Goal: Entertainment & Leisure: Browse casually

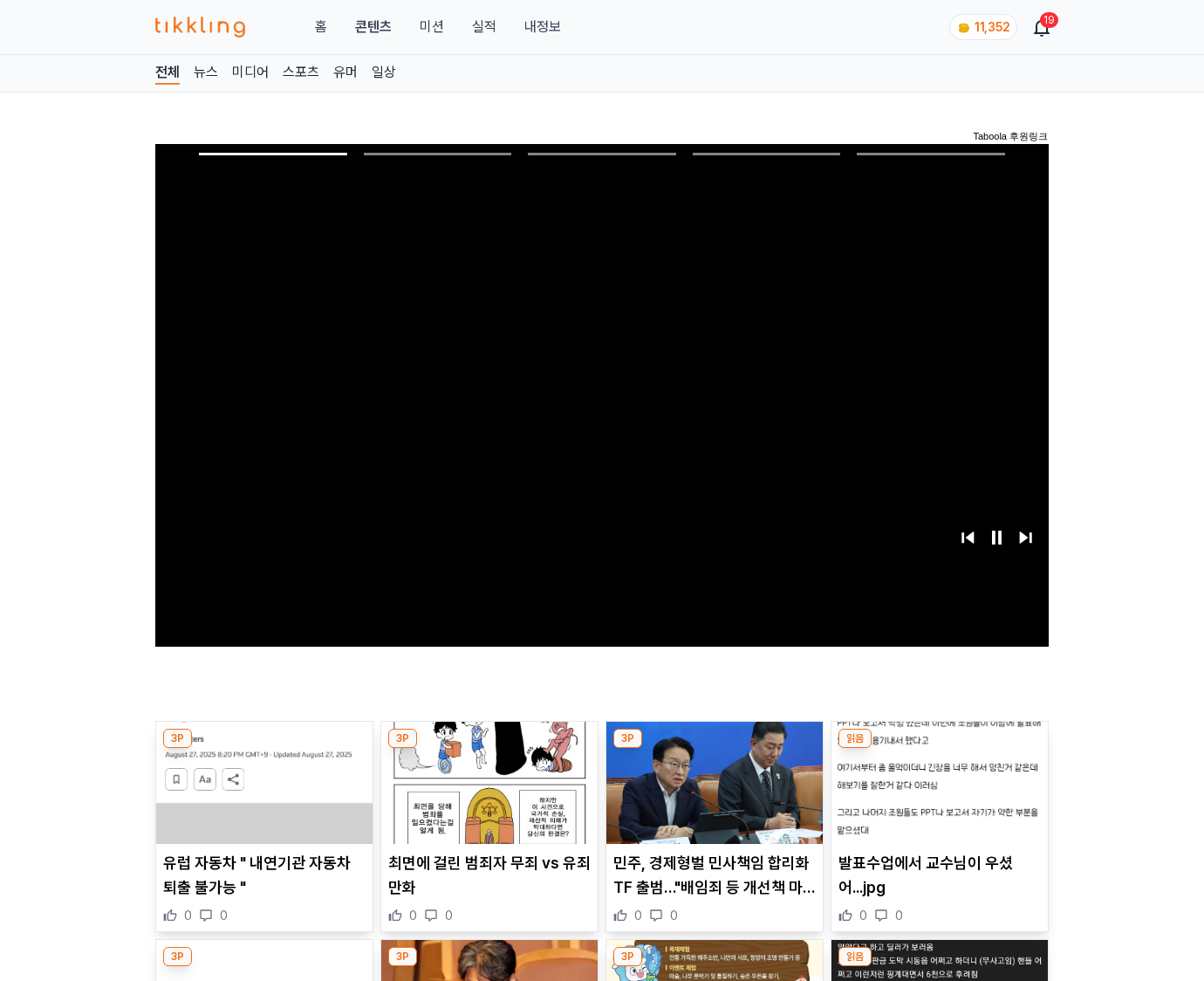
click at [939, 749] on img at bounding box center [940, 783] width 217 height 122
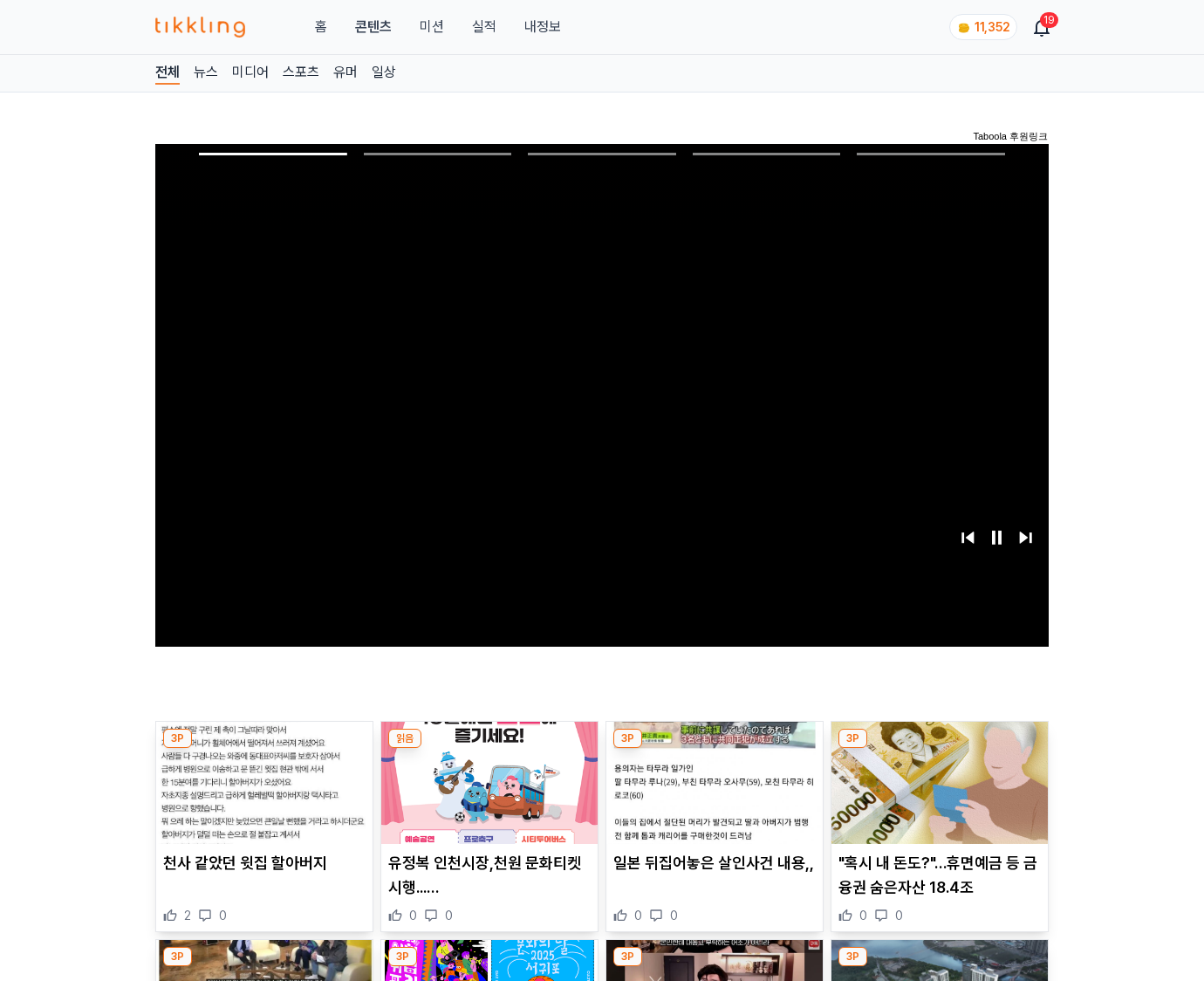
click at [939, 749] on img at bounding box center [940, 783] width 217 height 122
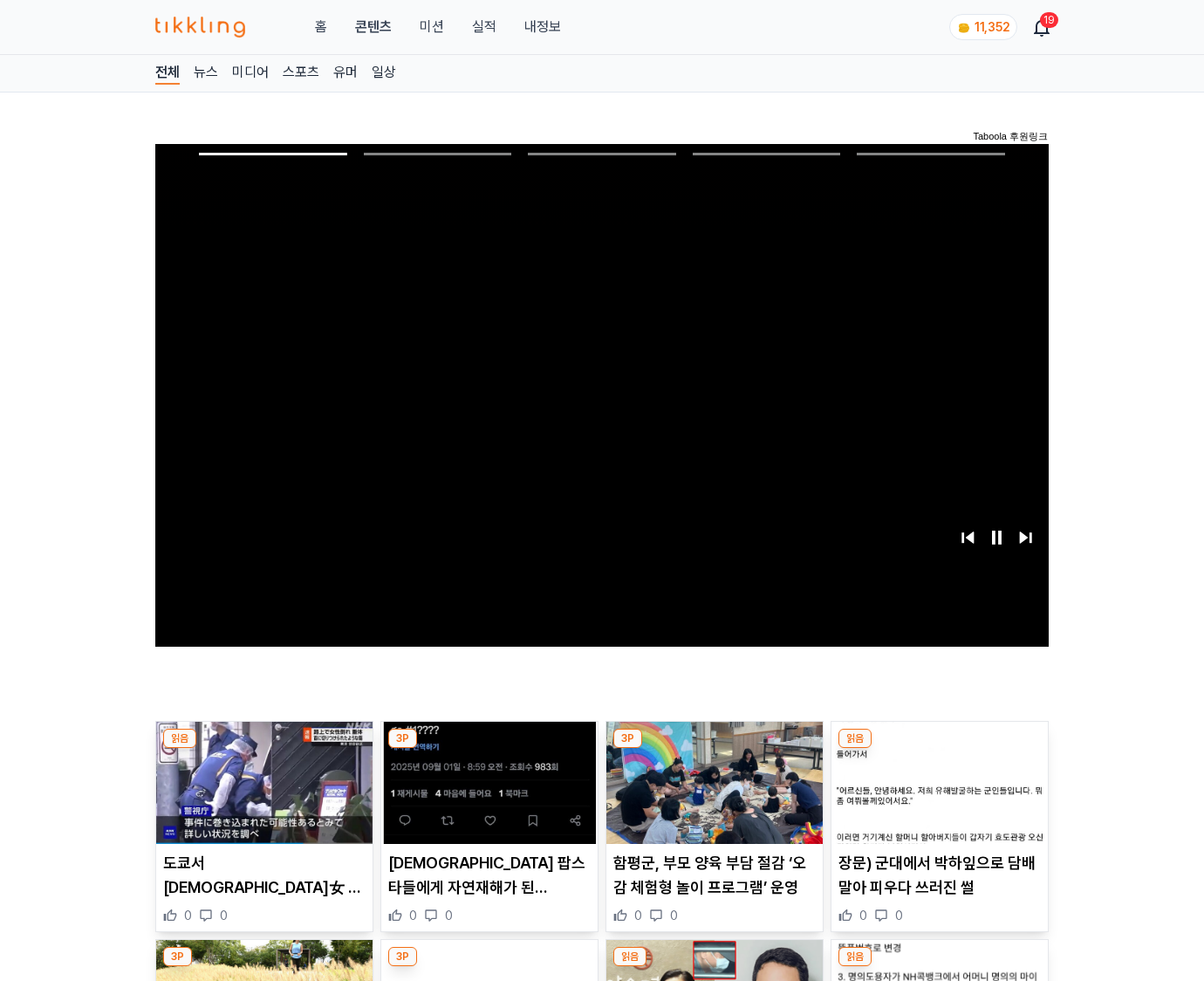
click at [939, 749] on img at bounding box center [940, 783] width 217 height 122
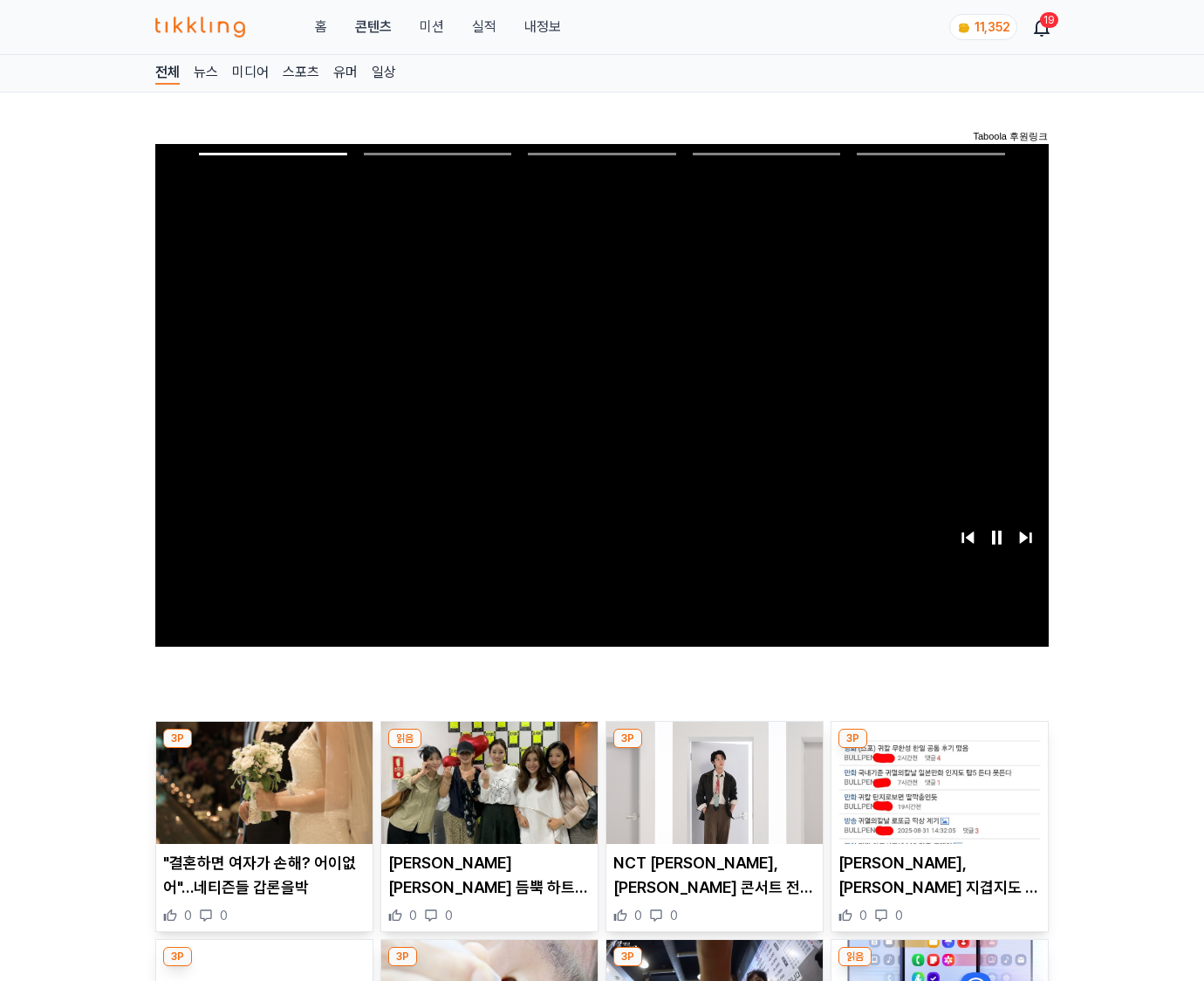
click at [939, 749] on img at bounding box center [940, 783] width 217 height 122
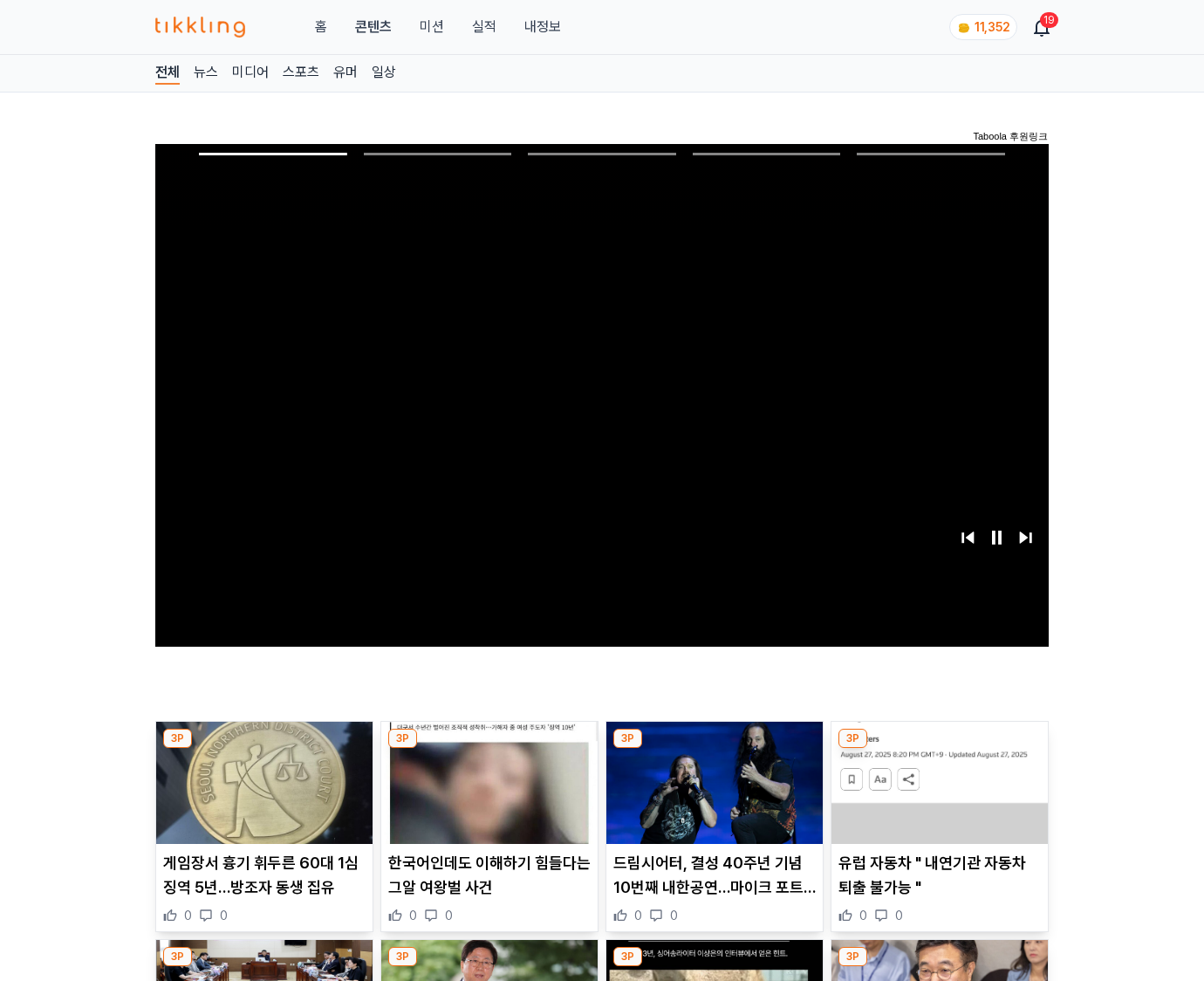
click at [939, 749] on img at bounding box center [940, 783] width 217 height 122
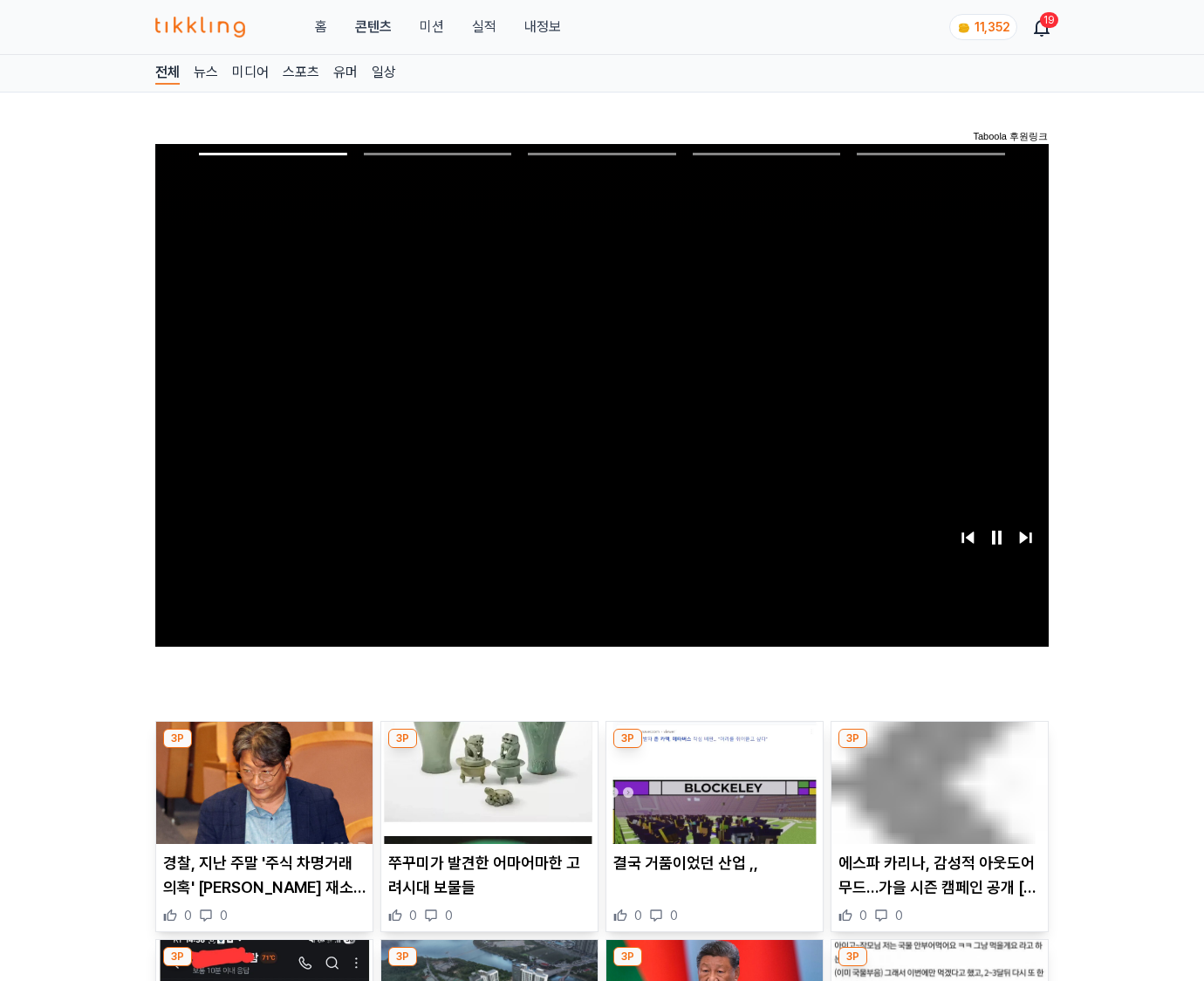
click at [939, 749] on img at bounding box center [940, 783] width 217 height 122
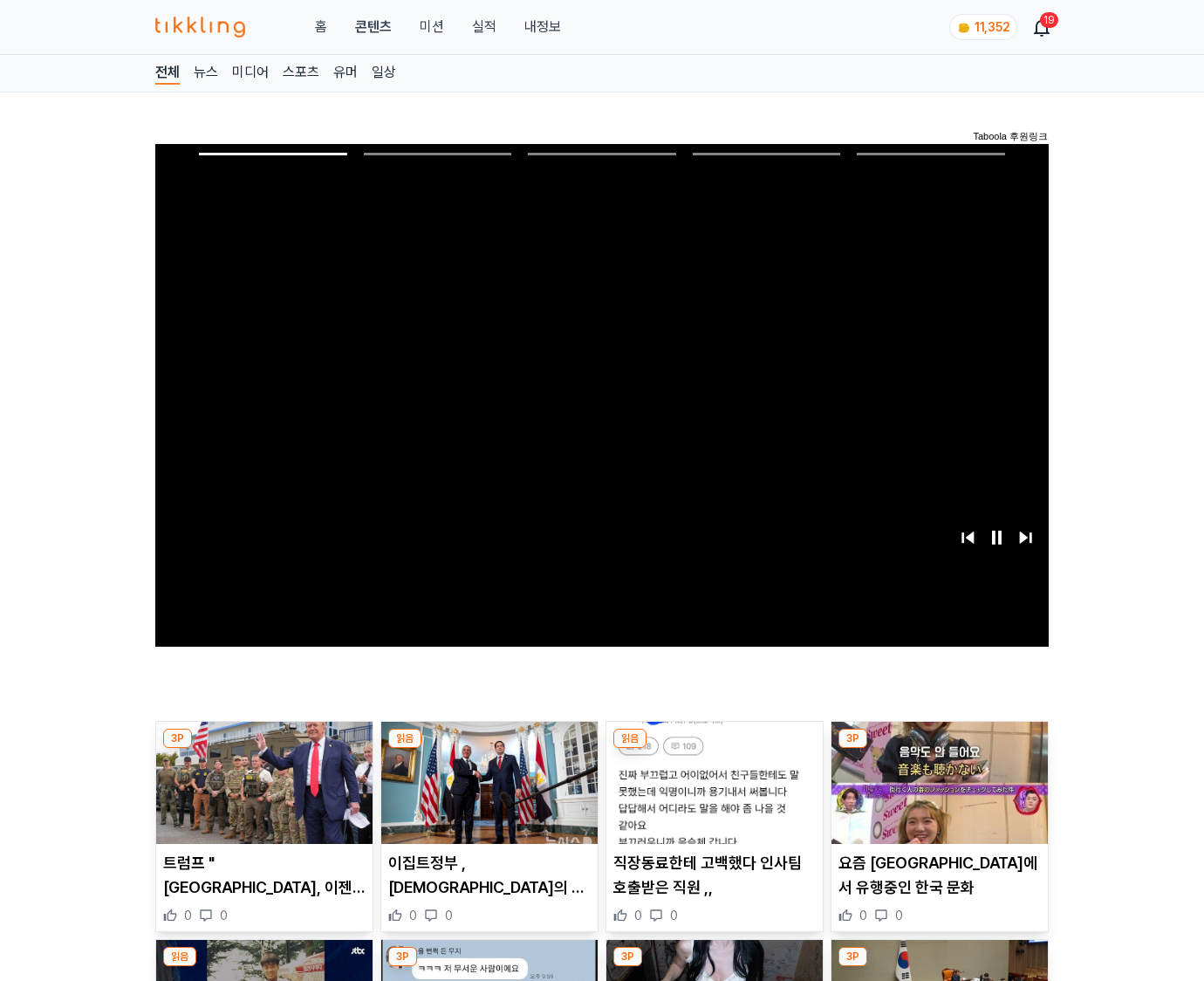
click at [939, 749] on img at bounding box center [940, 783] width 217 height 122
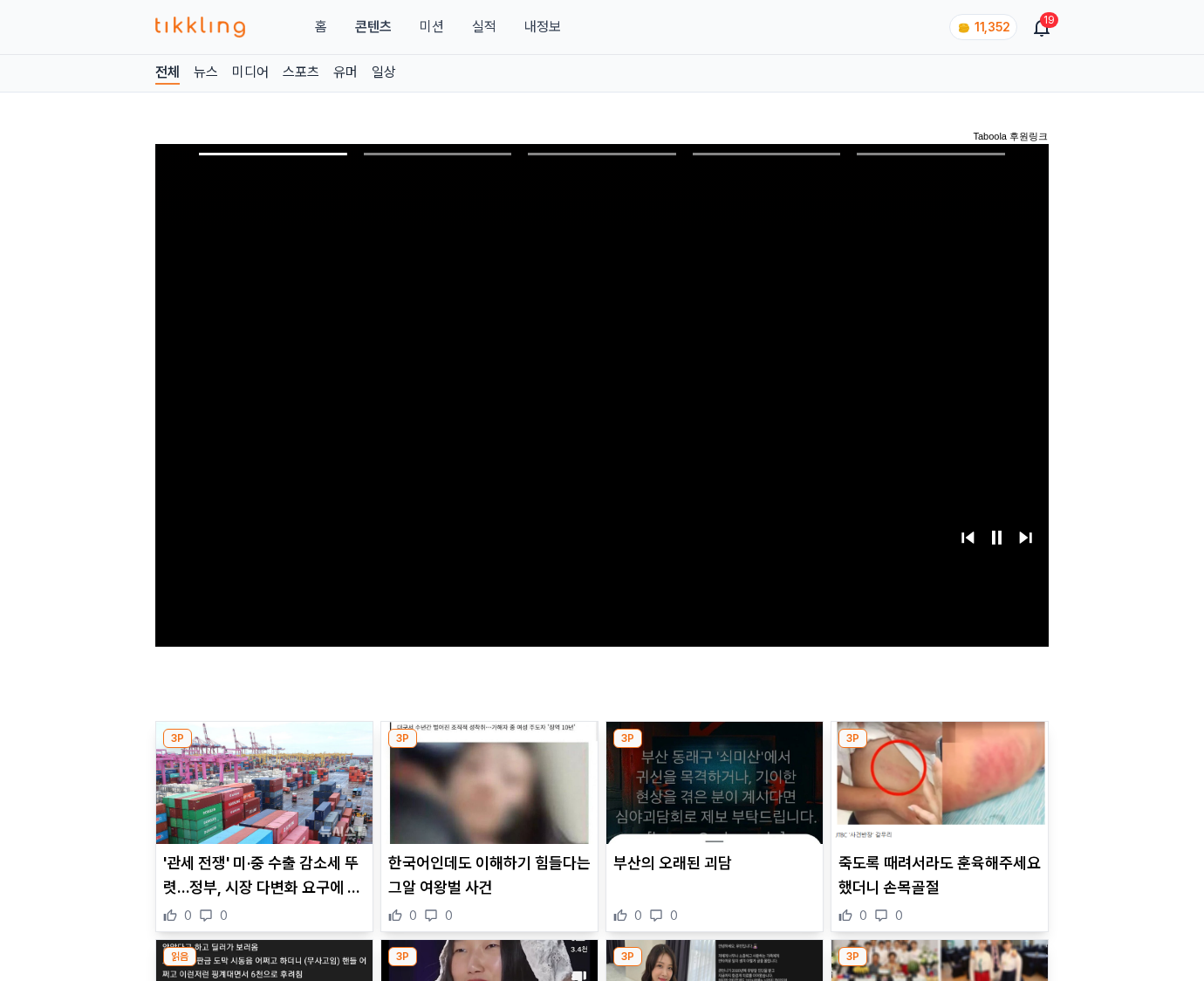
click at [939, 749] on img at bounding box center [940, 783] width 217 height 122
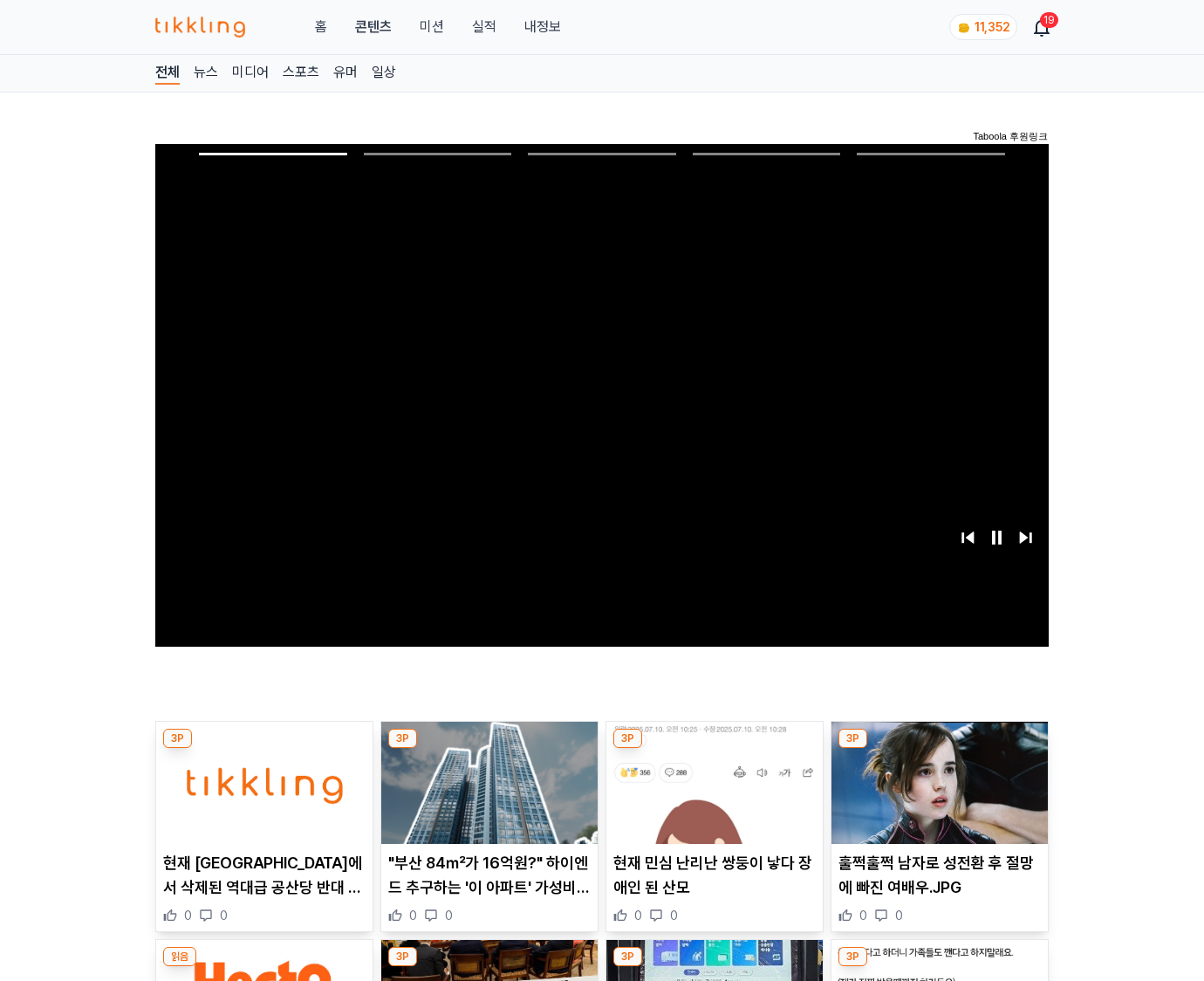
click at [939, 749] on img at bounding box center [940, 783] width 217 height 122
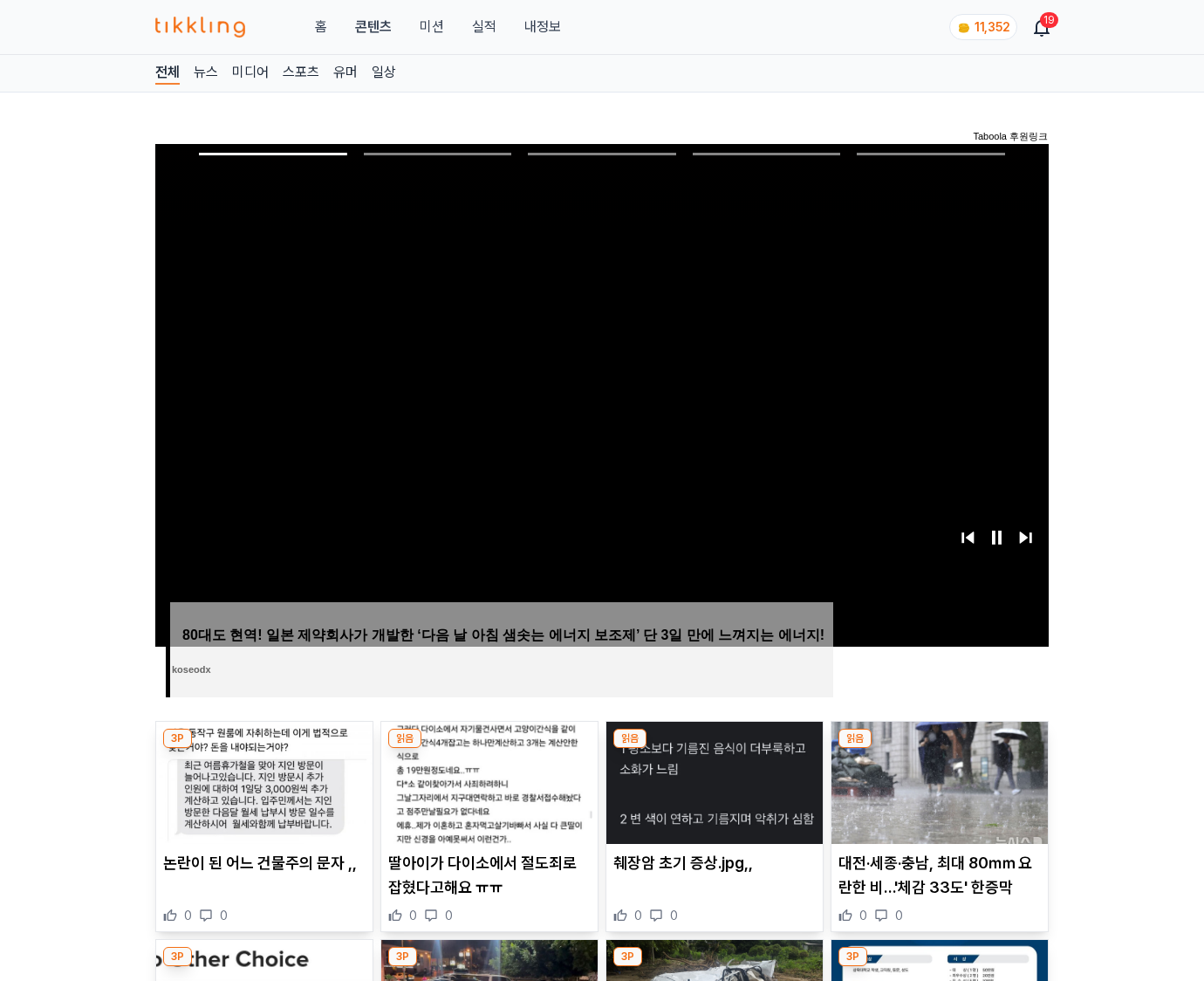
click at [939, 749] on img at bounding box center [940, 783] width 217 height 122
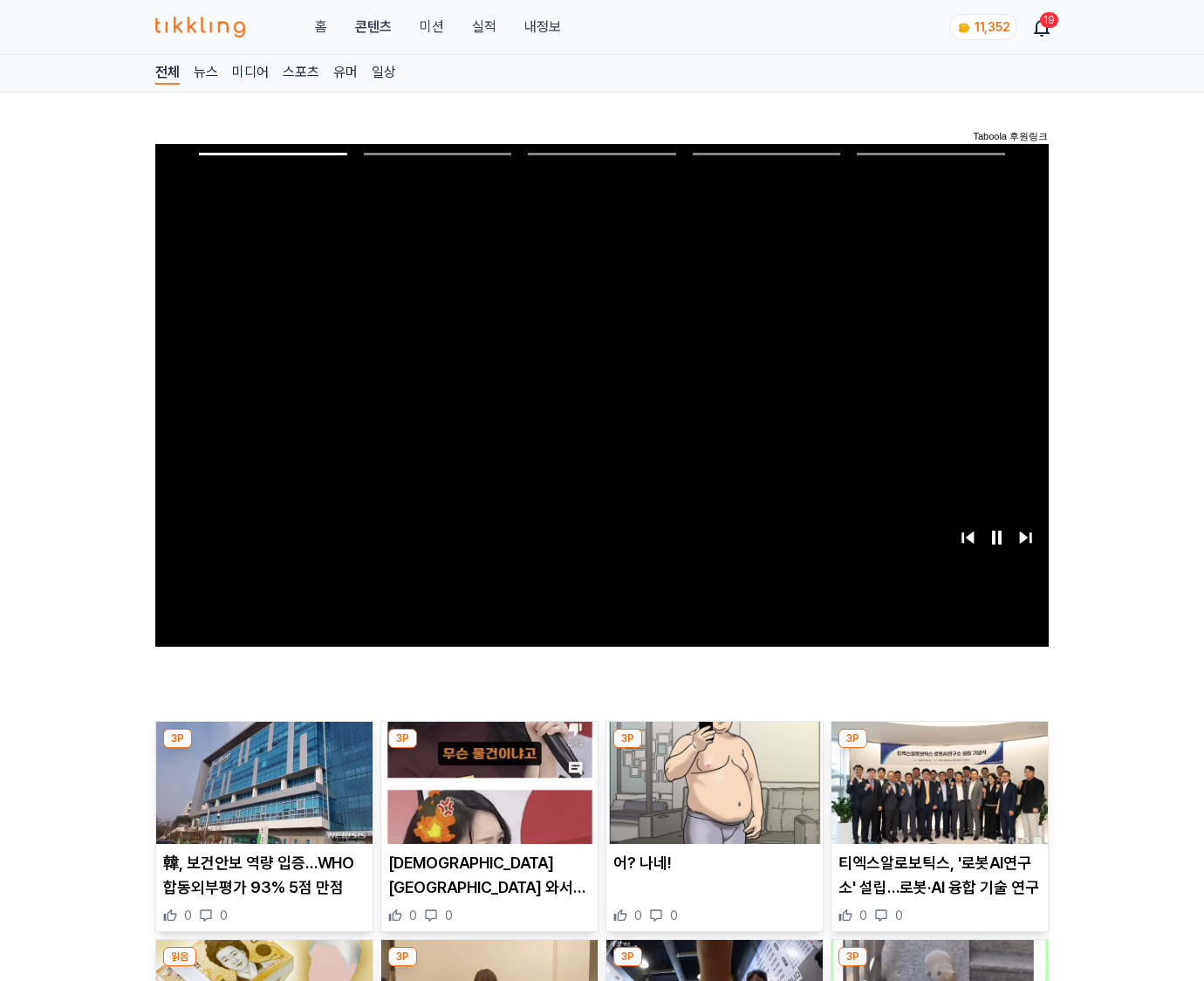
click at [939, 749] on img at bounding box center [940, 783] width 217 height 122
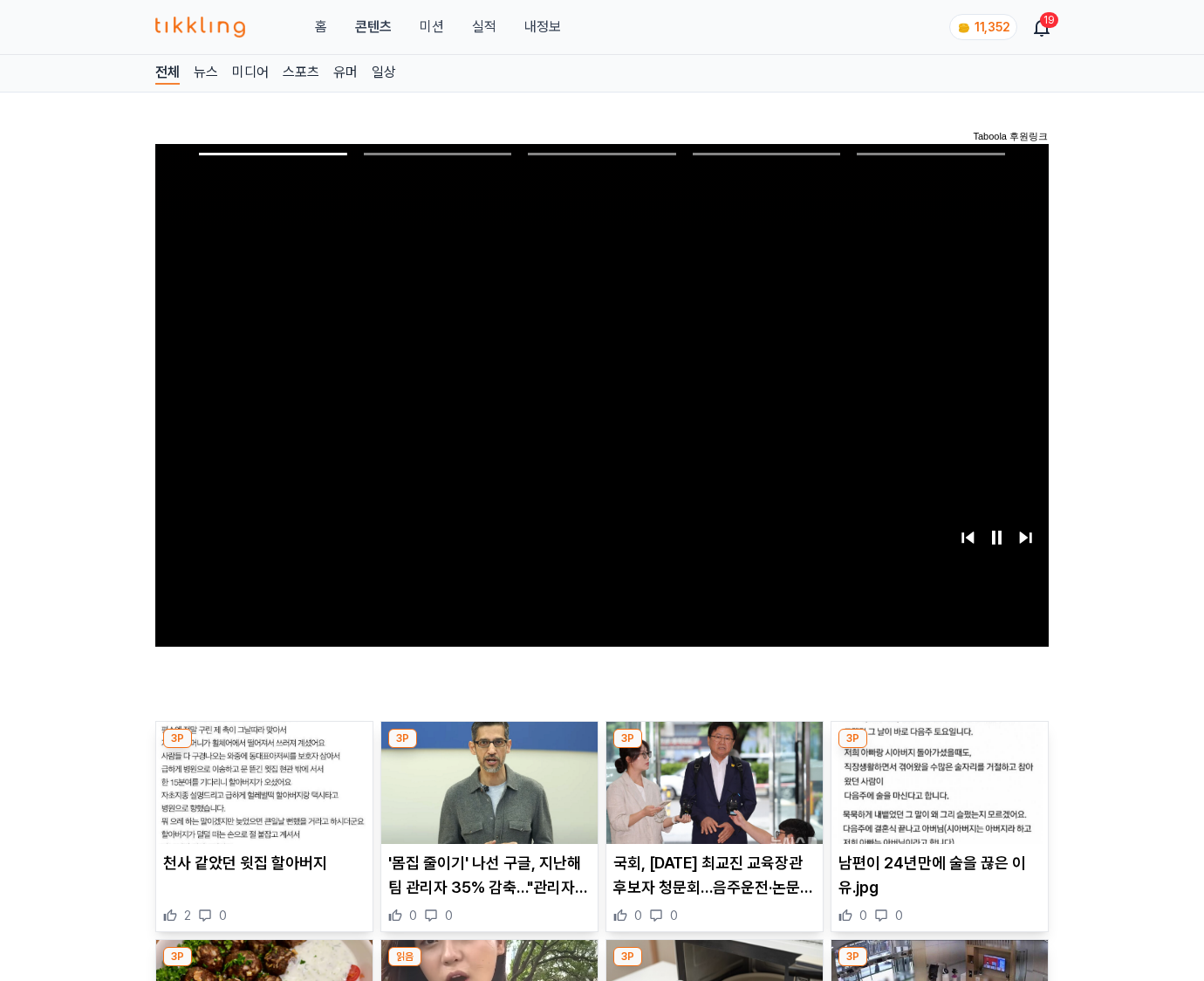
click at [939, 749] on img at bounding box center [940, 783] width 217 height 122
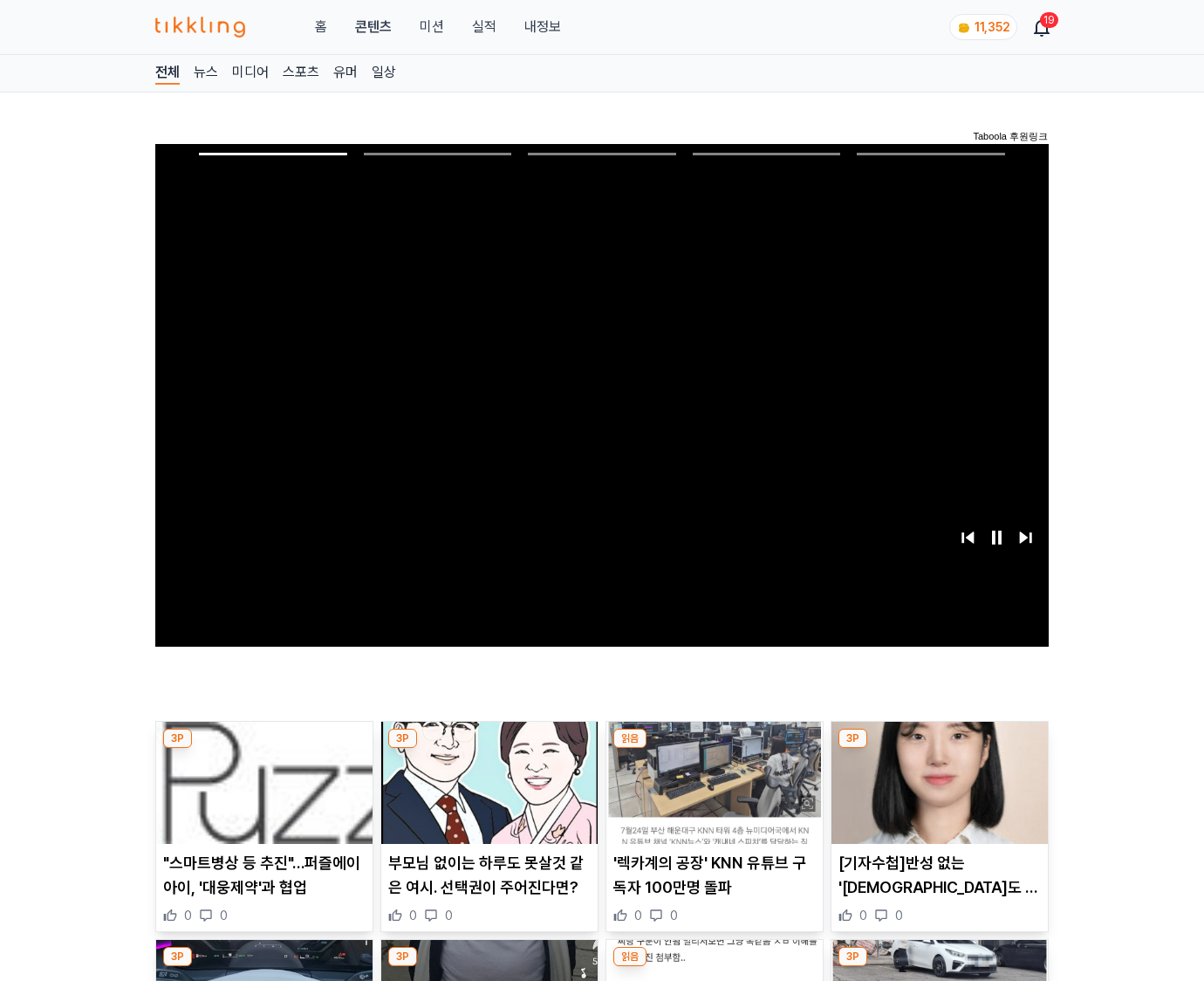
click at [939, 749] on img at bounding box center [940, 783] width 217 height 122
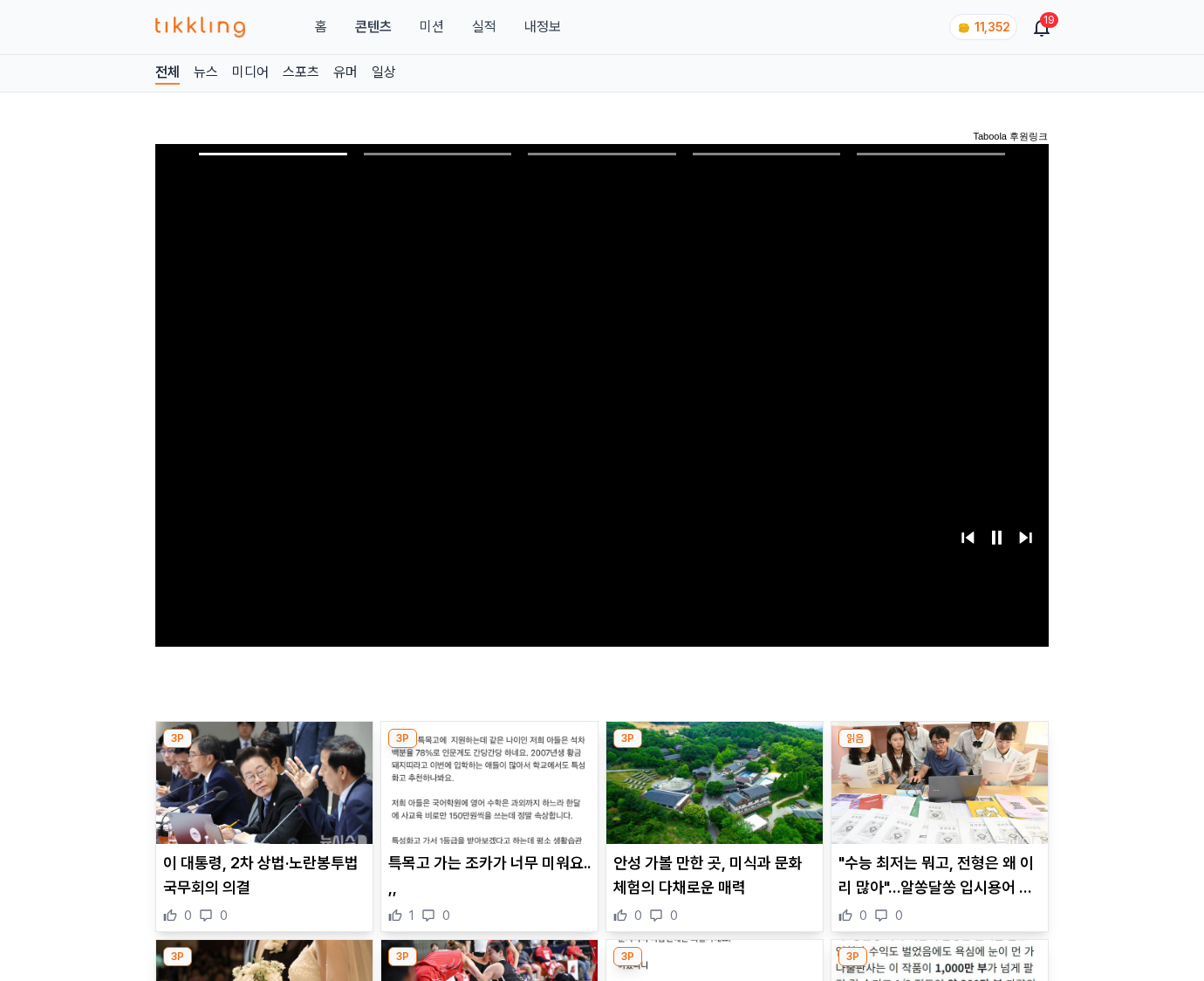
click at [939, 749] on img at bounding box center [940, 783] width 217 height 122
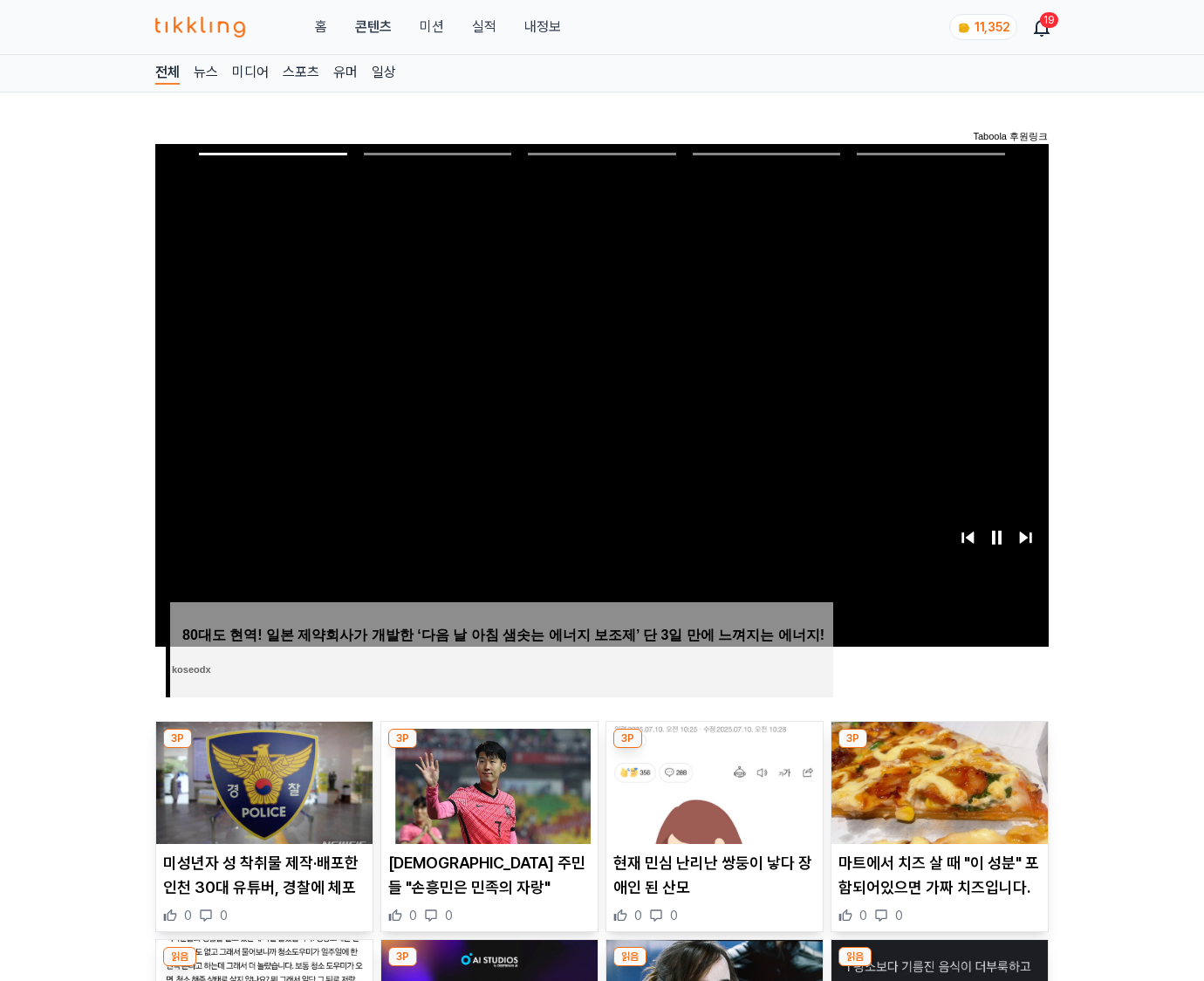
click at [939, 749] on img at bounding box center [940, 783] width 217 height 122
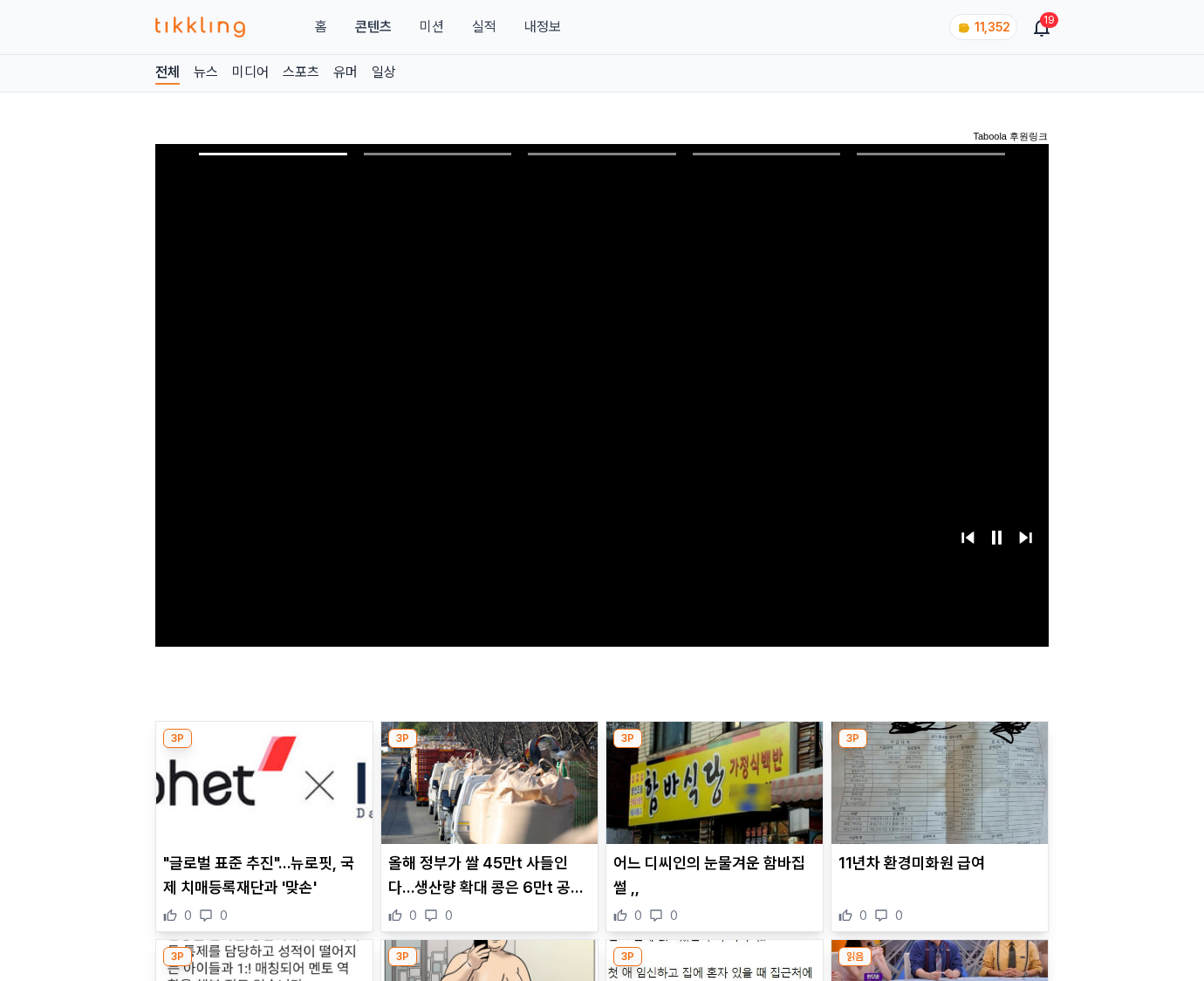
click at [939, 749] on img at bounding box center [940, 783] width 217 height 122
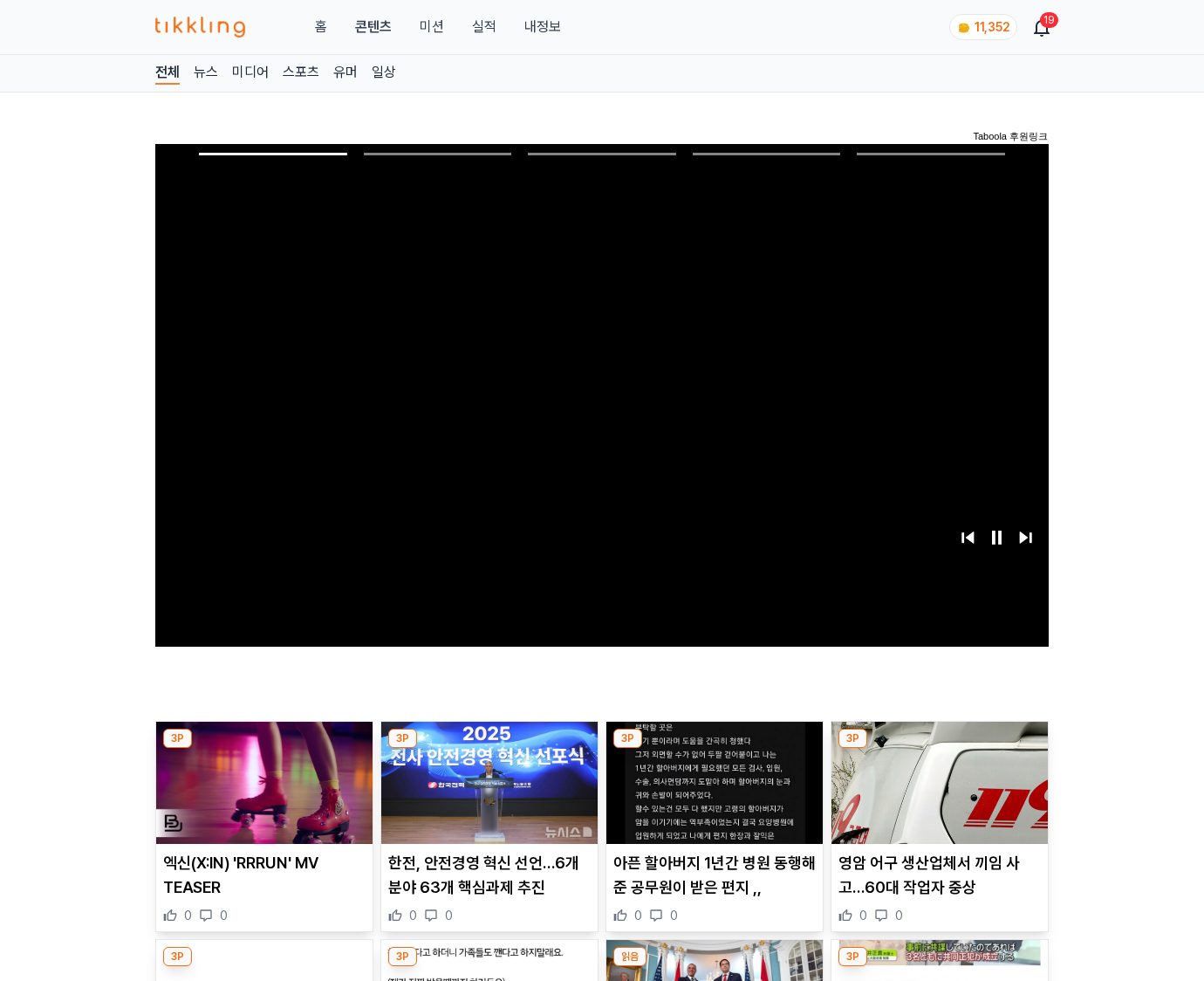
click at [939, 749] on img at bounding box center [940, 783] width 217 height 122
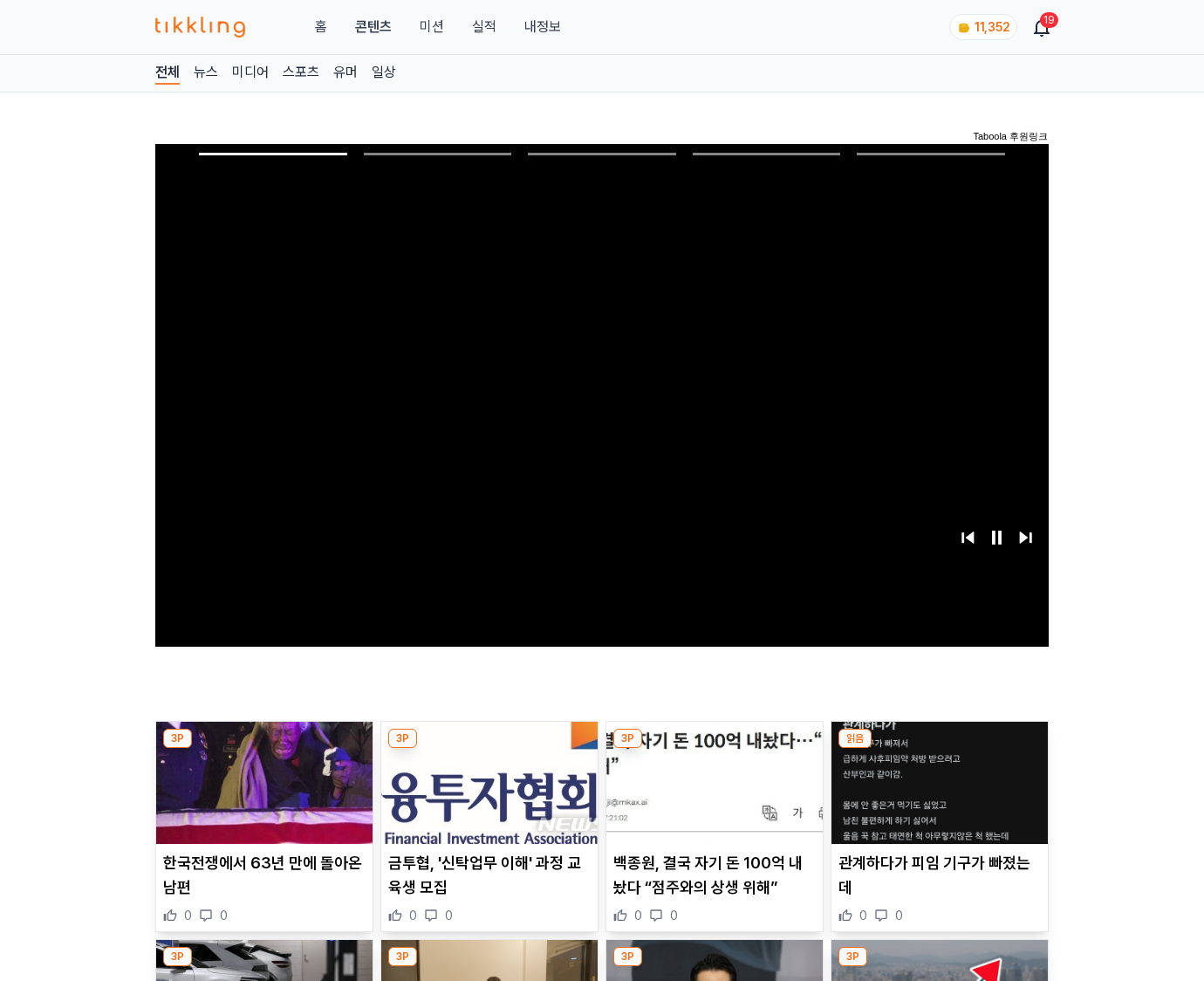
click at [939, 749] on img at bounding box center [940, 783] width 217 height 122
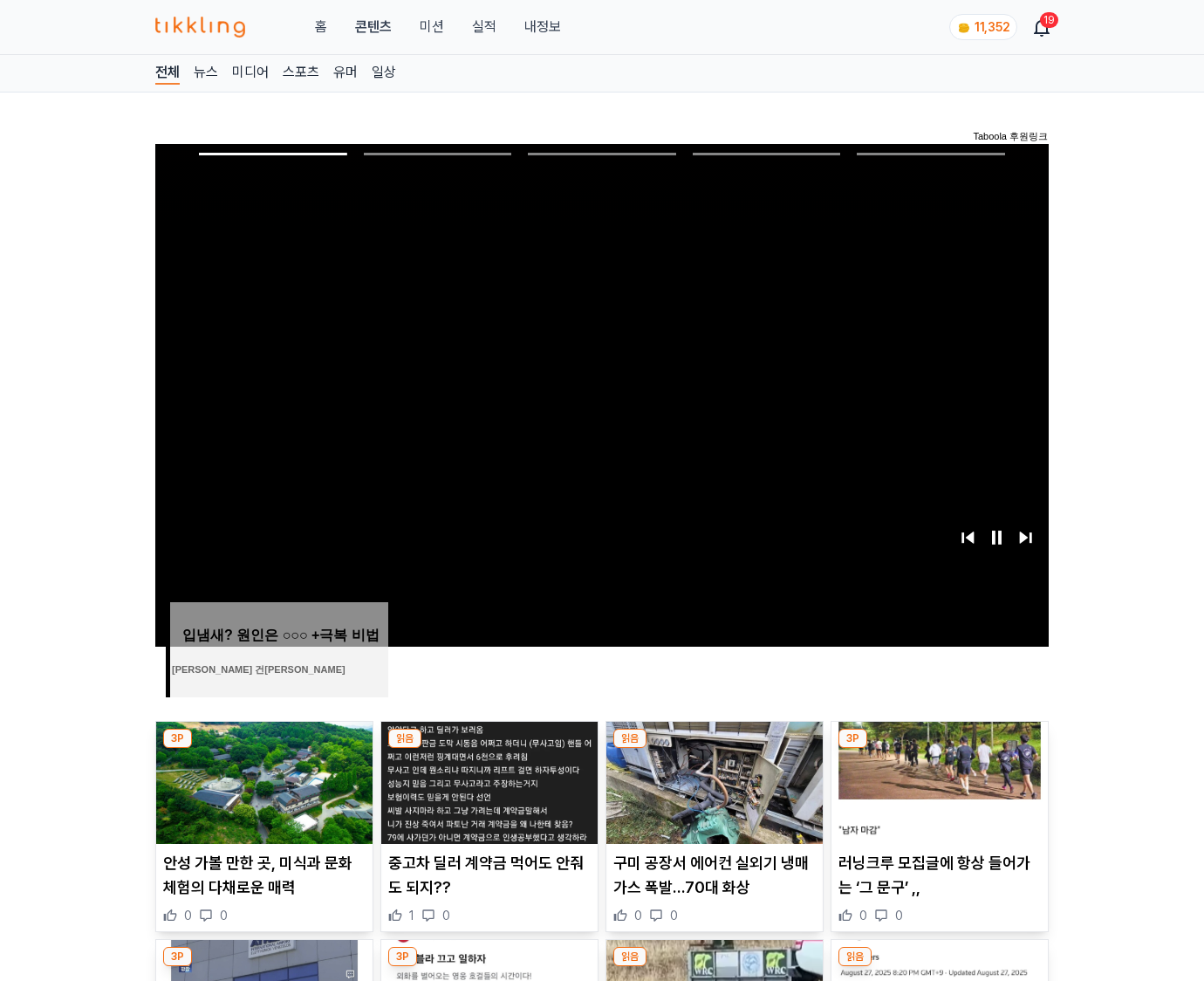
click at [939, 749] on img at bounding box center [940, 783] width 217 height 122
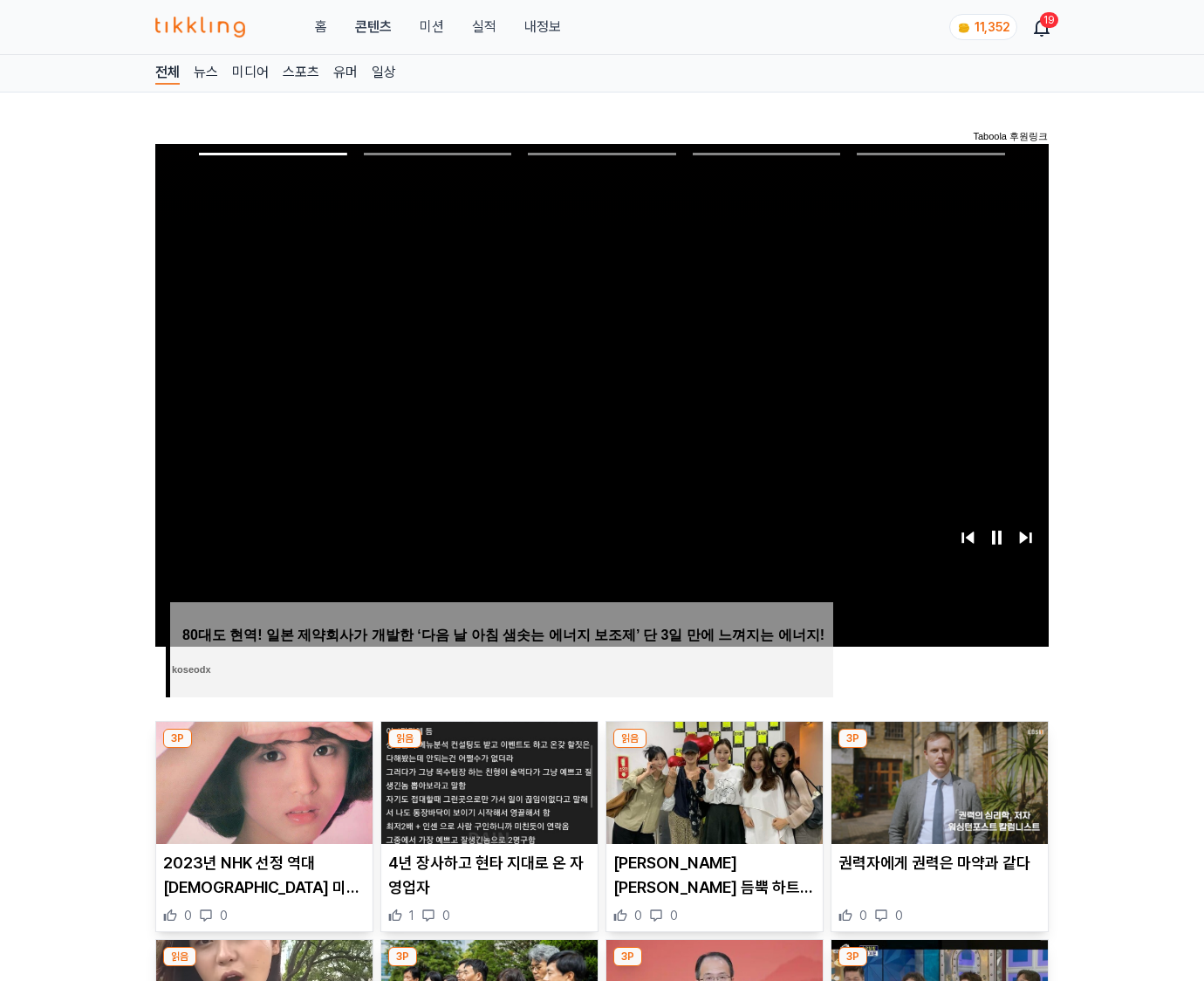
click at [939, 749] on img at bounding box center [940, 783] width 217 height 122
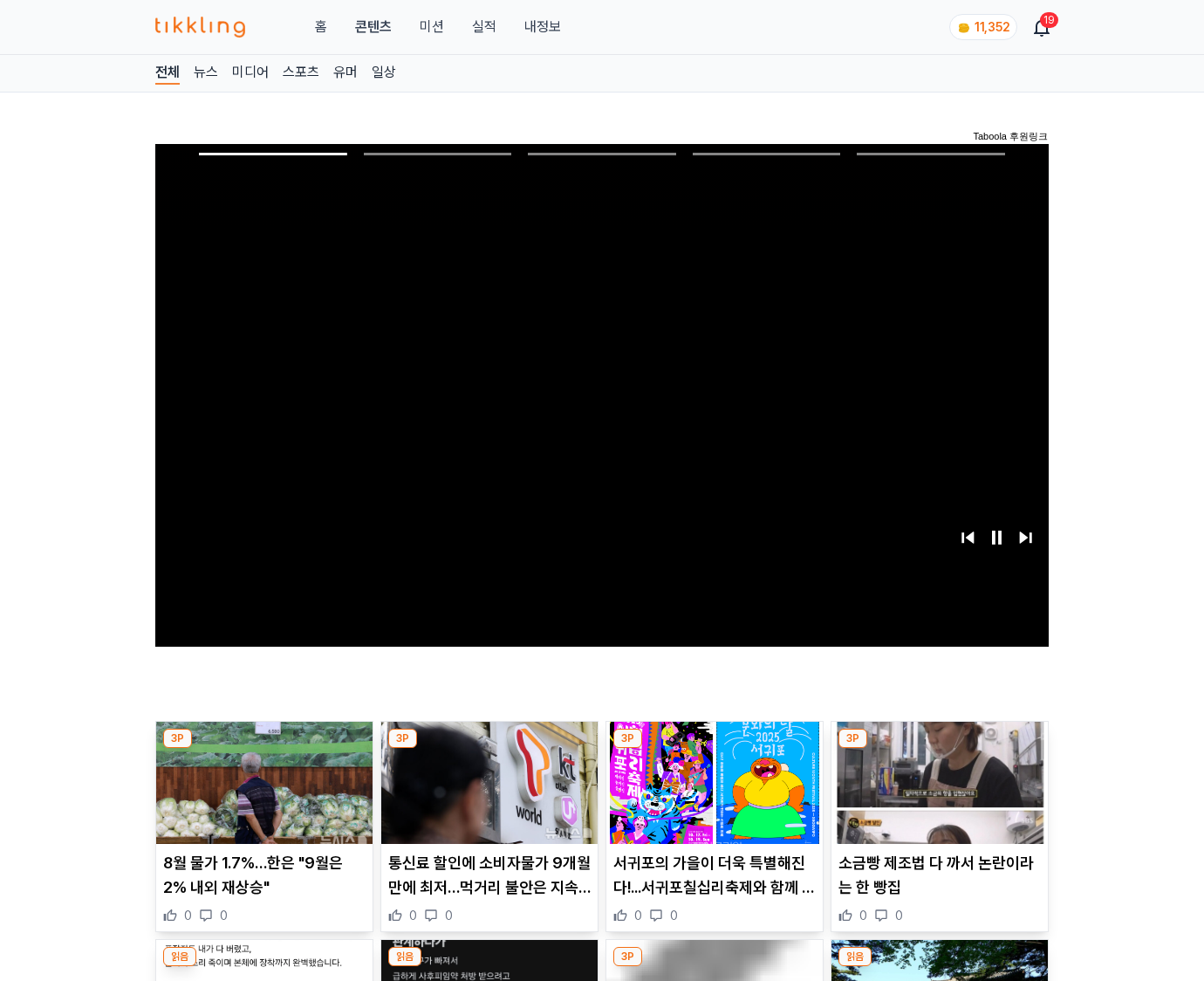
click at [939, 749] on img at bounding box center [940, 783] width 217 height 122
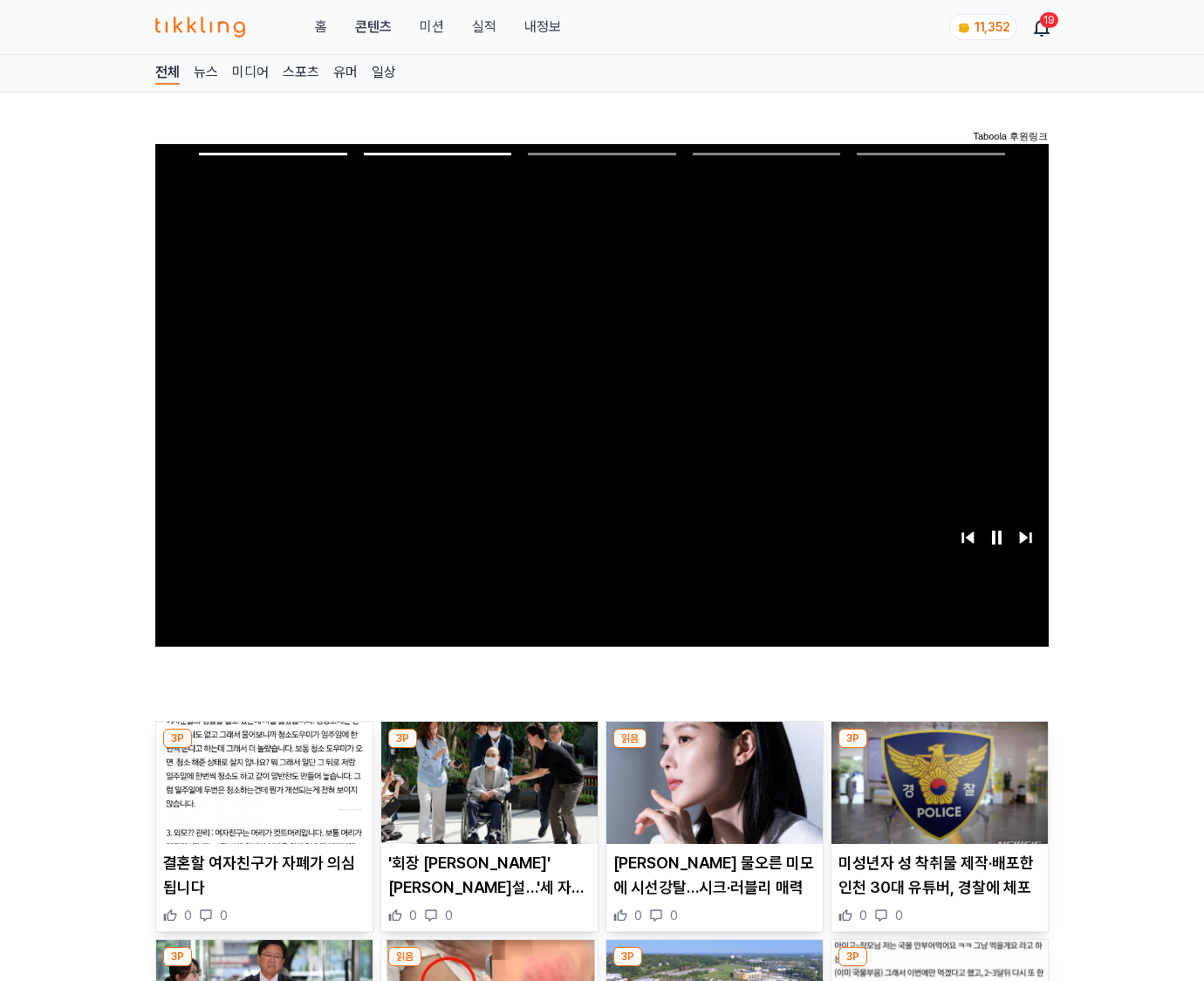
click at [939, 749] on img at bounding box center [940, 783] width 217 height 122
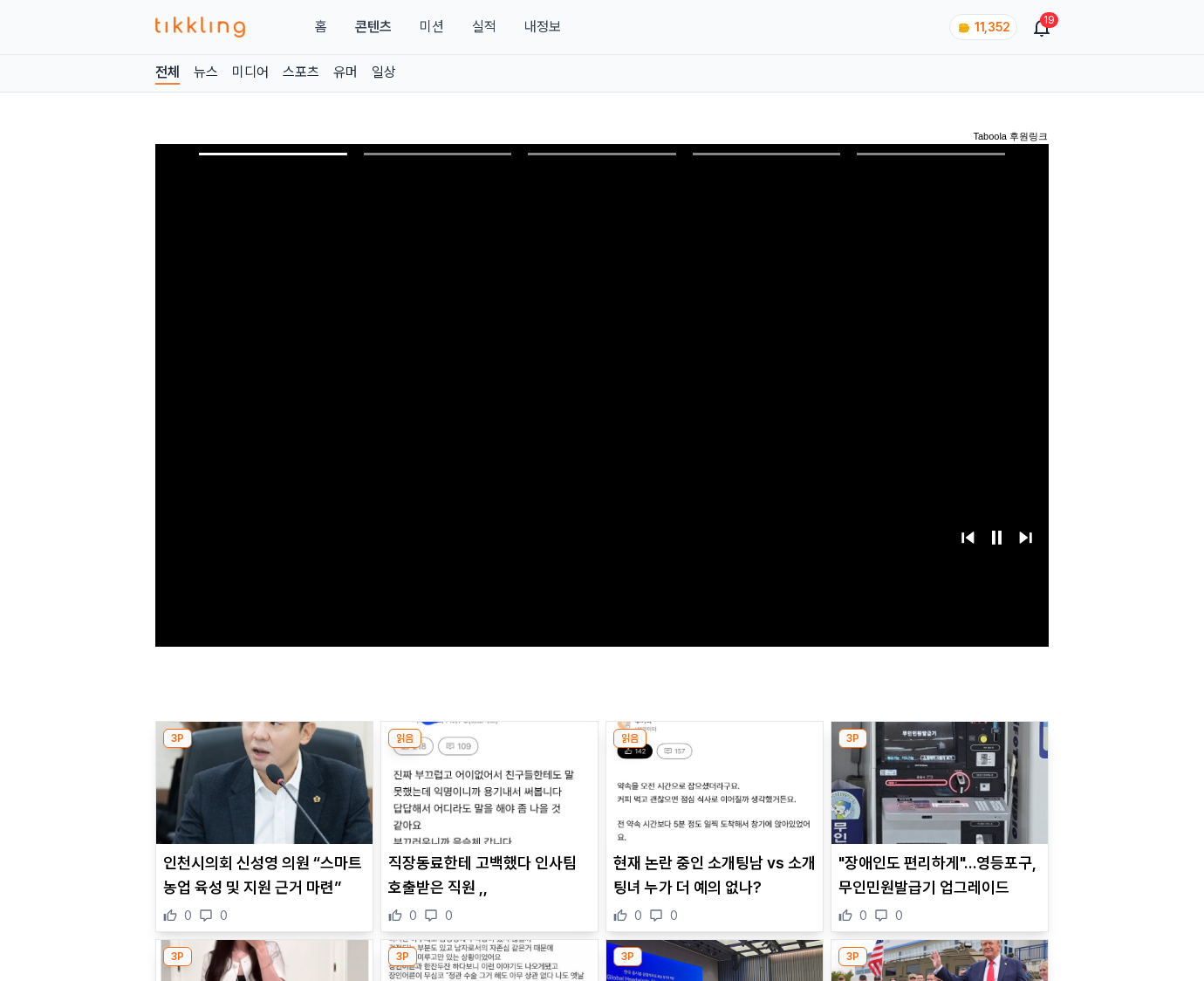
click at [939, 749] on img at bounding box center [940, 783] width 217 height 122
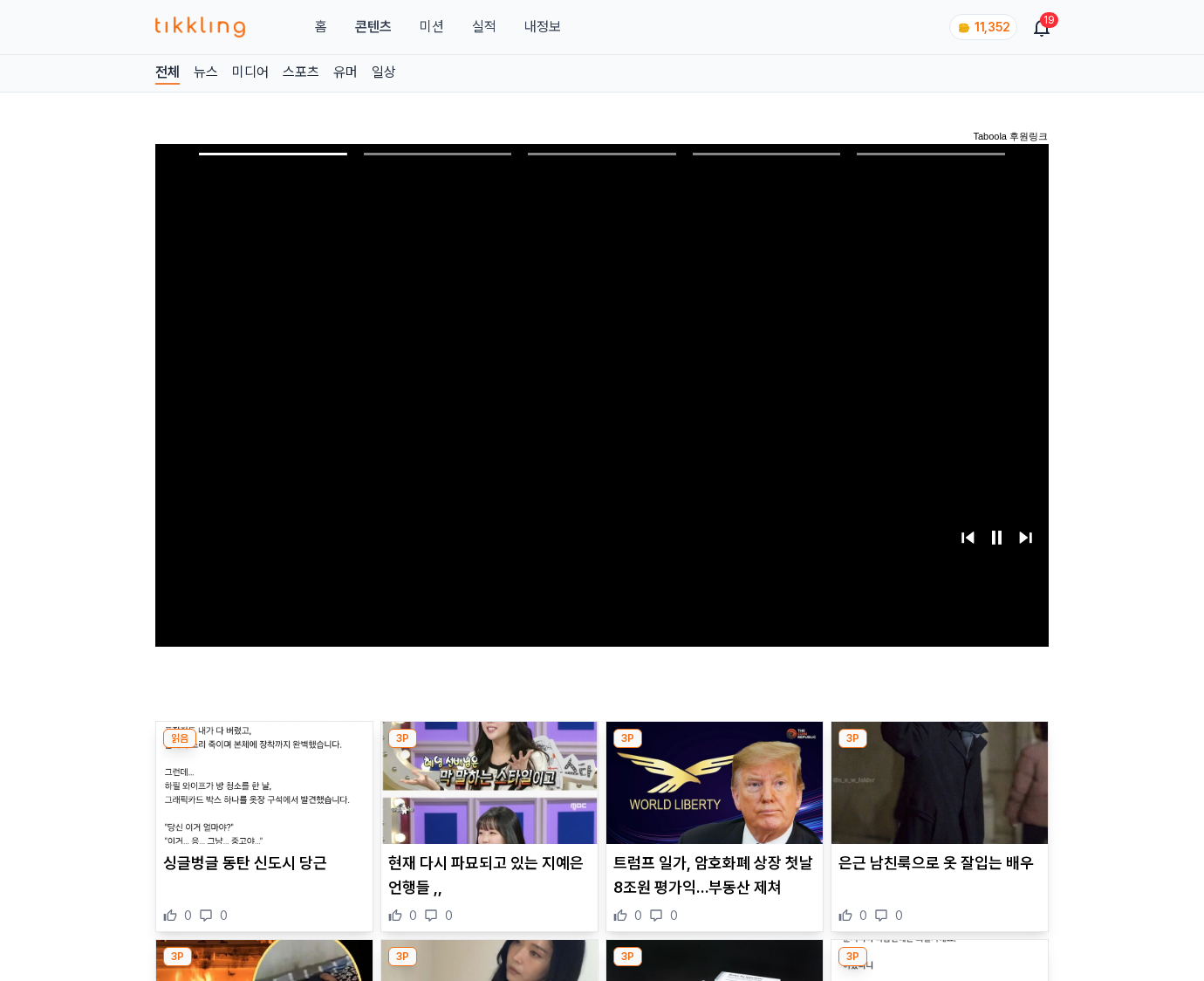
click at [939, 749] on img at bounding box center [940, 783] width 217 height 122
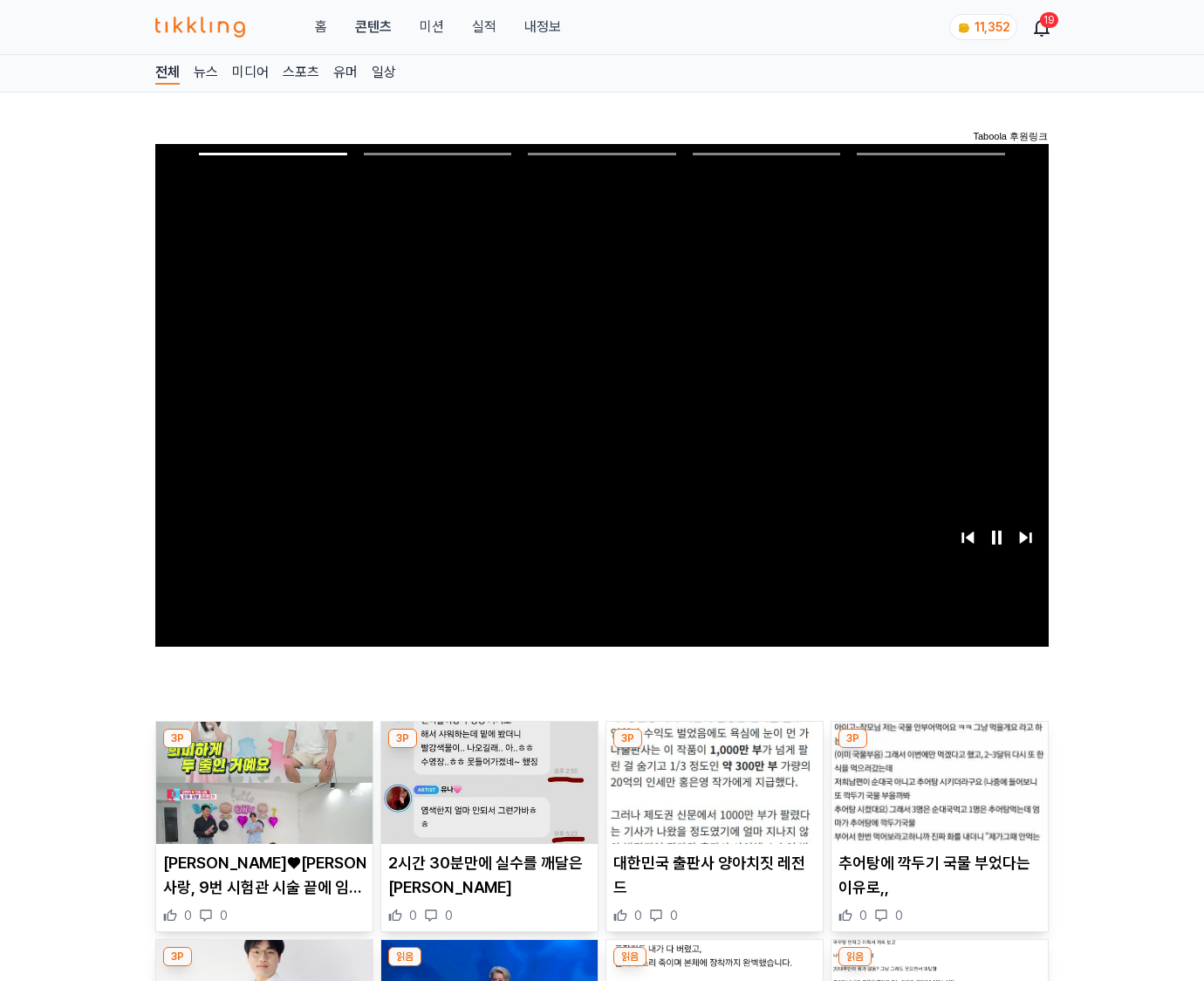
click at [939, 749] on img at bounding box center [940, 783] width 217 height 122
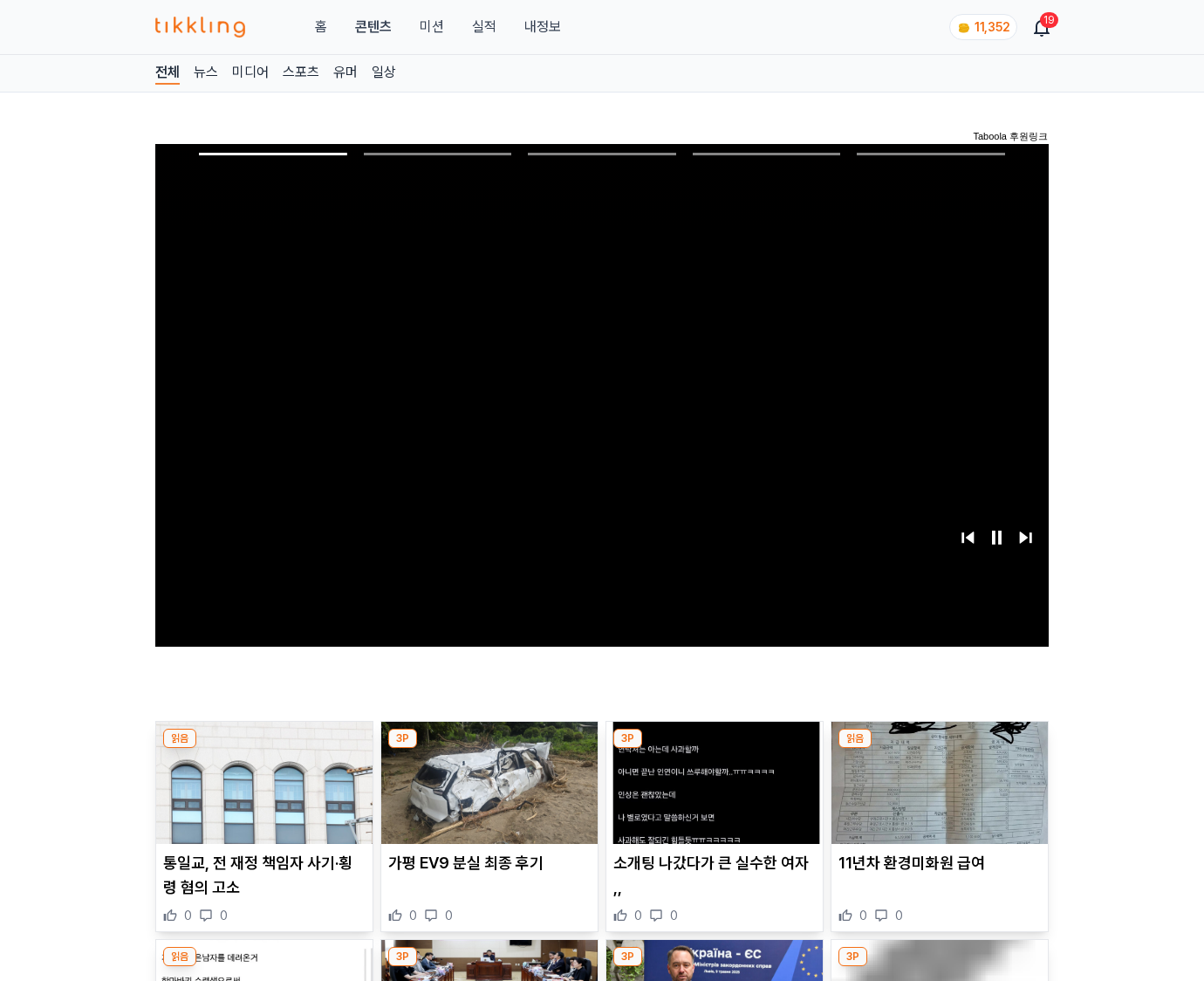
click at [939, 749] on img at bounding box center [940, 783] width 217 height 122
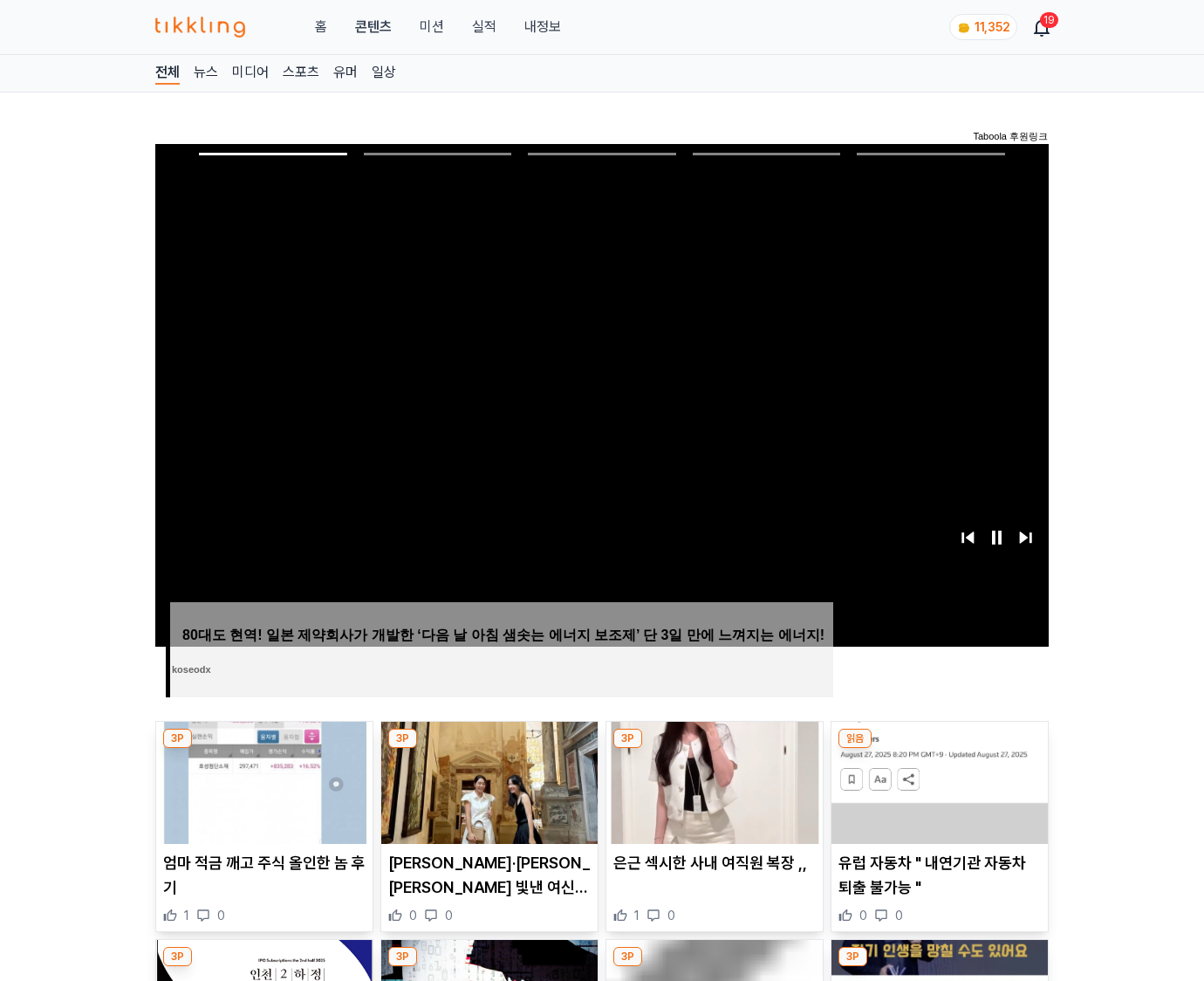
click at [939, 749] on img at bounding box center [940, 783] width 217 height 122
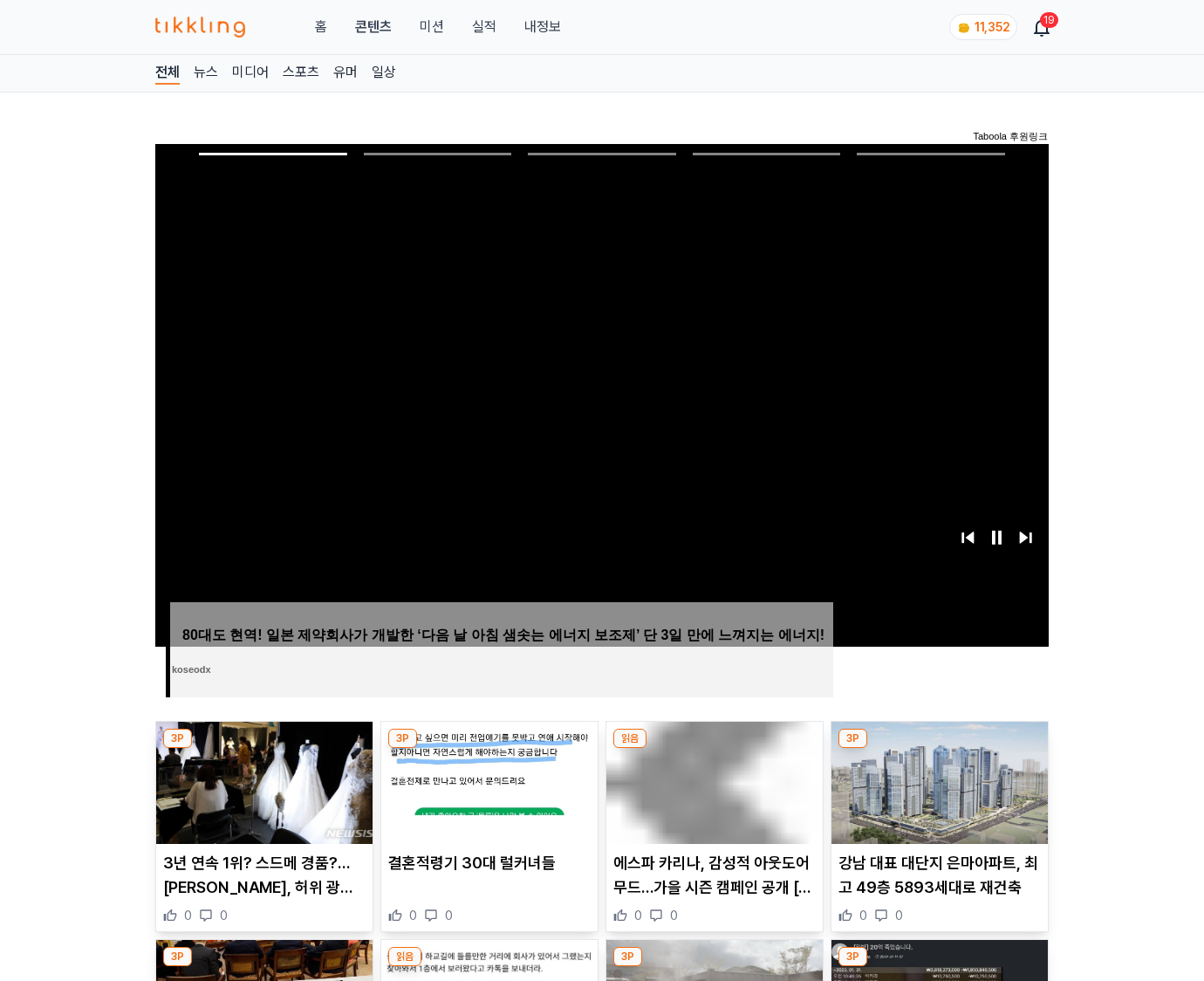
click at [939, 749] on img at bounding box center [940, 783] width 217 height 122
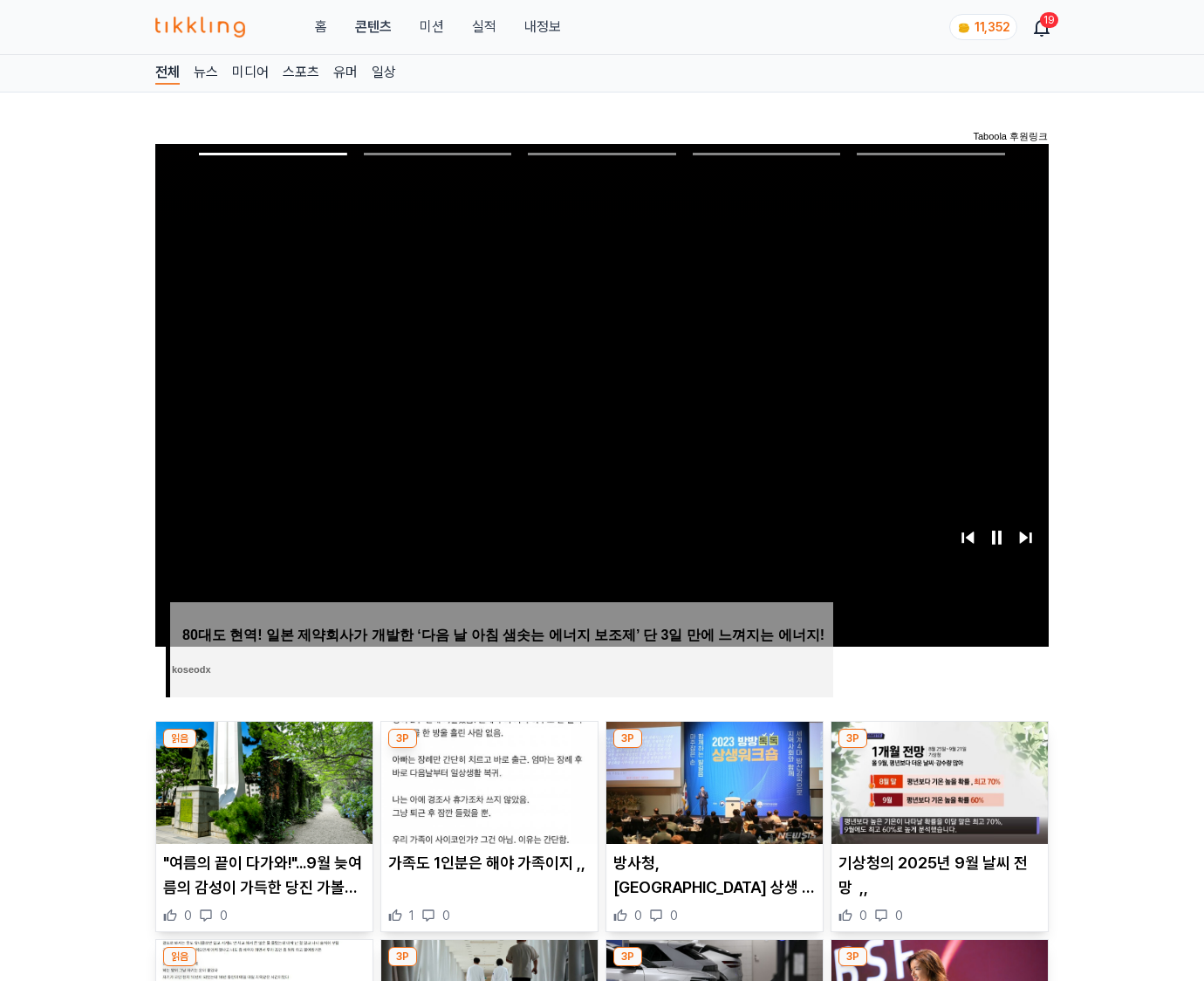
click at [939, 749] on img at bounding box center [940, 783] width 217 height 122
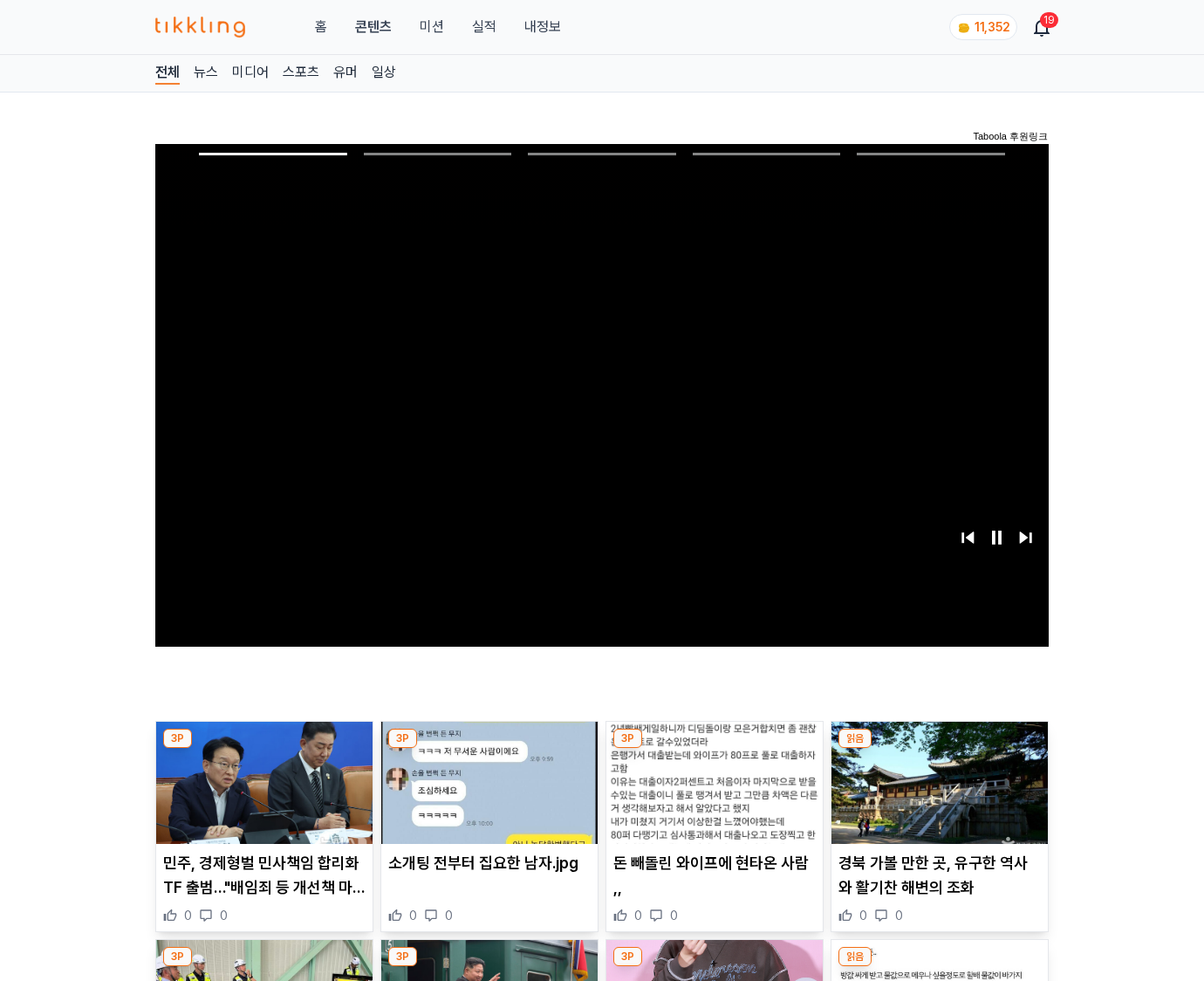
click at [939, 749] on img at bounding box center [940, 783] width 217 height 122
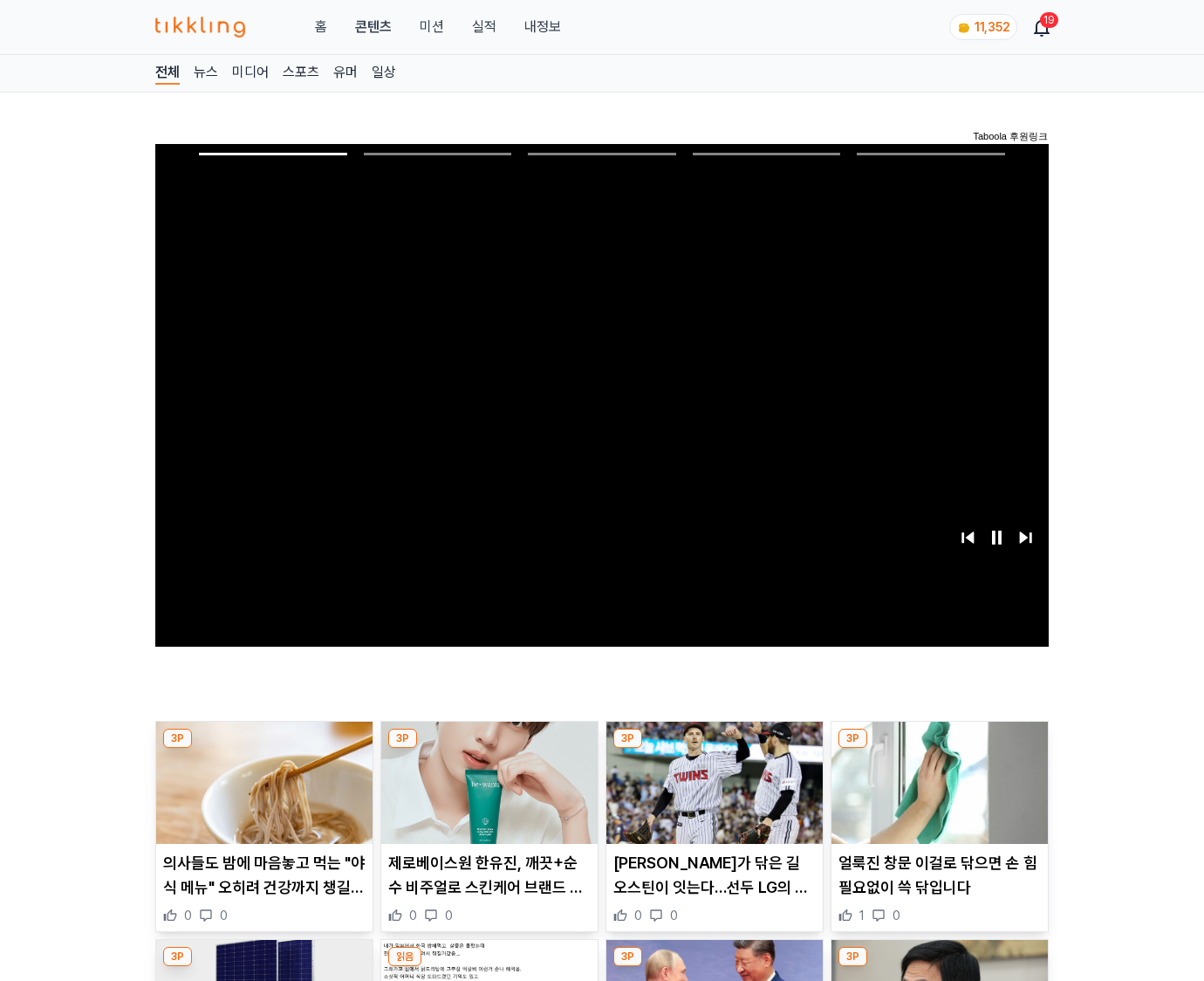
click at [939, 749] on img at bounding box center [940, 783] width 217 height 122
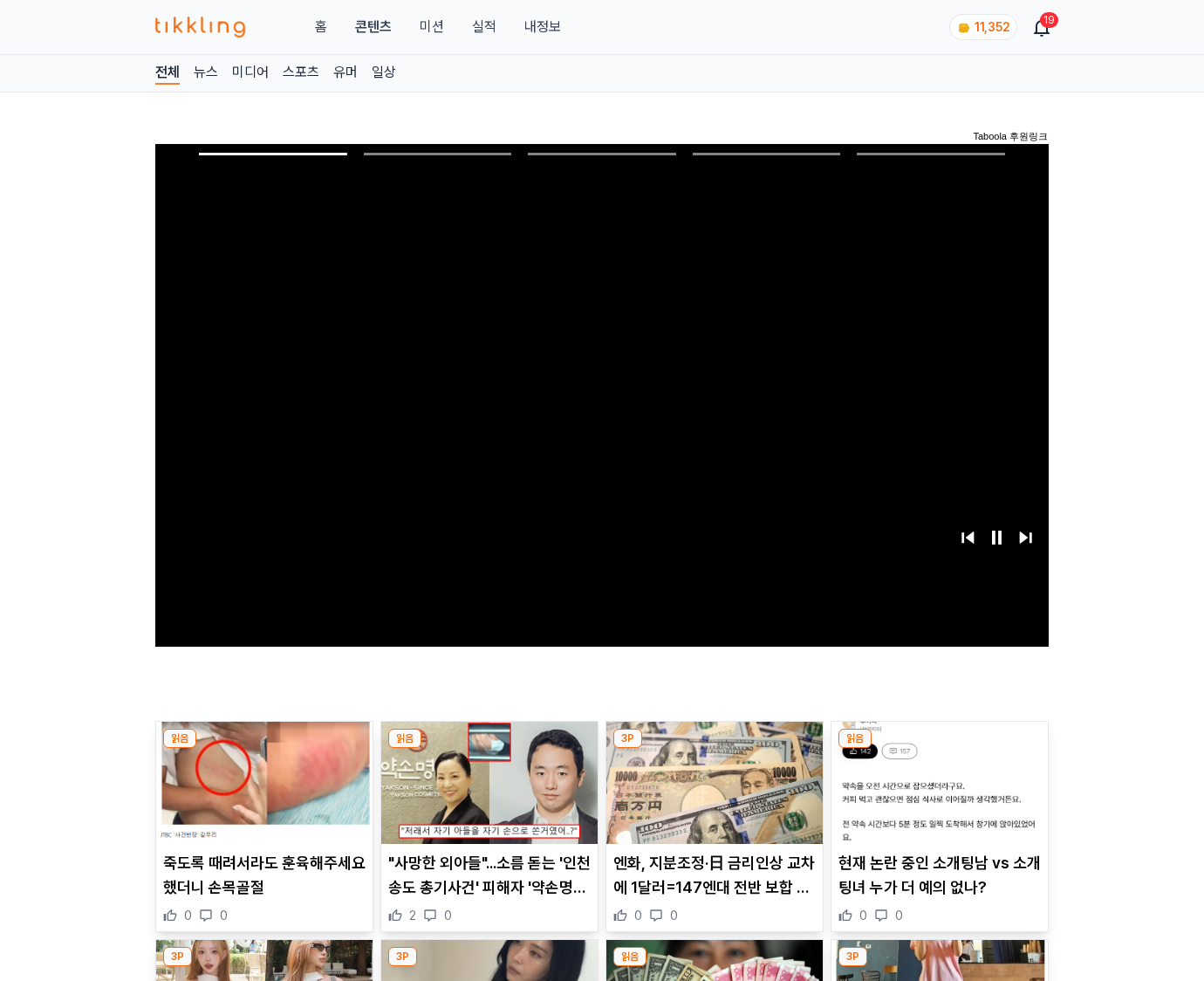
click at [939, 749] on img at bounding box center [940, 783] width 217 height 122
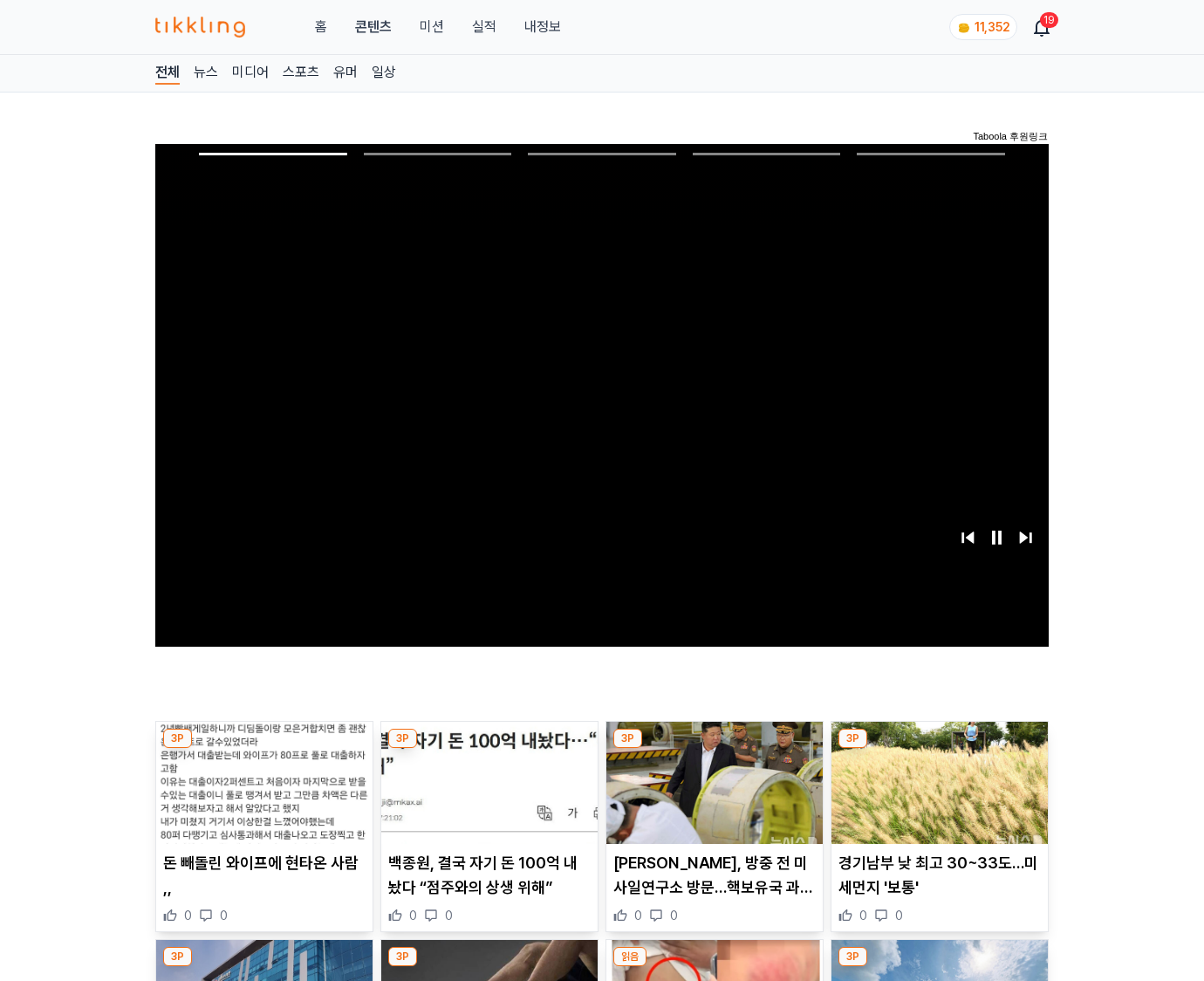
click at [939, 749] on img at bounding box center [940, 783] width 217 height 122
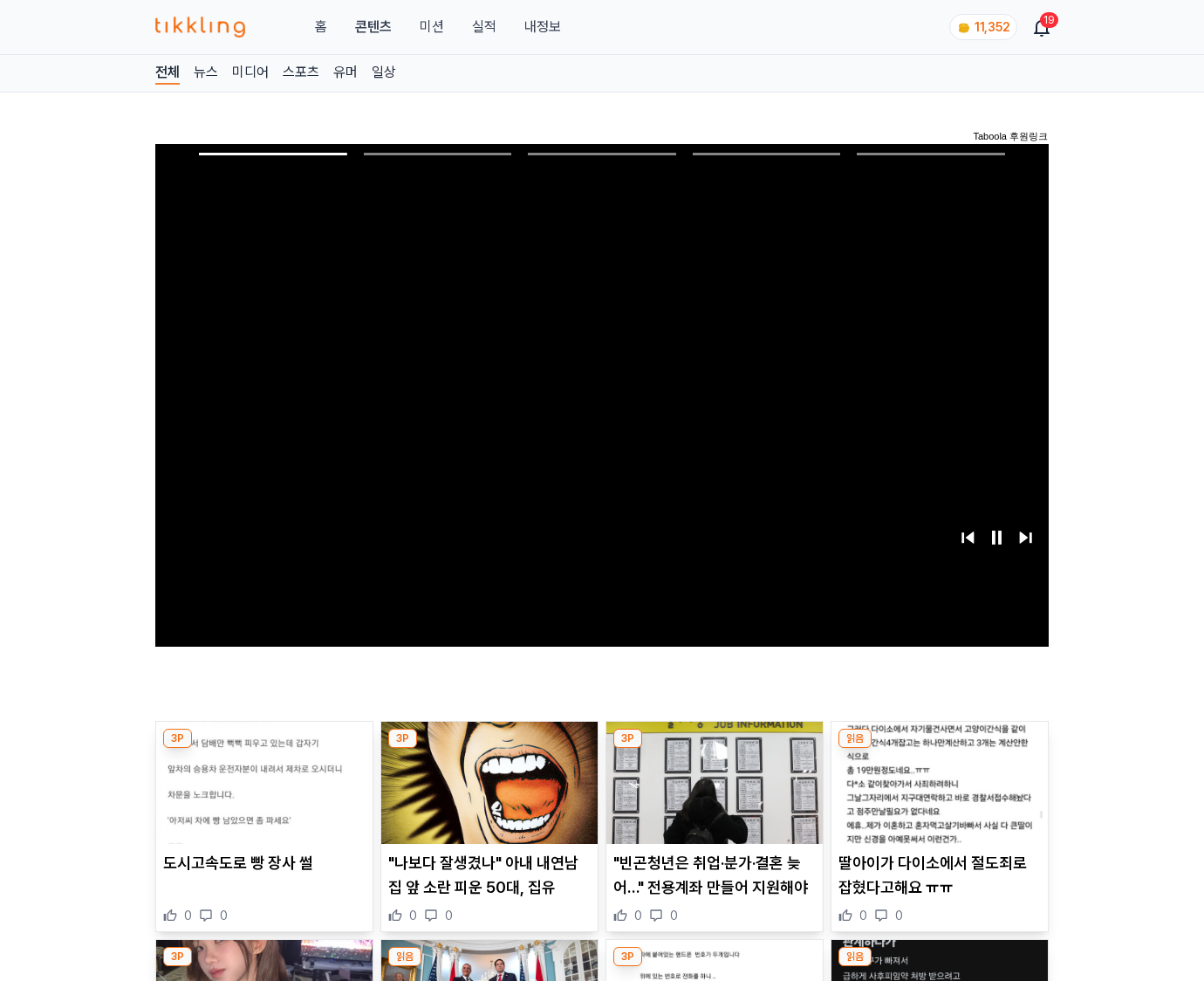
click at [939, 749] on img at bounding box center [940, 783] width 217 height 122
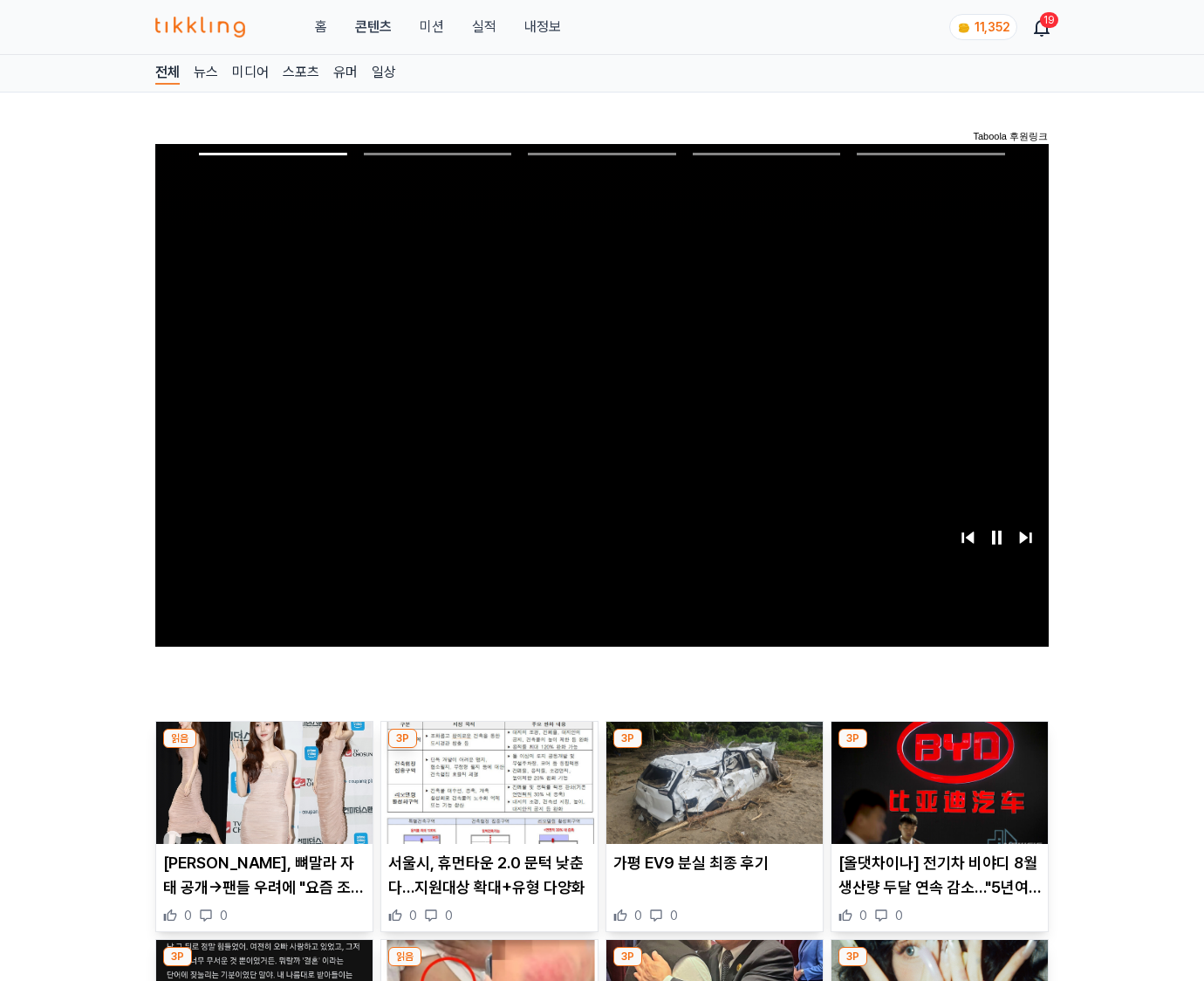
click at [939, 749] on img at bounding box center [940, 783] width 217 height 122
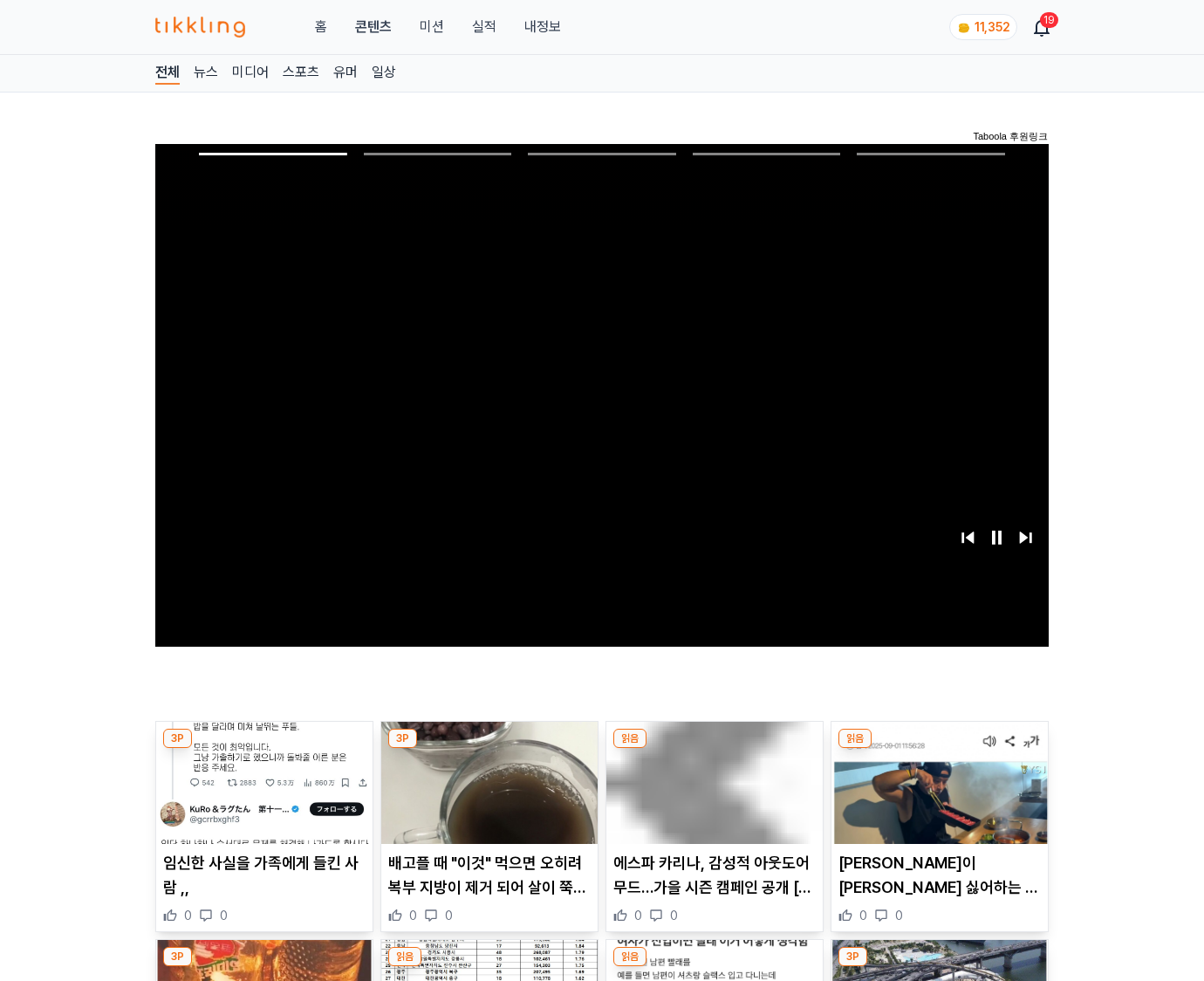
click at [939, 749] on img at bounding box center [940, 783] width 217 height 122
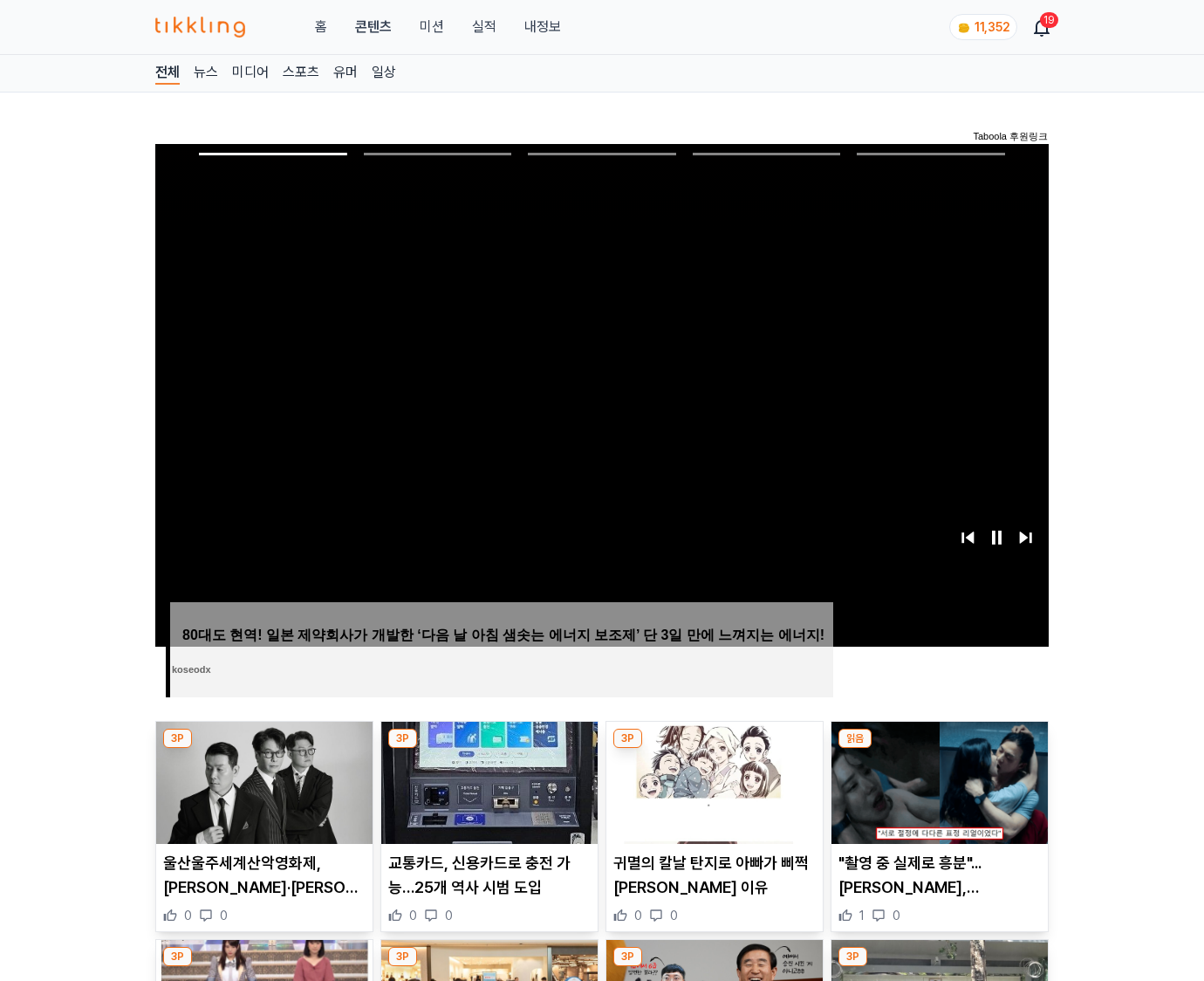
click at [939, 749] on img at bounding box center [940, 783] width 217 height 122
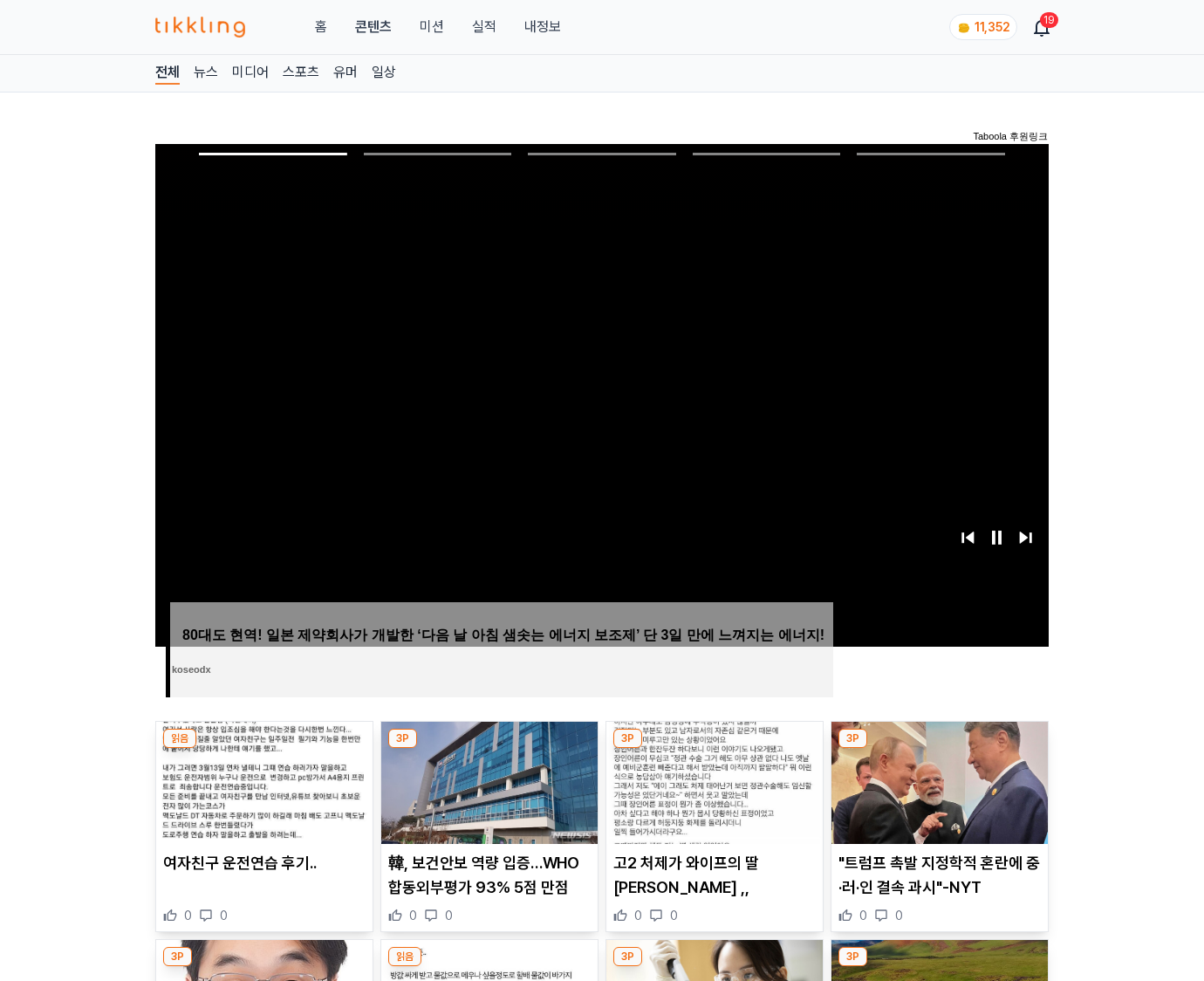
click at [939, 749] on img at bounding box center [940, 783] width 217 height 122
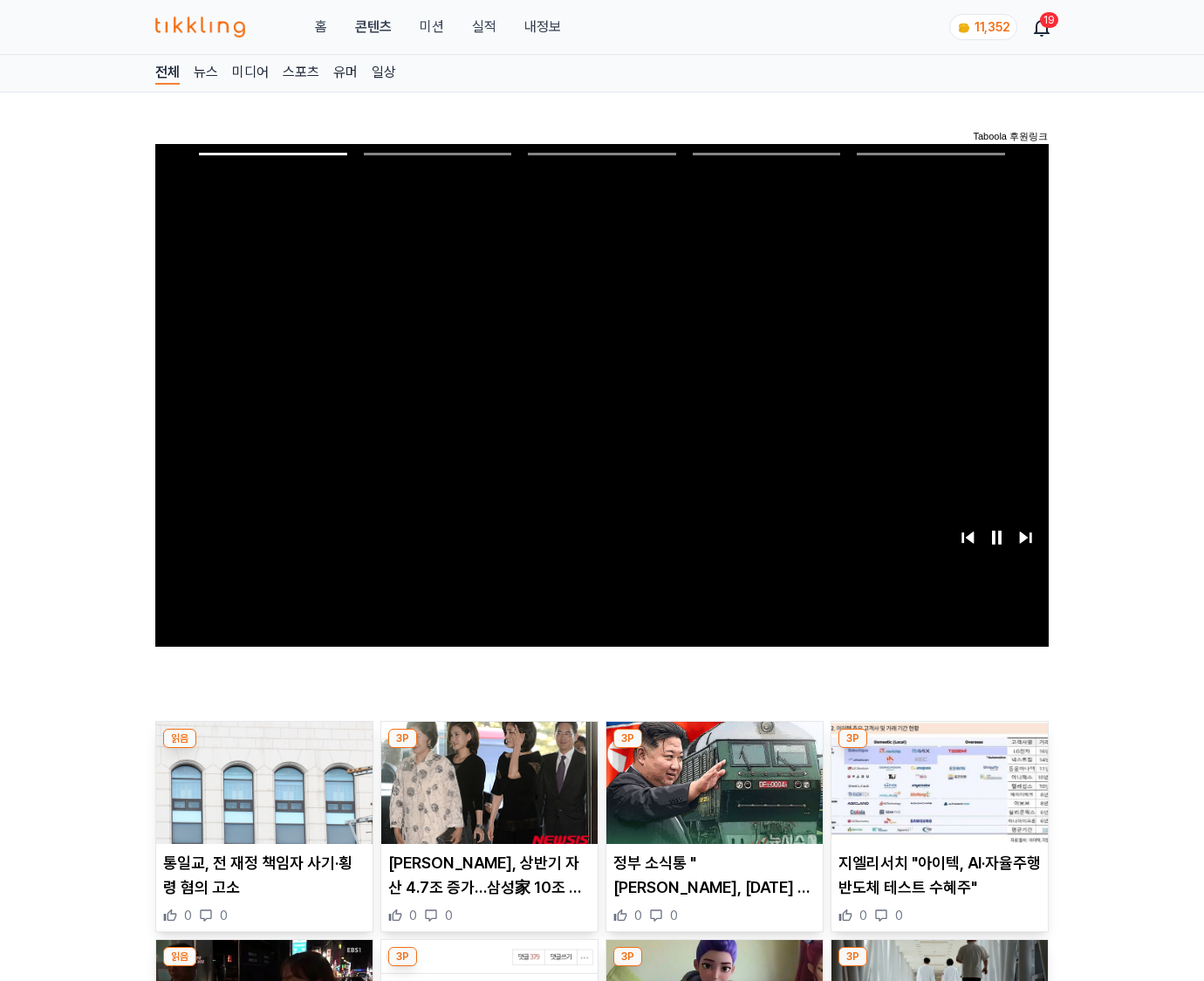
click at [939, 749] on img at bounding box center [940, 783] width 217 height 122
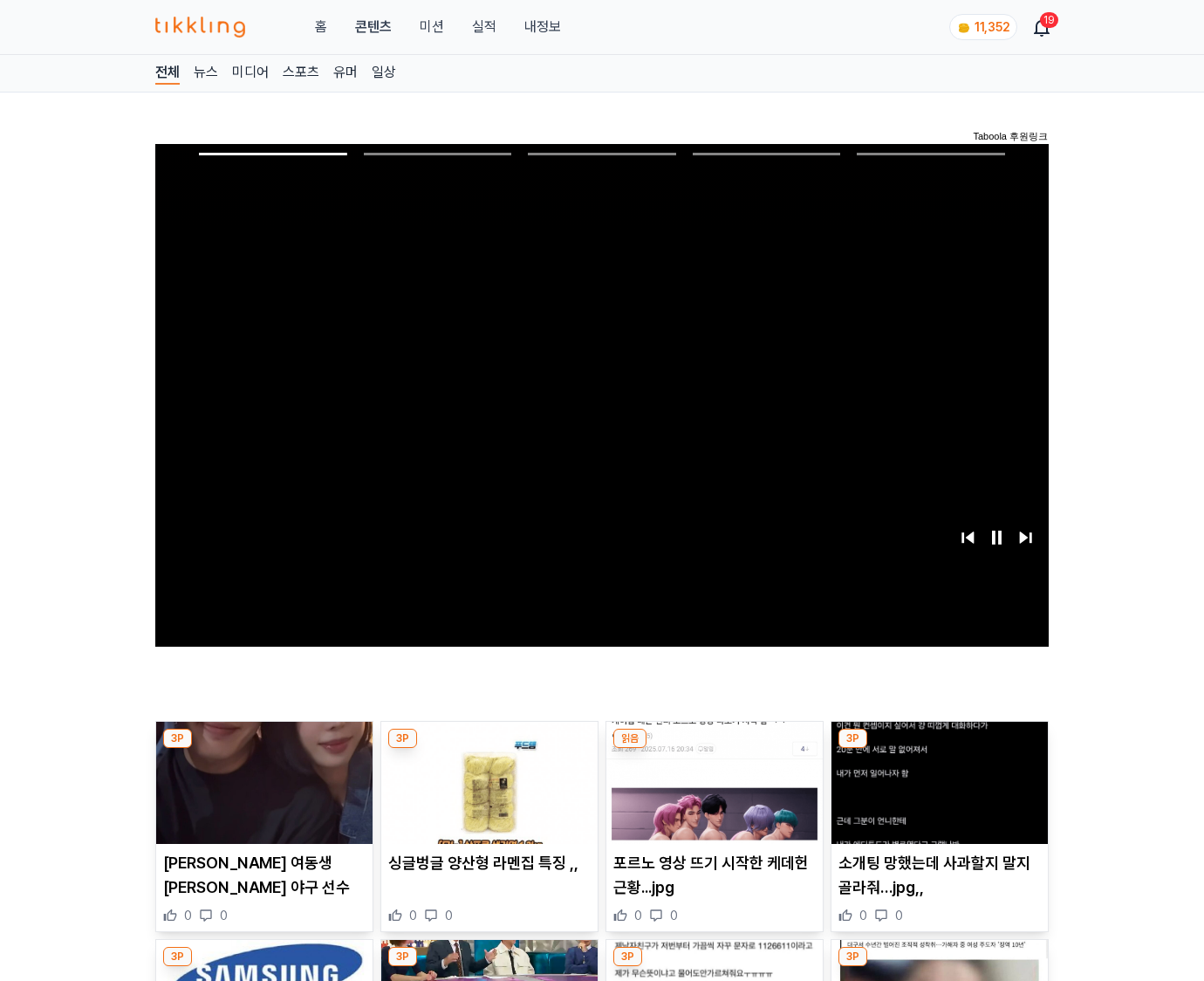
click at [939, 749] on img at bounding box center [940, 783] width 217 height 122
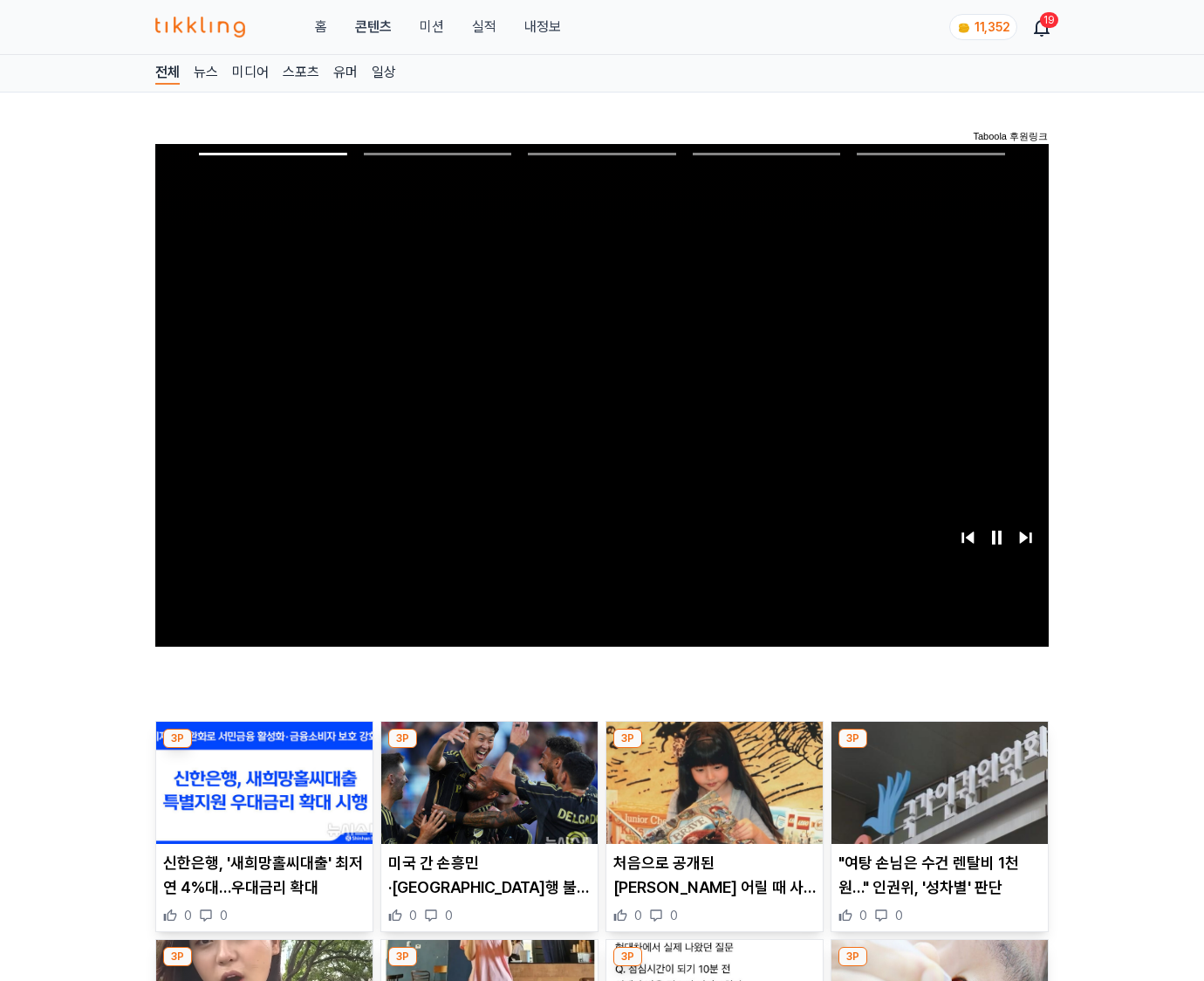
click at [939, 749] on img at bounding box center [940, 783] width 217 height 122
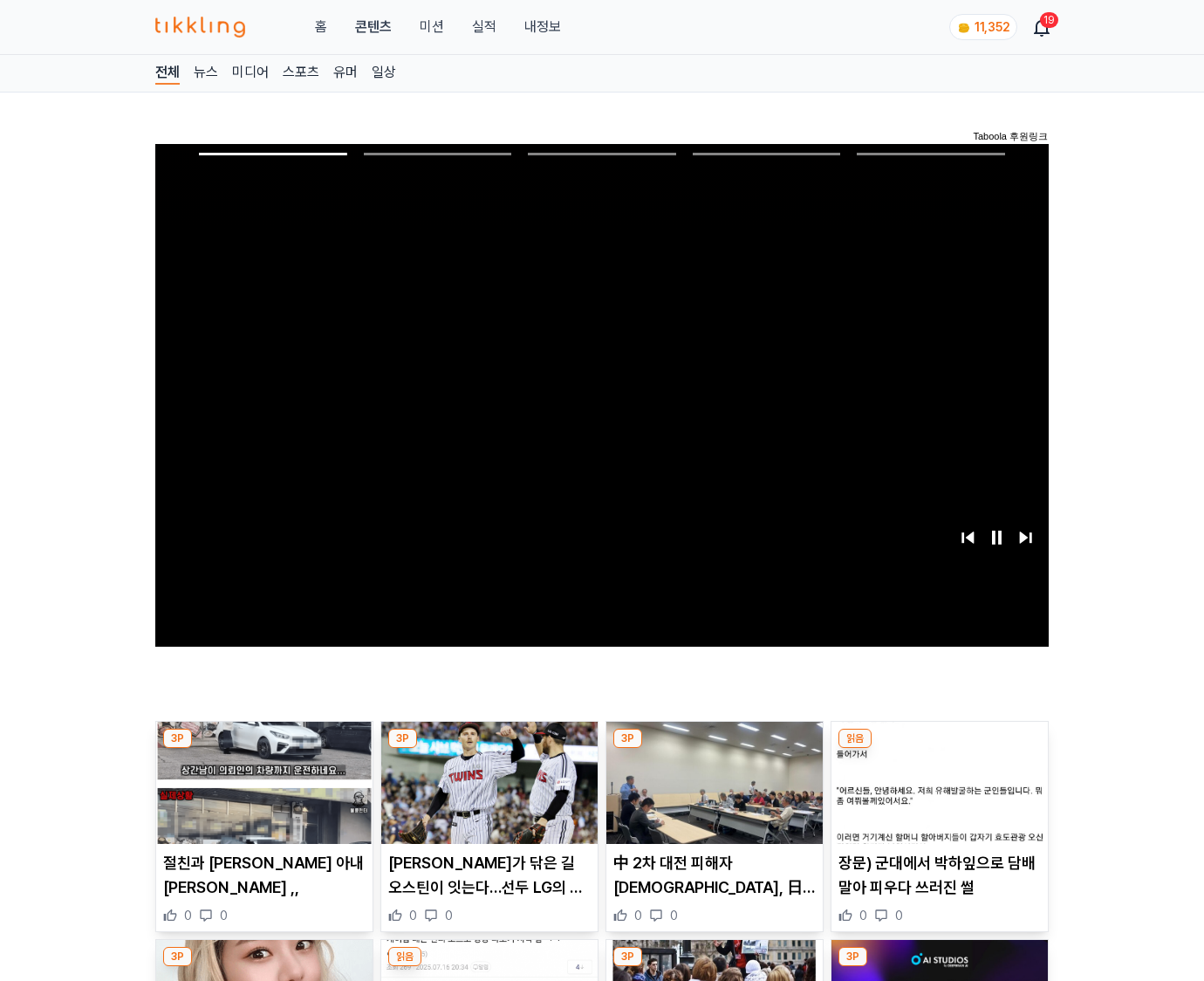
click at [939, 749] on img at bounding box center [940, 783] width 217 height 122
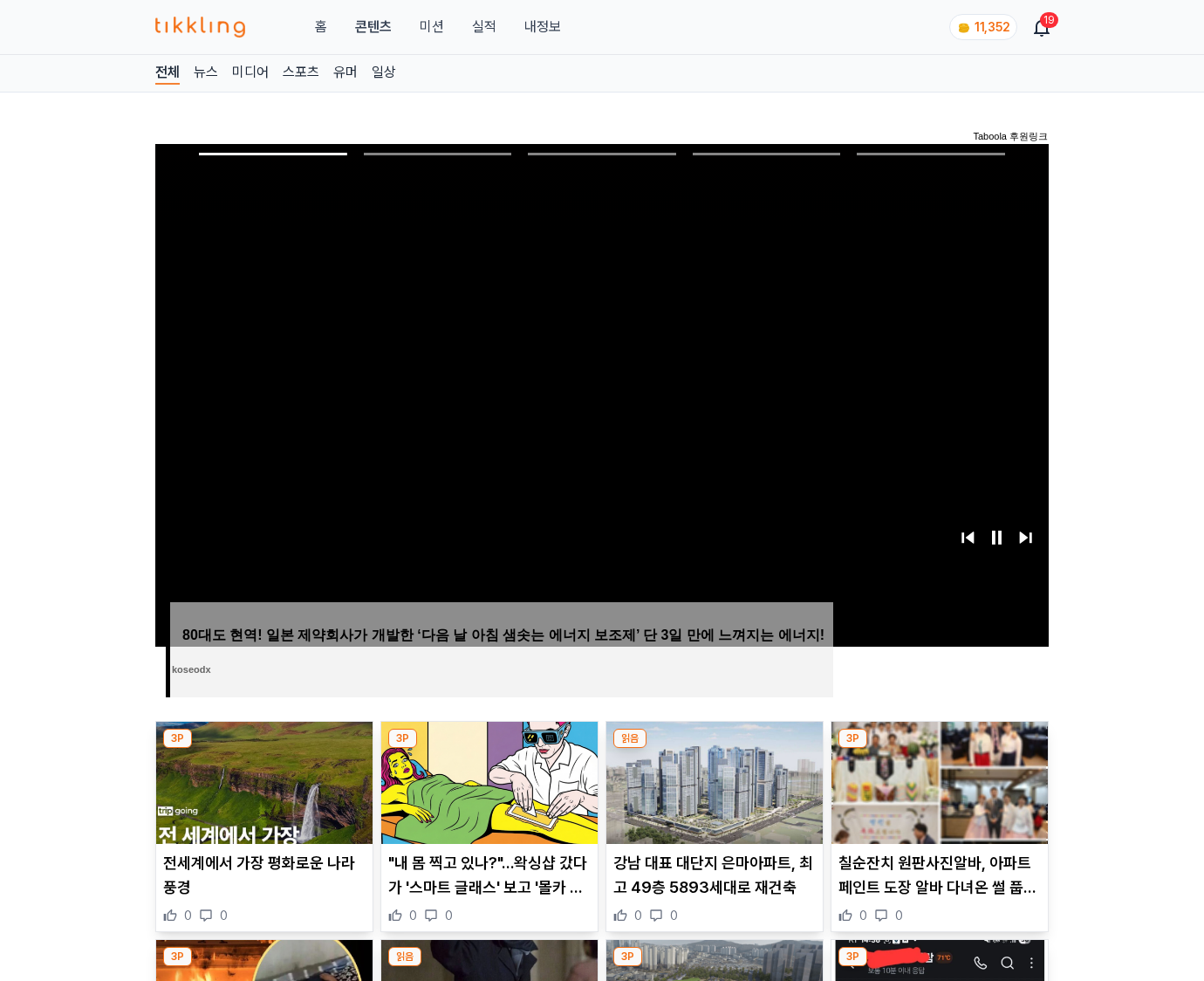
click at [939, 749] on img at bounding box center [940, 783] width 217 height 122
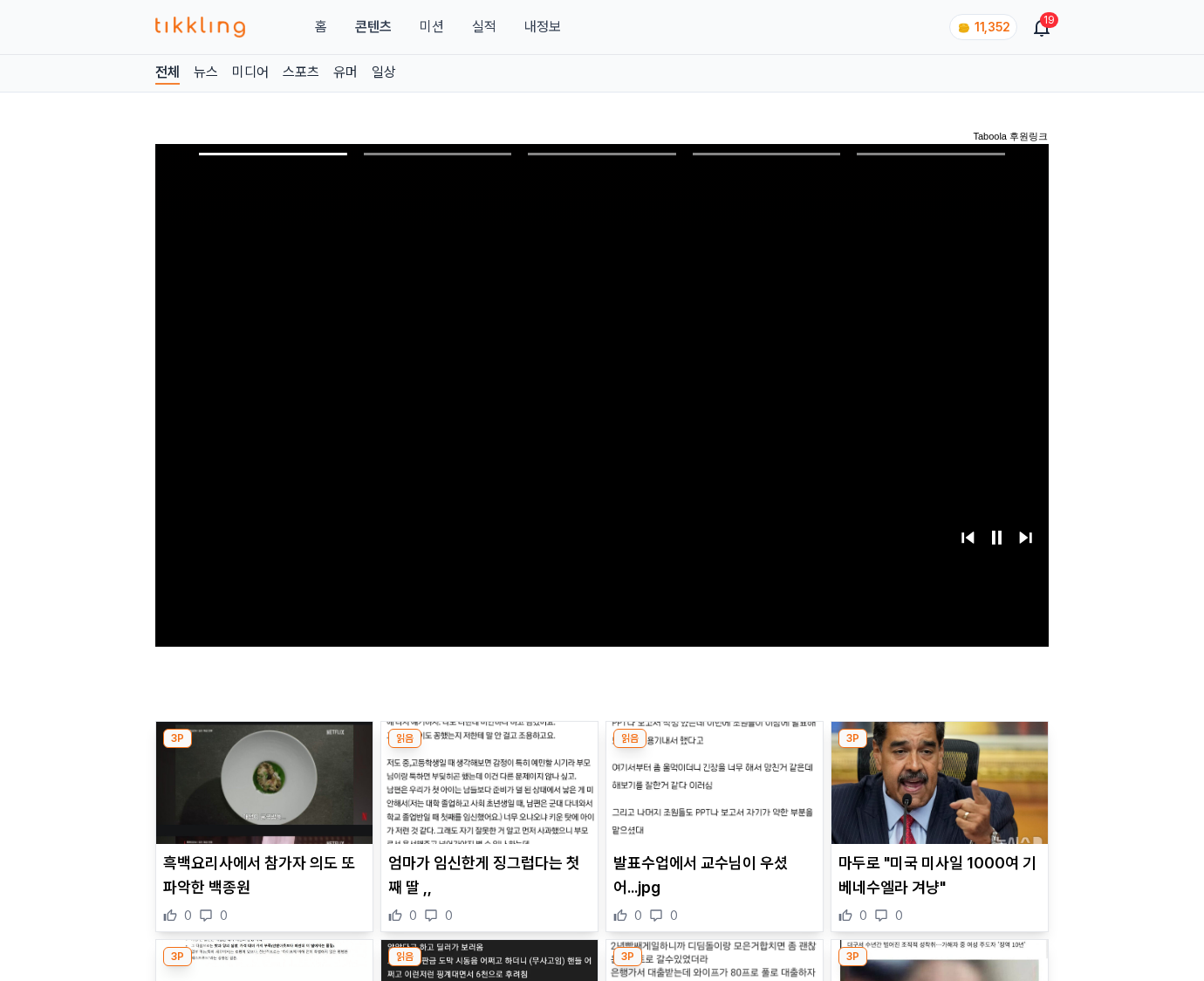
click at [939, 749] on img at bounding box center [940, 783] width 217 height 122
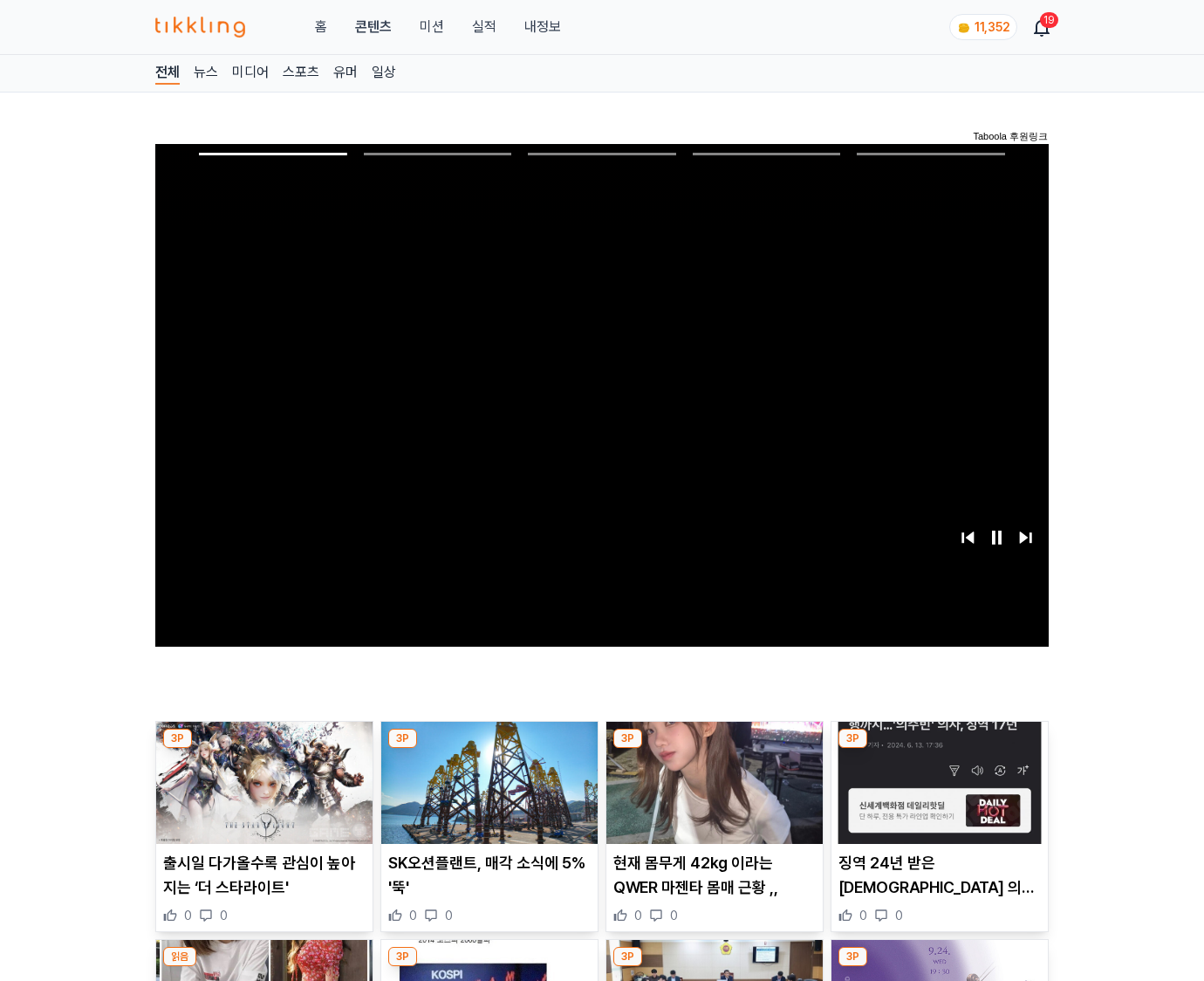
click at [939, 749] on img at bounding box center [940, 783] width 217 height 122
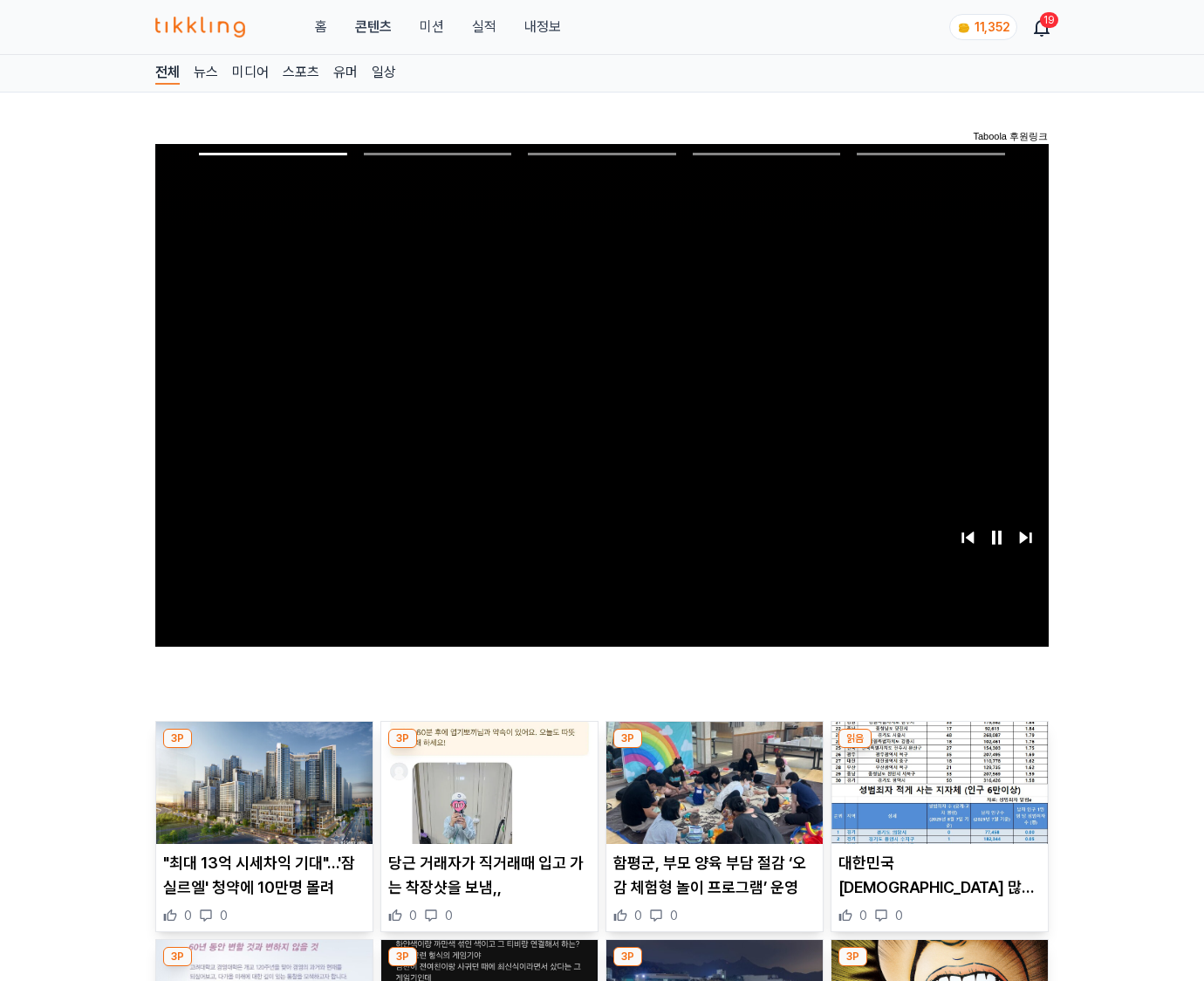
click at [939, 749] on img at bounding box center [940, 783] width 217 height 122
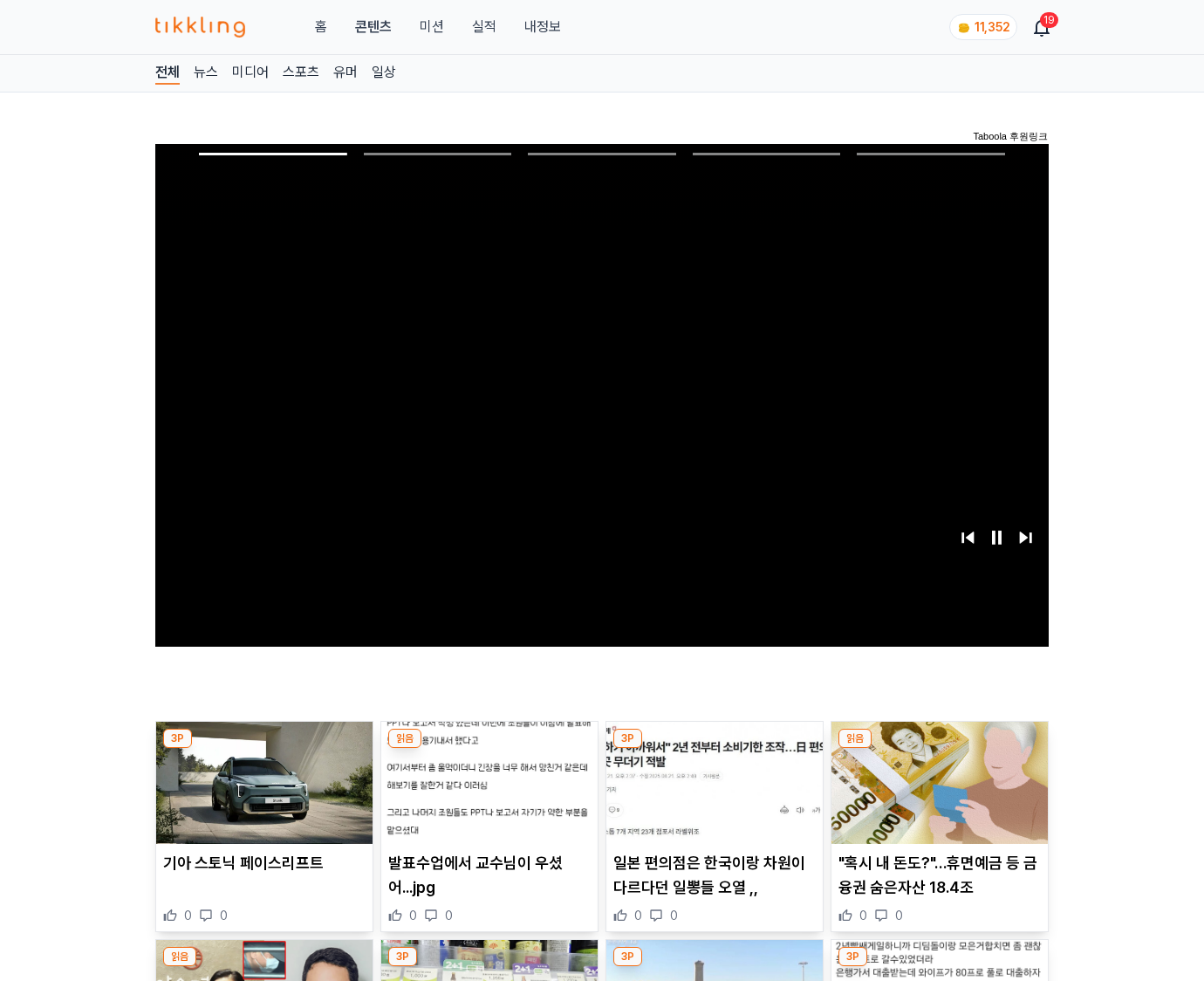
click at [939, 749] on img at bounding box center [940, 783] width 217 height 122
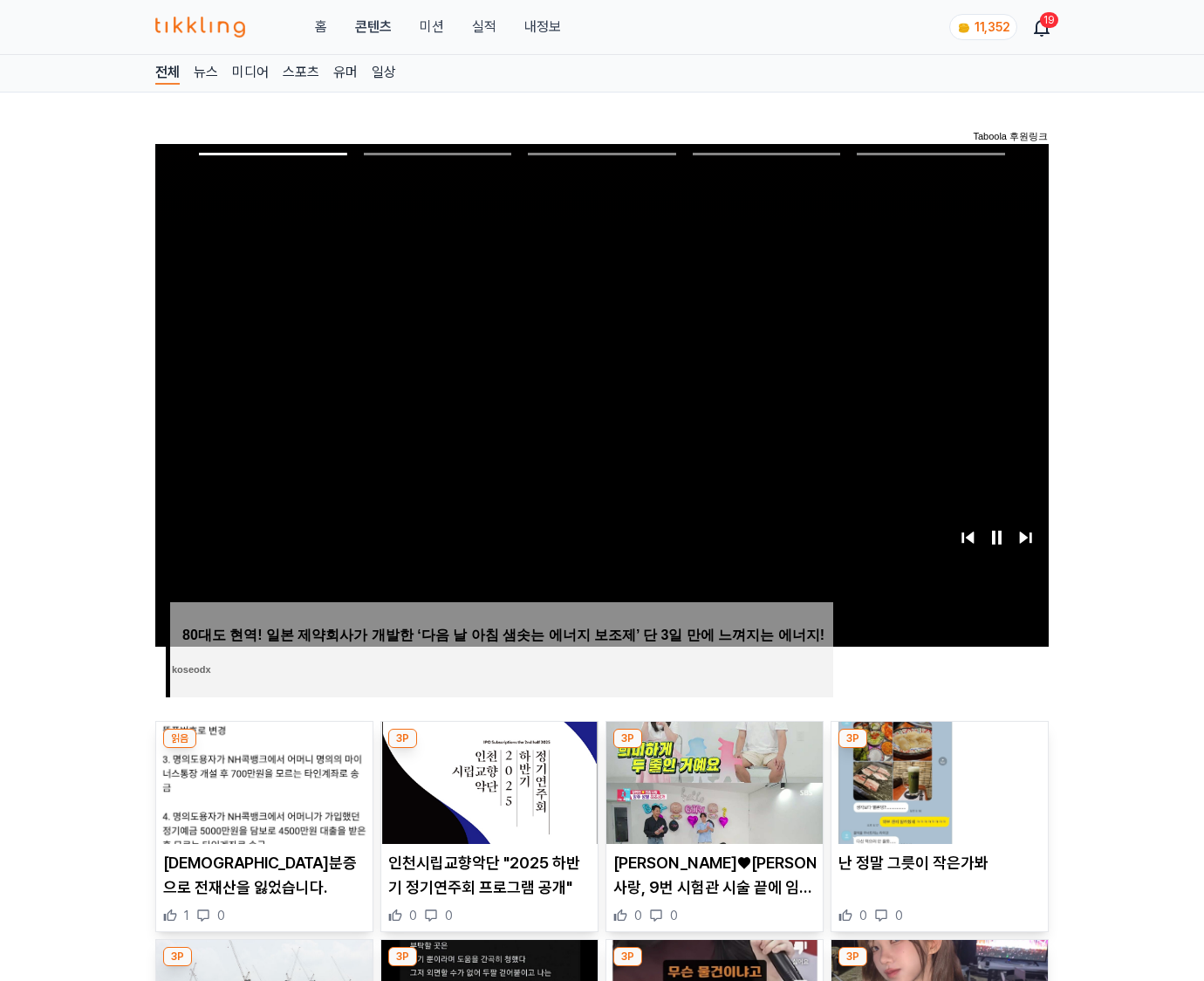
click at [939, 749] on img at bounding box center [940, 783] width 217 height 122
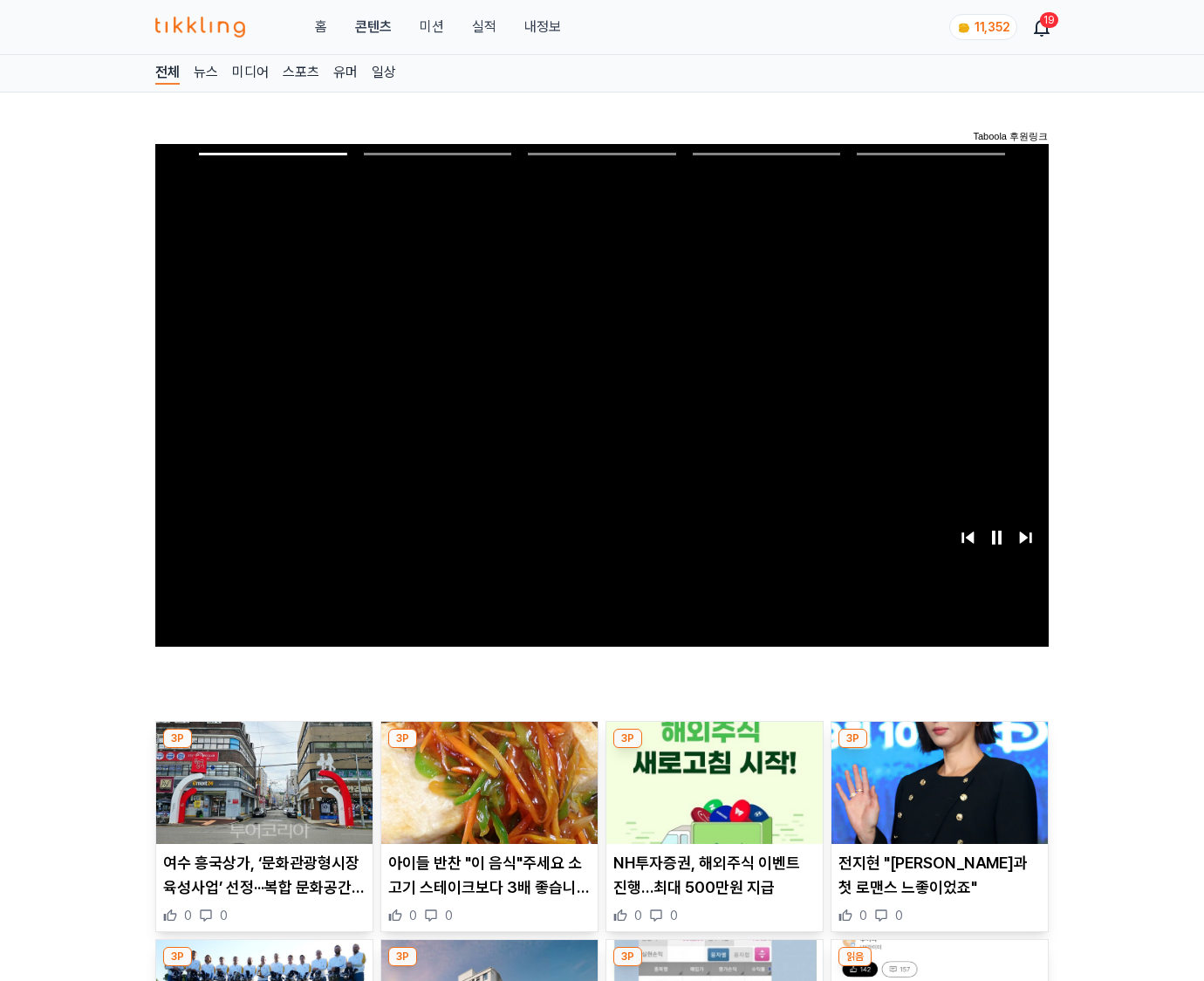
click at [939, 749] on img at bounding box center [940, 783] width 217 height 122
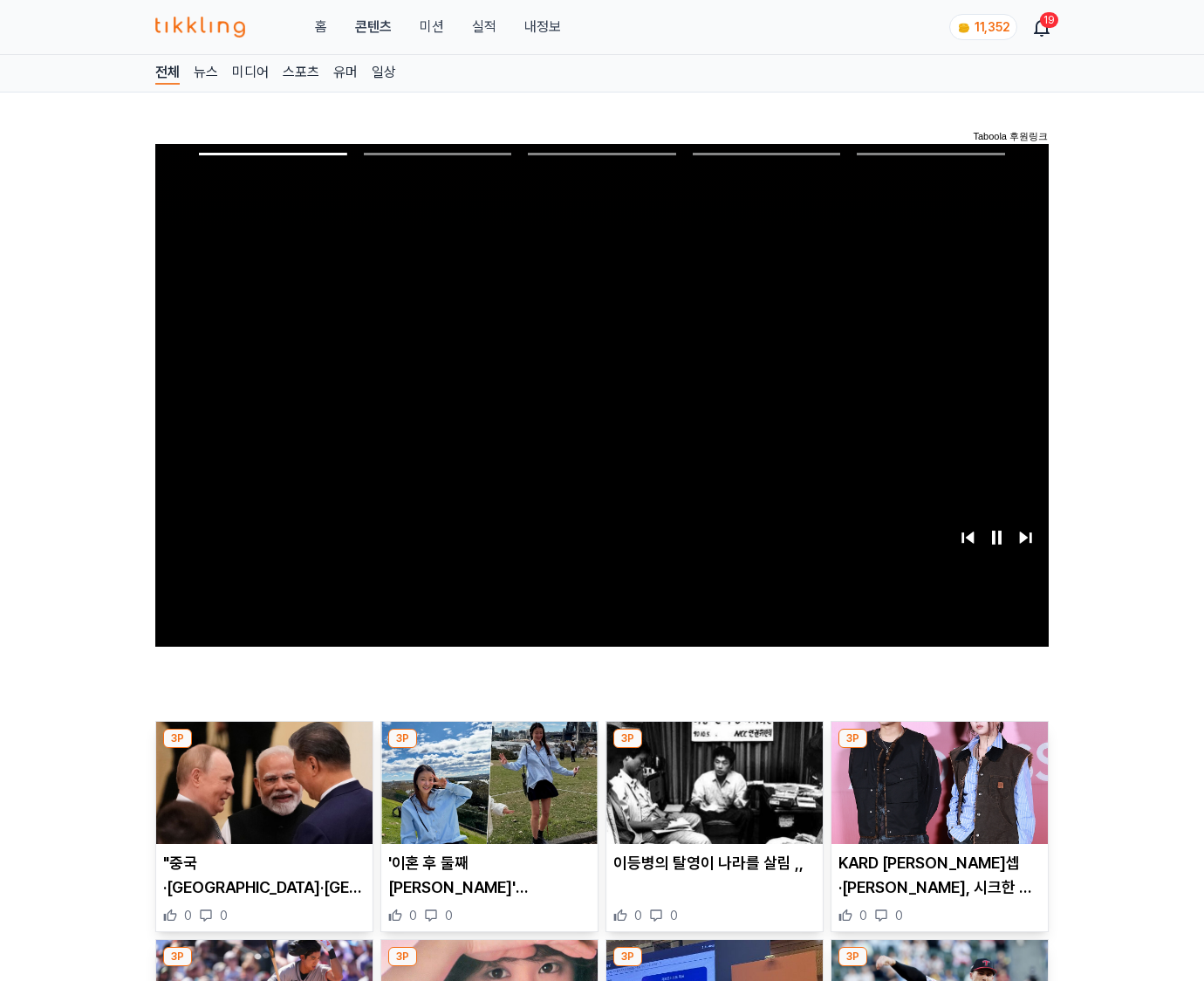
click at [939, 749] on img at bounding box center [940, 783] width 217 height 122
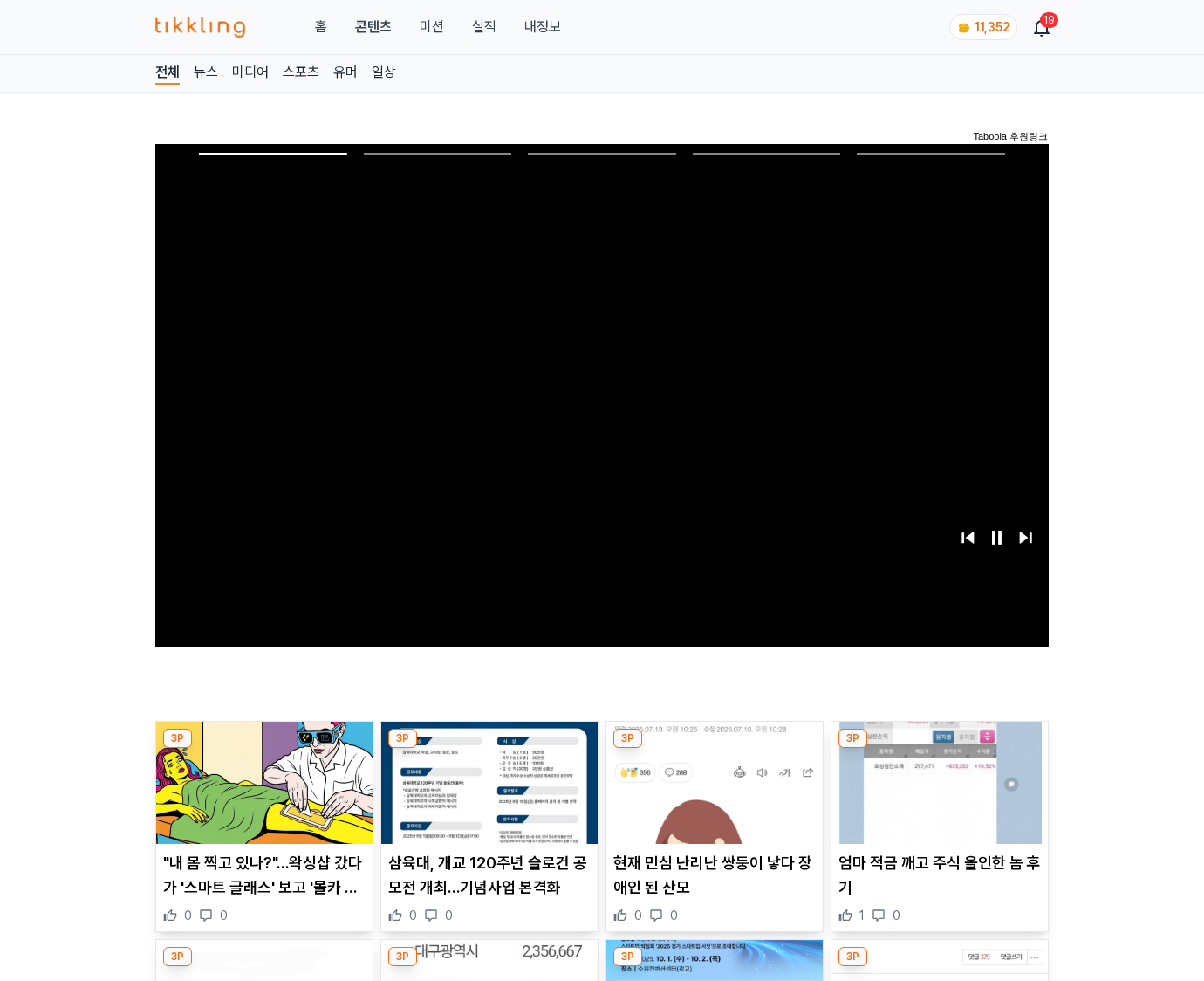
click at [939, 749] on img at bounding box center [940, 783] width 217 height 122
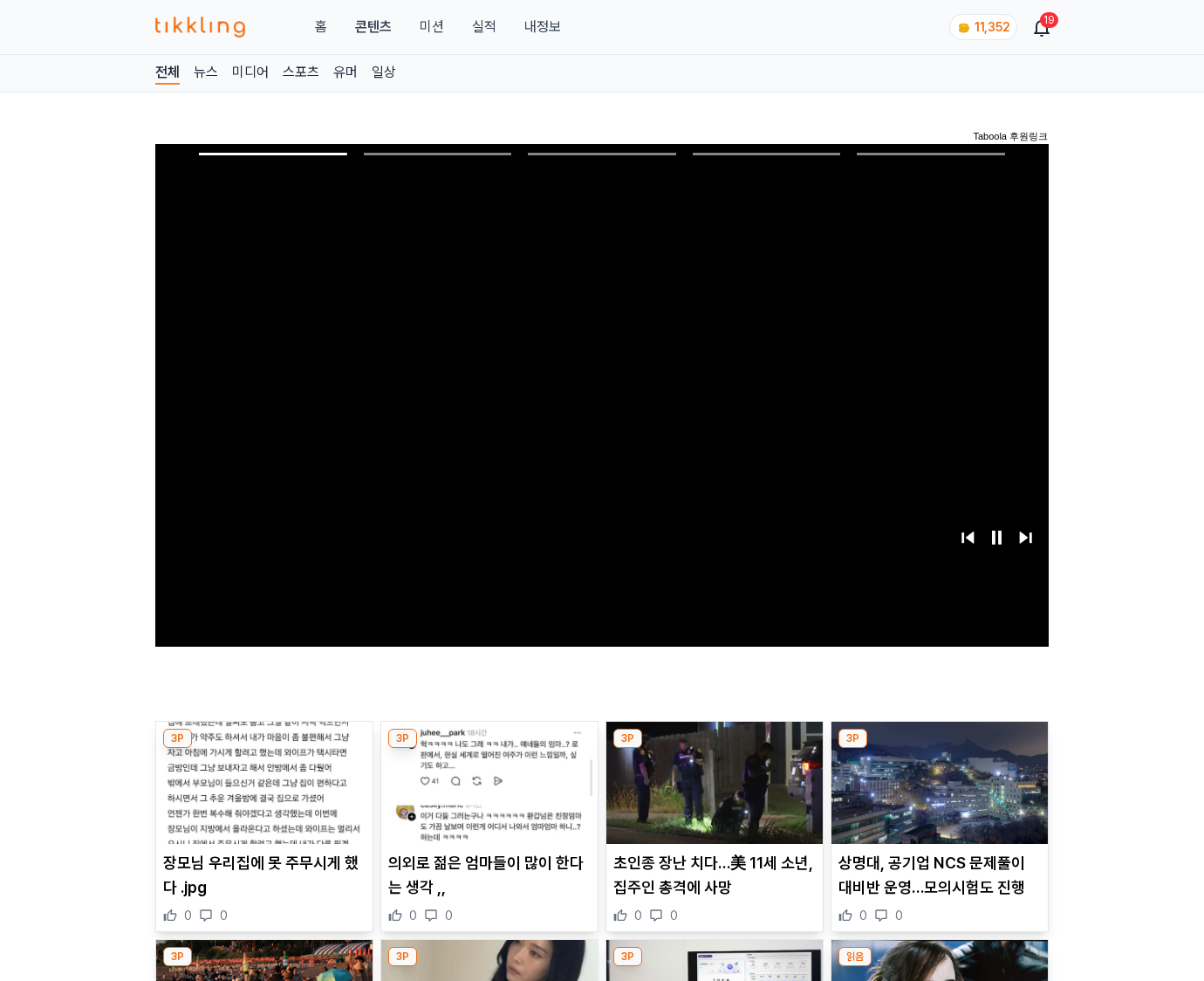
click at [939, 749] on img at bounding box center [940, 783] width 217 height 122
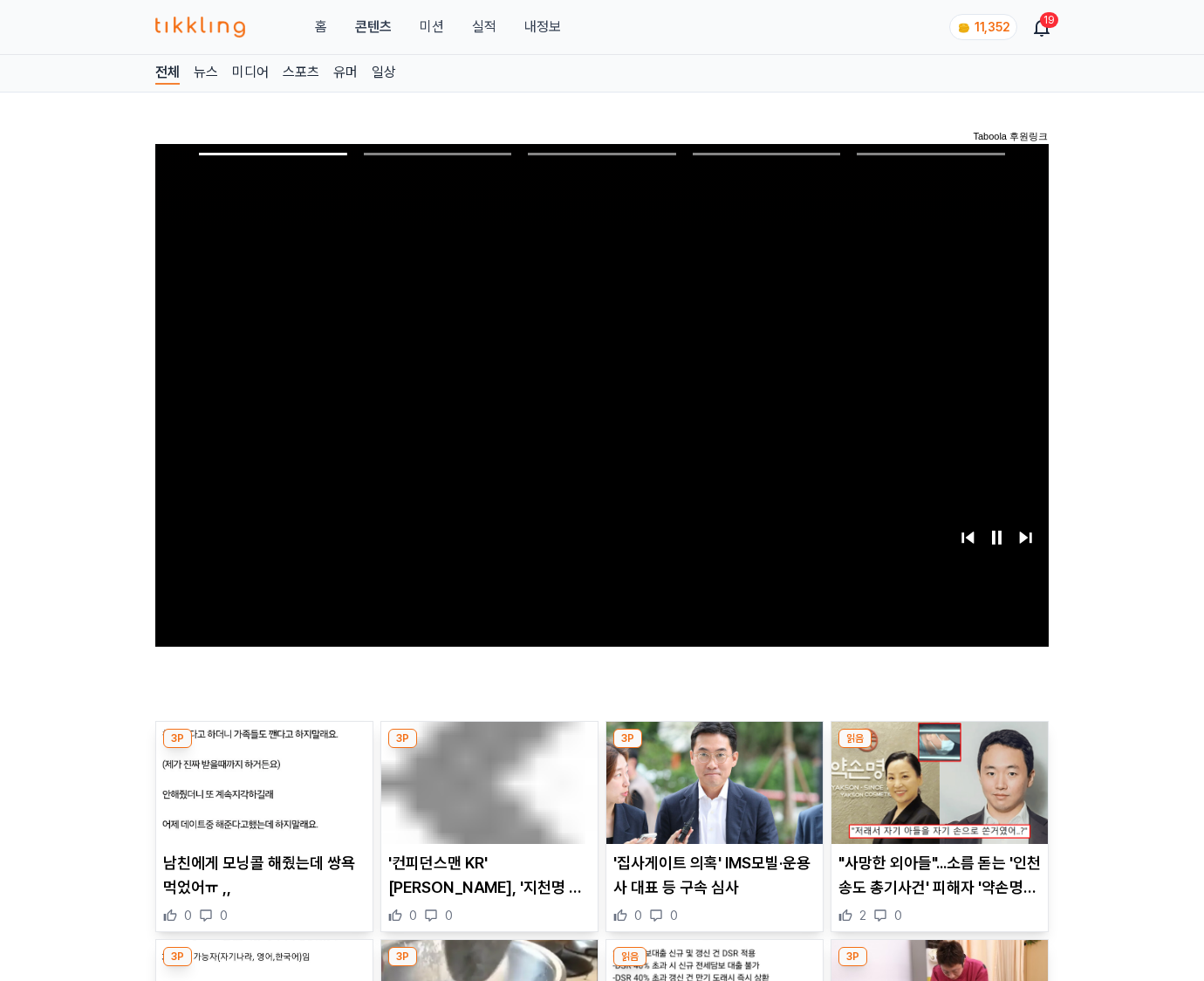
click at [939, 749] on img at bounding box center [940, 783] width 217 height 122
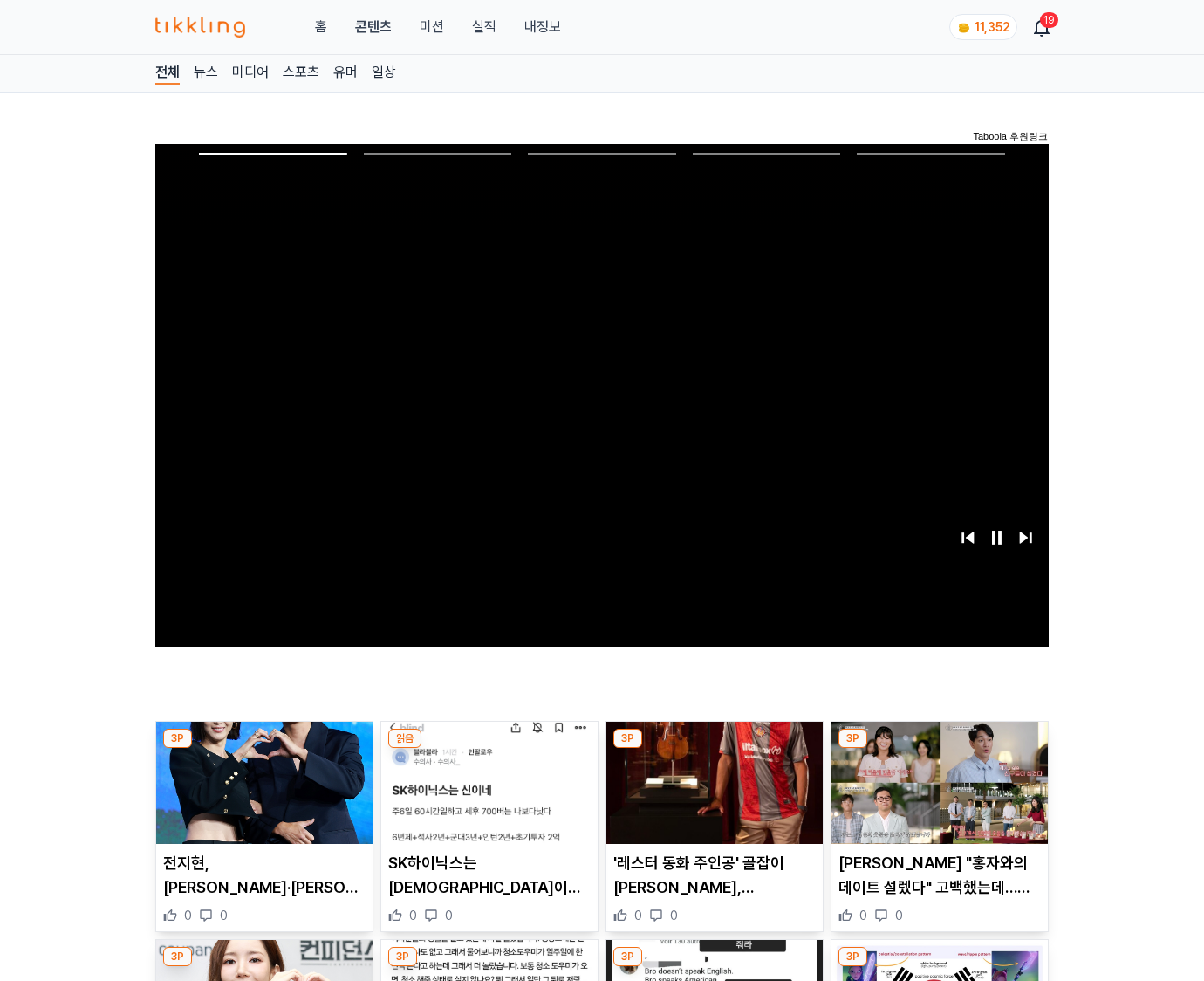
click at [939, 749] on img at bounding box center [940, 783] width 217 height 122
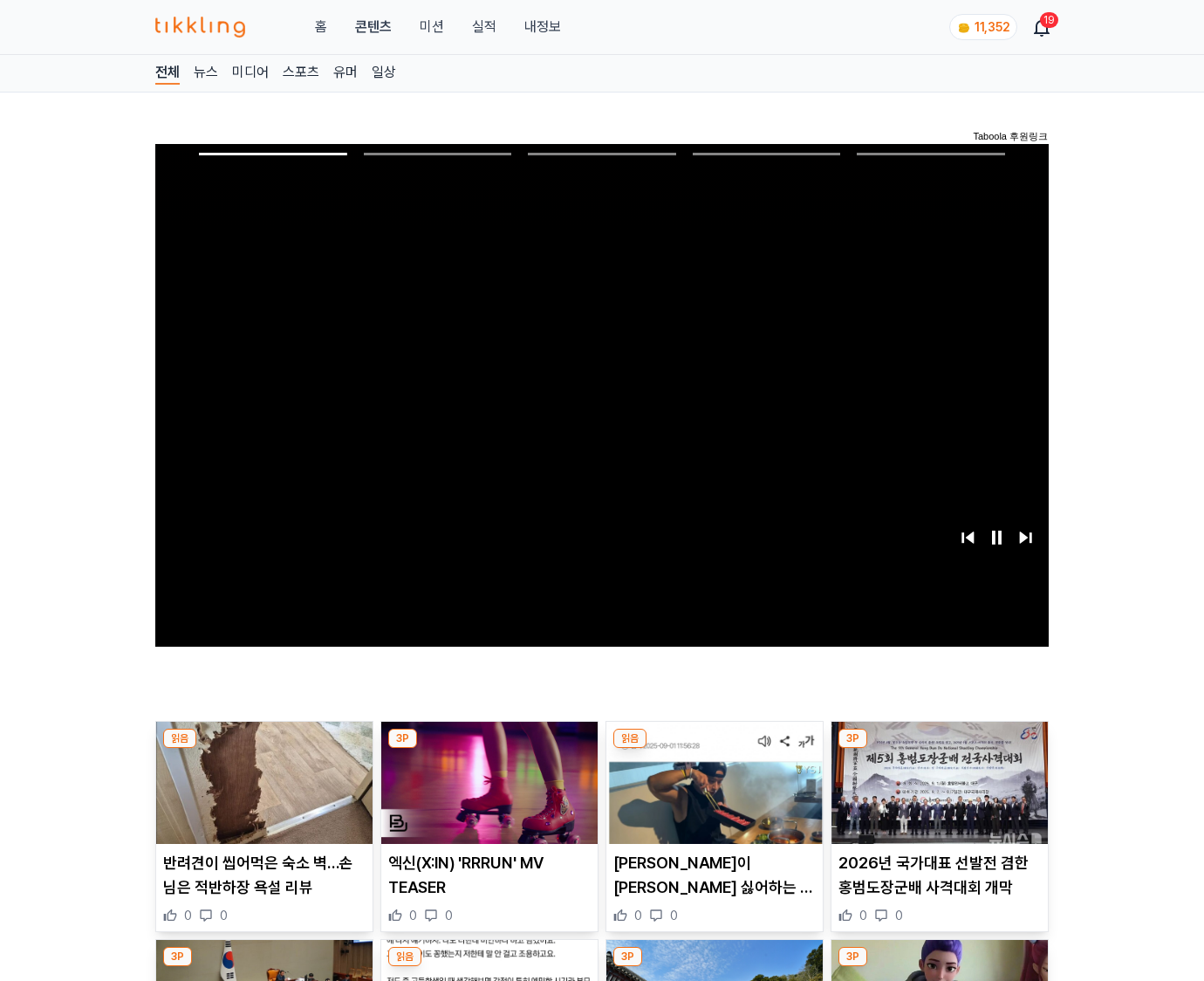
click at [939, 749] on img at bounding box center [940, 783] width 217 height 122
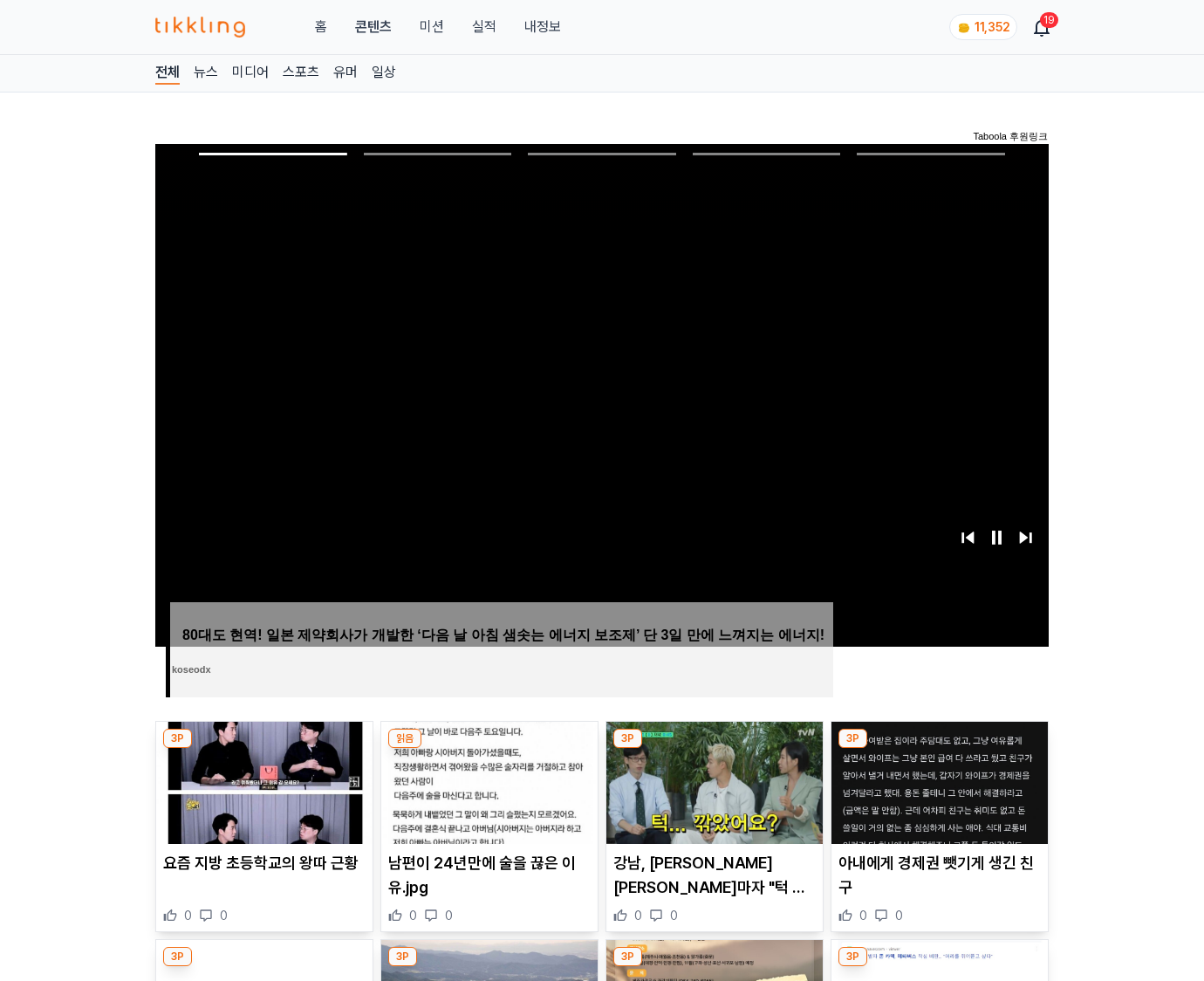
click at [939, 749] on img at bounding box center [940, 783] width 217 height 122
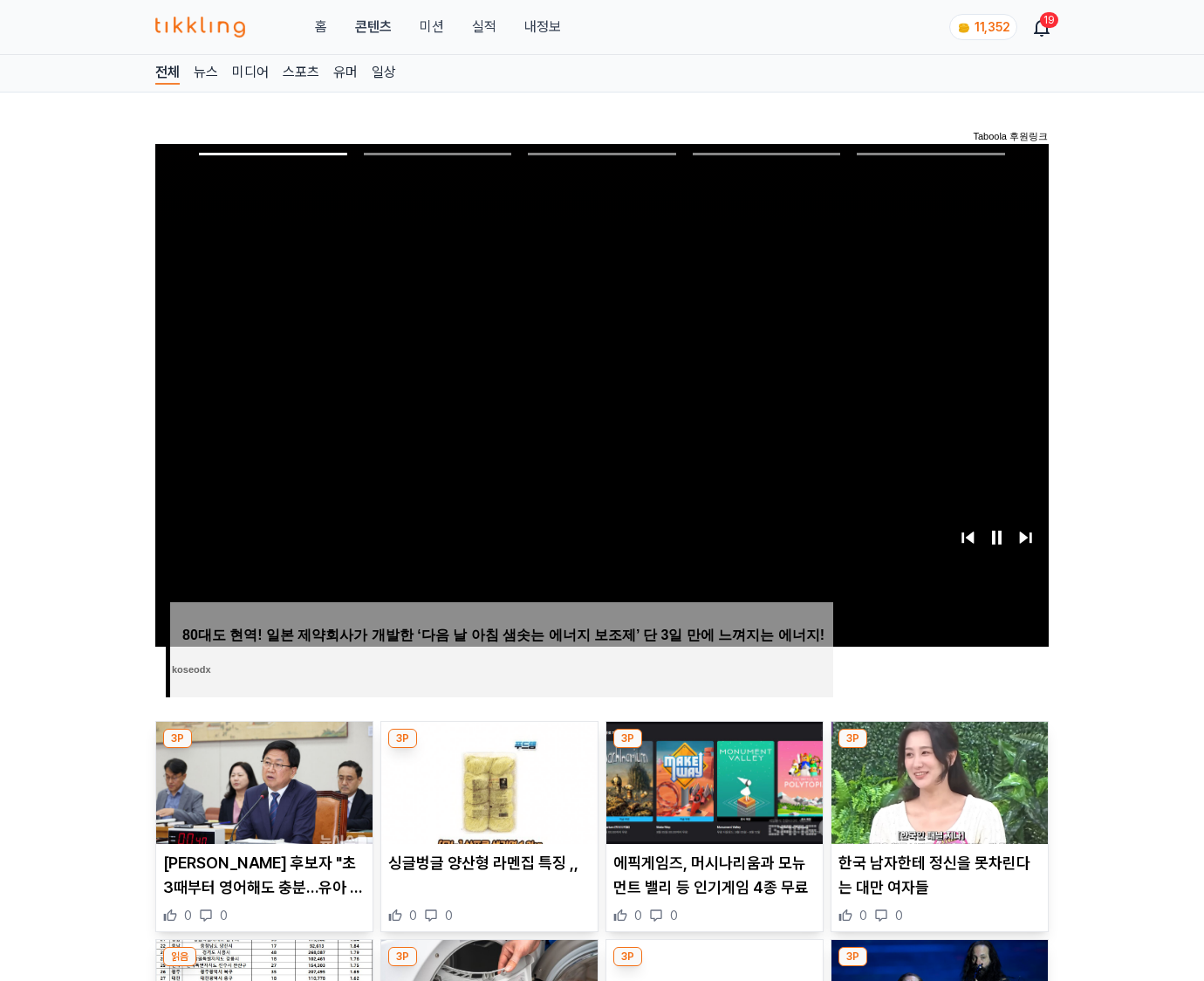
click at [939, 749] on img at bounding box center [940, 783] width 217 height 122
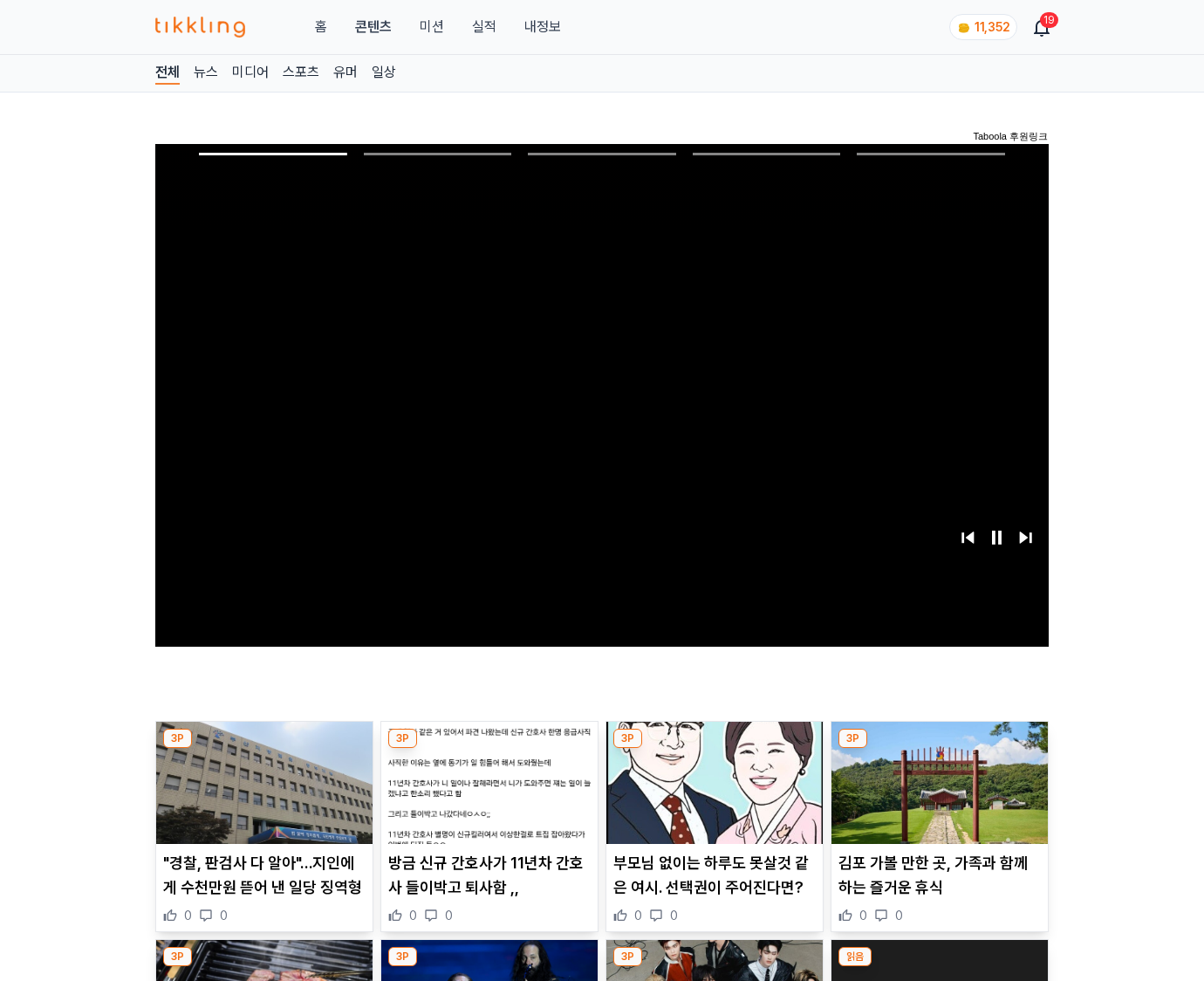
click at [939, 749] on img at bounding box center [940, 783] width 217 height 122
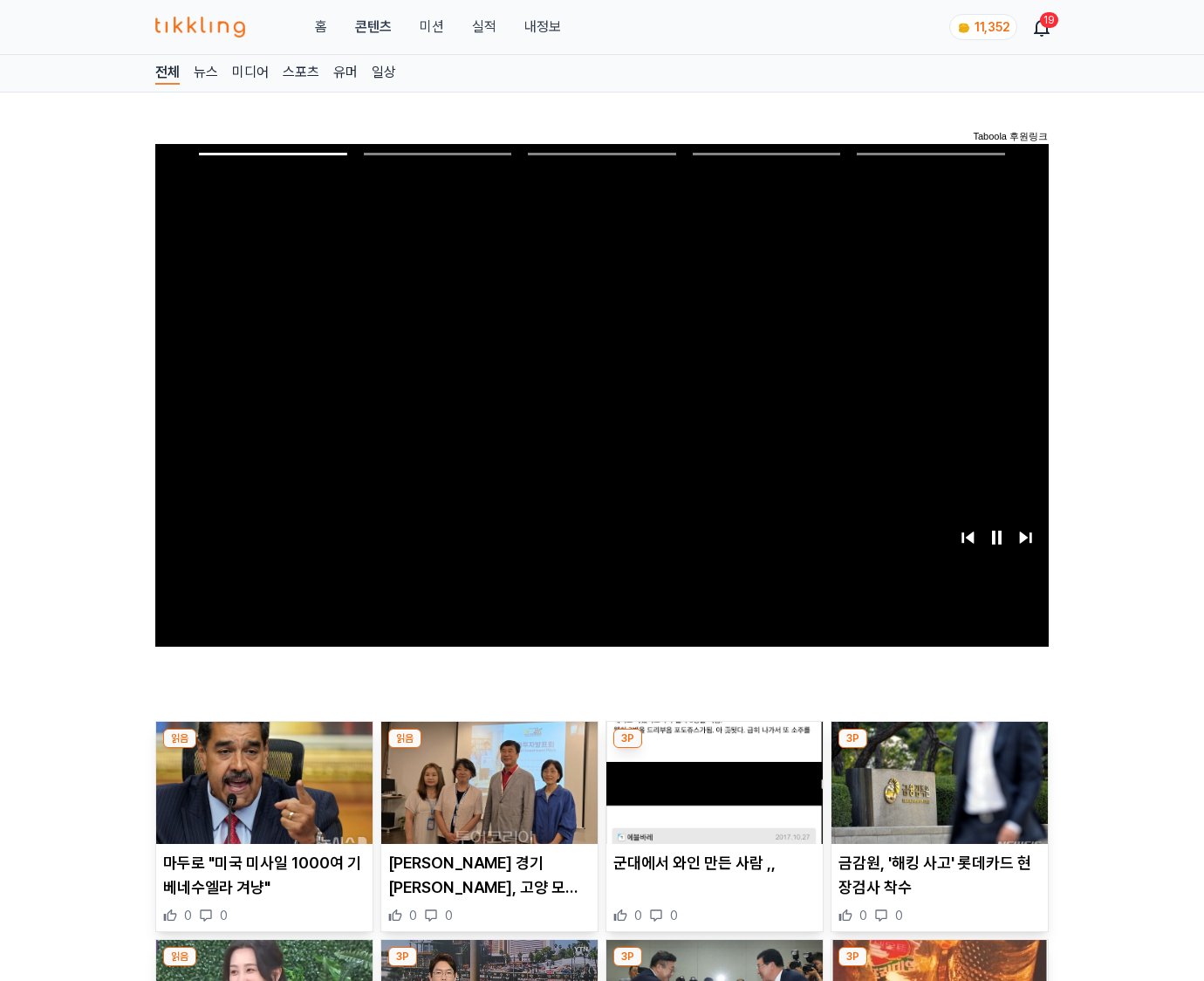
click at [939, 749] on img at bounding box center [940, 783] width 217 height 122
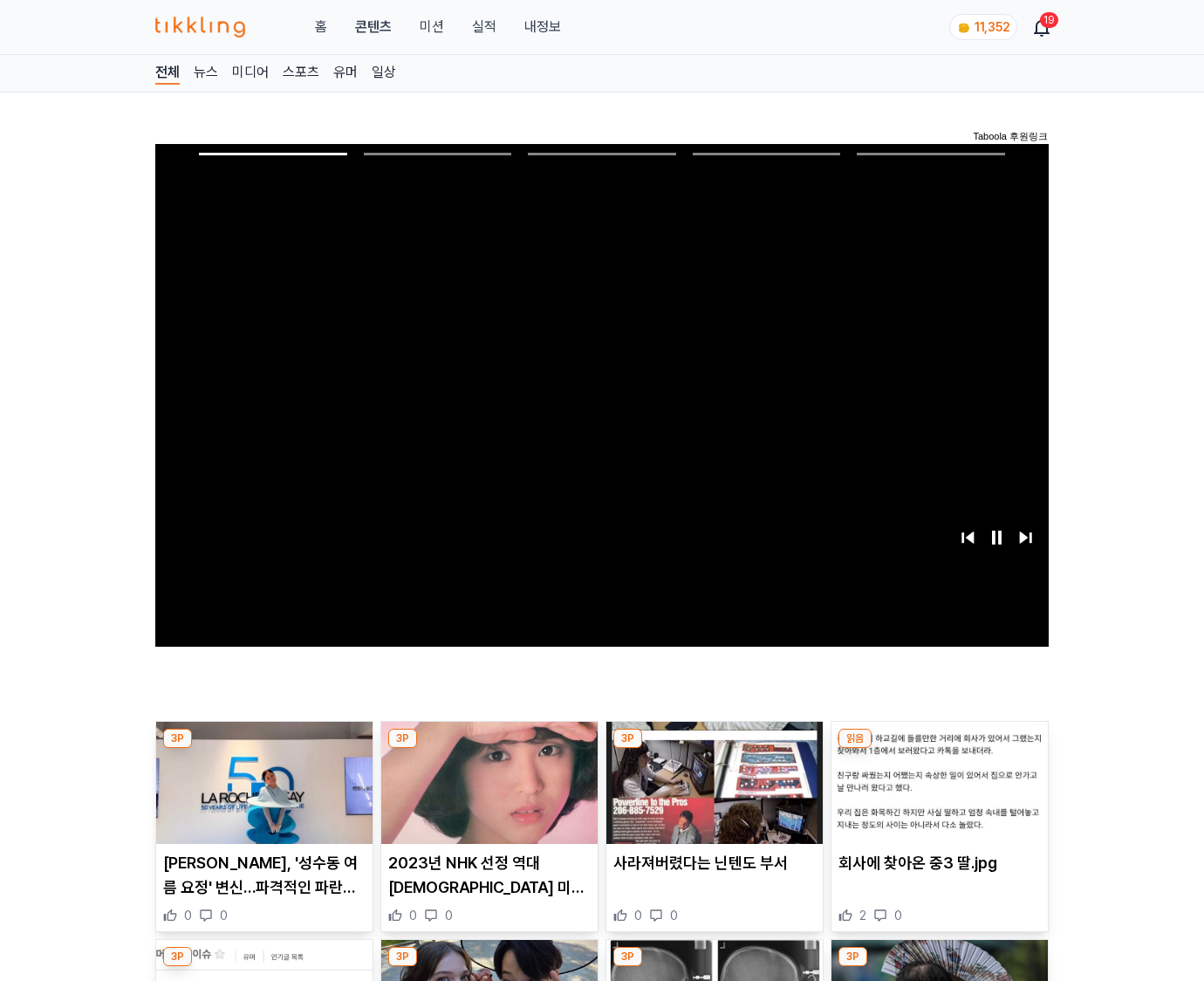
click at [939, 749] on img at bounding box center [940, 783] width 217 height 122
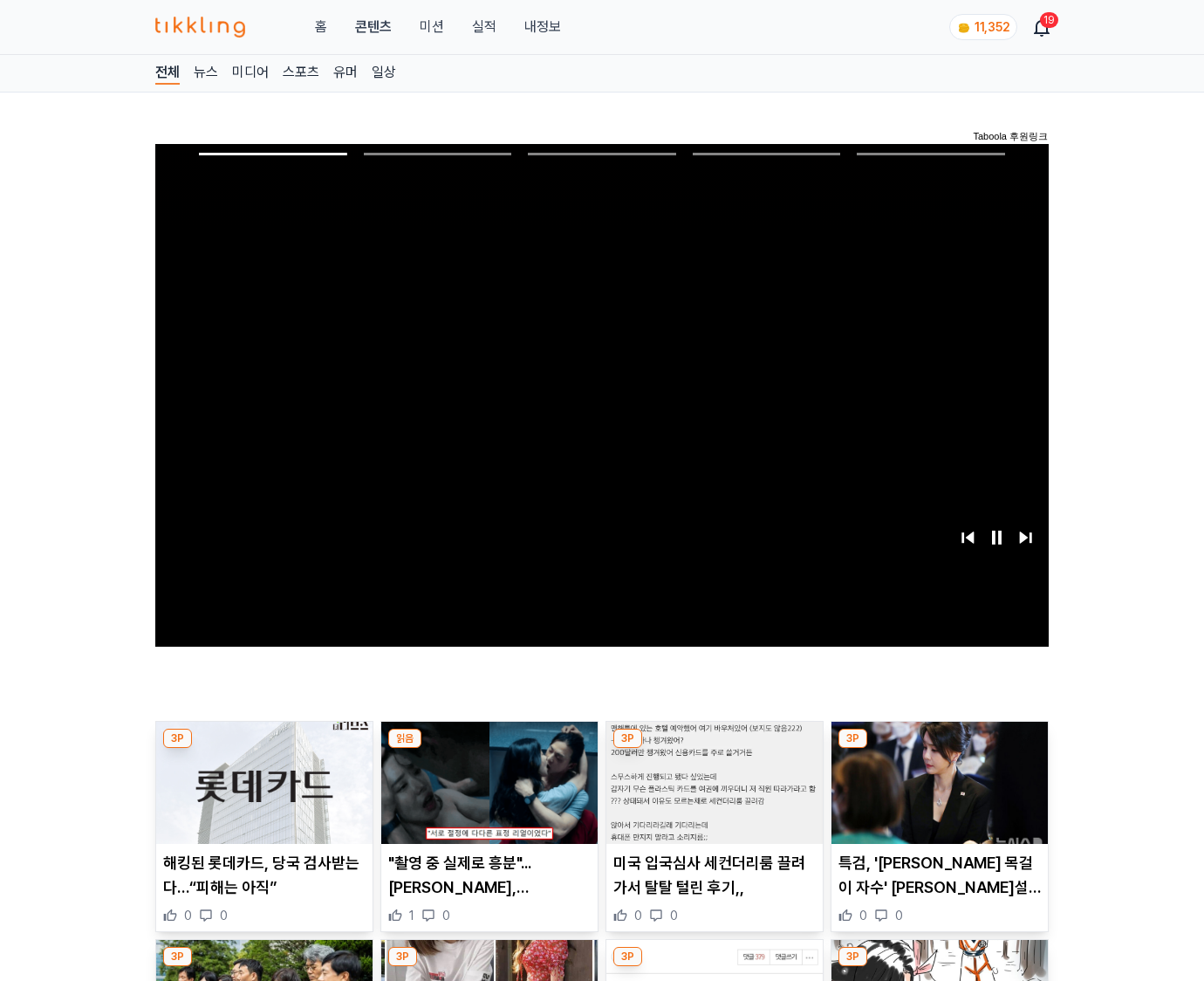
click at [939, 749] on img at bounding box center [940, 783] width 217 height 122
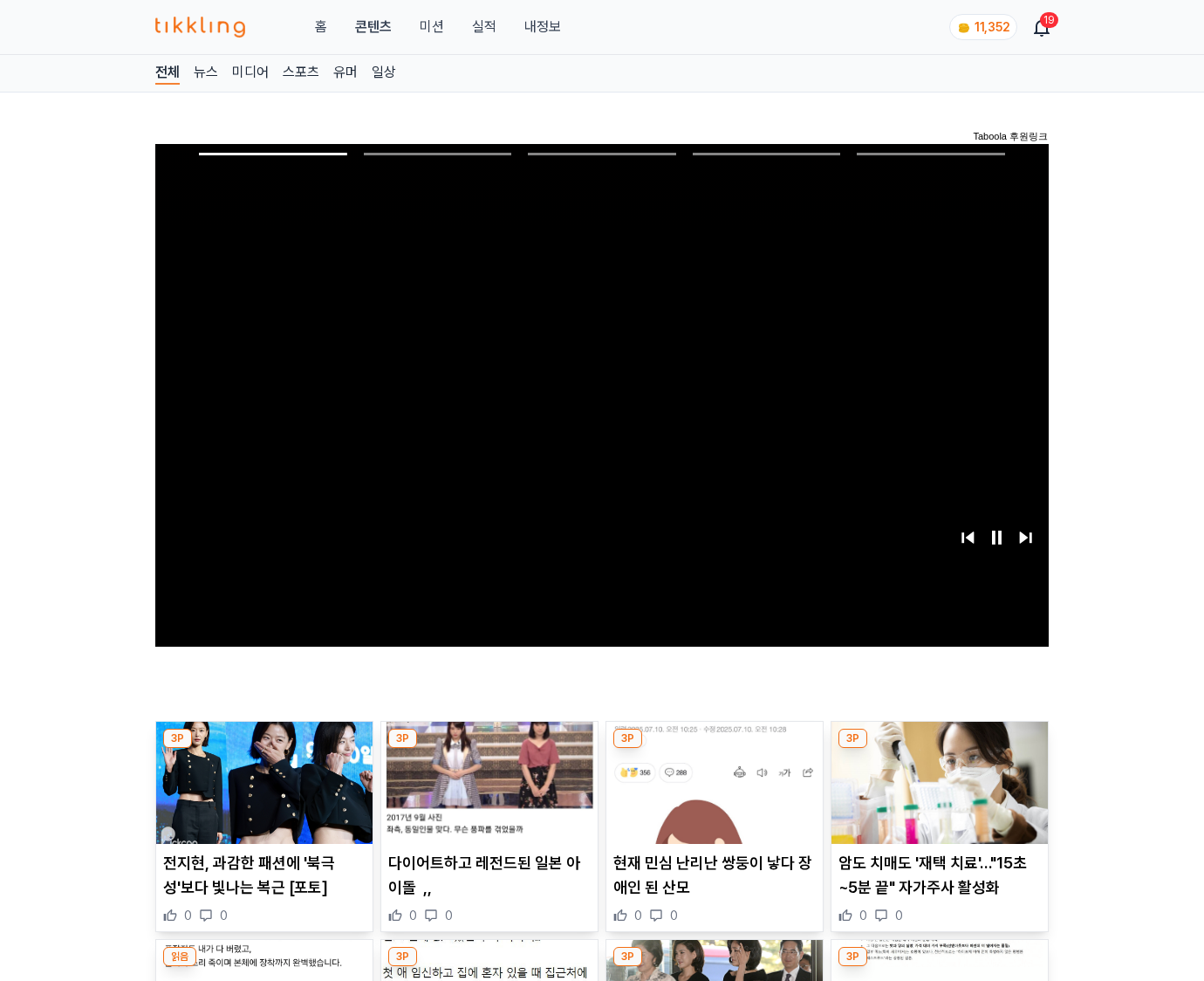
click at [939, 749] on img at bounding box center [940, 783] width 217 height 122
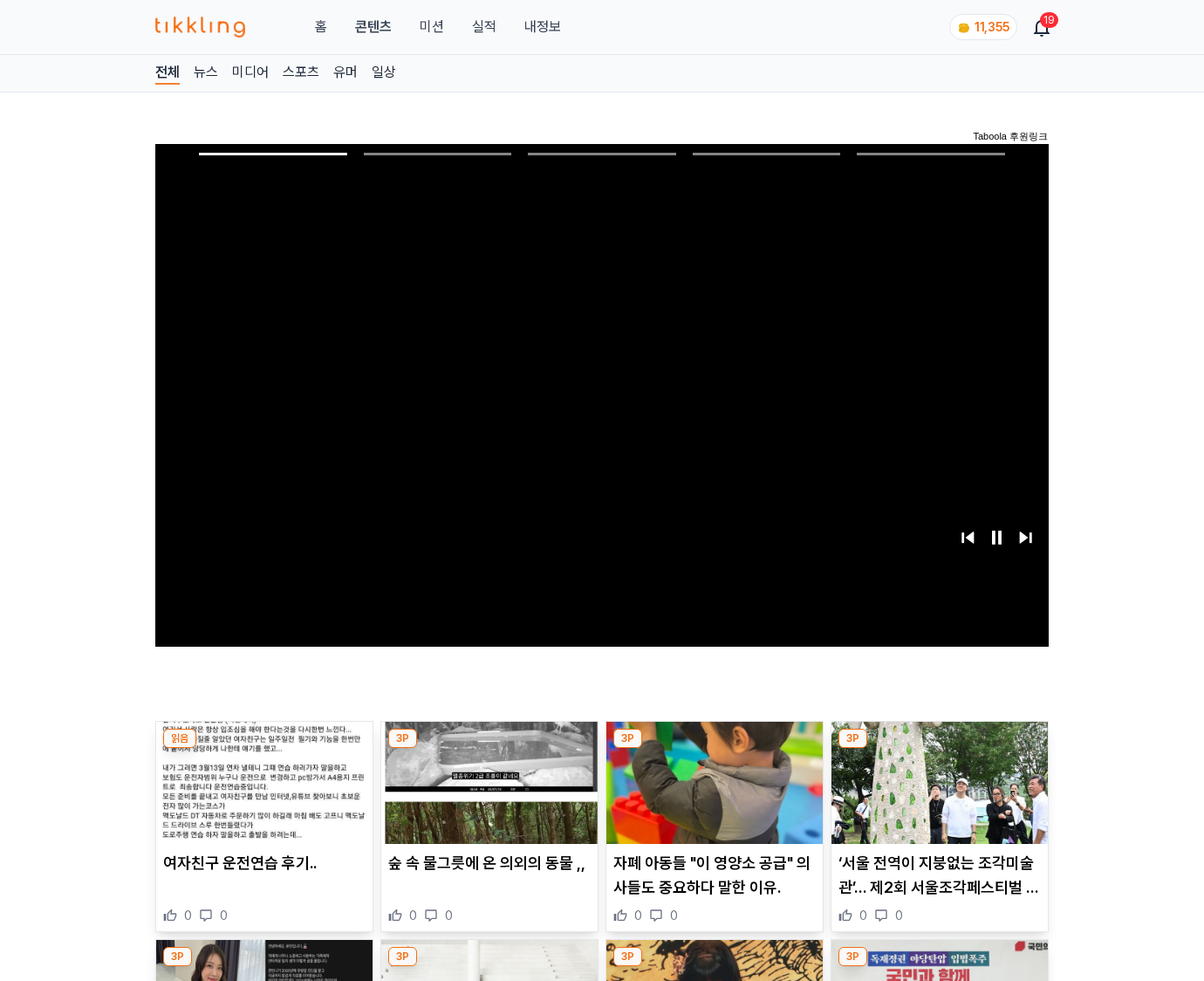
click at [939, 749] on img at bounding box center [940, 783] width 217 height 122
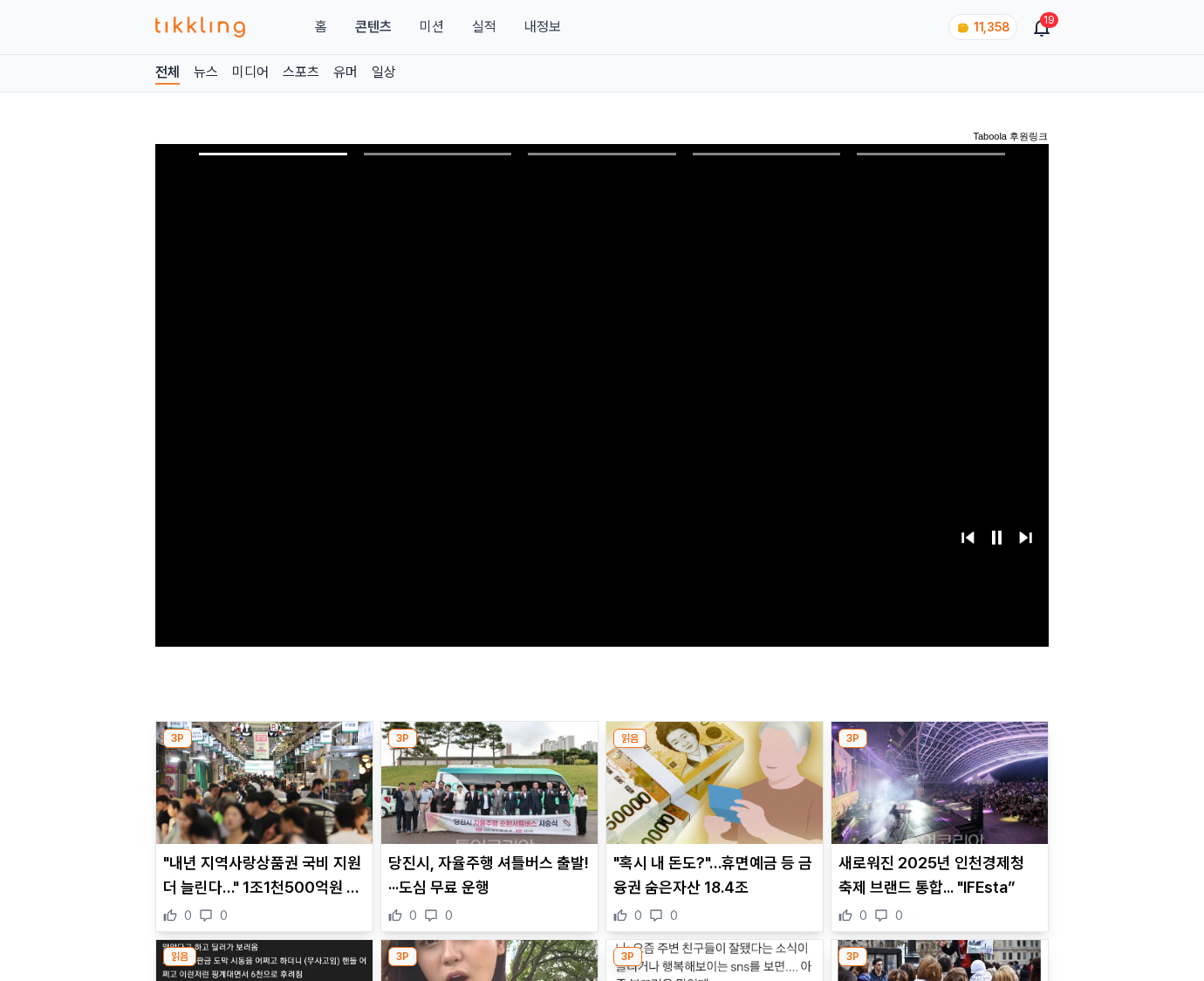
click at [939, 749] on img at bounding box center [940, 783] width 217 height 122
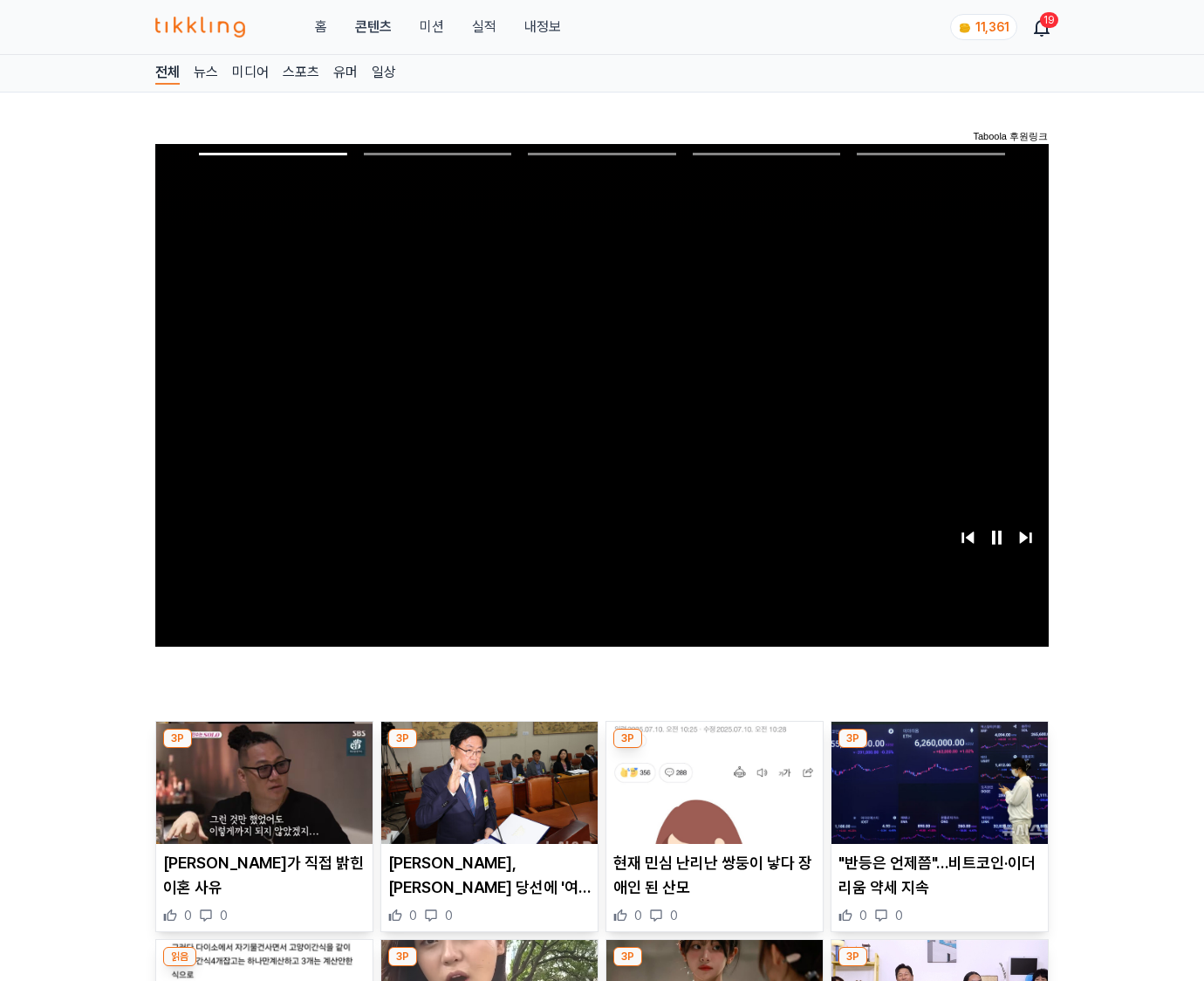
click at [939, 749] on img at bounding box center [940, 783] width 217 height 122
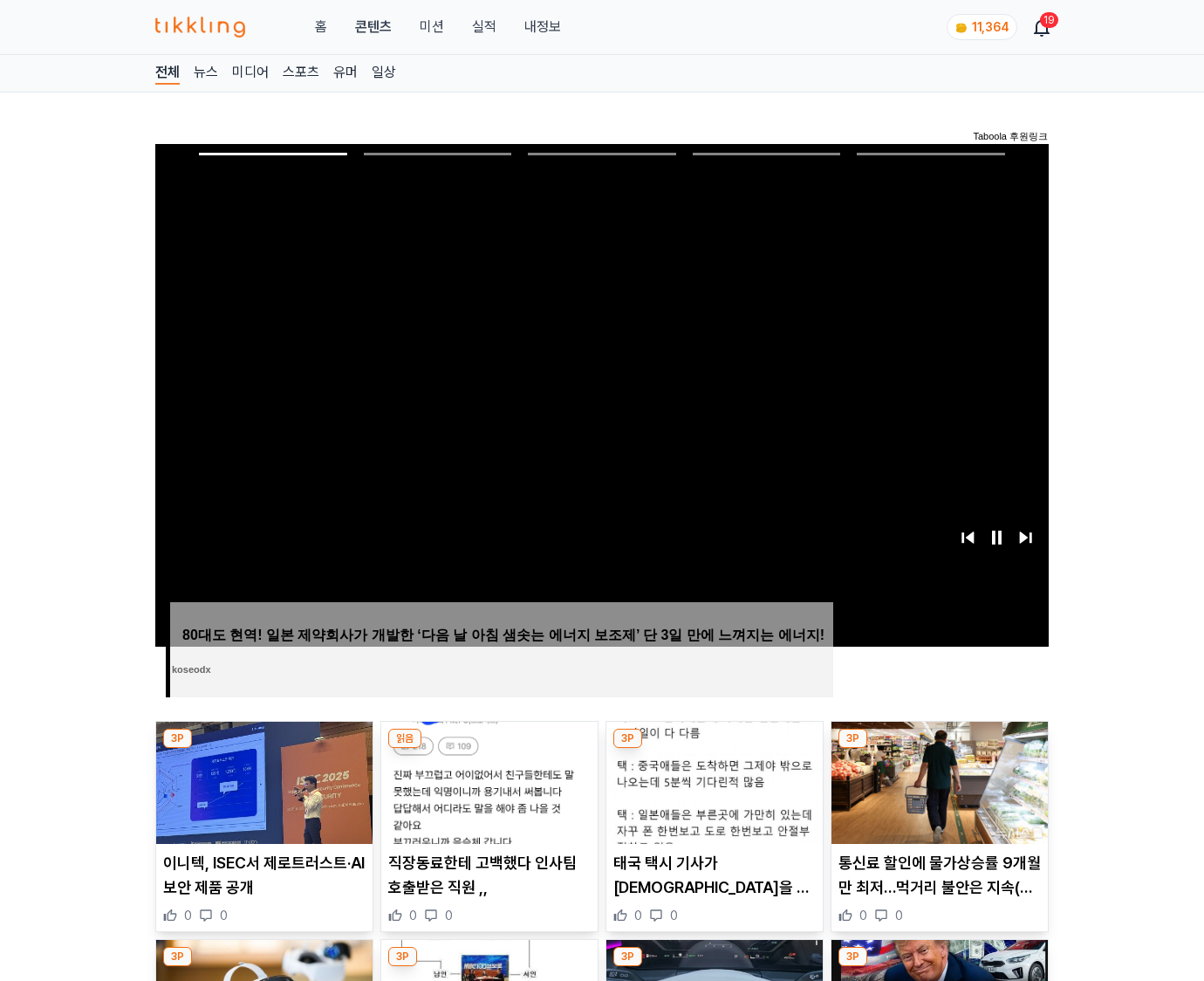
click at [939, 749] on img at bounding box center [940, 783] width 217 height 122
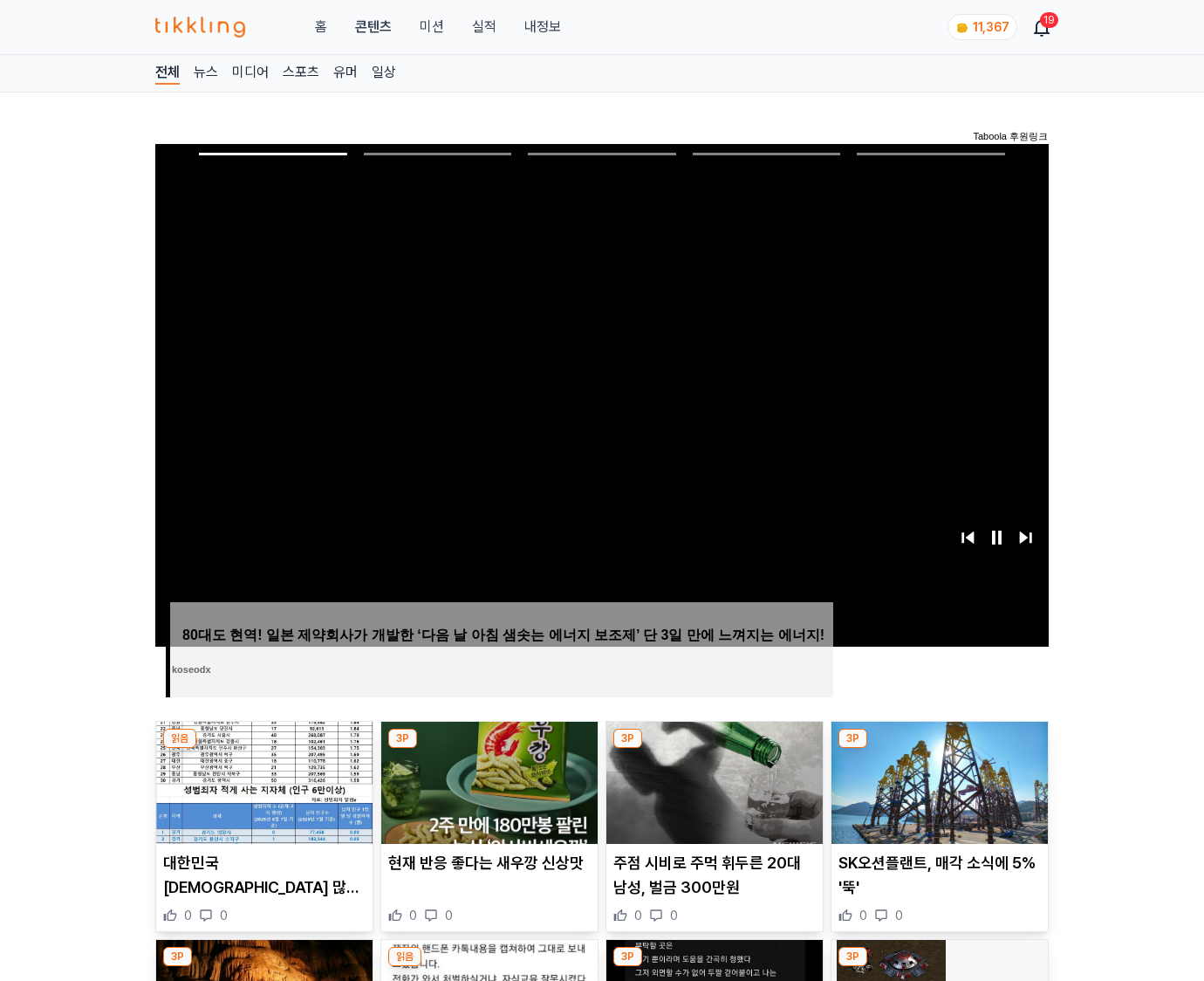
click at [939, 749] on img at bounding box center [940, 783] width 217 height 122
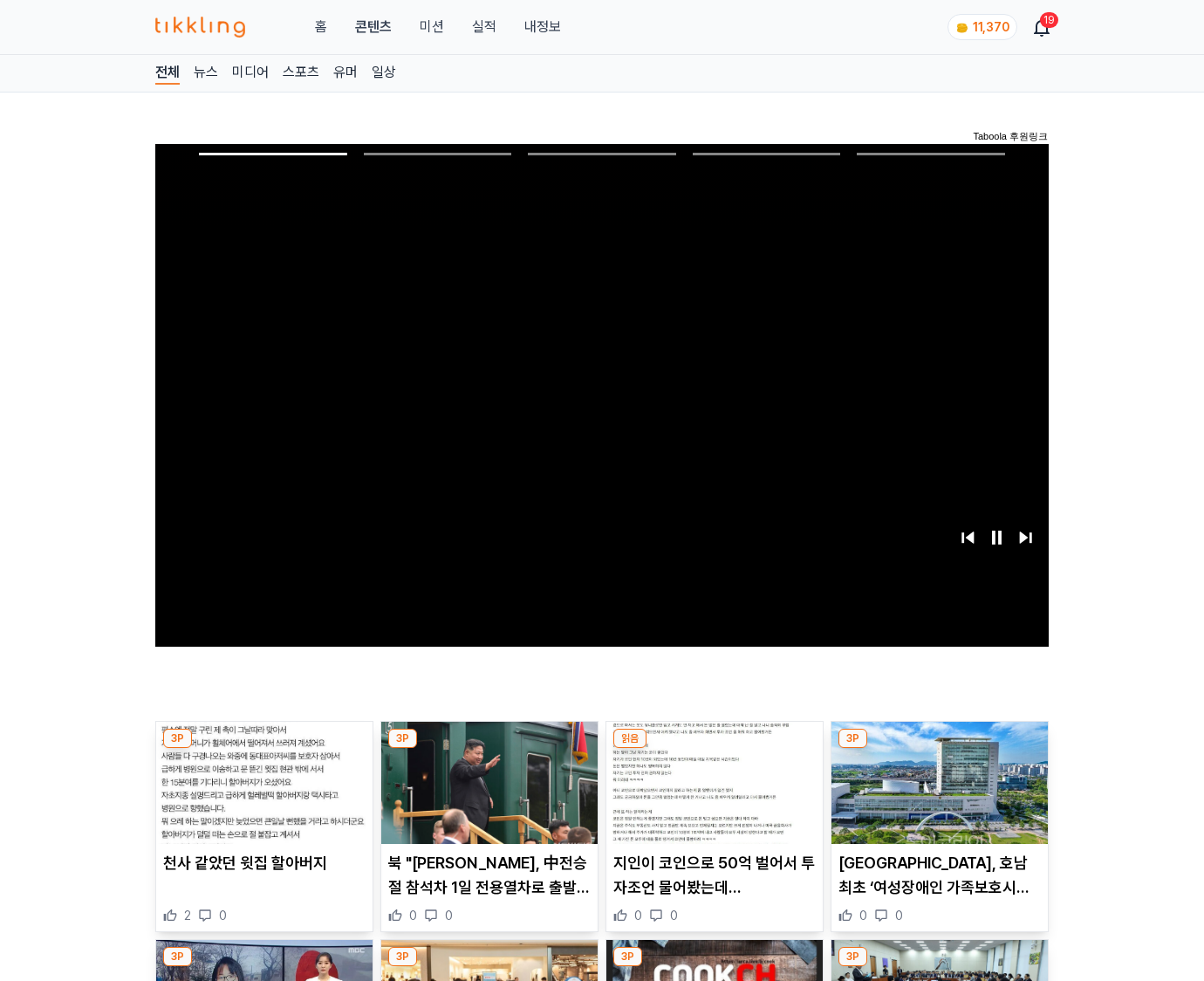
click at [939, 749] on img at bounding box center [940, 783] width 217 height 122
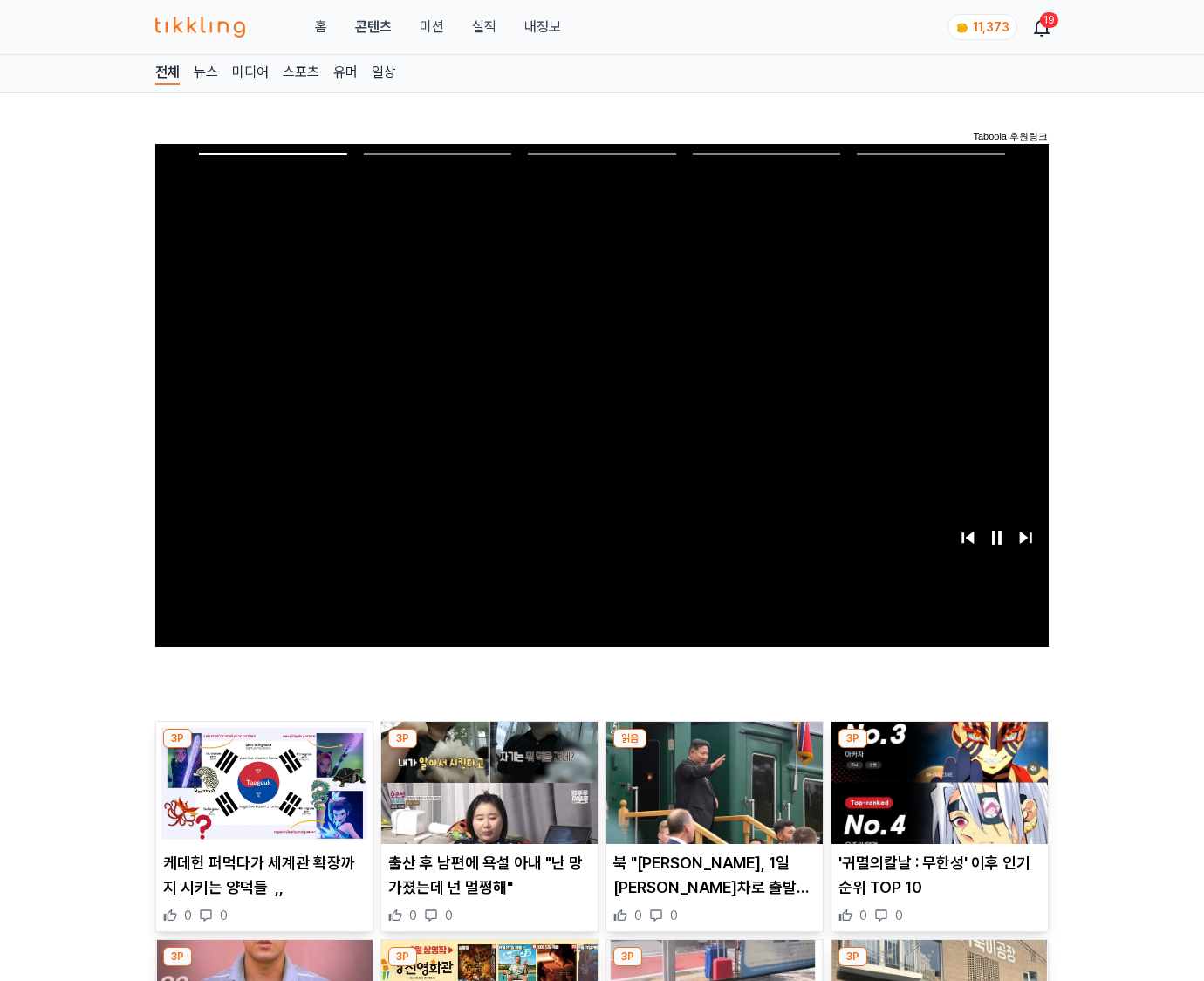
click at [939, 749] on img at bounding box center [940, 783] width 217 height 122
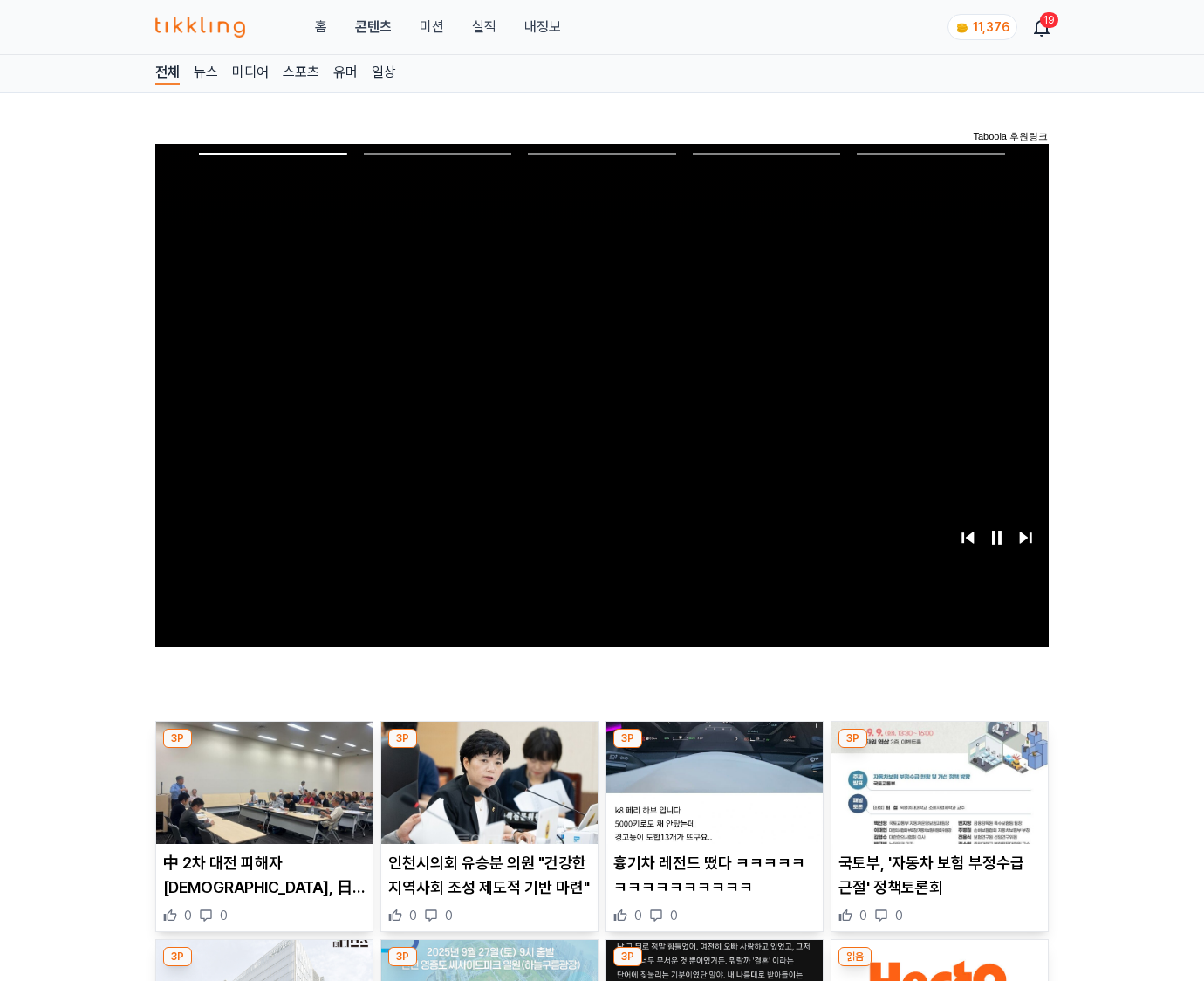
click at [939, 749] on img at bounding box center [940, 783] width 217 height 122
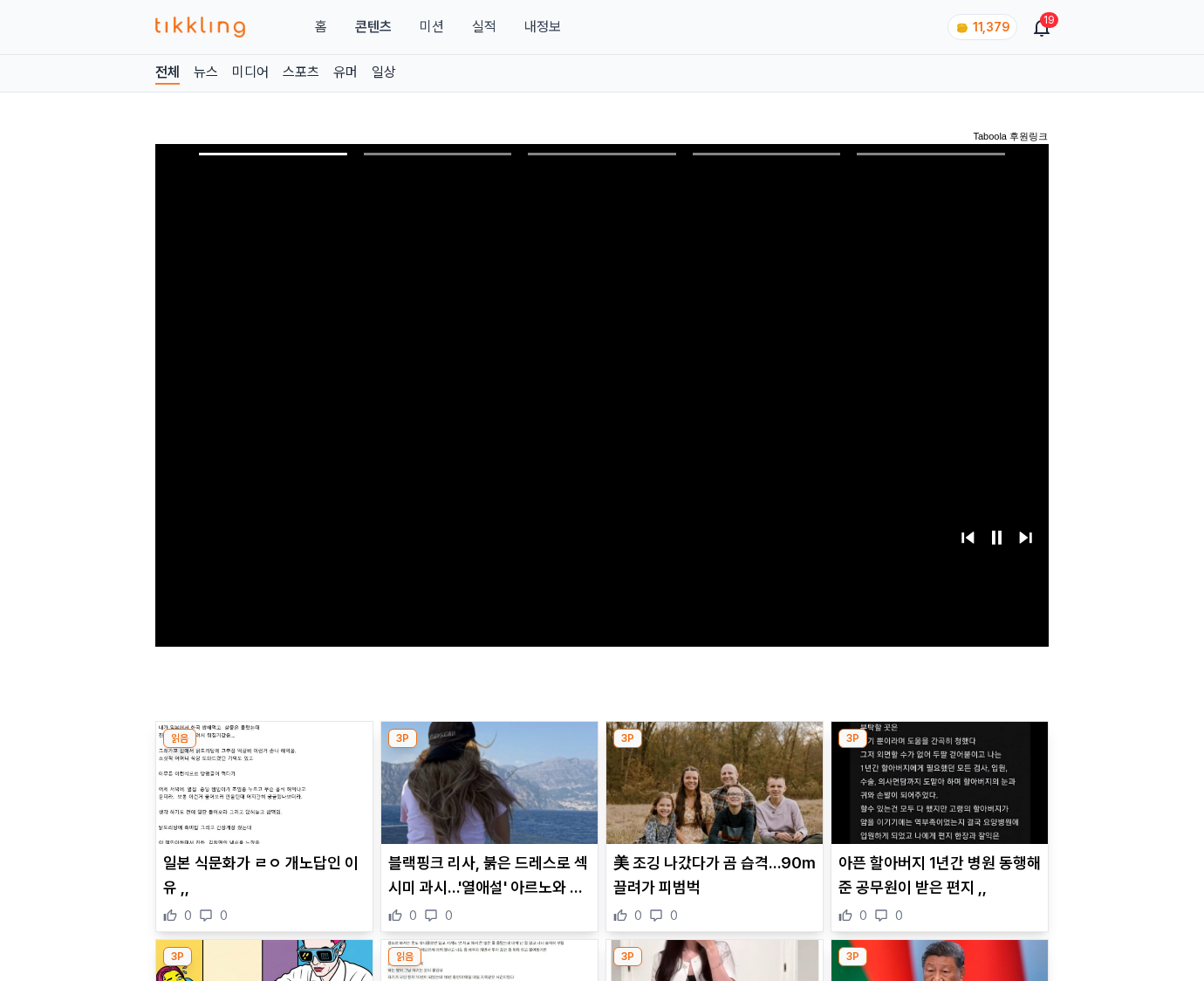
click at [939, 749] on img at bounding box center [940, 783] width 217 height 122
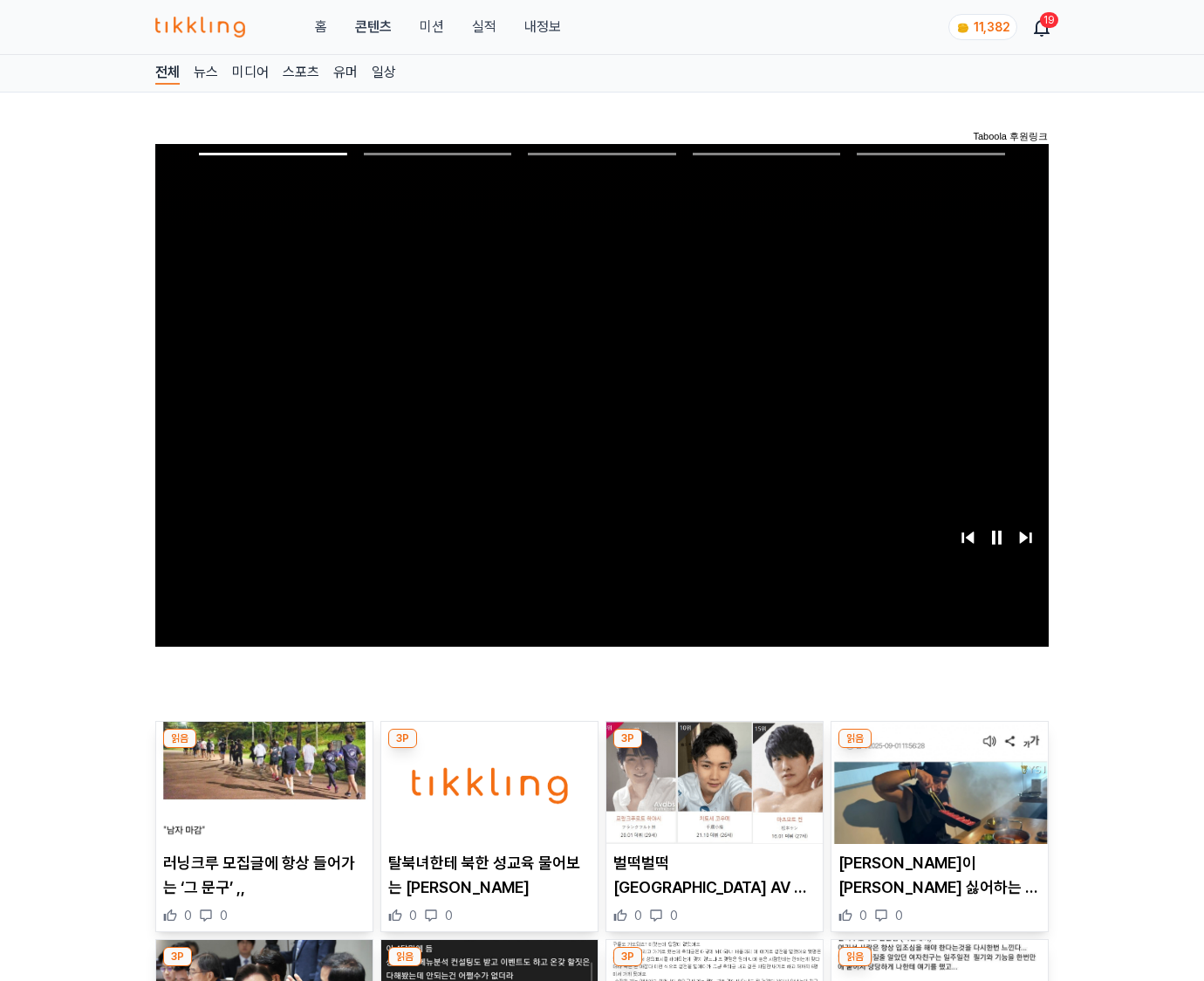
click at [939, 749] on img at bounding box center [940, 783] width 217 height 122
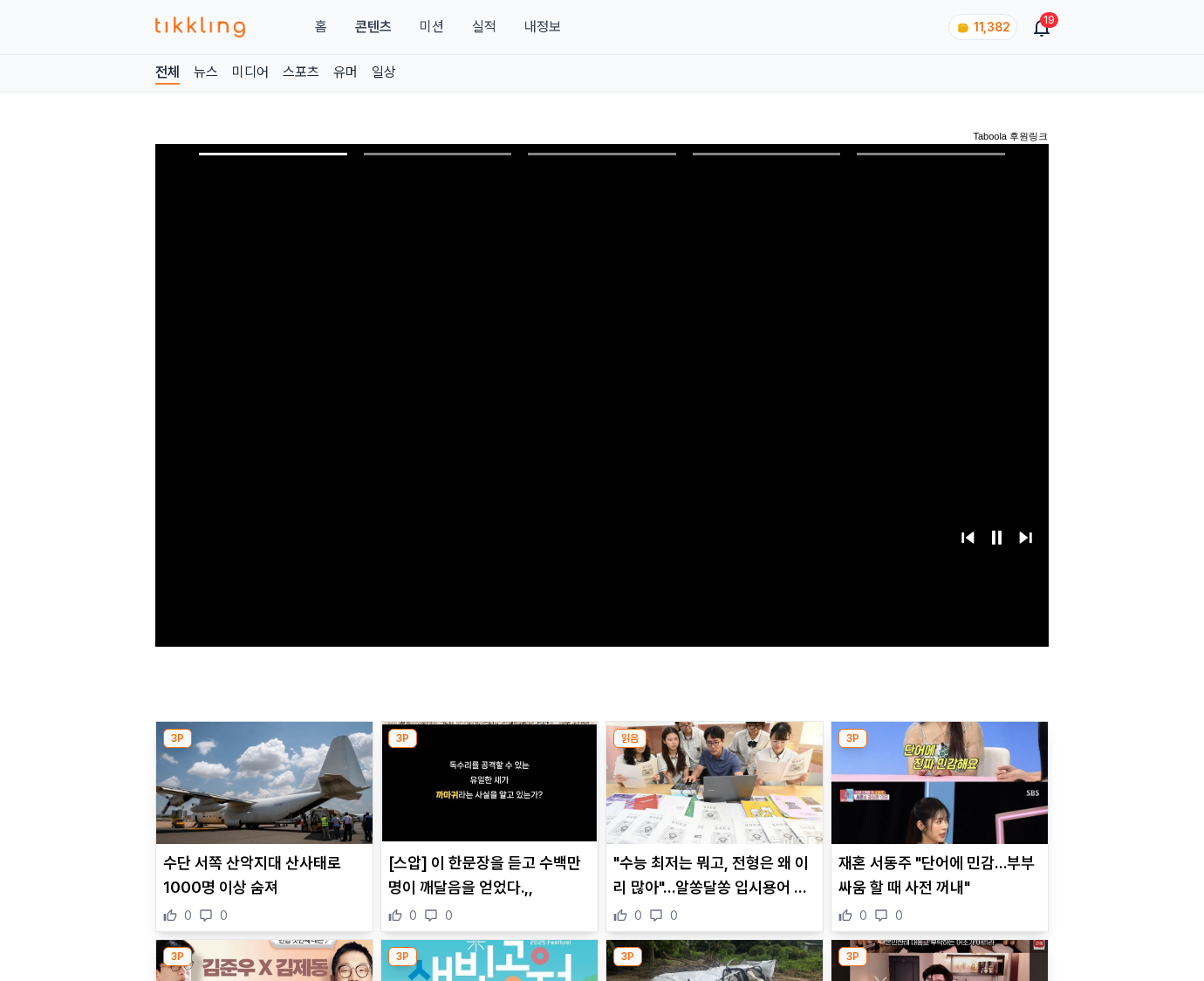
click at [939, 749] on img at bounding box center [940, 783] width 217 height 122
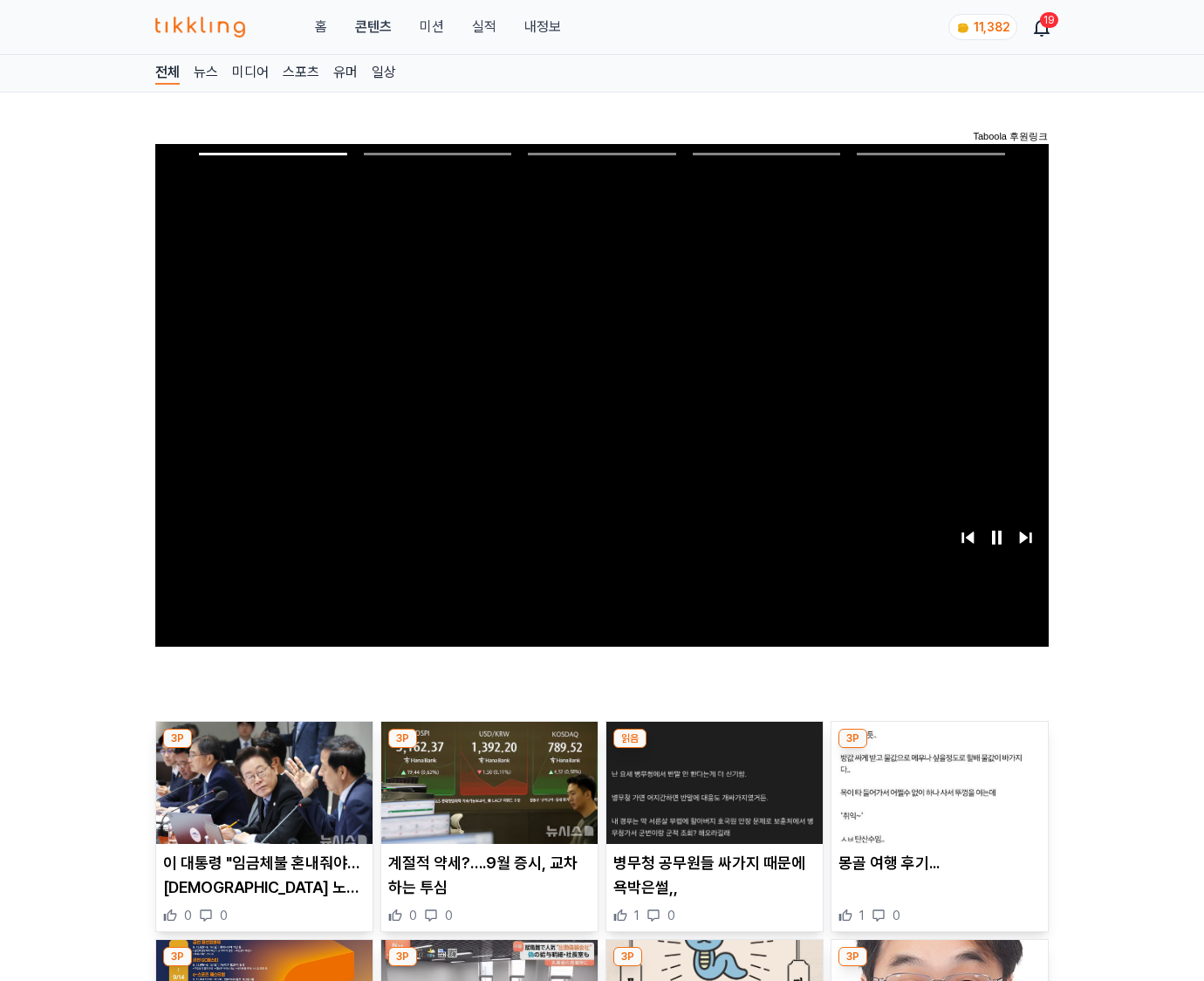
click at [939, 749] on img at bounding box center [940, 783] width 217 height 122
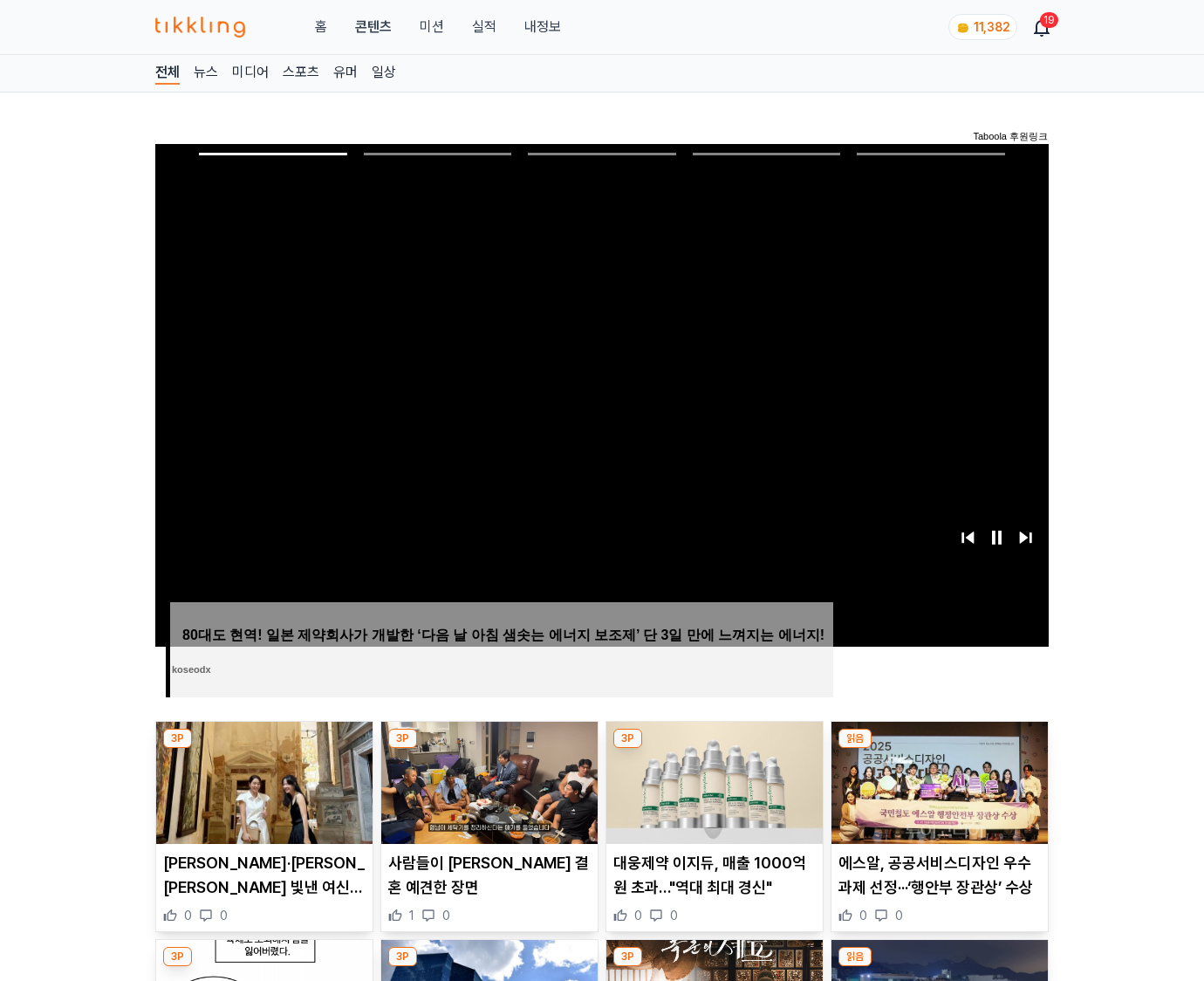
click at [939, 749] on img at bounding box center [940, 783] width 217 height 122
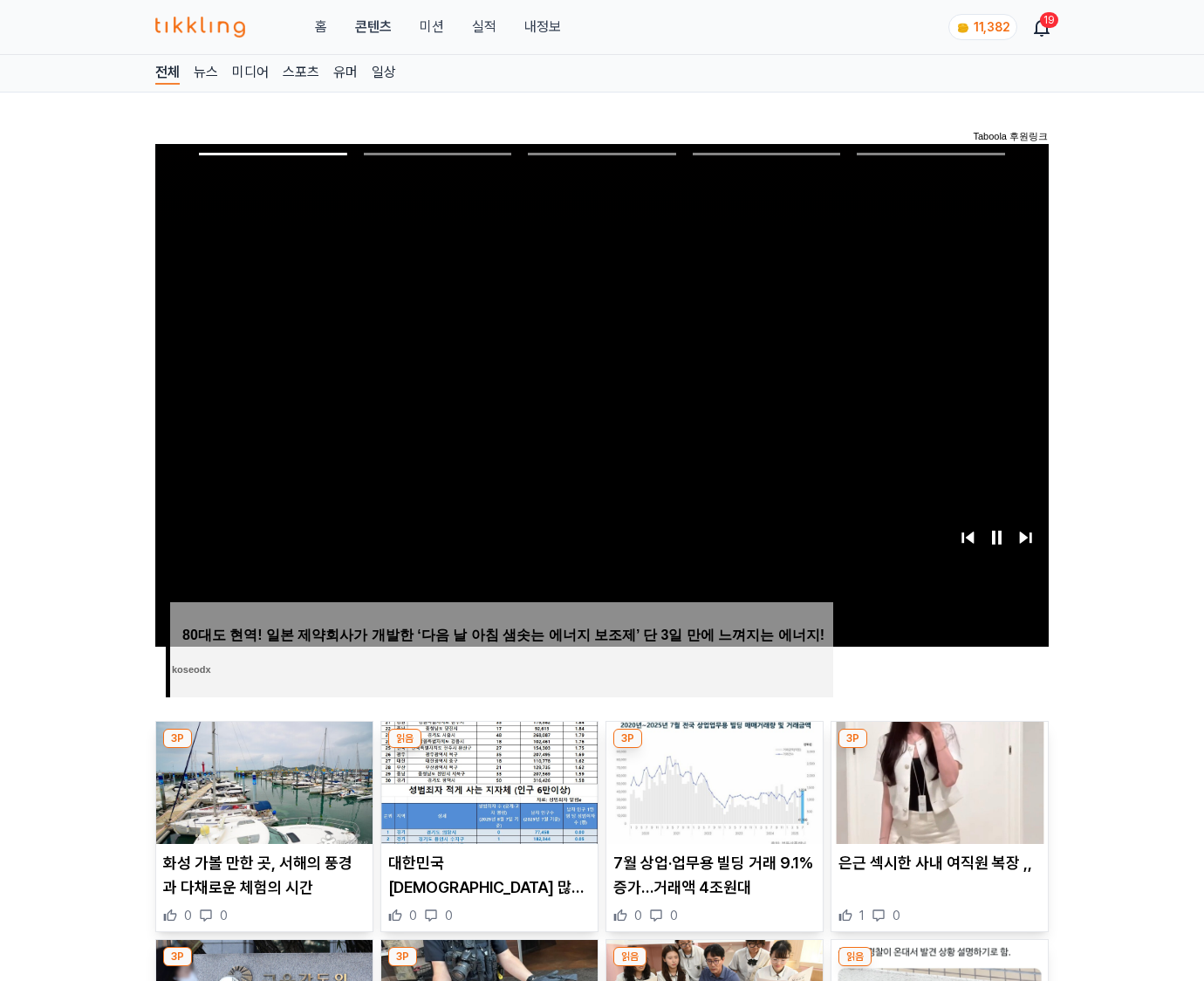
click at [939, 749] on img at bounding box center [940, 783] width 217 height 122
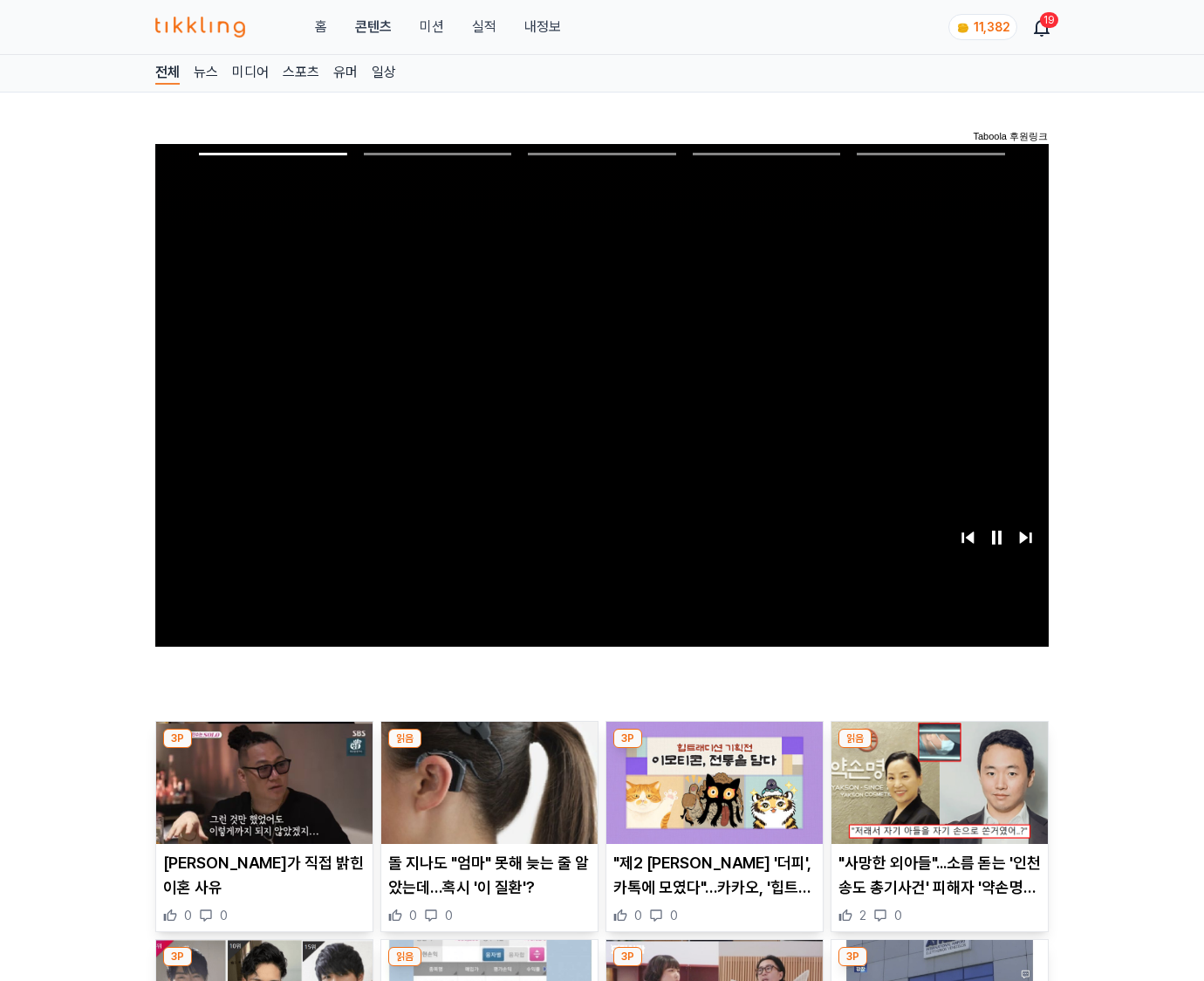
click at [939, 749] on img at bounding box center [940, 783] width 217 height 122
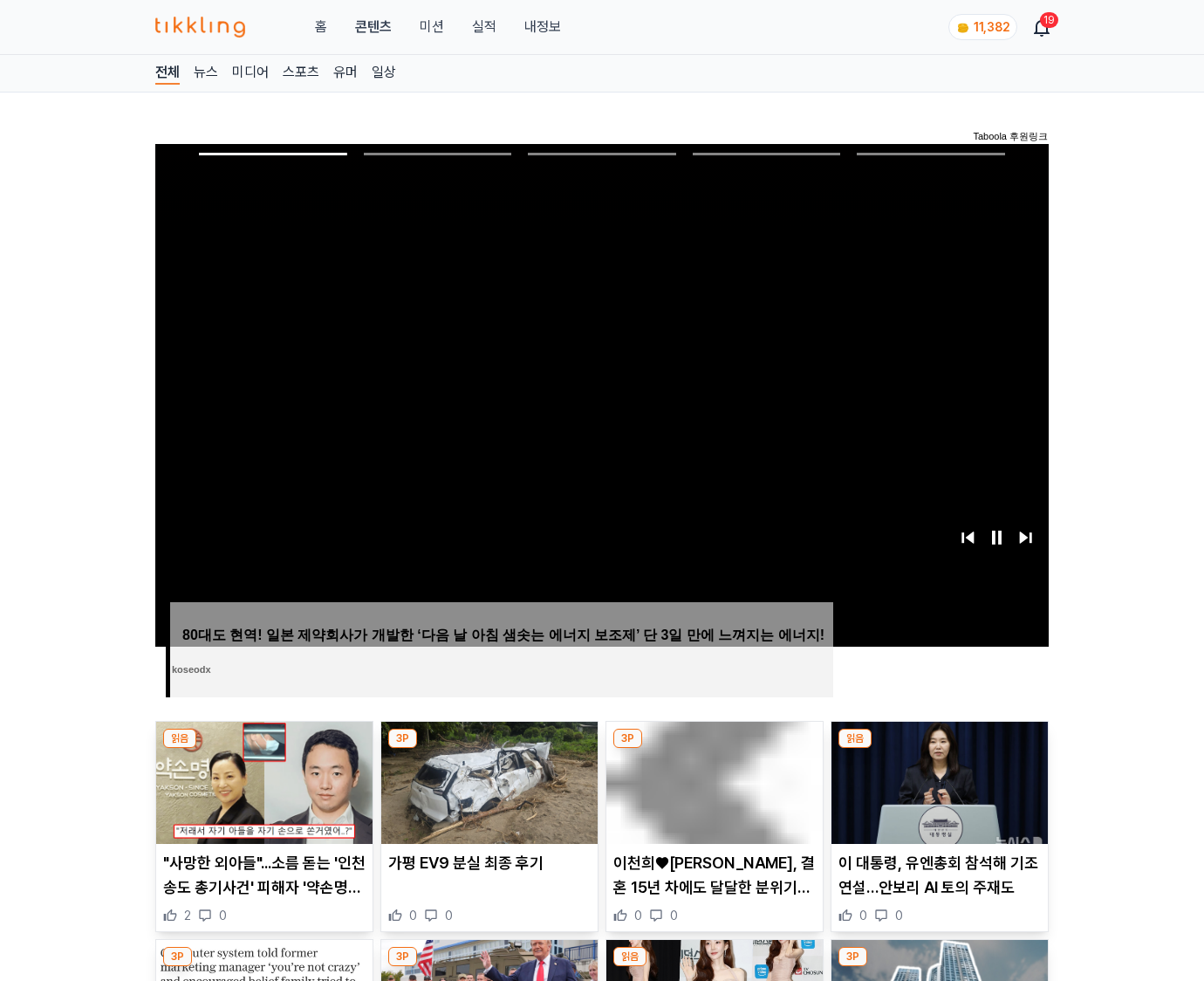
click at [939, 749] on img at bounding box center [940, 783] width 217 height 122
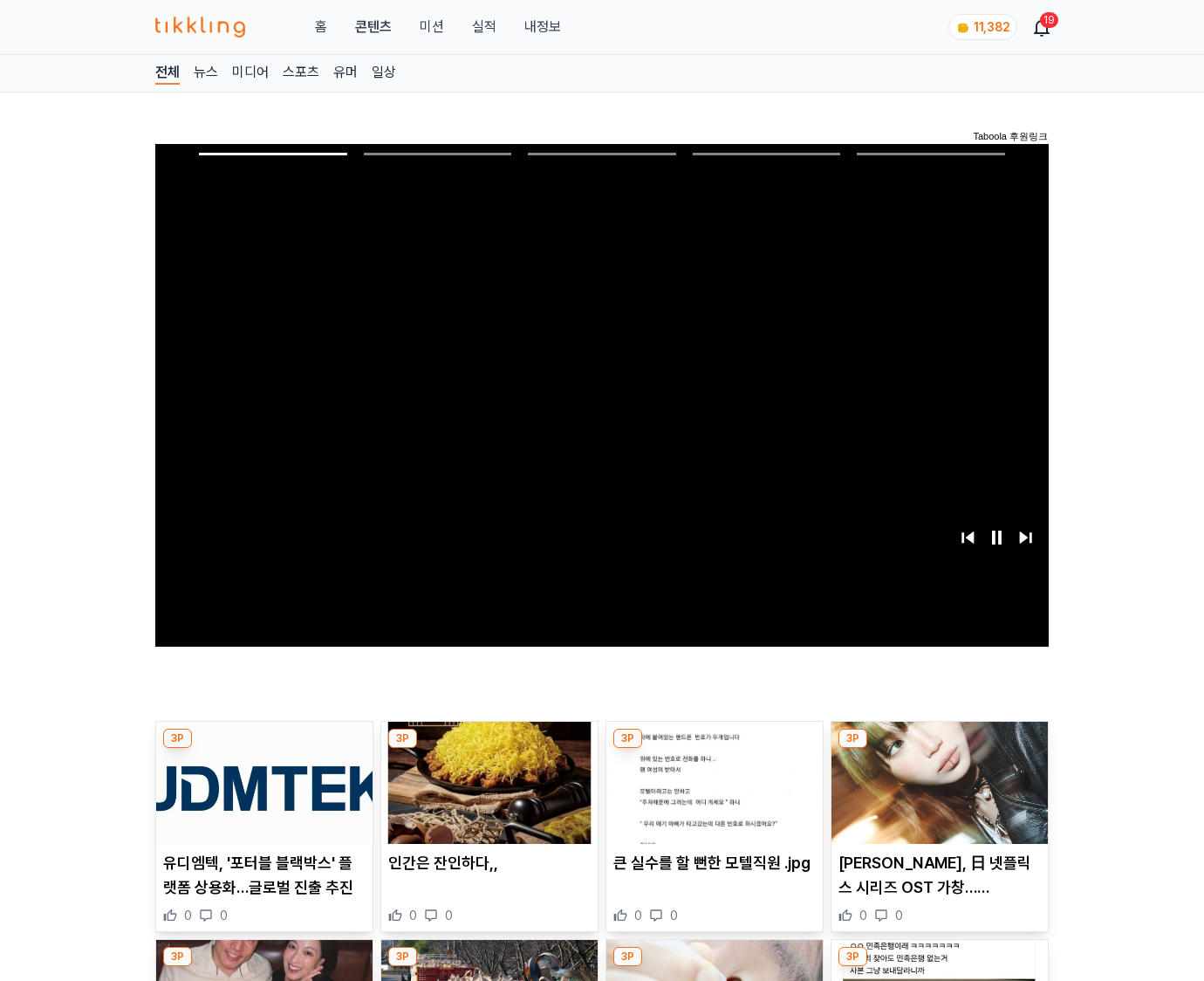
click at [939, 749] on img at bounding box center [940, 783] width 217 height 122
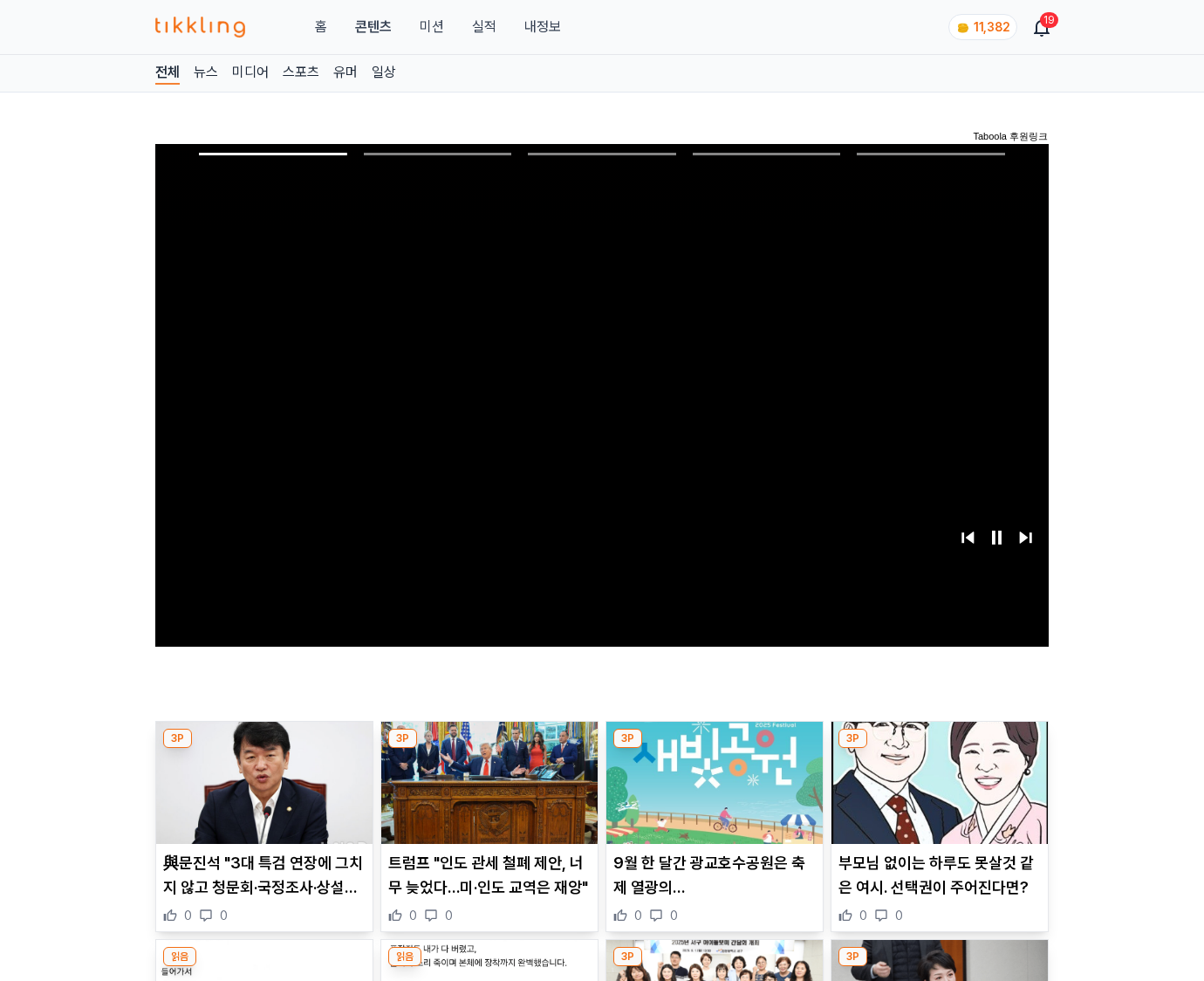
click at [939, 749] on img at bounding box center [940, 783] width 217 height 122
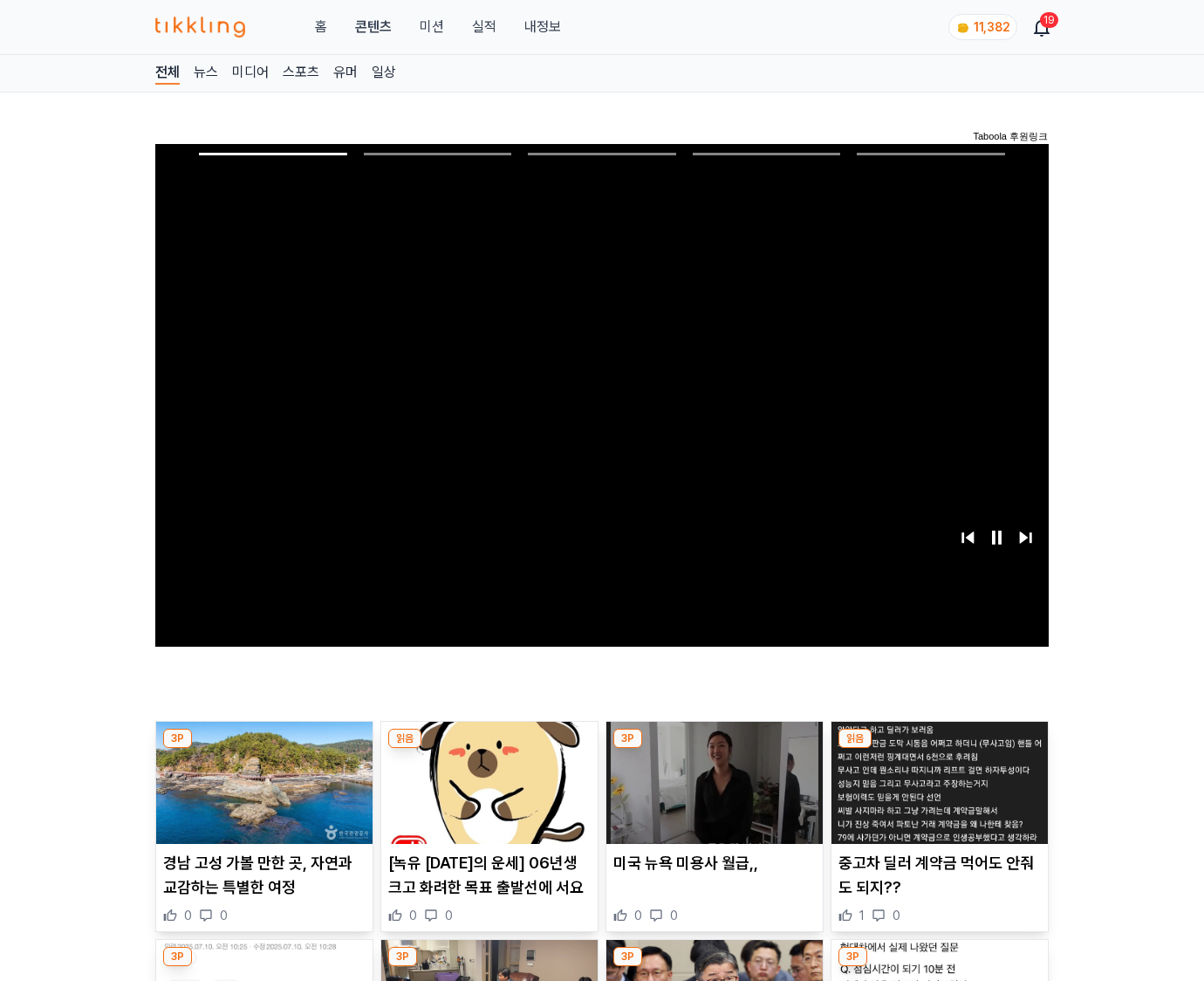
click at [939, 749] on img at bounding box center [940, 783] width 217 height 122
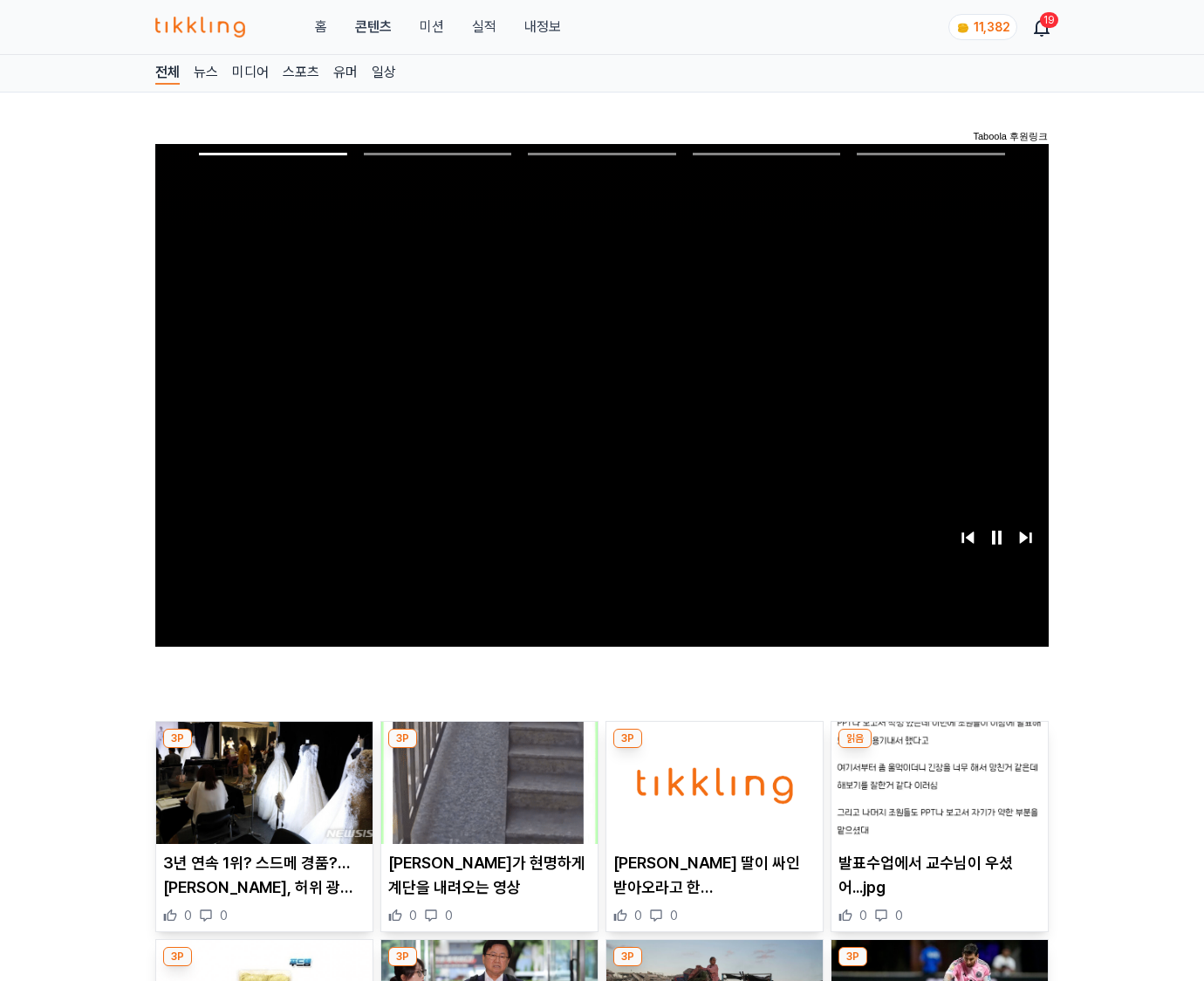
click at [939, 749] on img at bounding box center [940, 783] width 217 height 122
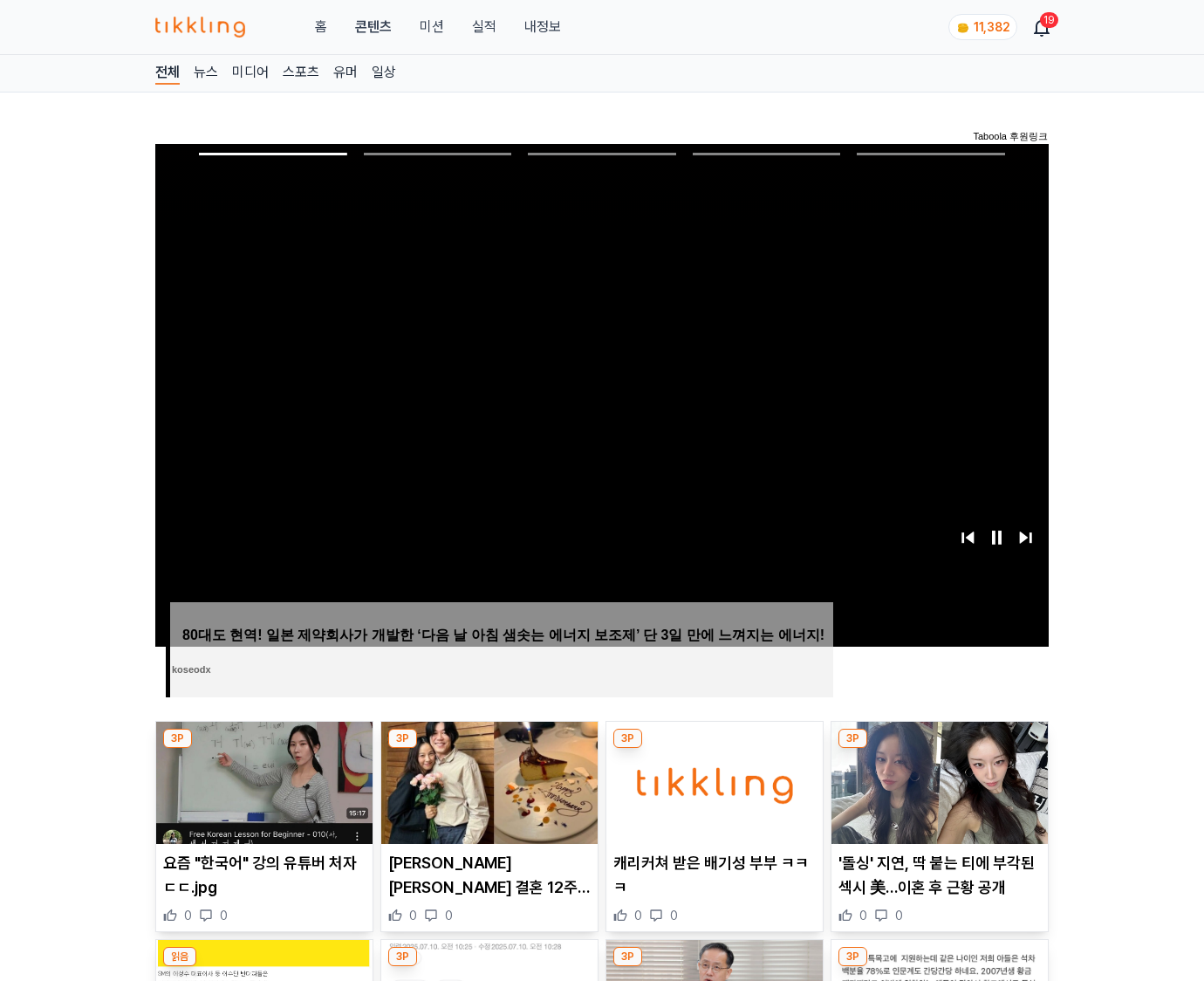
click at [939, 749] on img at bounding box center [940, 783] width 217 height 122
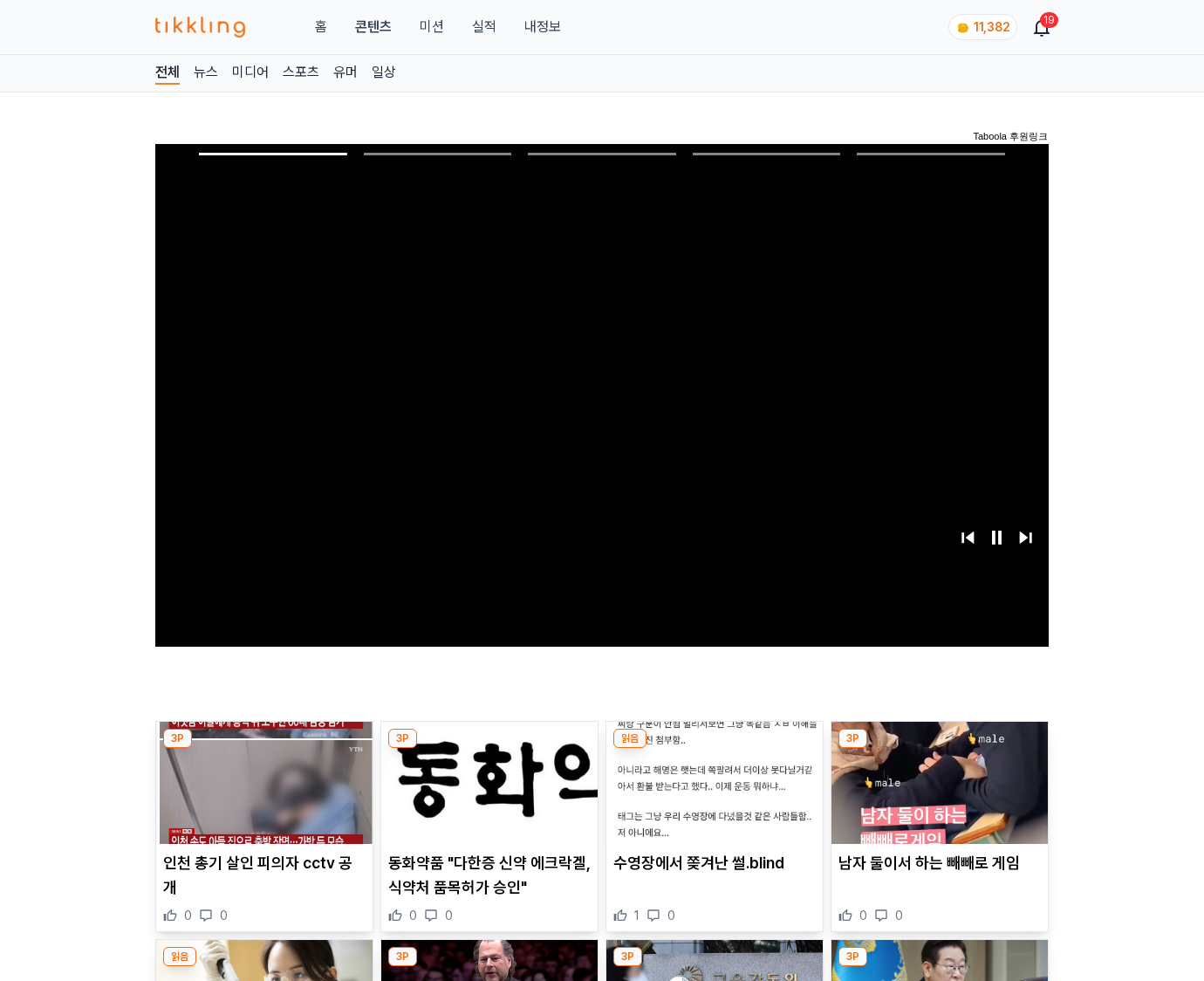
click at [939, 749] on img at bounding box center [940, 783] width 217 height 122
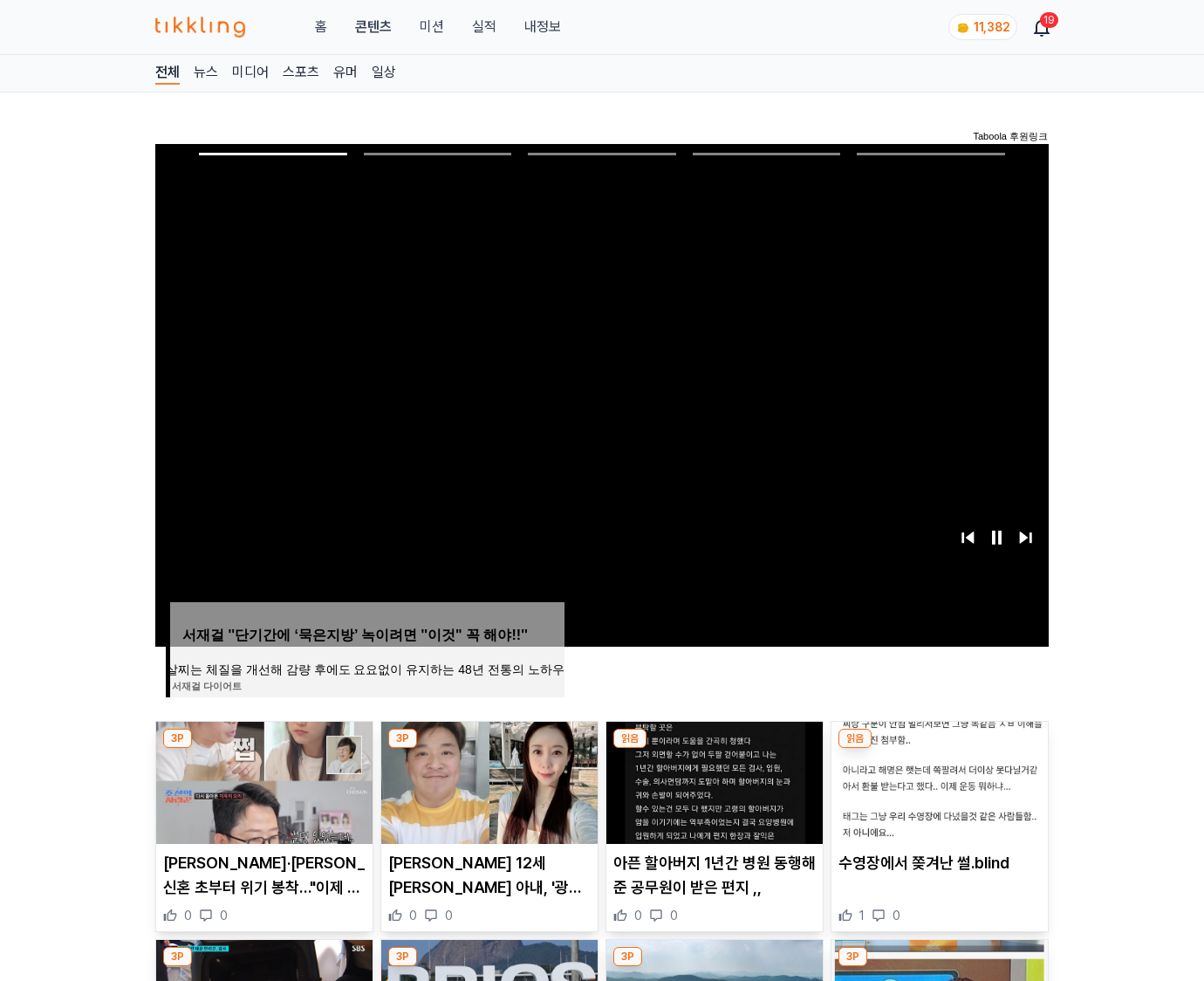
click at [939, 749] on img at bounding box center [940, 783] width 217 height 122
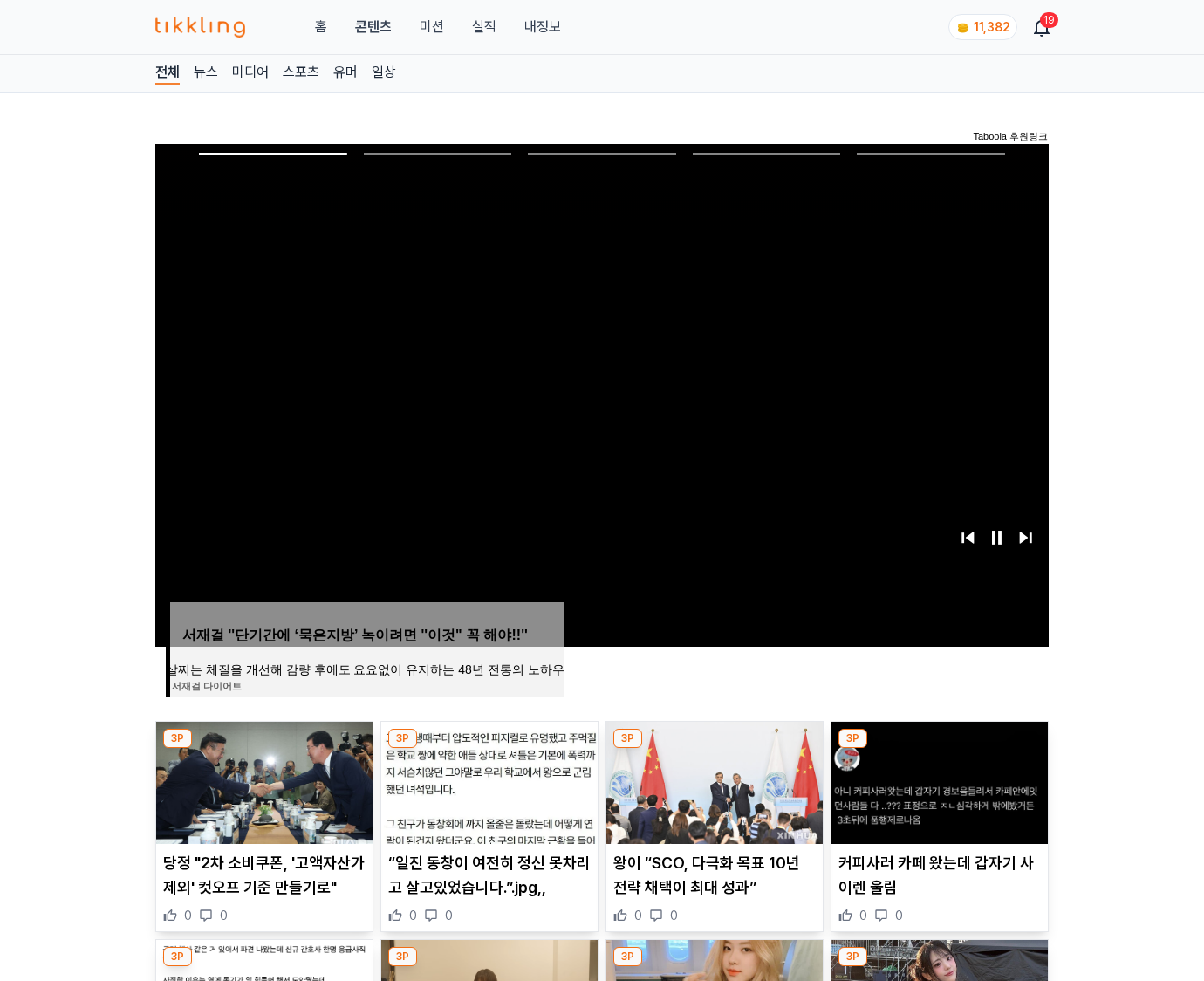
click at [939, 749] on img at bounding box center [940, 783] width 217 height 122
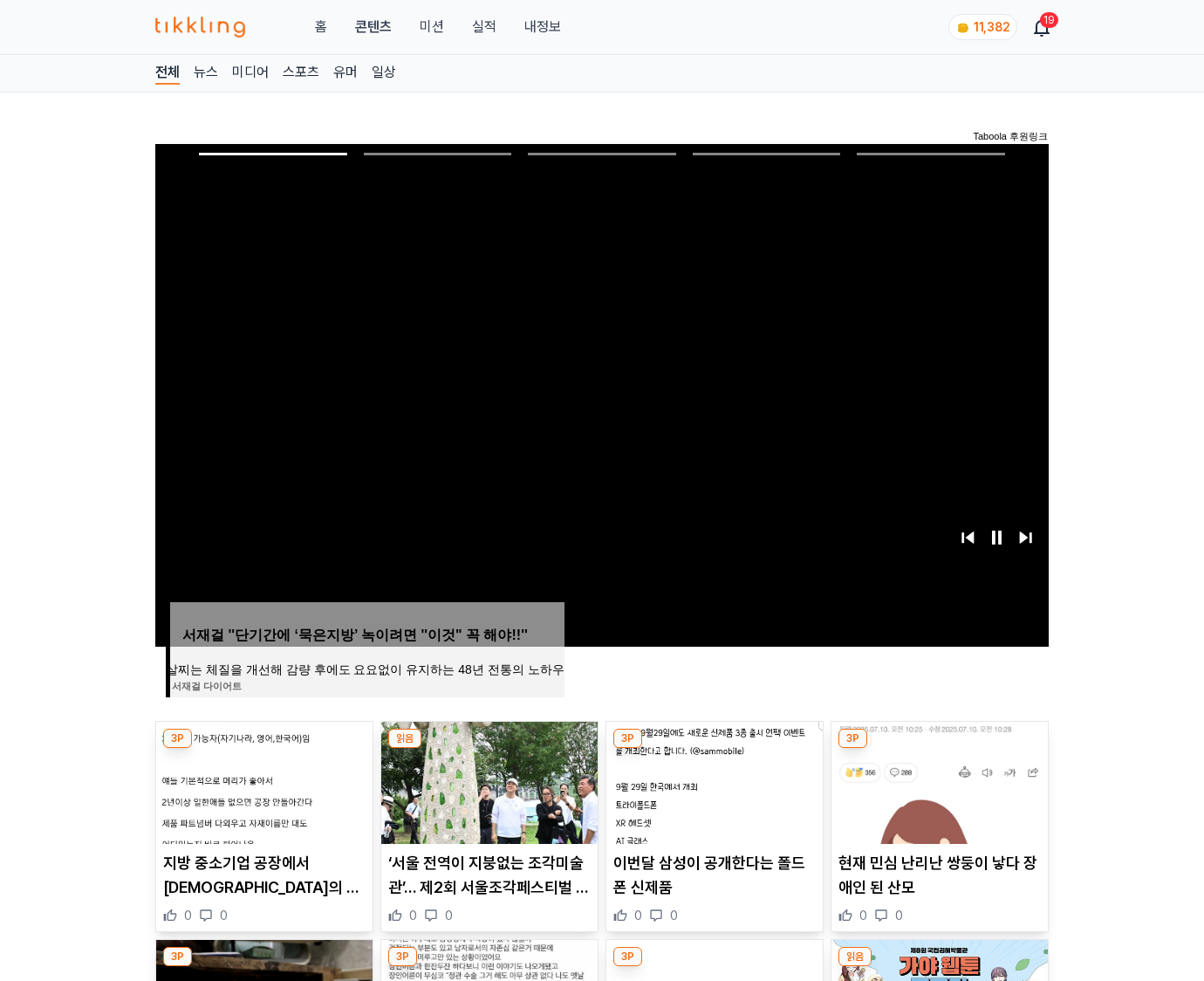
click at [939, 749] on img at bounding box center [940, 783] width 217 height 122
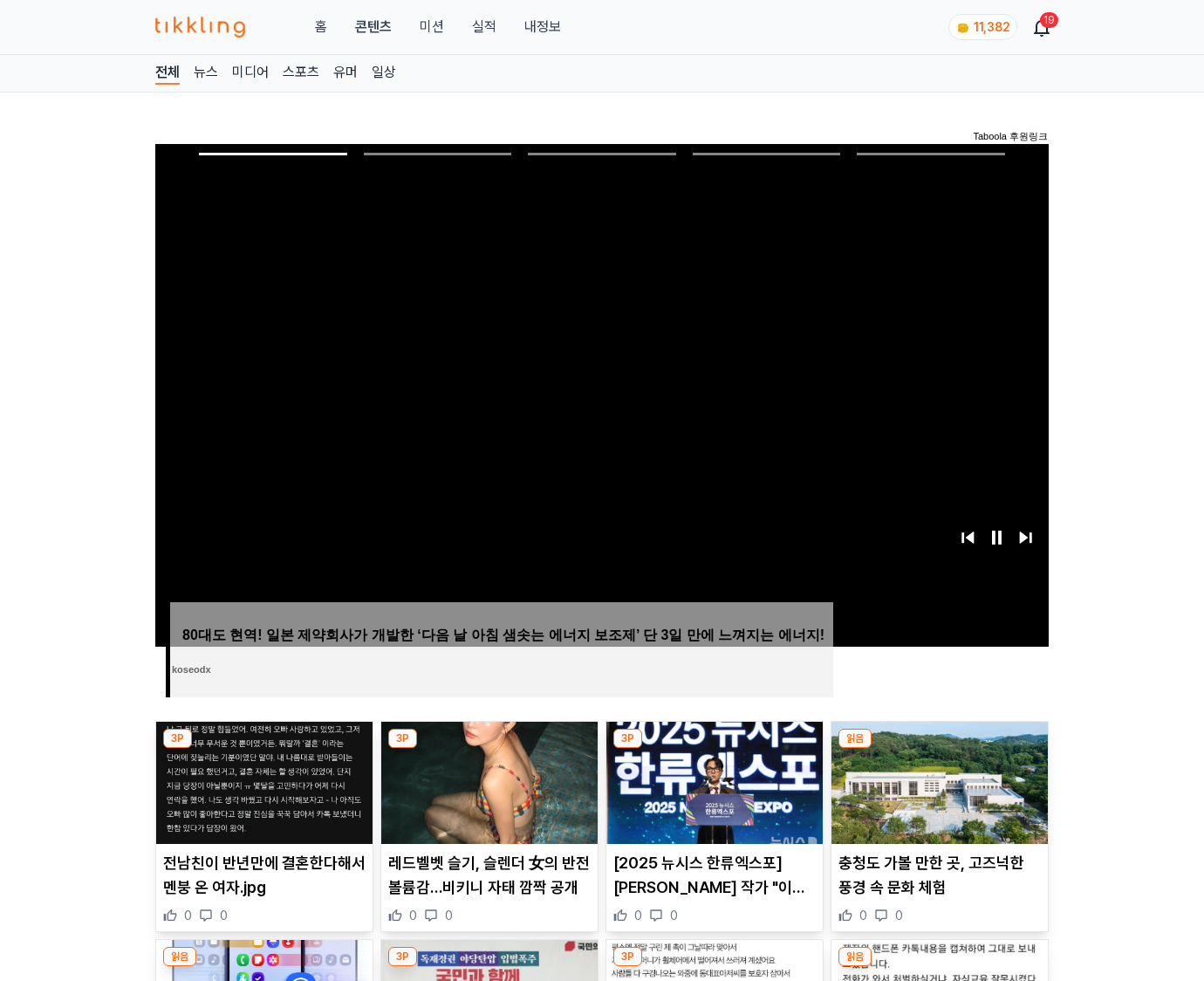
click at [939, 749] on img at bounding box center [940, 783] width 217 height 122
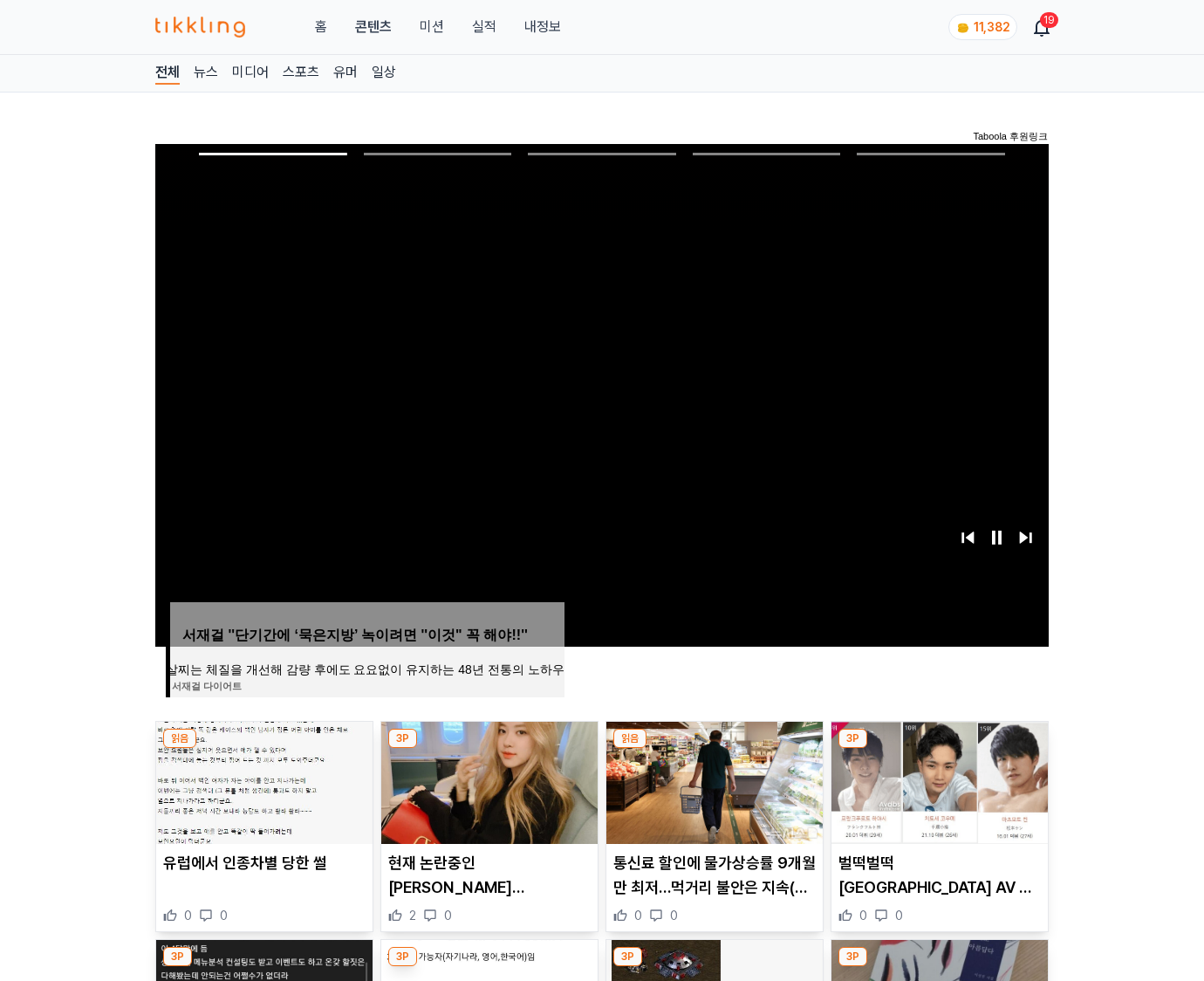
click at [939, 749] on img at bounding box center [940, 783] width 217 height 122
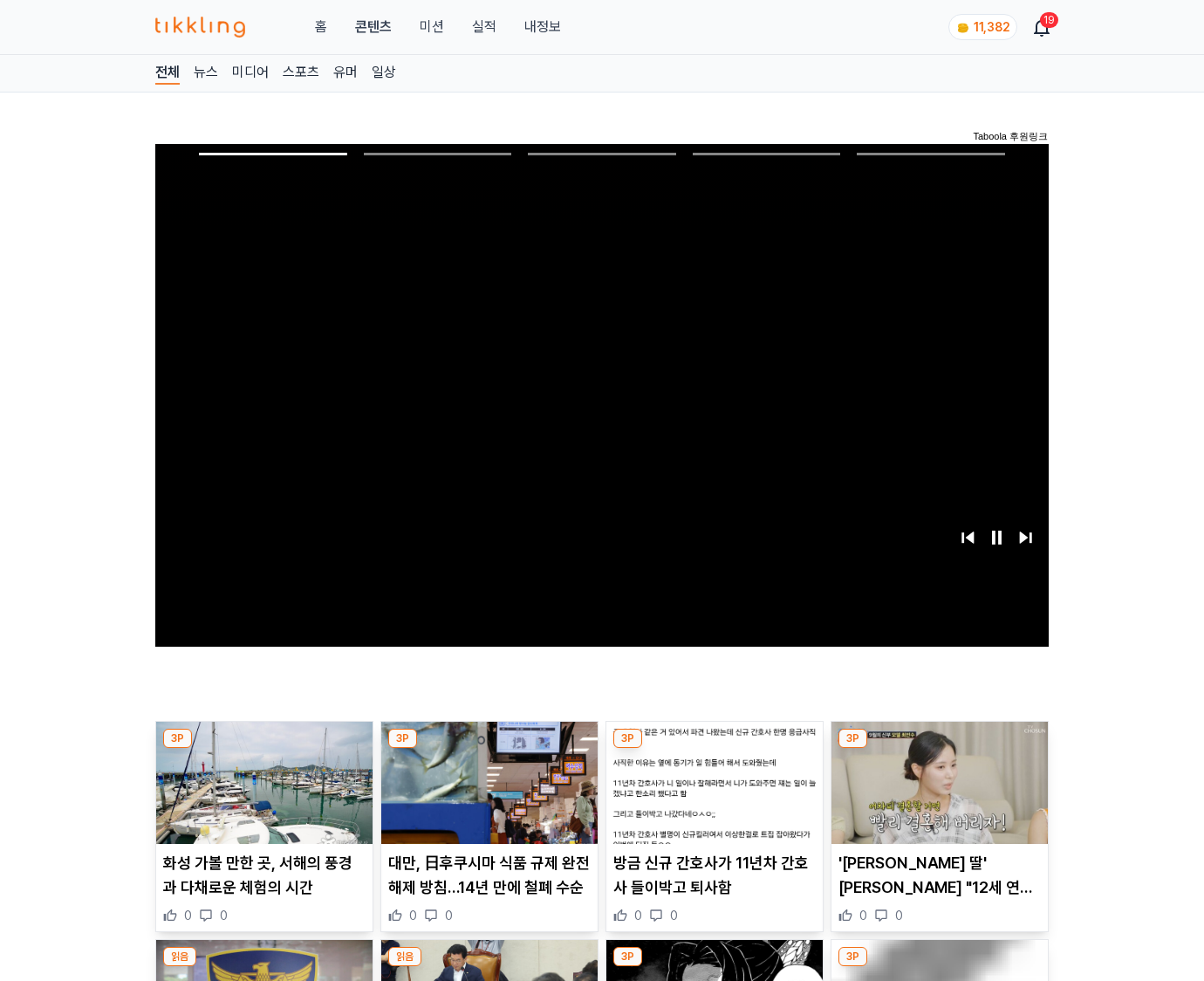
click at [939, 749] on img at bounding box center [940, 783] width 217 height 122
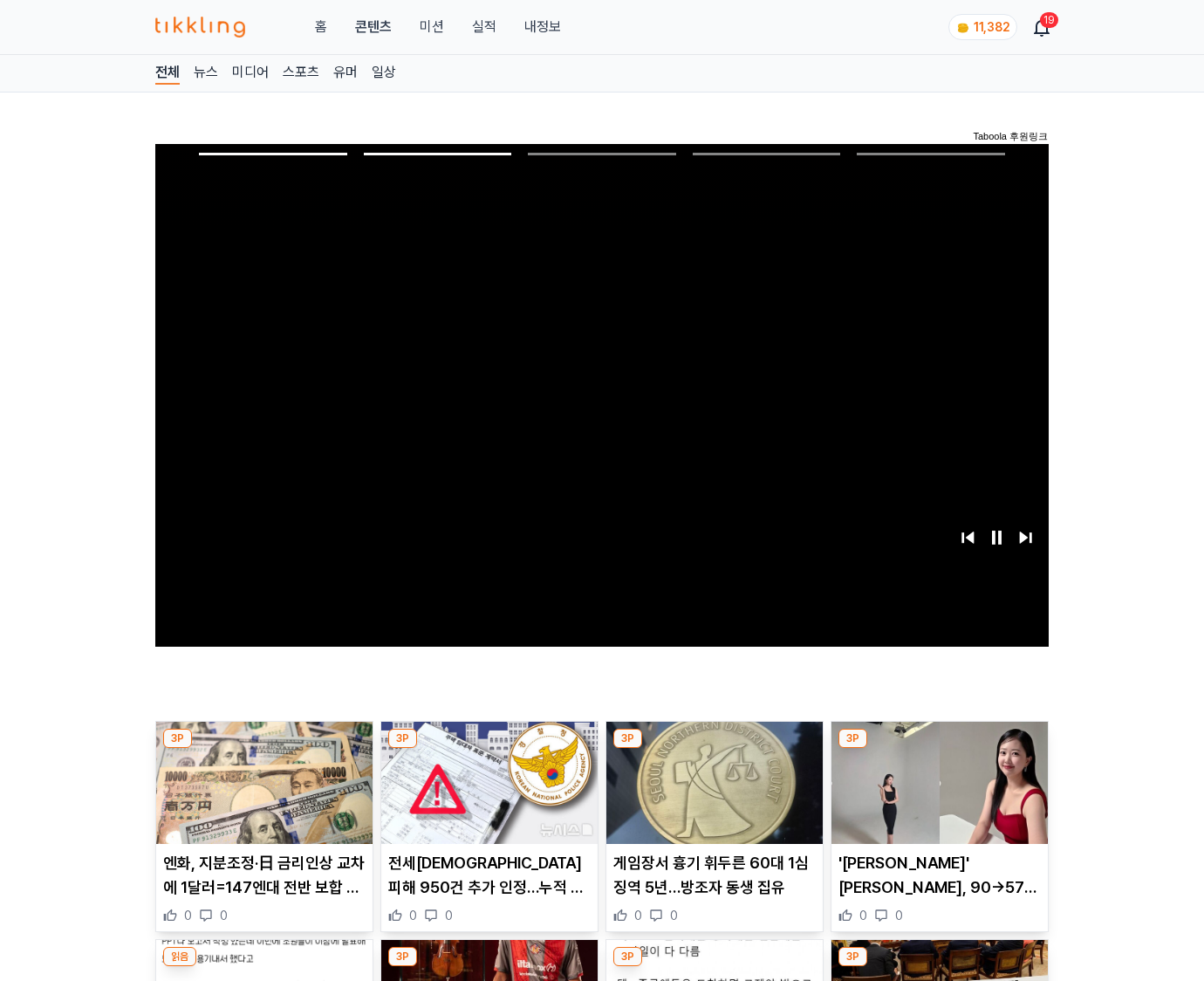
click at [939, 749] on img at bounding box center [940, 783] width 217 height 122
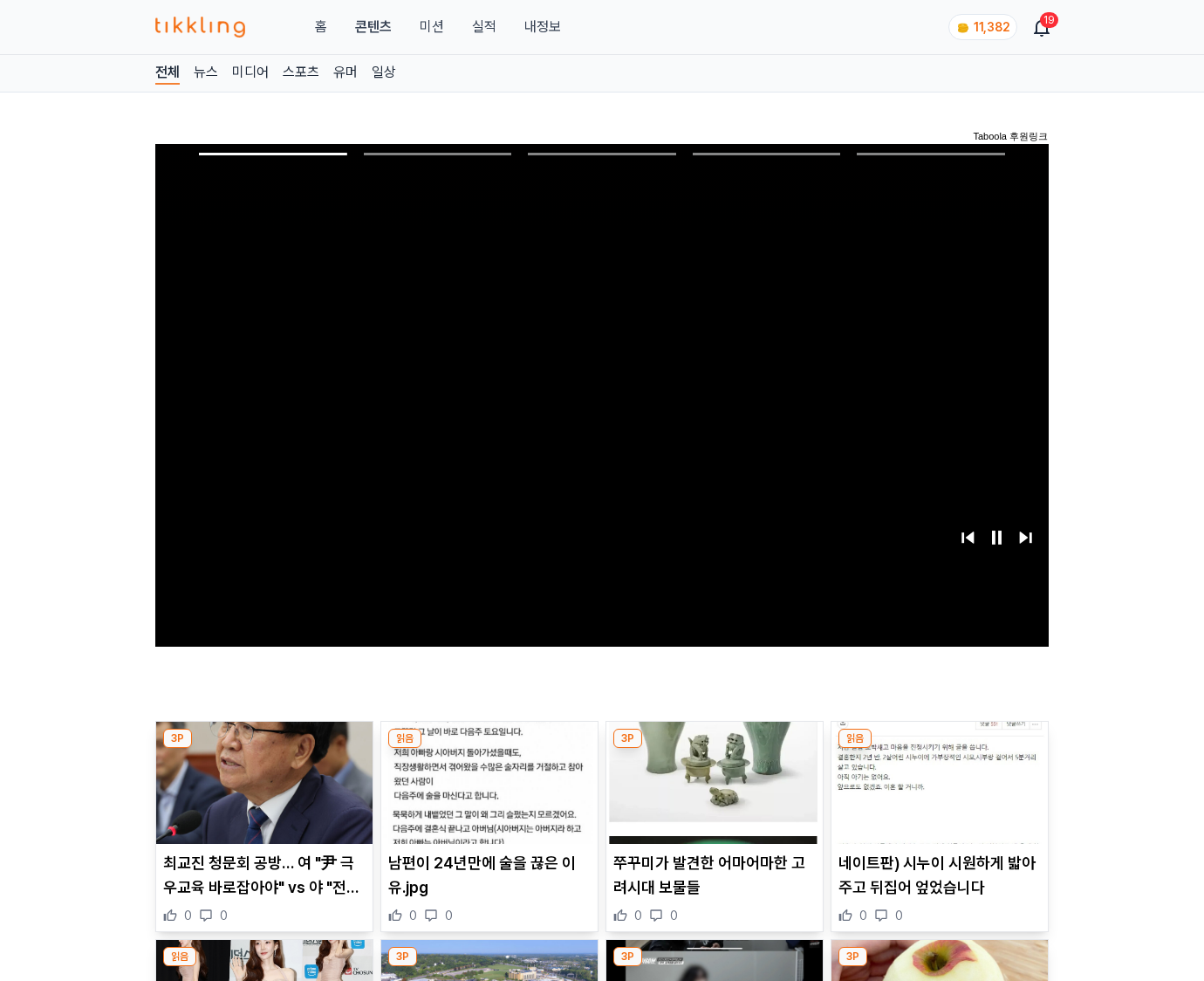
click at [939, 749] on img at bounding box center [940, 783] width 217 height 122
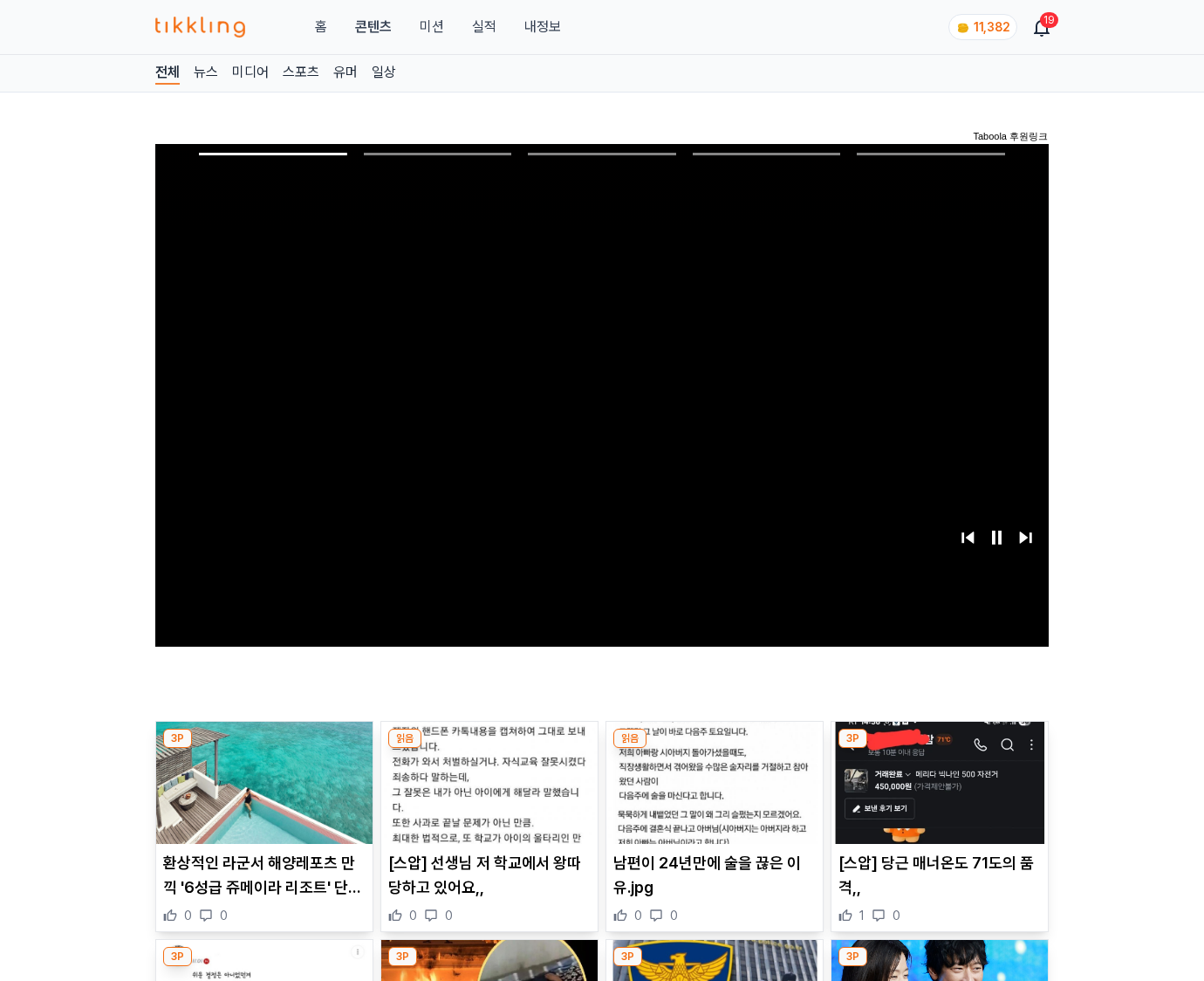
click at [939, 749] on img at bounding box center [940, 783] width 217 height 122
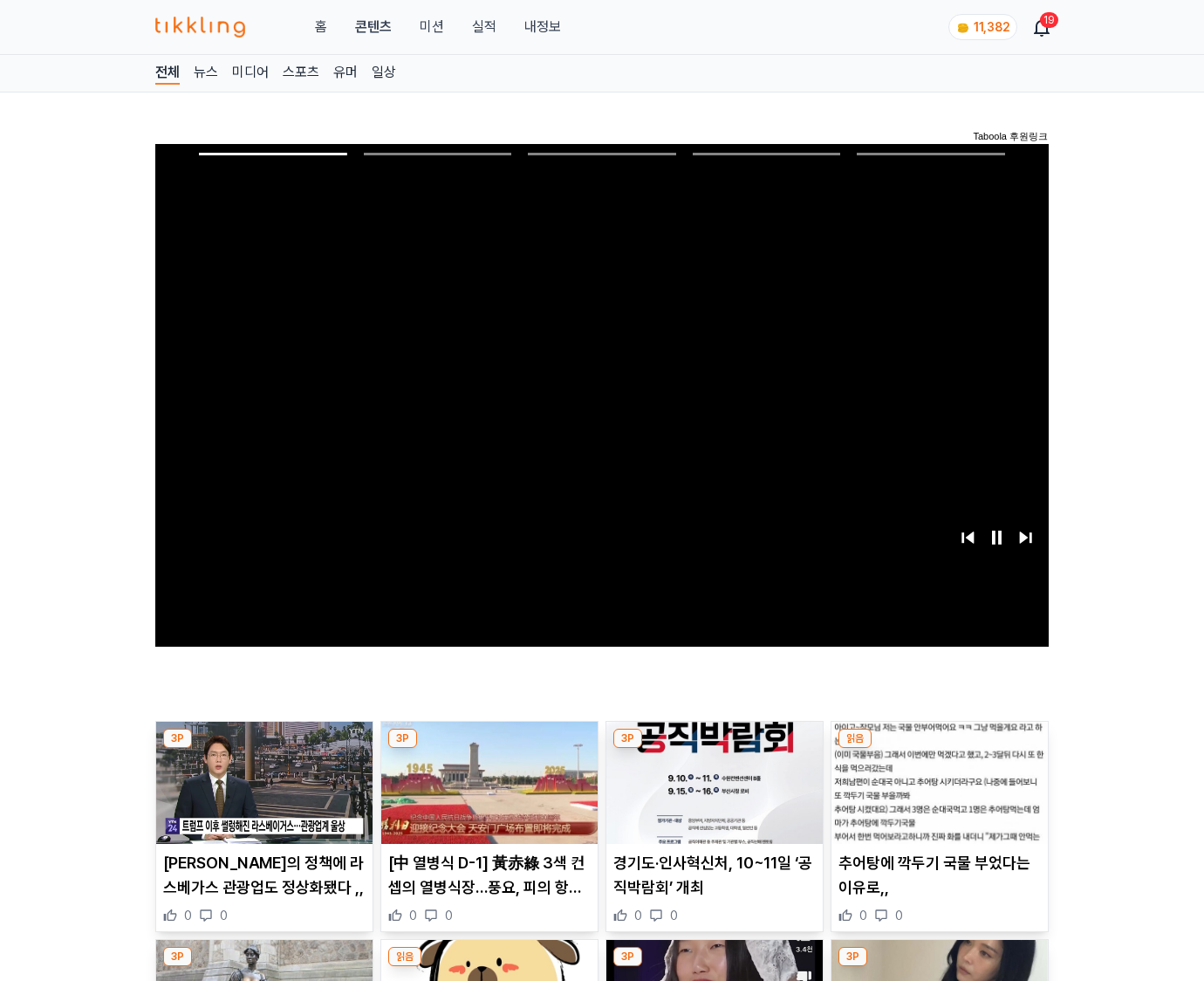
click at [939, 749] on img at bounding box center [940, 783] width 217 height 122
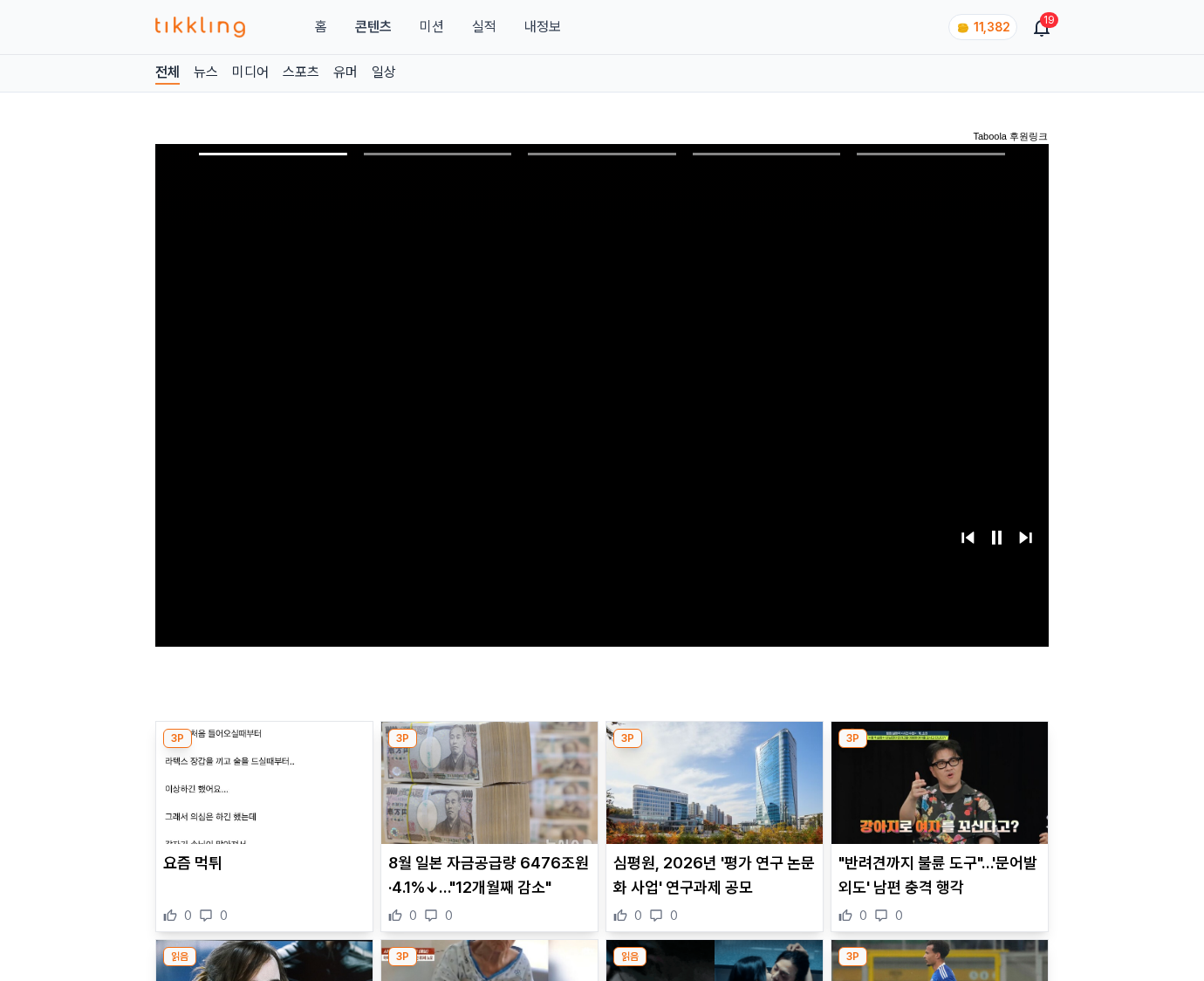
click at [939, 749] on img at bounding box center [940, 783] width 217 height 122
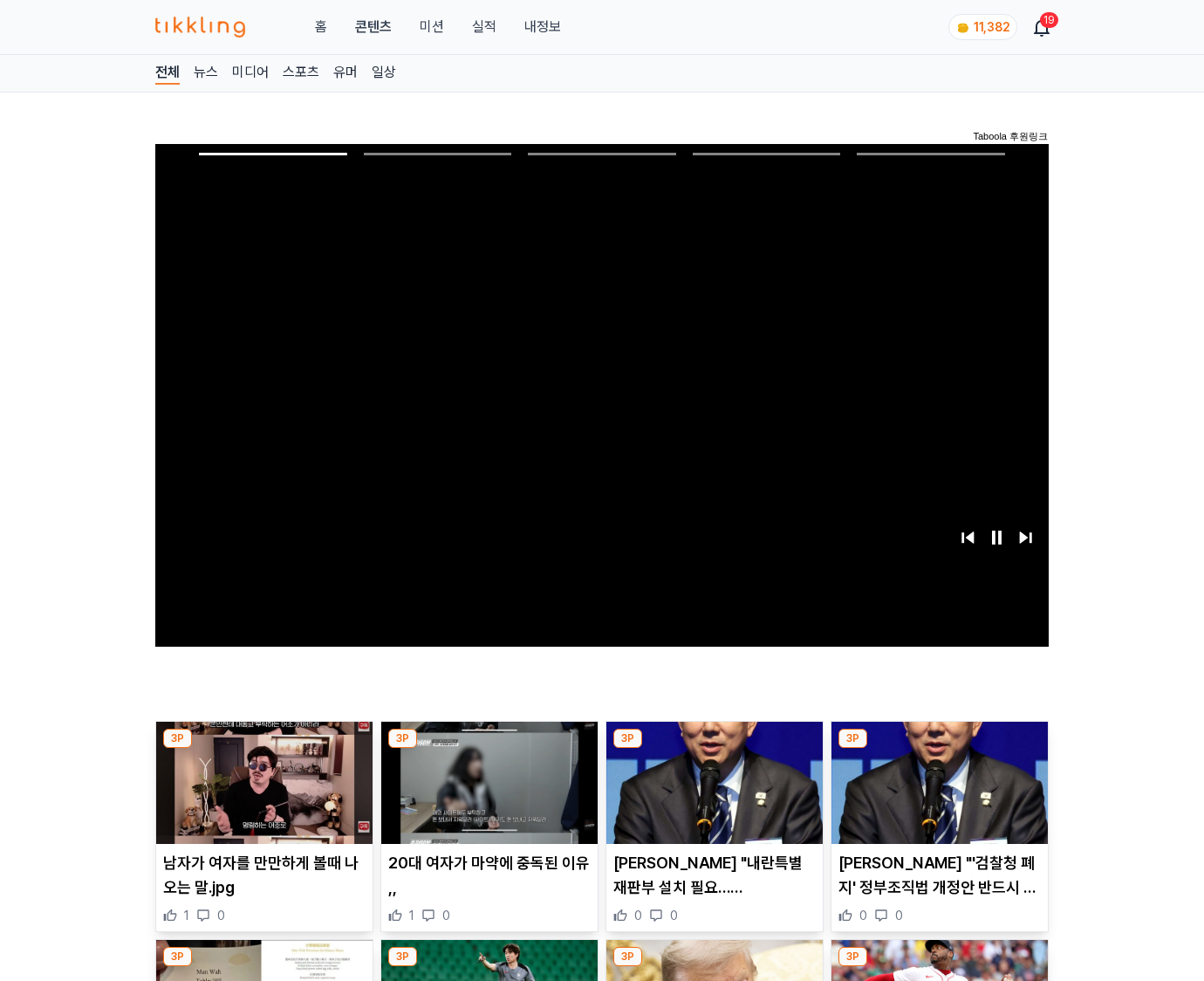
click at [939, 749] on img at bounding box center [940, 783] width 217 height 122
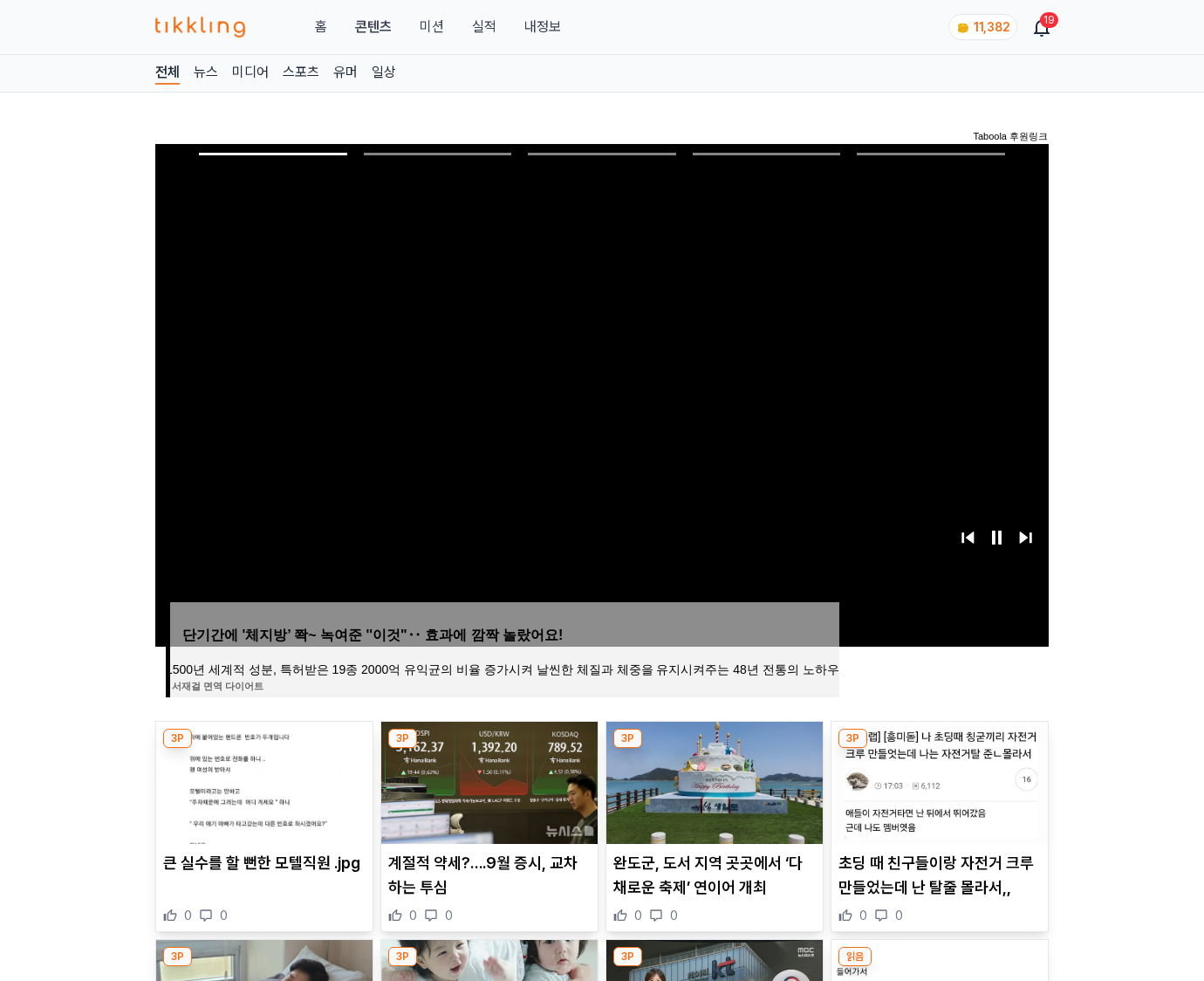
click at [939, 749] on img at bounding box center [940, 783] width 217 height 122
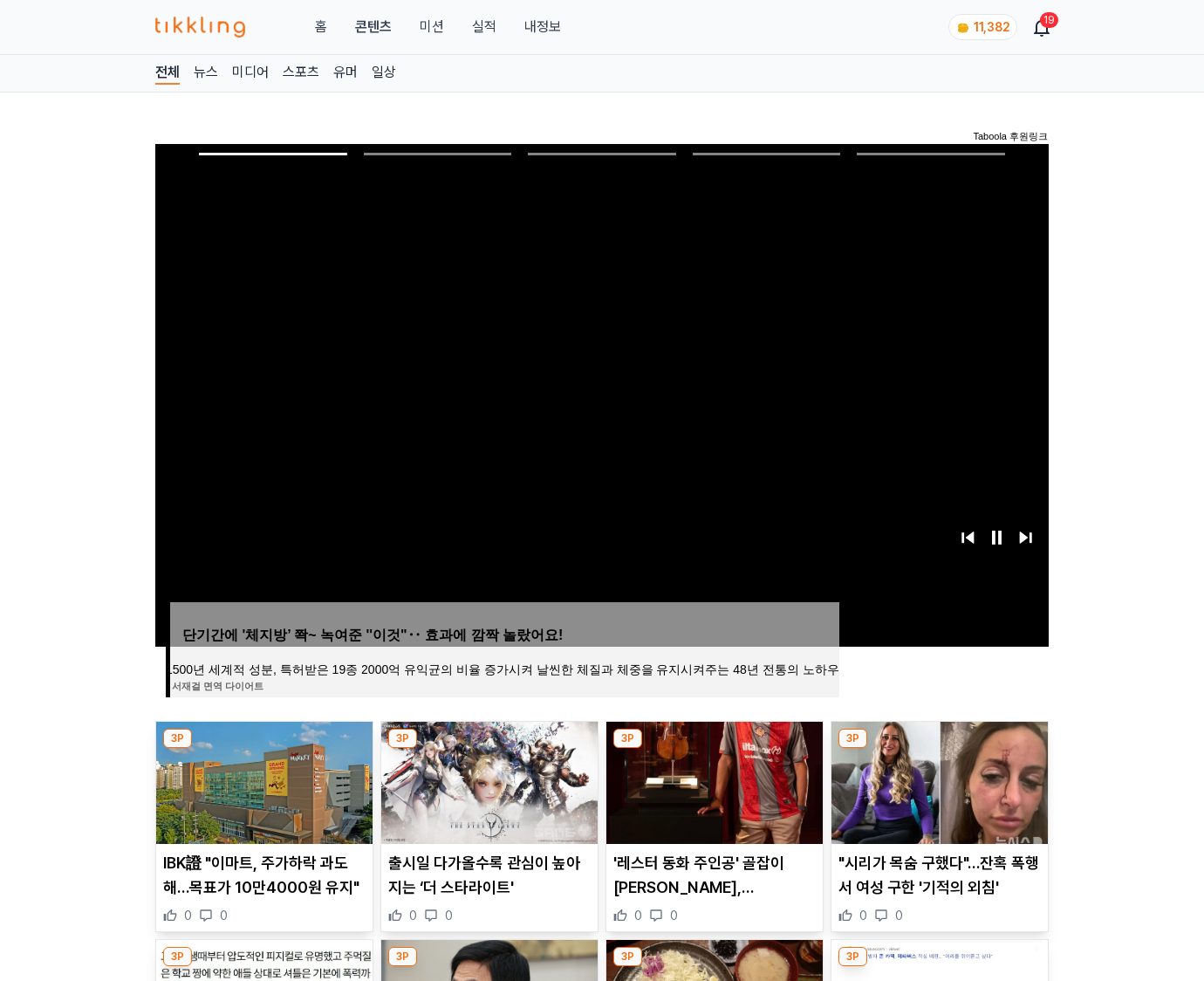
click at [939, 749] on img at bounding box center [940, 783] width 217 height 122
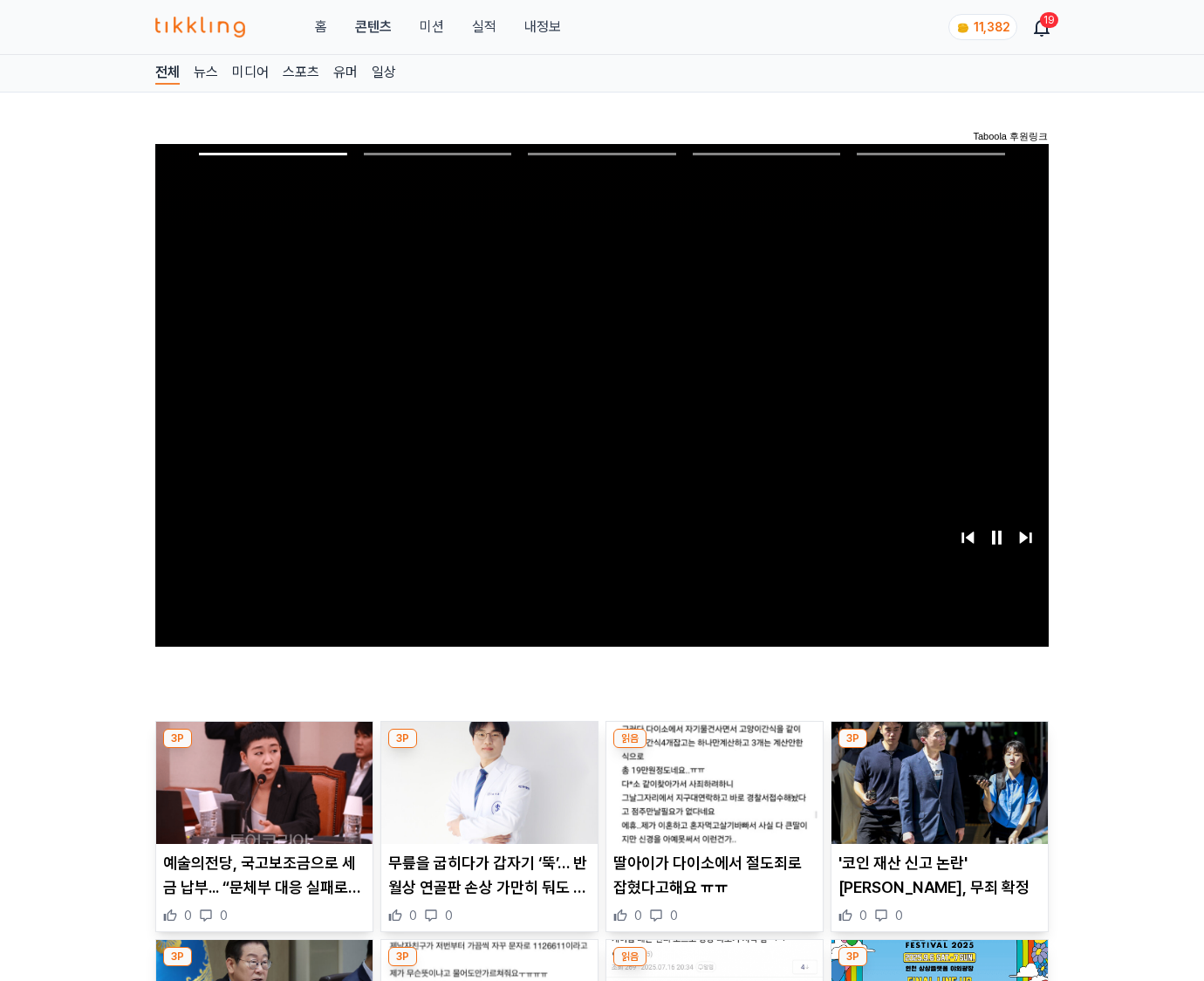
click at [939, 749] on img at bounding box center [940, 783] width 217 height 122
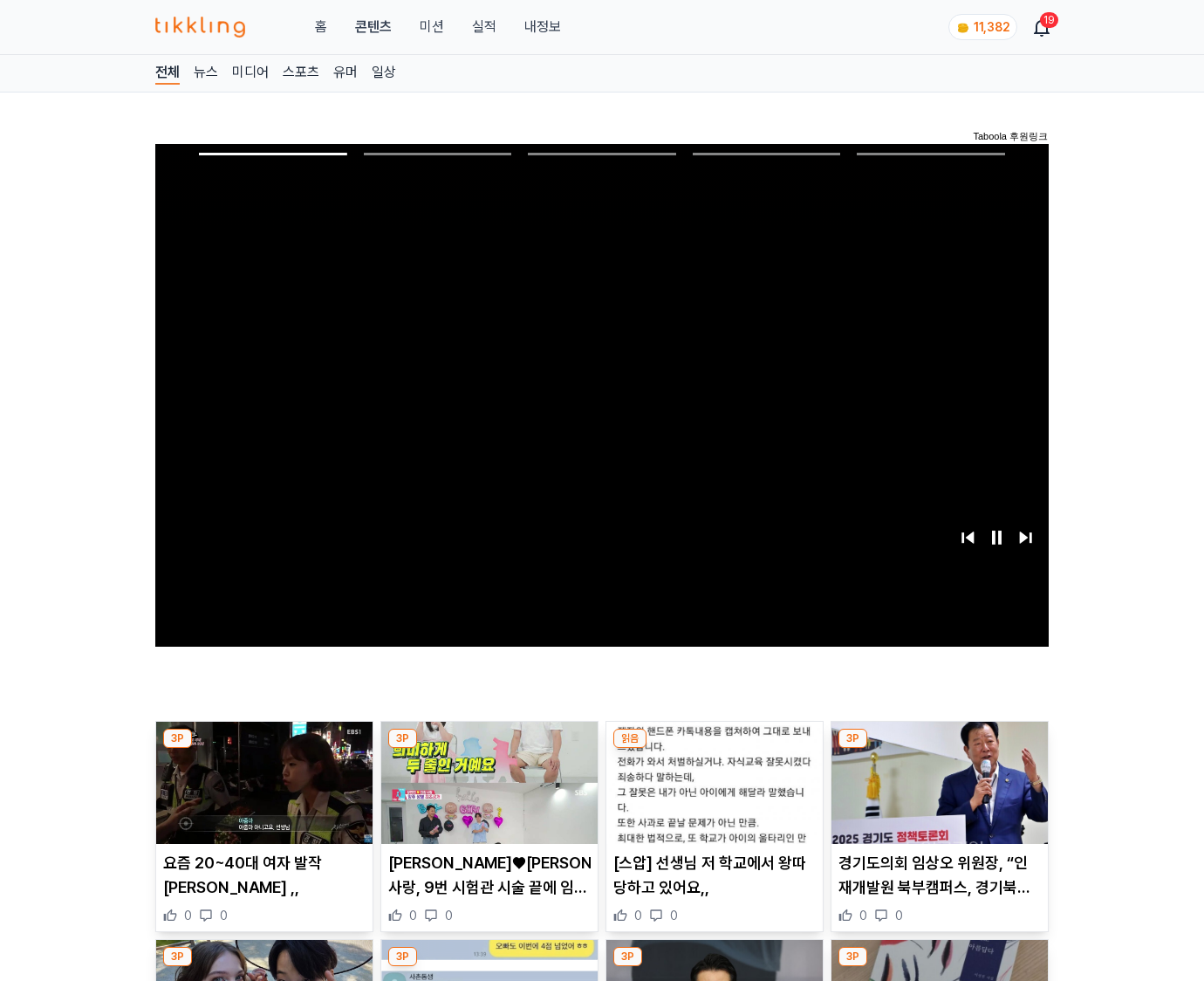
click at [939, 749] on img at bounding box center [940, 783] width 217 height 122
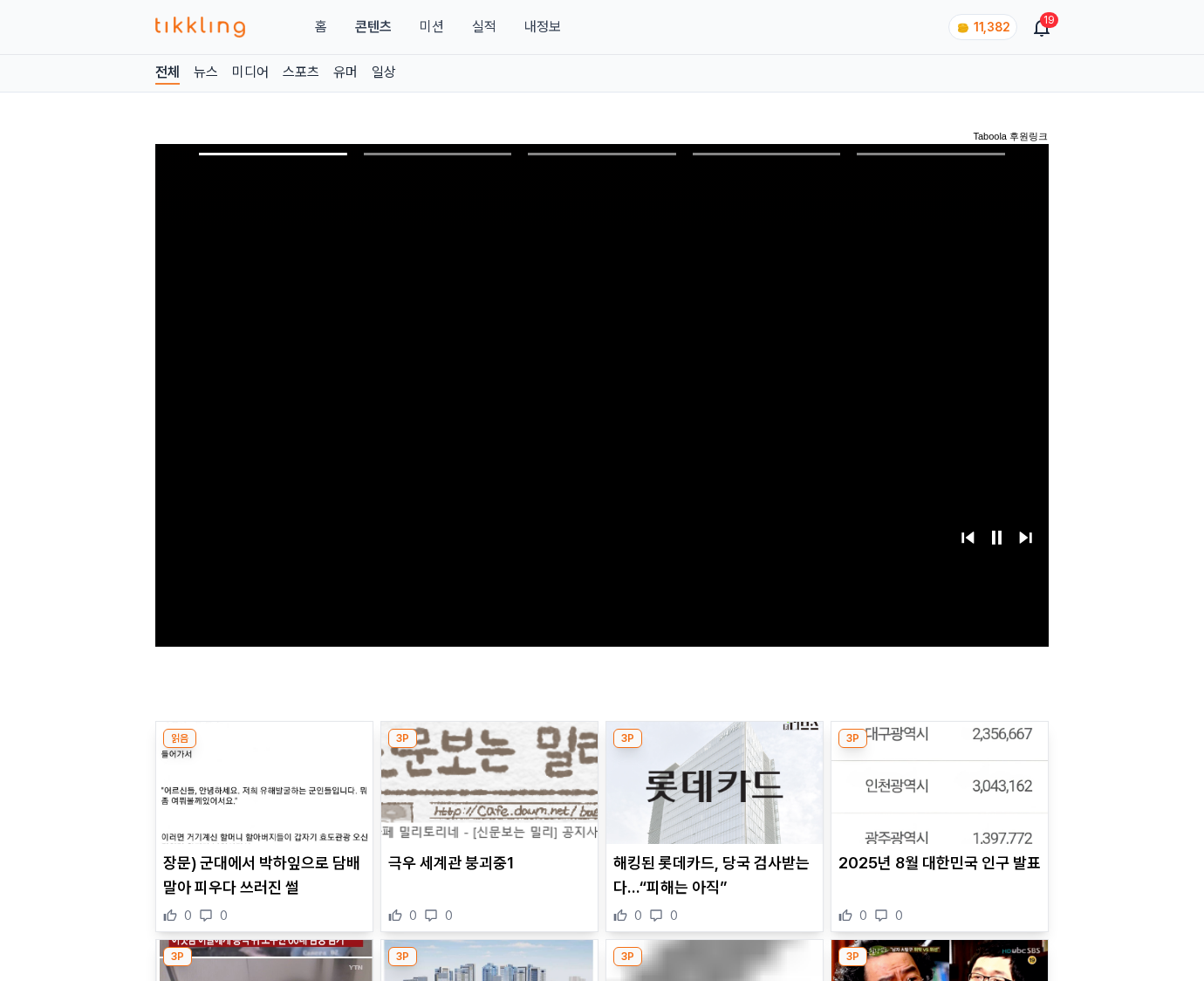
click at [939, 749] on img at bounding box center [940, 783] width 217 height 122
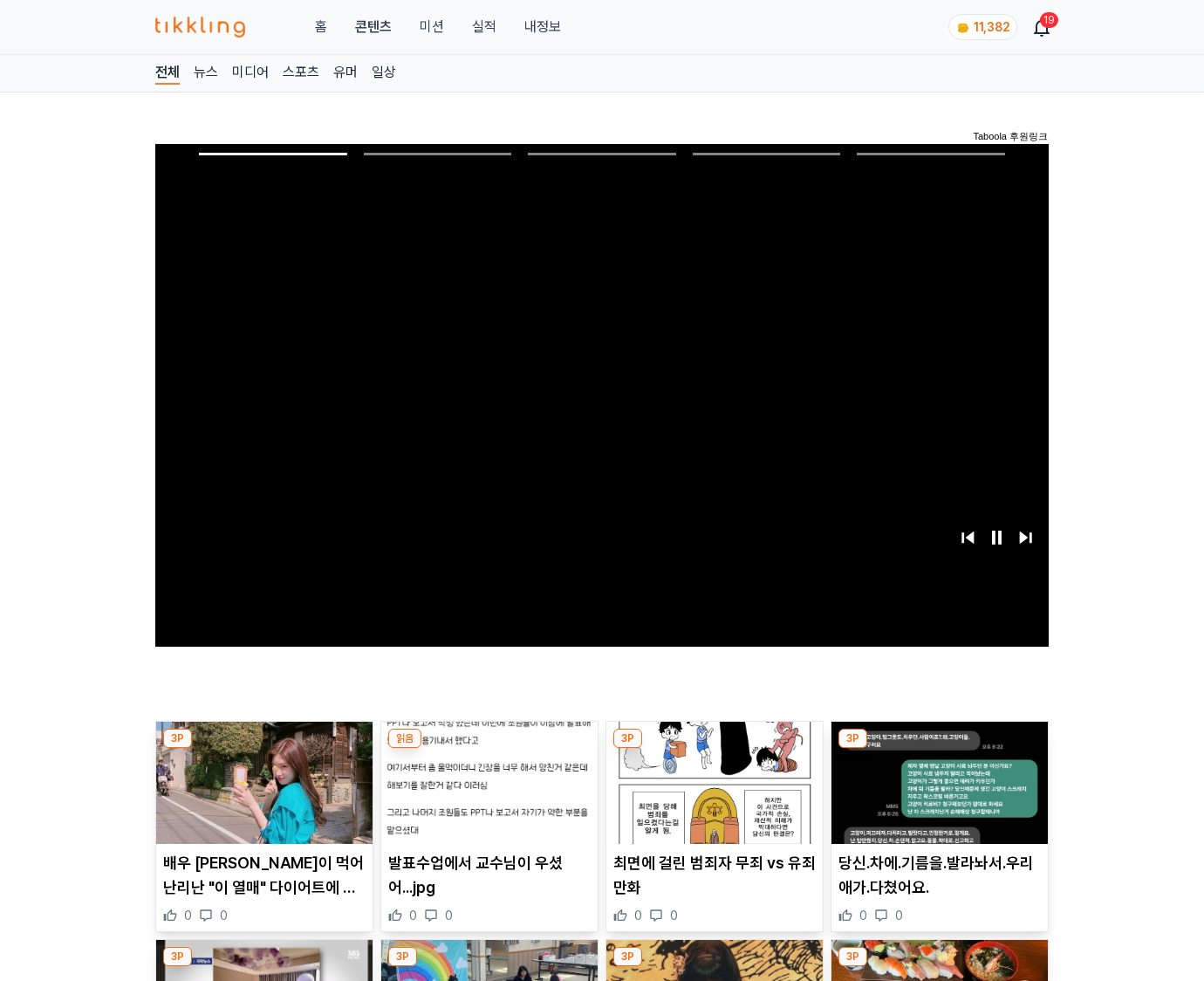
click at [939, 749] on img at bounding box center [940, 783] width 217 height 122
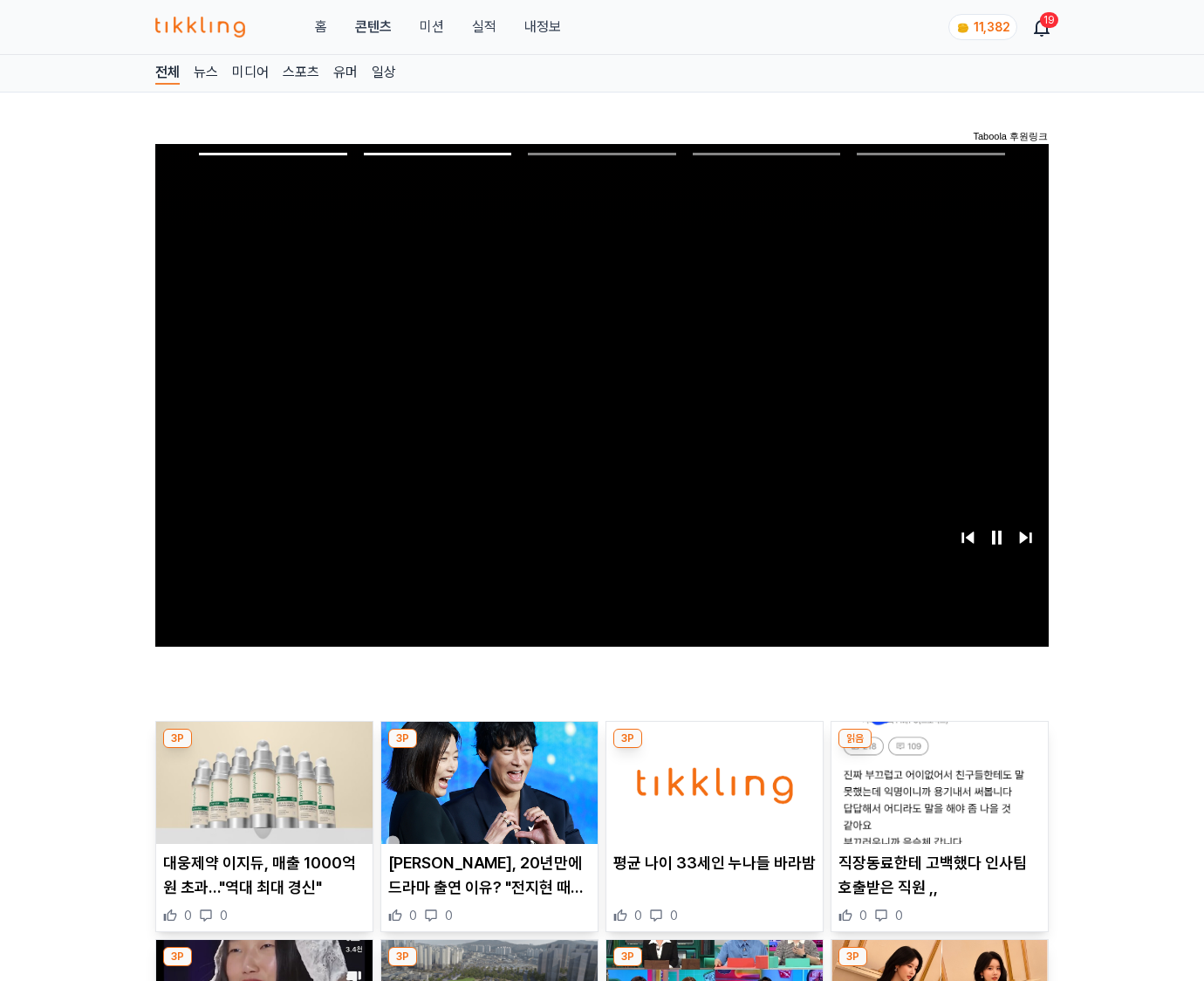
click at [939, 749] on img at bounding box center [940, 783] width 217 height 122
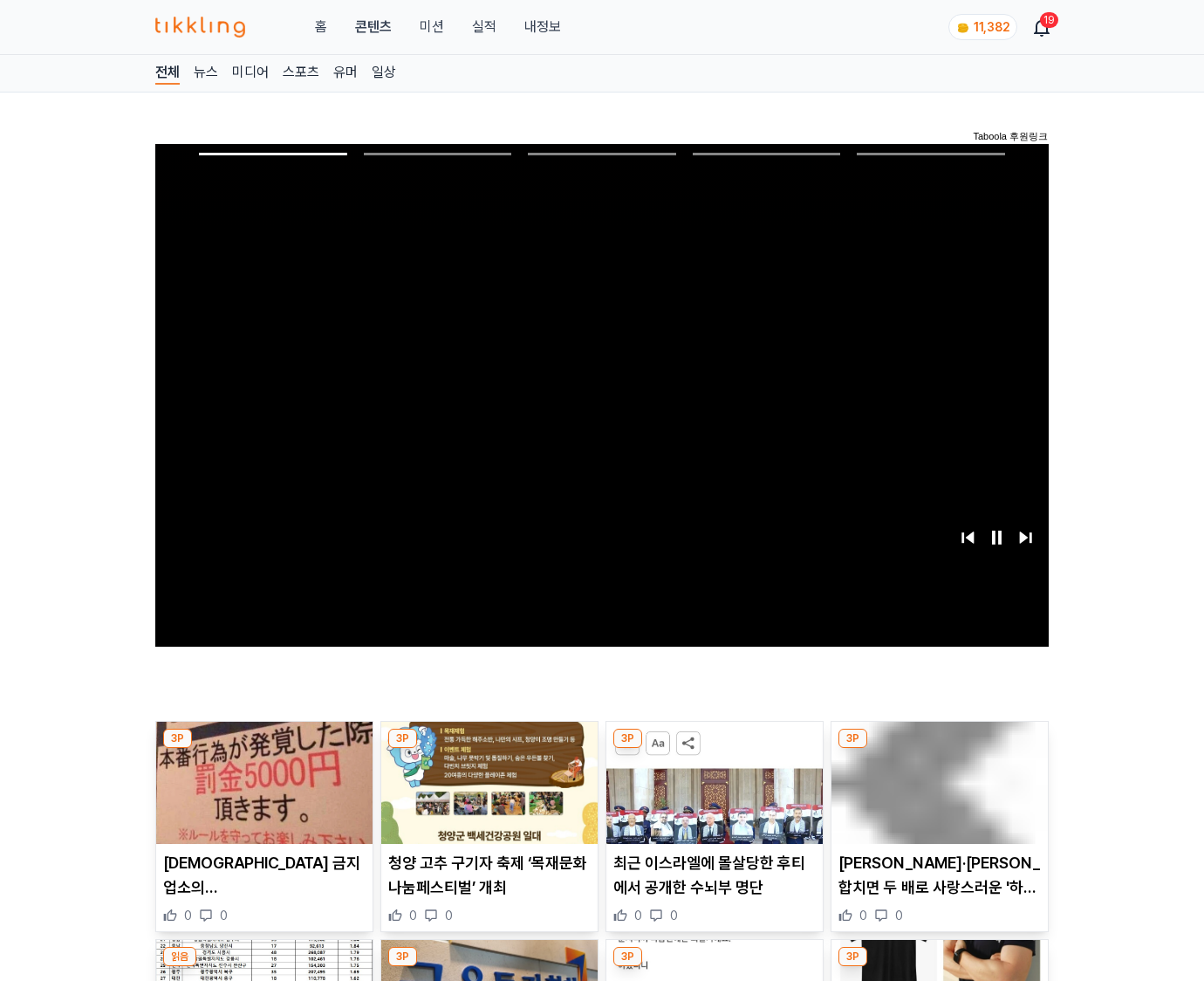
click at [939, 749] on img at bounding box center [940, 783] width 217 height 122
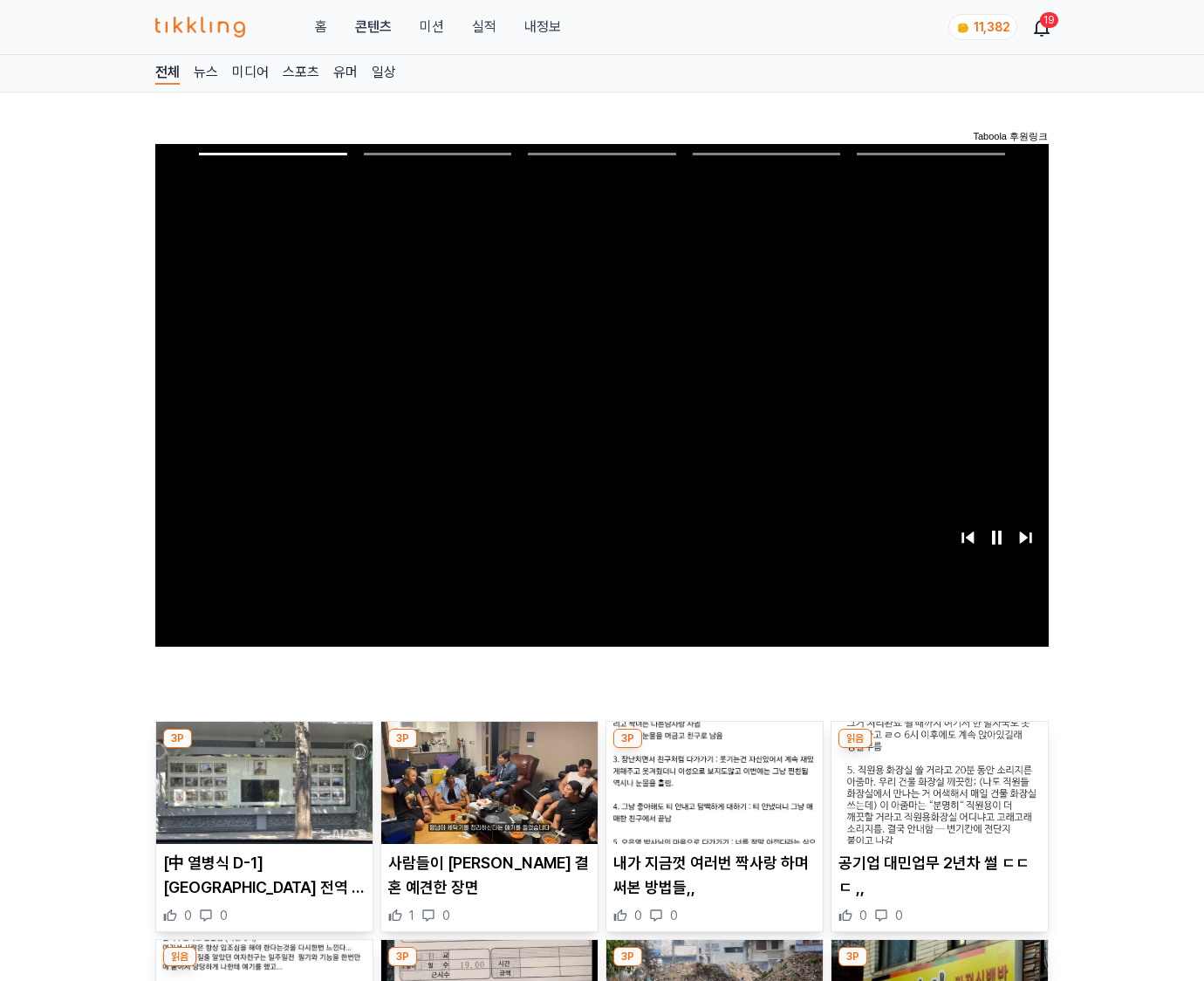
click at [939, 749] on img at bounding box center [940, 783] width 217 height 122
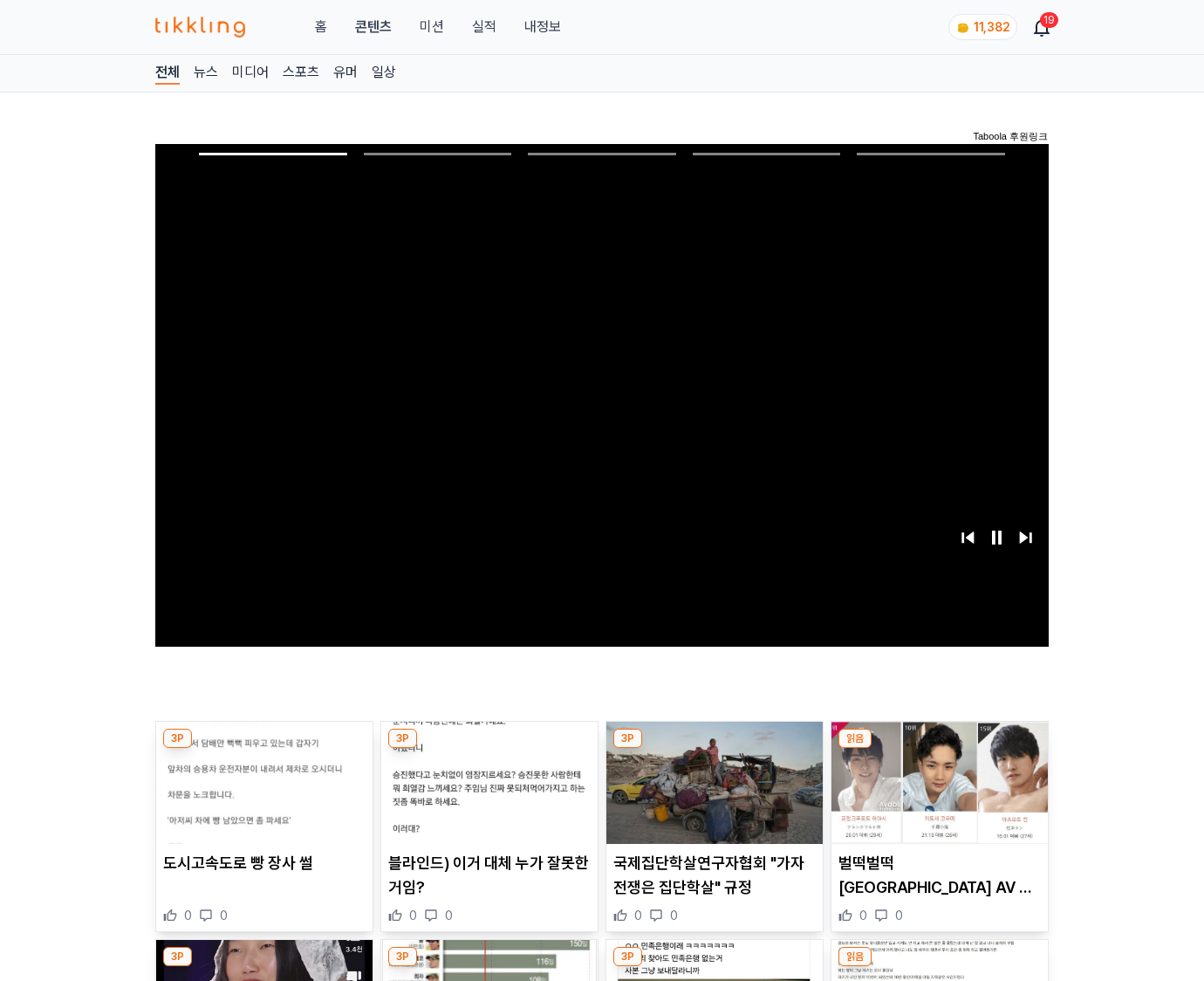
click at [939, 749] on img at bounding box center [940, 783] width 217 height 122
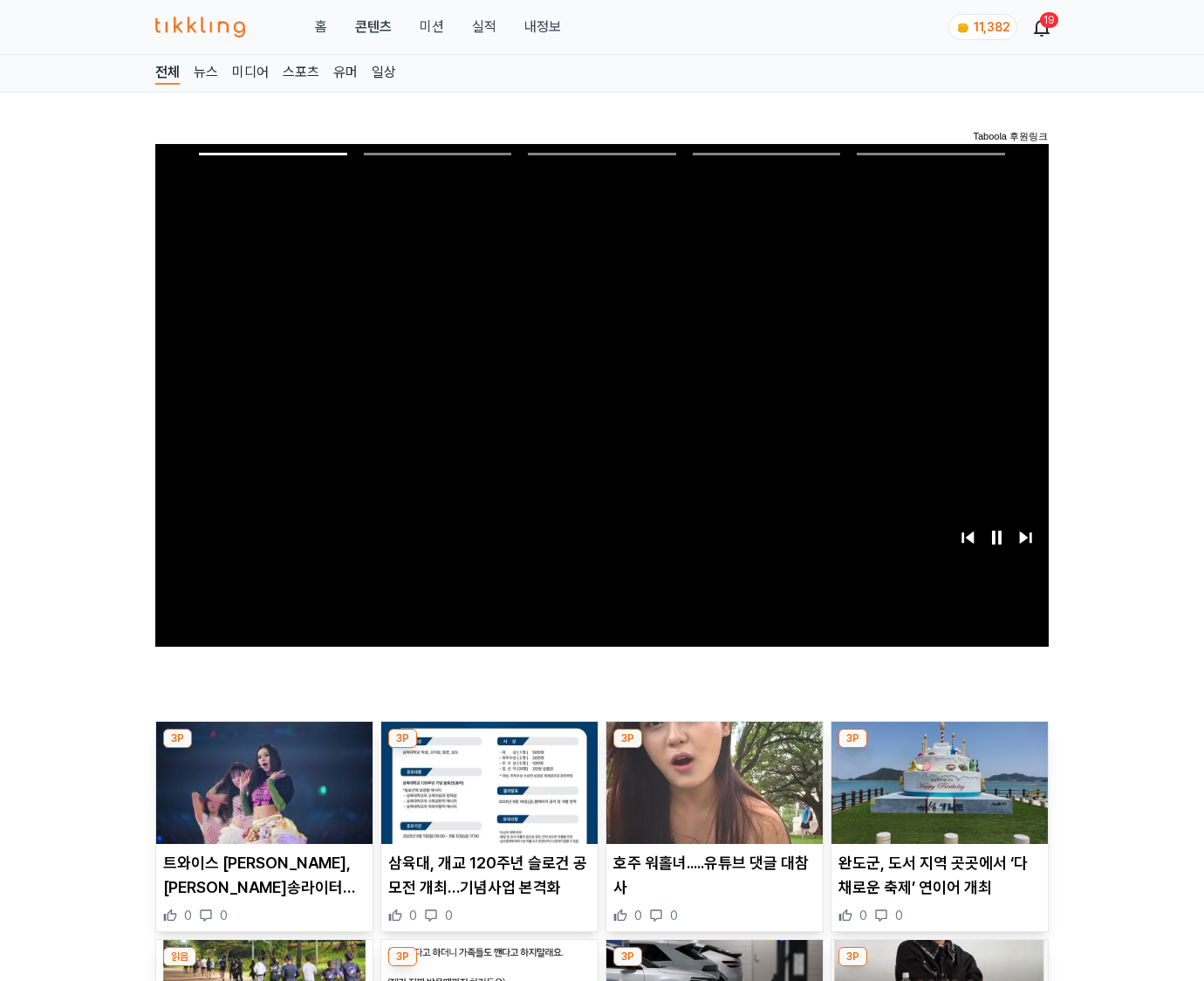
click at [939, 749] on img at bounding box center [940, 783] width 217 height 122
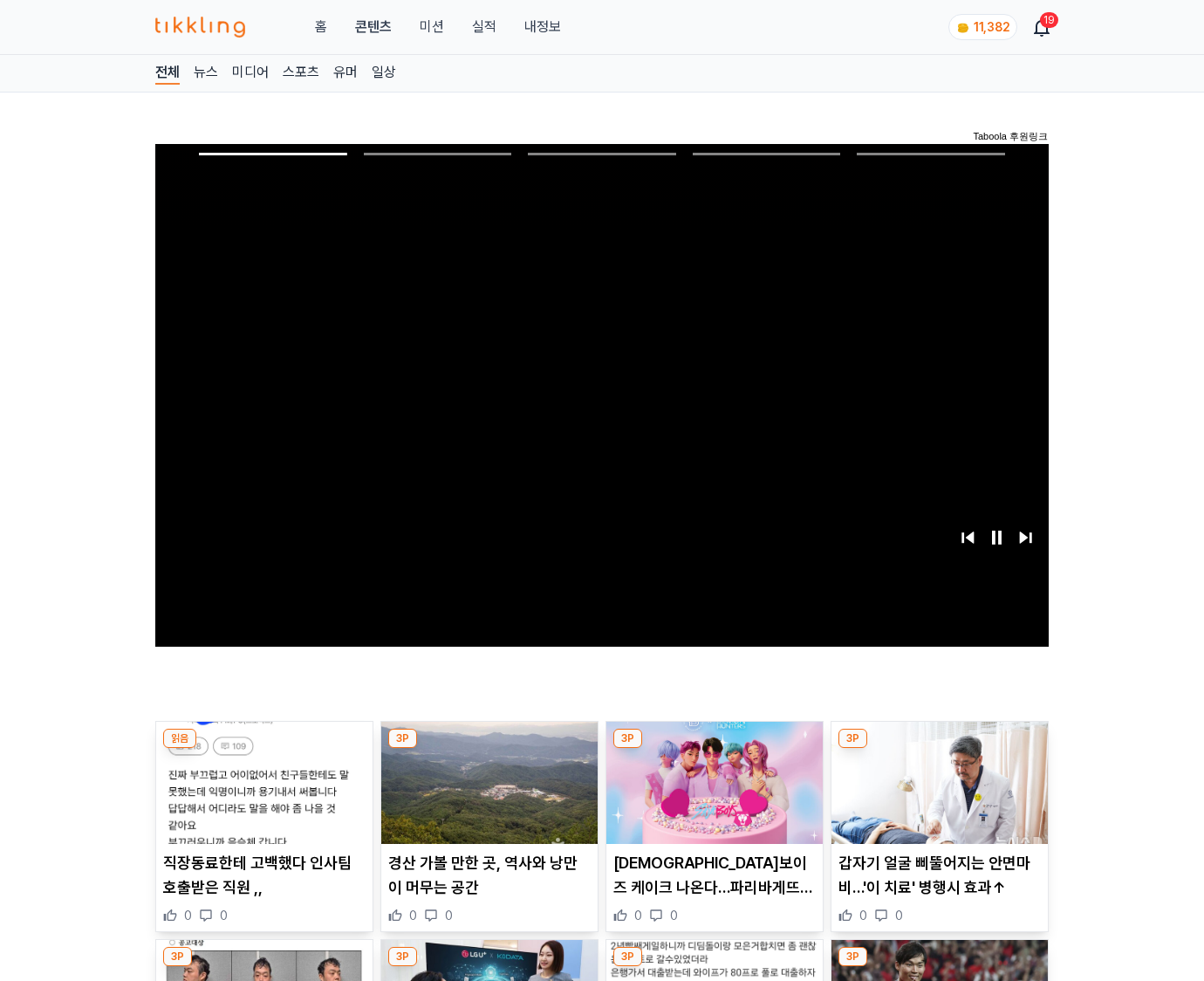
click at [939, 749] on img at bounding box center [940, 783] width 217 height 122
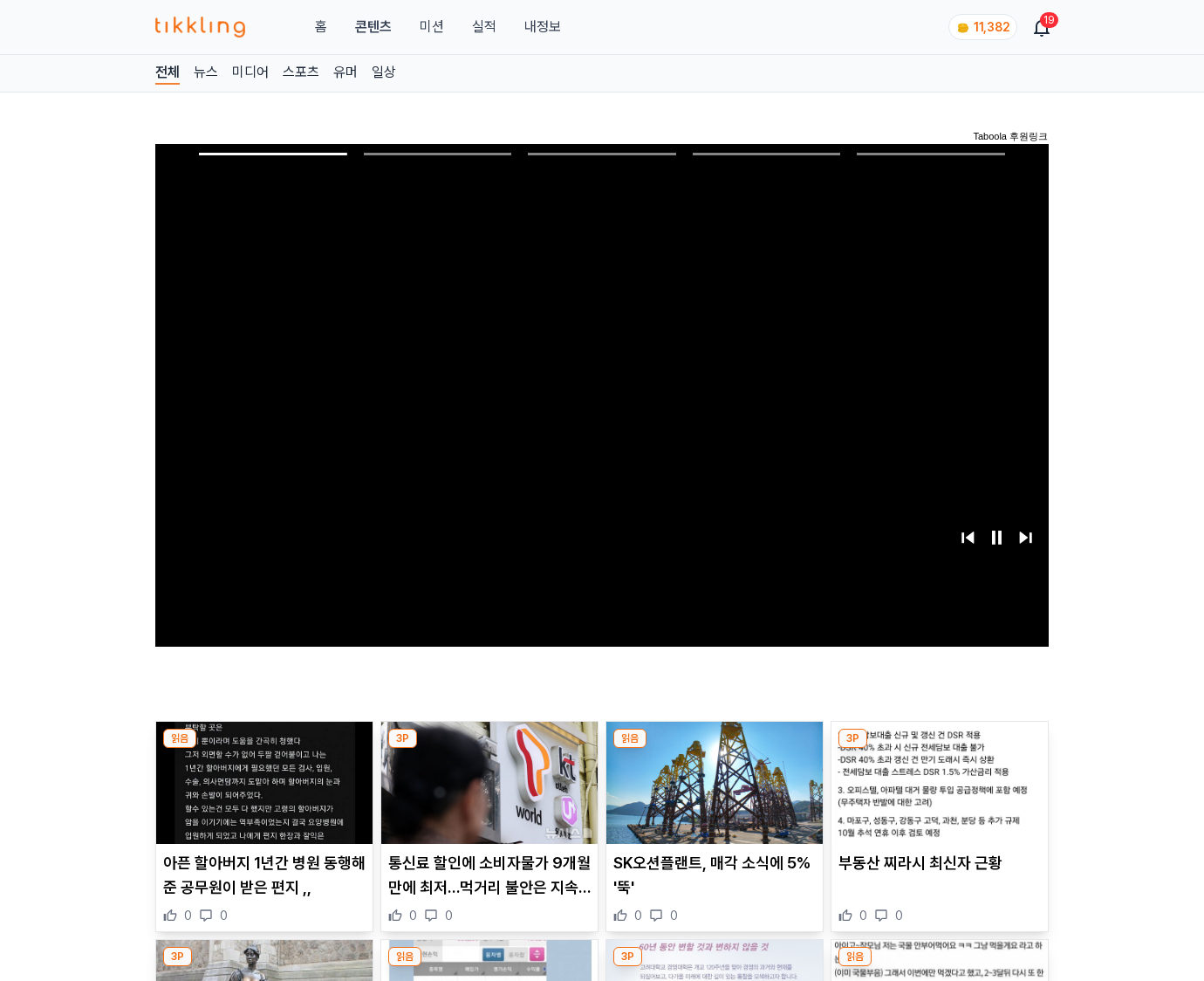
click at [939, 749] on img at bounding box center [940, 783] width 217 height 122
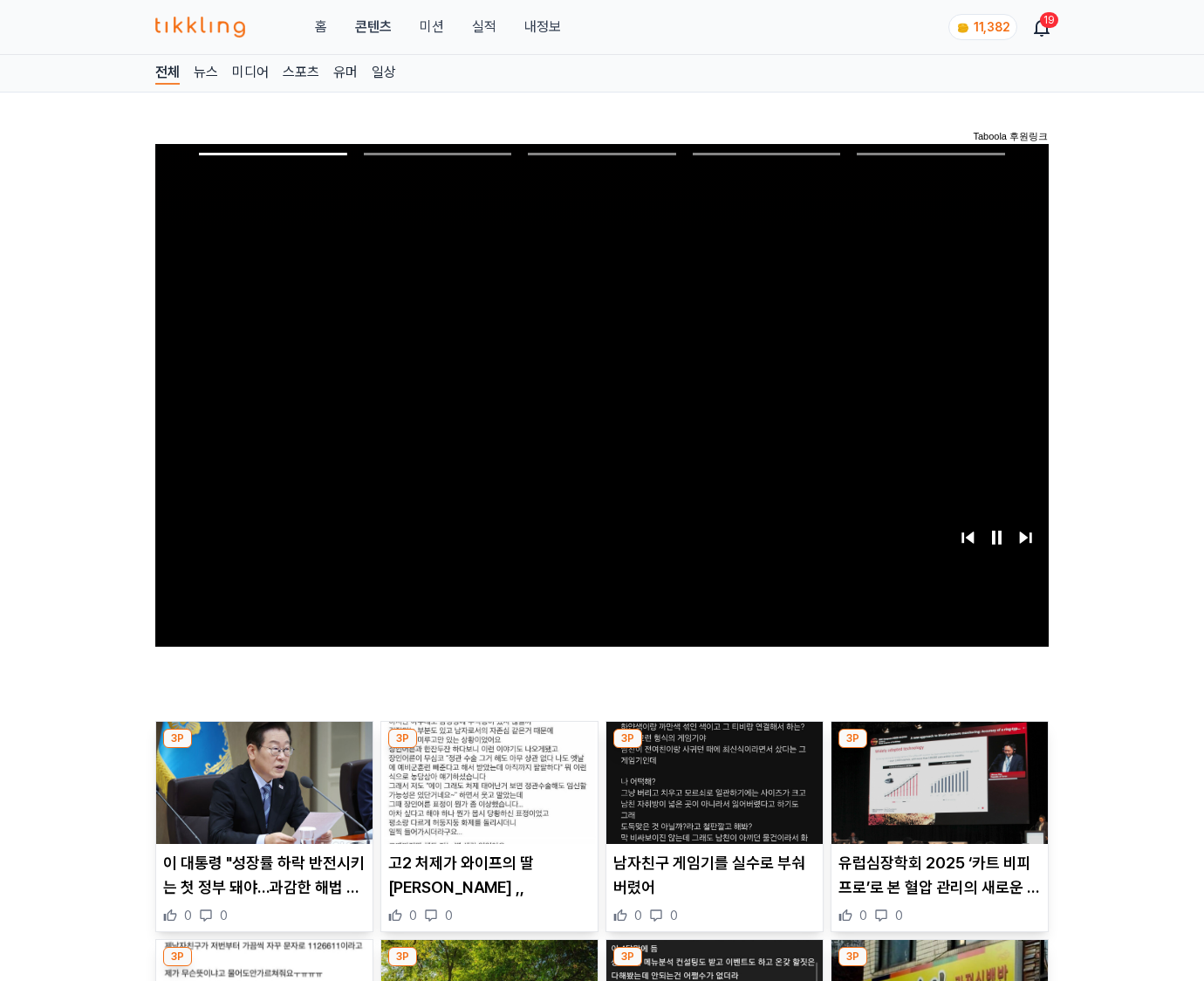
click at [939, 749] on img at bounding box center [940, 783] width 217 height 122
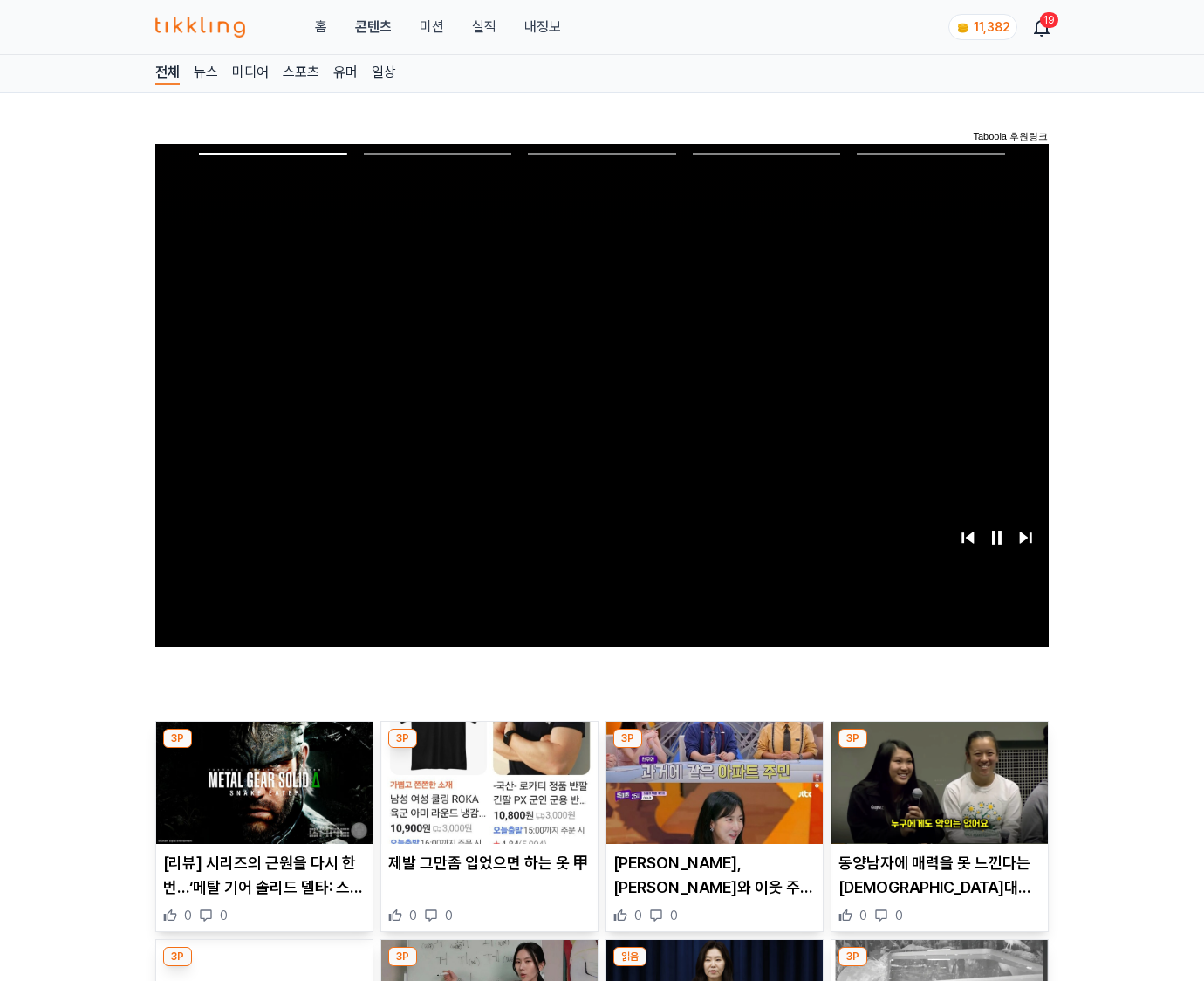
click at [939, 749] on img at bounding box center [940, 783] width 217 height 122
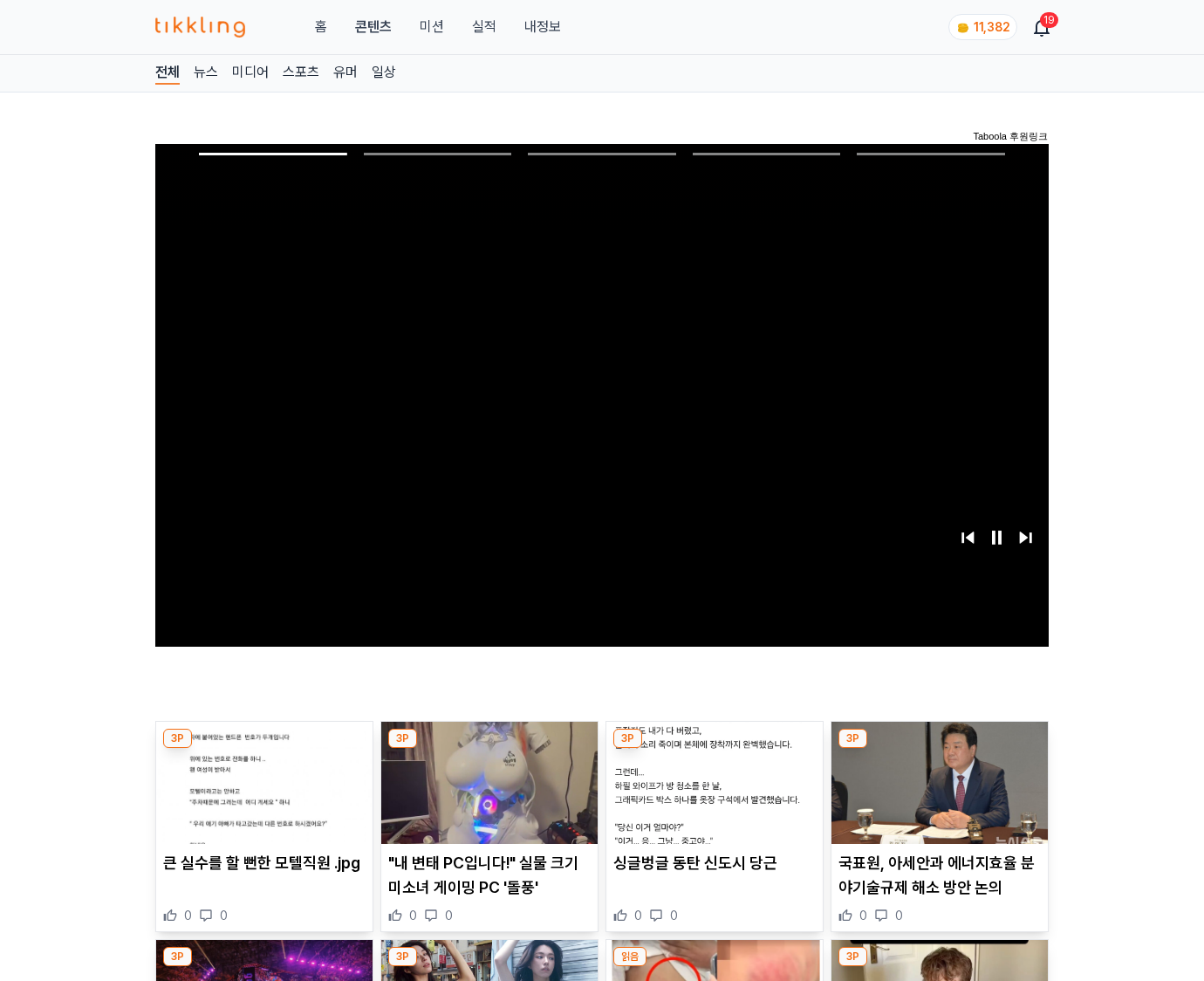
click at [939, 749] on img at bounding box center [940, 783] width 217 height 122
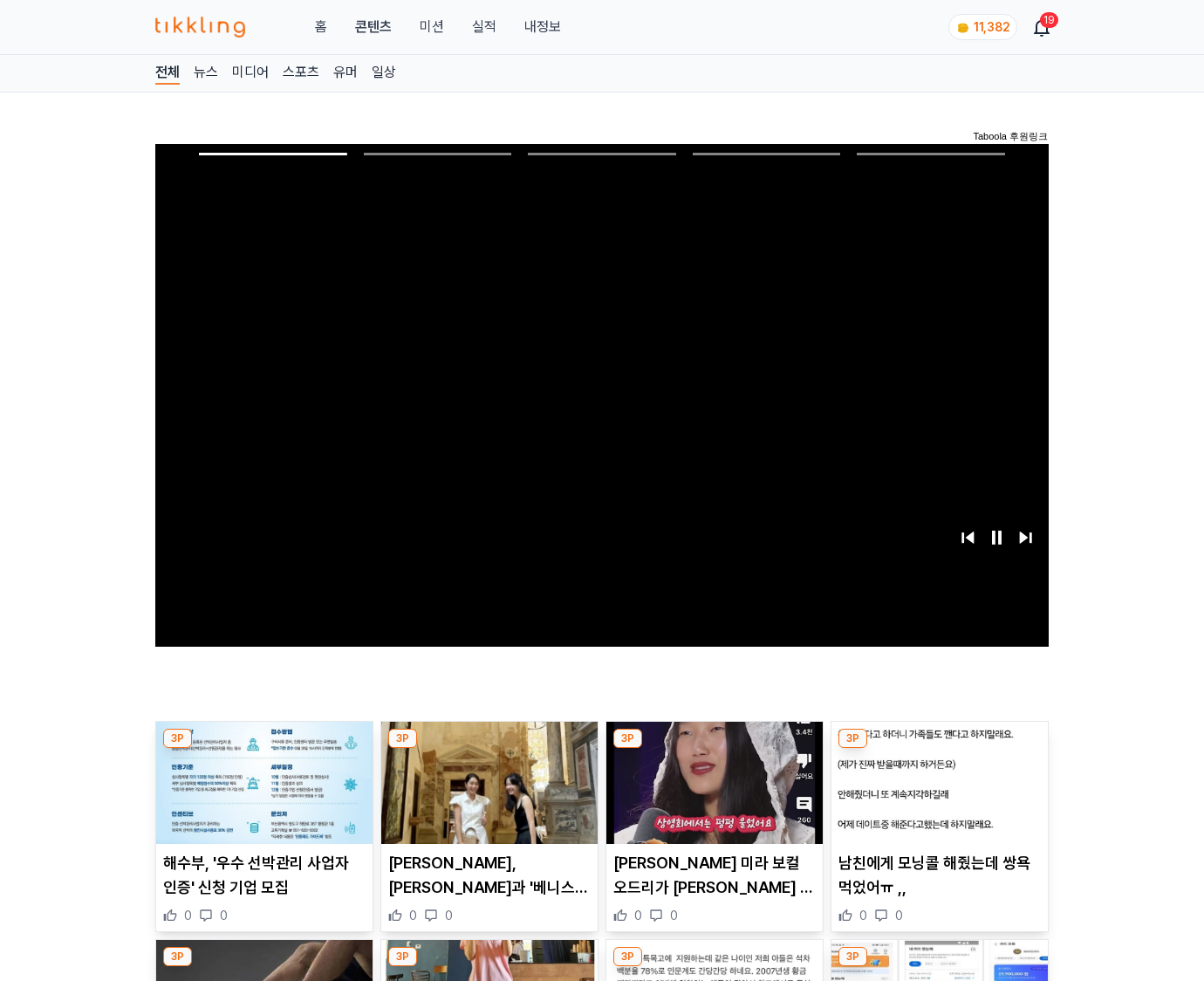
click at [939, 749] on img at bounding box center [940, 783] width 217 height 122
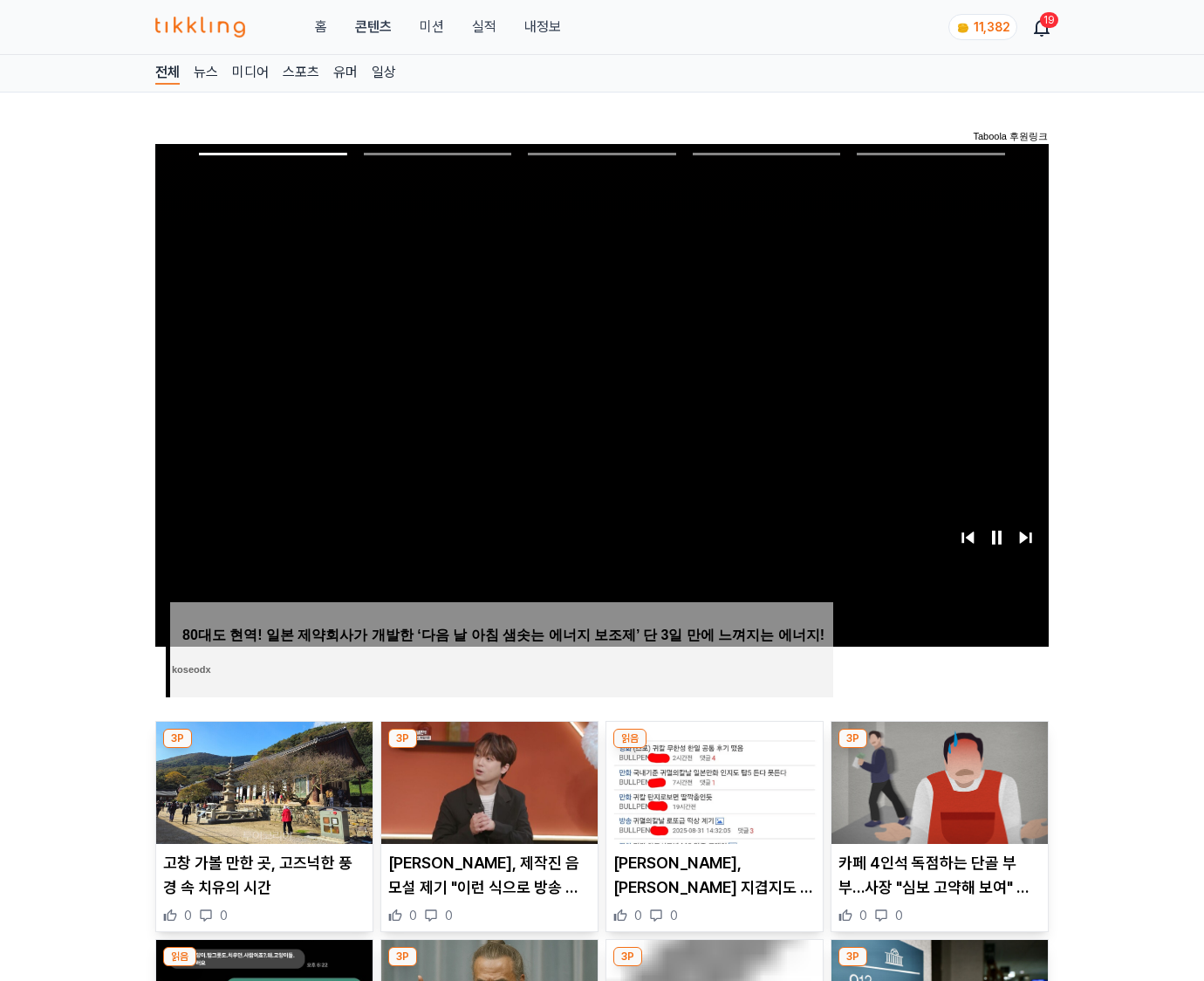
click at [939, 749] on img at bounding box center [940, 783] width 217 height 122
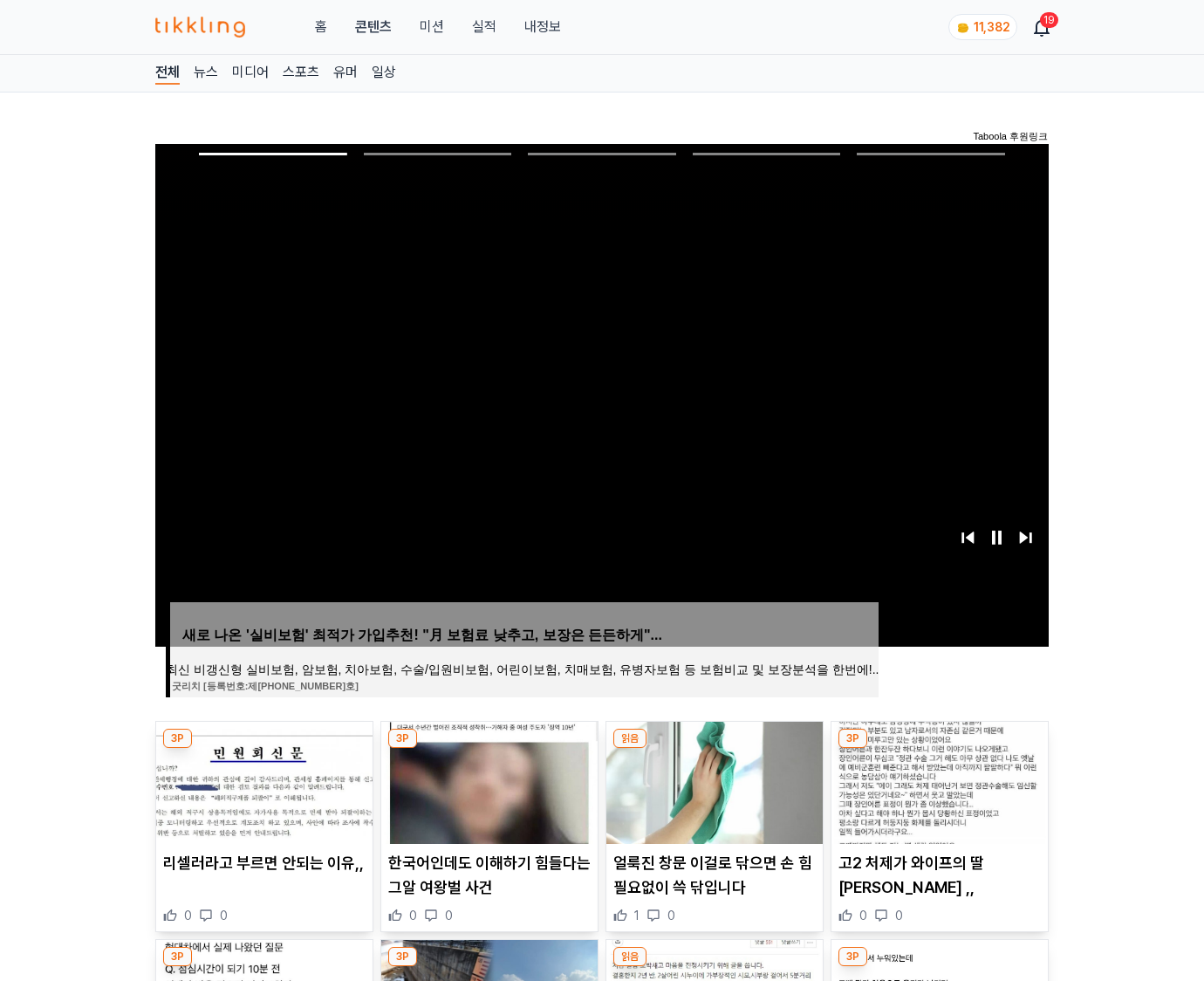
click at [939, 749] on img at bounding box center [940, 783] width 217 height 122
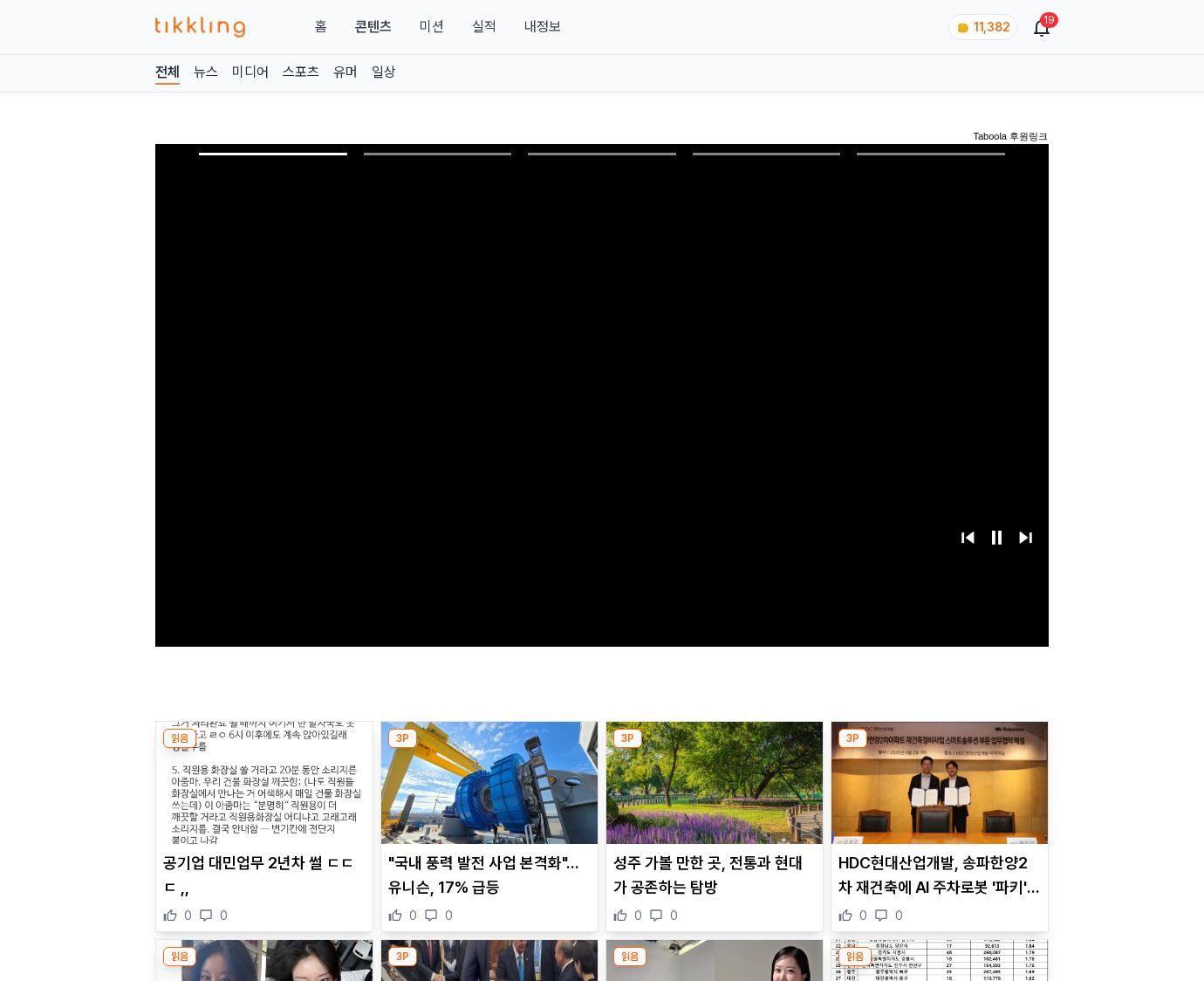
click at [939, 749] on img at bounding box center [940, 783] width 217 height 122
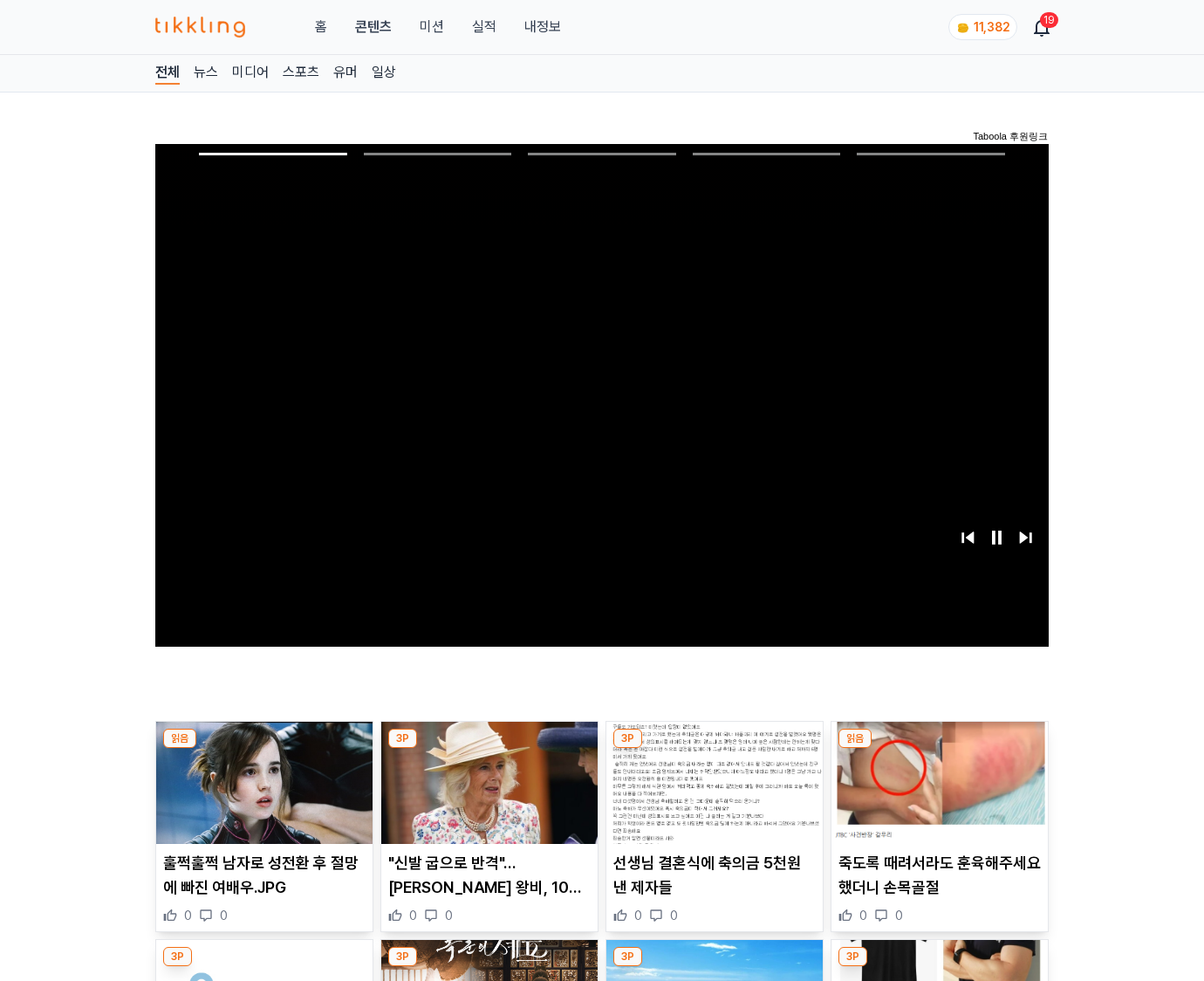
click at [939, 749] on img at bounding box center [940, 783] width 217 height 122
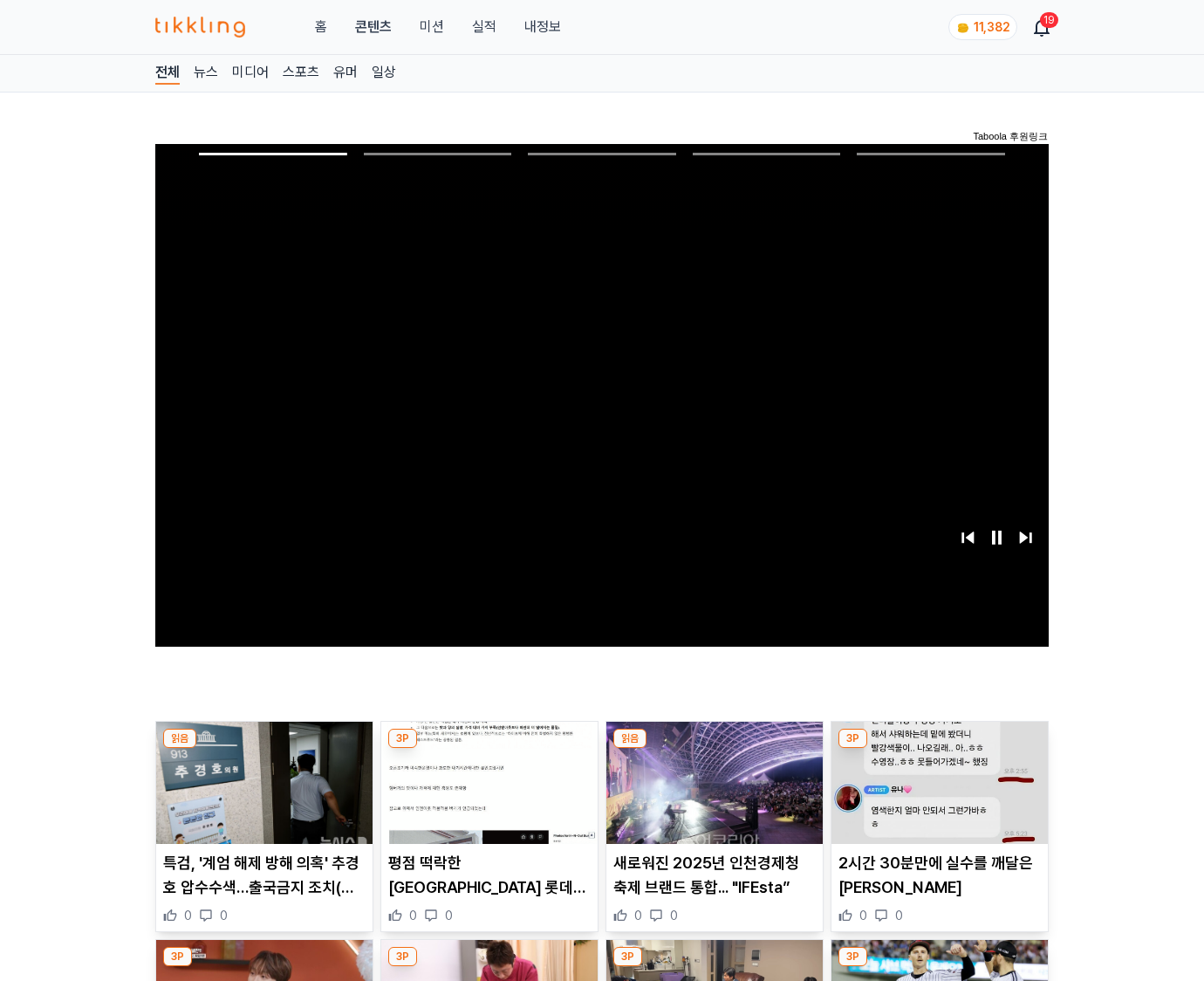
click at [939, 749] on img at bounding box center [940, 783] width 217 height 122
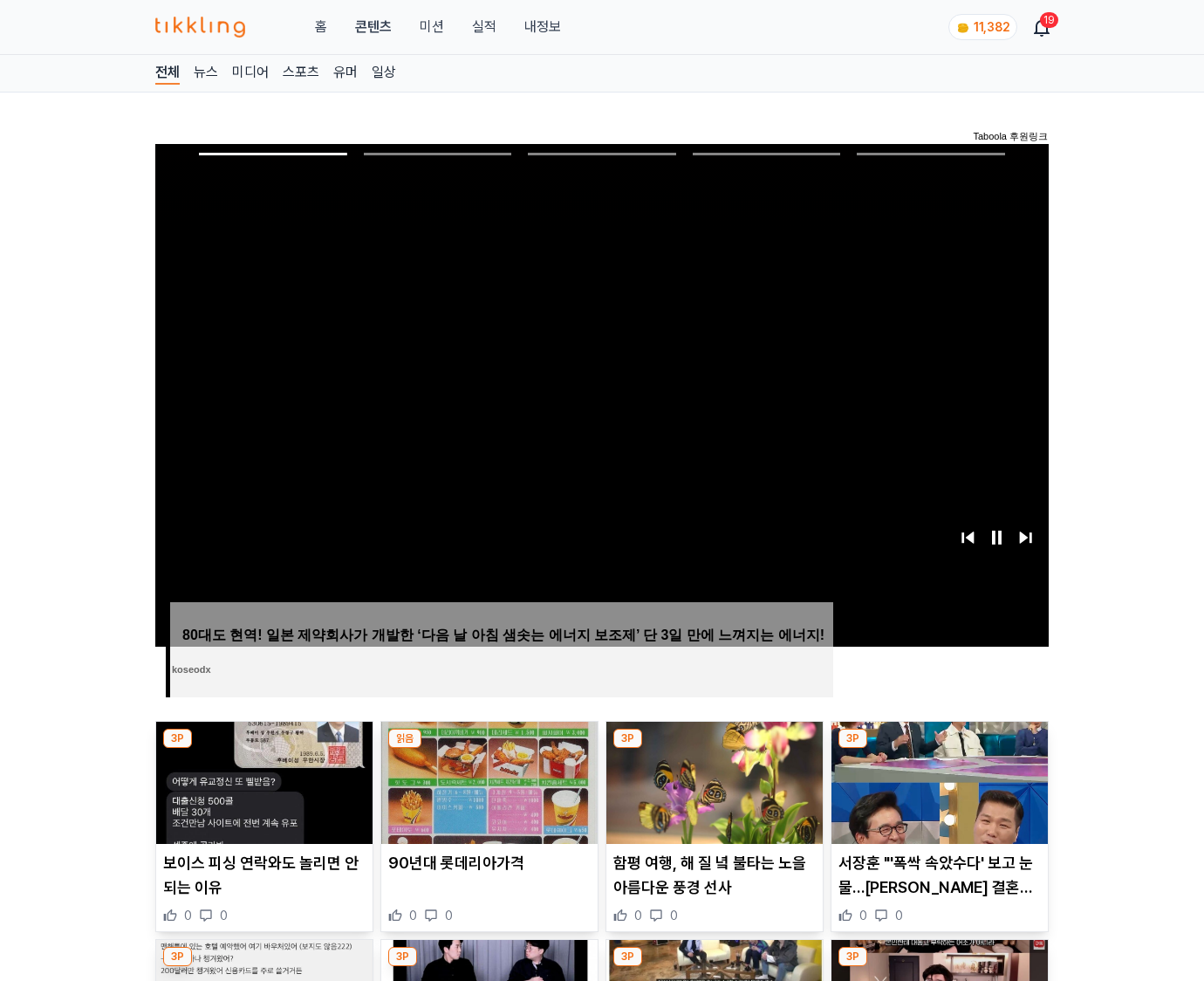
click at [939, 749] on img at bounding box center [940, 783] width 217 height 122
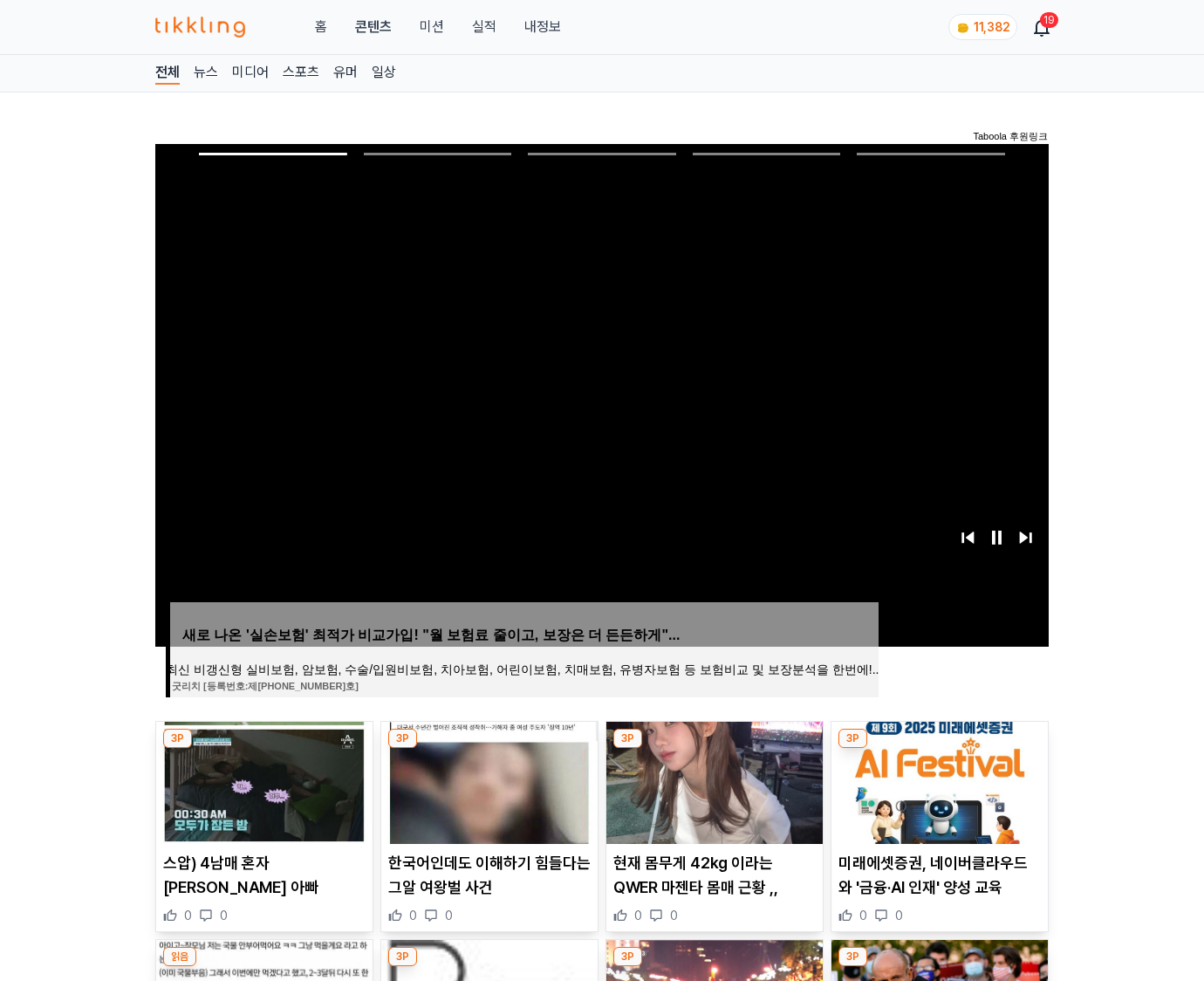
click at [939, 749] on img at bounding box center [940, 783] width 217 height 122
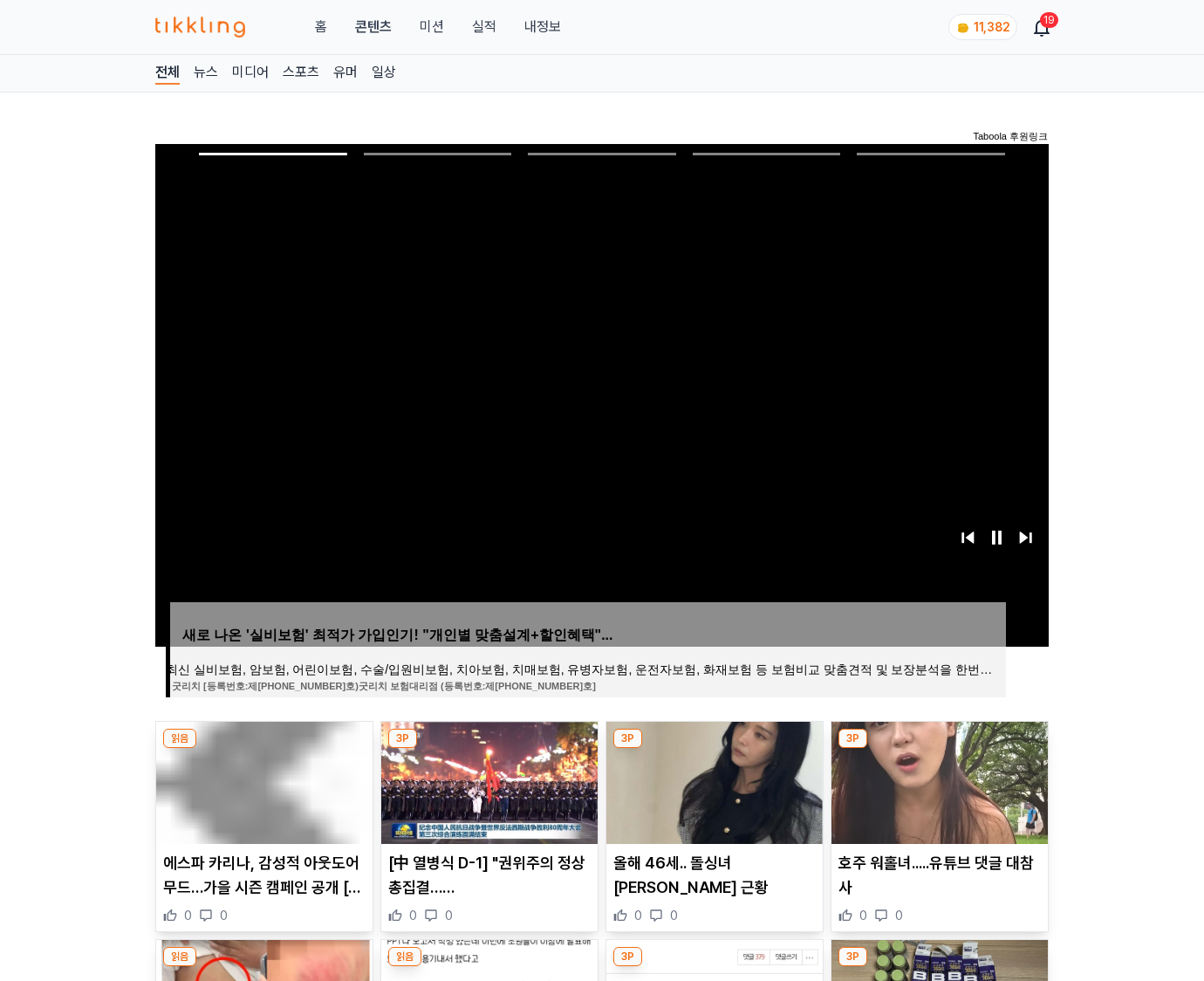
click at [939, 749] on img at bounding box center [940, 783] width 217 height 122
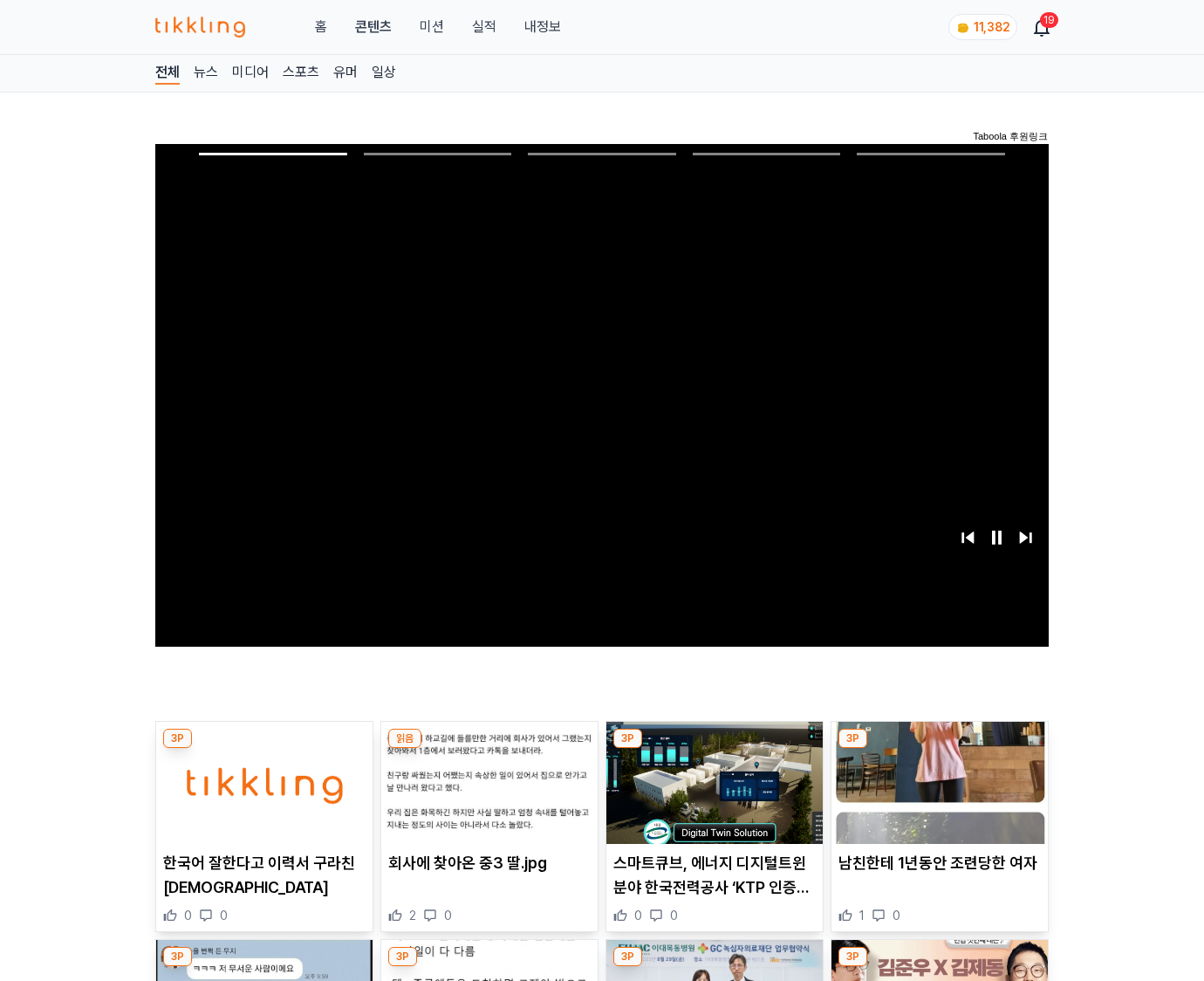
click at [939, 749] on img at bounding box center [940, 783] width 217 height 122
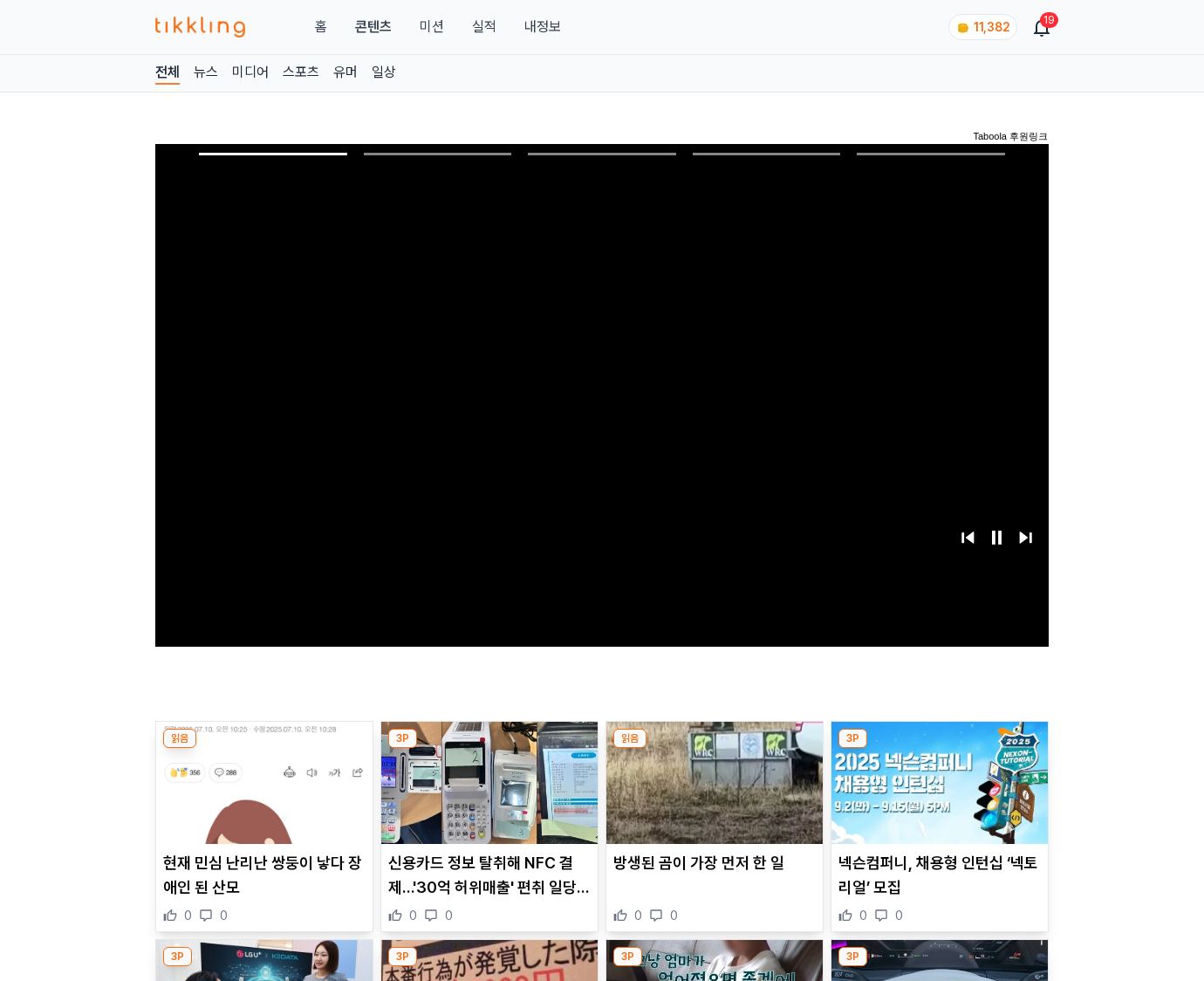
click at [939, 749] on img at bounding box center [940, 783] width 217 height 122
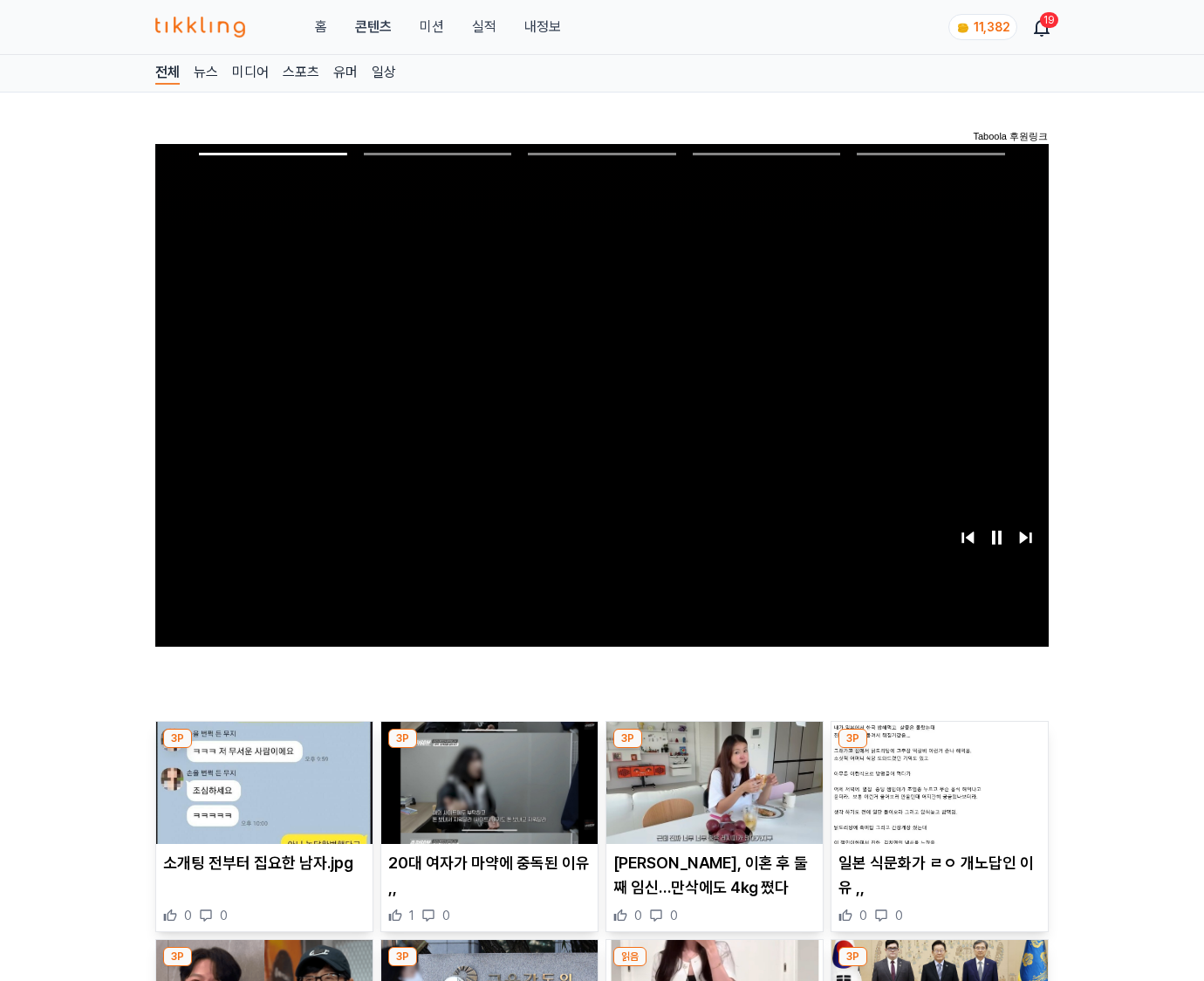
click at [939, 749] on img at bounding box center [940, 783] width 217 height 122
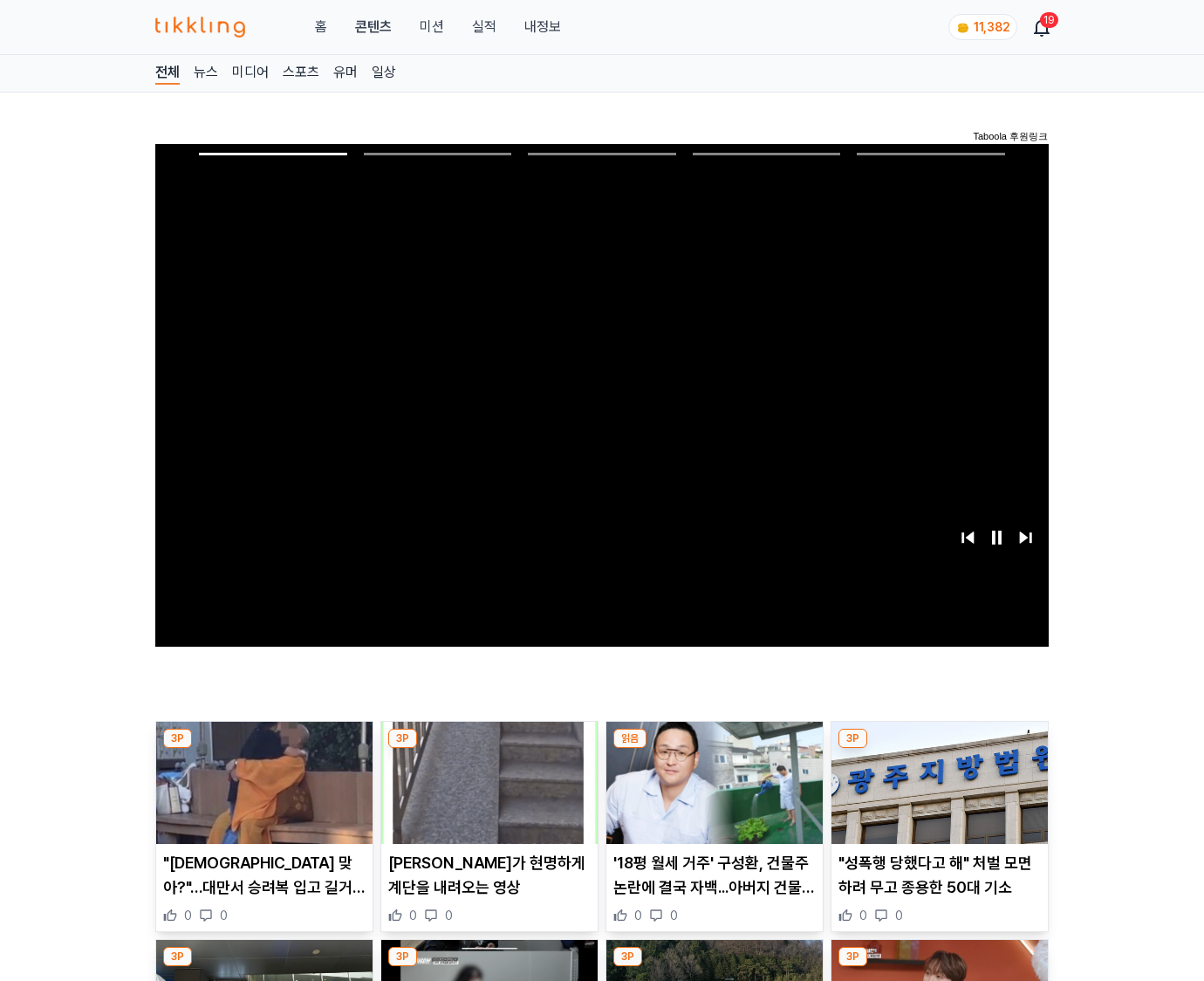
click at [939, 749] on img at bounding box center [940, 783] width 217 height 122
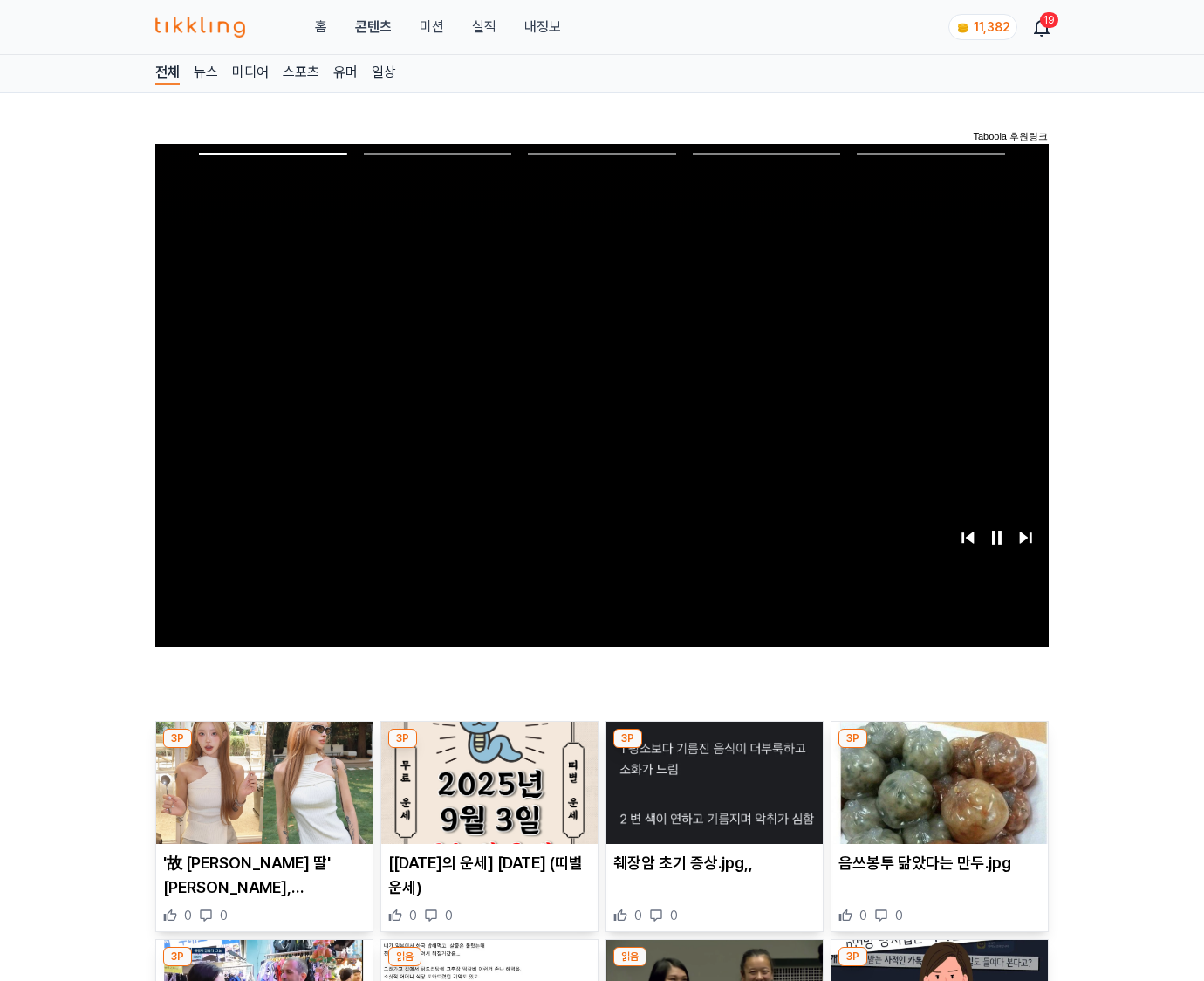
click at [939, 749] on img at bounding box center [940, 783] width 217 height 122
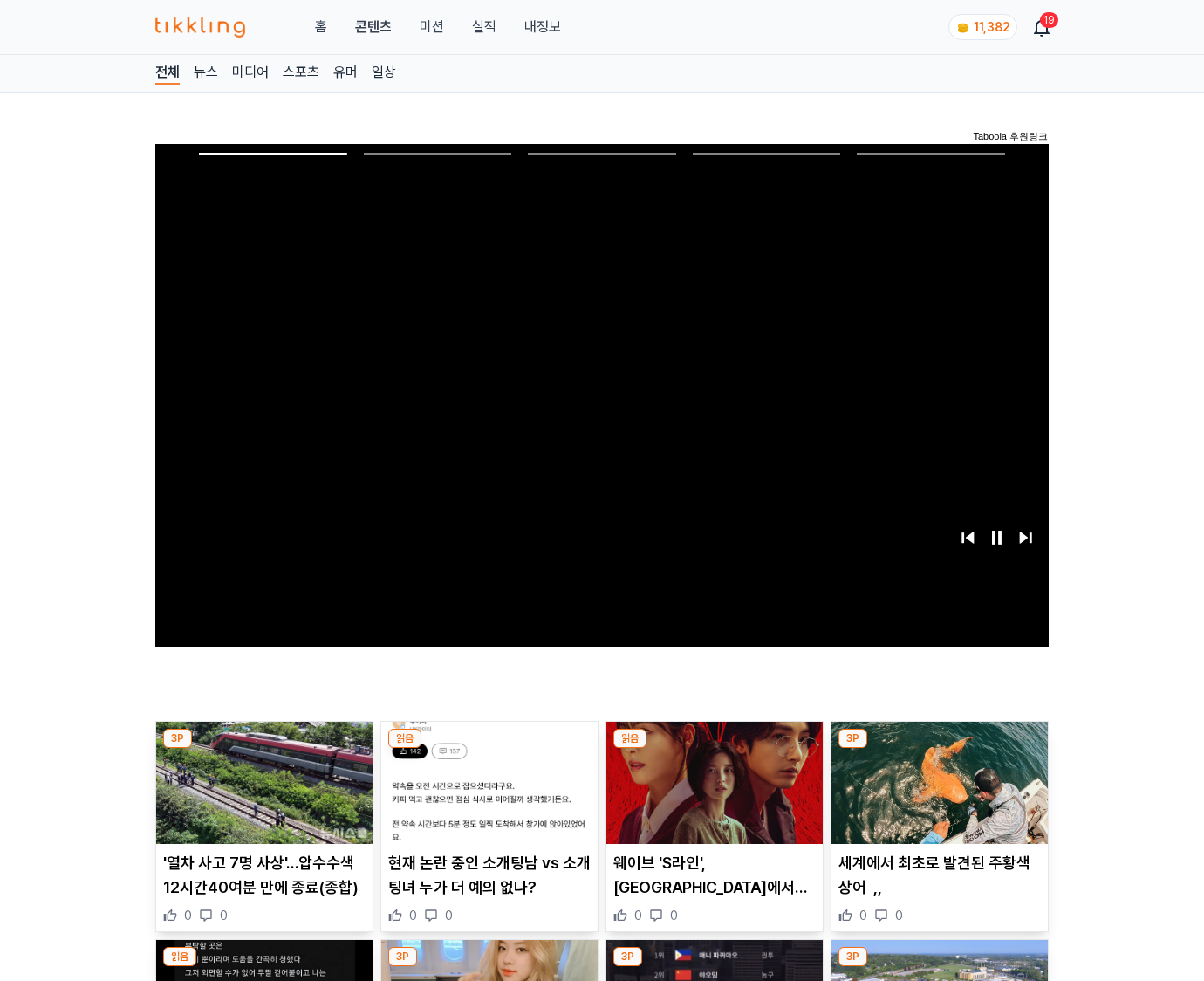
click at [939, 749] on img at bounding box center [940, 783] width 217 height 122
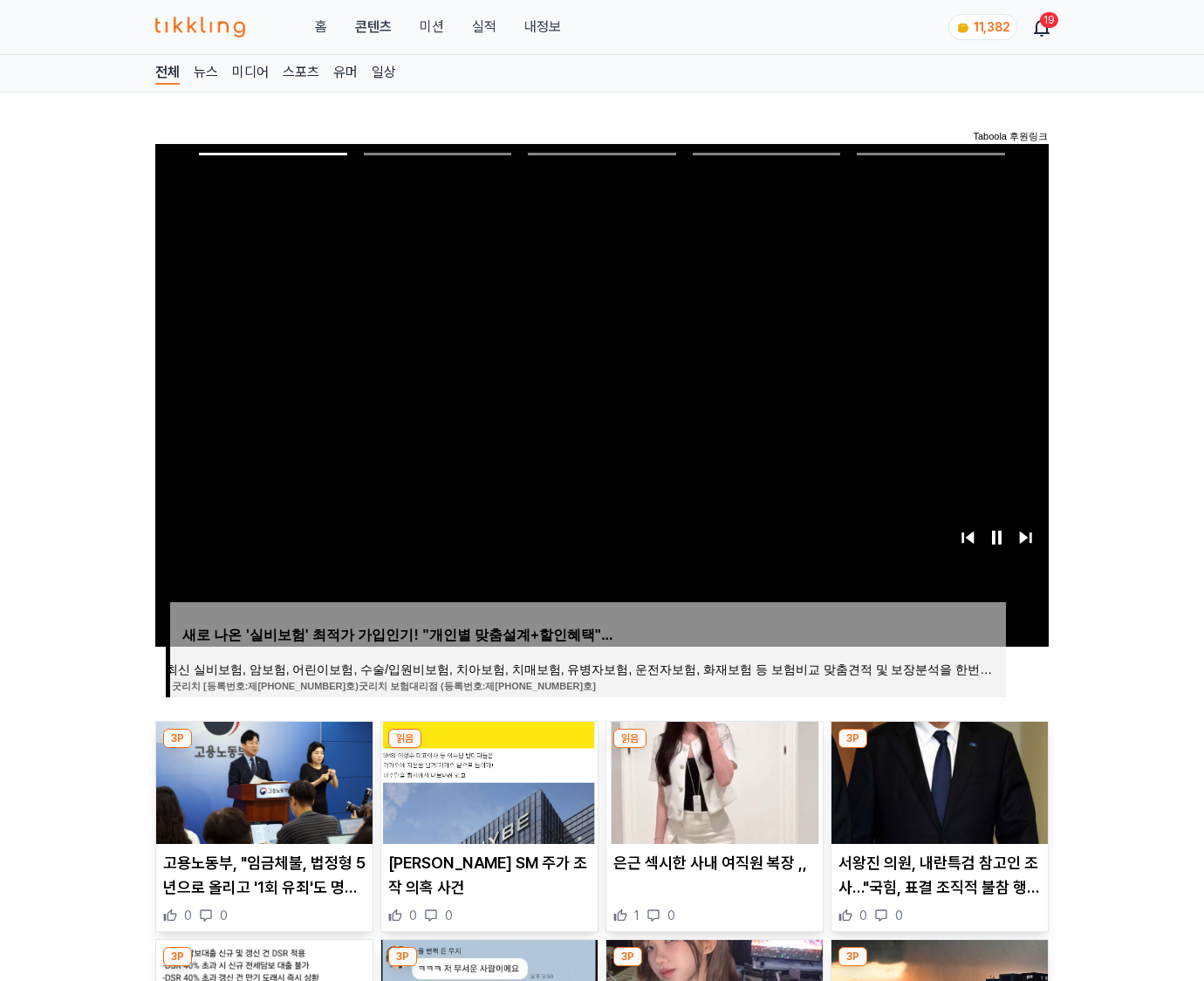
click at [939, 749] on img at bounding box center [940, 783] width 217 height 122
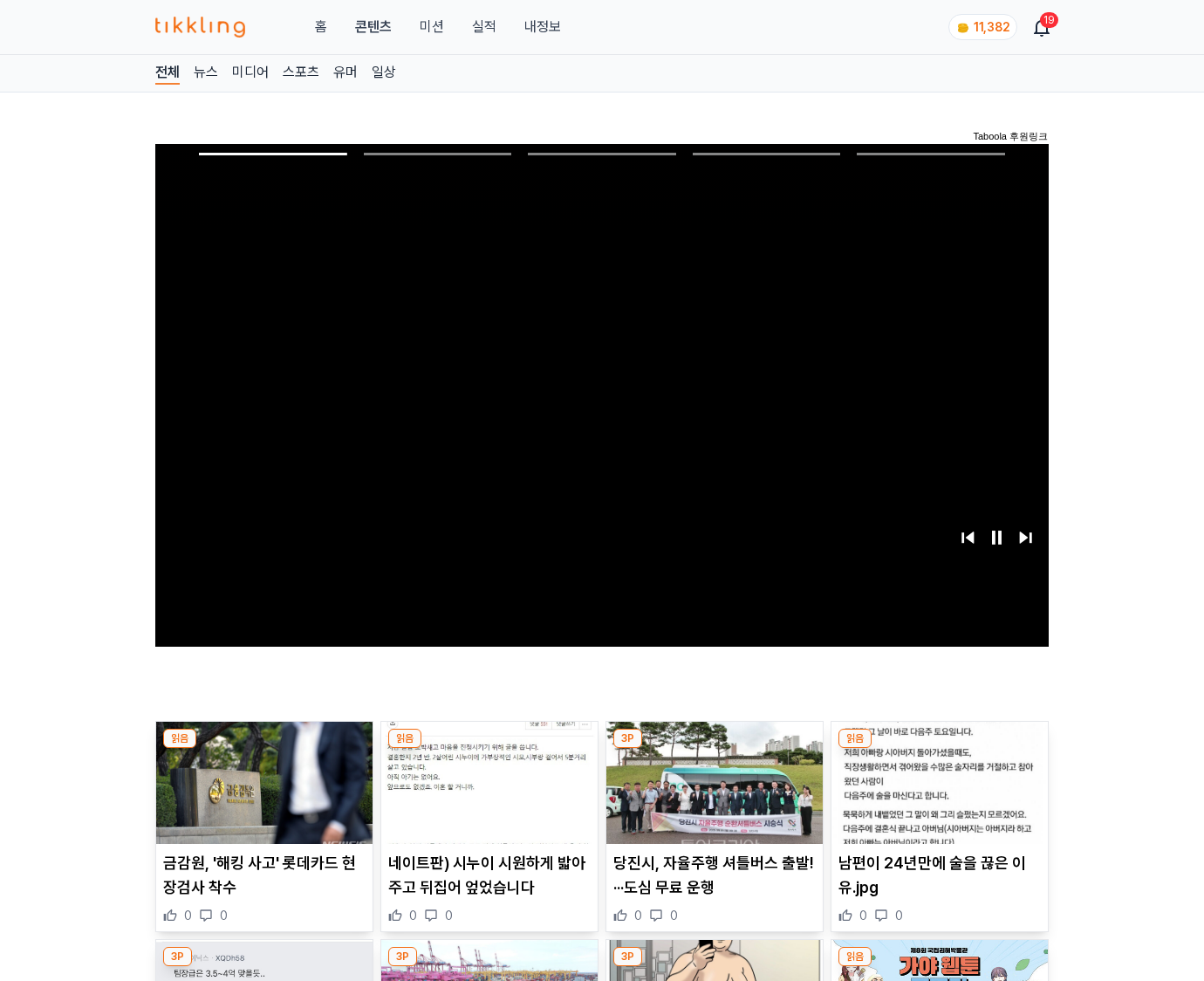
click at [939, 749] on img at bounding box center [940, 783] width 217 height 122
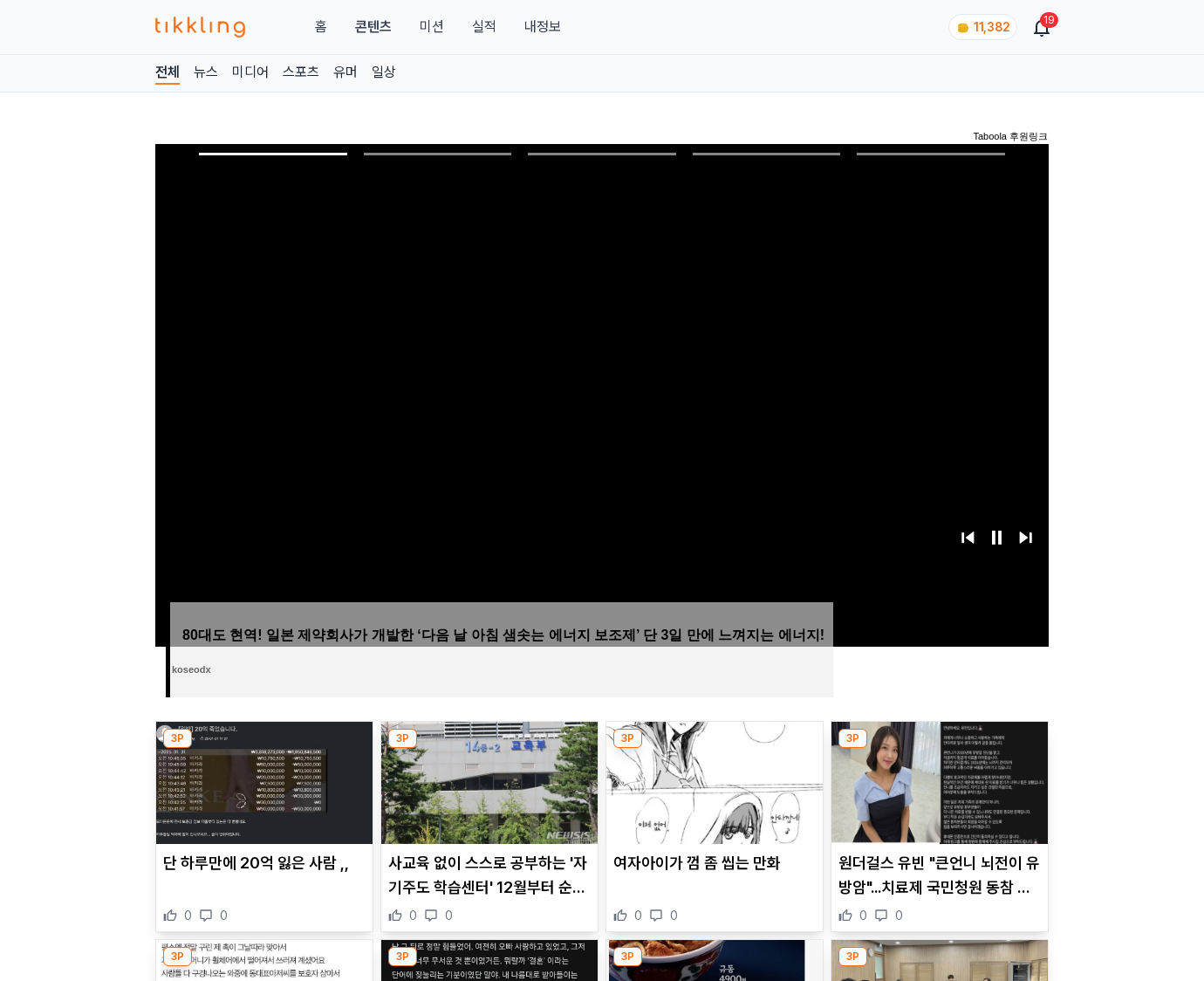
click at [939, 749] on img at bounding box center [940, 783] width 217 height 122
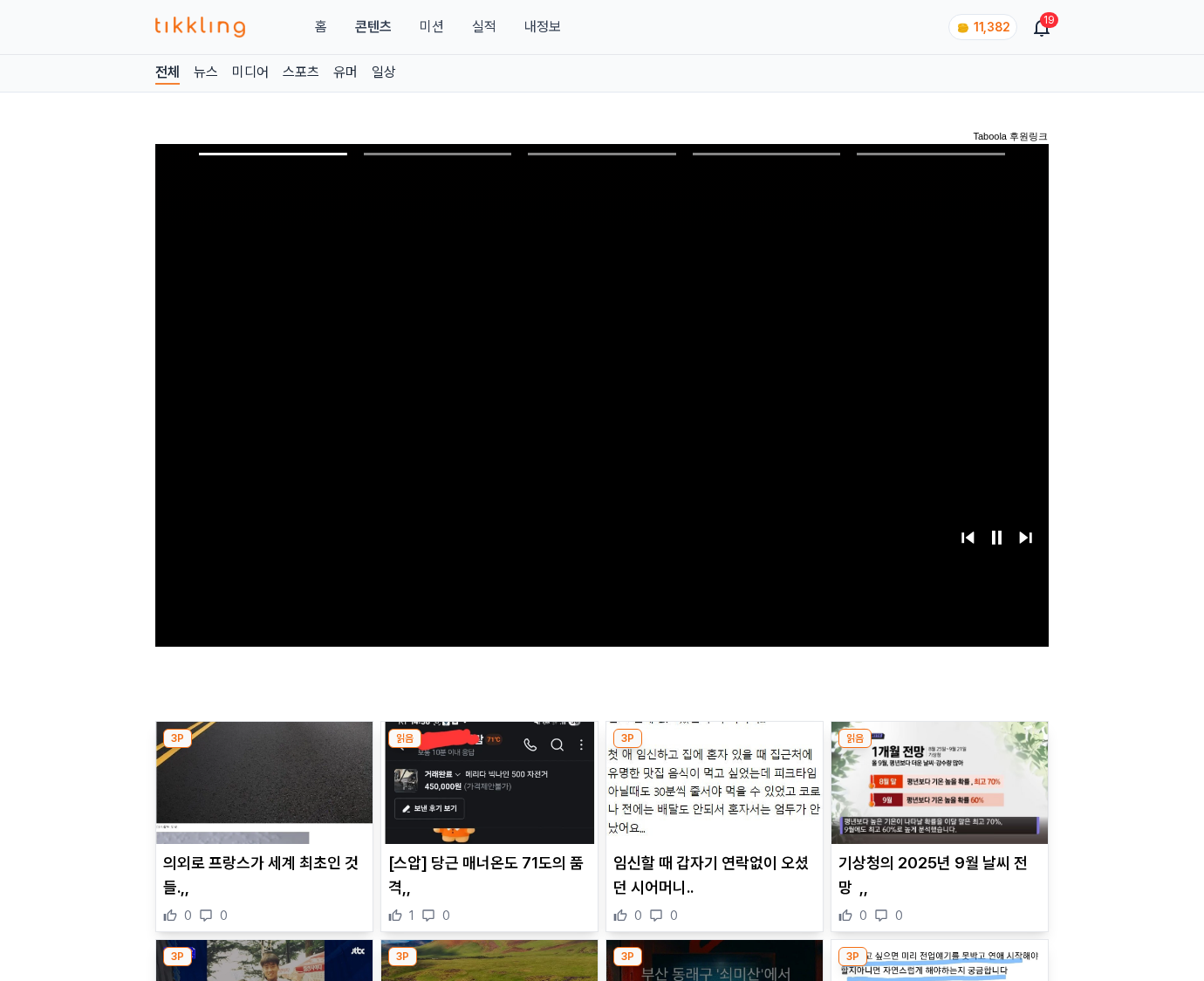
click at [939, 749] on img at bounding box center [940, 783] width 217 height 122
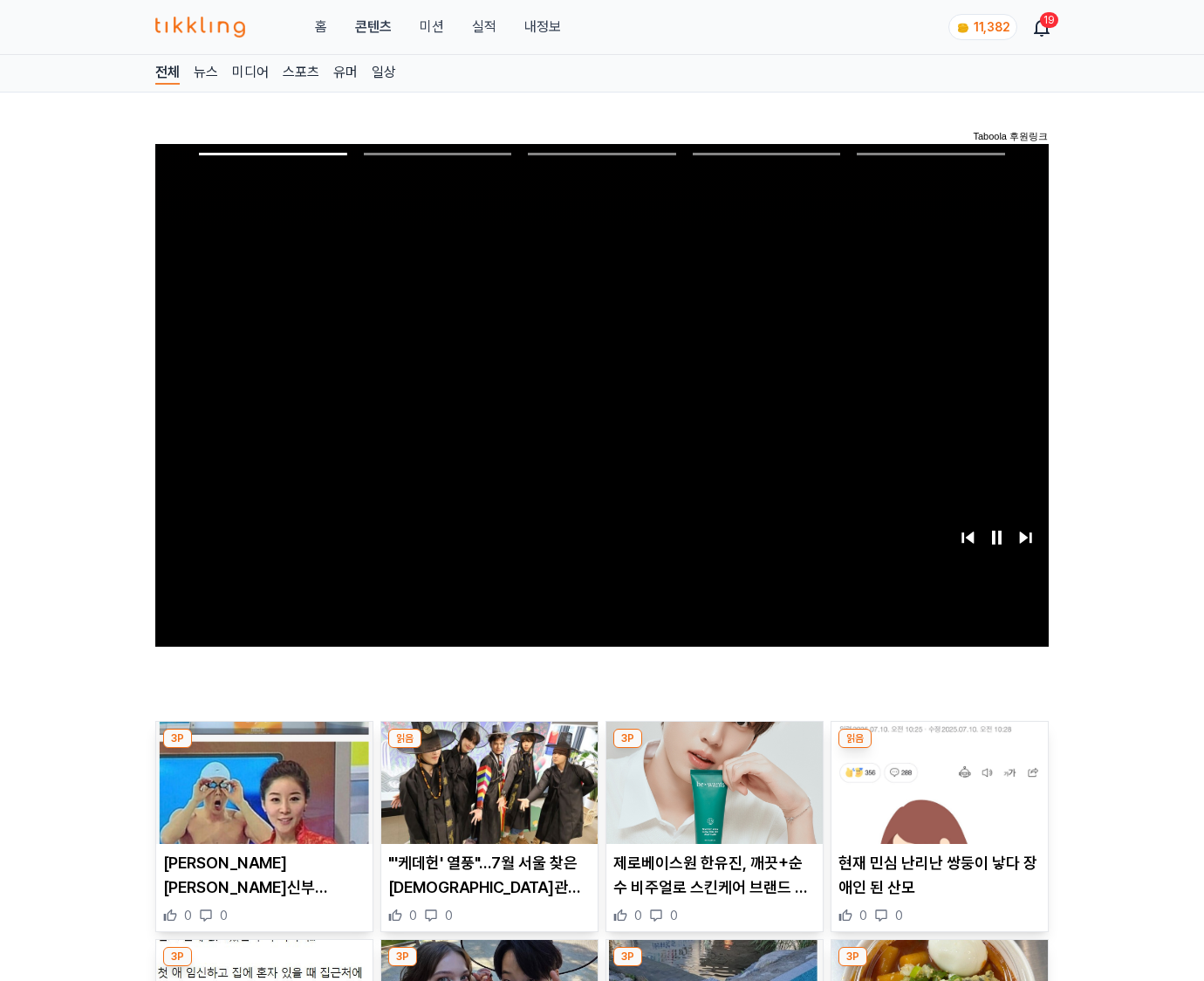
click at [939, 749] on img at bounding box center [940, 783] width 217 height 122
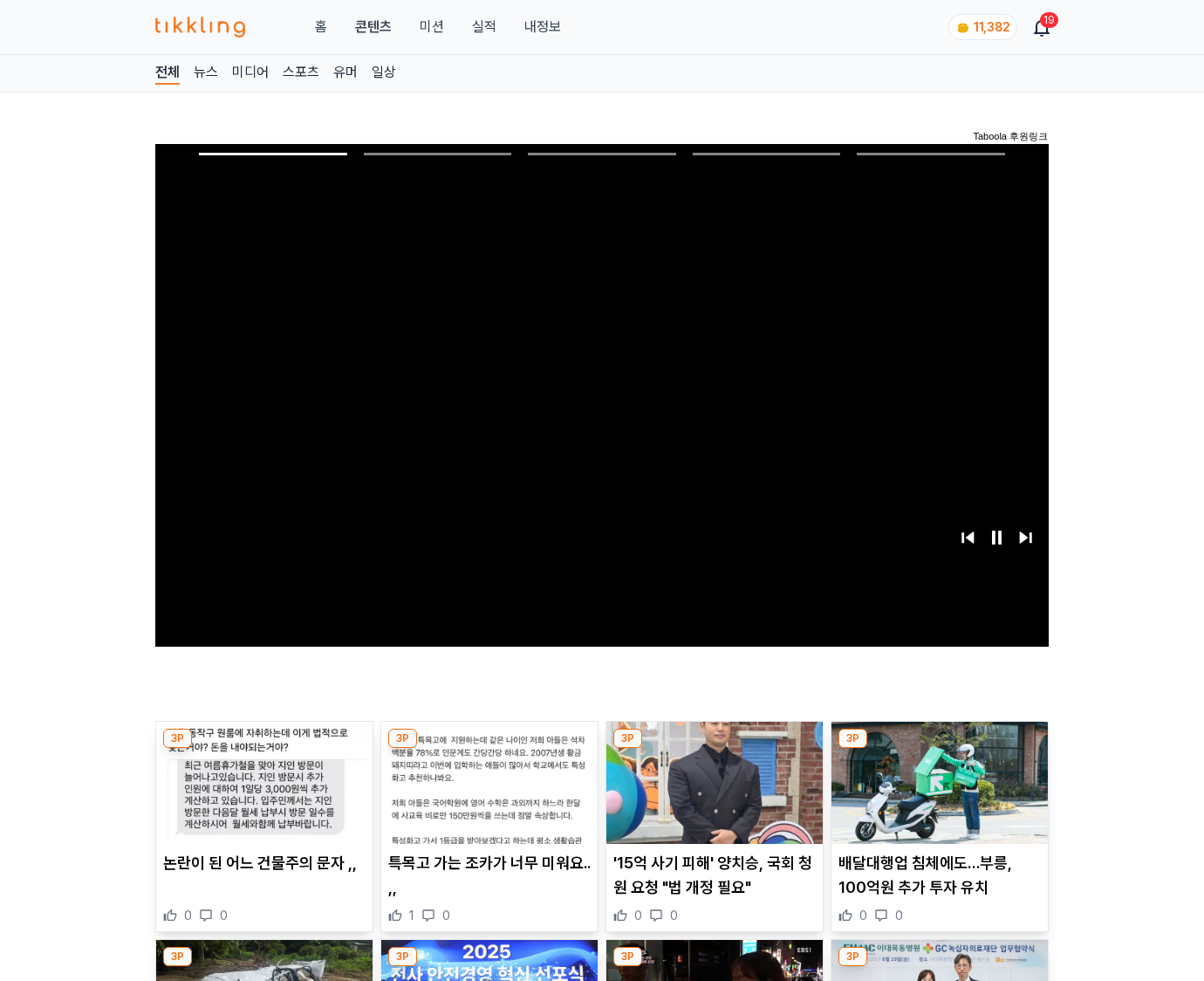
click at [939, 749] on img at bounding box center [940, 783] width 217 height 122
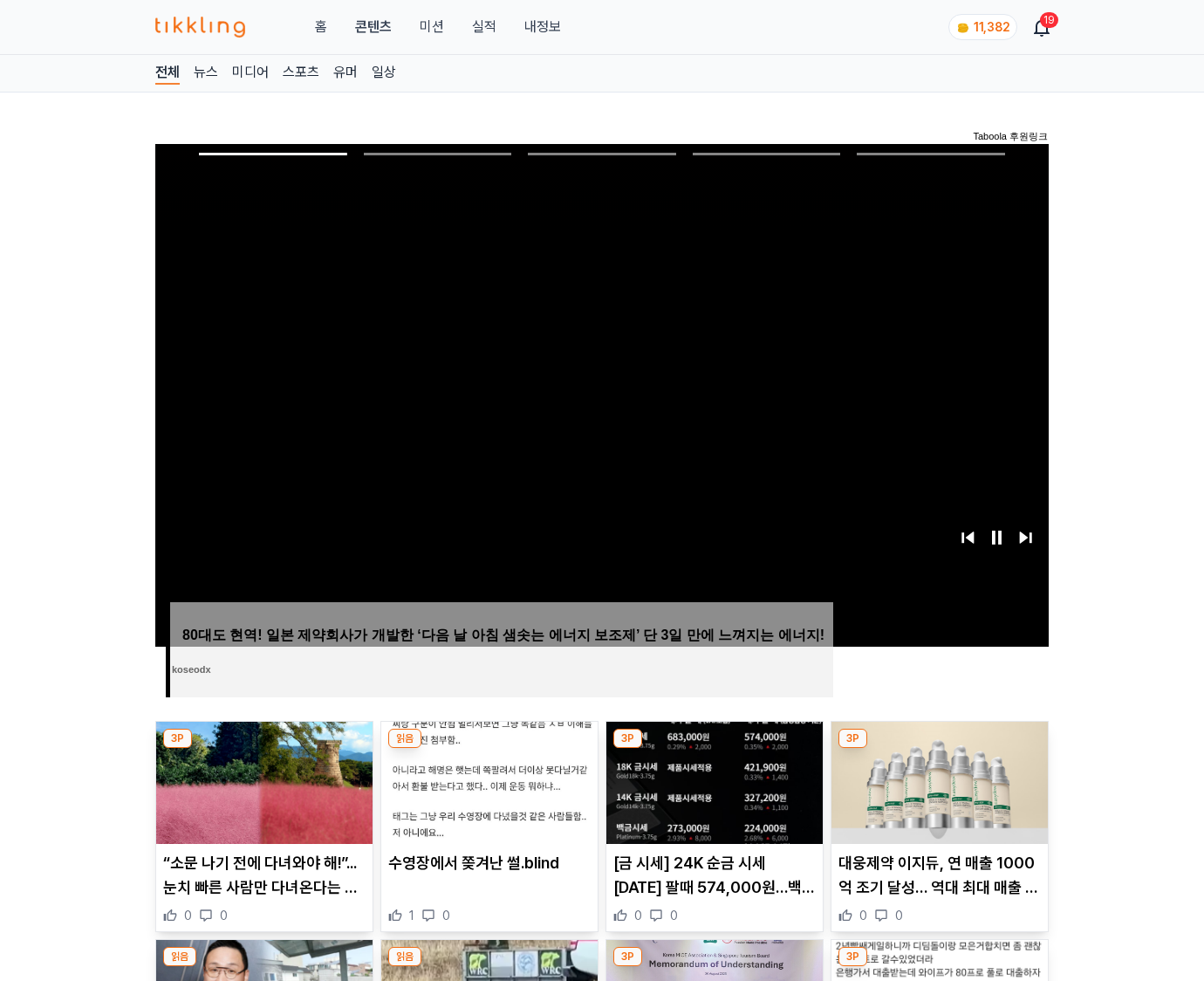
click at [939, 749] on img at bounding box center [940, 783] width 217 height 122
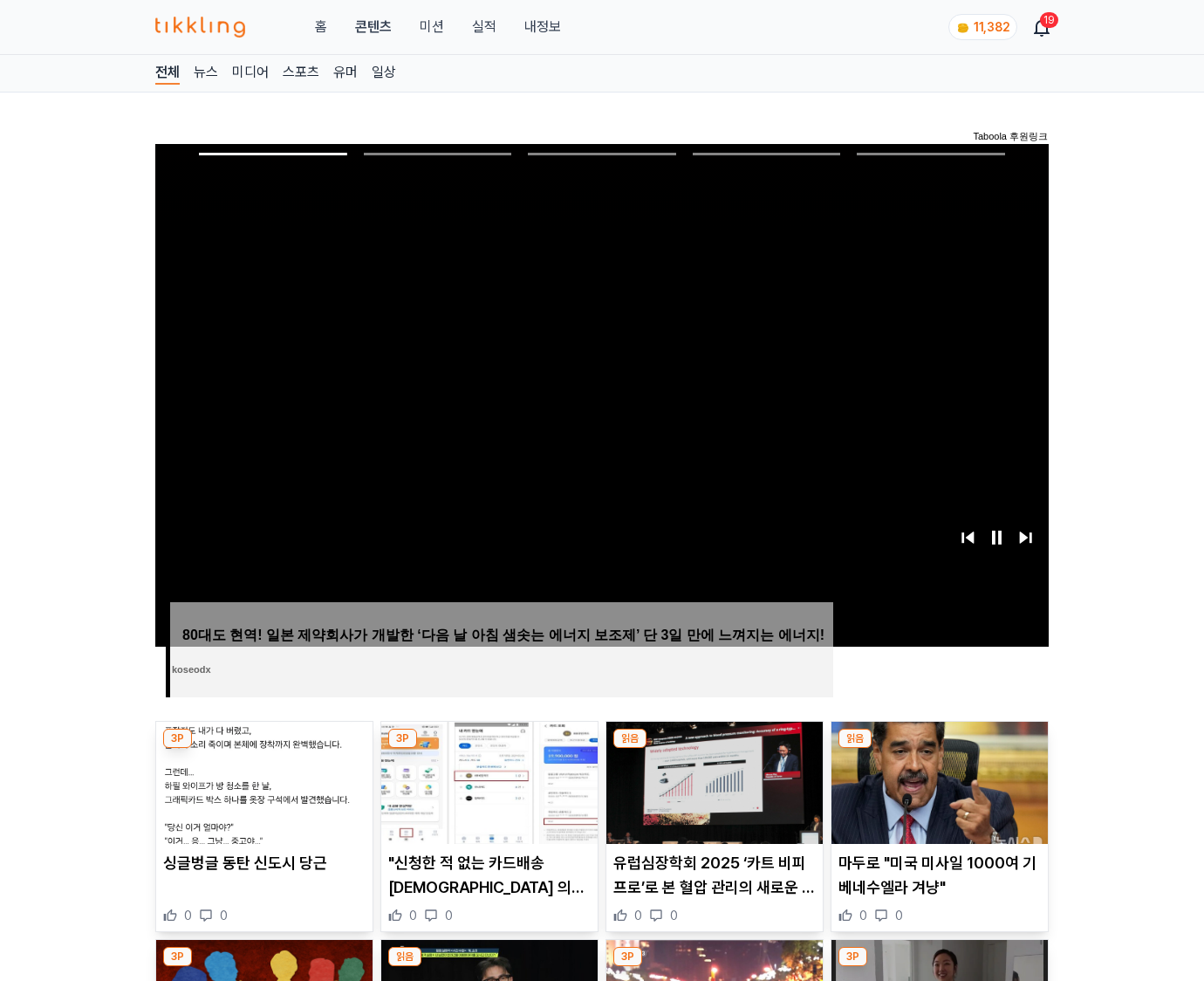
click at [939, 749] on img at bounding box center [940, 783] width 217 height 122
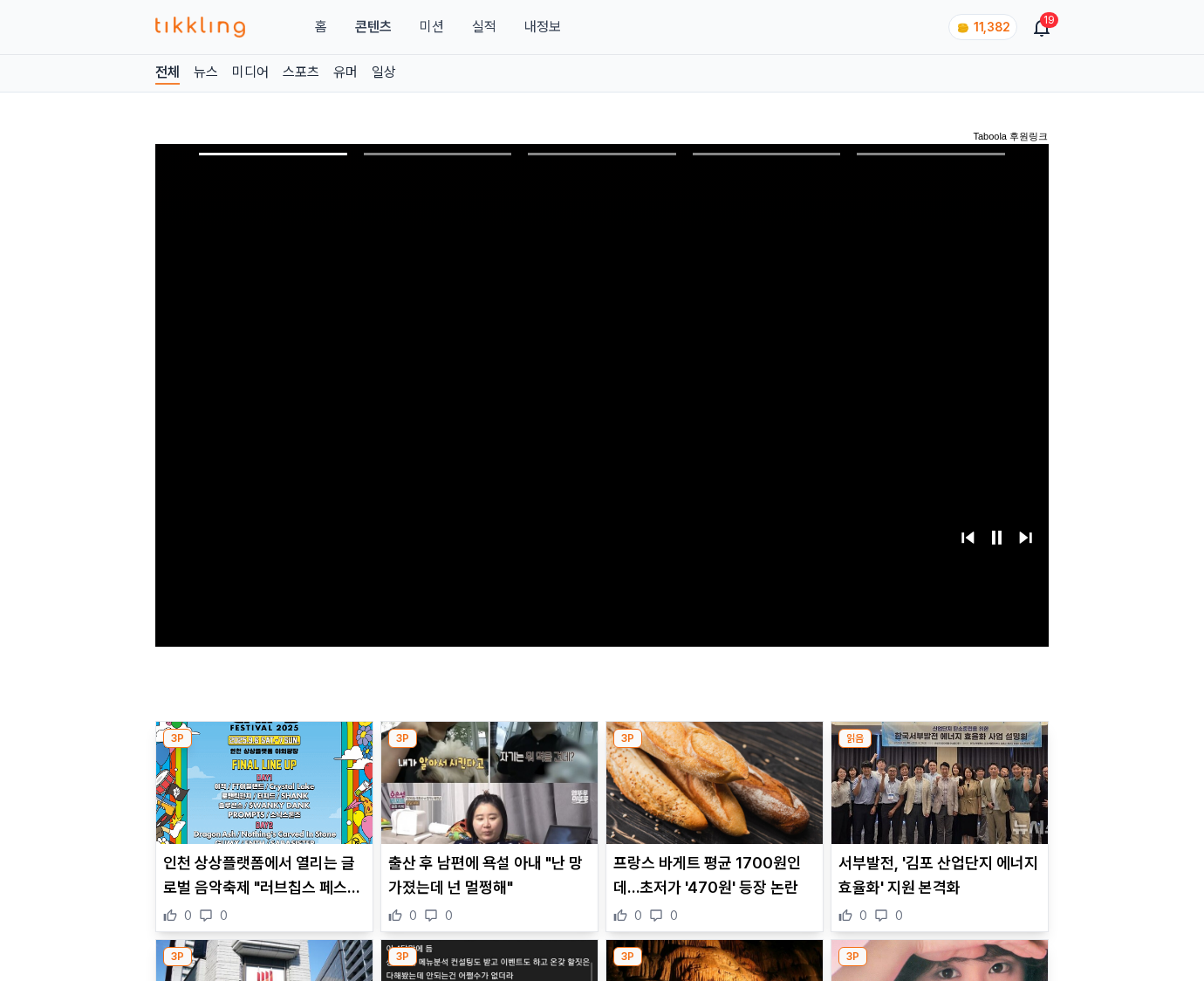
click at [939, 749] on img at bounding box center [940, 783] width 217 height 122
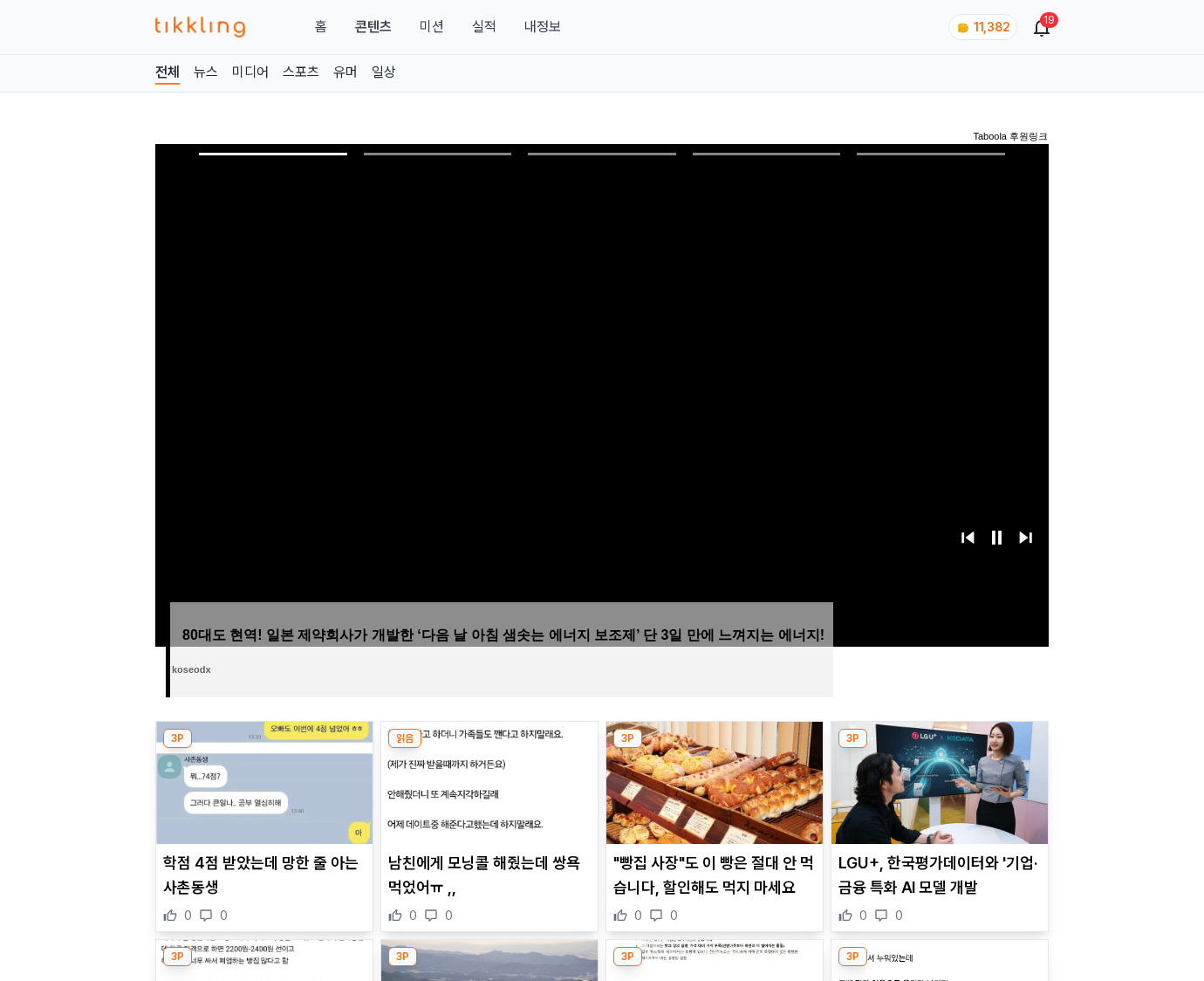
click at [939, 749] on img at bounding box center [940, 783] width 217 height 122
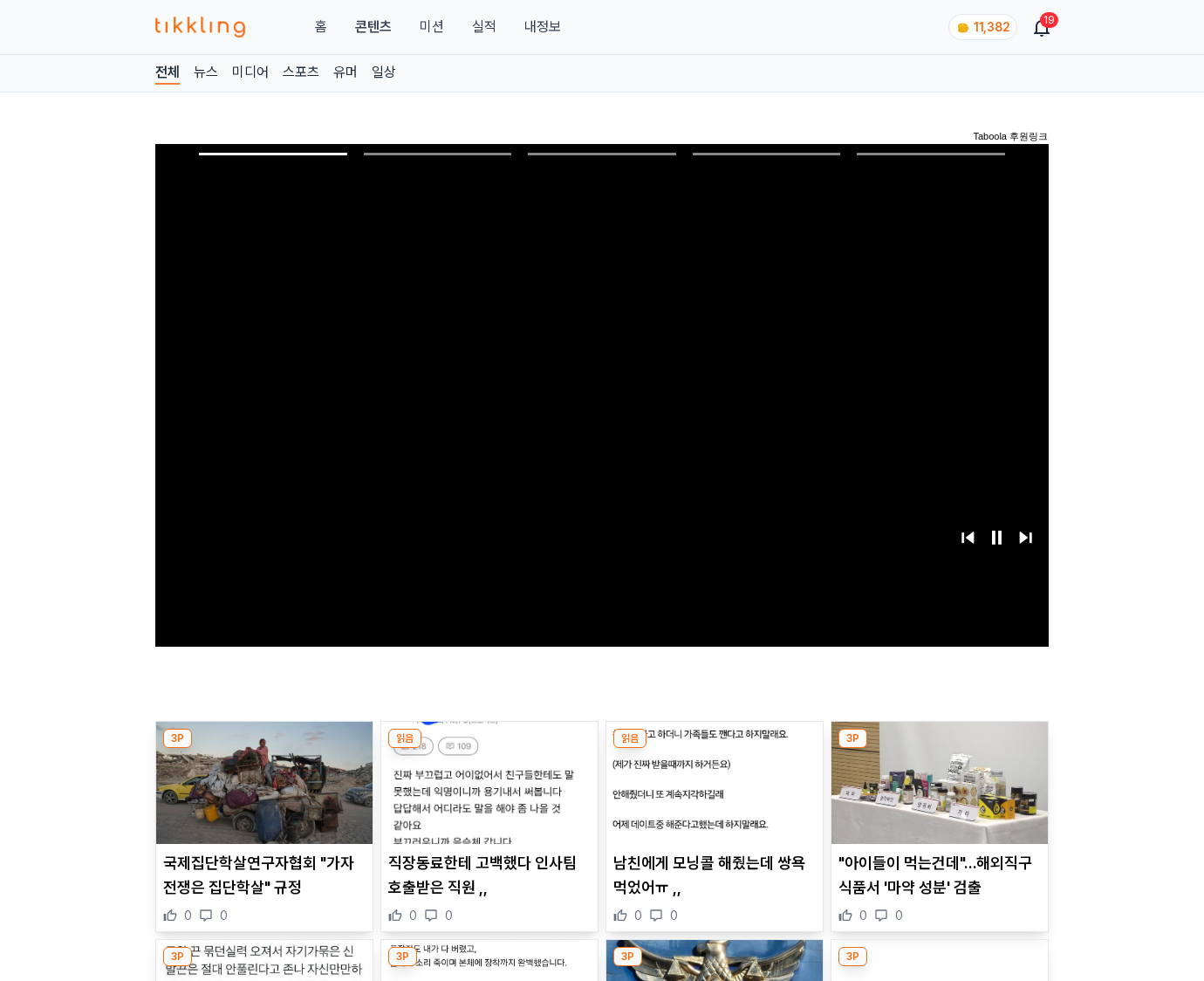
click at [939, 749] on img at bounding box center [940, 783] width 217 height 122
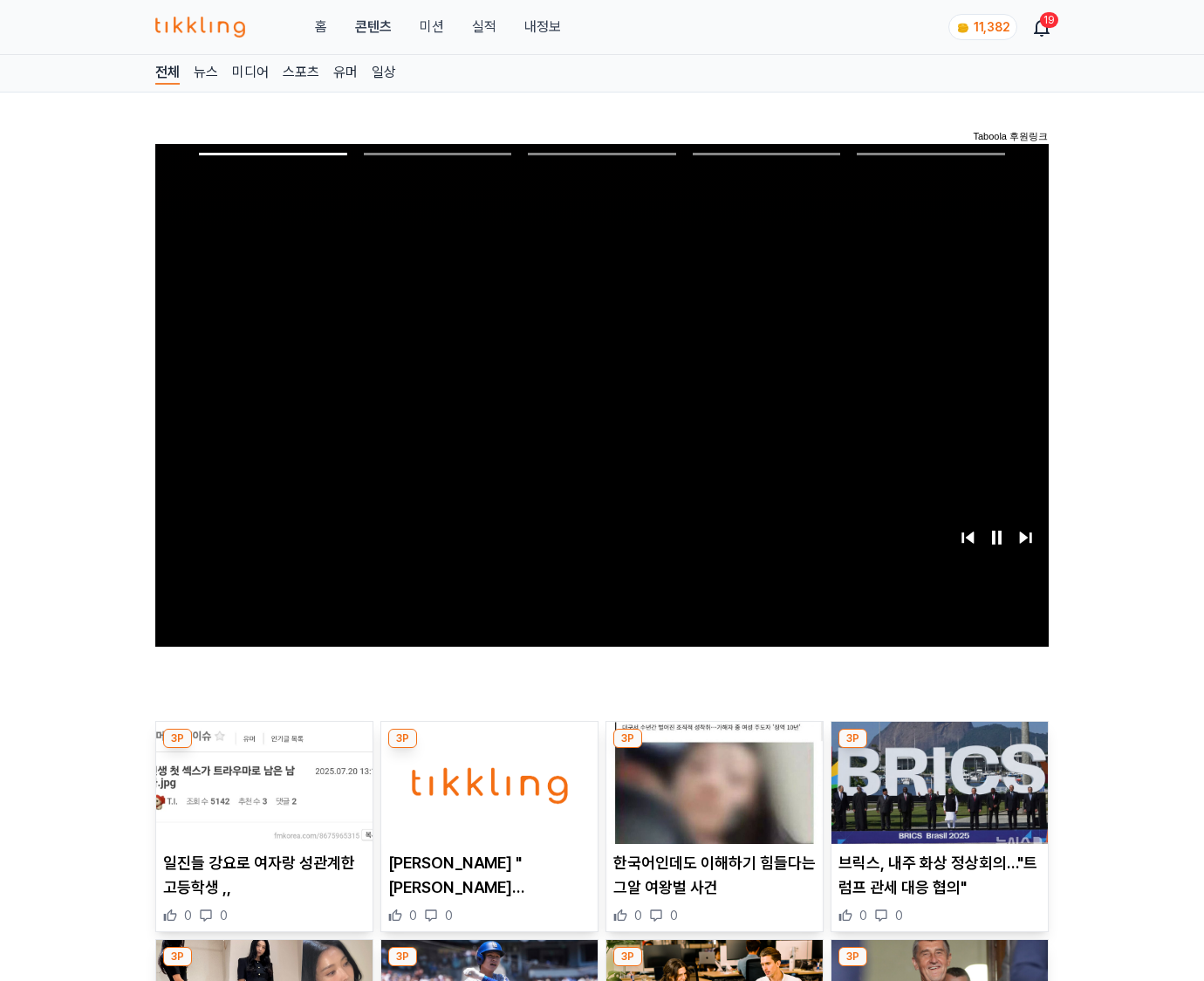
click at [939, 749] on img at bounding box center [940, 783] width 217 height 122
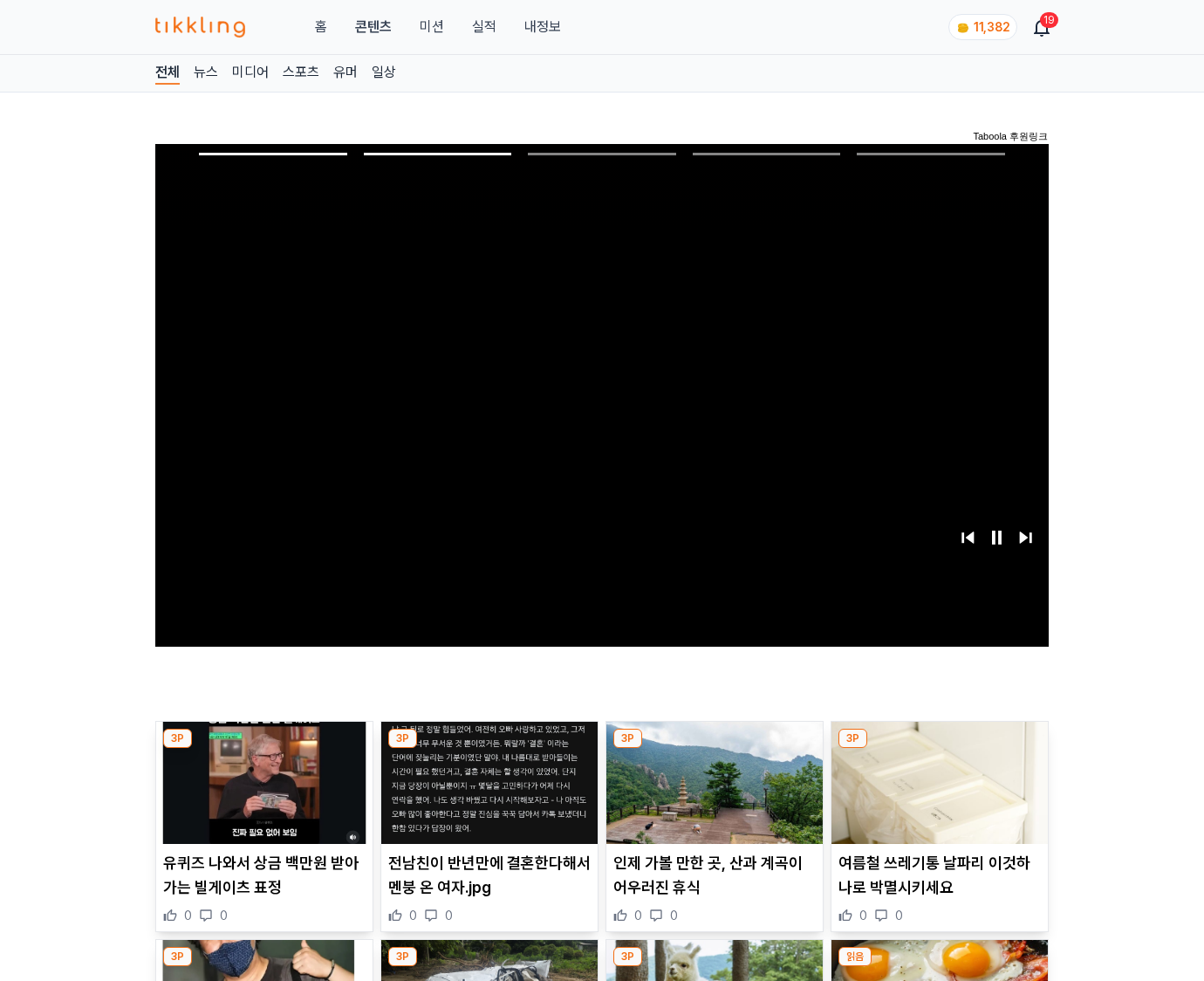
click at [939, 749] on img at bounding box center [940, 783] width 217 height 122
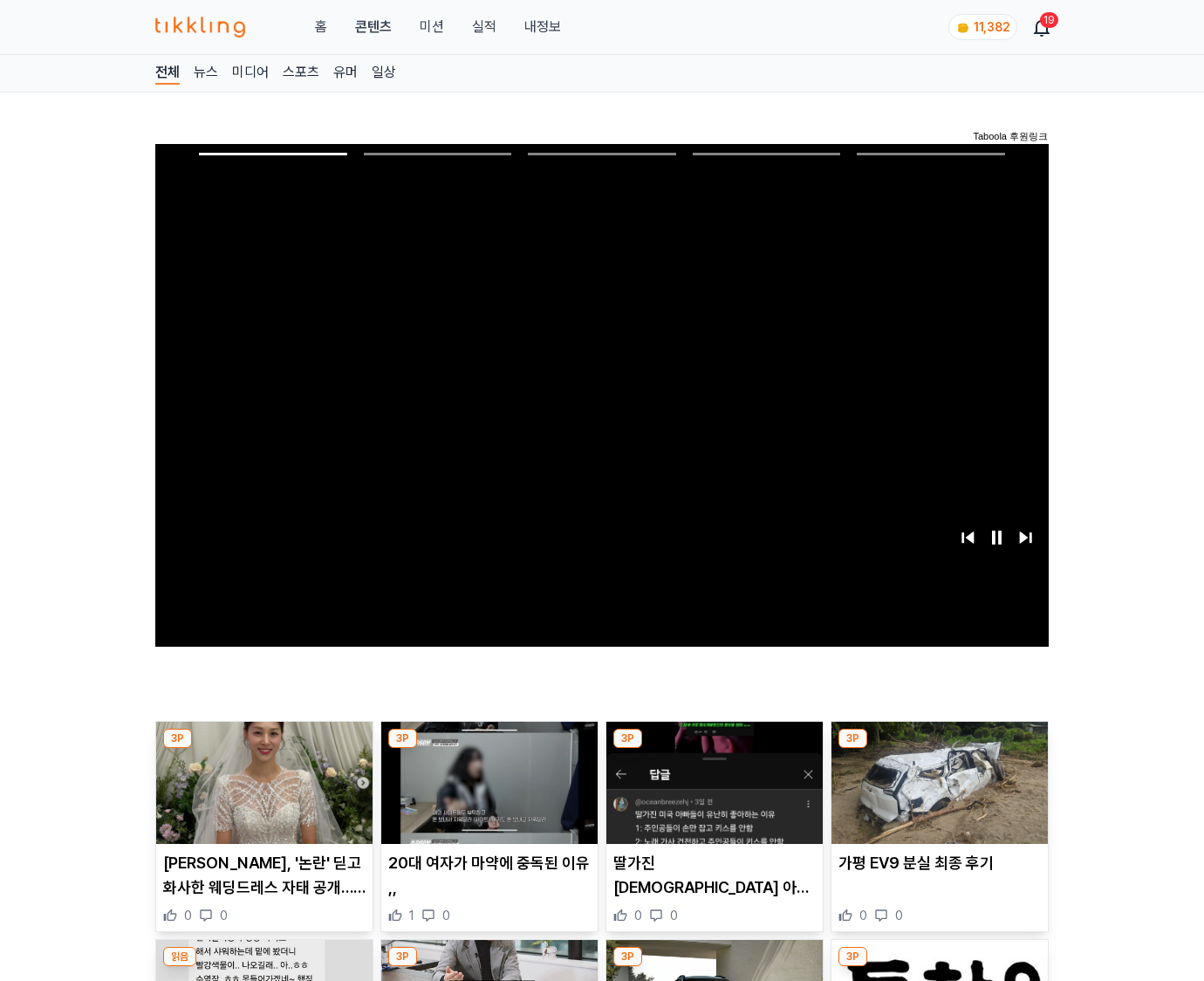
click at [939, 749] on img at bounding box center [940, 783] width 217 height 122
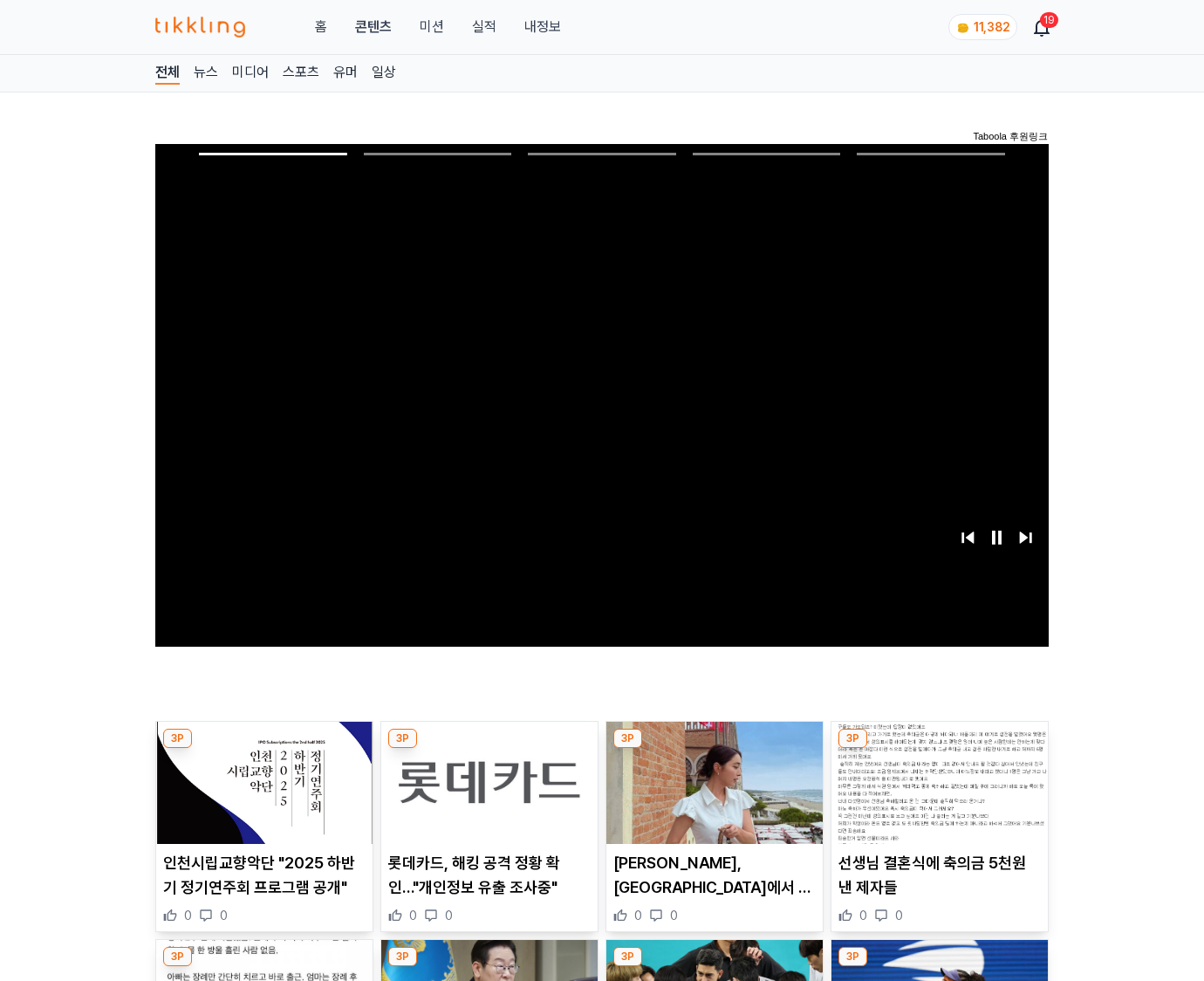
click at [939, 749] on img at bounding box center [940, 783] width 217 height 122
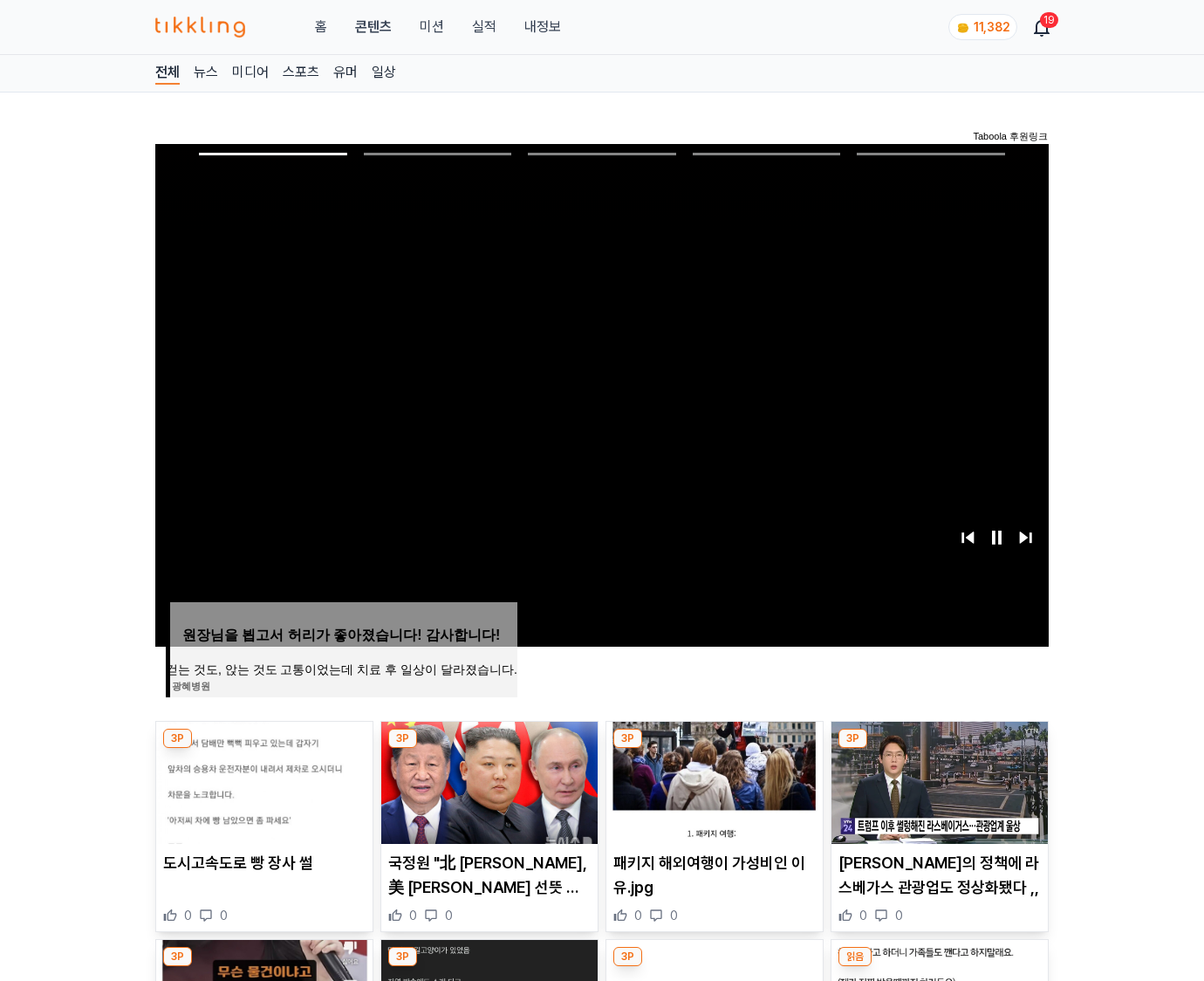
click at [939, 749] on img at bounding box center [940, 783] width 217 height 122
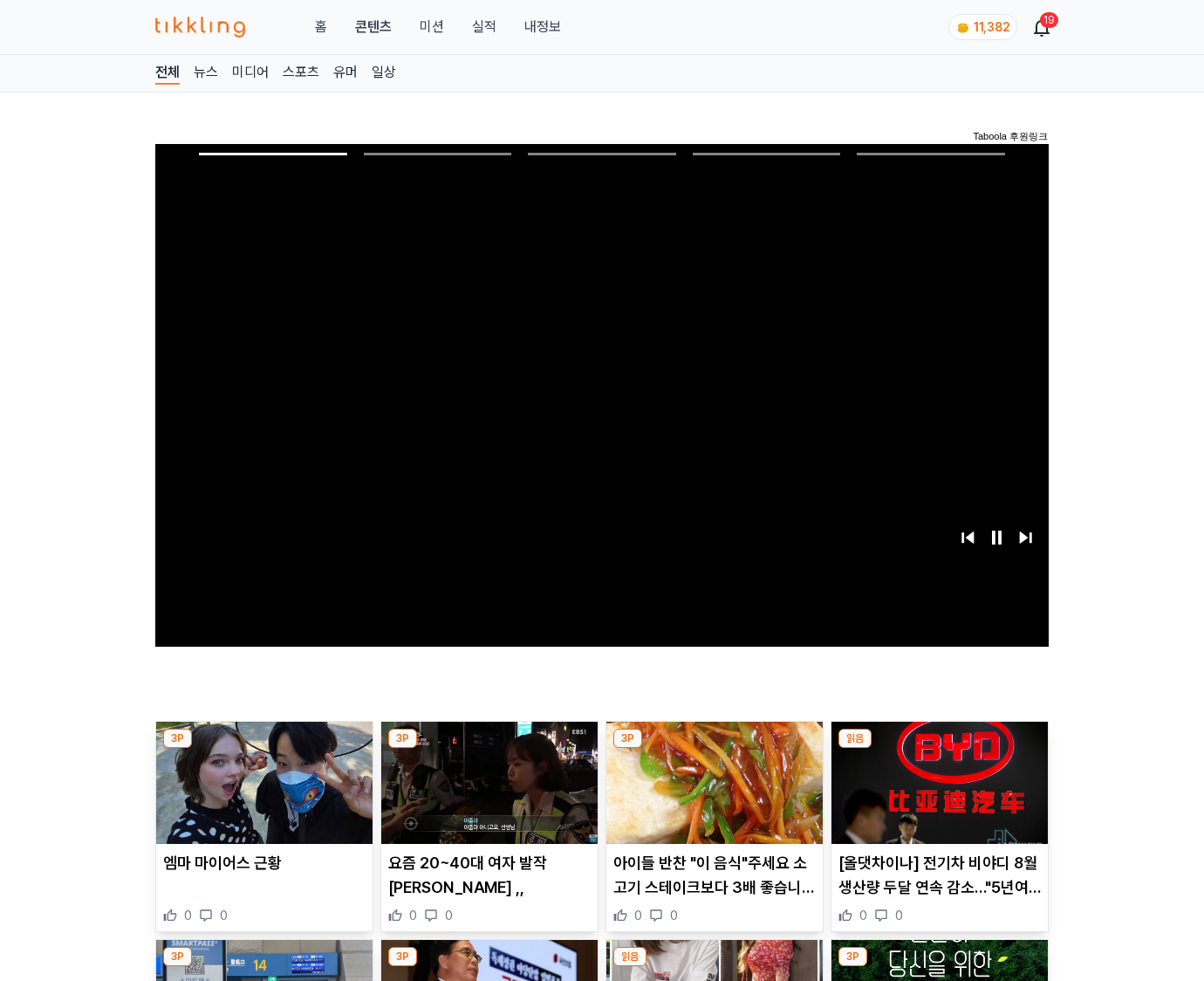
click at [939, 749] on img at bounding box center [940, 783] width 217 height 122
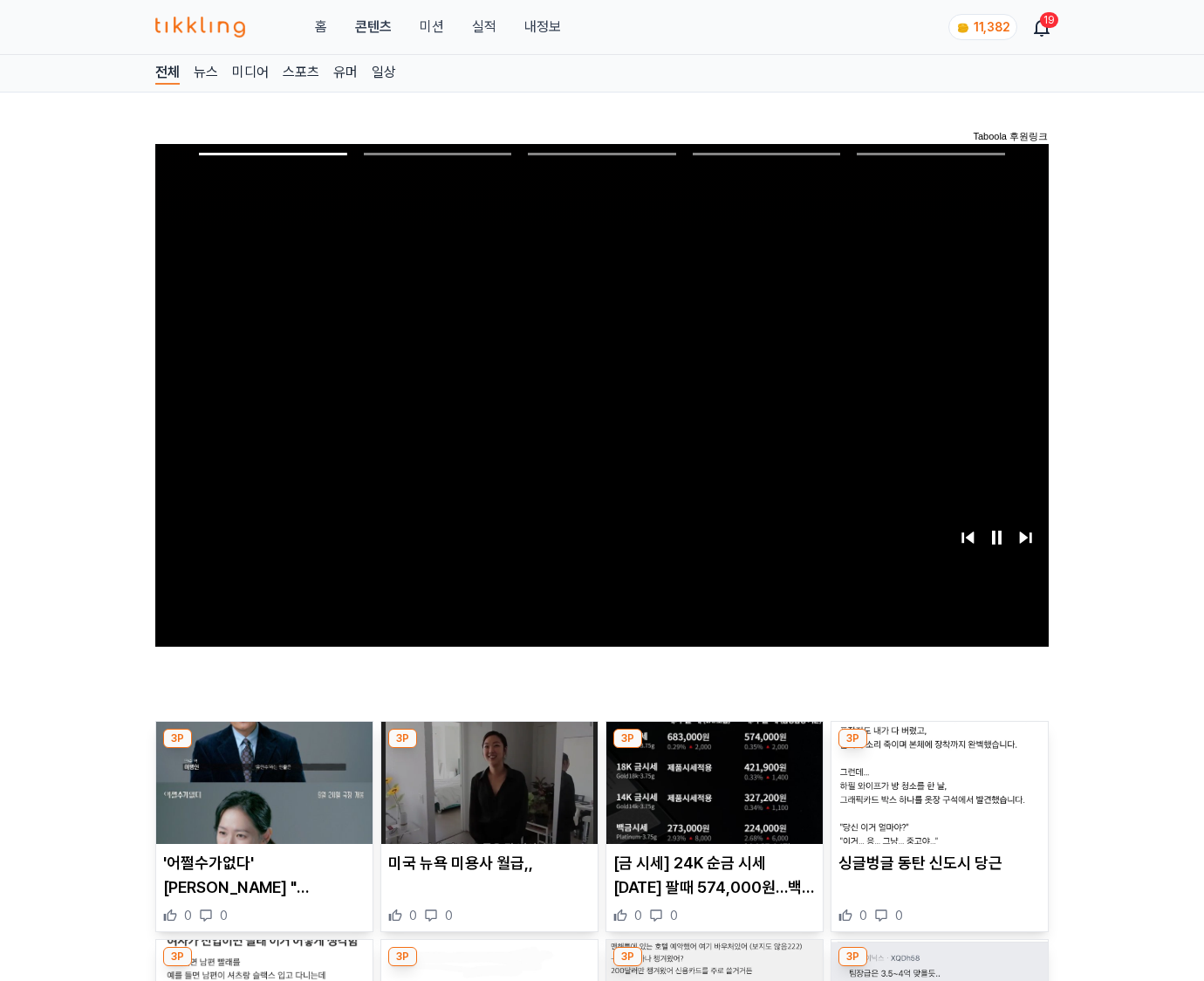
click at [939, 749] on img at bounding box center [940, 783] width 217 height 122
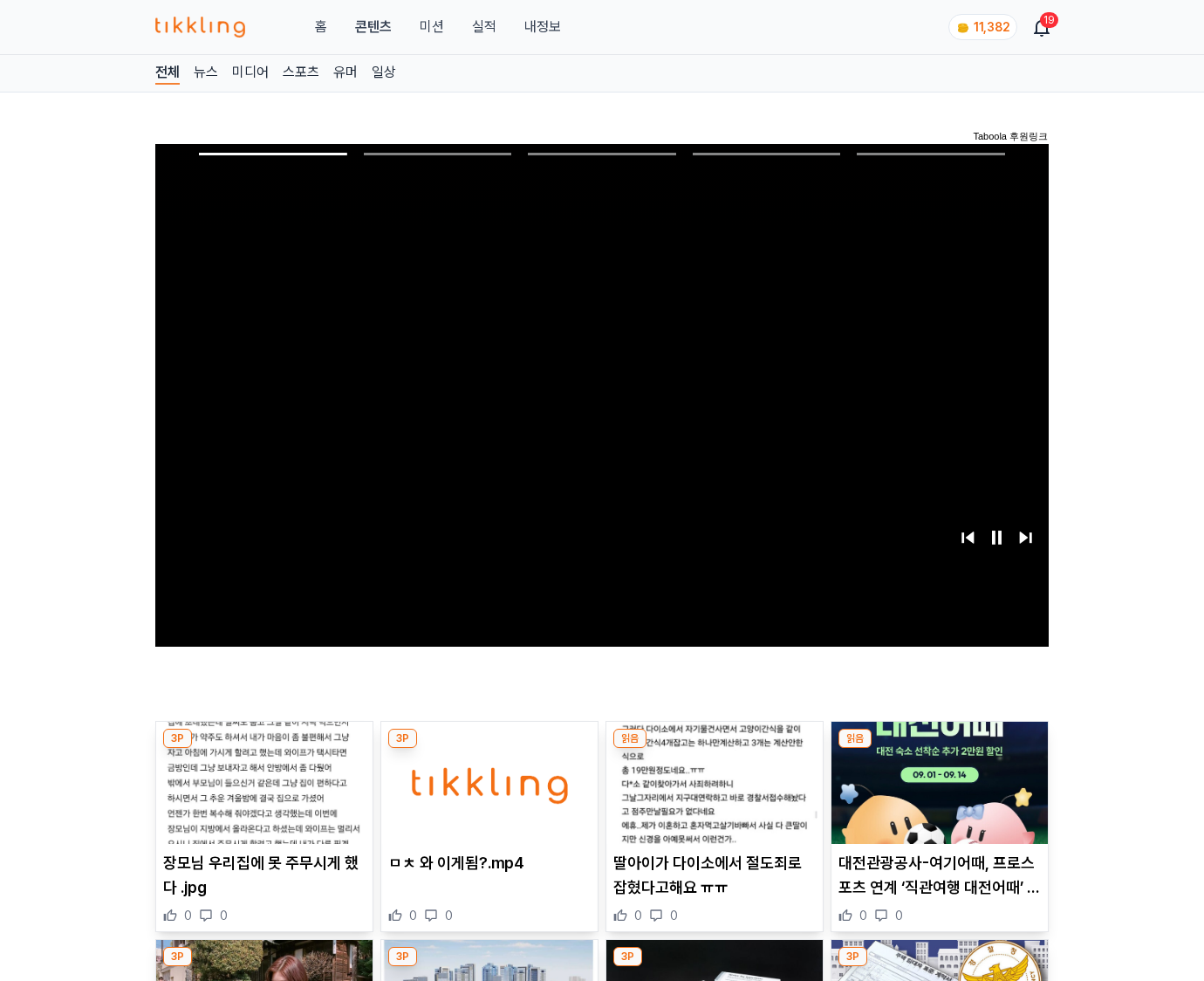
click at [939, 749] on img at bounding box center [940, 783] width 217 height 122
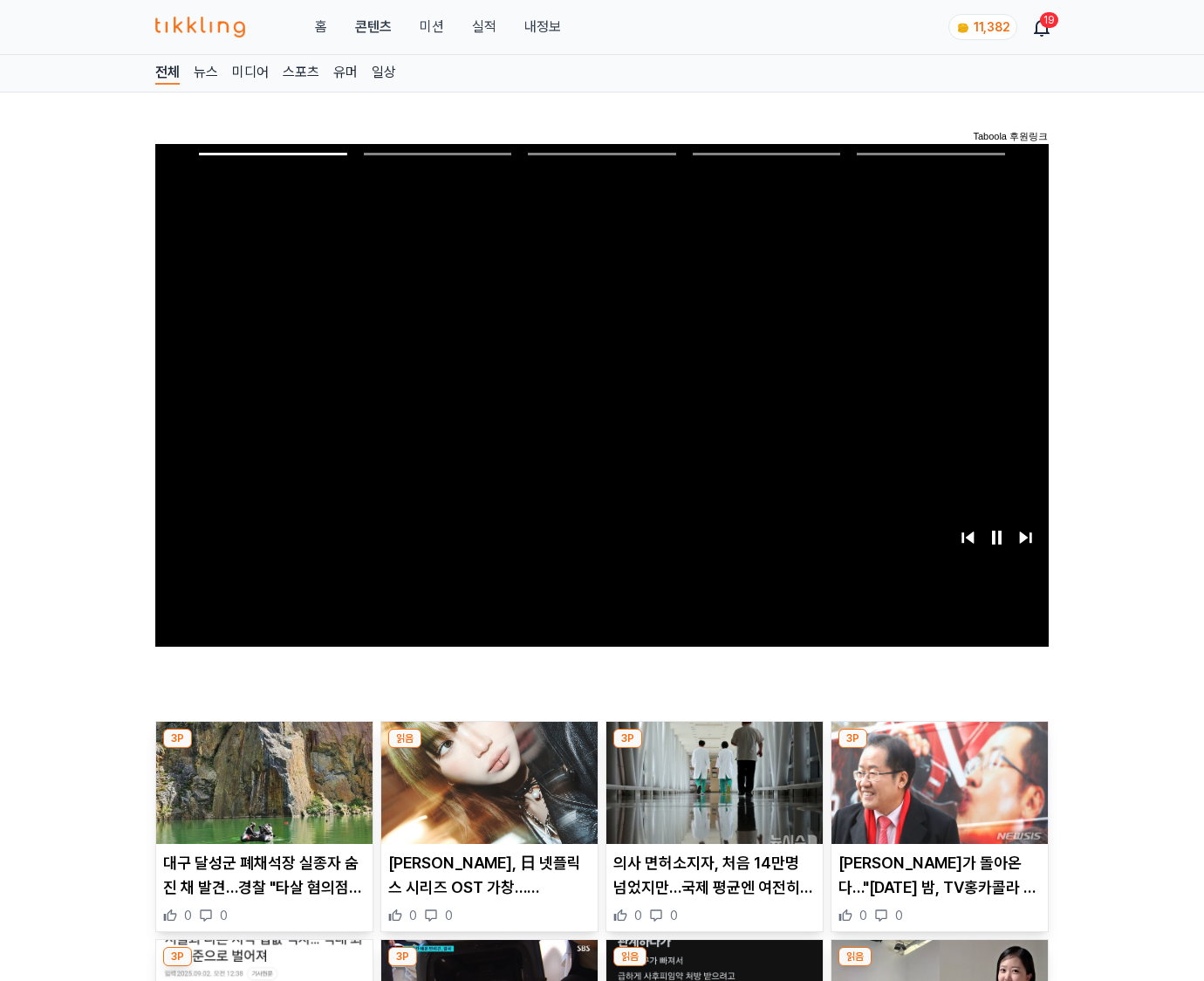
click at [939, 749] on img at bounding box center [940, 783] width 217 height 122
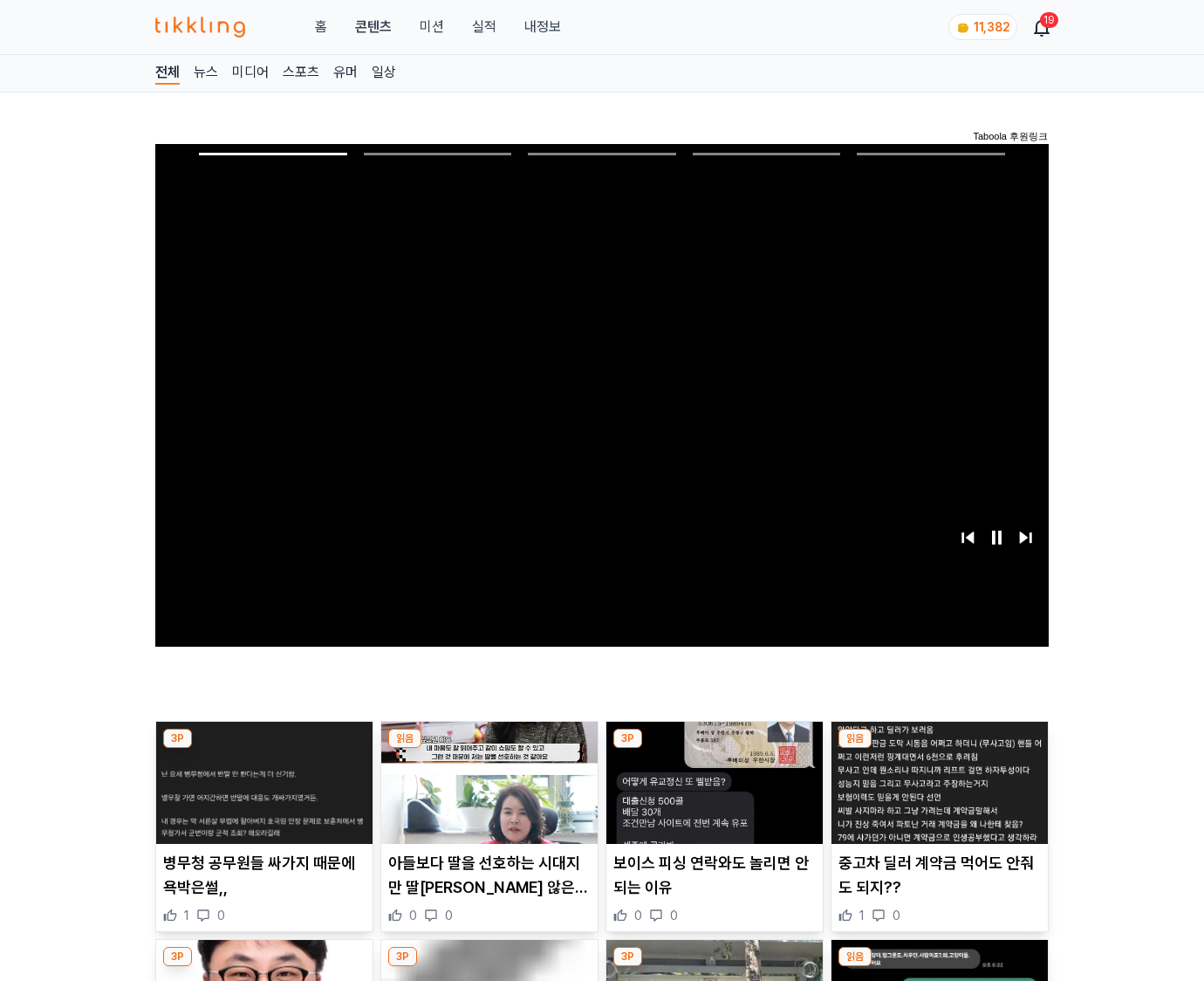
click at [939, 749] on img at bounding box center [940, 783] width 217 height 122
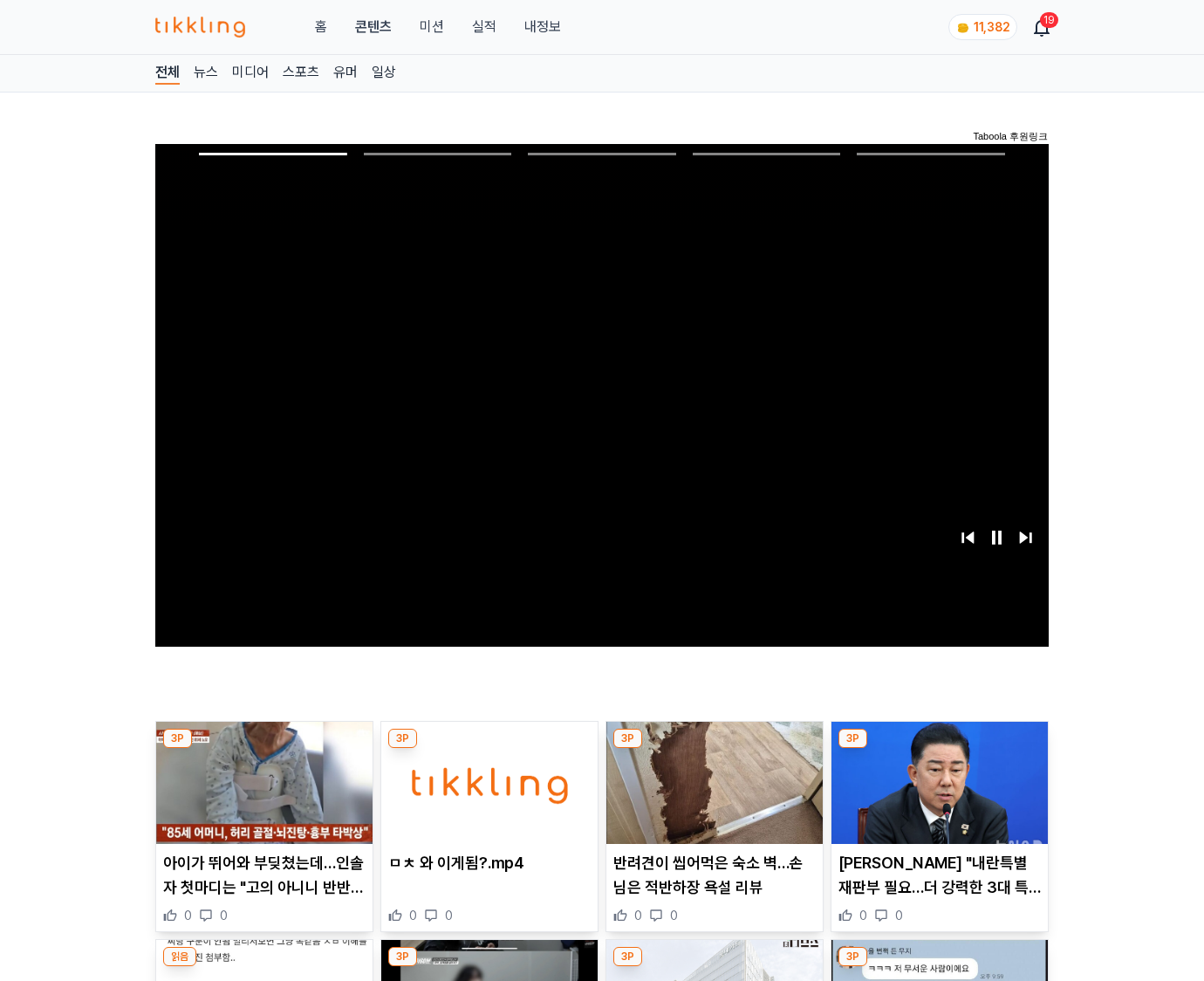
click at [939, 749] on img at bounding box center [940, 783] width 217 height 122
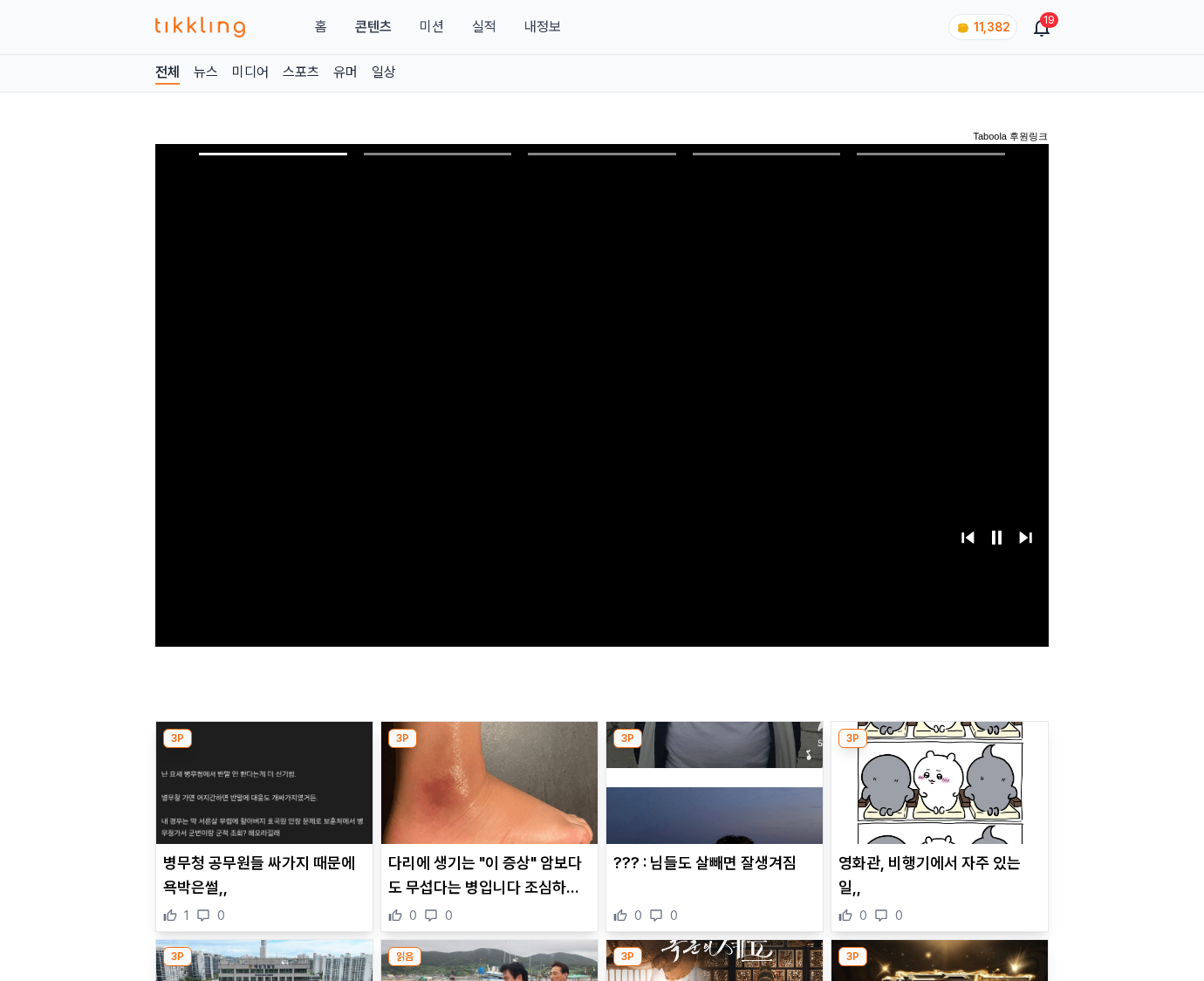
click at [939, 749] on img at bounding box center [940, 783] width 217 height 122
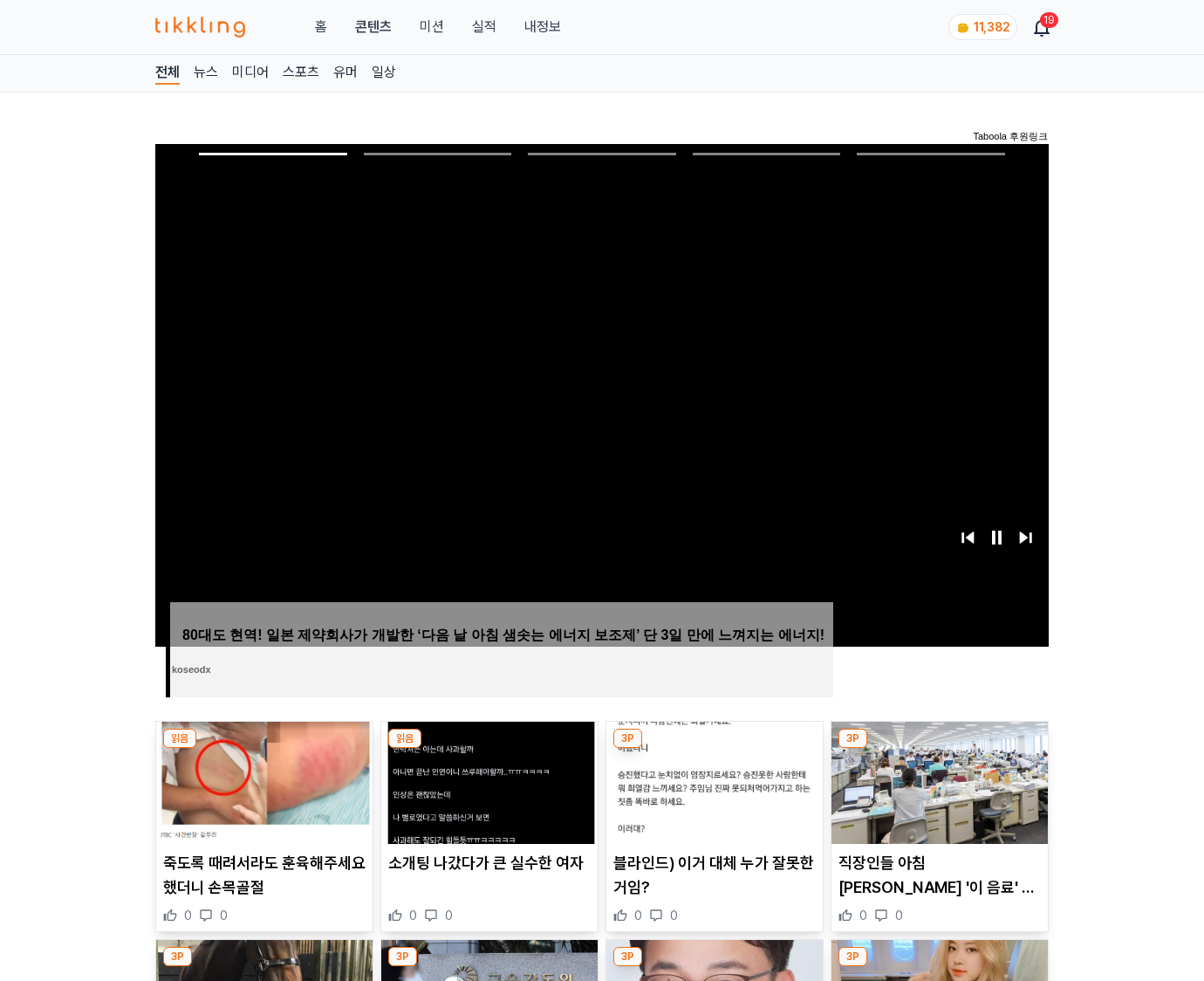
click at [939, 749] on img at bounding box center [940, 783] width 217 height 122
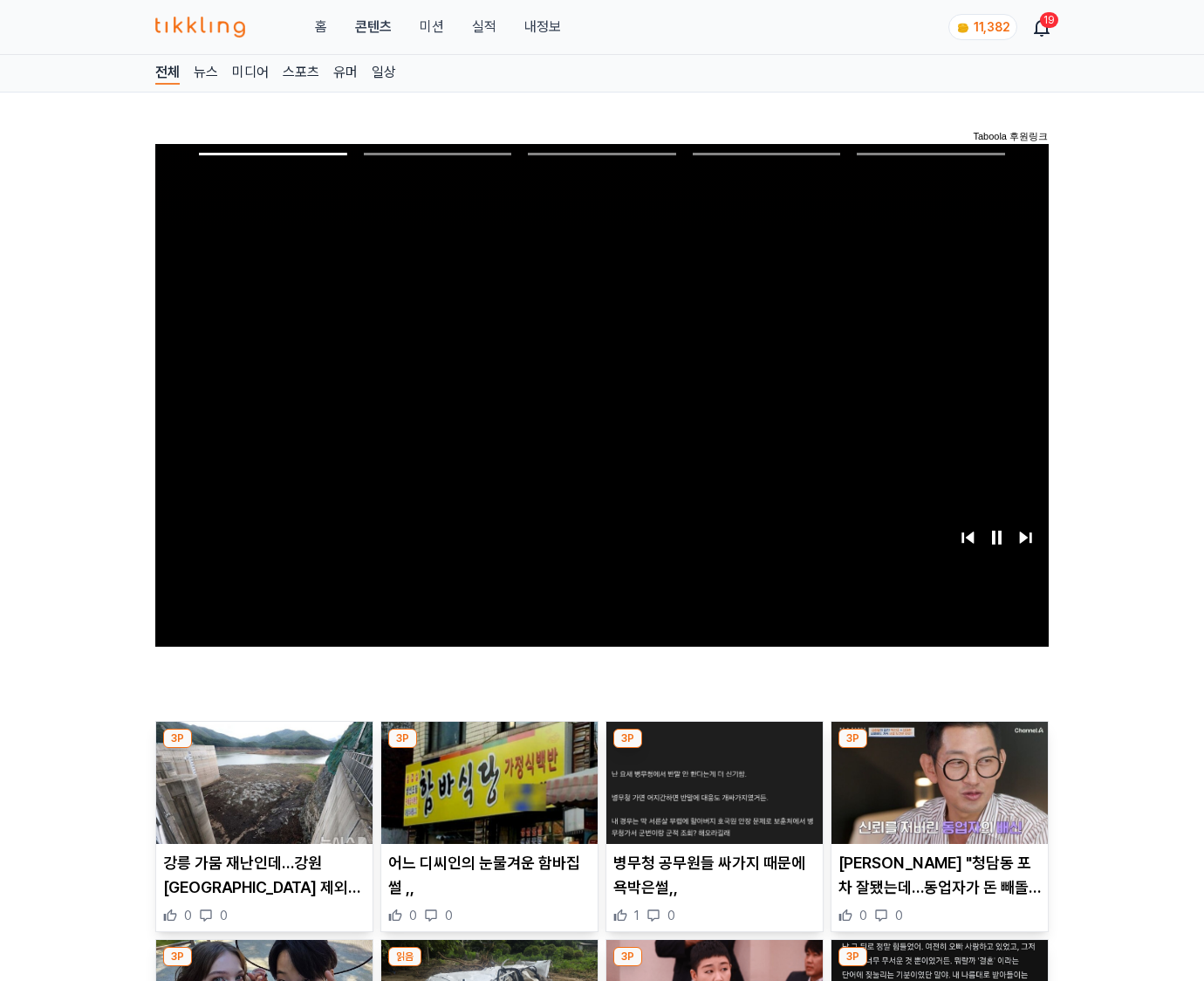
click at [939, 749] on img at bounding box center [940, 783] width 217 height 122
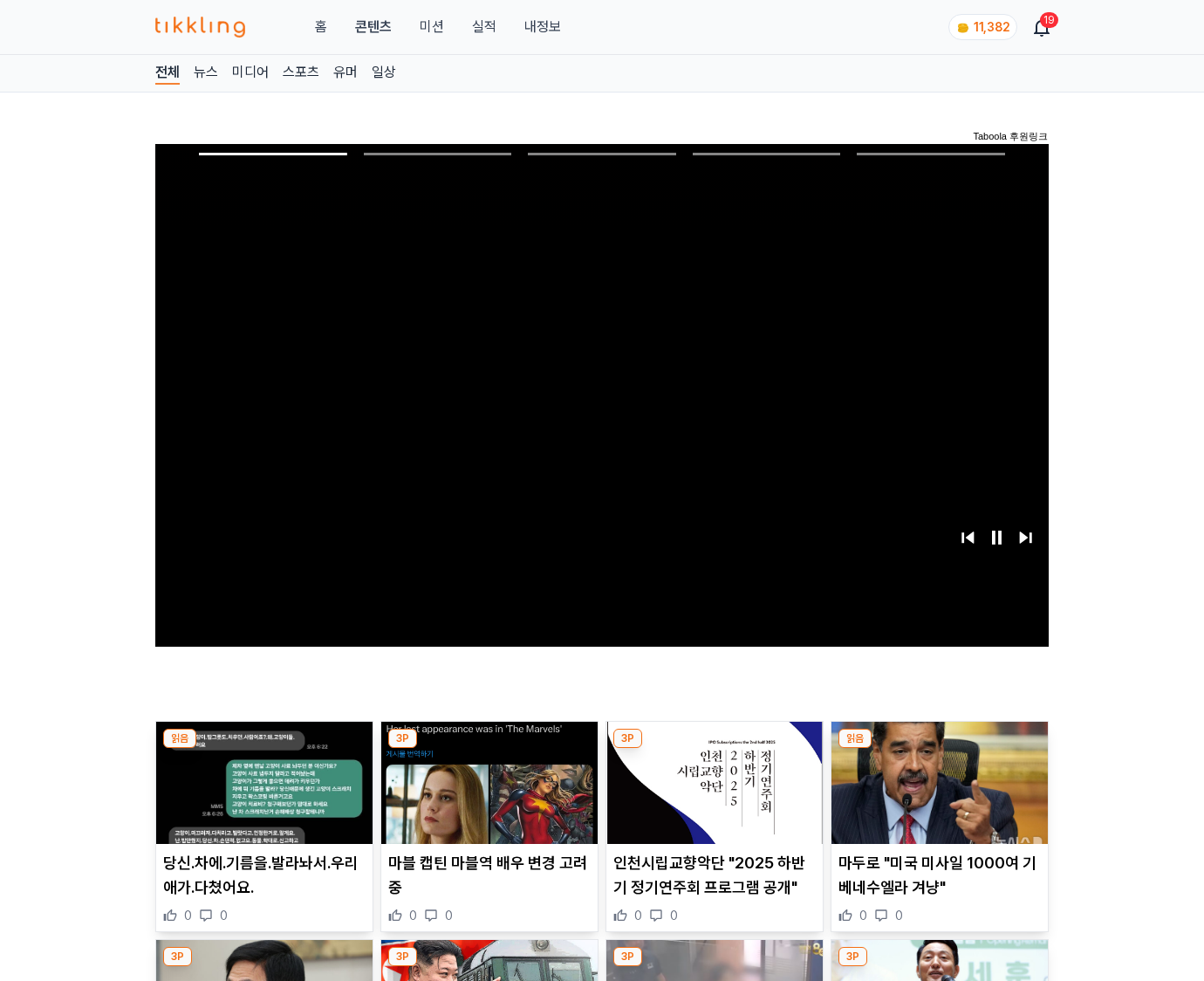
click at [939, 749] on img at bounding box center [940, 783] width 217 height 122
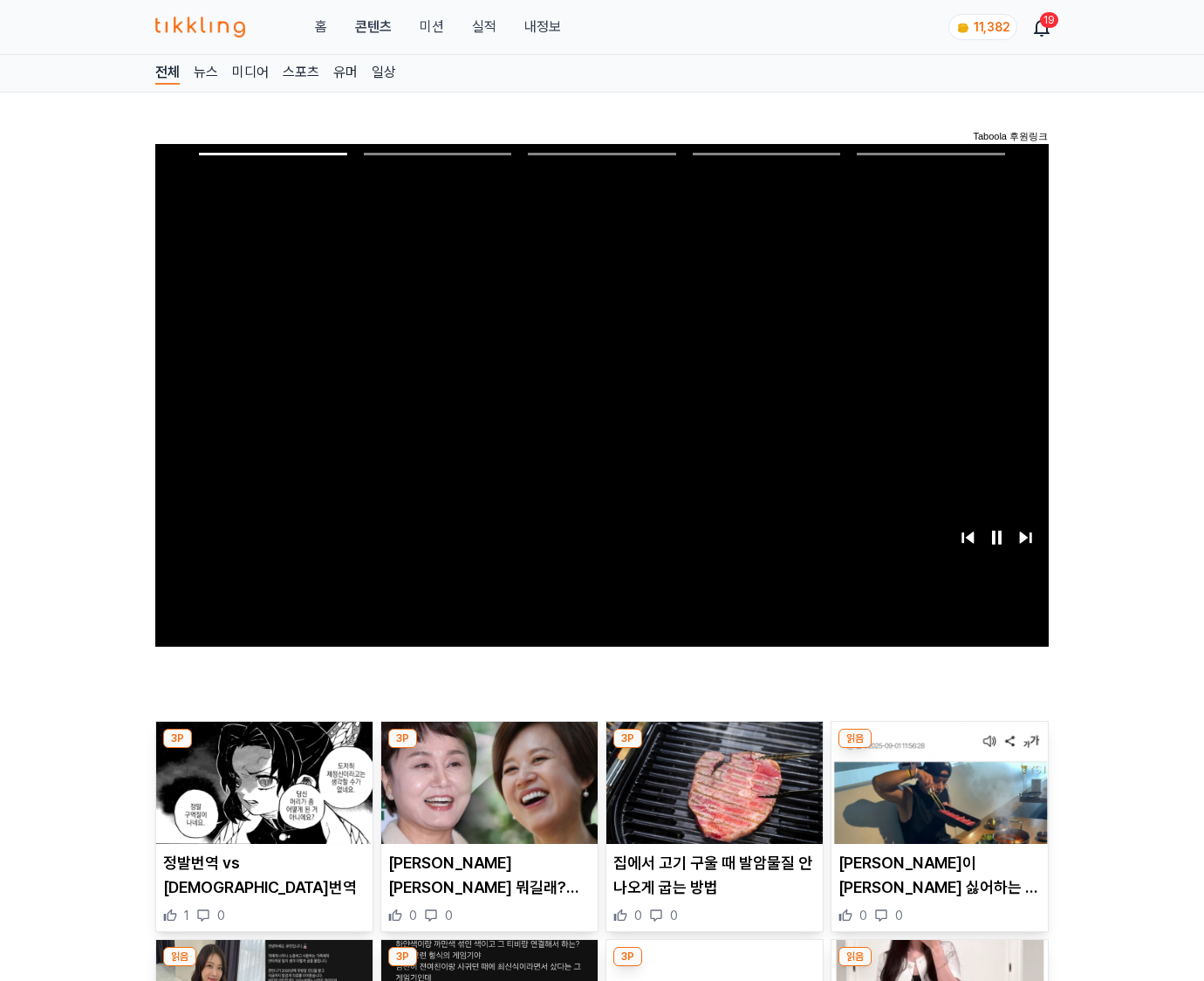
click at [939, 749] on img at bounding box center [940, 783] width 217 height 122
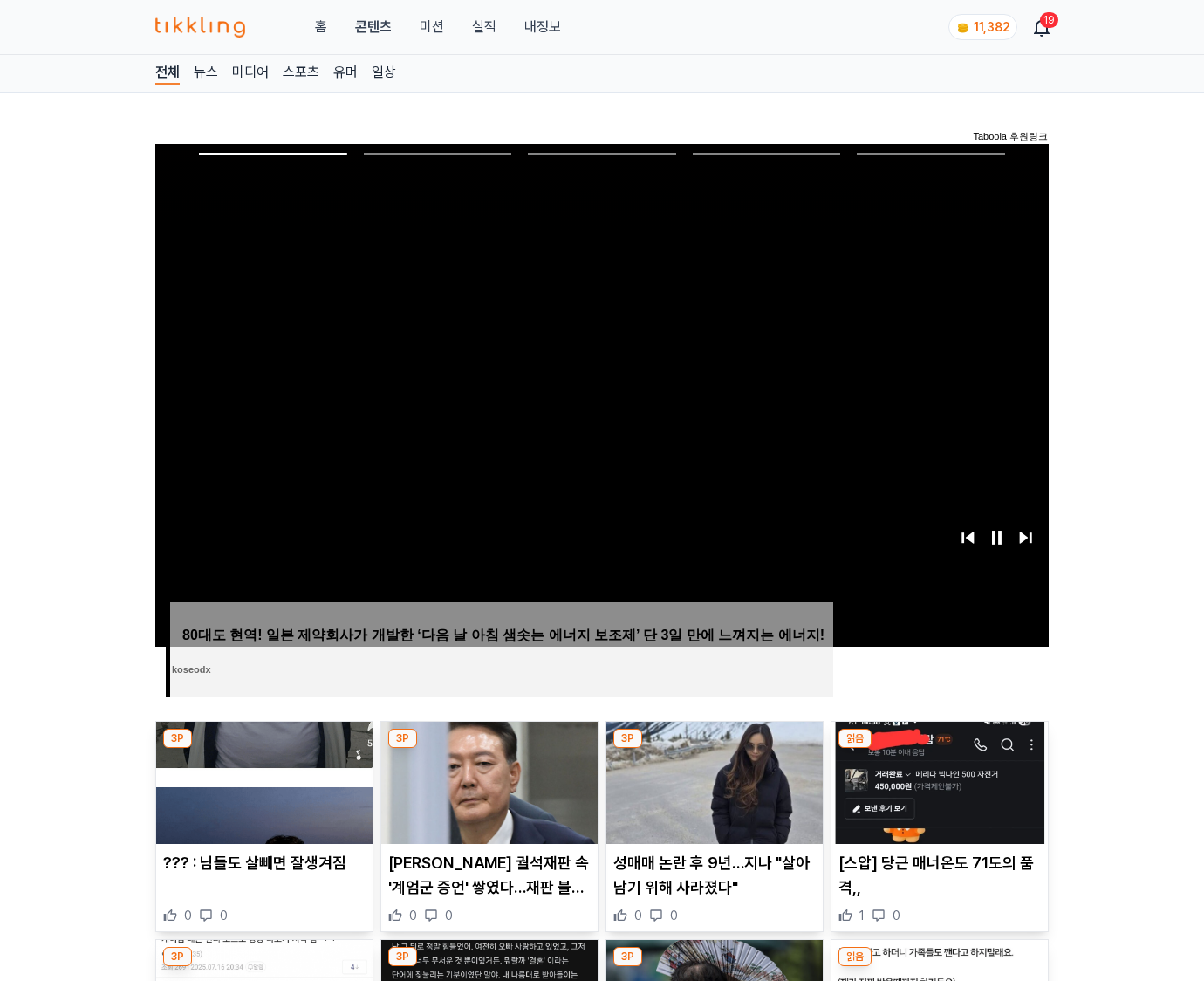
click at [939, 749] on img at bounding box center [940, 783] width 217 height 122
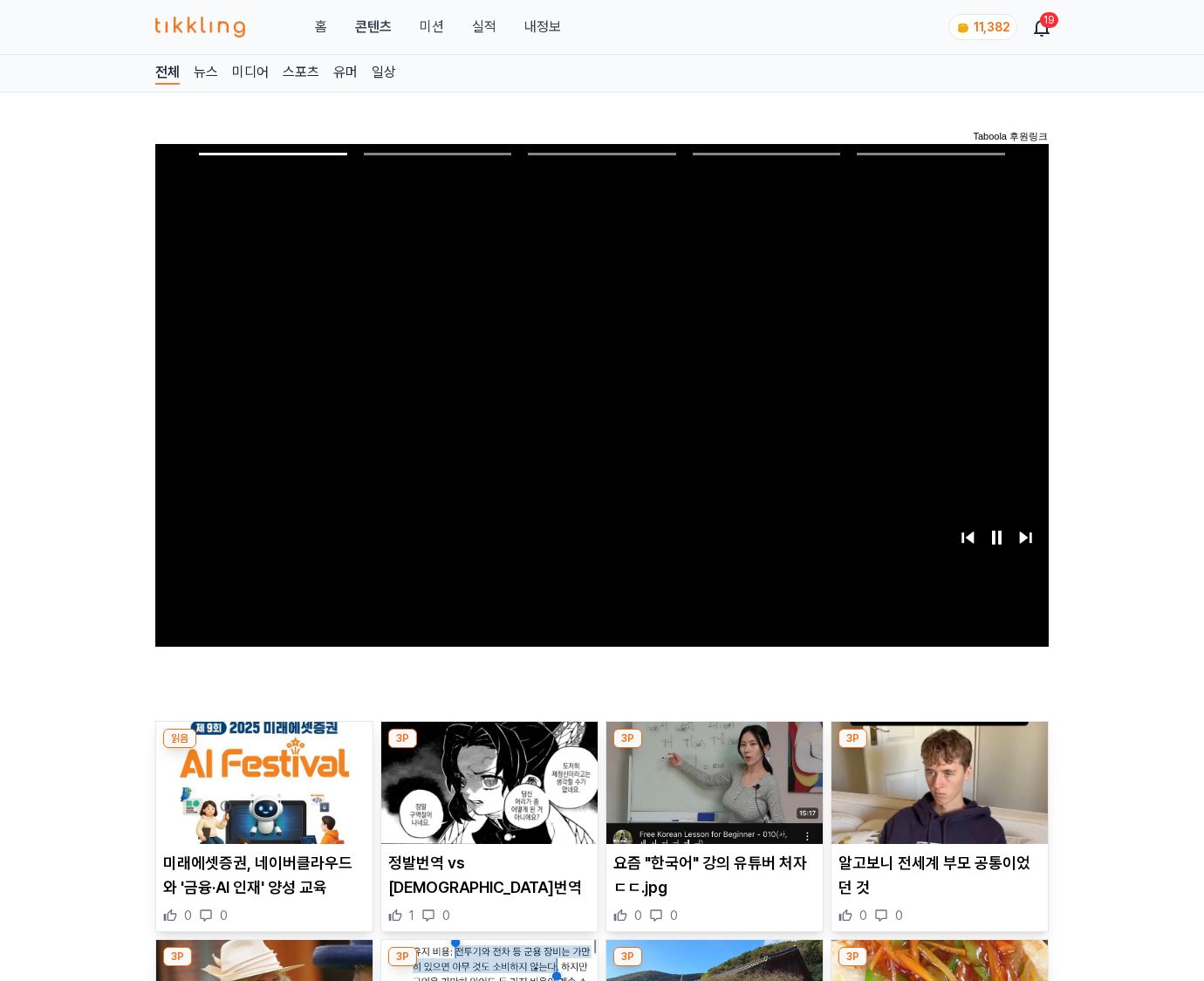
click at [939, 749] on img at bounding box center [940, 783] width 217 height 122
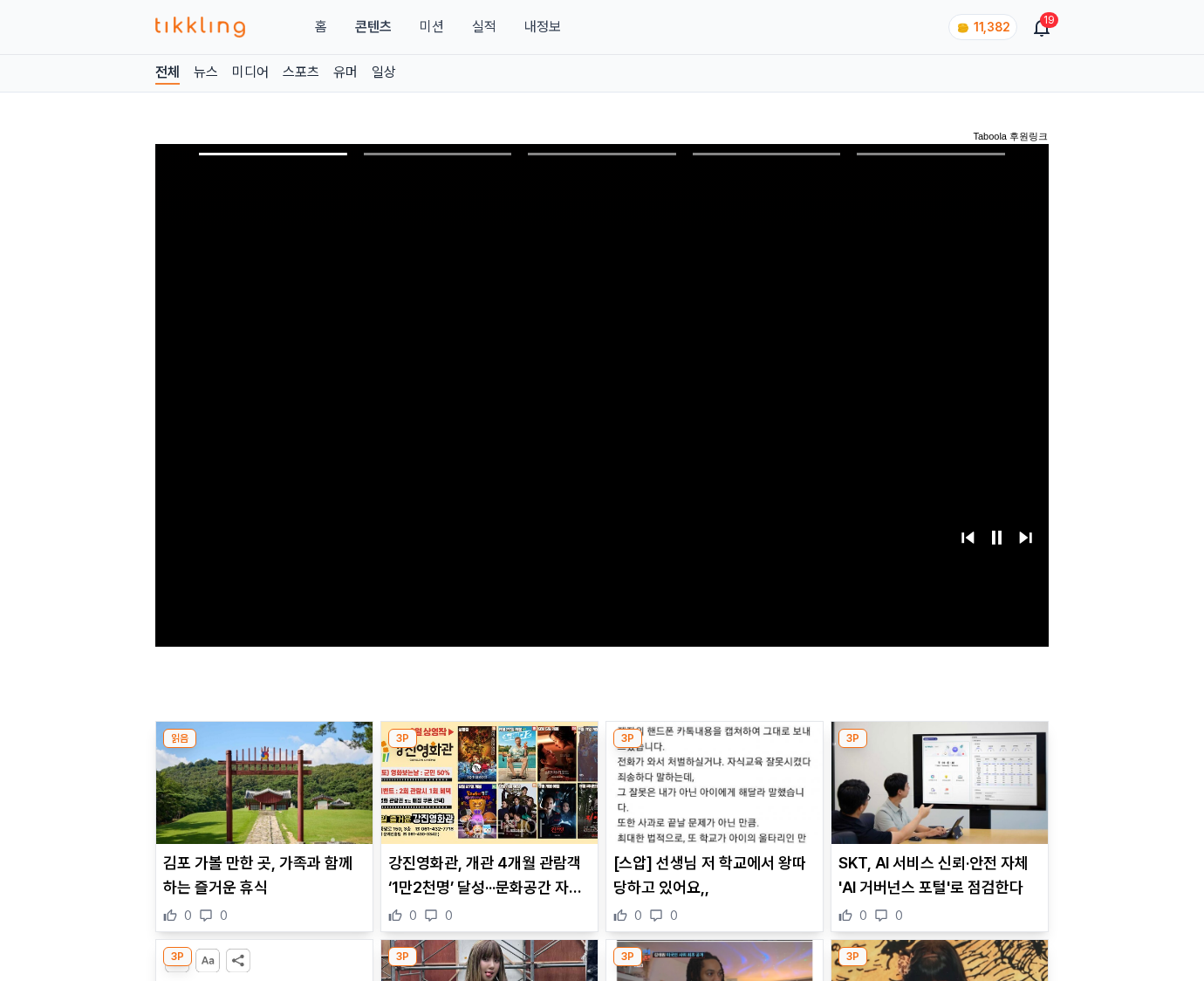
click at [939, 749] on img at bounding box center [940, 783] width 217 height 122
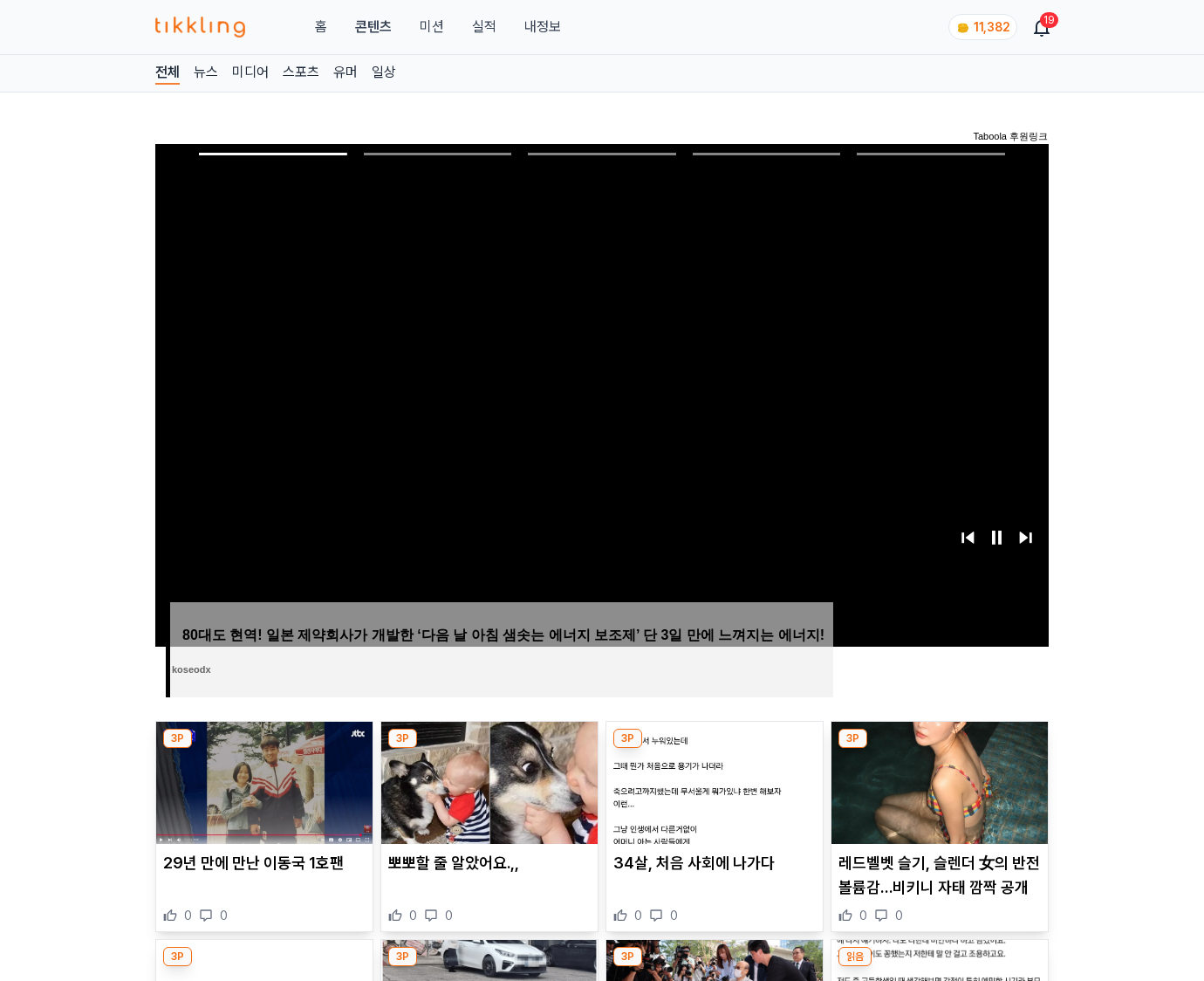
click at [939, 749] on img at bounding box center [940, 783] width 217 height 122
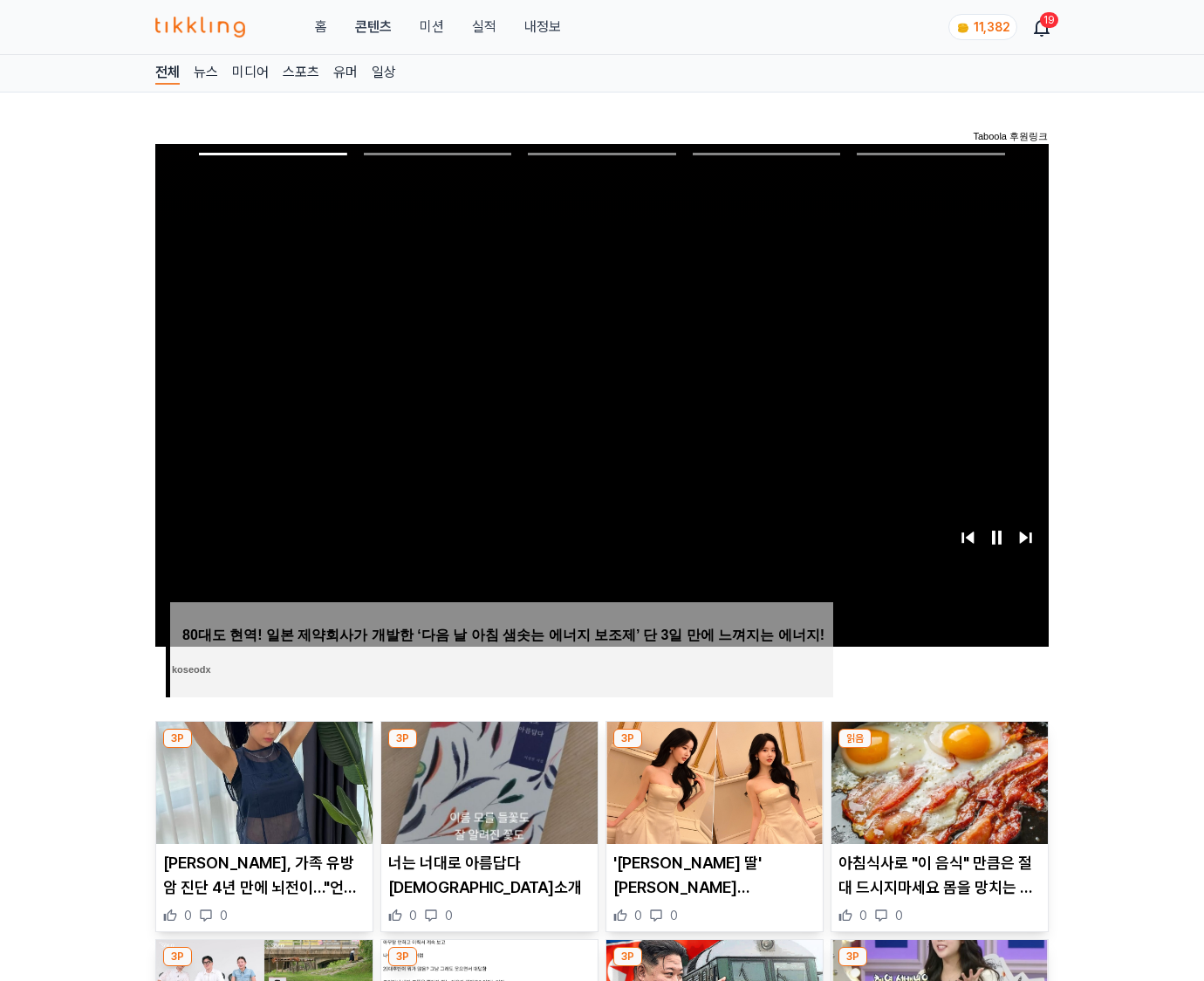
click at [939, 749] on img at bounding box center [940, 783] width 217 height 122
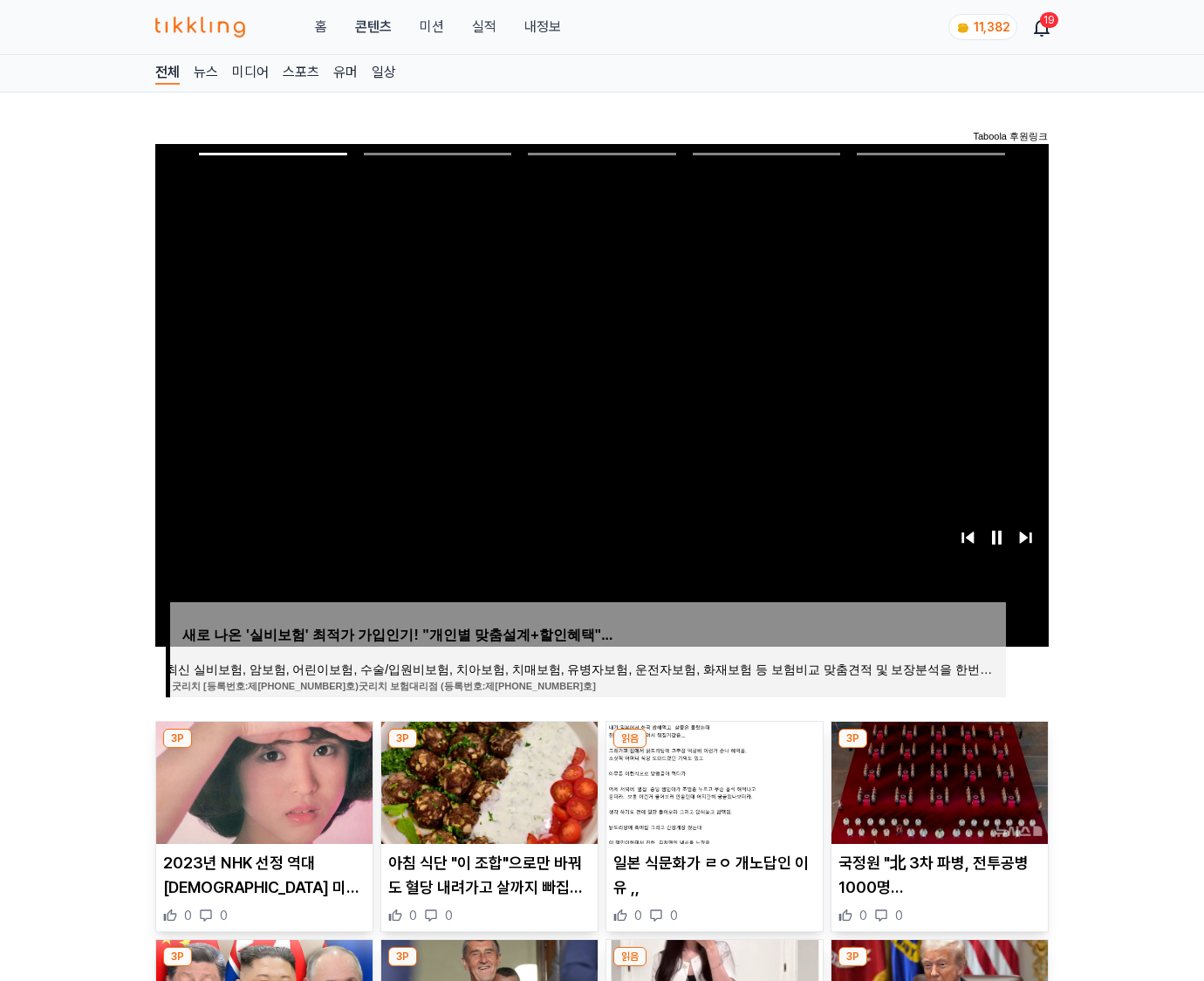
click at [939, 749] on img at bounding box center [940, 783] width 217 height 122
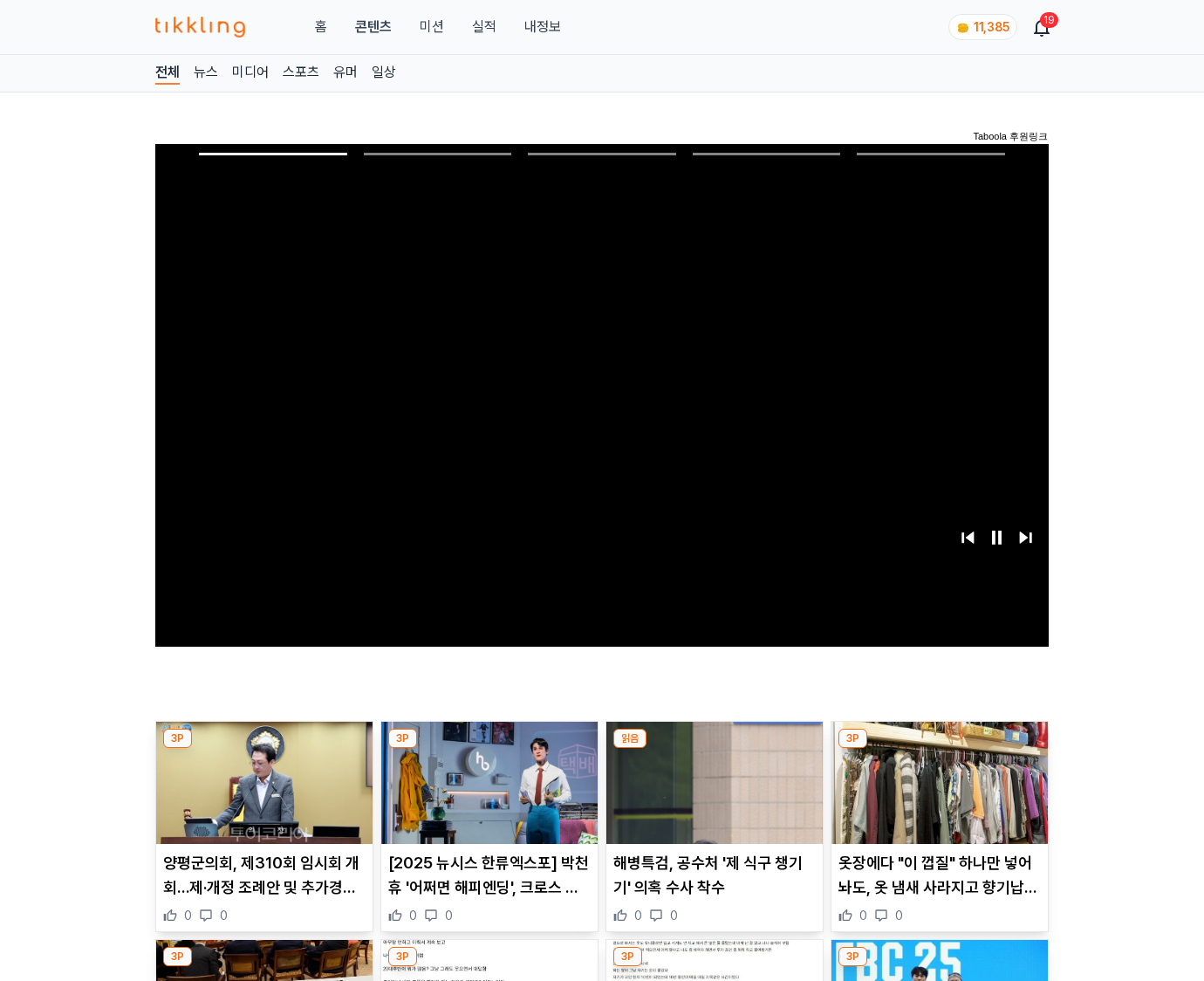
click at [939, 749] on img at bounding box center [940, 783] width 217 height 122
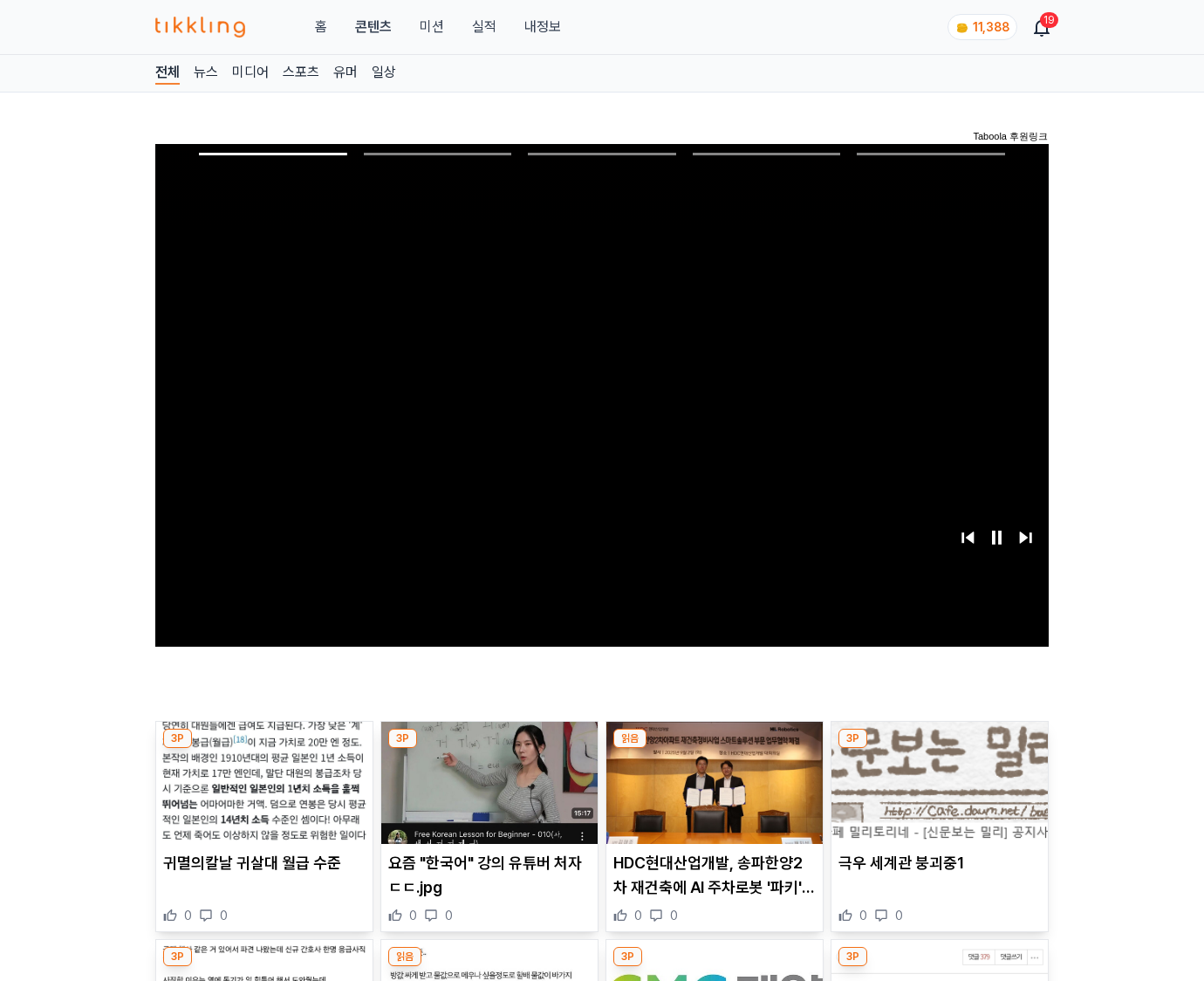
click at [939, 749] on img at bounding box center [940, 783] width 217 height 122
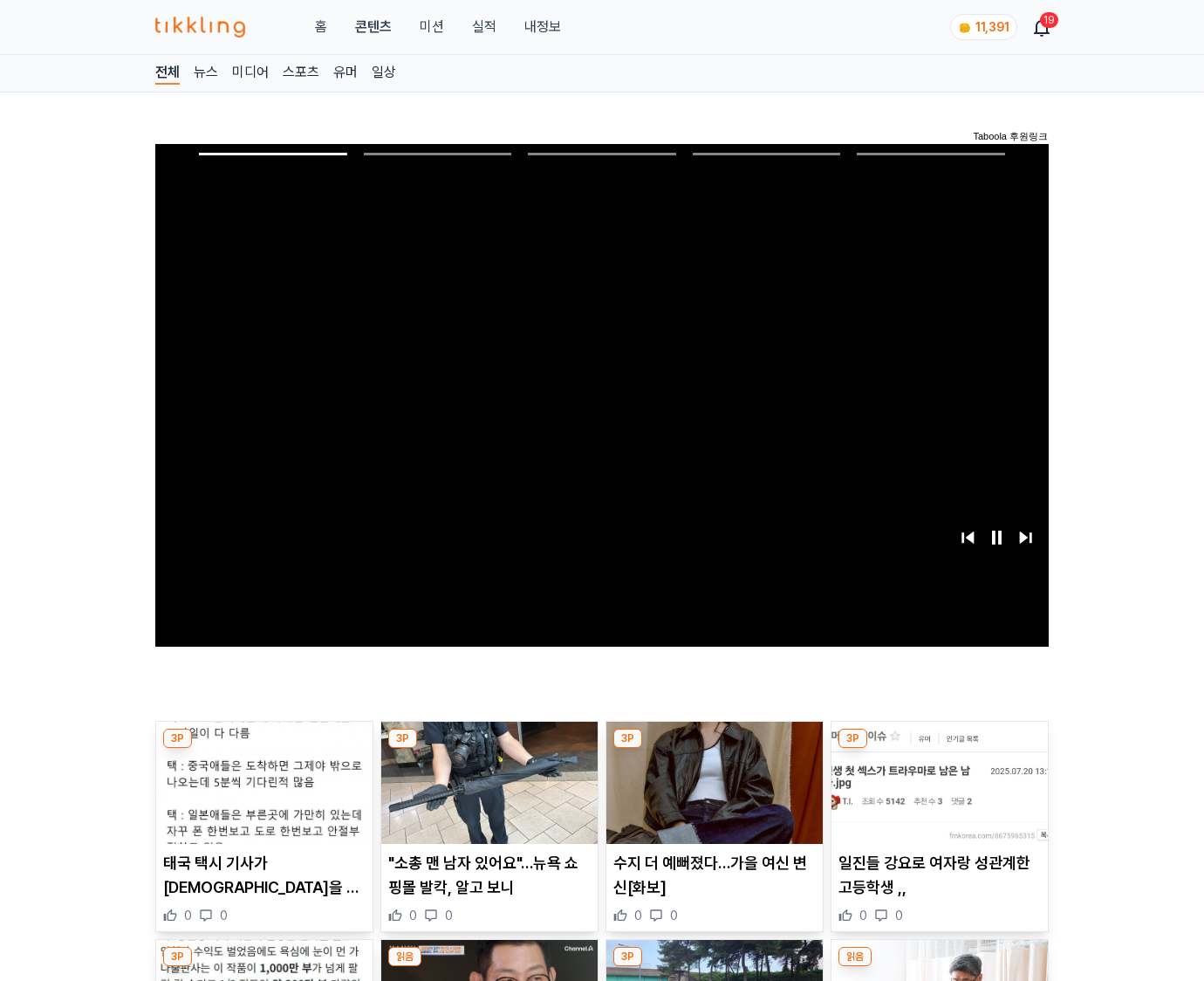
click at [939, 749] on img at bounding box center [940, 783] width 217 height 122
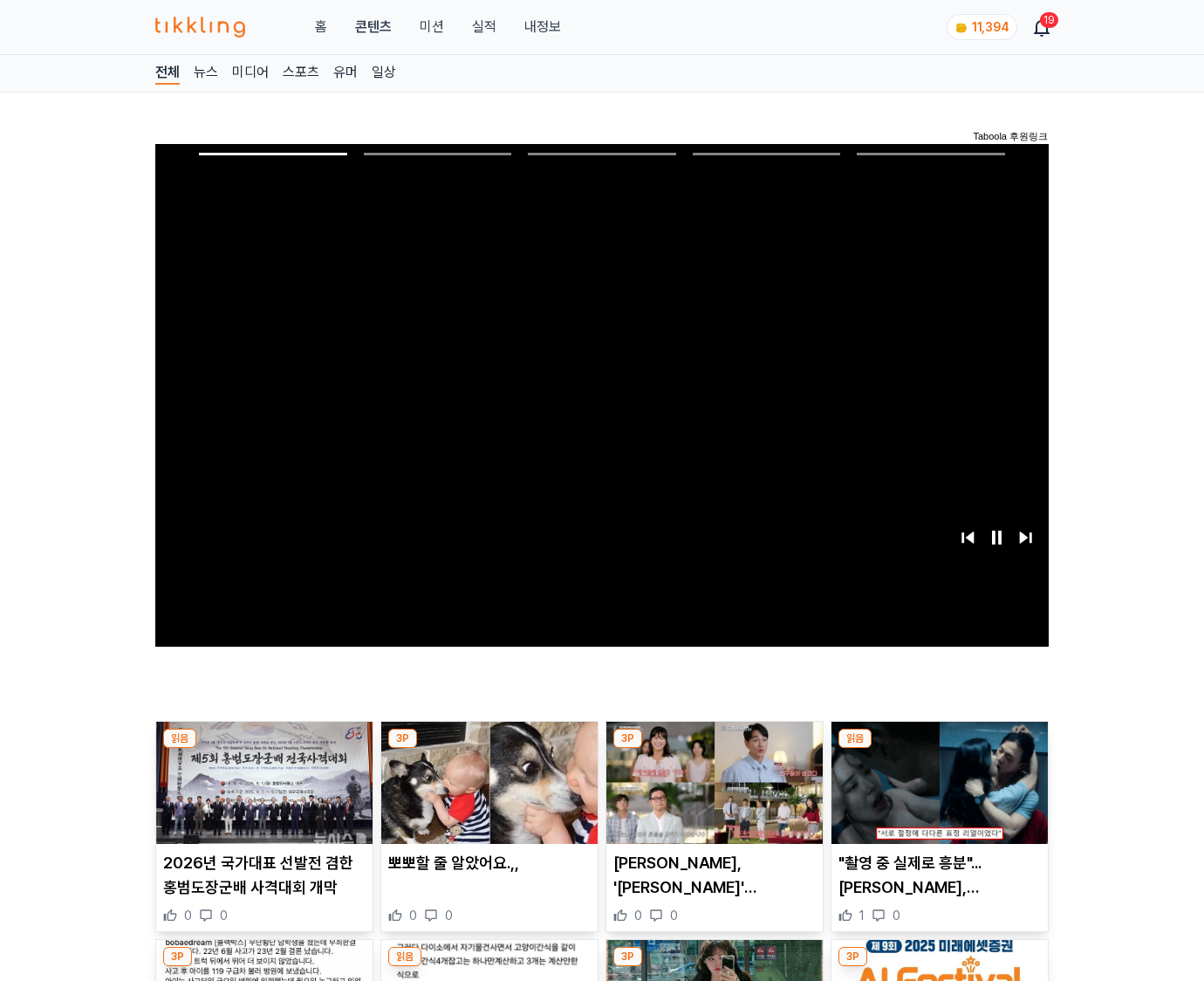
click at [939, 749] on img at bounding box center [940, 783] width 217 height 122
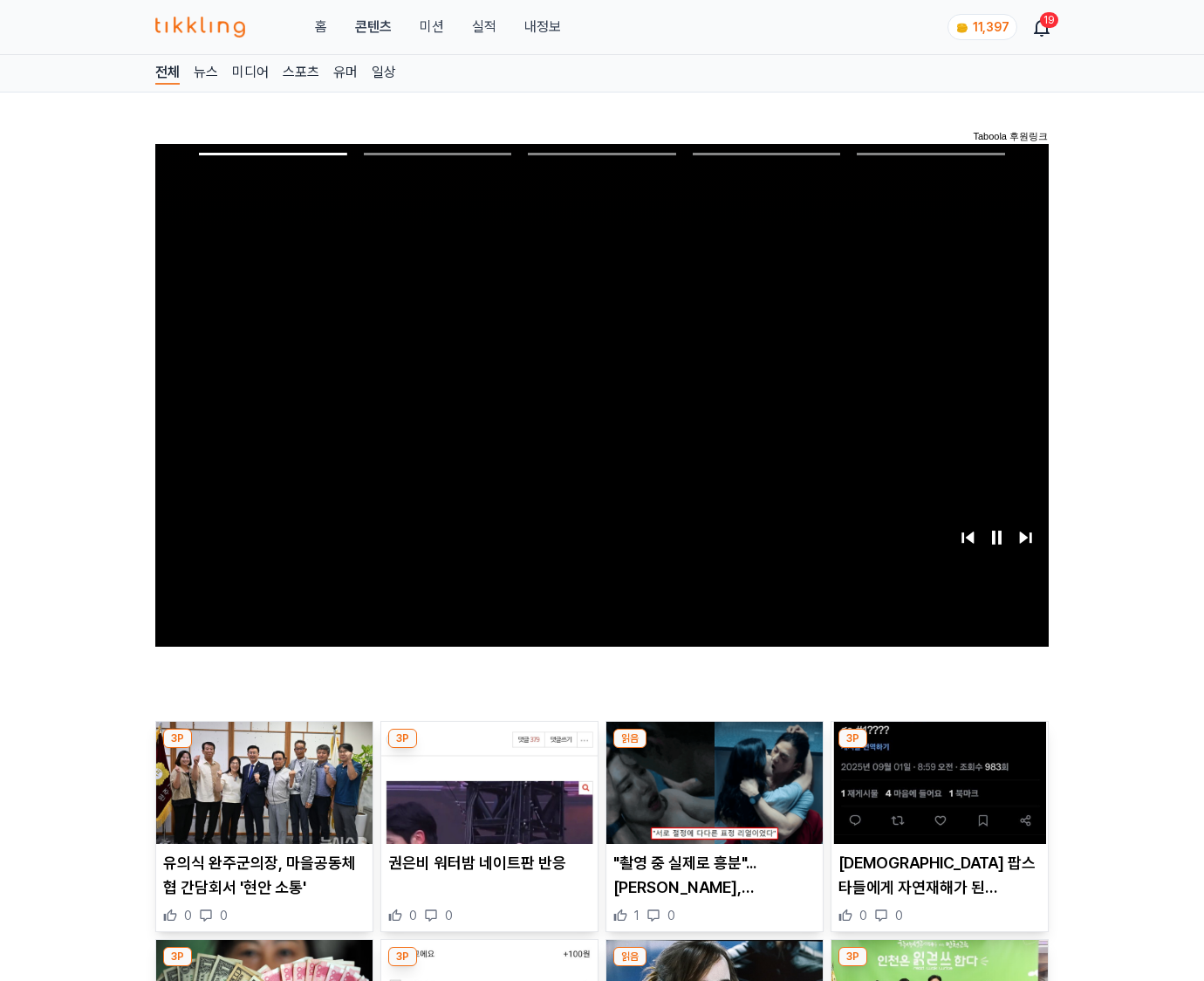
click at [939, 749] on img at bounding box center [940, 783] width 217 height 122
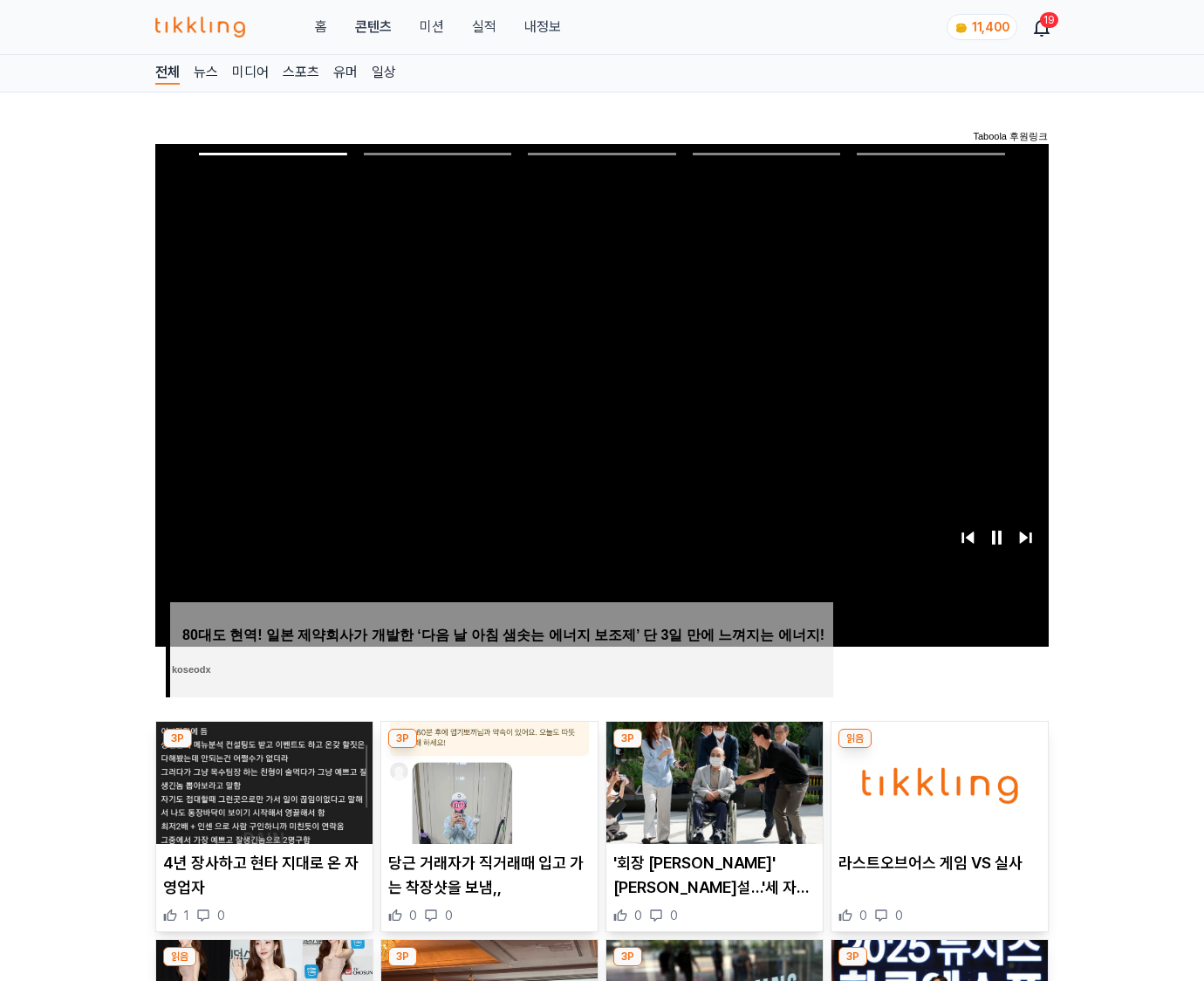
click at [939, 749] on img at bounding box center [940, 783] width 217 height 122
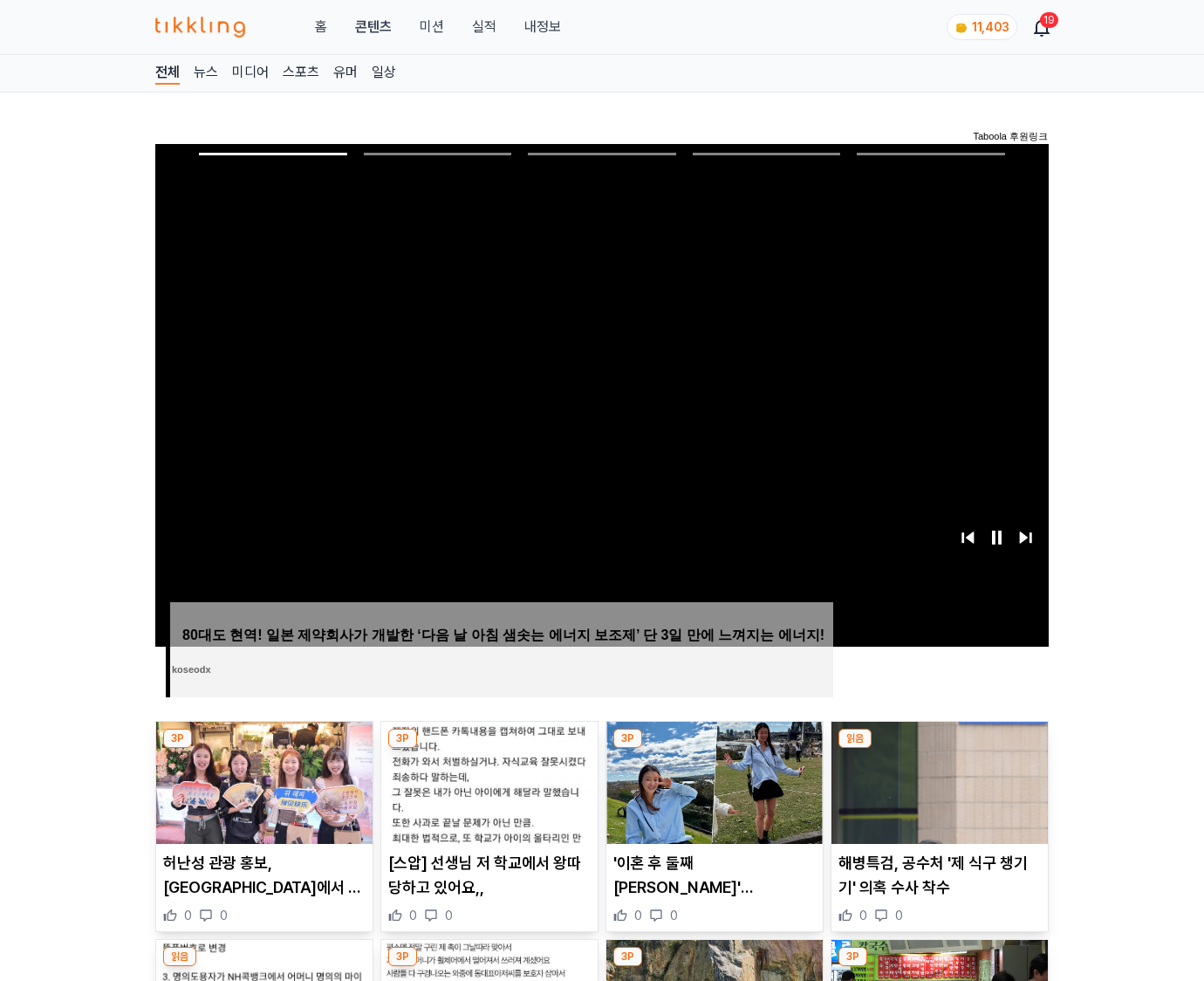
click at [939, 749] on img at bounding box center [940, 783] width 217 height 122
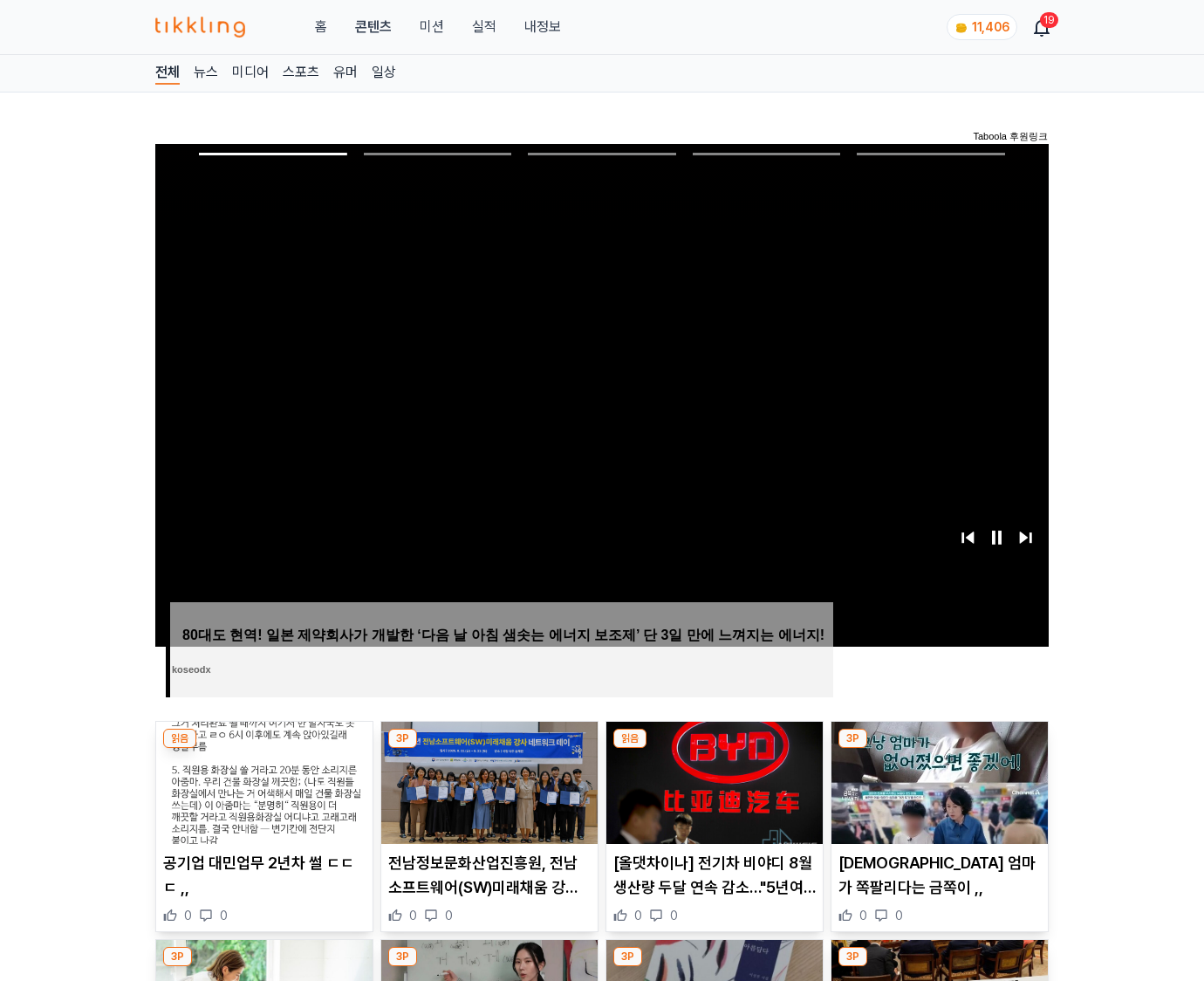
click at [939, 749] on img at bounding box center [940, 783] width 217 height 122
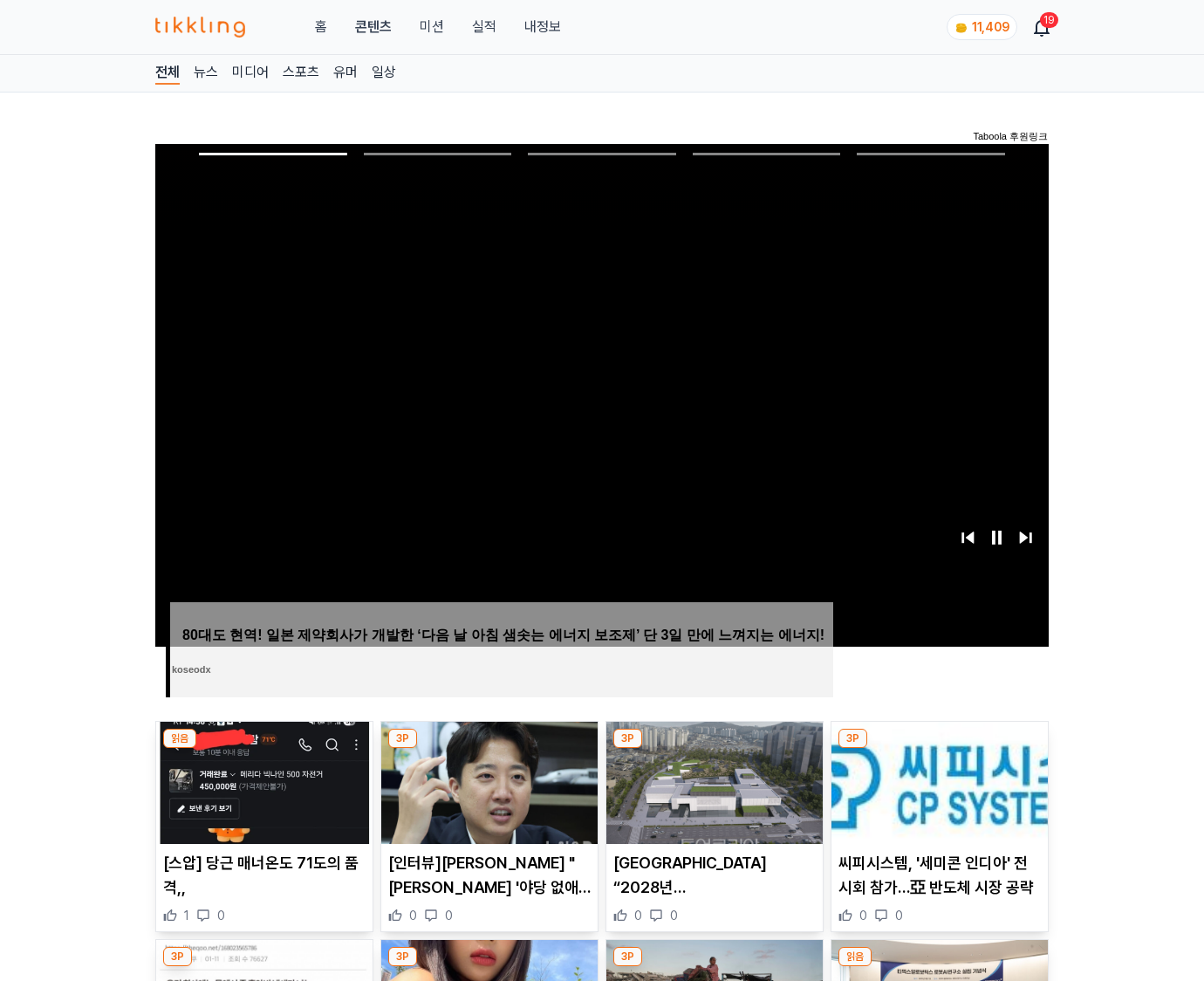
click at [939, 749] on img at bounding box center [940, 783] width 217 height 122
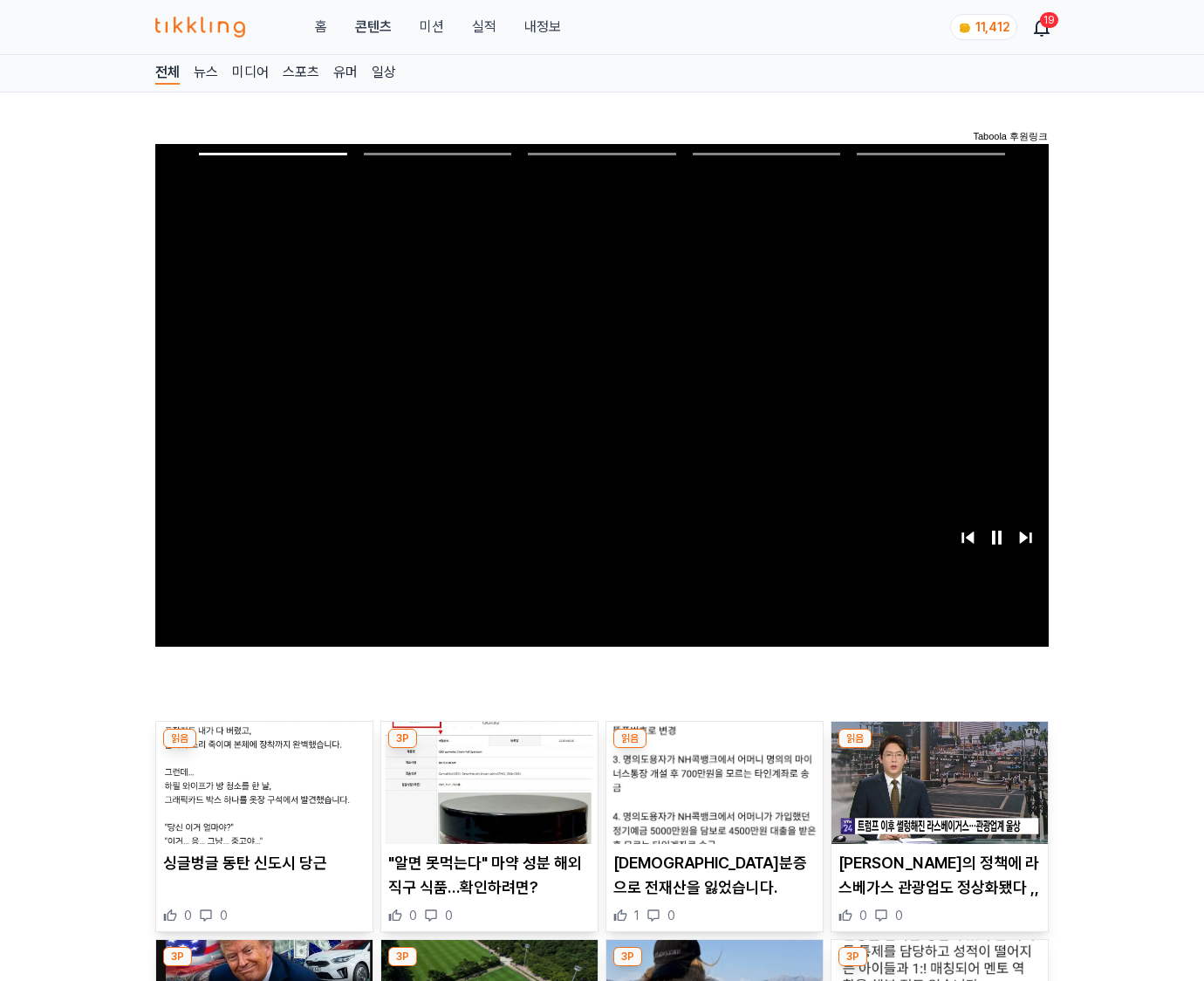
click at [939, 749] on img at bounding box center [940, 783] width 217 height 122
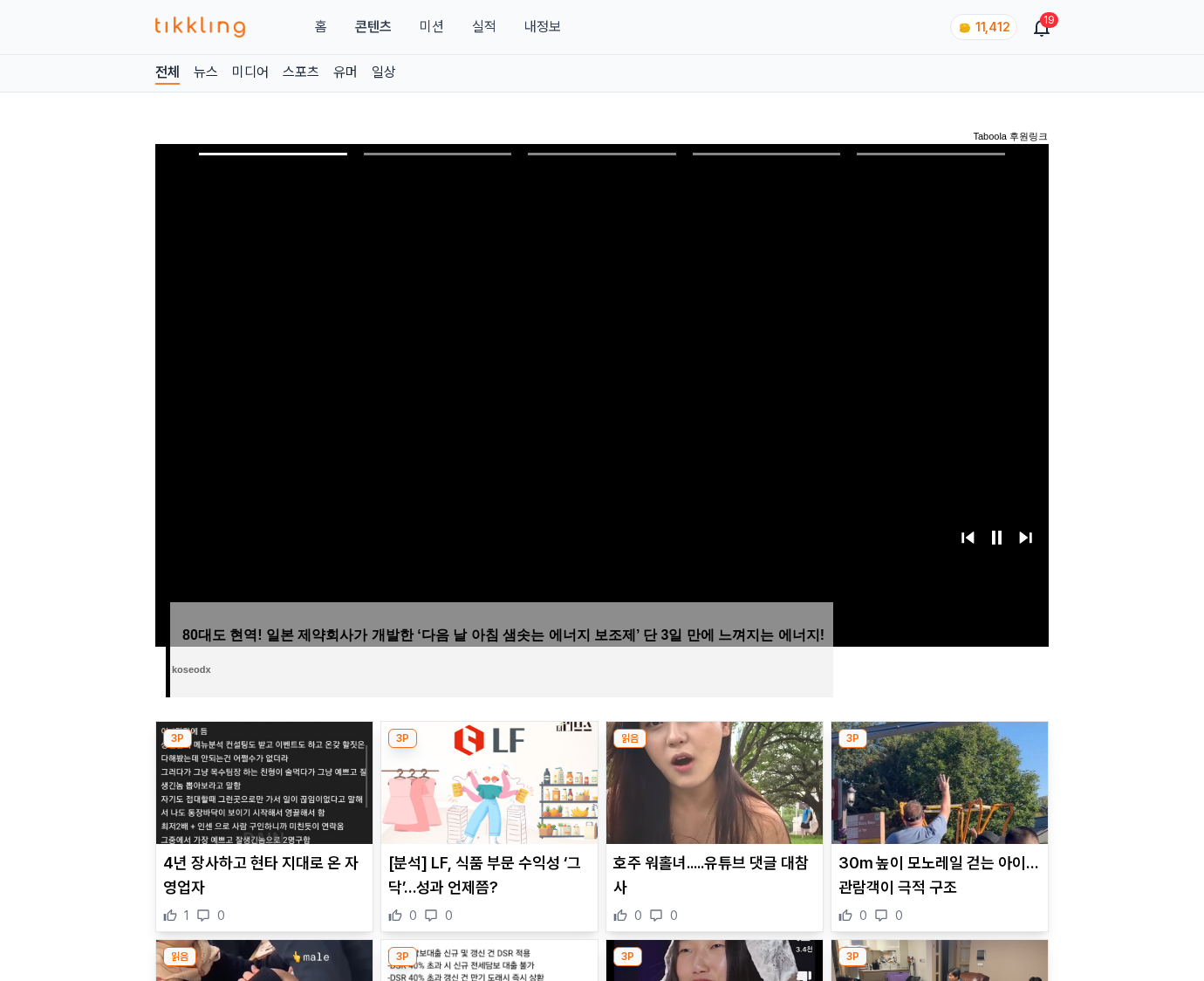
click at [939, 749] on img at bounding box center [940, 783] width 217 height 122
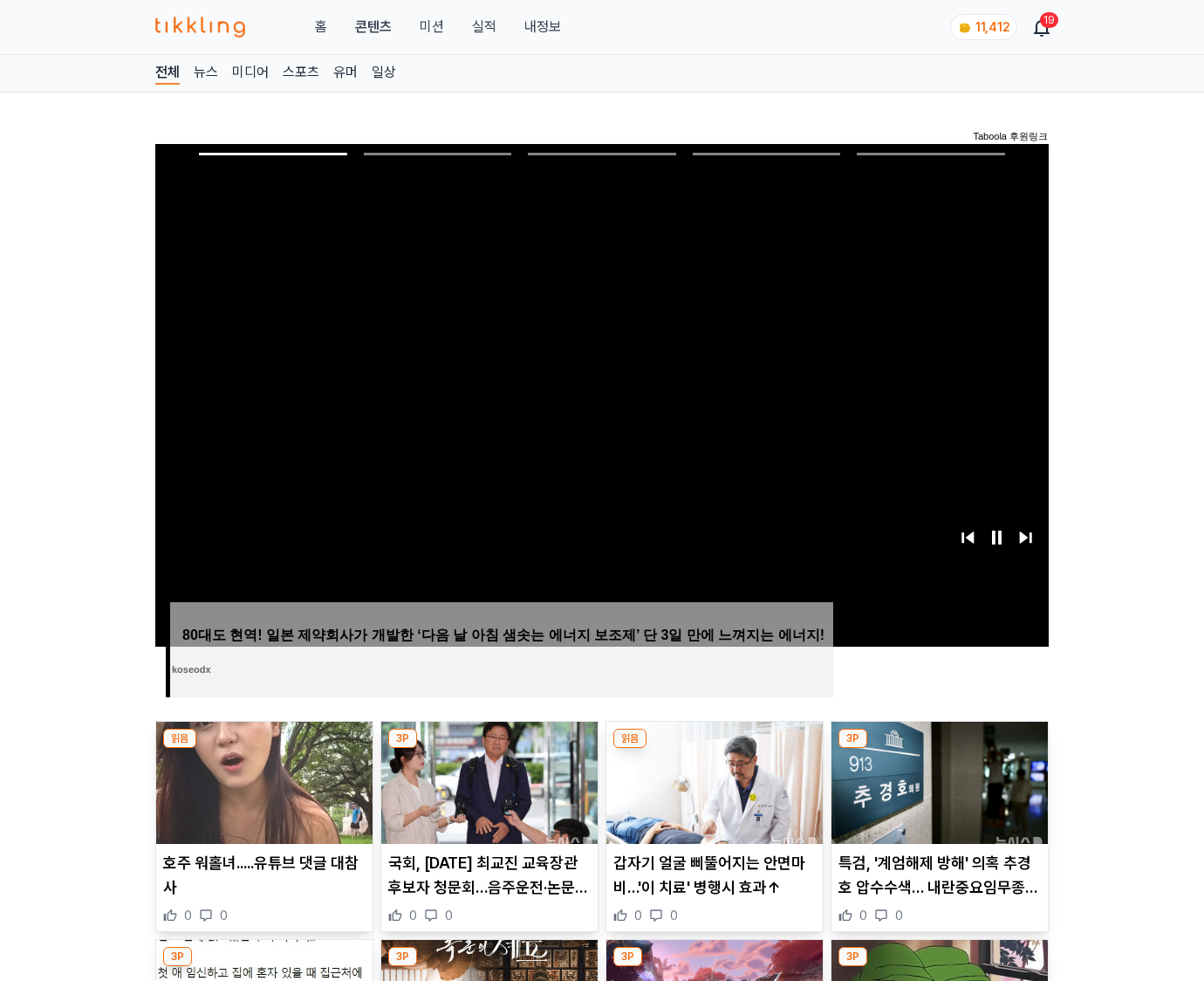
click at [939, 749] on img at bounding box center [940, 783] width 217 height 122
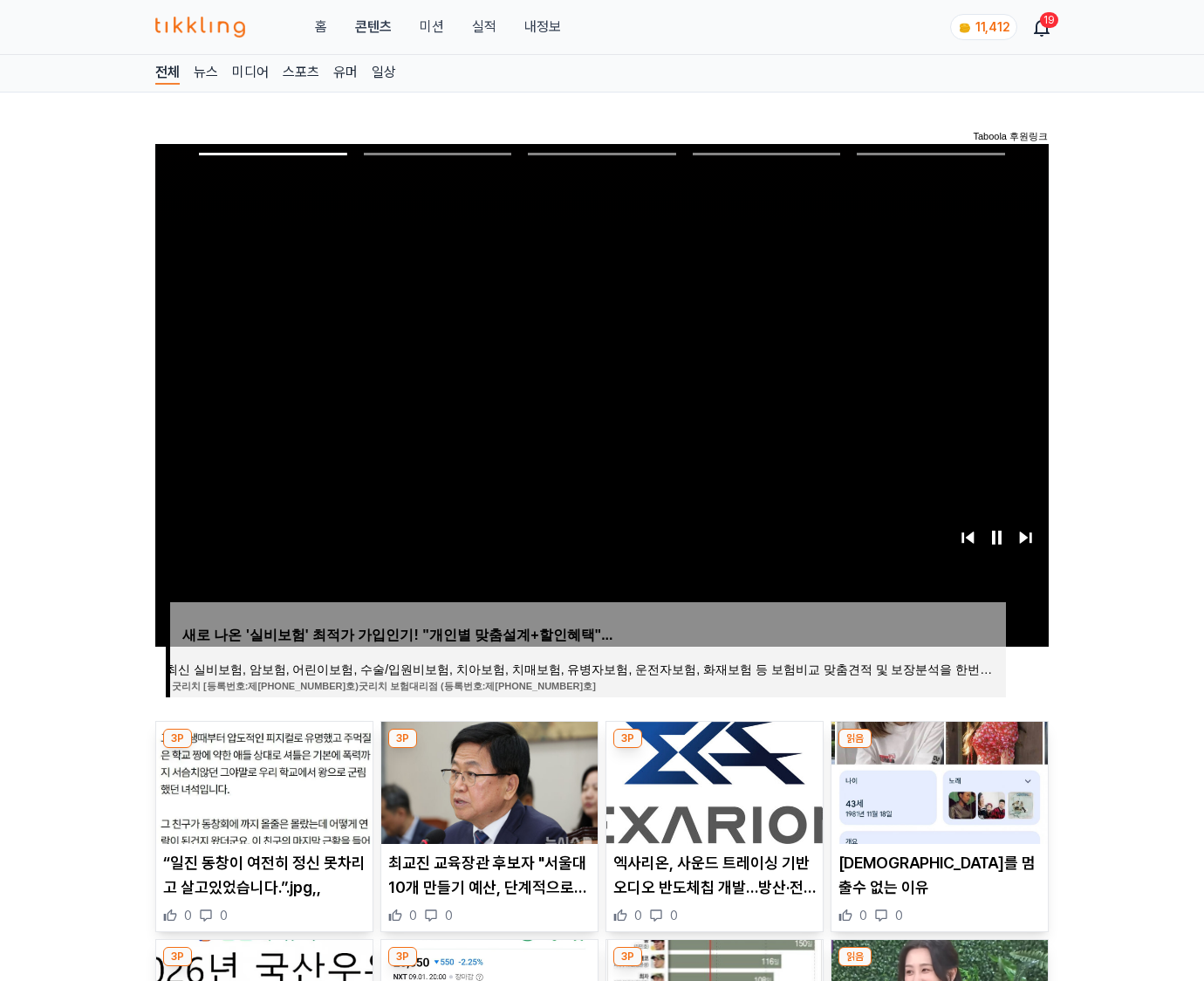
click at [939, 749] on img at bounding box center [940, 783] width 217 height 122
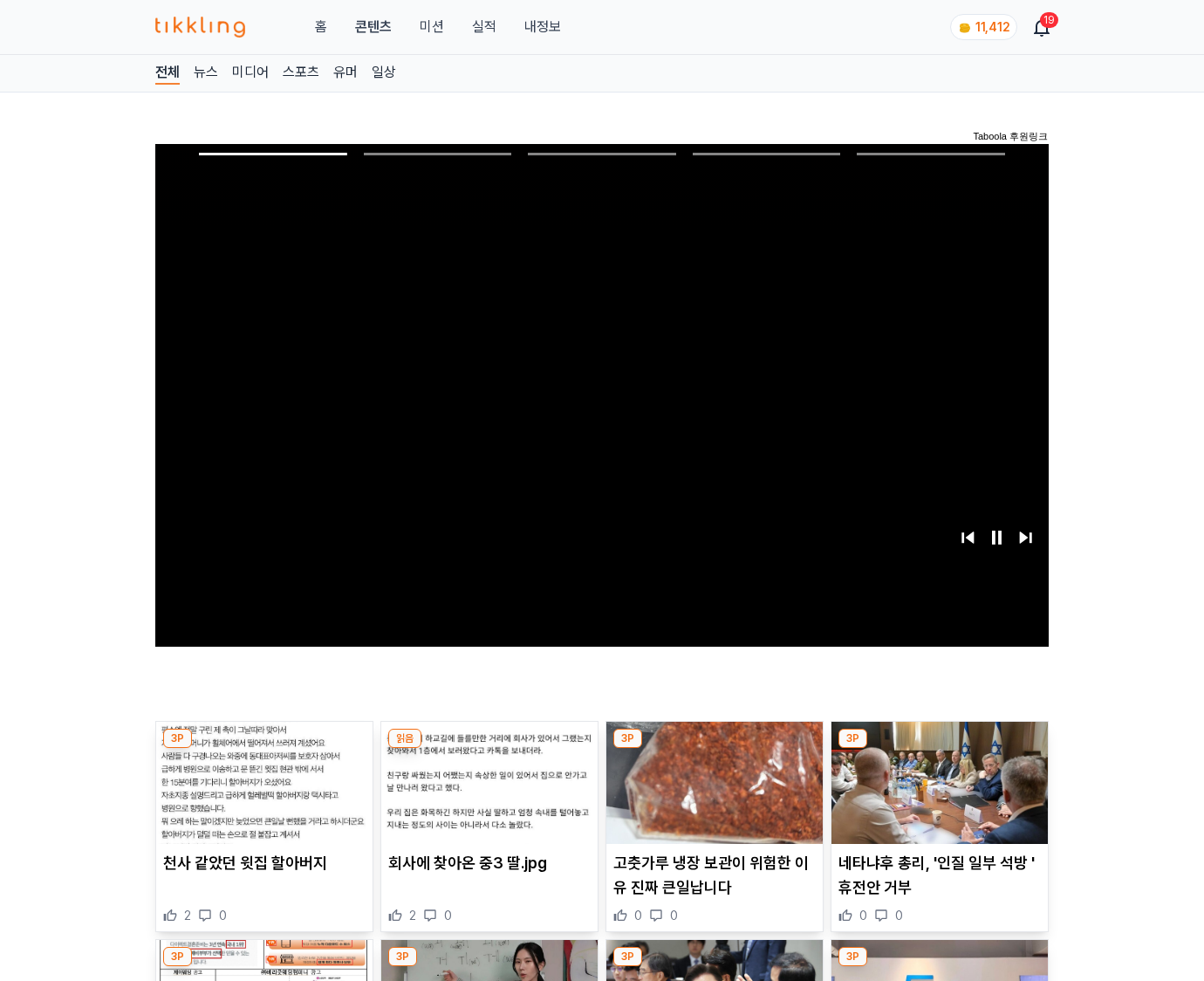
click at [939, 749] on img at bounding box center [940, 783] width 217 height 122
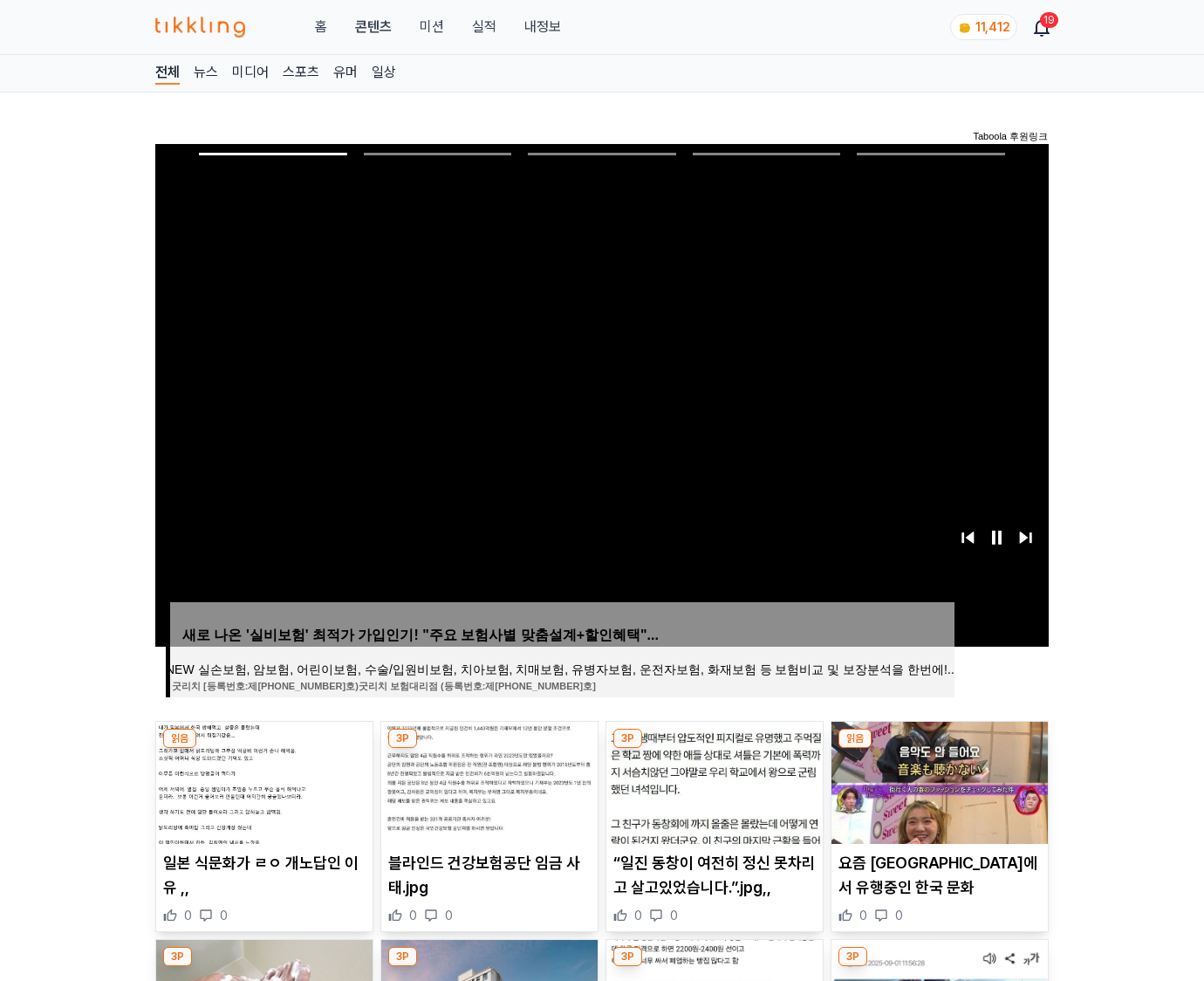
click at [939, 749] on img at bounding box center [940, 783] width 217 height 122
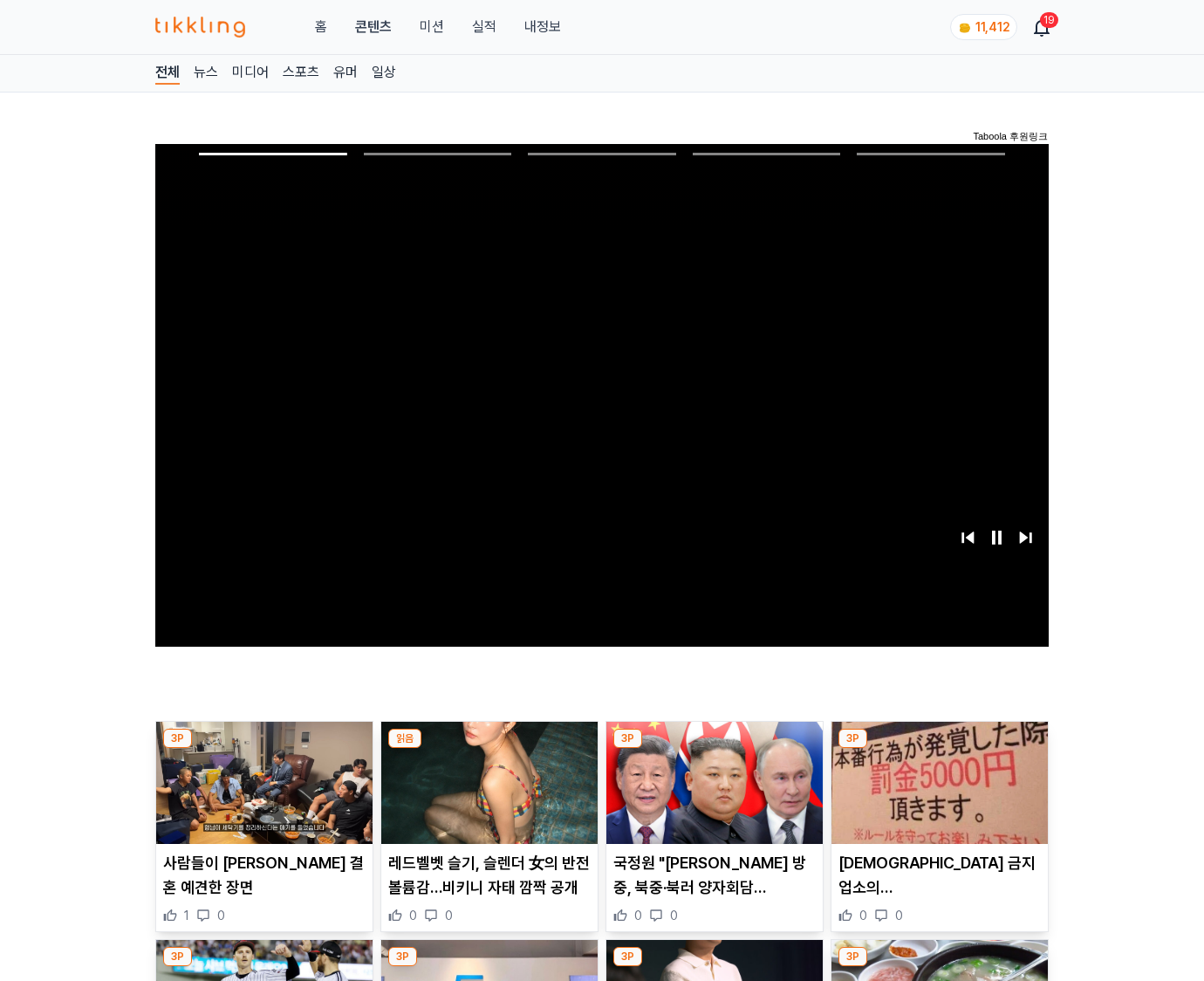
click at [939, 749] on img at bounding box center [940, 783] width 217 height 122
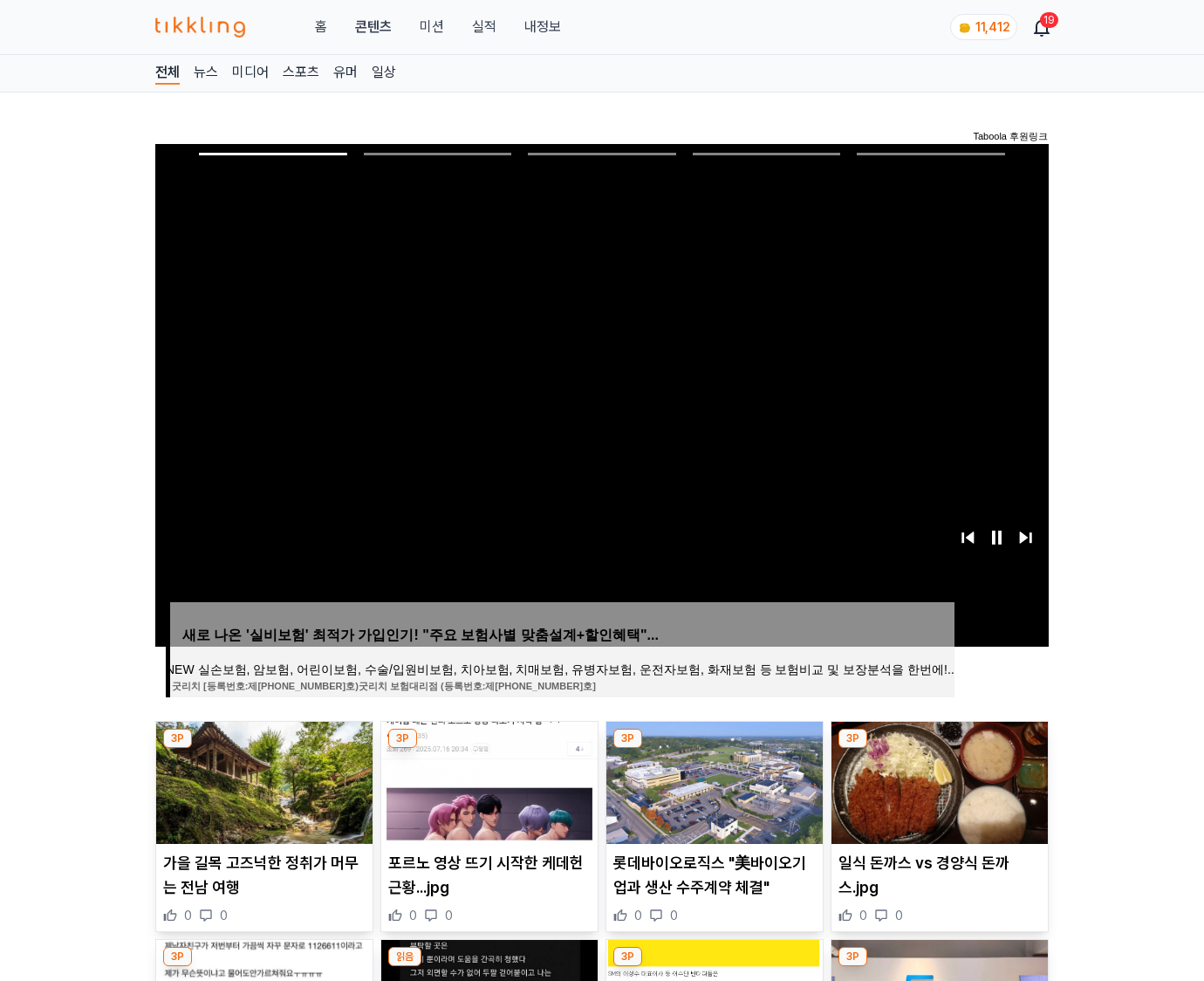
click at [939, 749] on img at bounding box center [940, 783] width 217 height 122
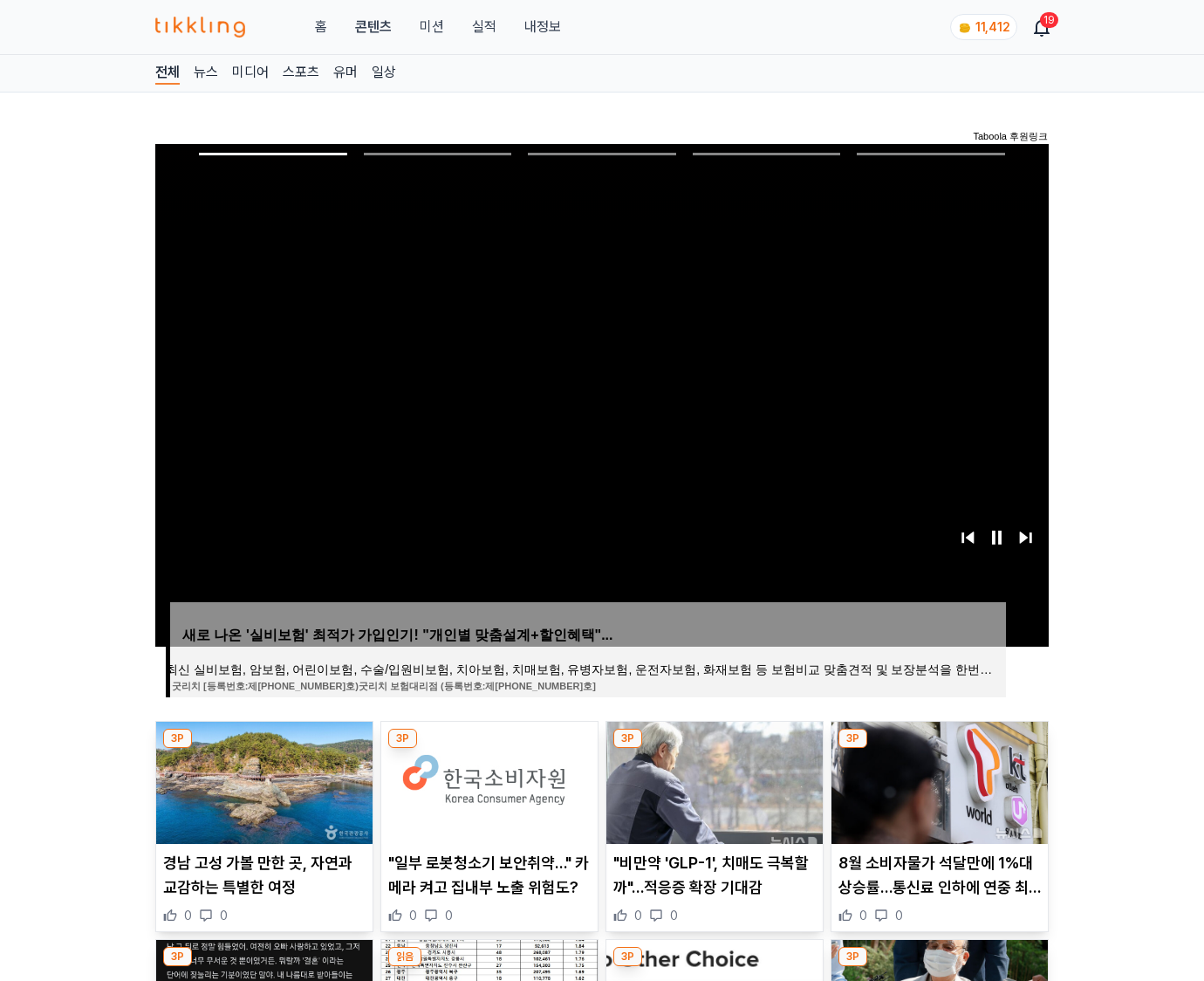
click at [939, 749] on img at bounding box center [940, 783] width 217 height 122
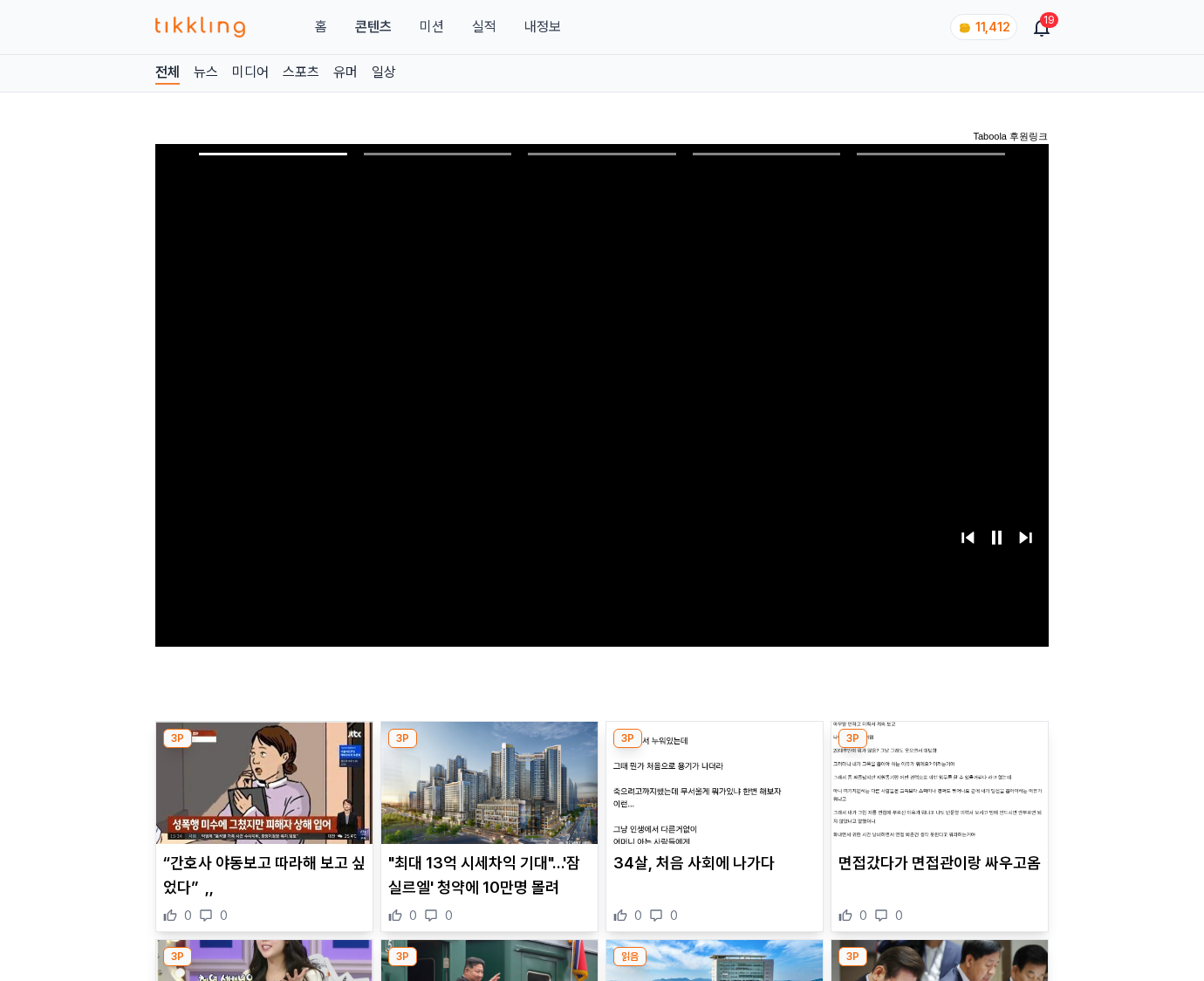
click at [939, 749] on img at bounding box center [940, 783] width 217 height 122
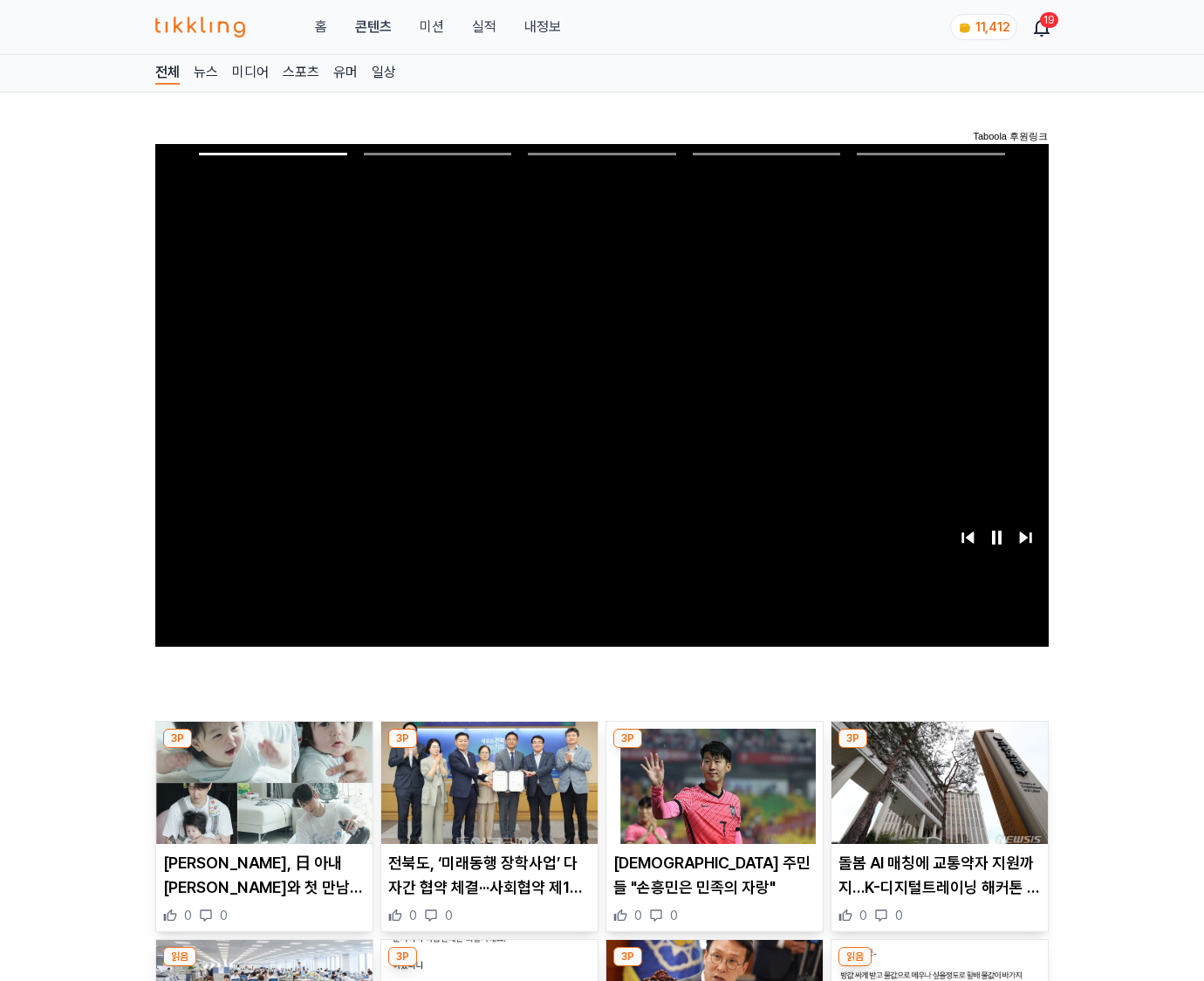
click at [939, 749] on img at bounding box center [940, 783] width 217 height 122
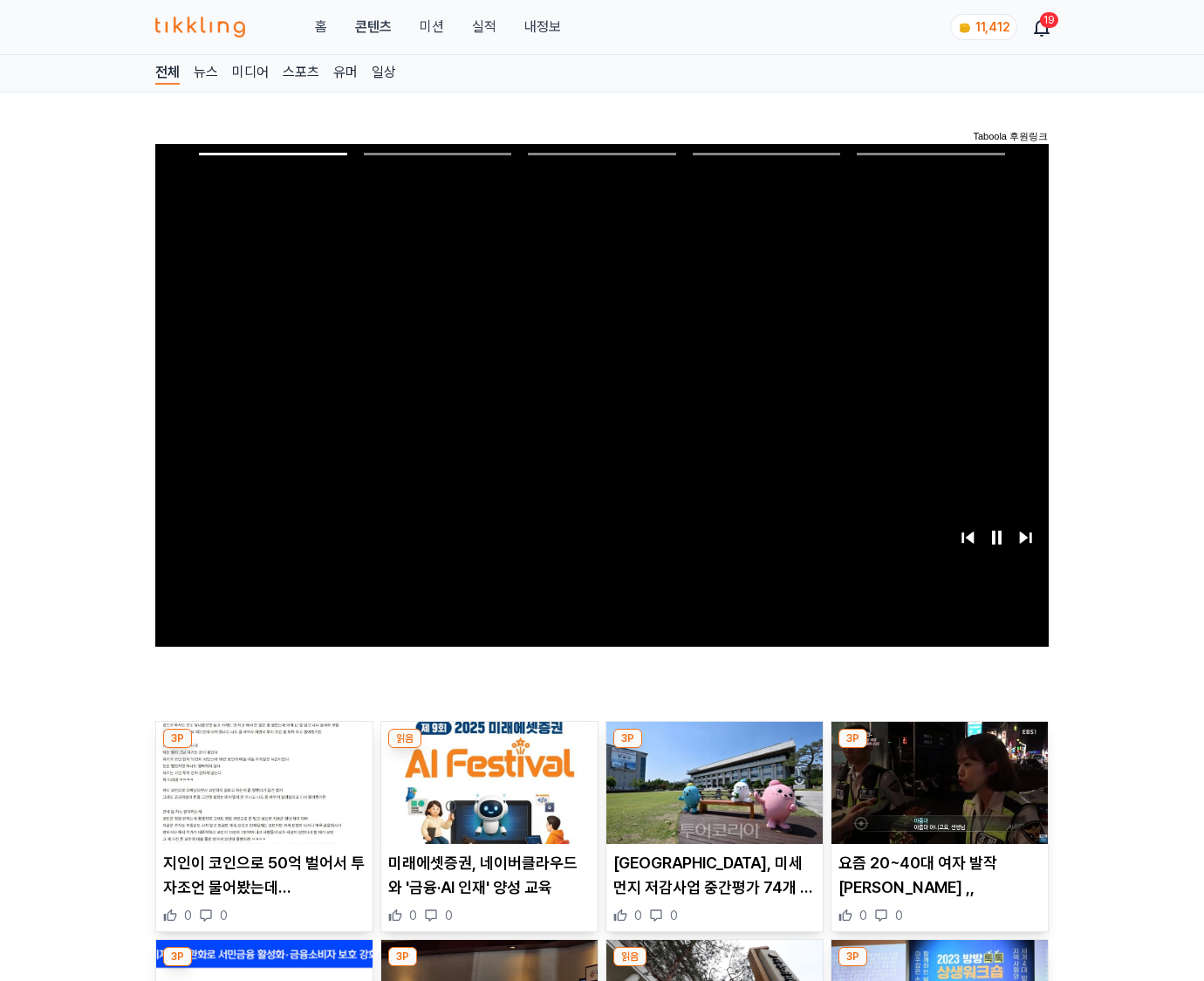
click at [939, 749] on img at bounding box center [940, 783] width 217 height 122
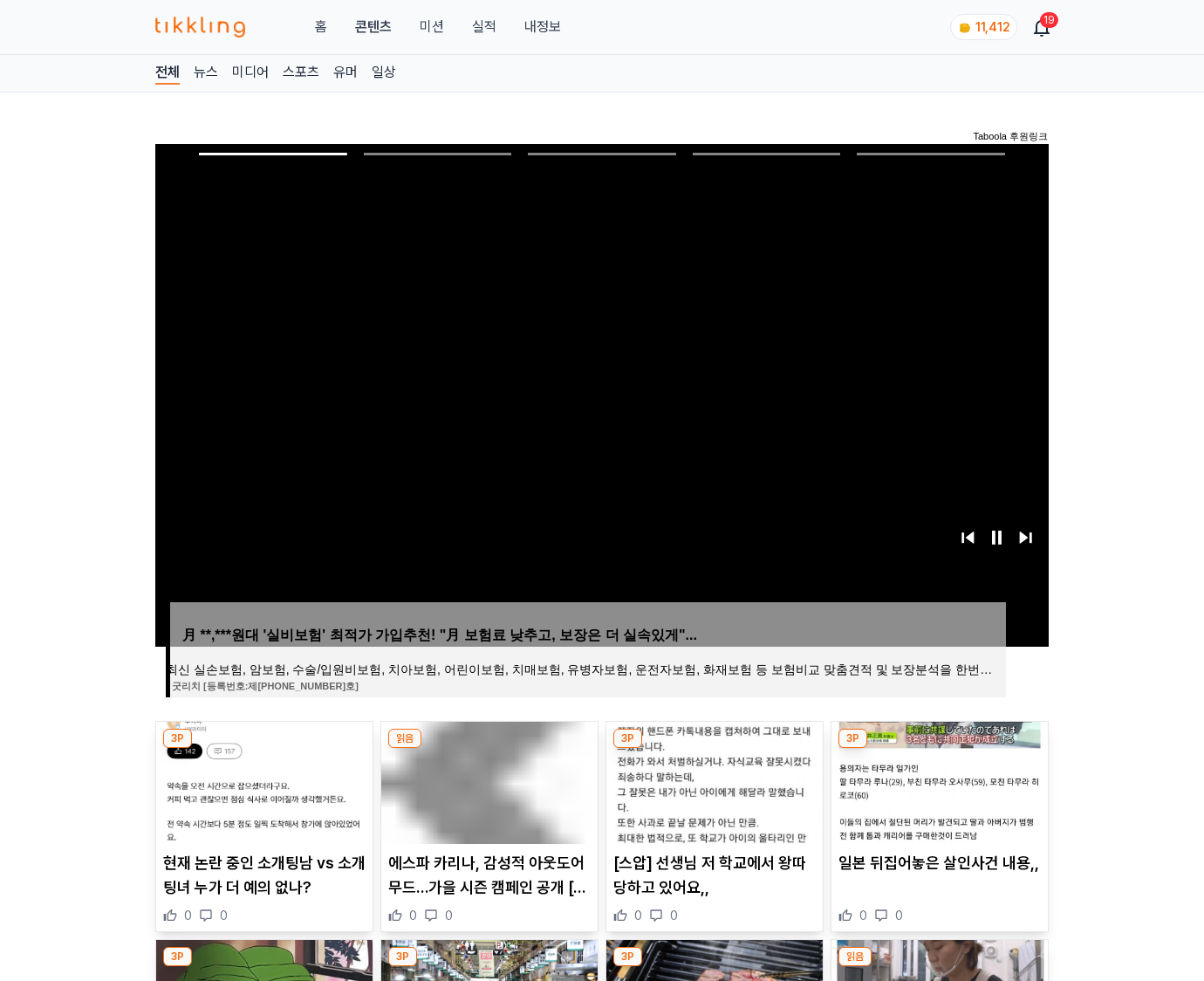
click at [939, 749] on img at bounding box center [940, 783] width 217 height 122
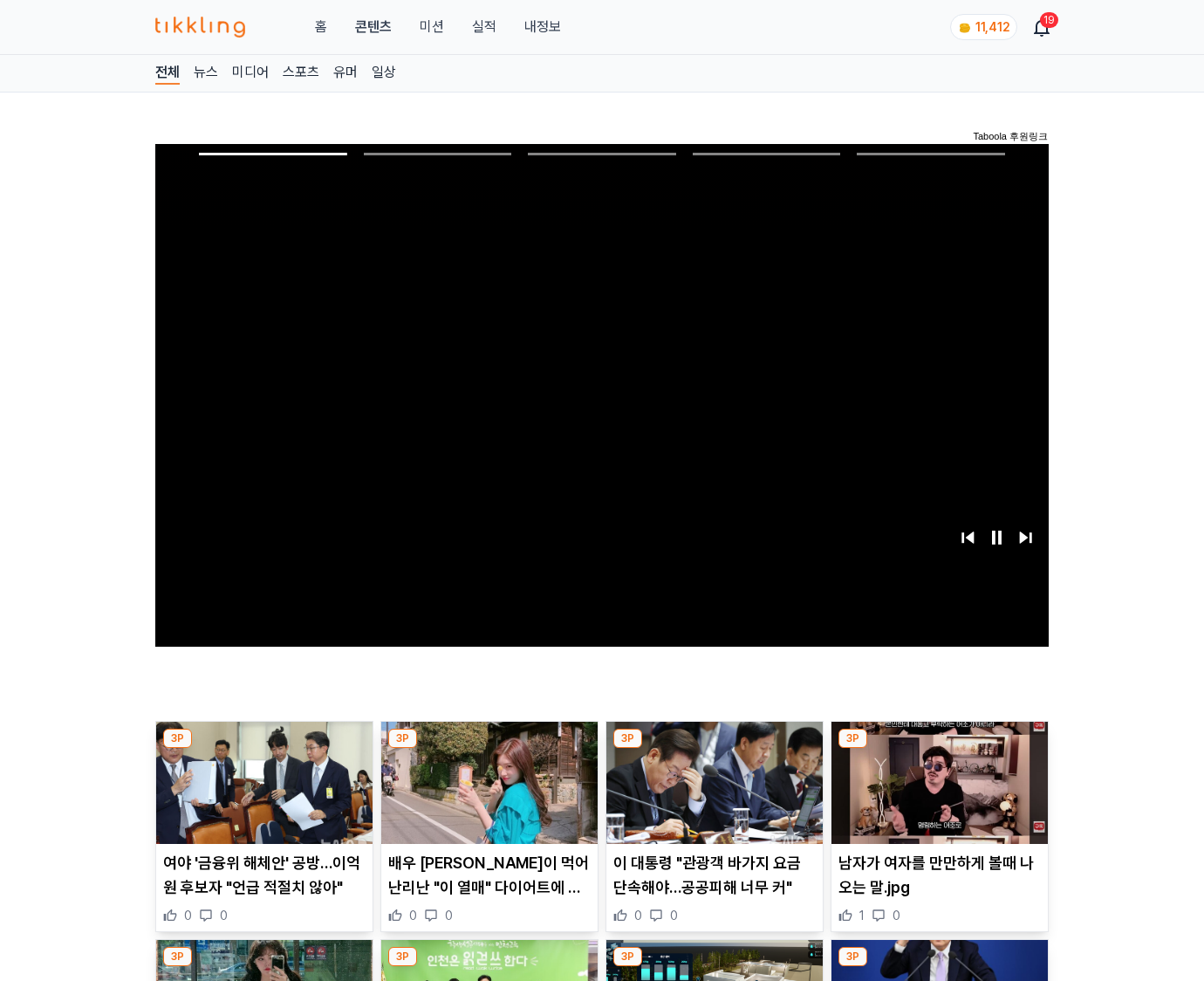
click at [939, 749] on img at bounding box center [940, 783] width 217 height 122
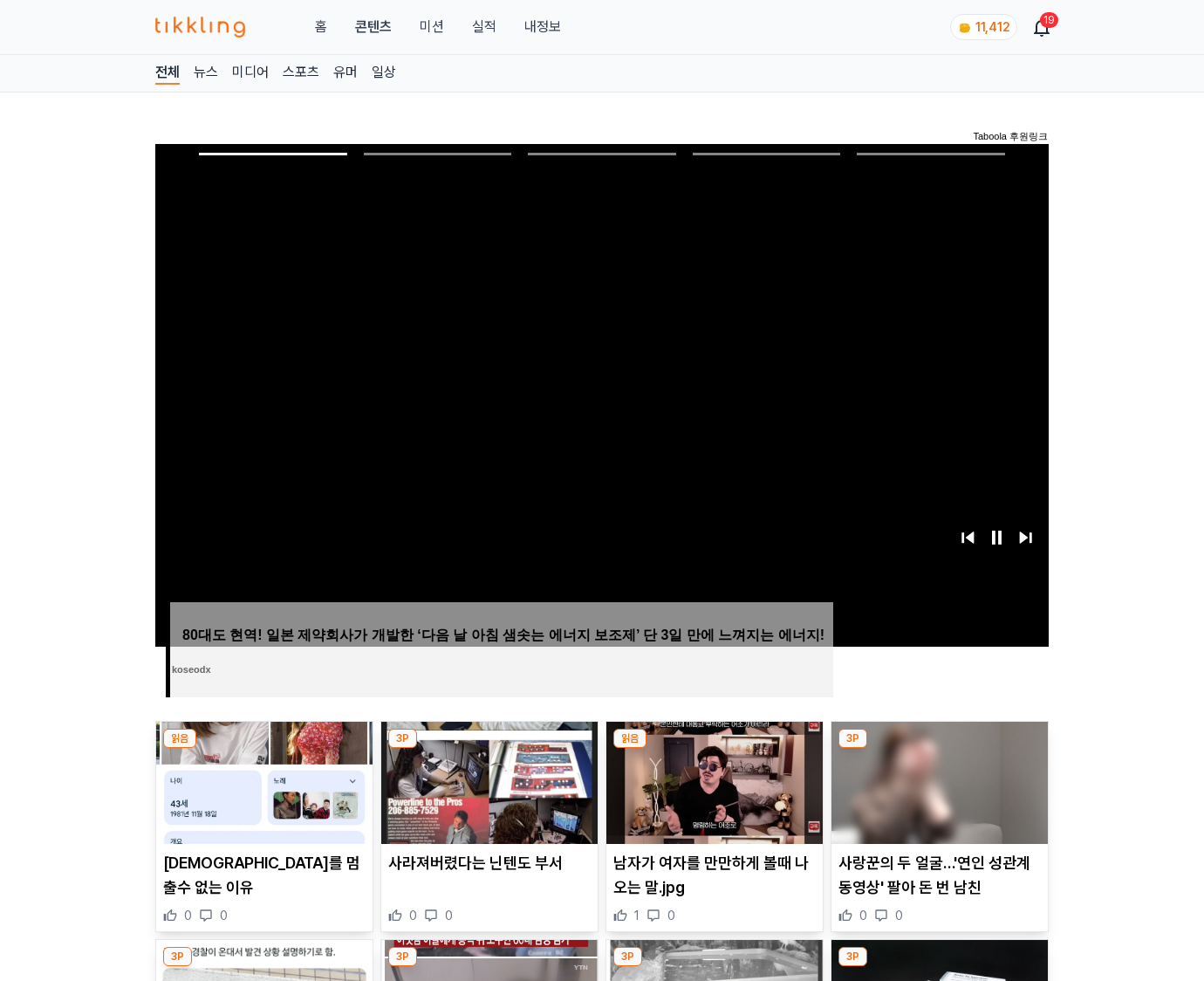
click at [939, 749] on img at bounding box center [940, 783] width 217 height 122
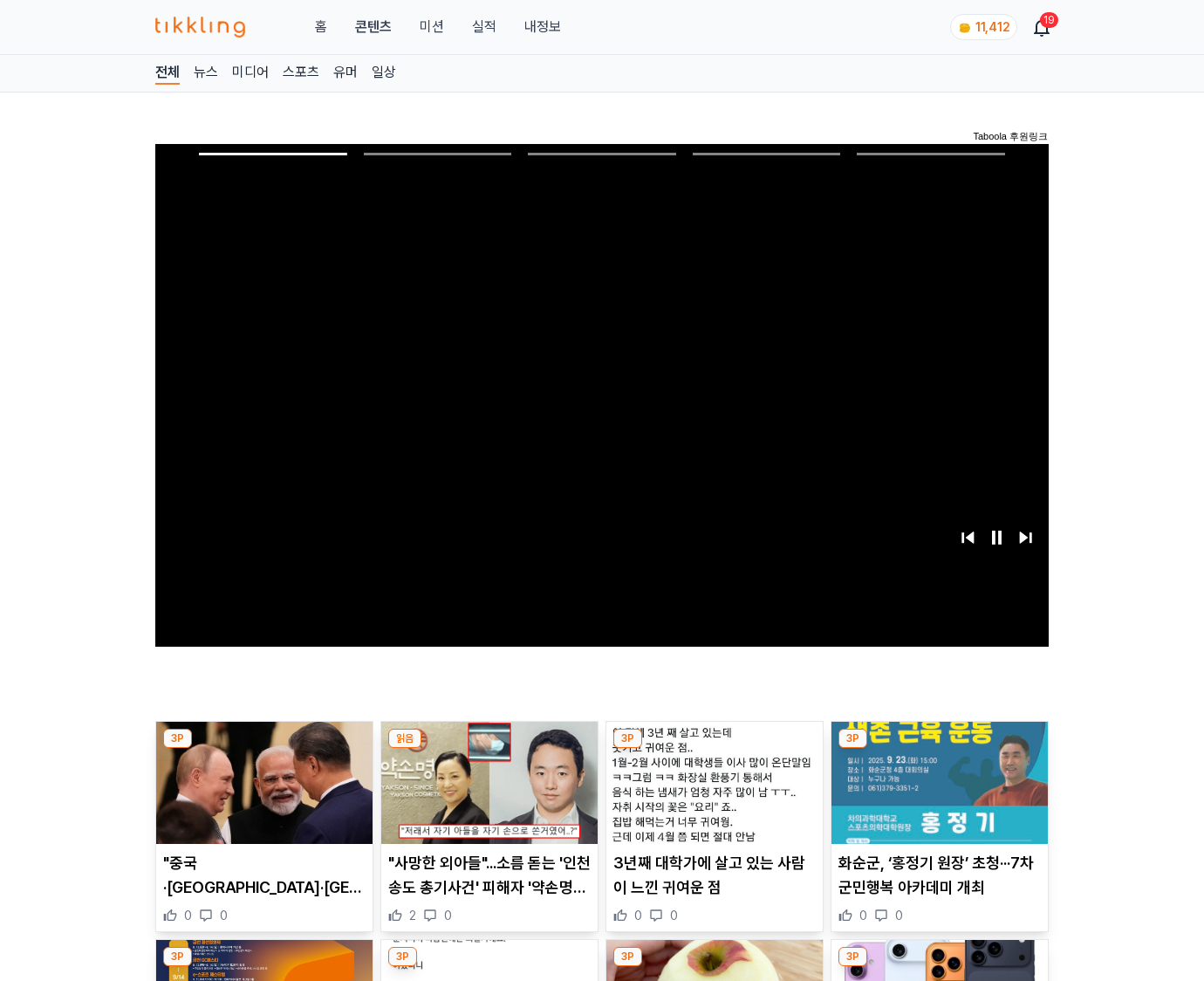
click at [939, 749] on img at bounding box center [940, 783] width 217 height 122
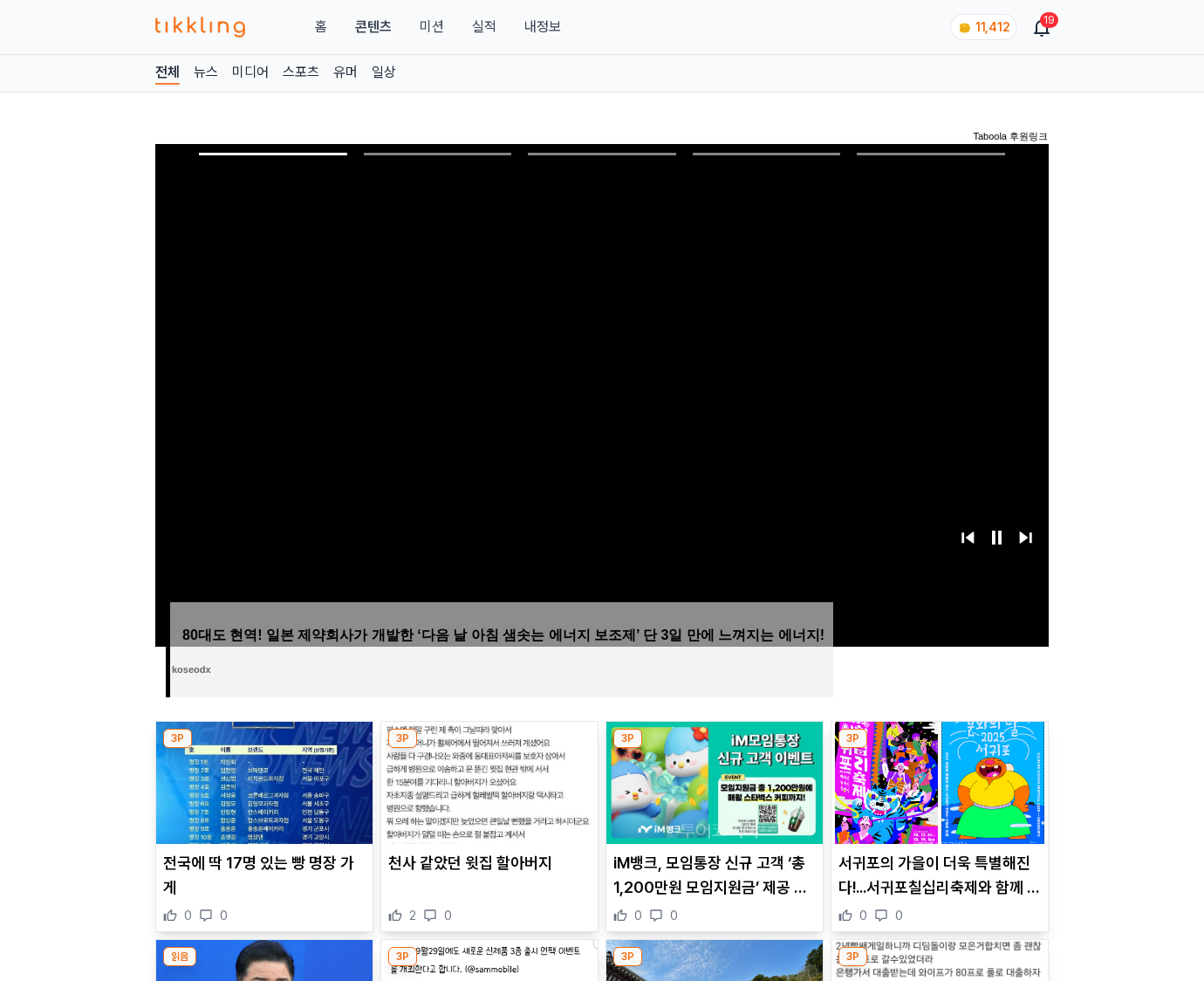
click at [939, 749] on img at bounding box center [940, 783] width 217 height 122
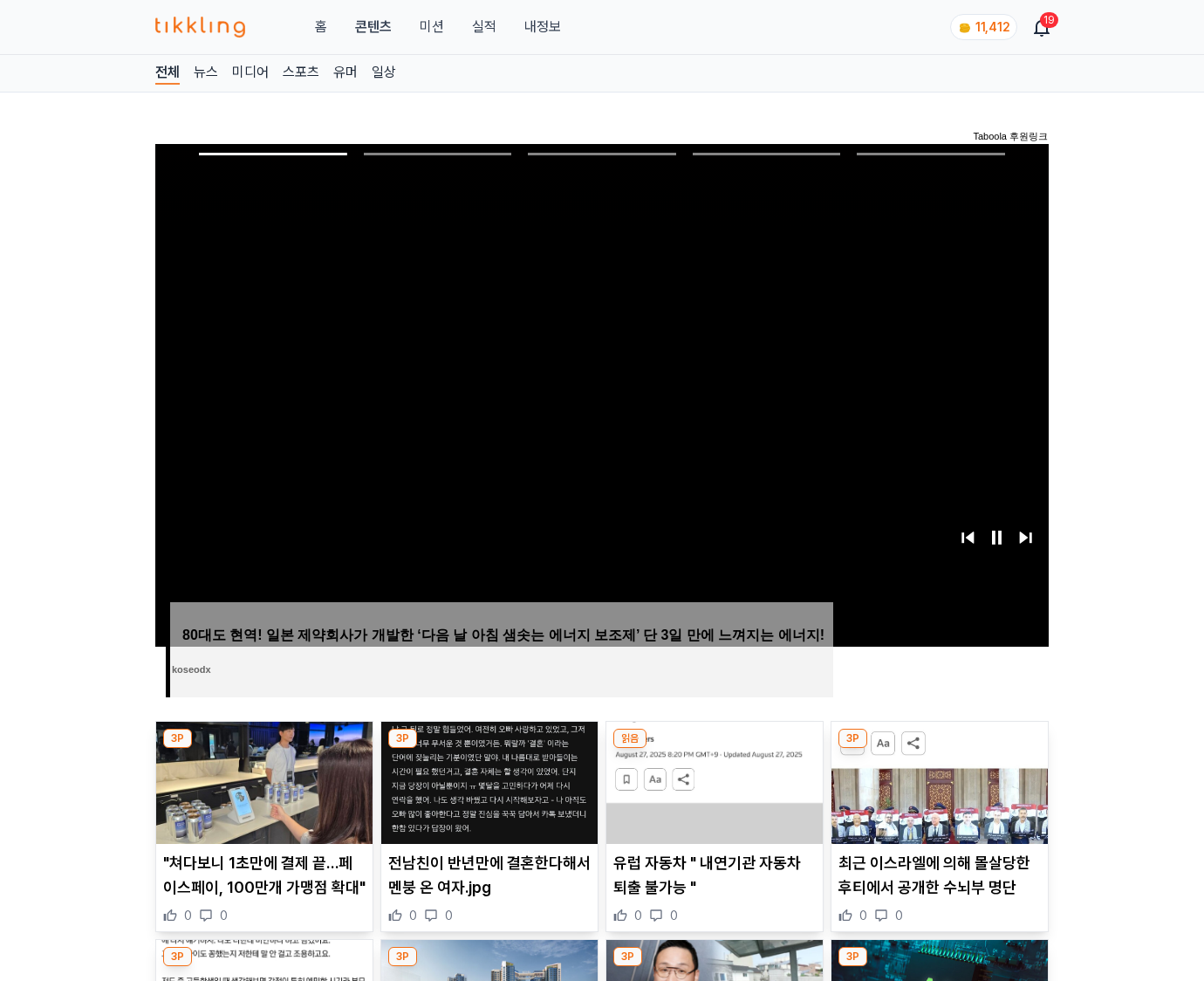
click at [939, 749] on img at bounding box center [940, 783] width 217 height 122
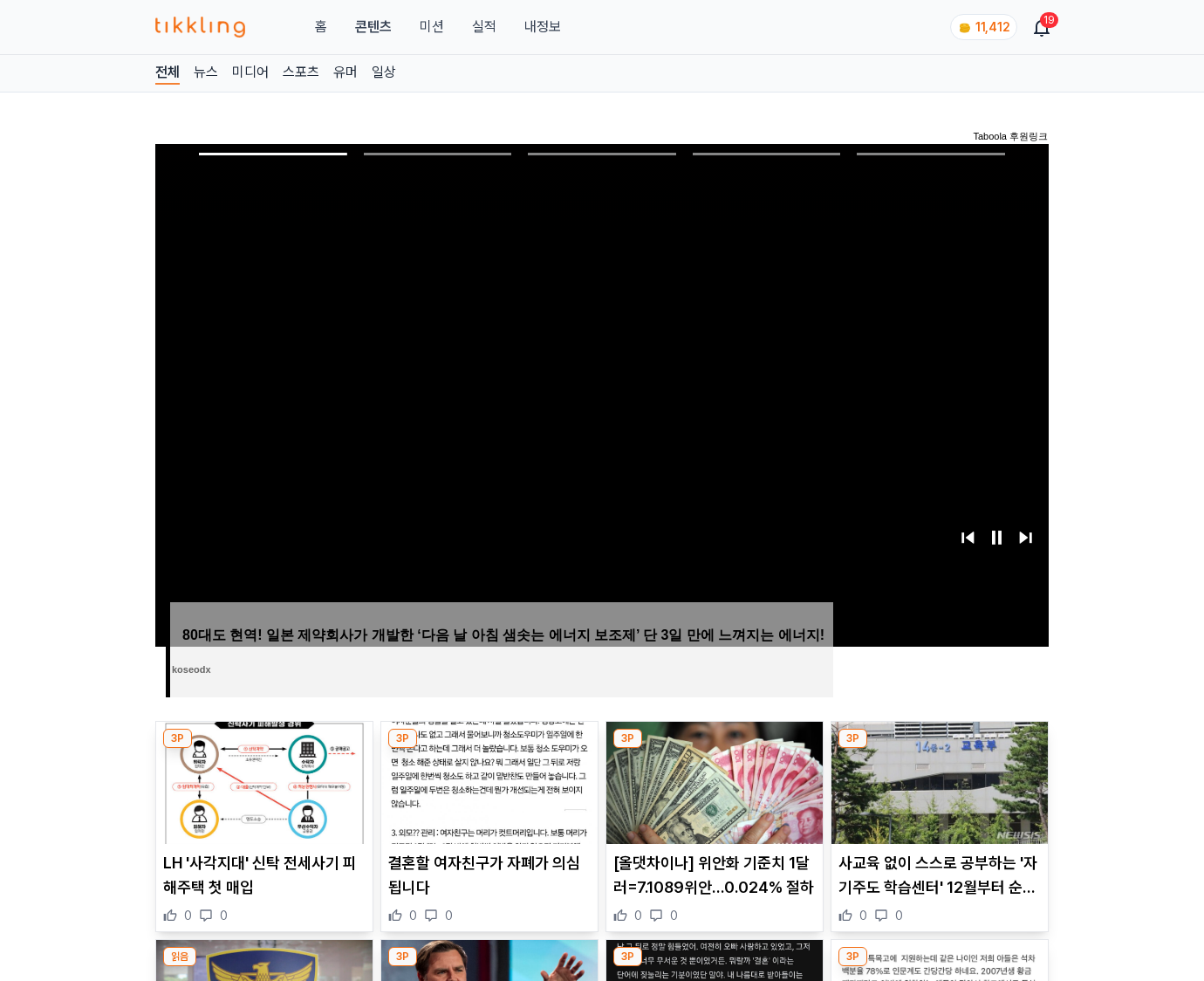
click at [939, 749] on img at bounding box center [940, 783] width 217 height 122
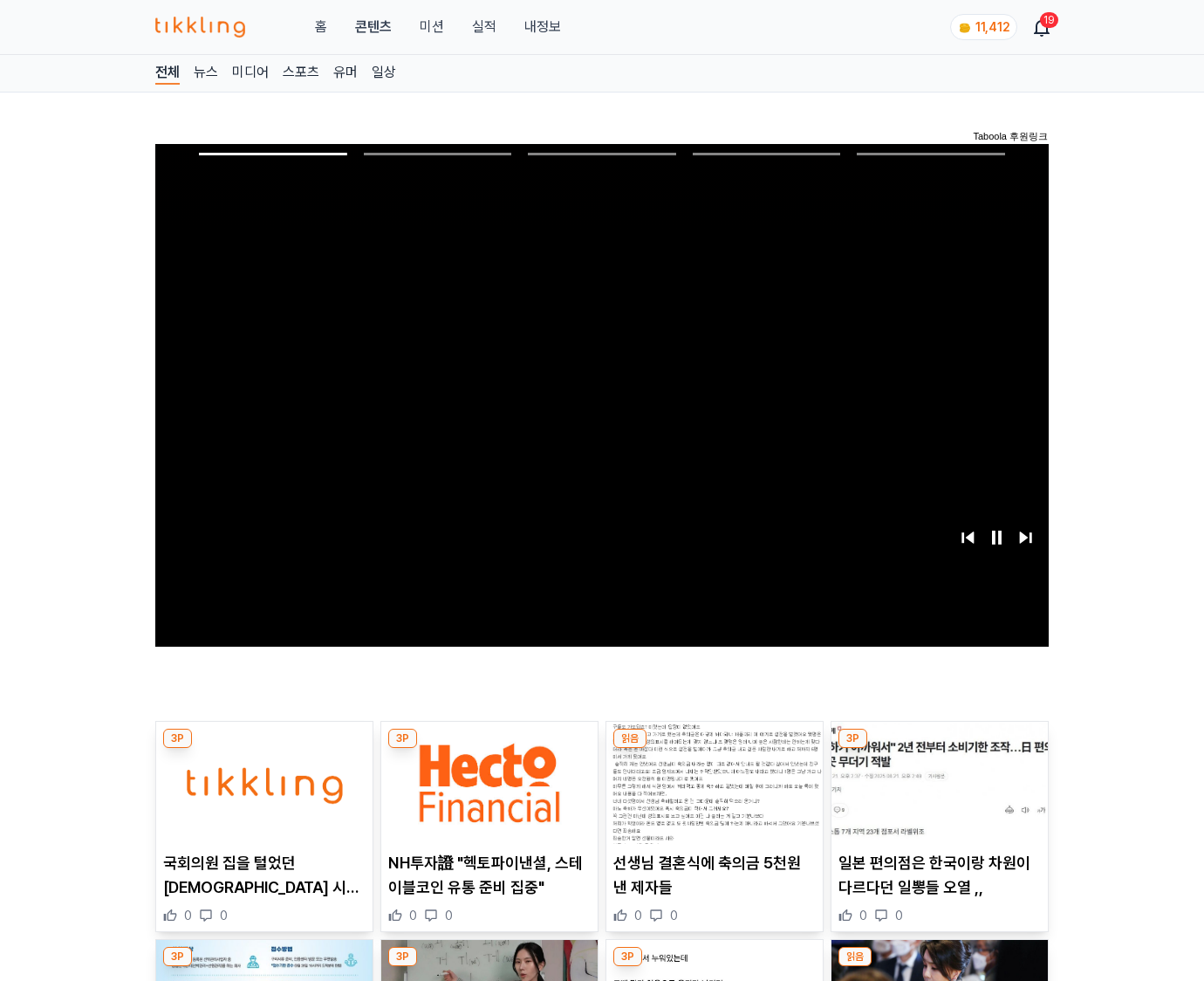
click at [939, 749] on img at bounding box center [940, 783] width 217 height 122
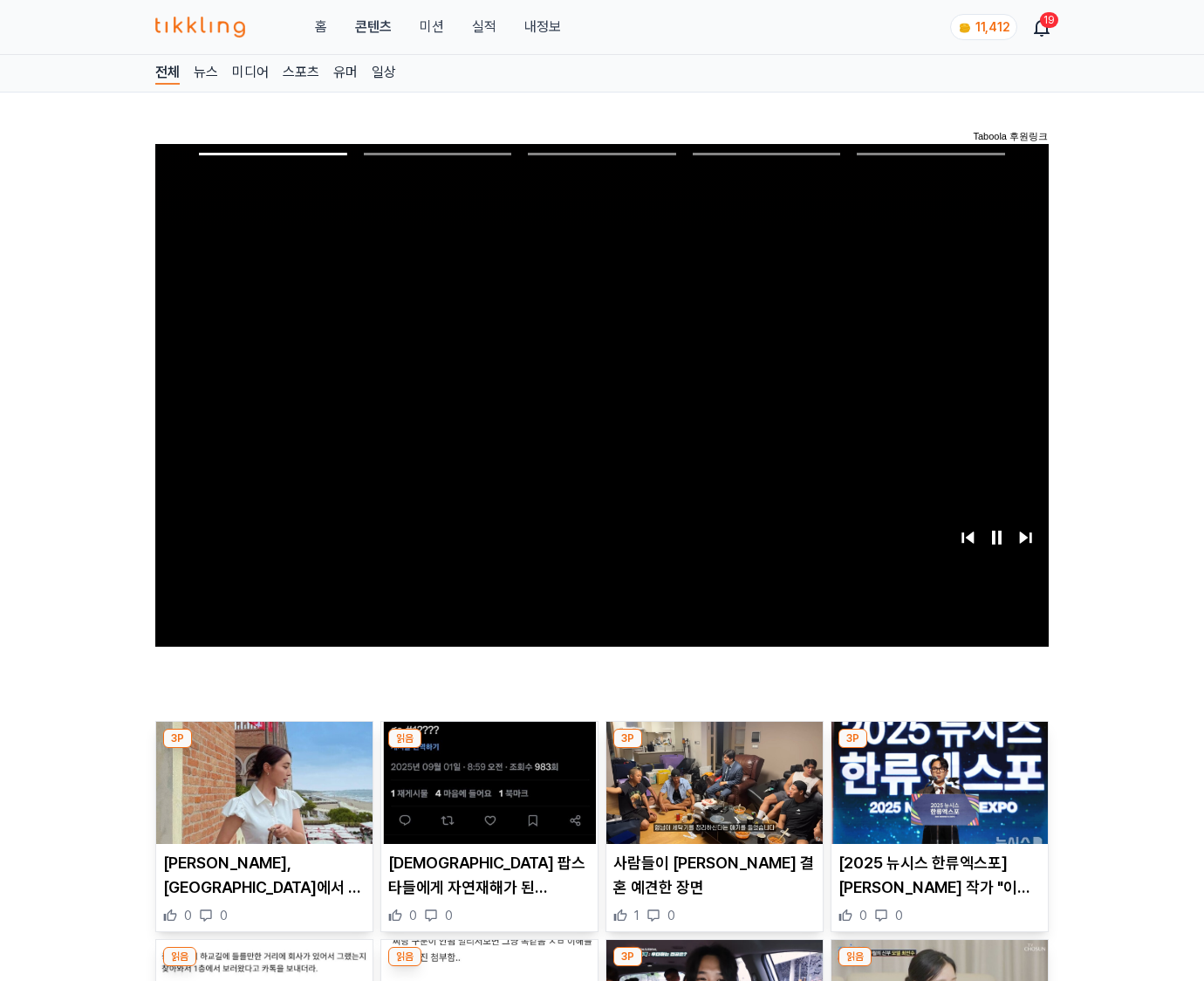
click at [939, 749] on img at bounding box center [940, 783] width 217 height 122
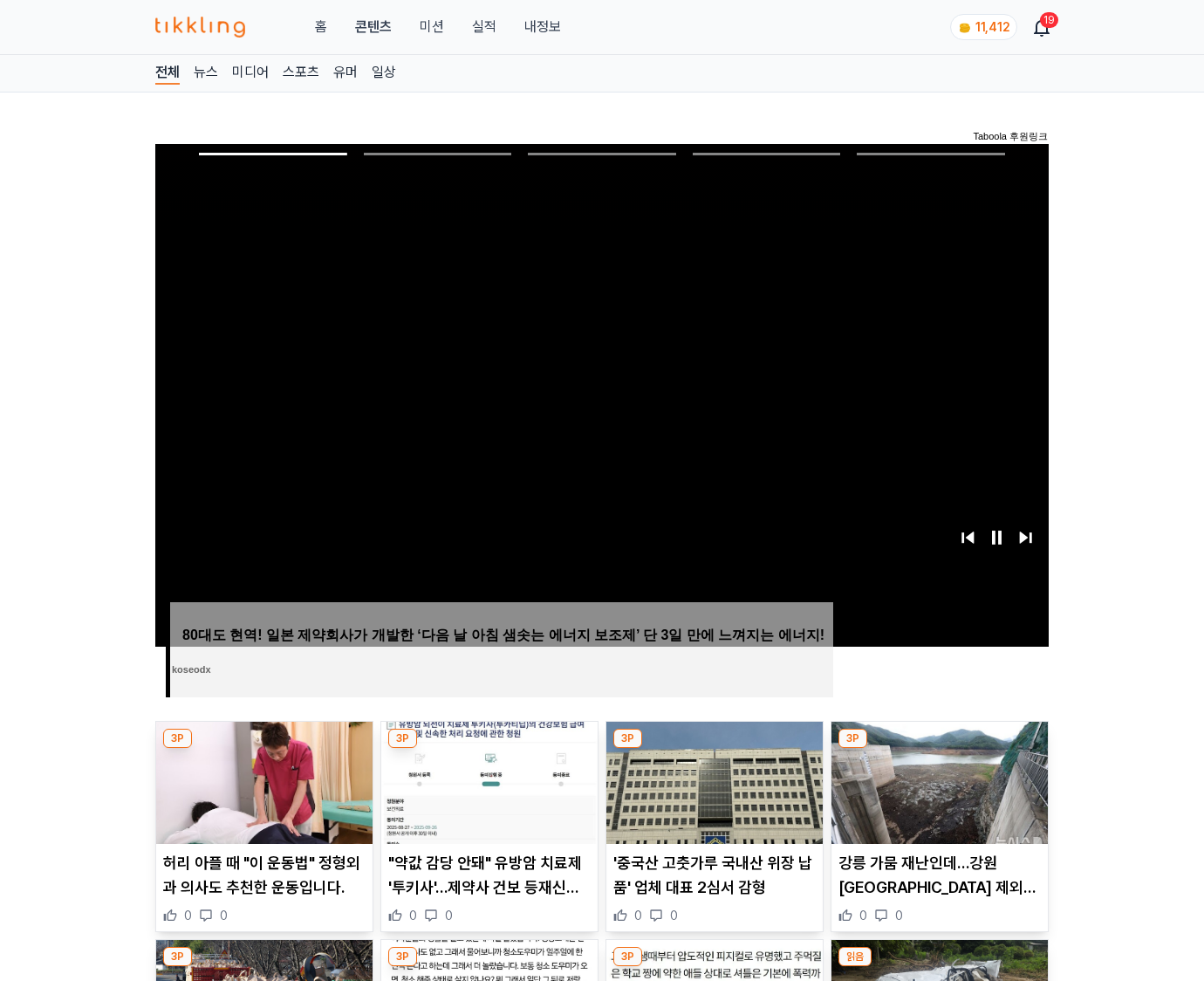
click at [939, 749] on img at bounding box center [940, 783] width 217 height 122
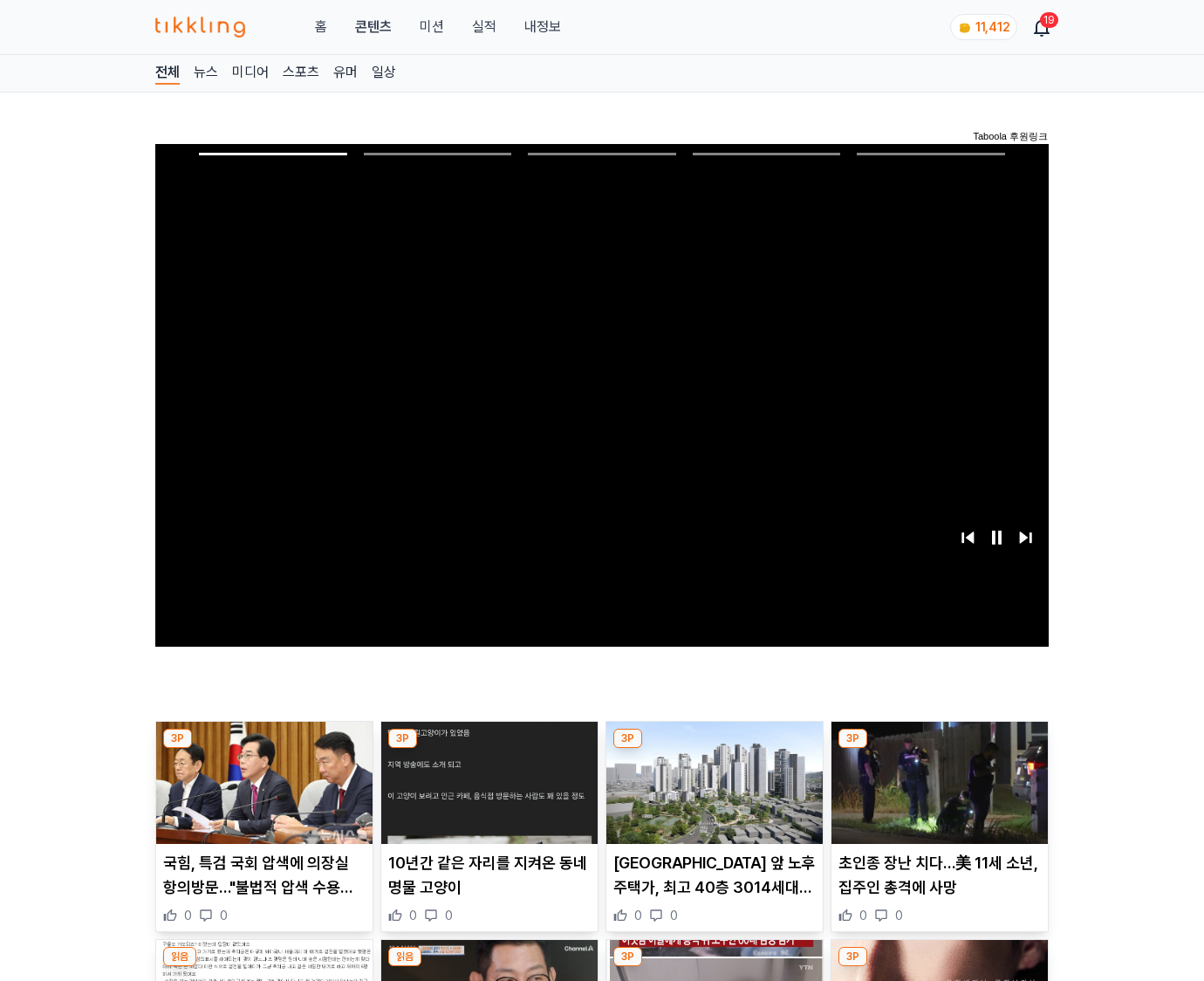
click at [939, 749] on img at bounding box center [940, 783] width 217 height 122
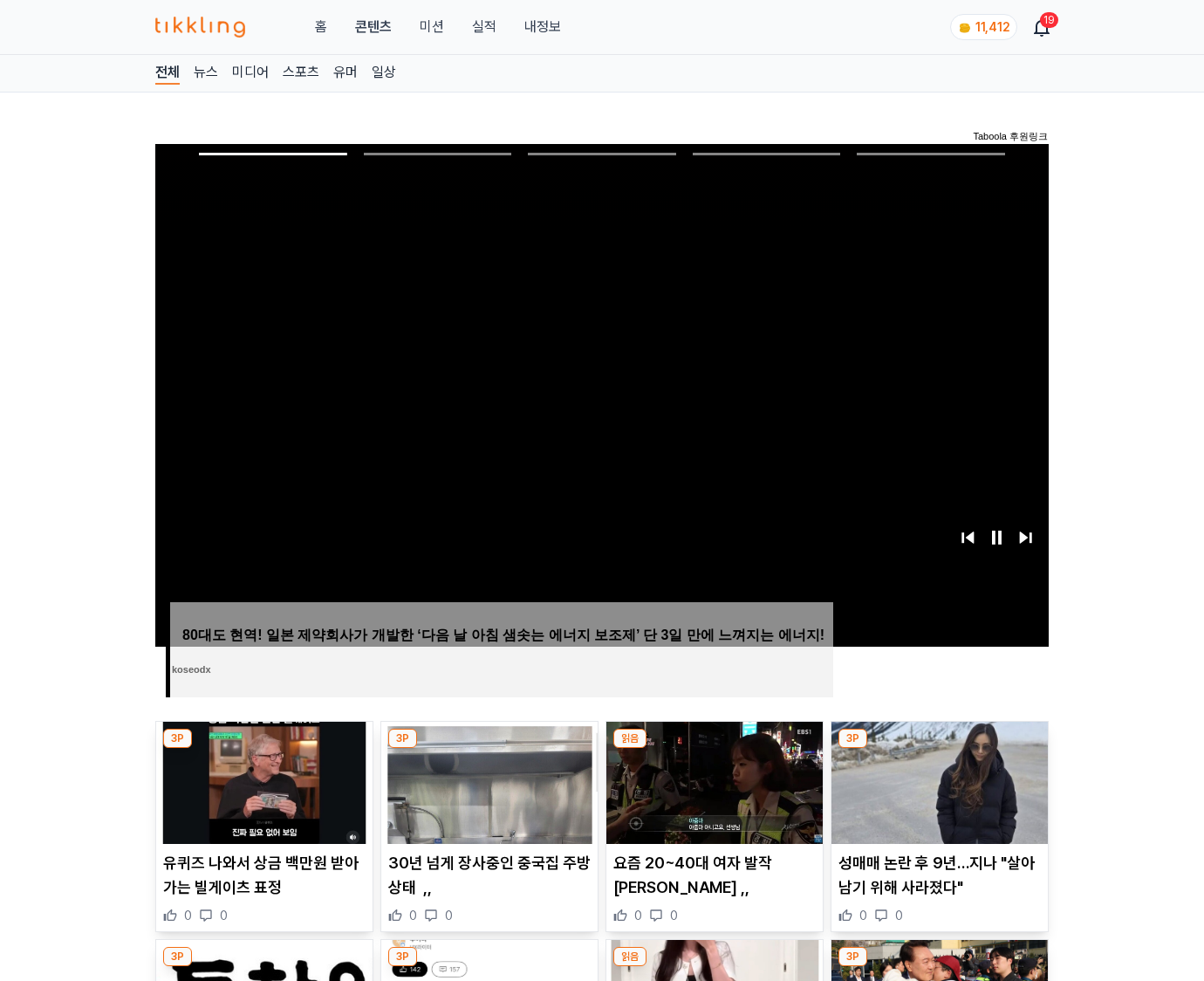
click at [939, 749] on img at bounding box center [940, 783] width 217 height 122
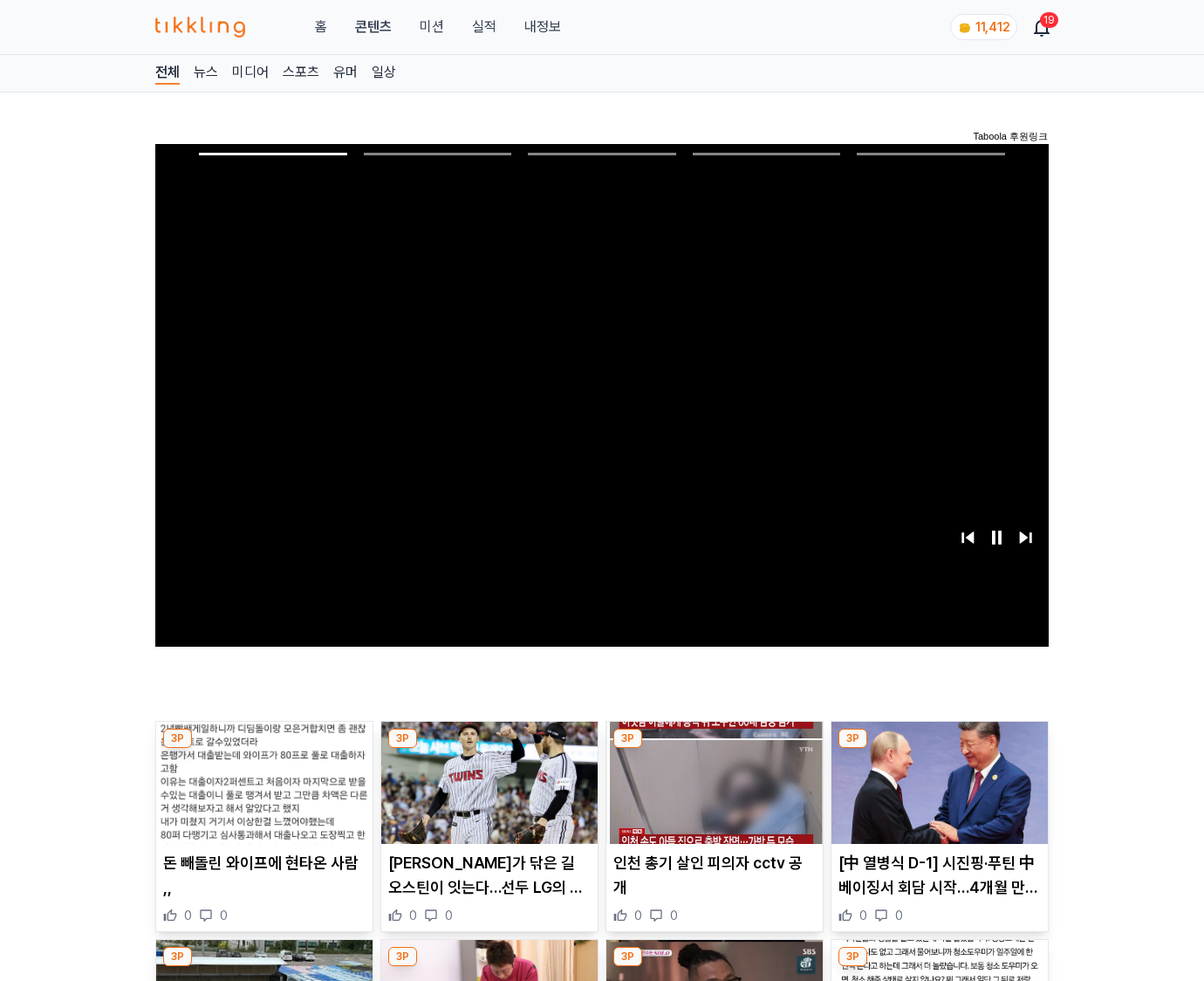
click at [939, 749] on img at bounding box center [940, 783] width 217 height 122
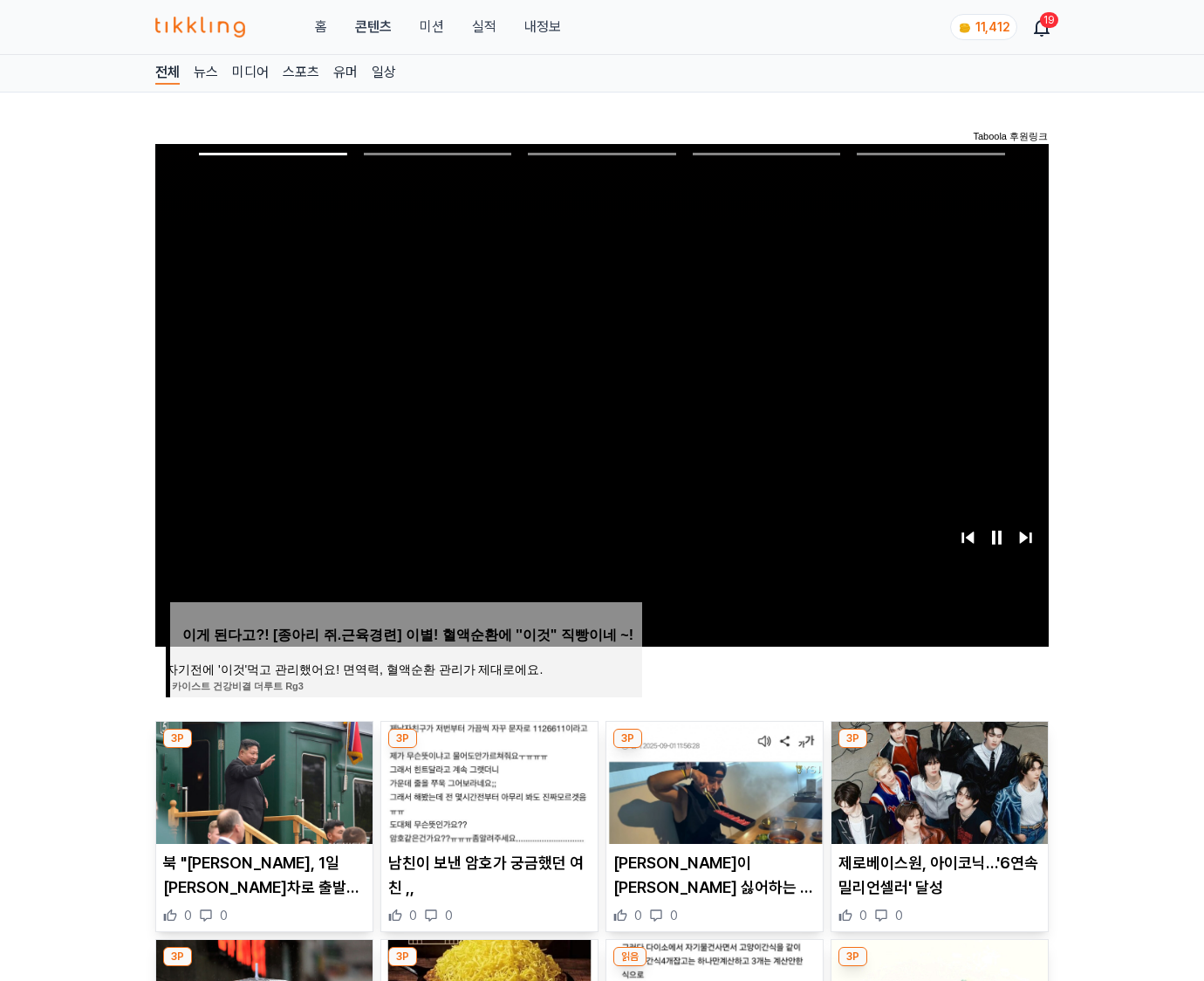
click at [939, 749] on img at bounding box center [940, 783] width 217 height 122
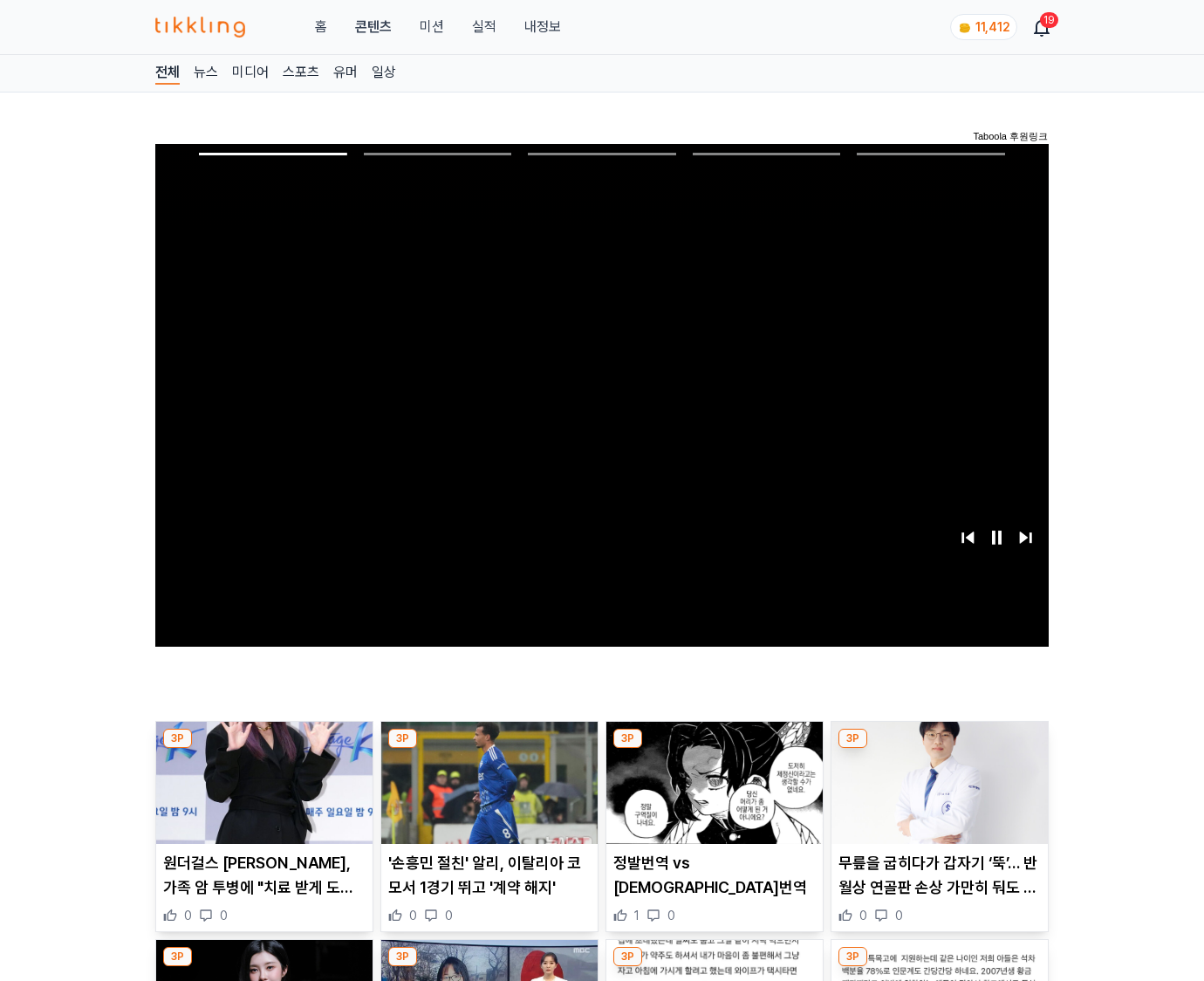
click at [939, 749] on img at bounding box center [940, 783] width 217 height 122
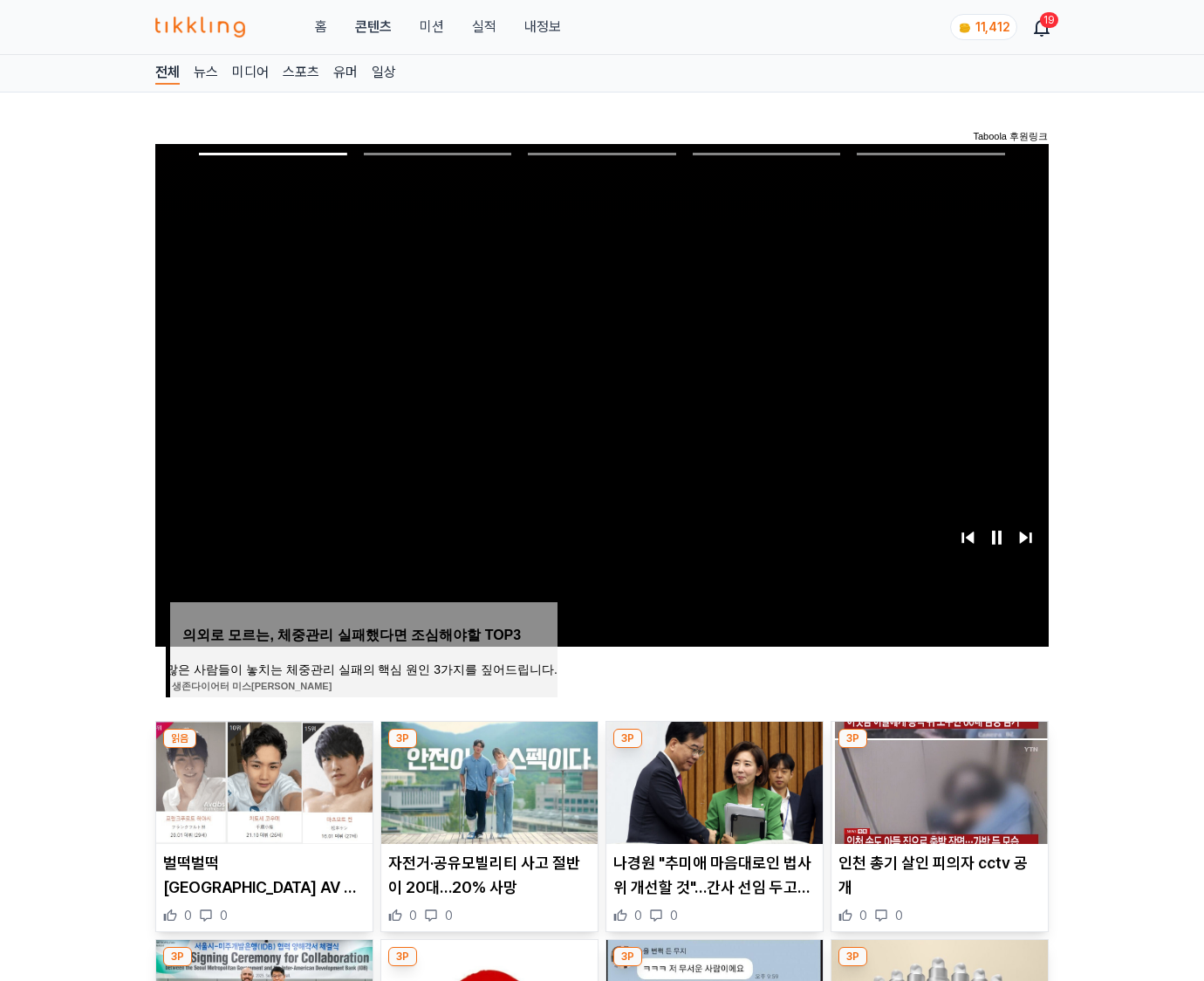
click at [939, 749] on img at bounding box center [940, 783] width 217 height 122
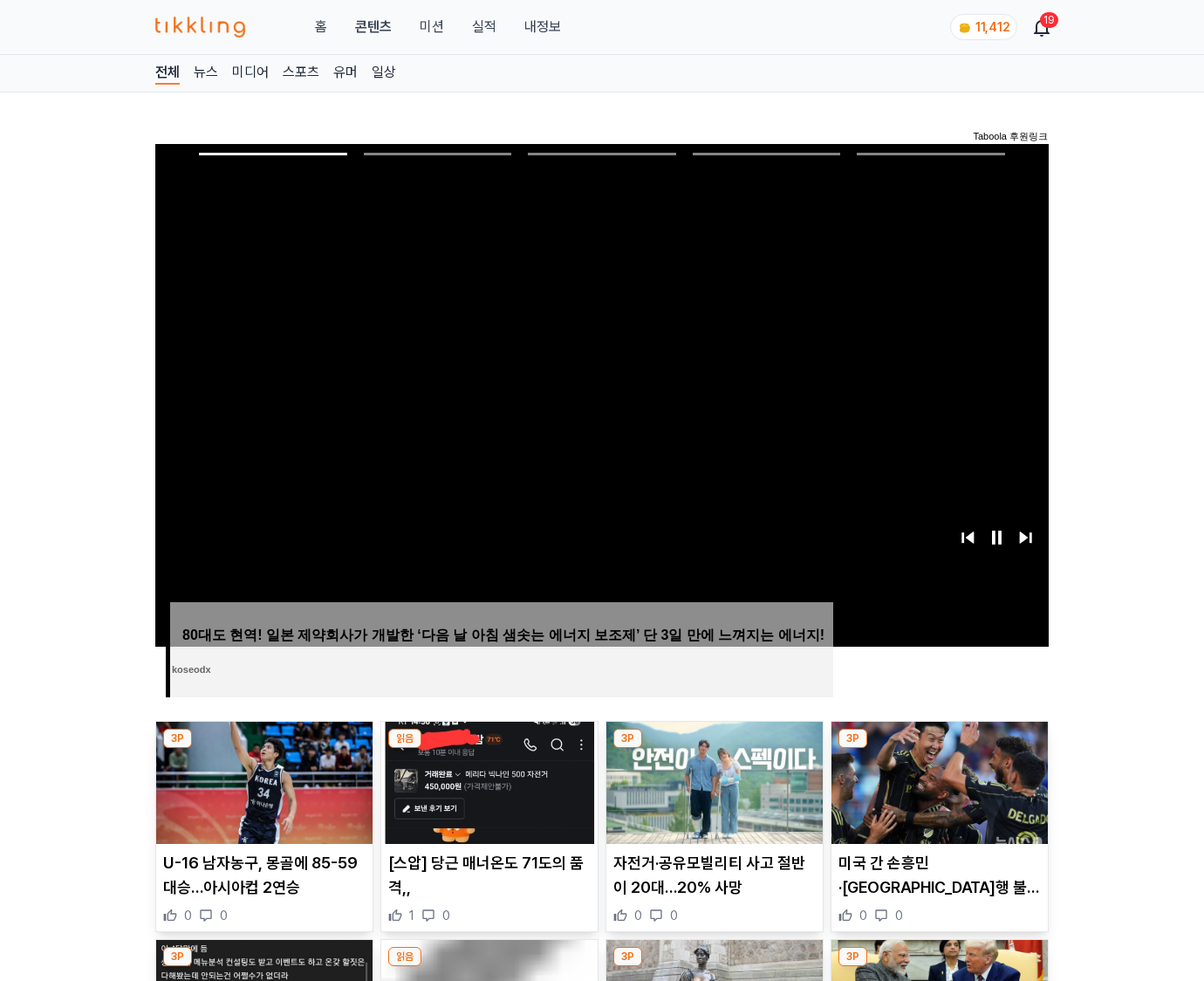
click at [939, 749] on img at bounding box center [940, 783] width 217 height 122
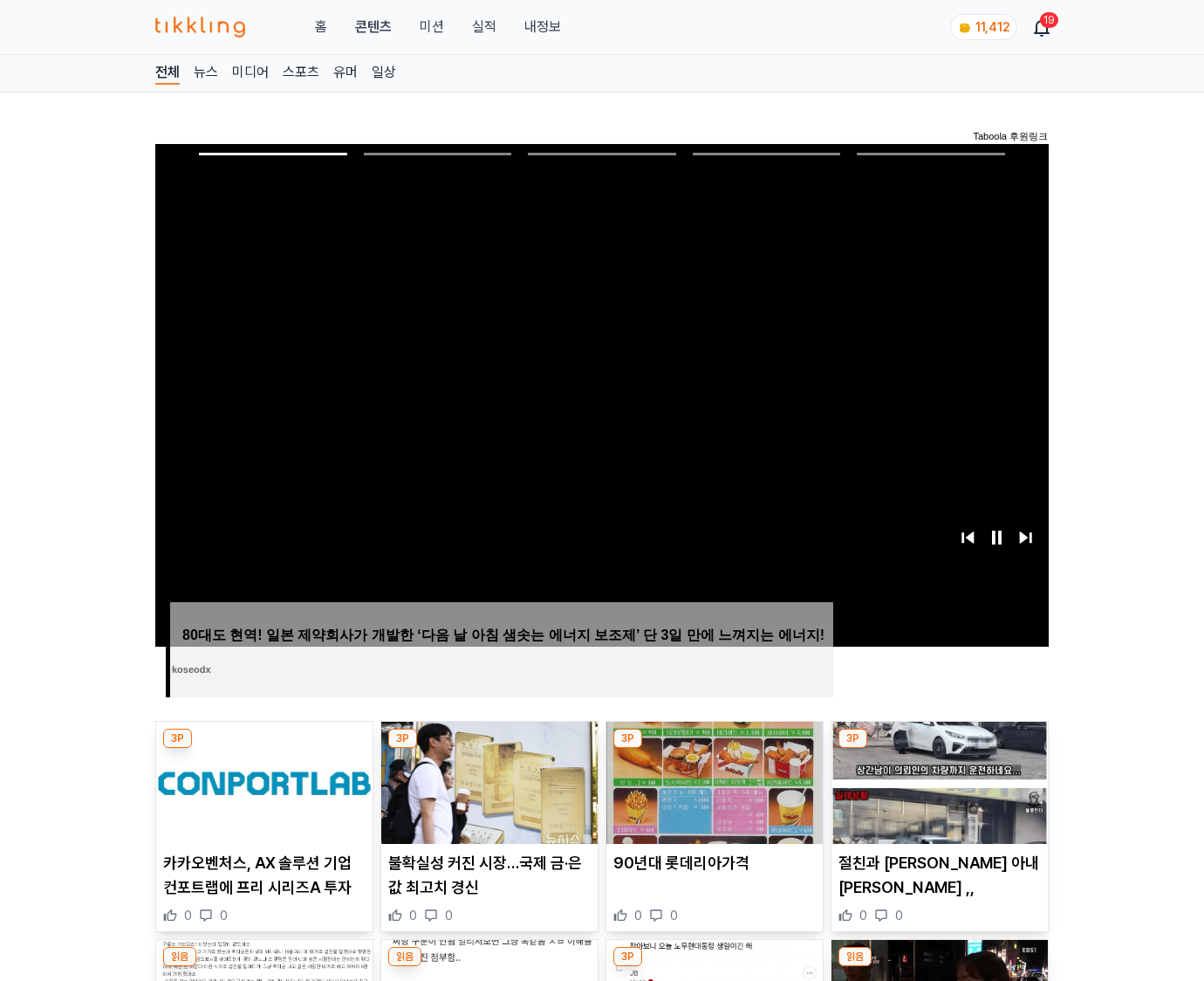
click at [939, 749] on img at bounding box center [940, 783] width 217 height 122
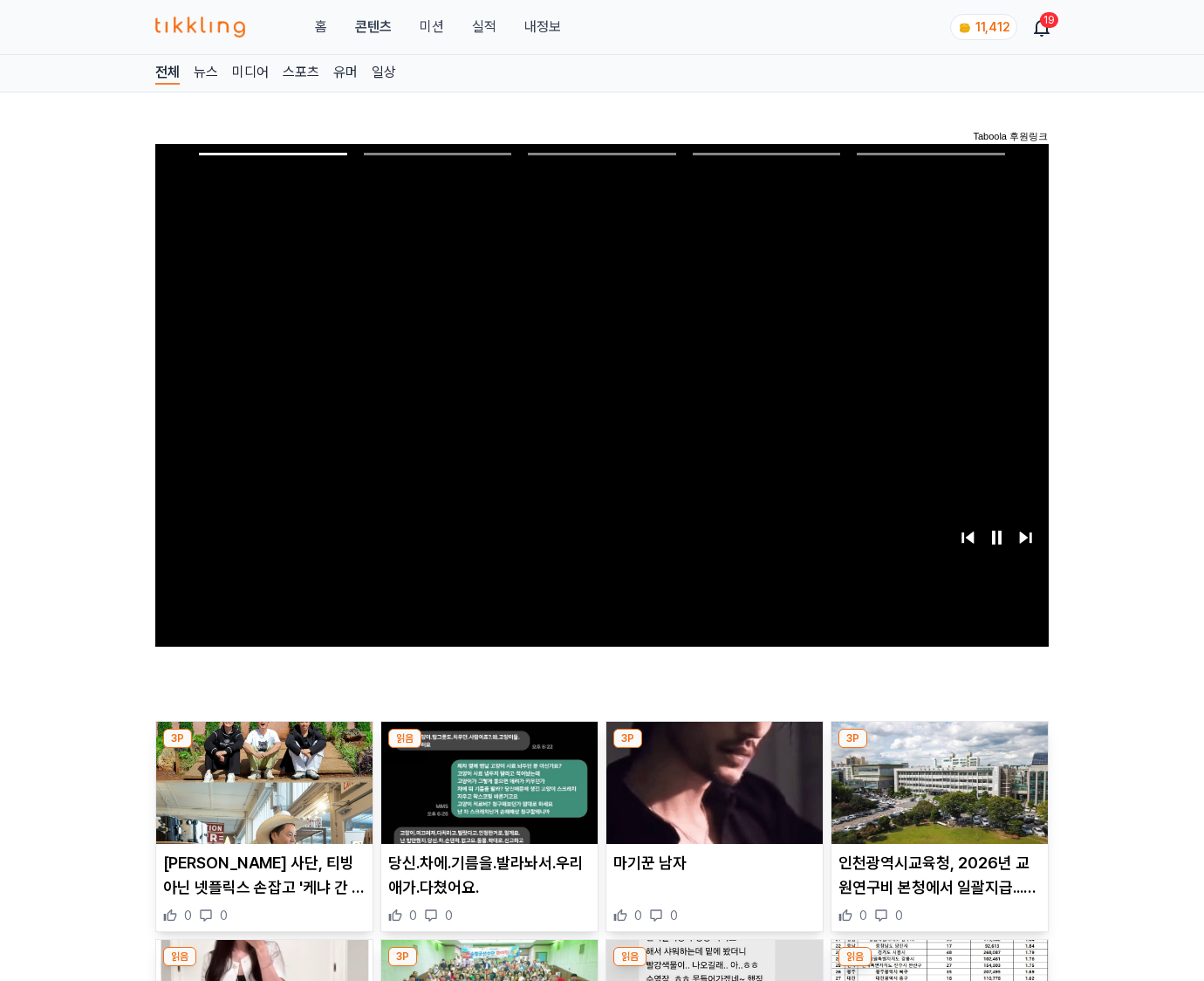
click at [939, 749] on img at bounding box center [940, 783] width 217 height 122
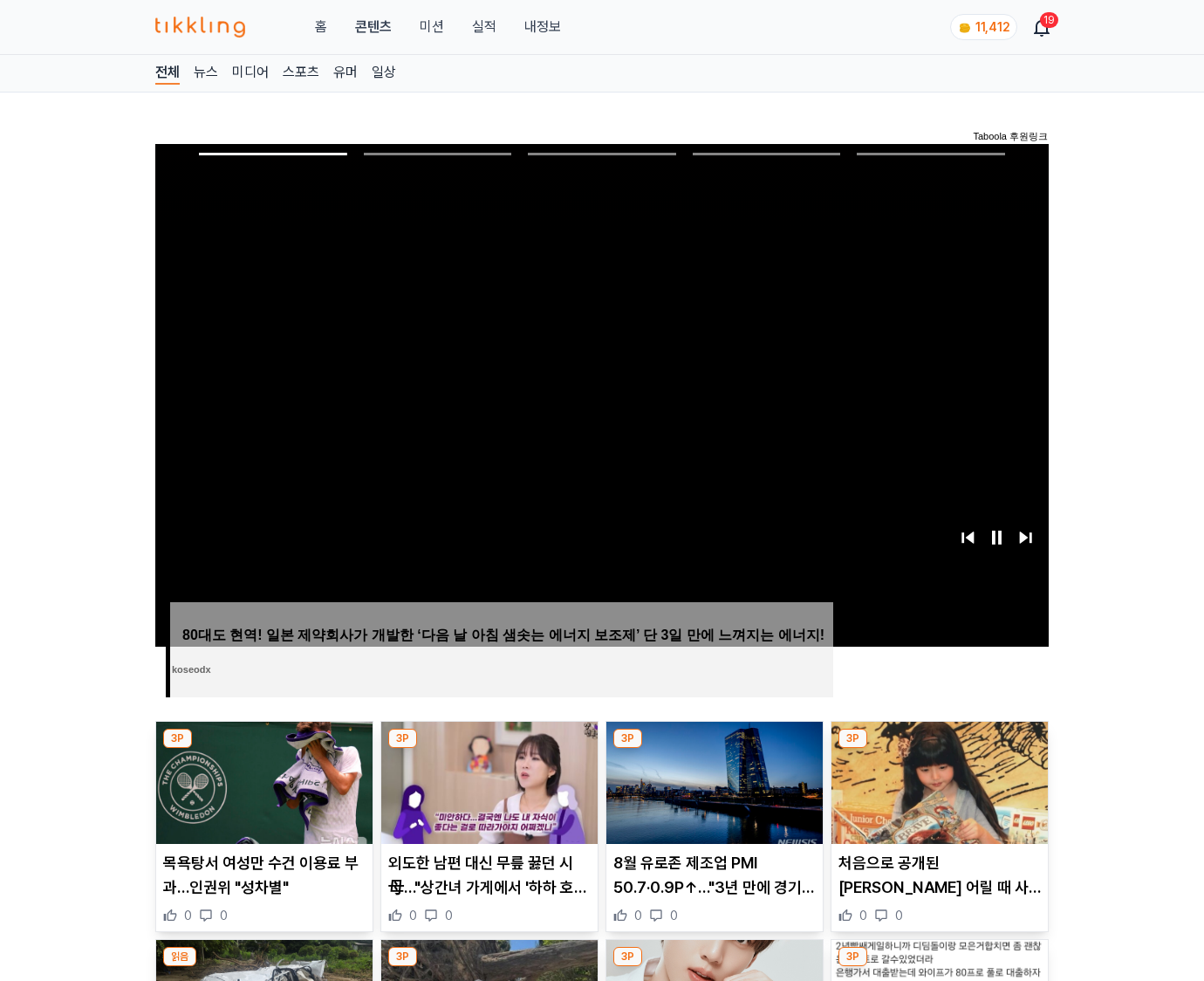
click at [939, 749] on img at bounding box center [940, 783] width 217 height 122
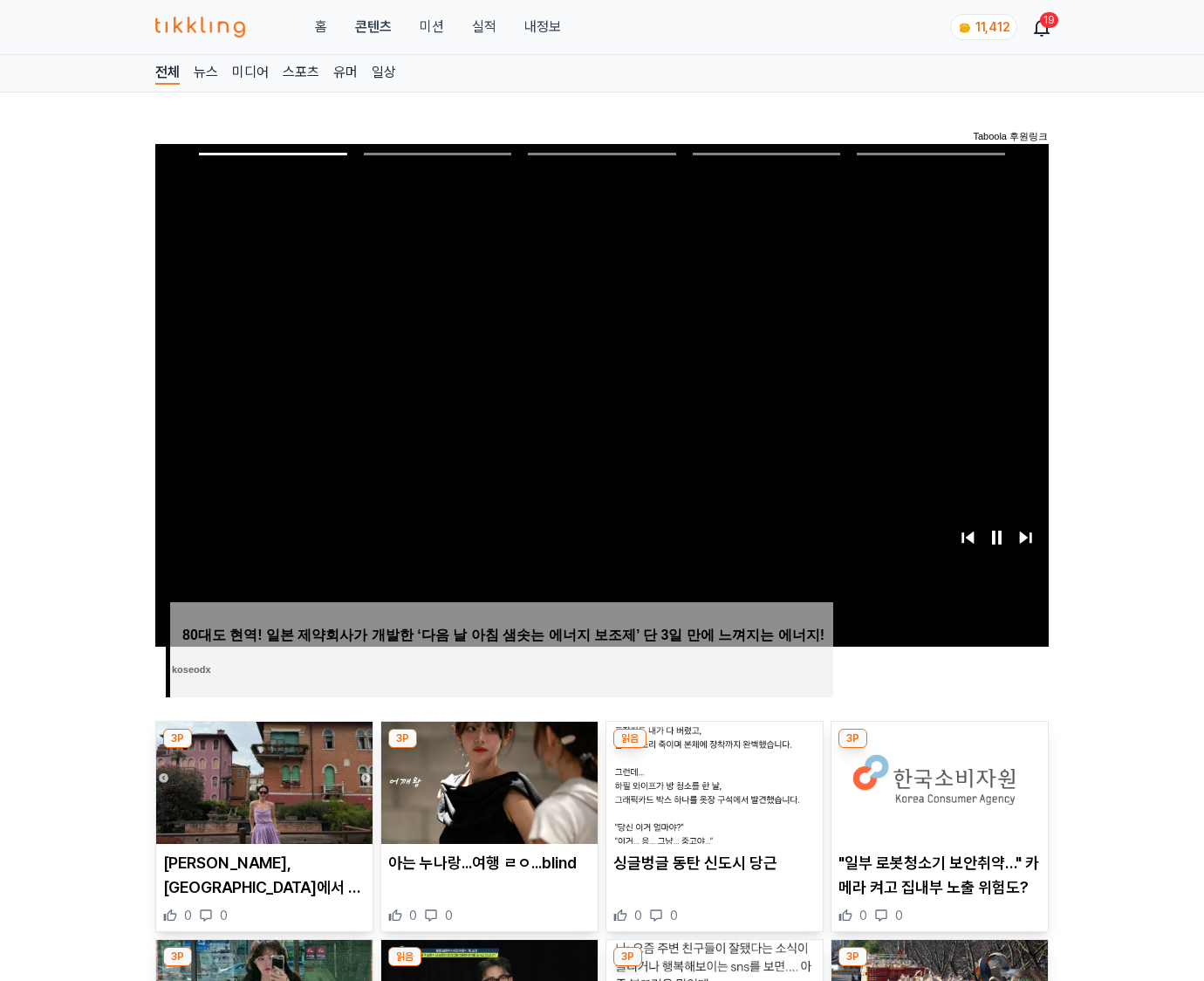
click at [939, 749] on img at bounding box center [940, 783] width 217 height 122
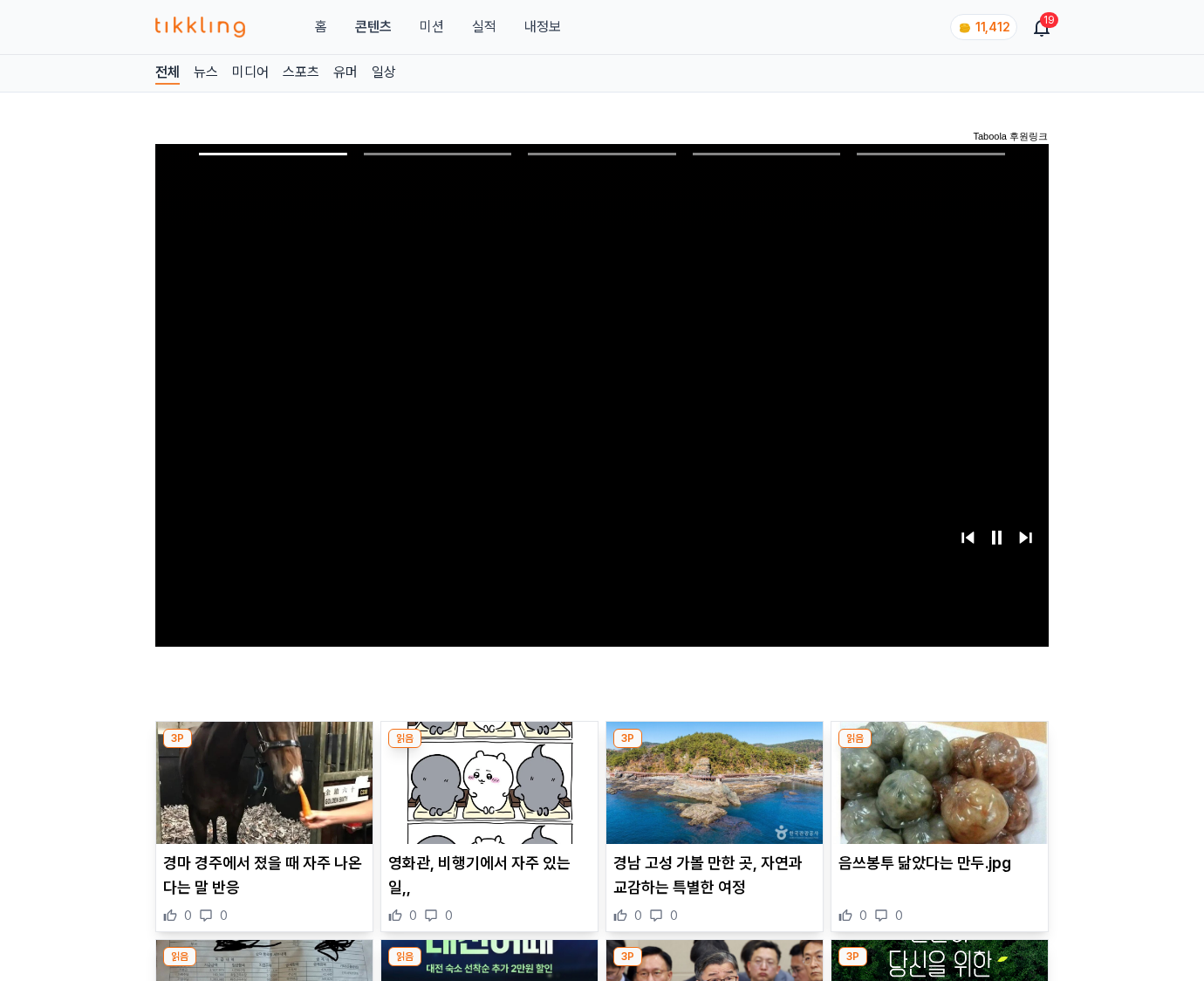
click at [939, 749] on img at bounding box center [940, 783] width 217 height 122
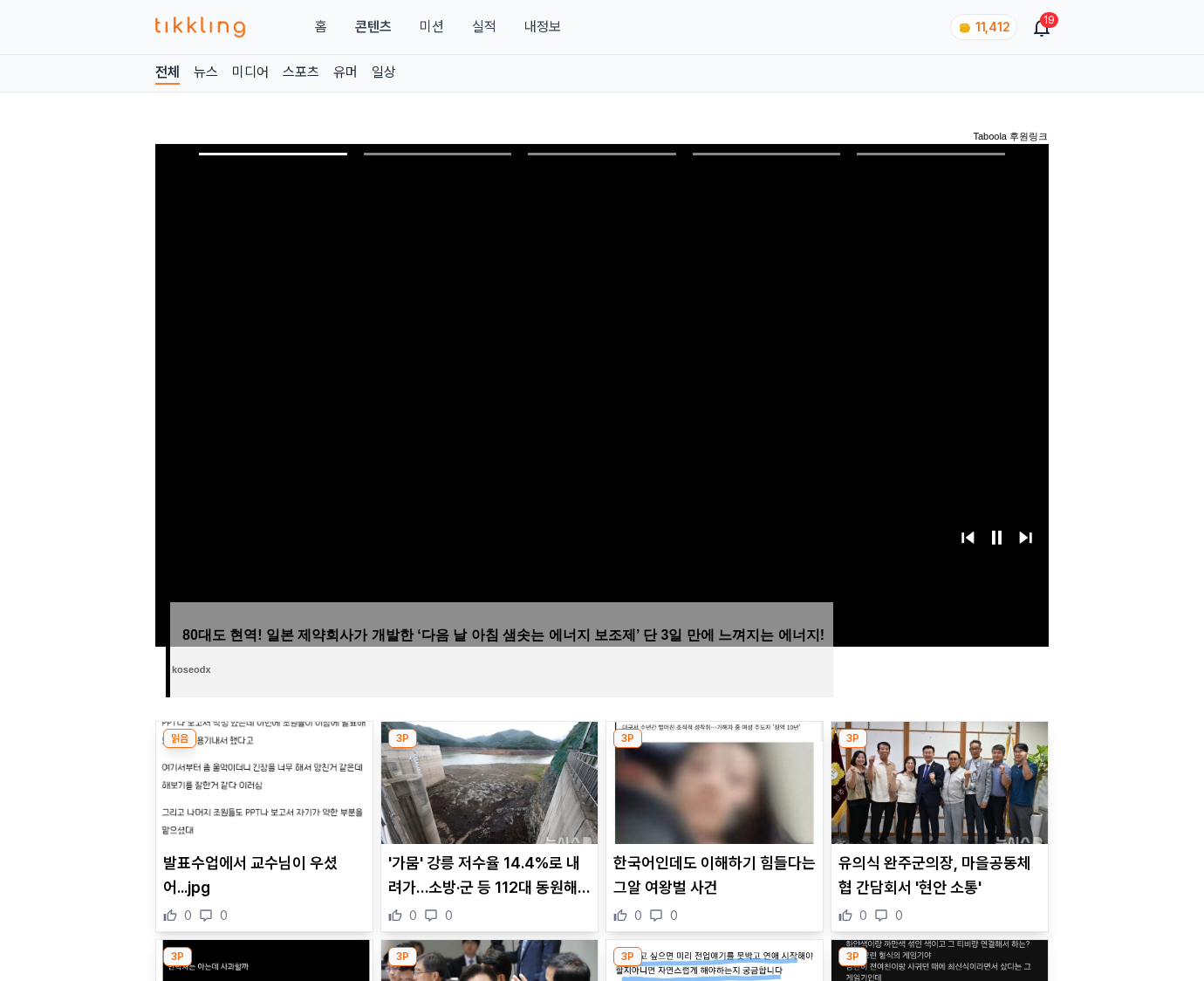
click at [939, 749] on img at bounding box center [940, 783] width 217 height 122
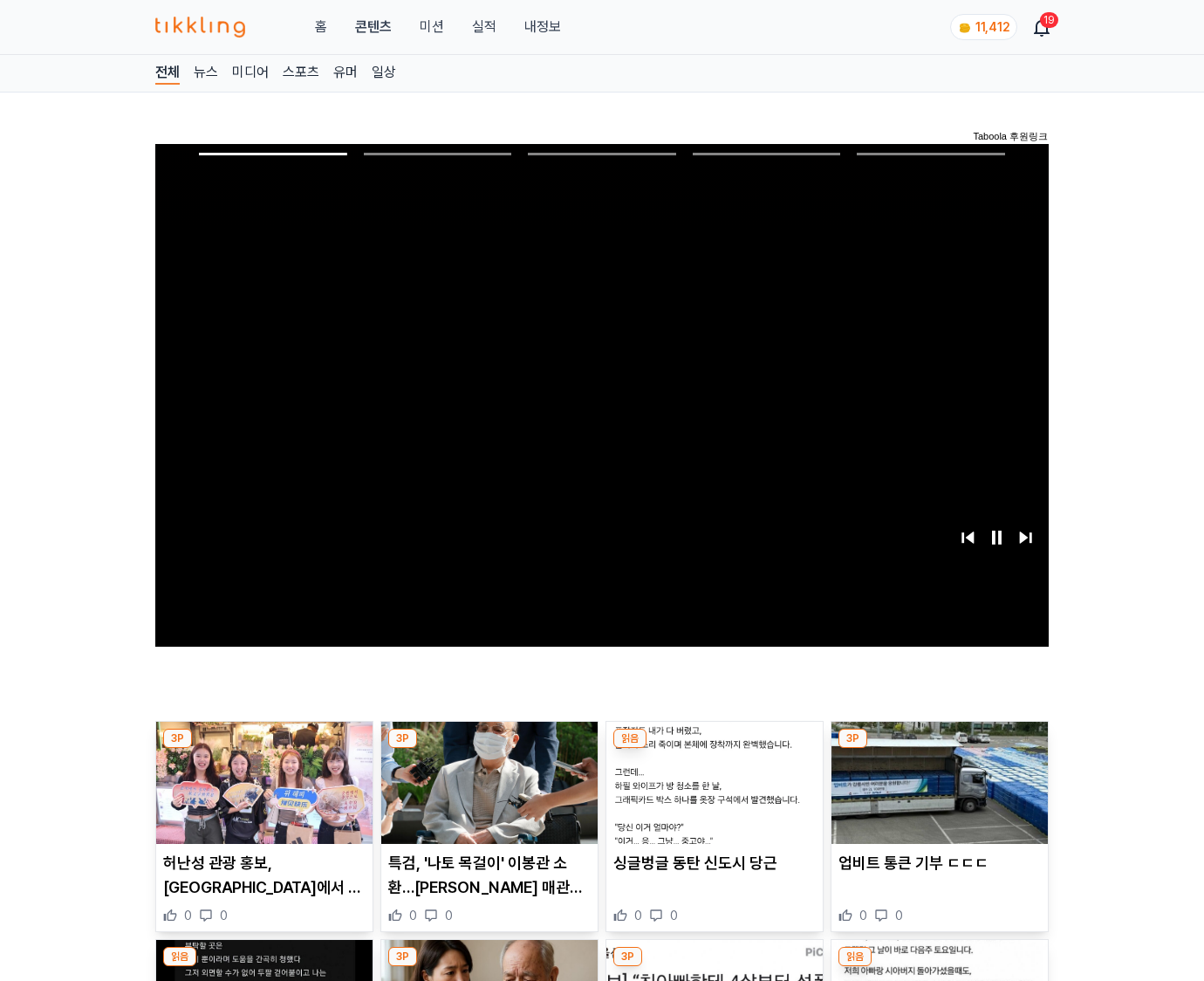
click at [939, 749] on img at bounding box center [940, 783] width 217 height 122
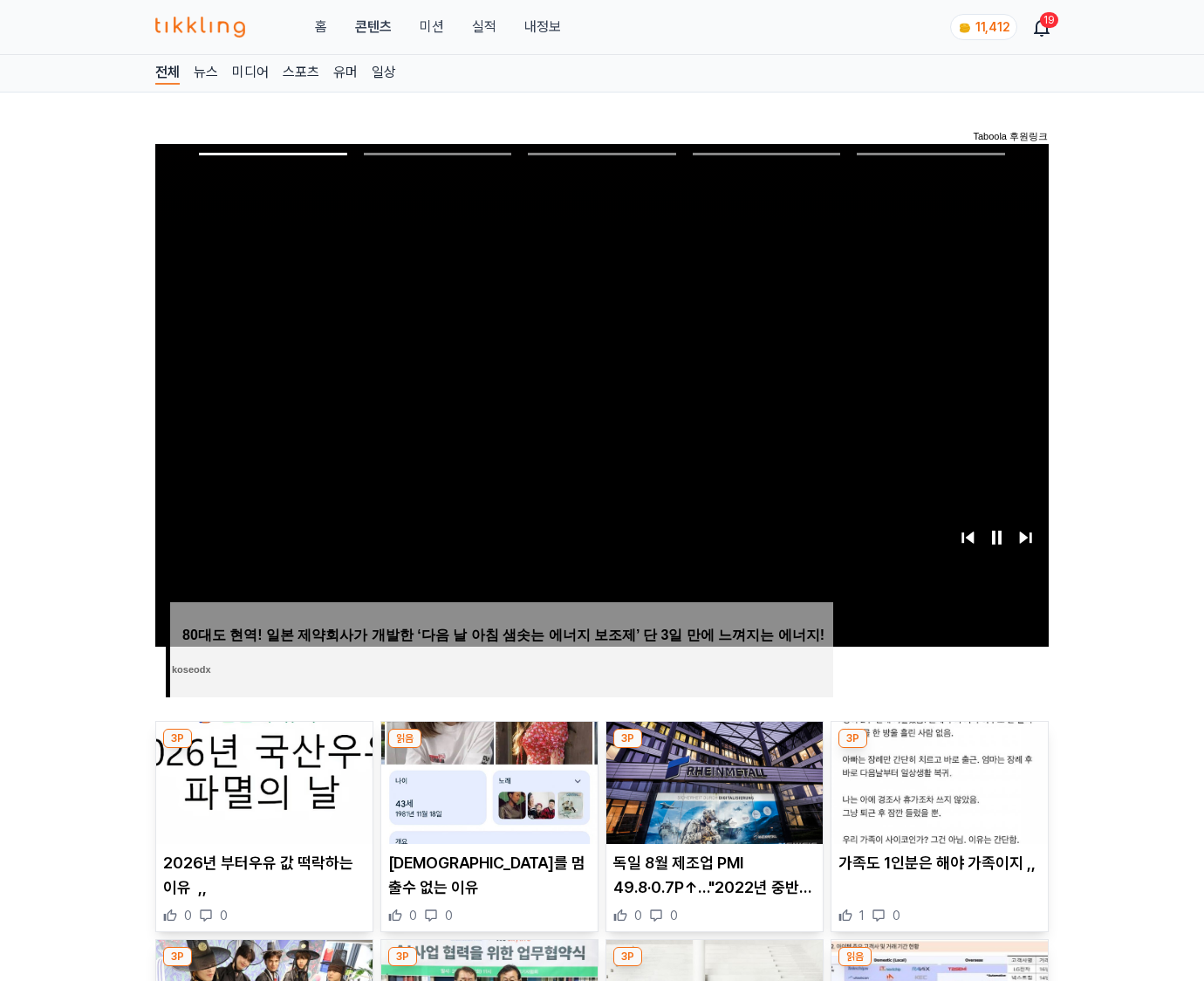
click at [939, 749] on img at bounding box center [940, 783] width 217 height 122
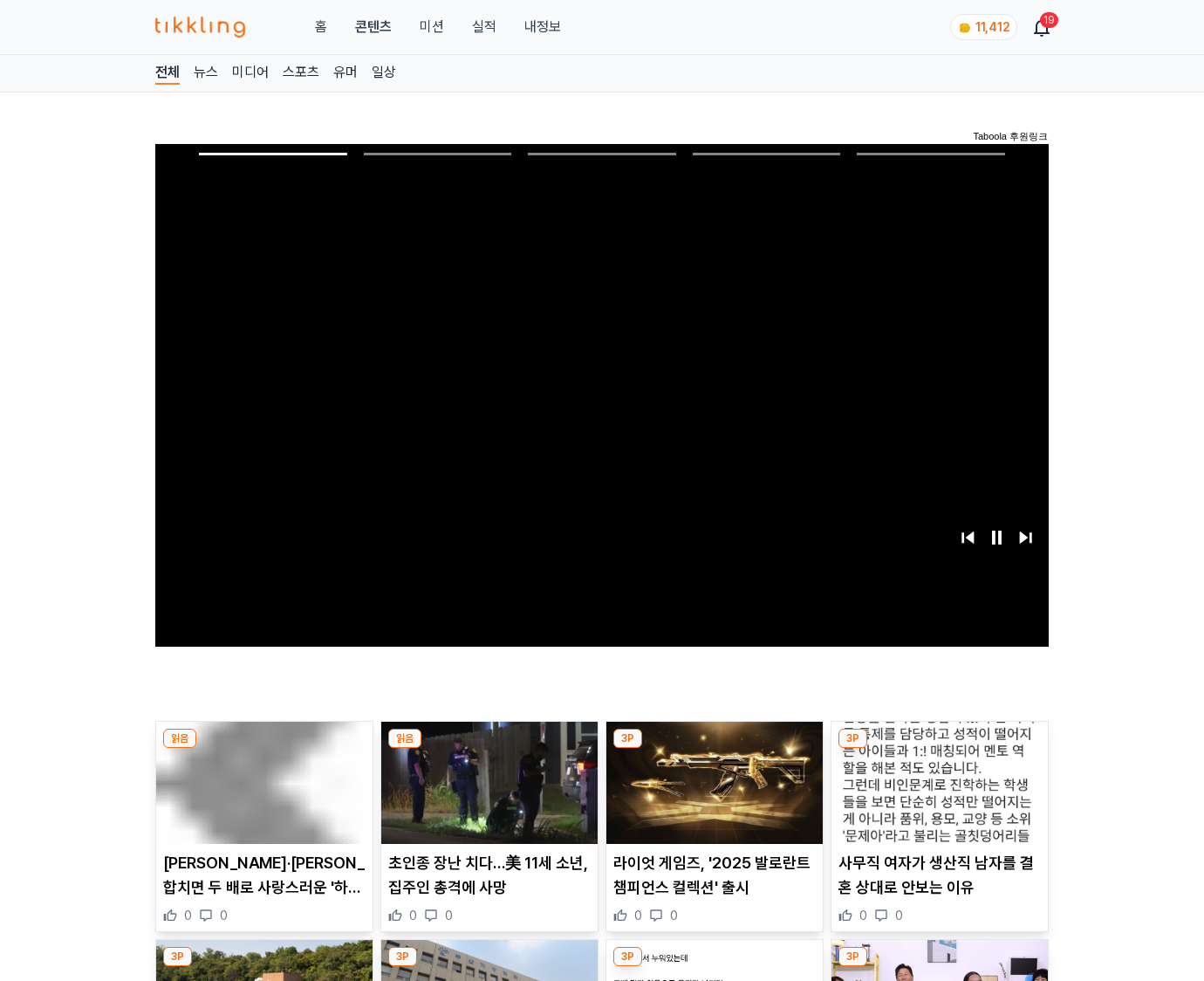
click at [939, 749] on img at bounding box center [940, 783] width 217 height 122
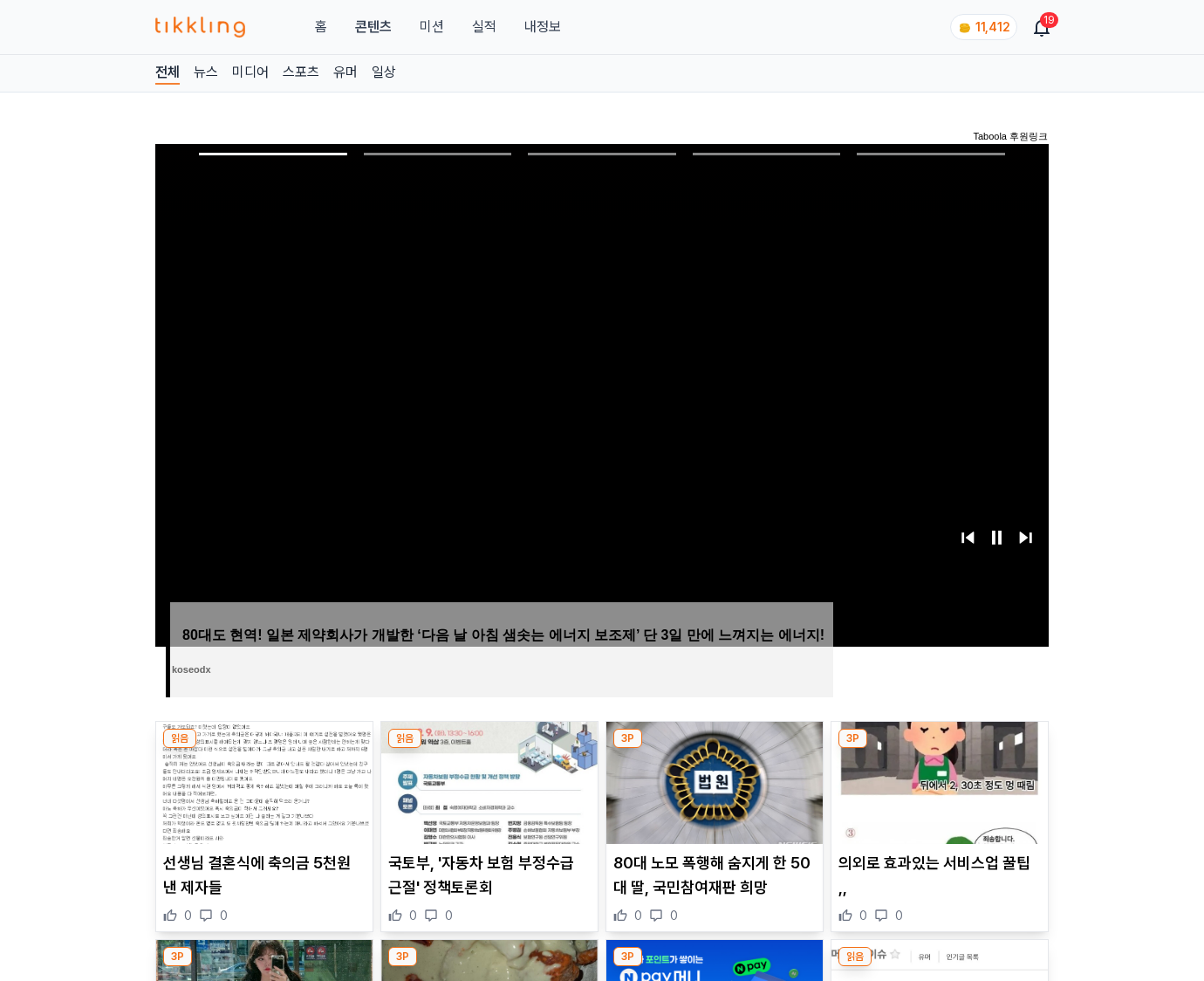
click at [939, 749] on img at bounding box center [940, 783] width 217 height 122
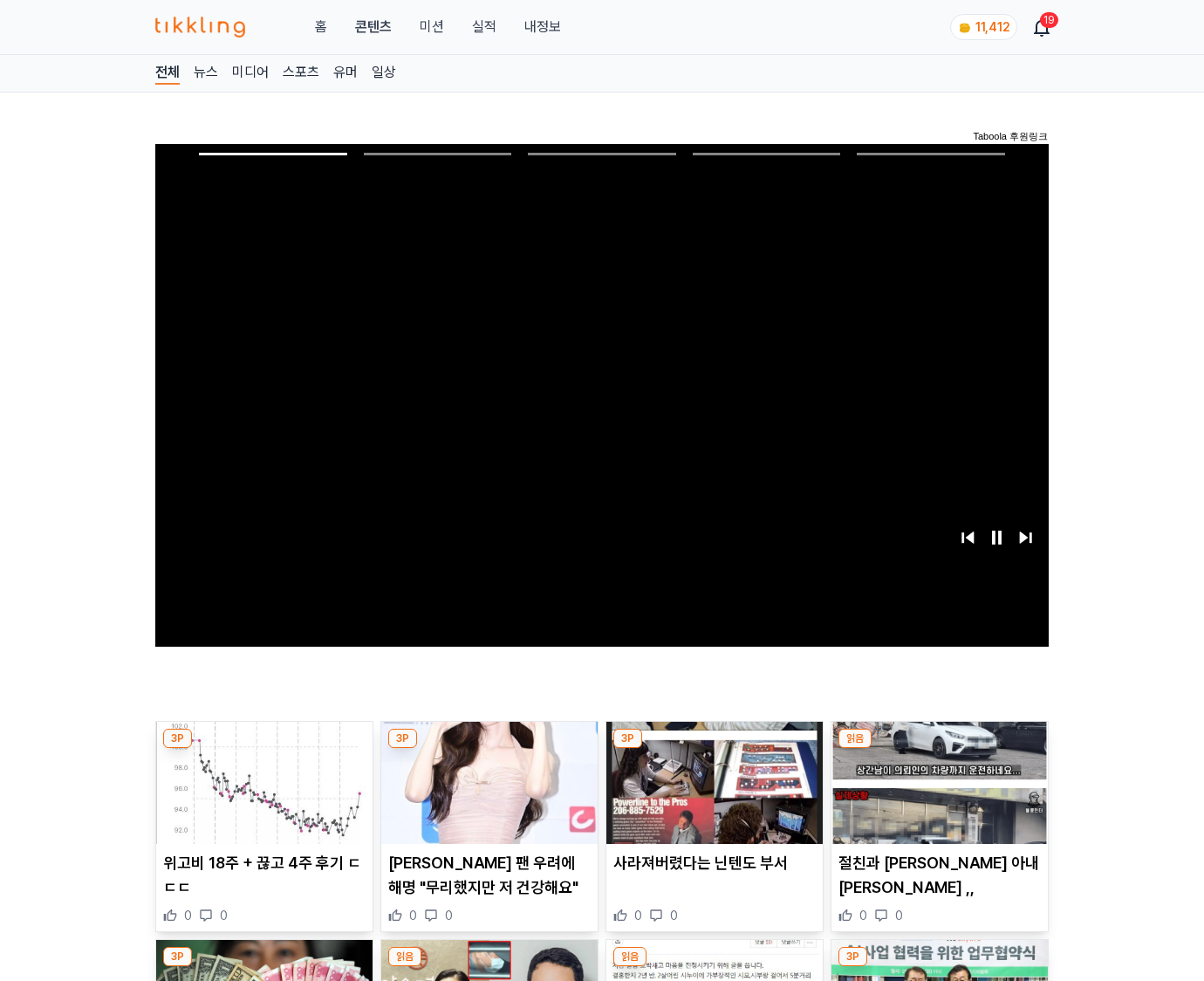
click at [939, 749] on img at bounding box center [940, 783] width 217 height 122
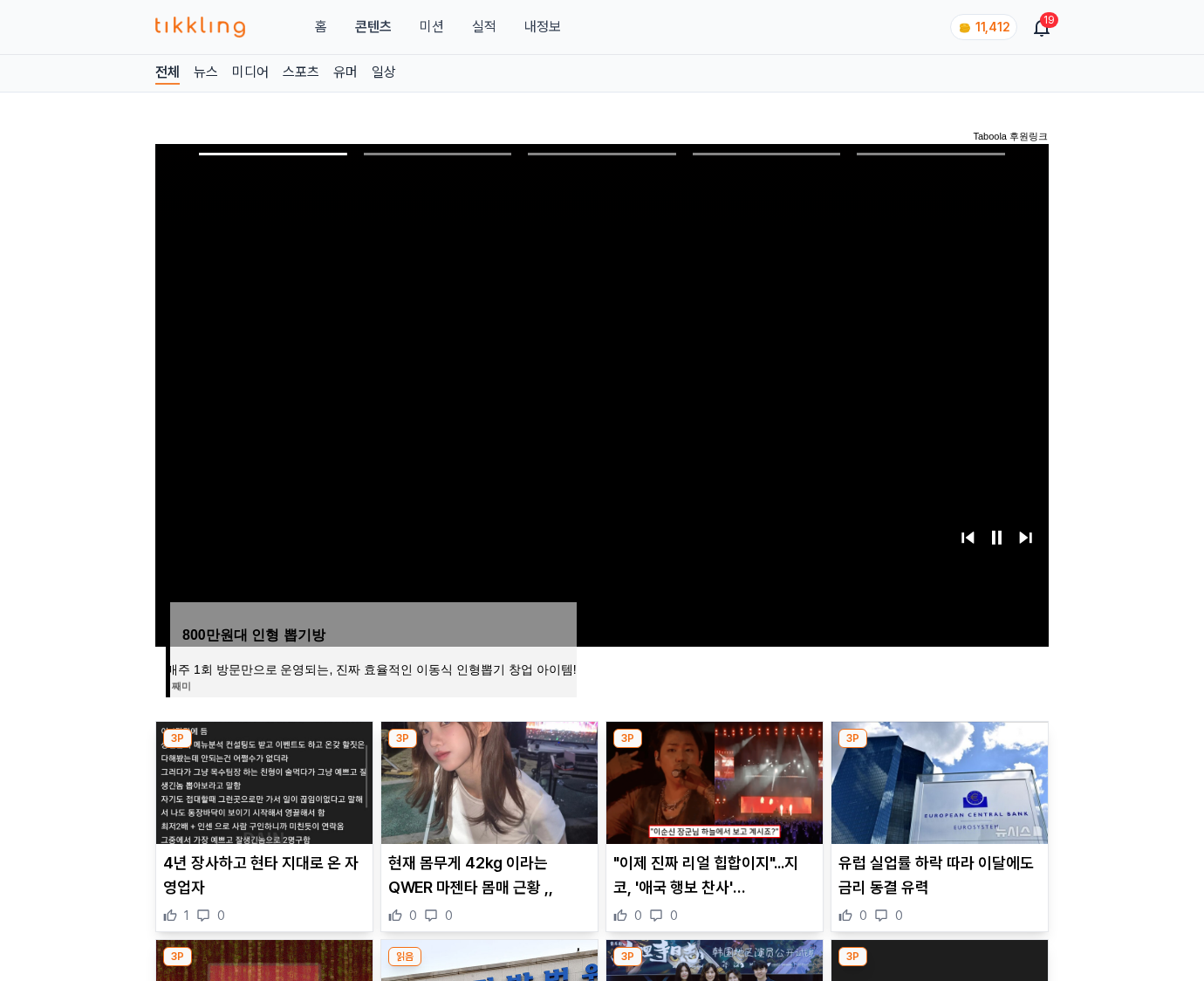
click at [939, 749] on img at bounding box center [940, 783] width 217 height 122
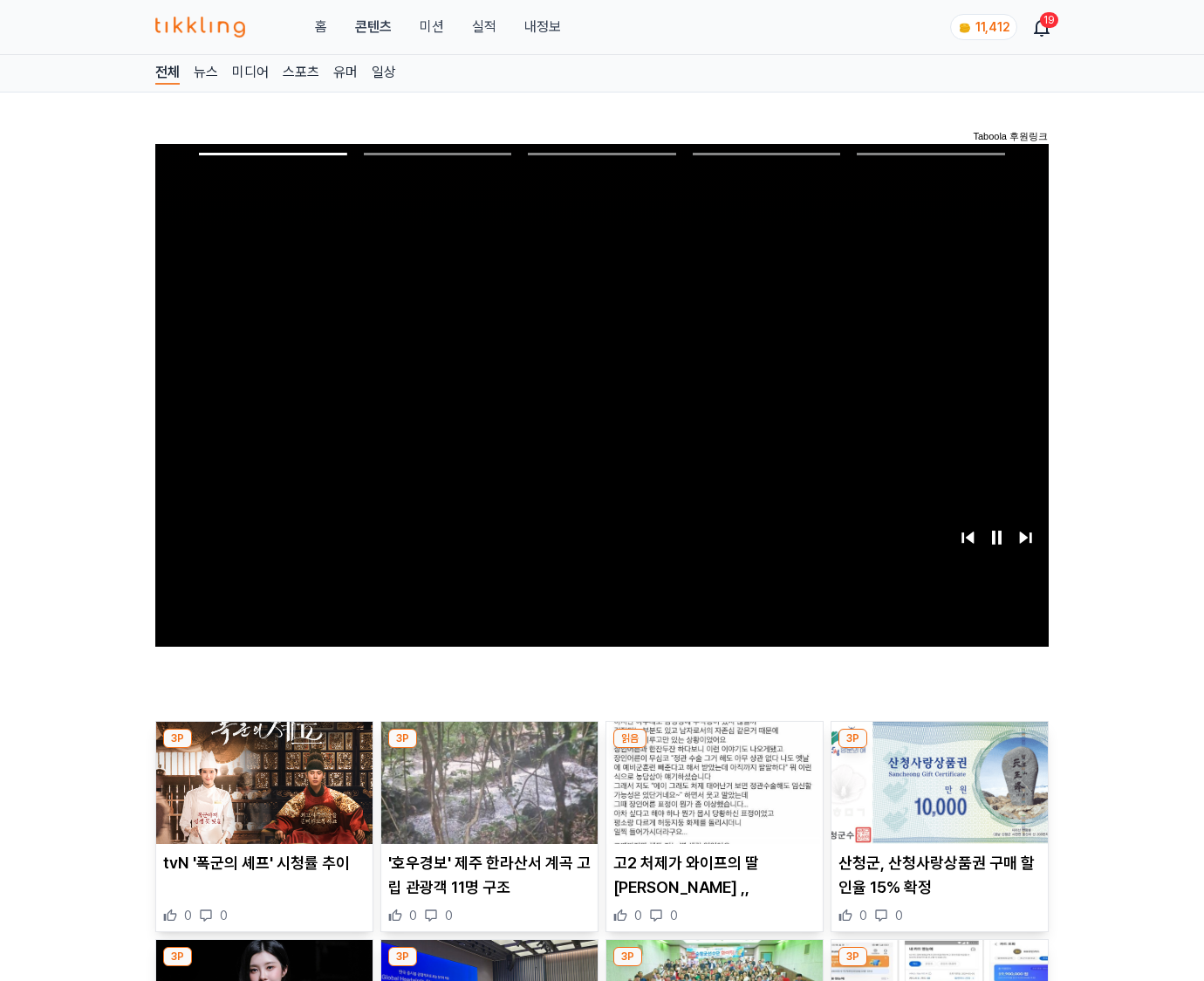
click at [939, 749] on img at bounding box center [940, 783] width 217 height 122
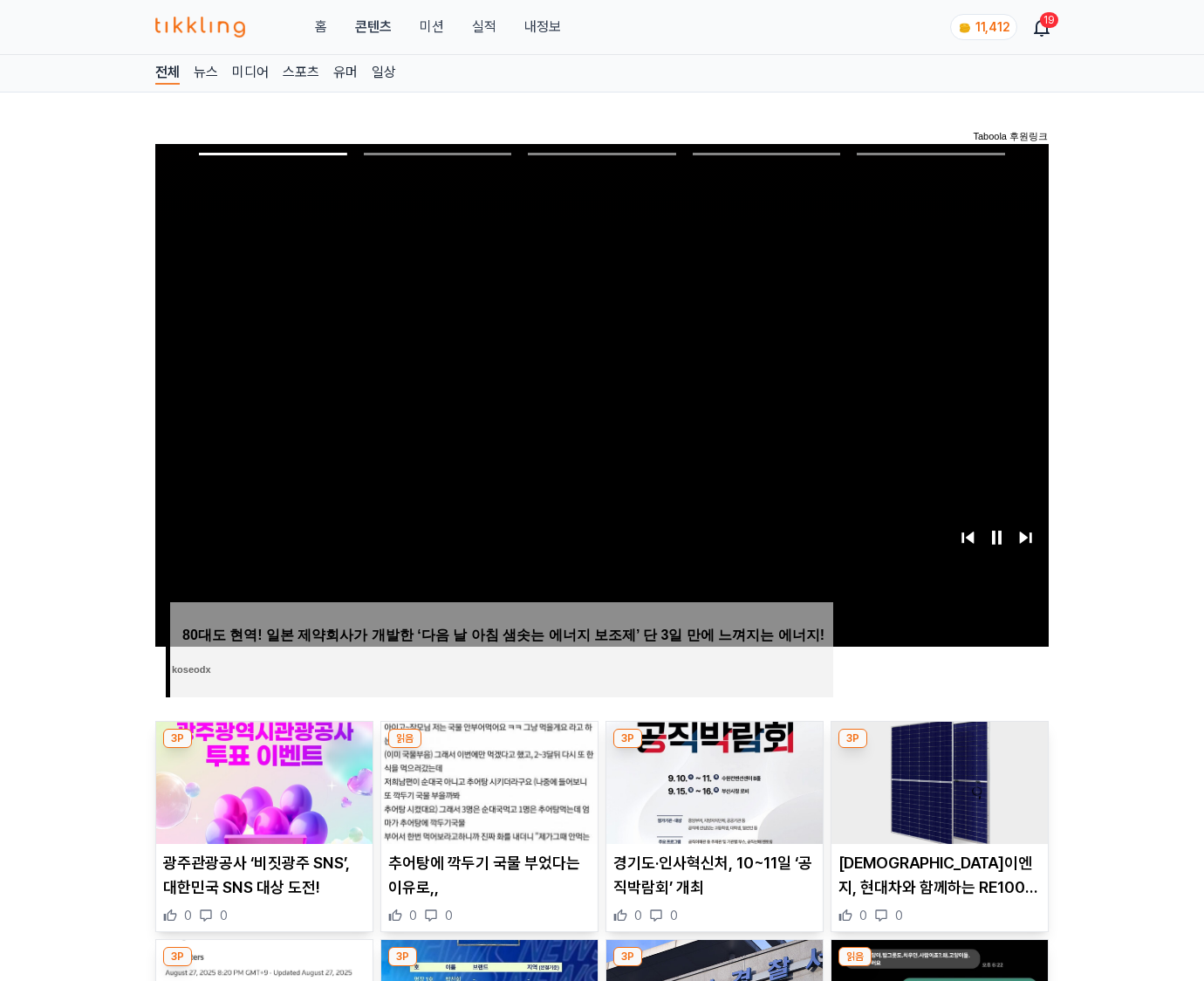
click at [939, 749] on img at bounding box center [940, 783] width 217 height 122
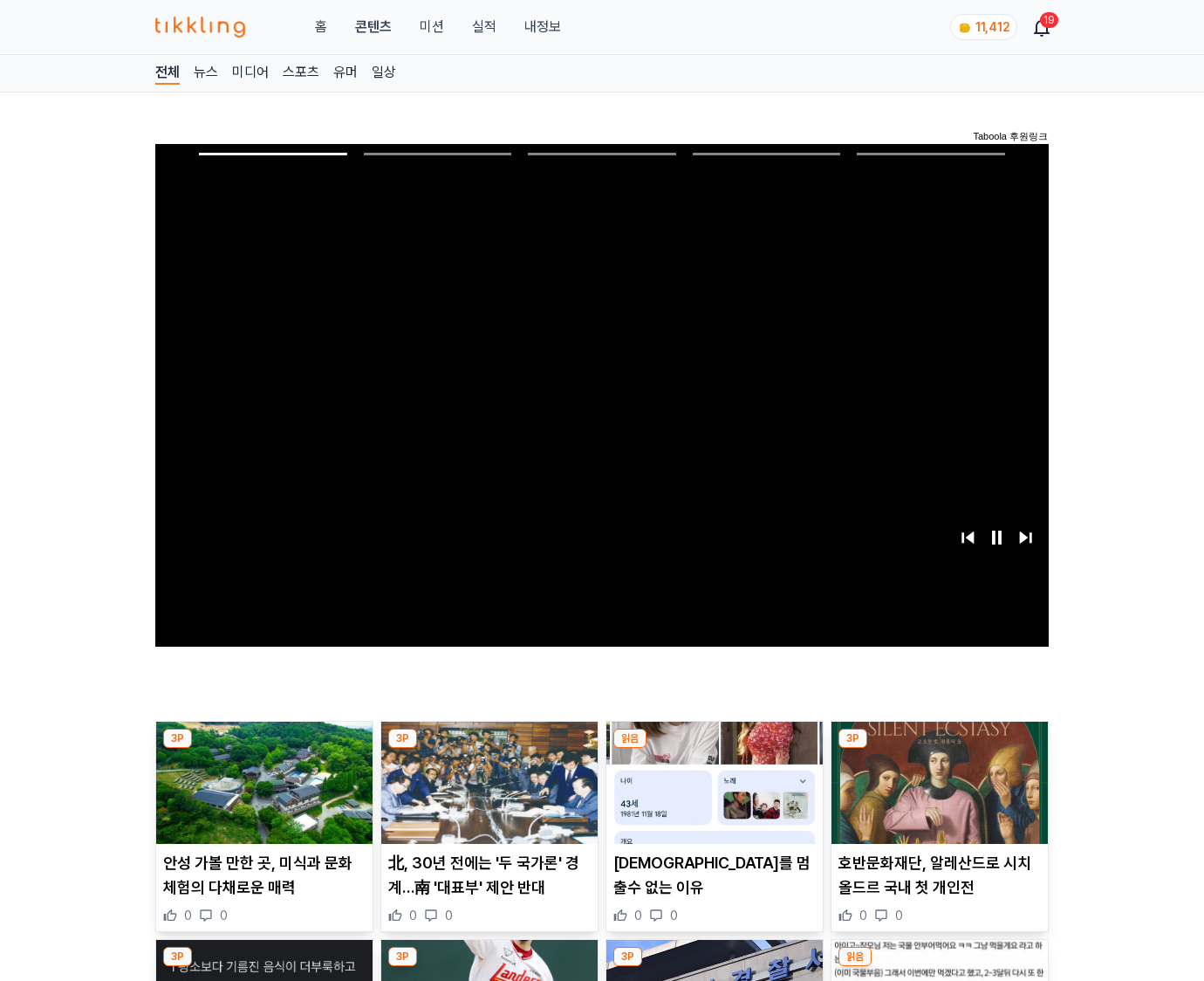
click at [939, 749] on img at bounding box center [940, 783] width 217 height 122
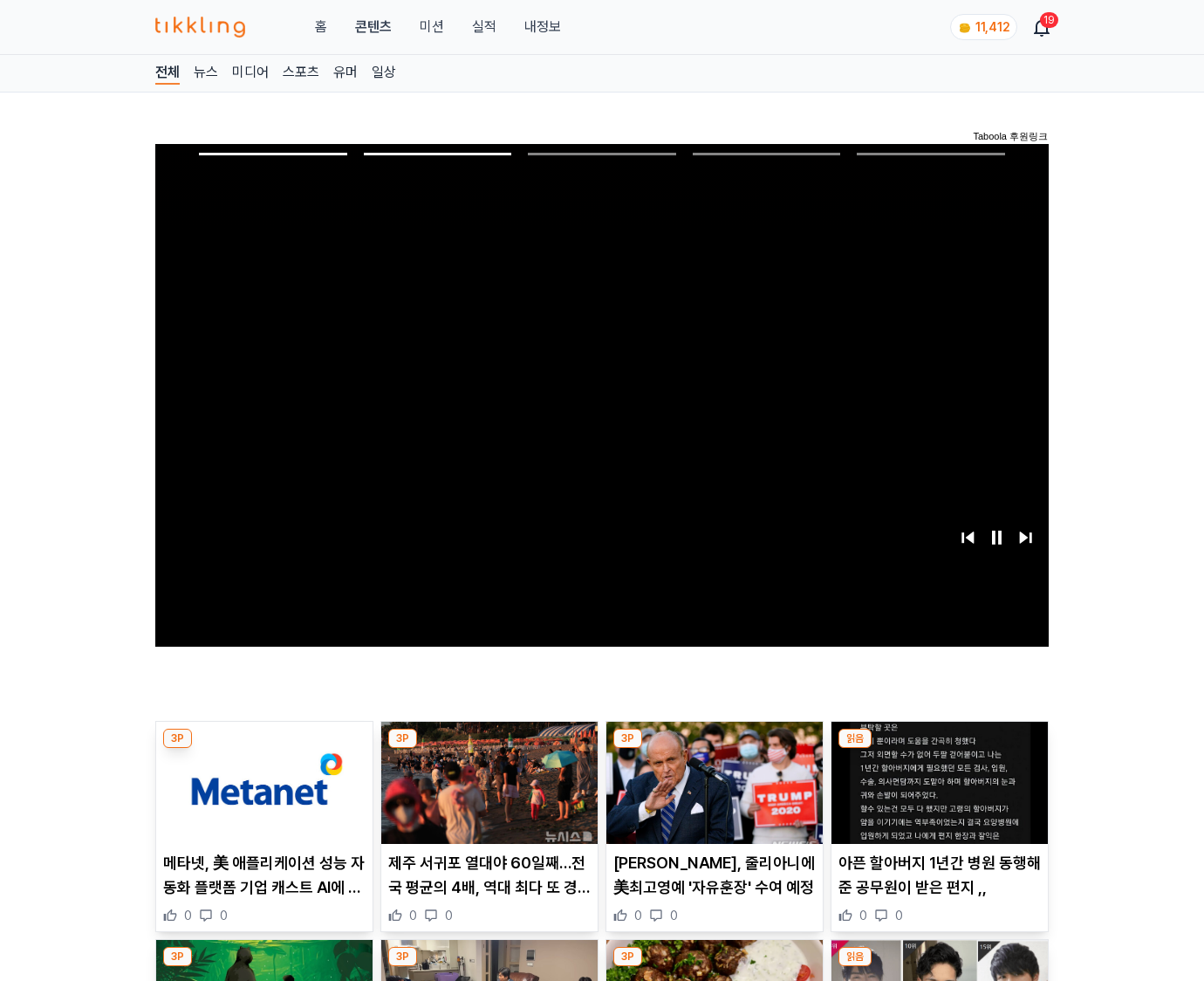
click at [939, 749] on img at bounding box center [940, 783] width 217 height 122
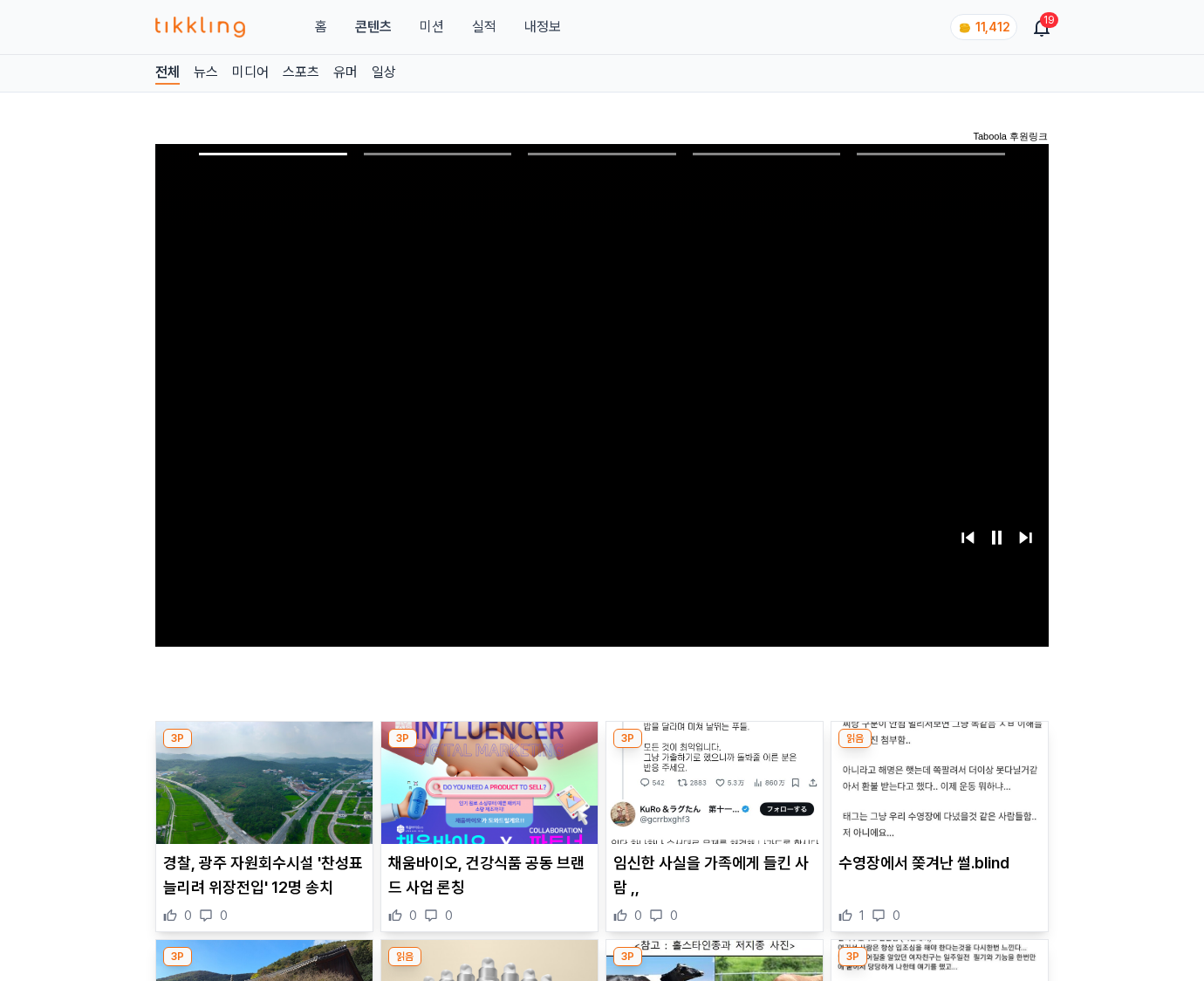
click at [939, 749] on img at bounding box center [940, 783] width 217 height 122
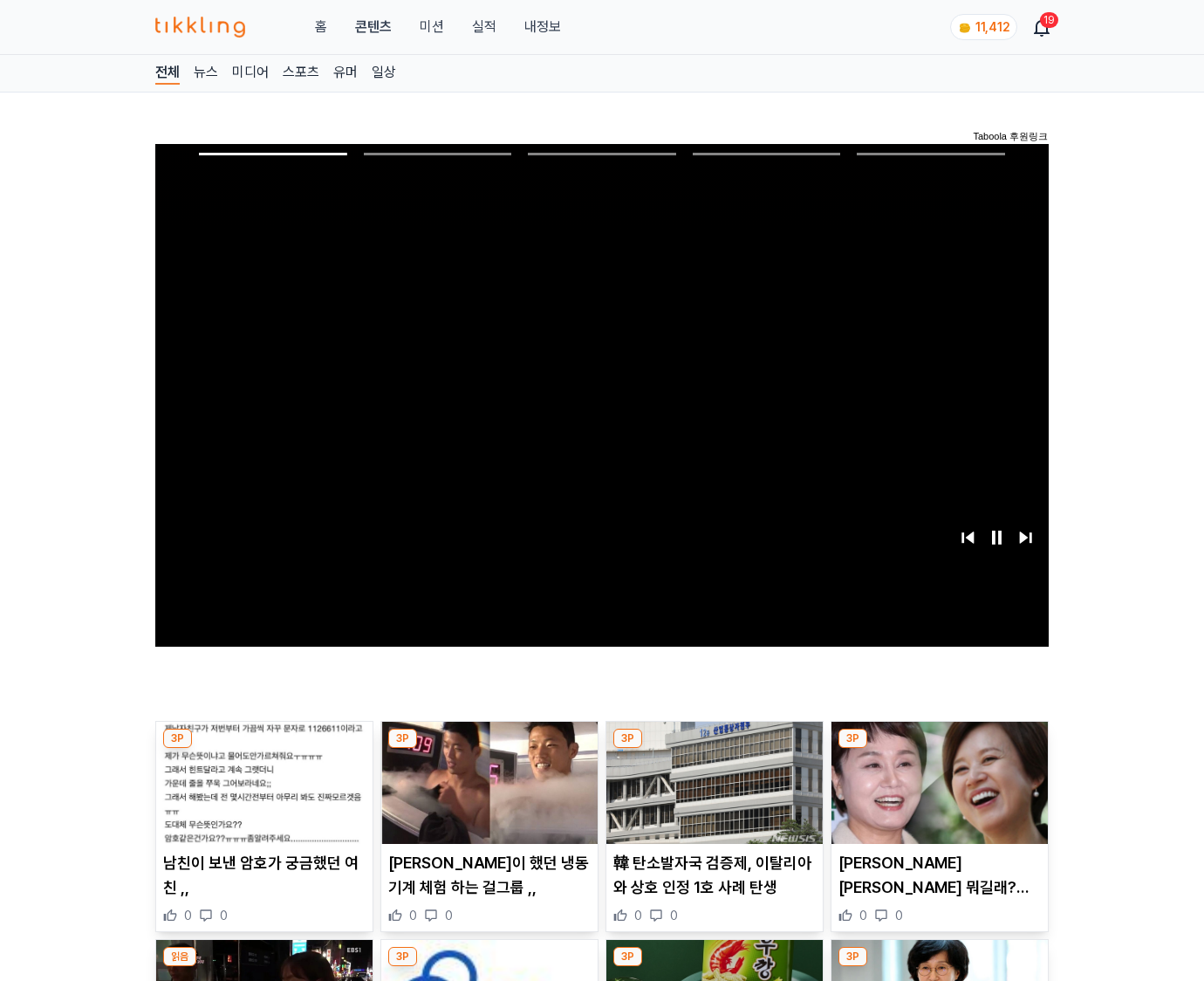
click at [939, 749] on img at bounding box center [940, 783] width 217 height 122
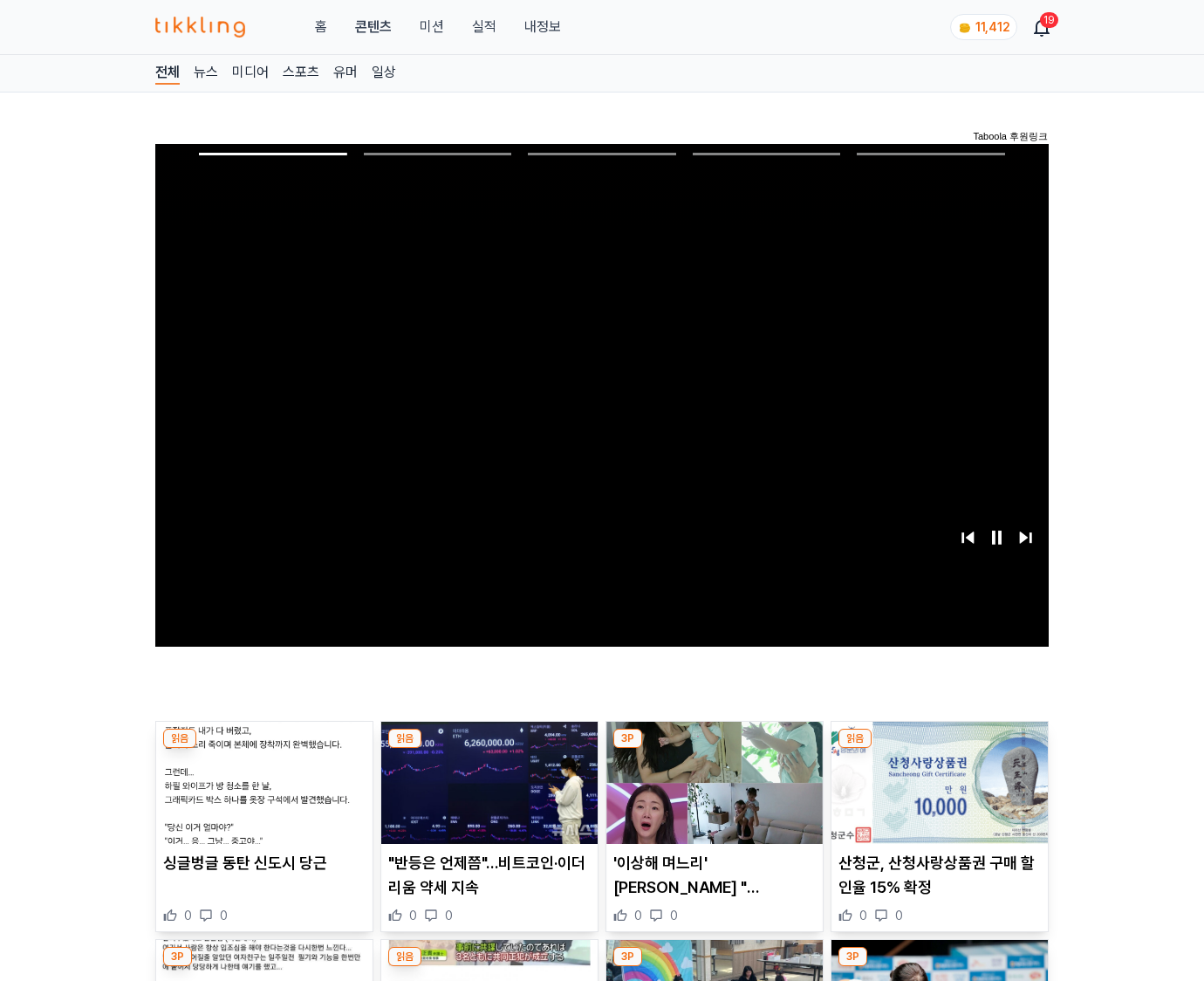
click at [939, 749] on img at bounding box center [940, 783] width 217 height 122
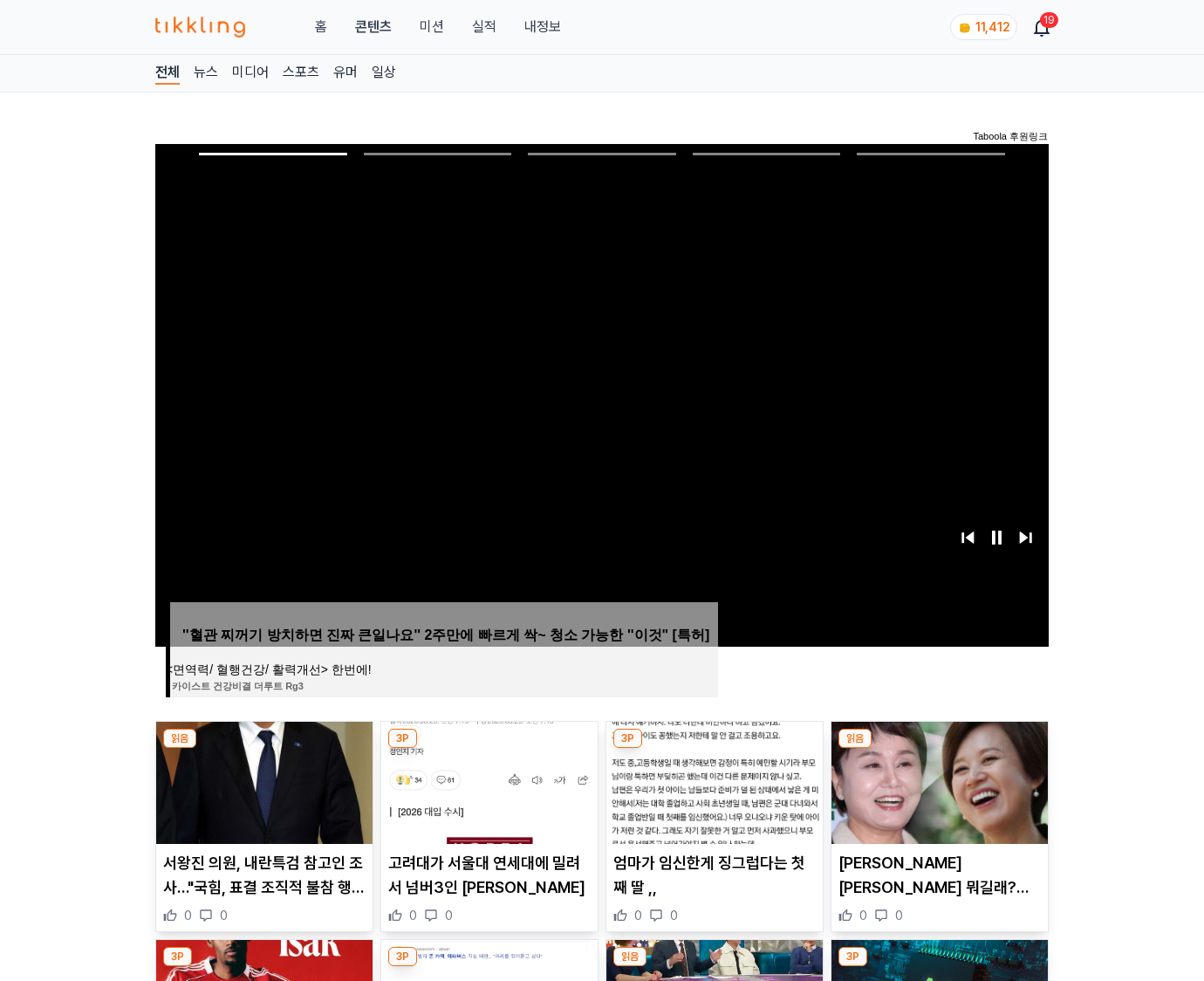
click at [939, 749] on img at bounding box center [940, 783] width 217 height 122
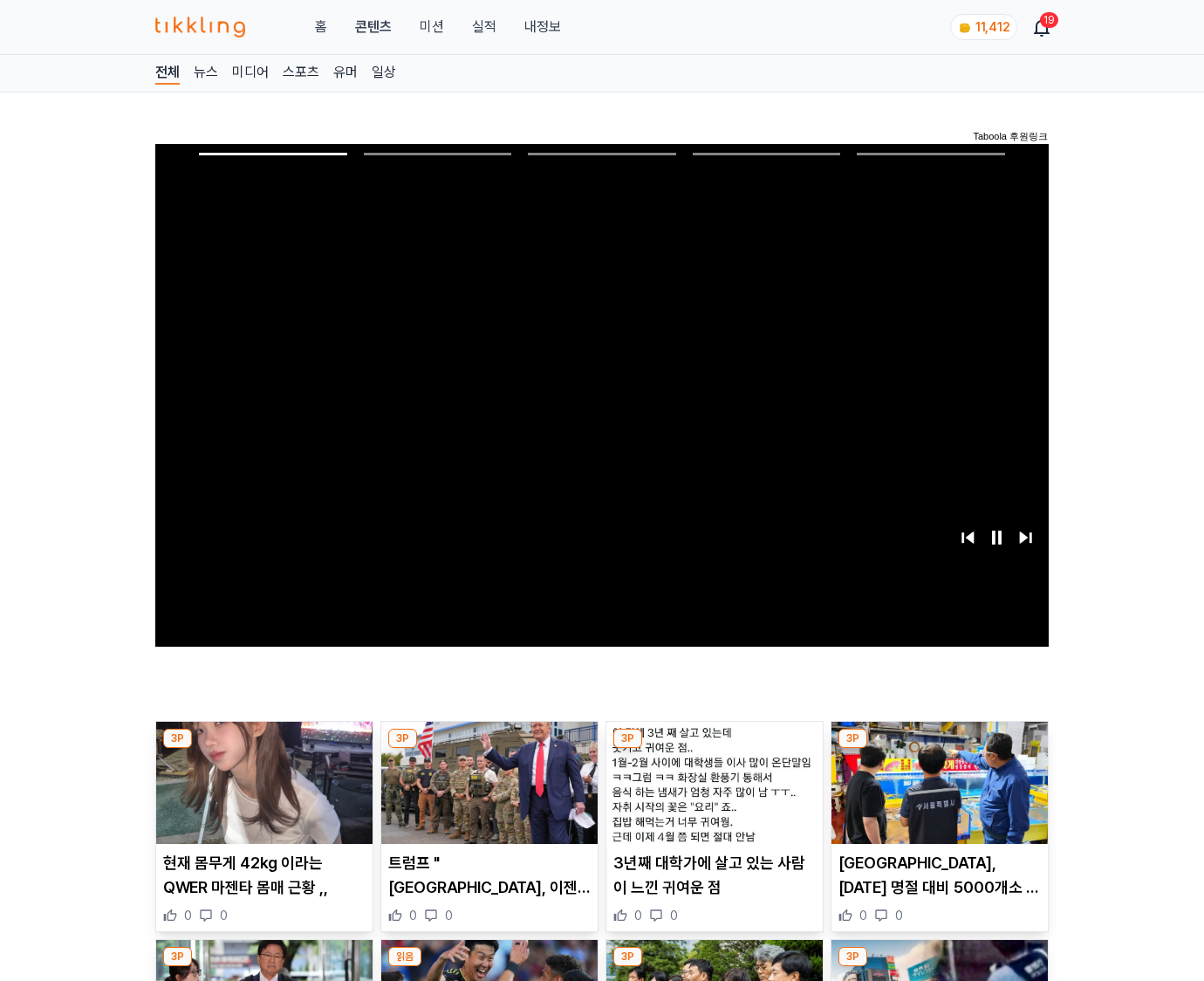
click at [939, 749] on img at bounding box center [940, 783] width 217 height 122
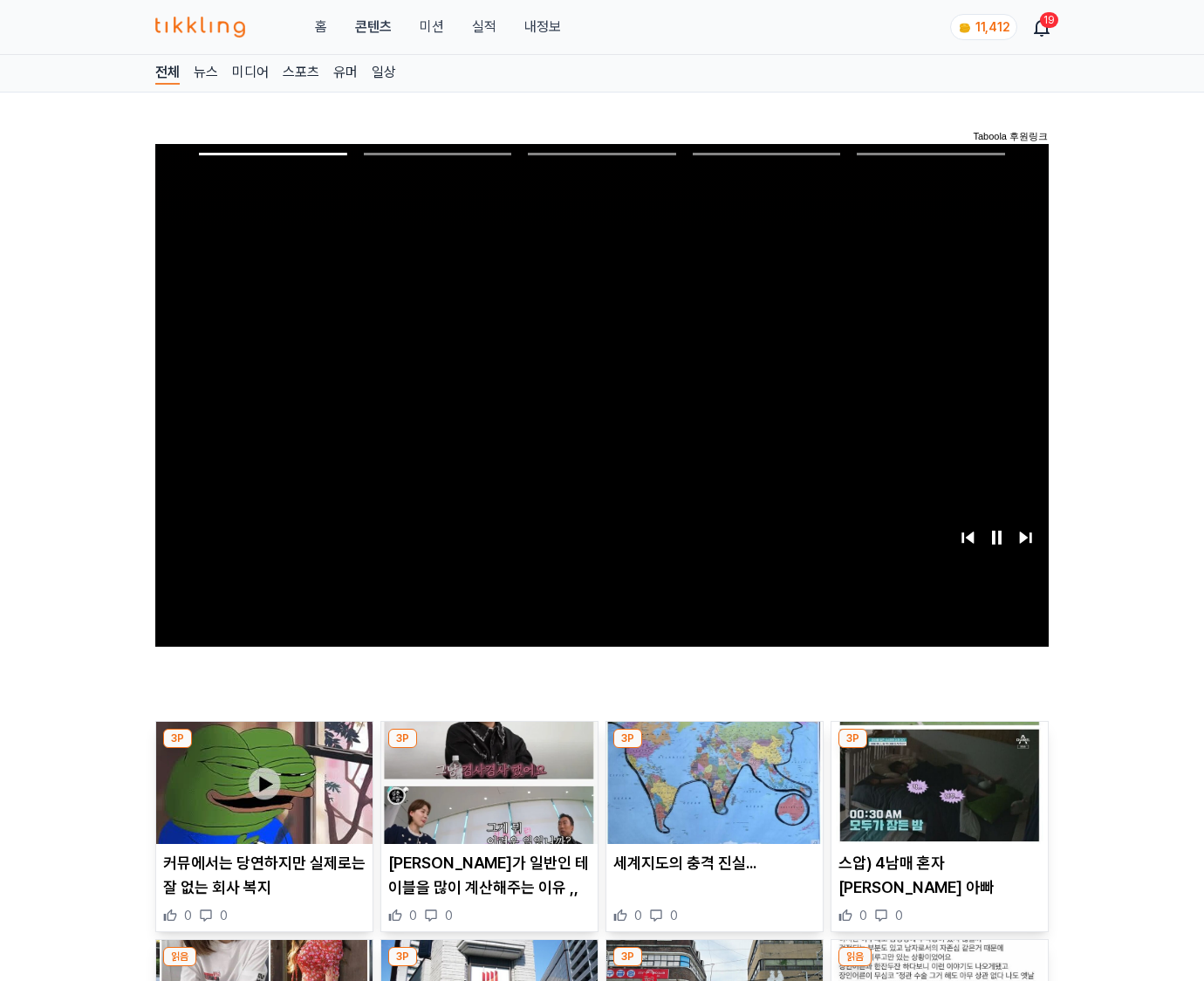
click at [939, 749] on img at bounding box center [940, 783] width 217 height 122
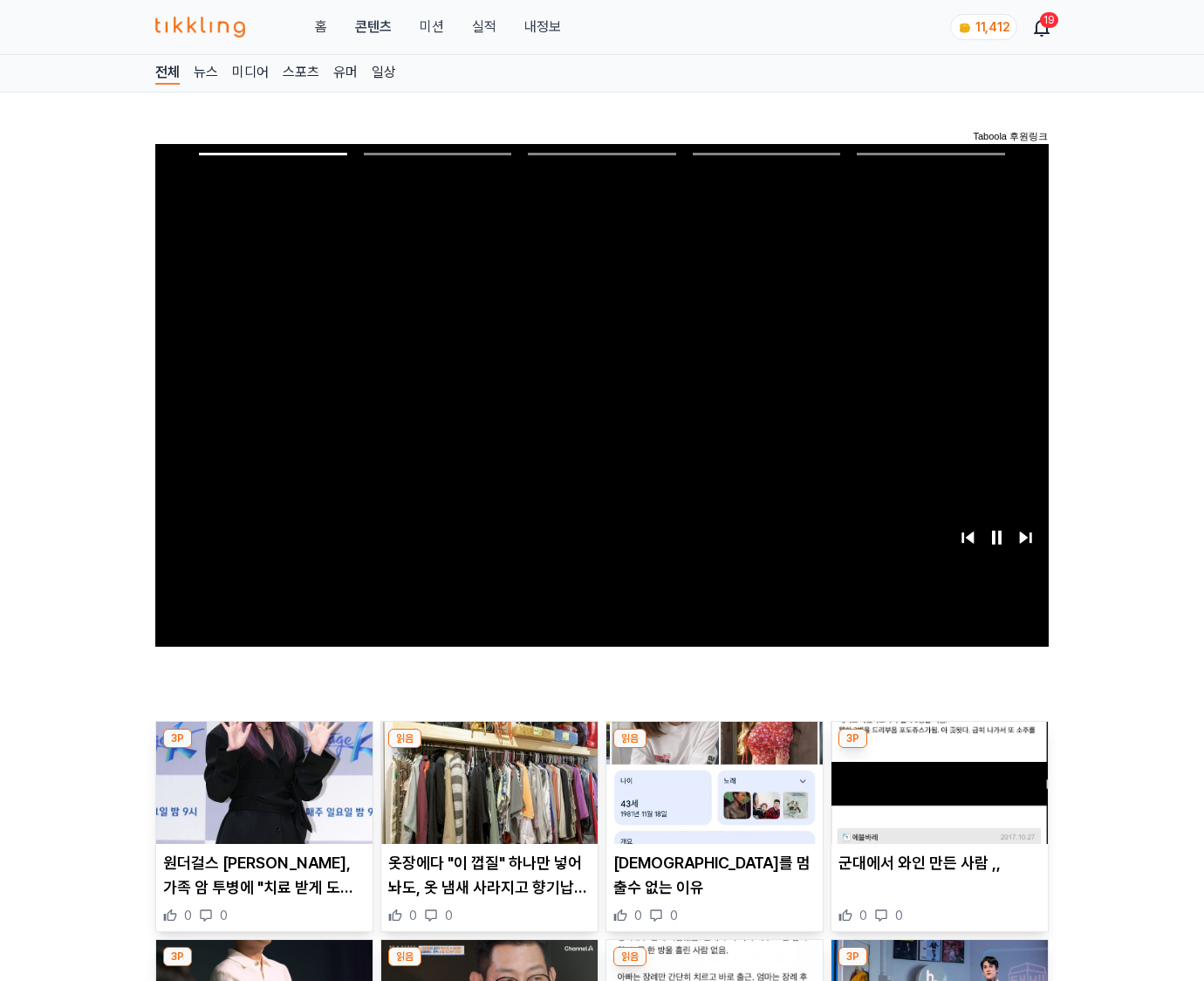
click at [939, 749] on img at bounding box center [940, 783] width 217 height 122
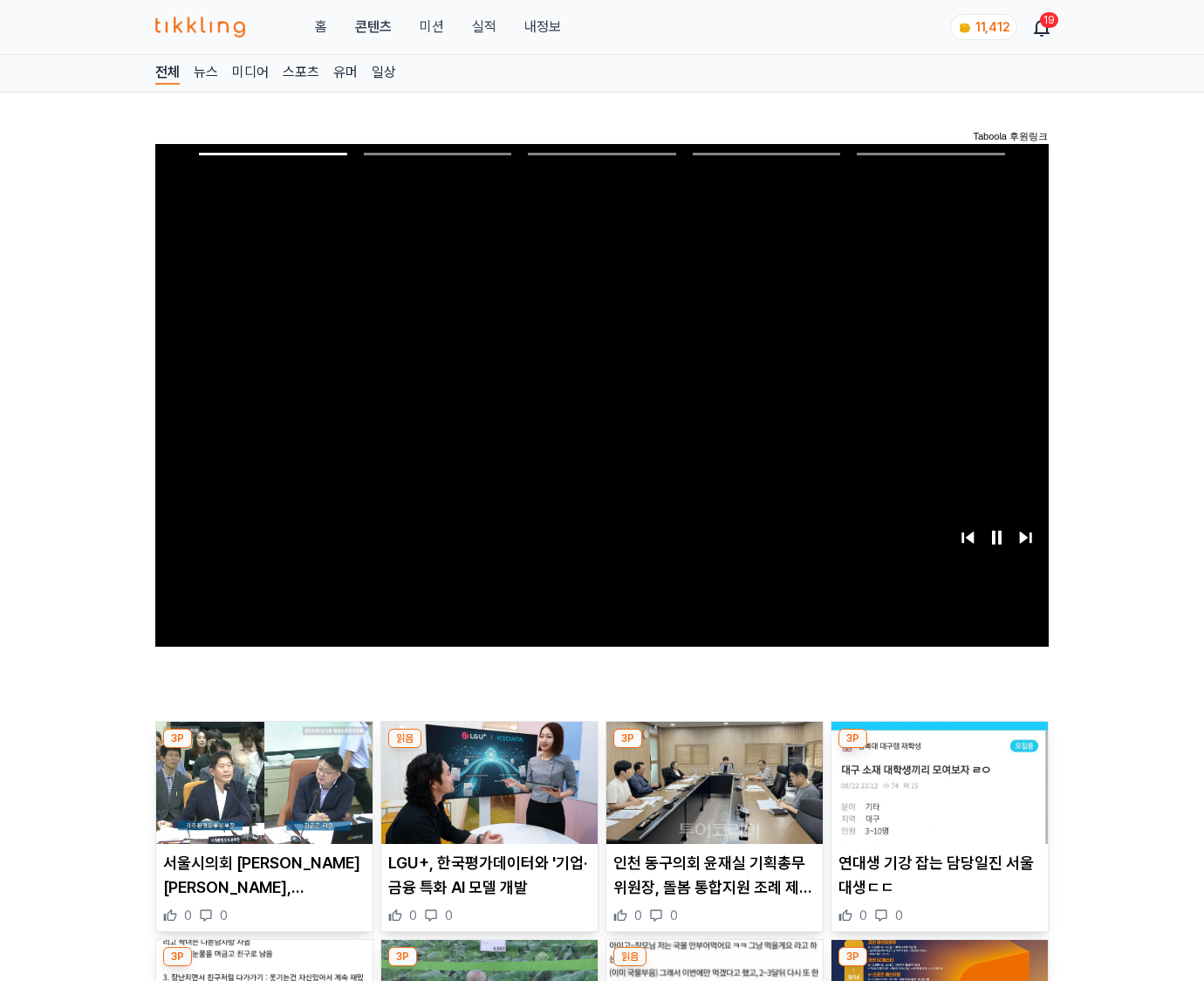
click at [939, 749] on img at bounding box center [940, 783] width 217 height 122
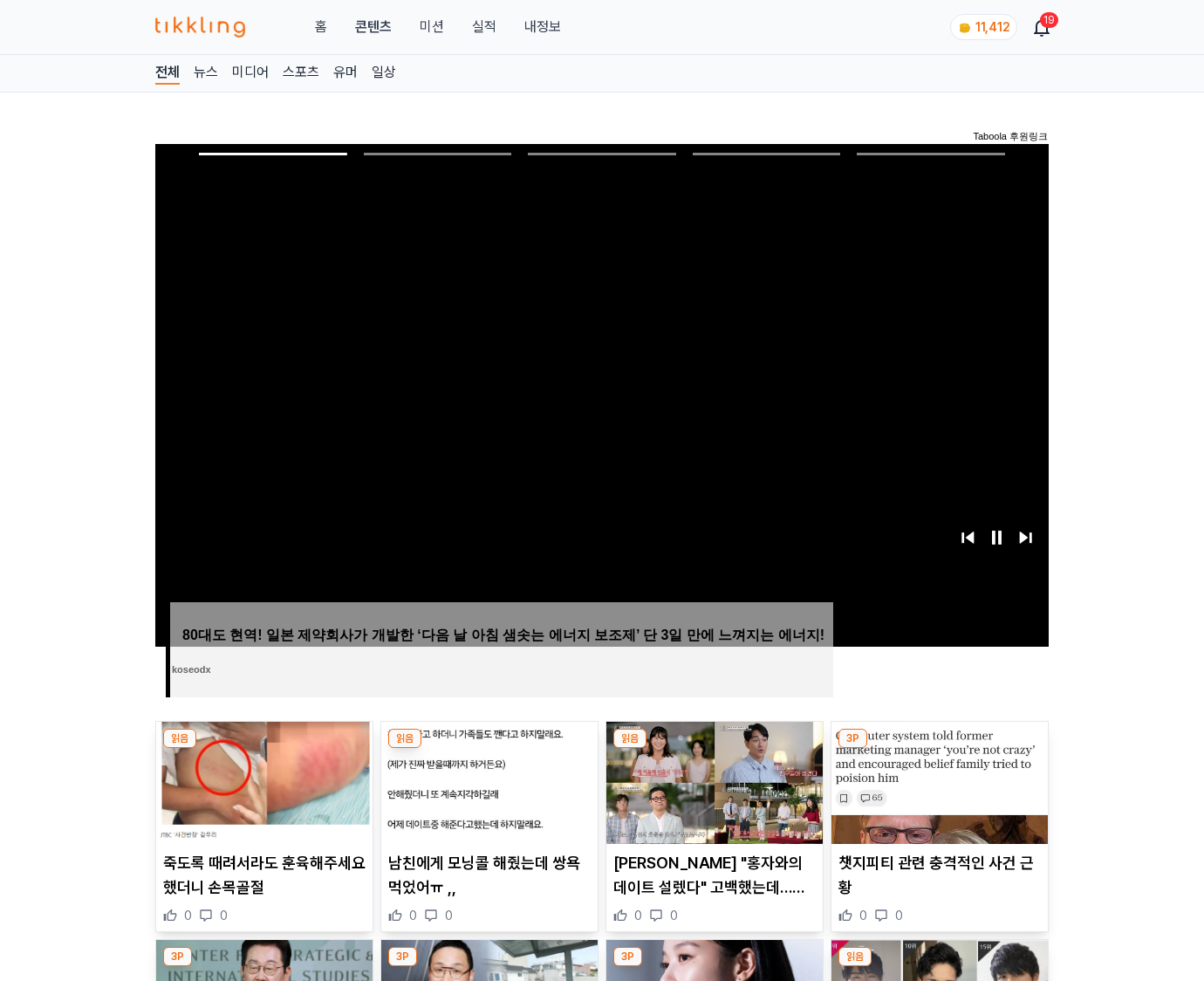
click at [939, 749] on img at bounding box center [940, 783] width 217 height 122
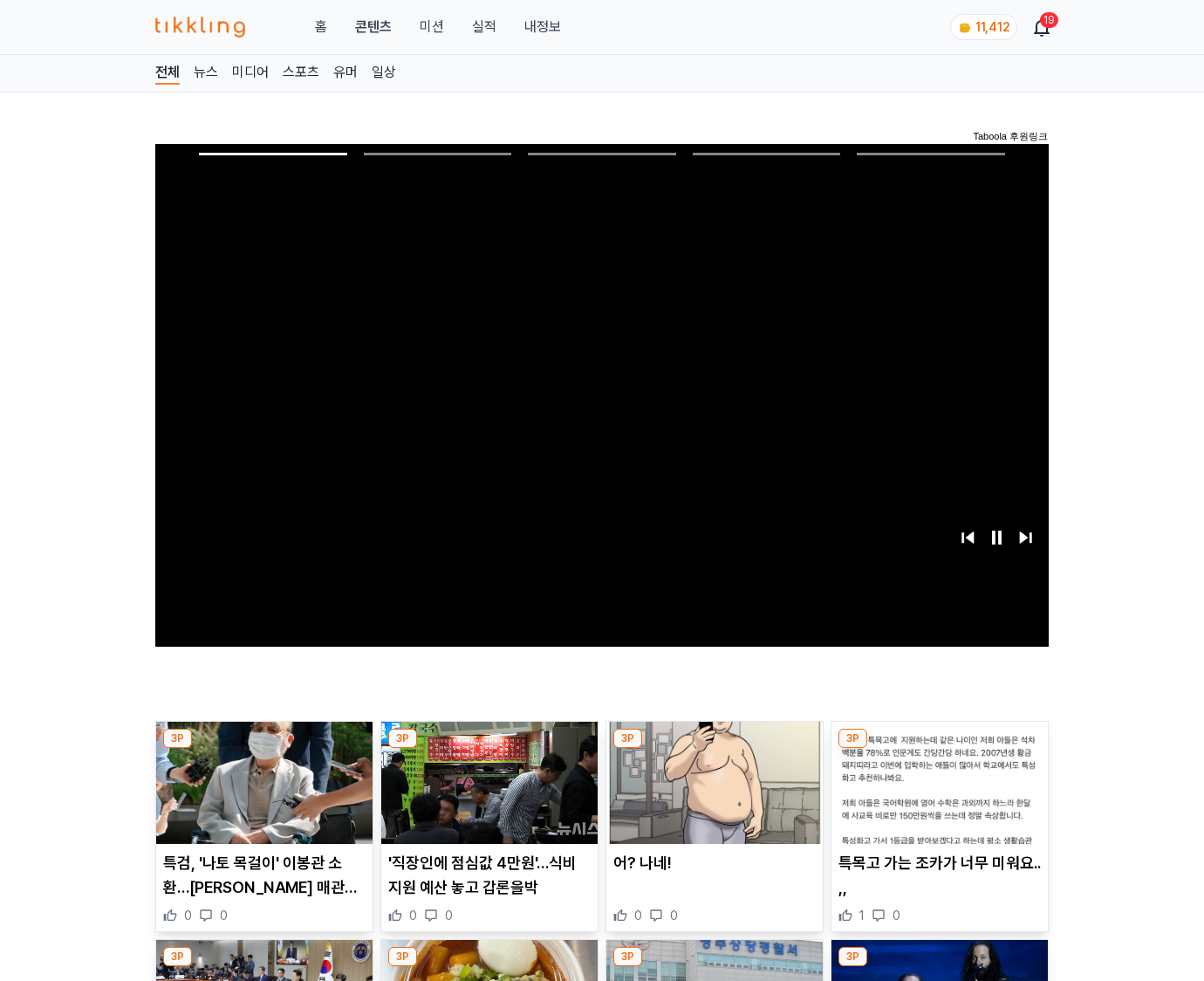
click at [939, 749] on img at bounding box center [940, 783] width 217 height 122
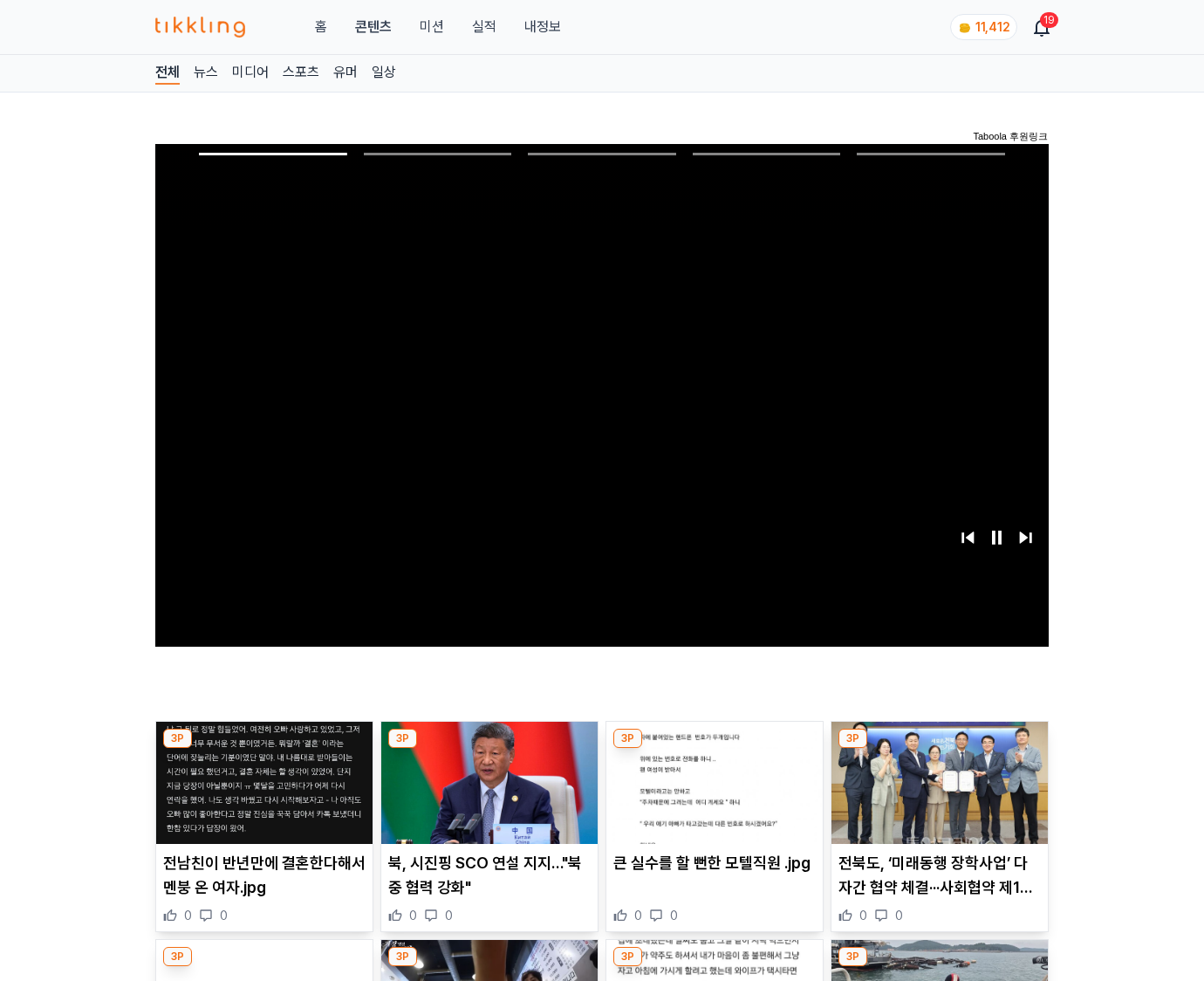
click at [939, 749] on img at bounding box center [940, 783] width 217 height 122
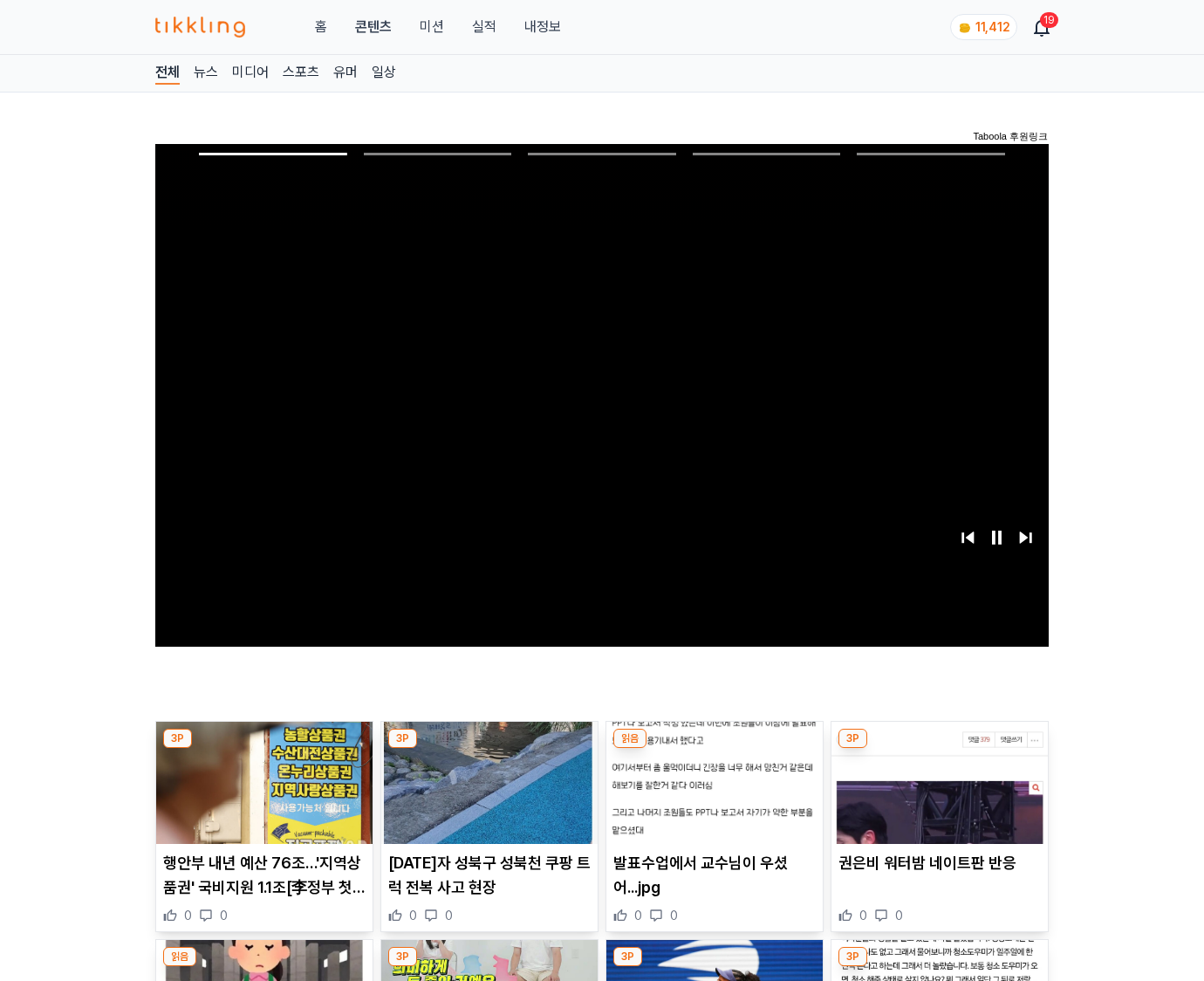
click at [939, 749] on img at bounding box center [940, 783] width 217 height 122
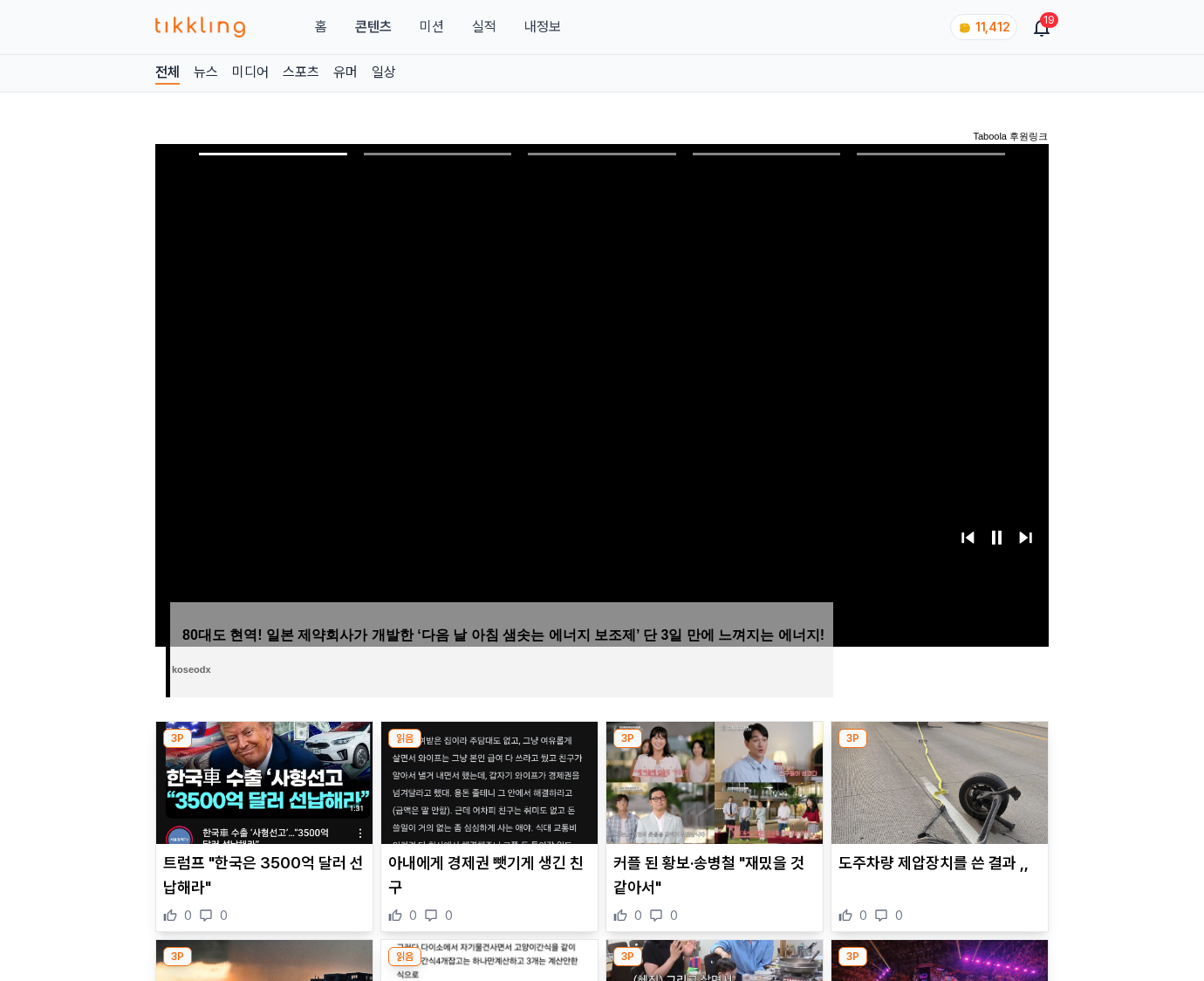
click at [939, 749] on img at bounding box center [940, 783] width 217 height 122
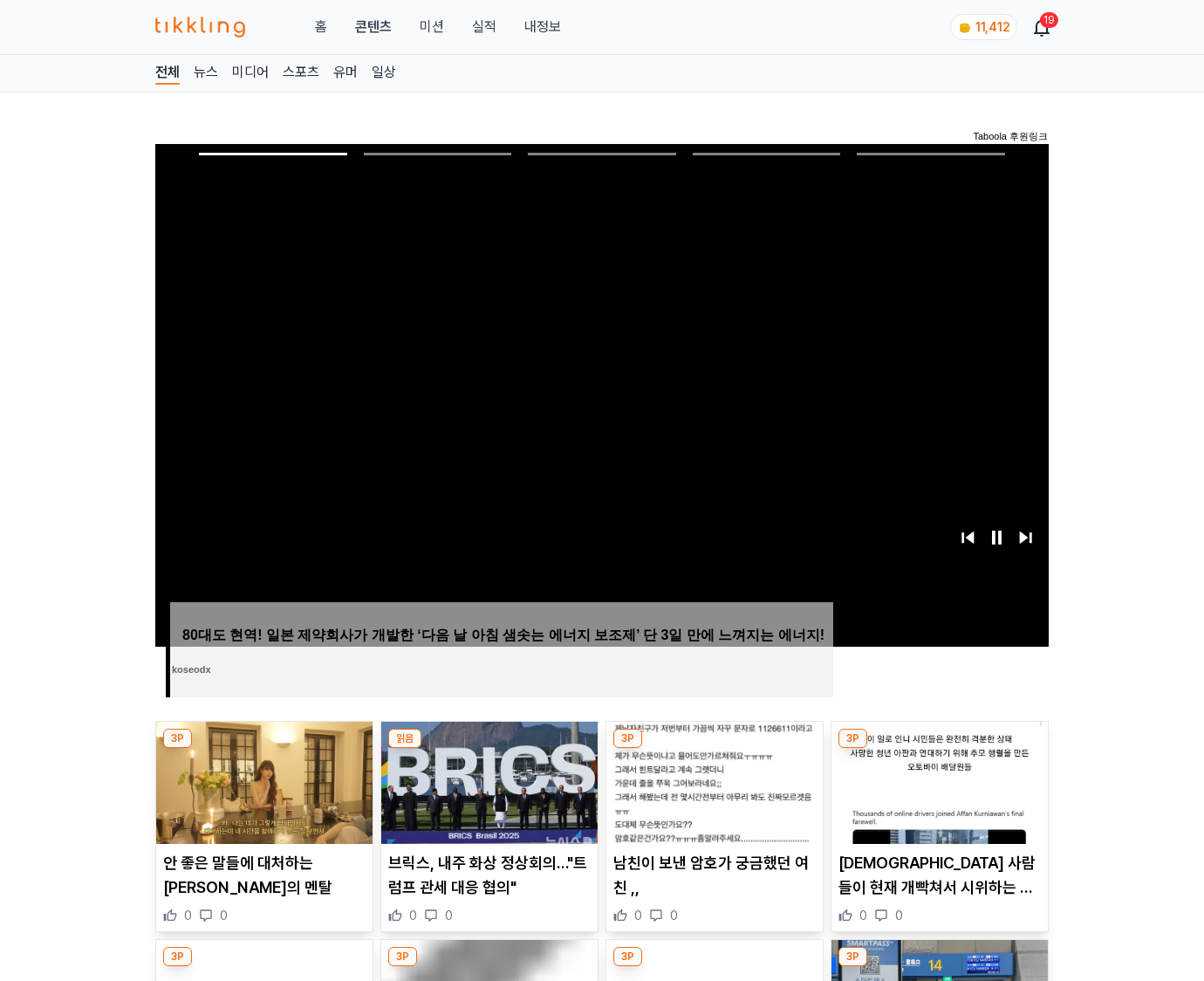
click at [939, 749] on img at bounding box center [940, 783] width 217 height 122
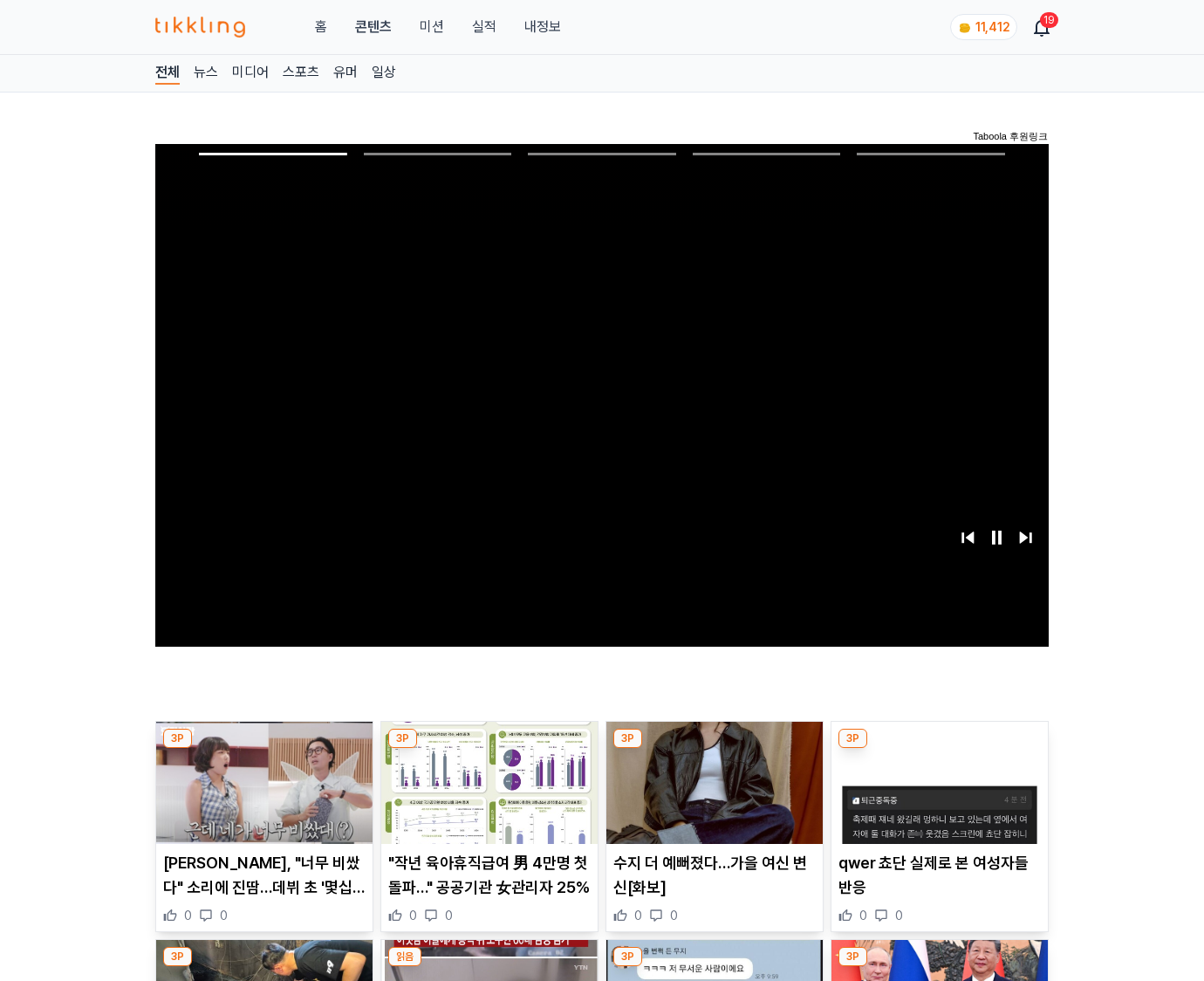
click at [939, 749] on img at bounding box center [940, 783] width 217 height 122
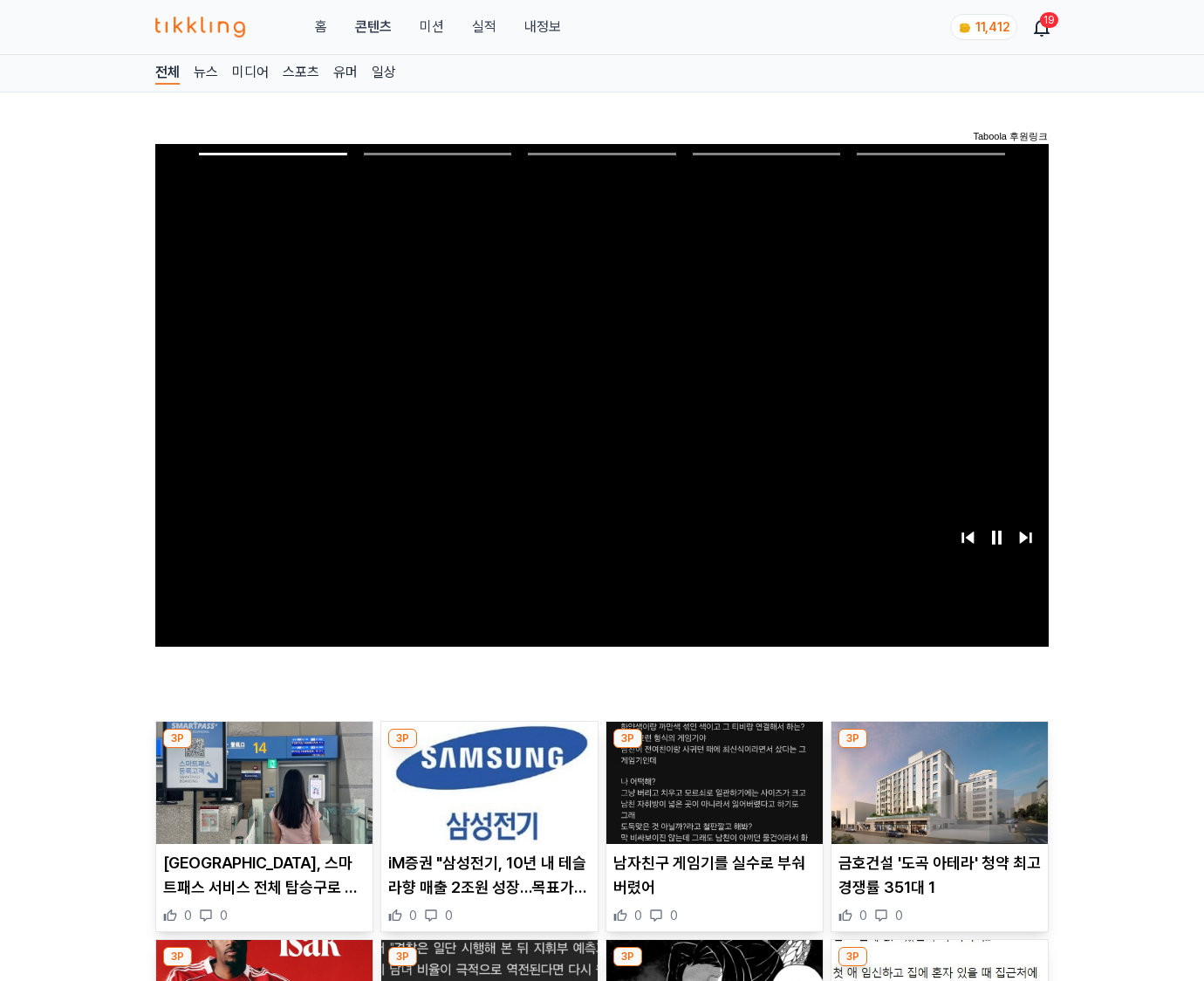
click at [939, 749] on img at bounding box center [940, 783] width 217 height 122
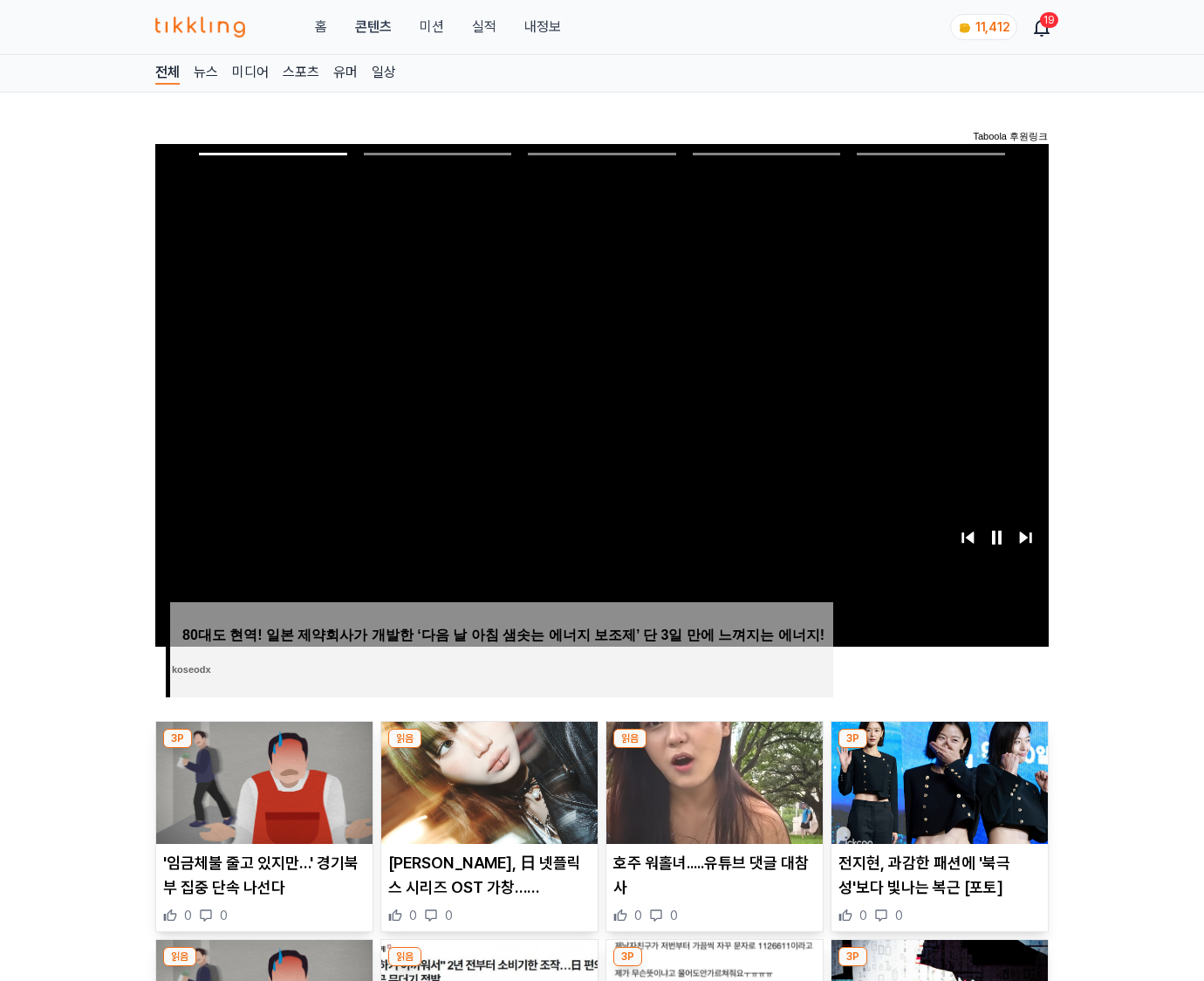
click at [939, 749] on img at bounding box center [940, 783] width 217 height 122
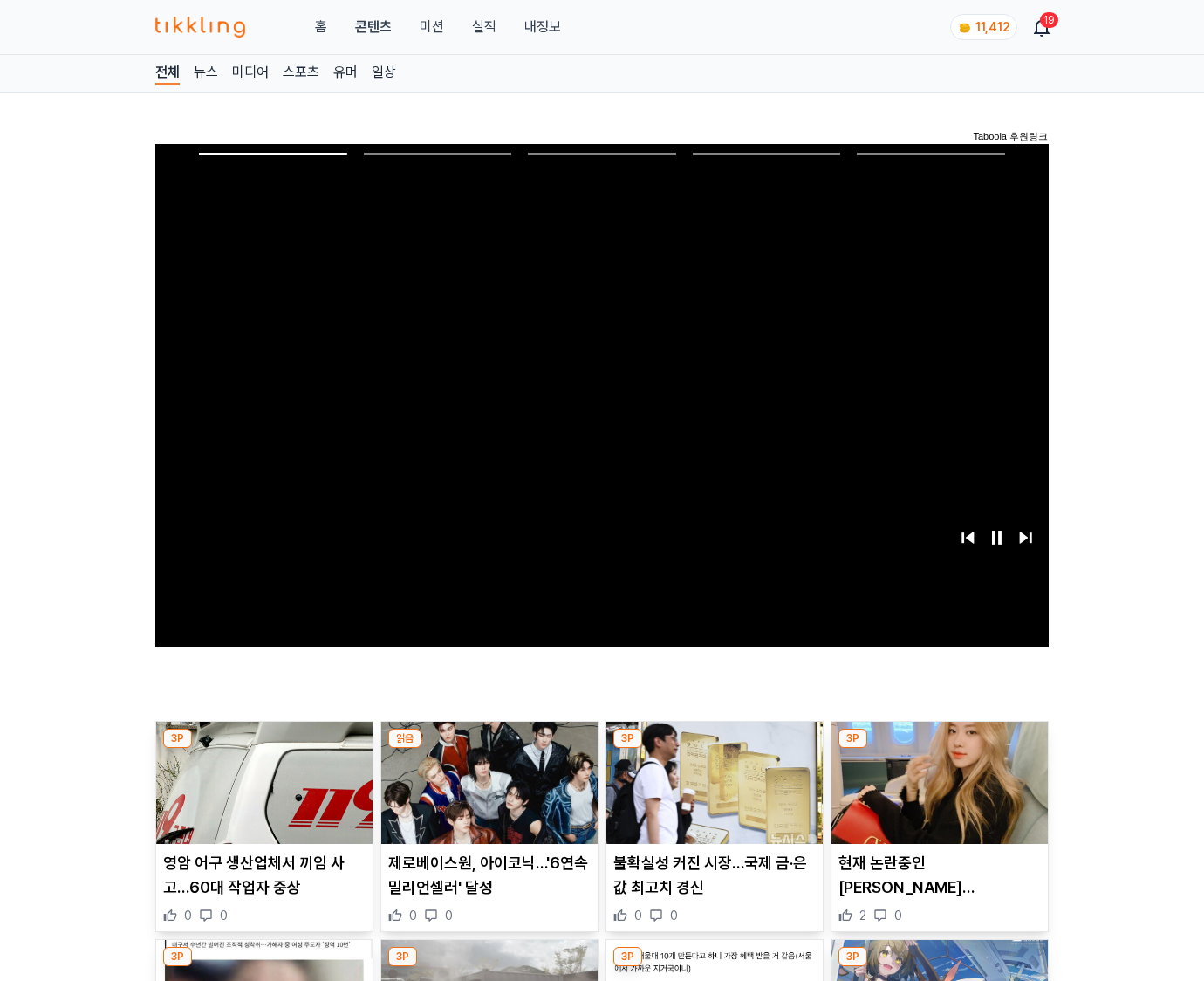
click at [939, 749] on img at bounding box center [940, 783] width 217 height 122
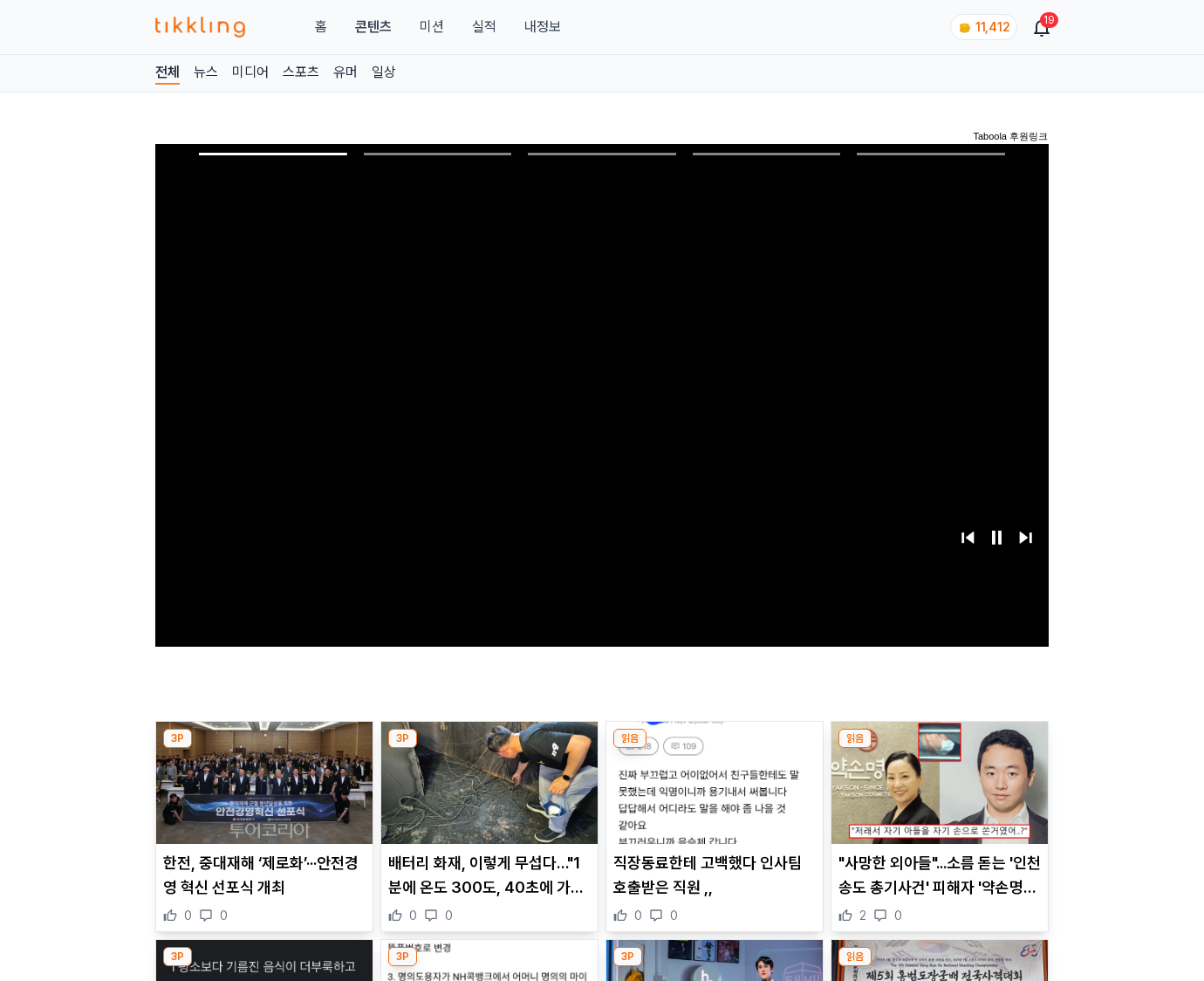
click at [939, 749] on img at bounding box center [940, 783] width 217 height 122
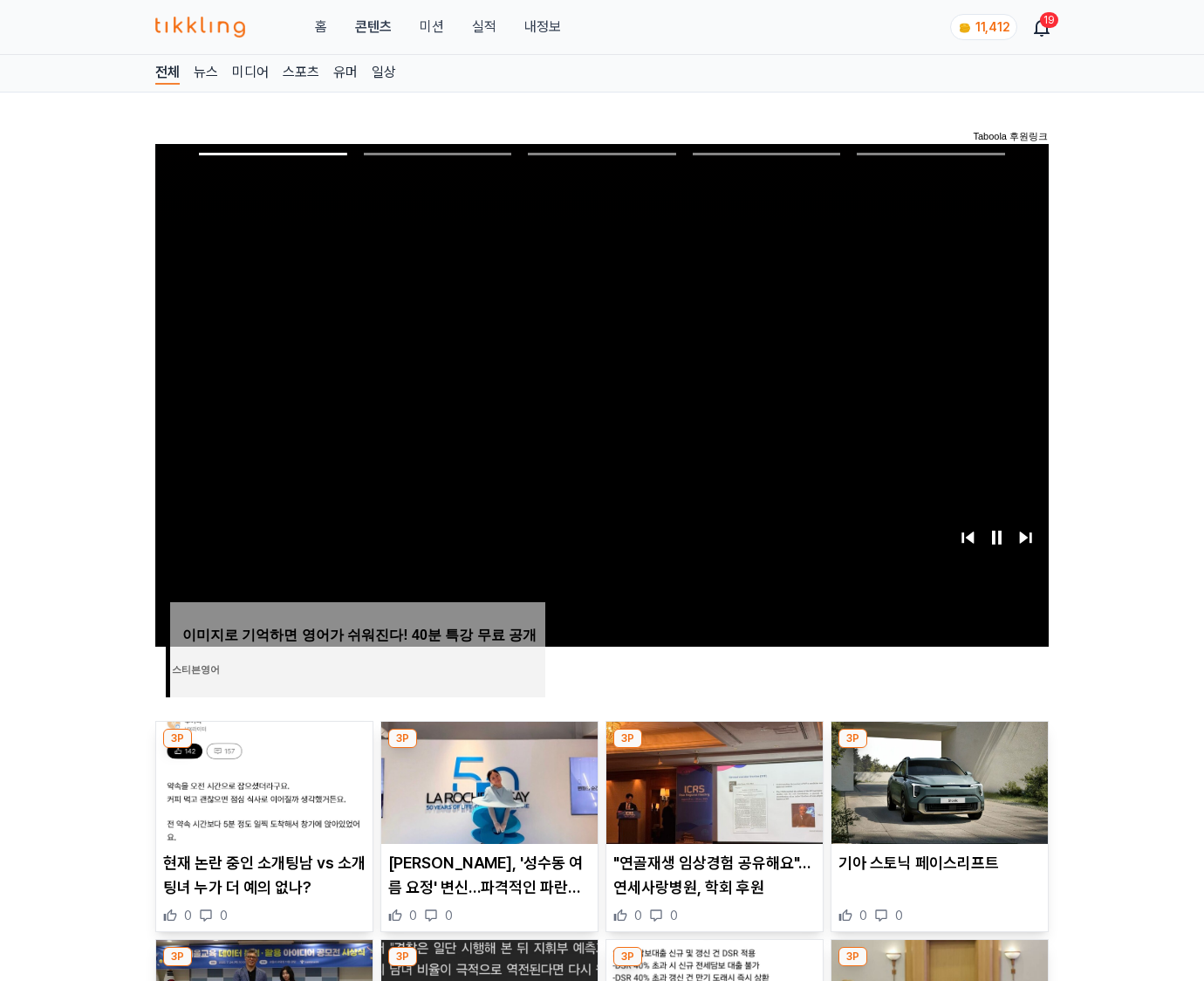
click at [939, 749] on img at bounding box center [940, 783] width 217 height 122
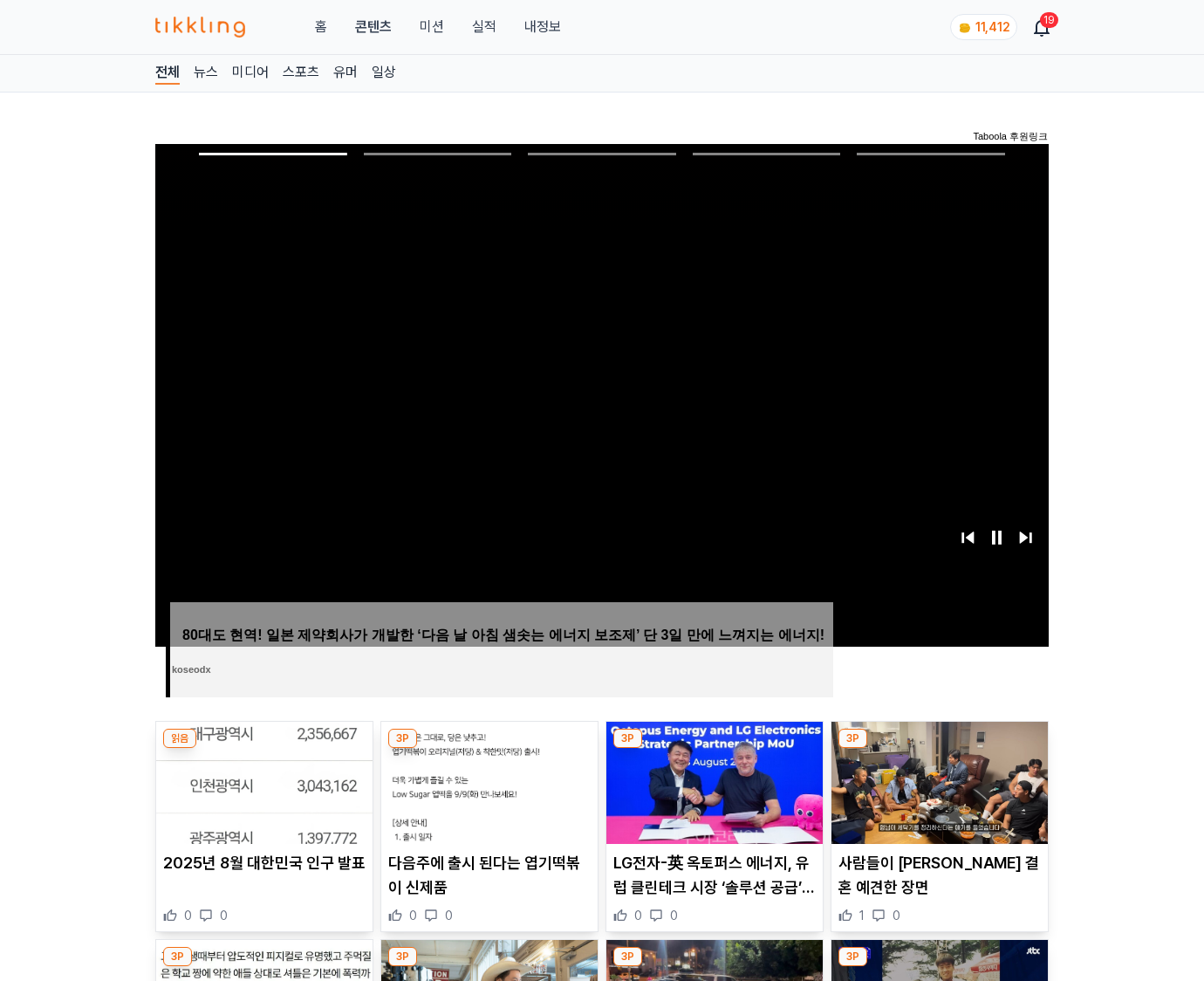
click at [939, 749] on img at bounding box center [940, 783] width 217 height 122
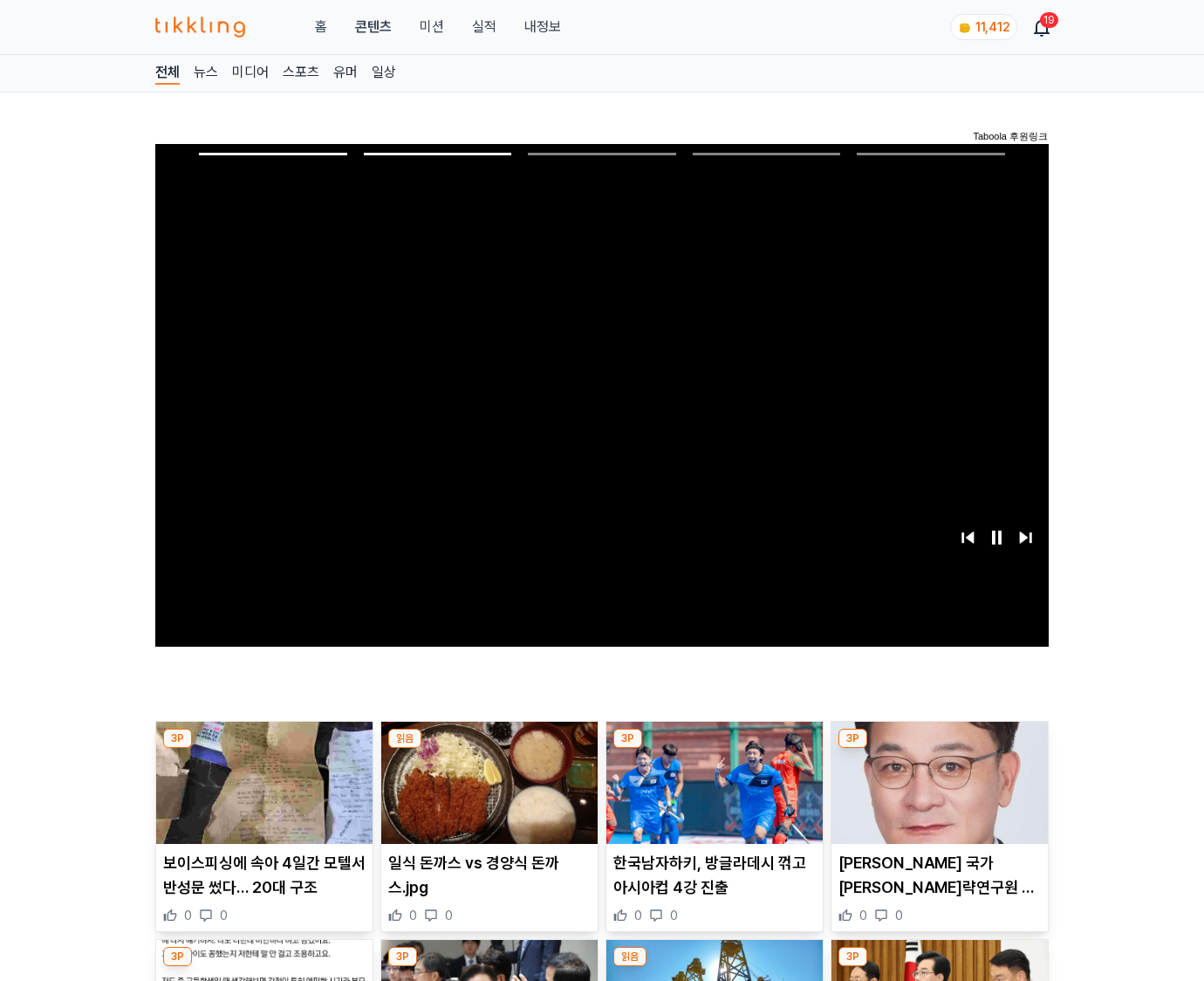
click at [939, 749] on img at bounding box center [940, 783] width 217 height 122
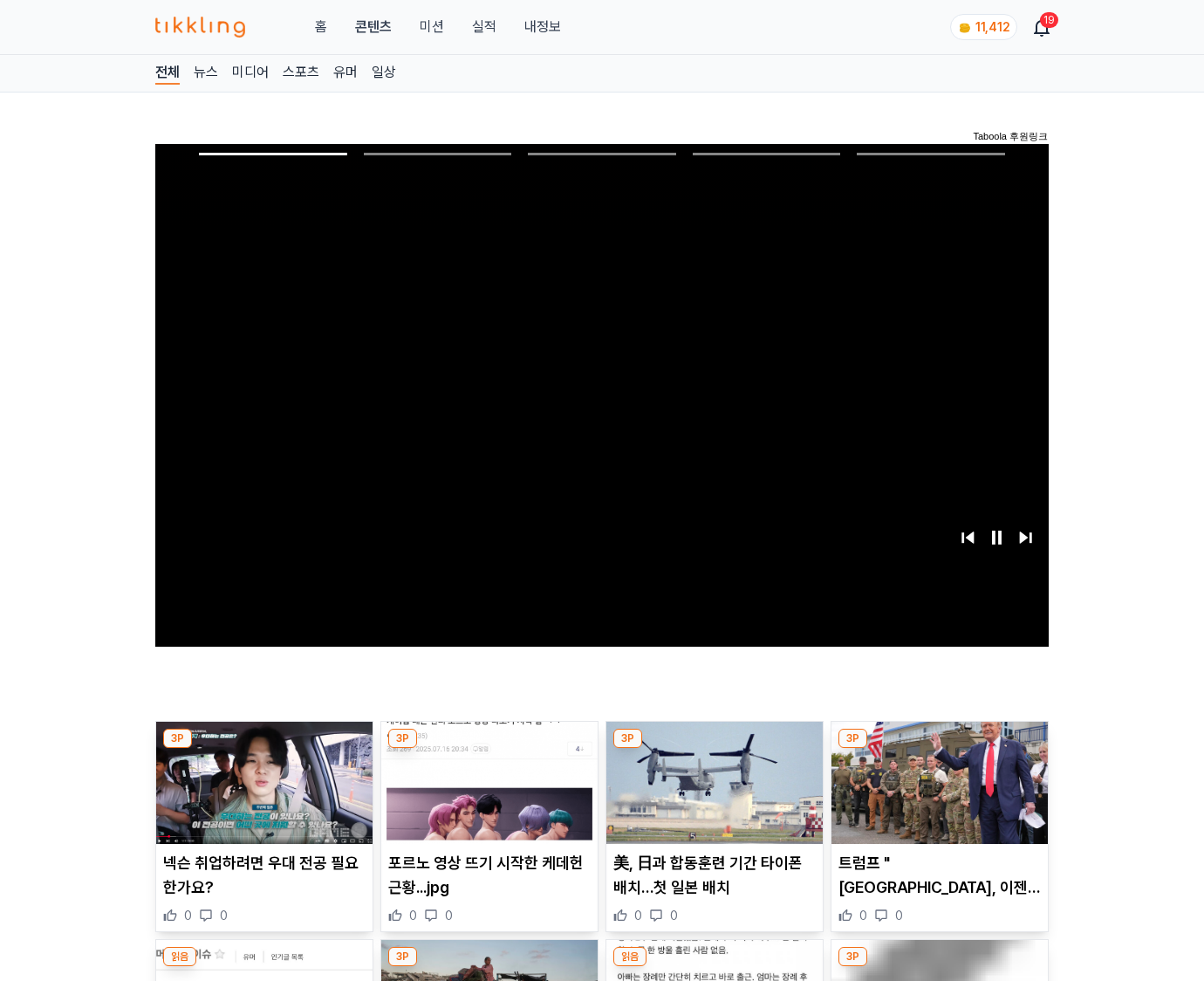
click at [939, 749] on img at bounding box center [940, 783] width 217 height 122
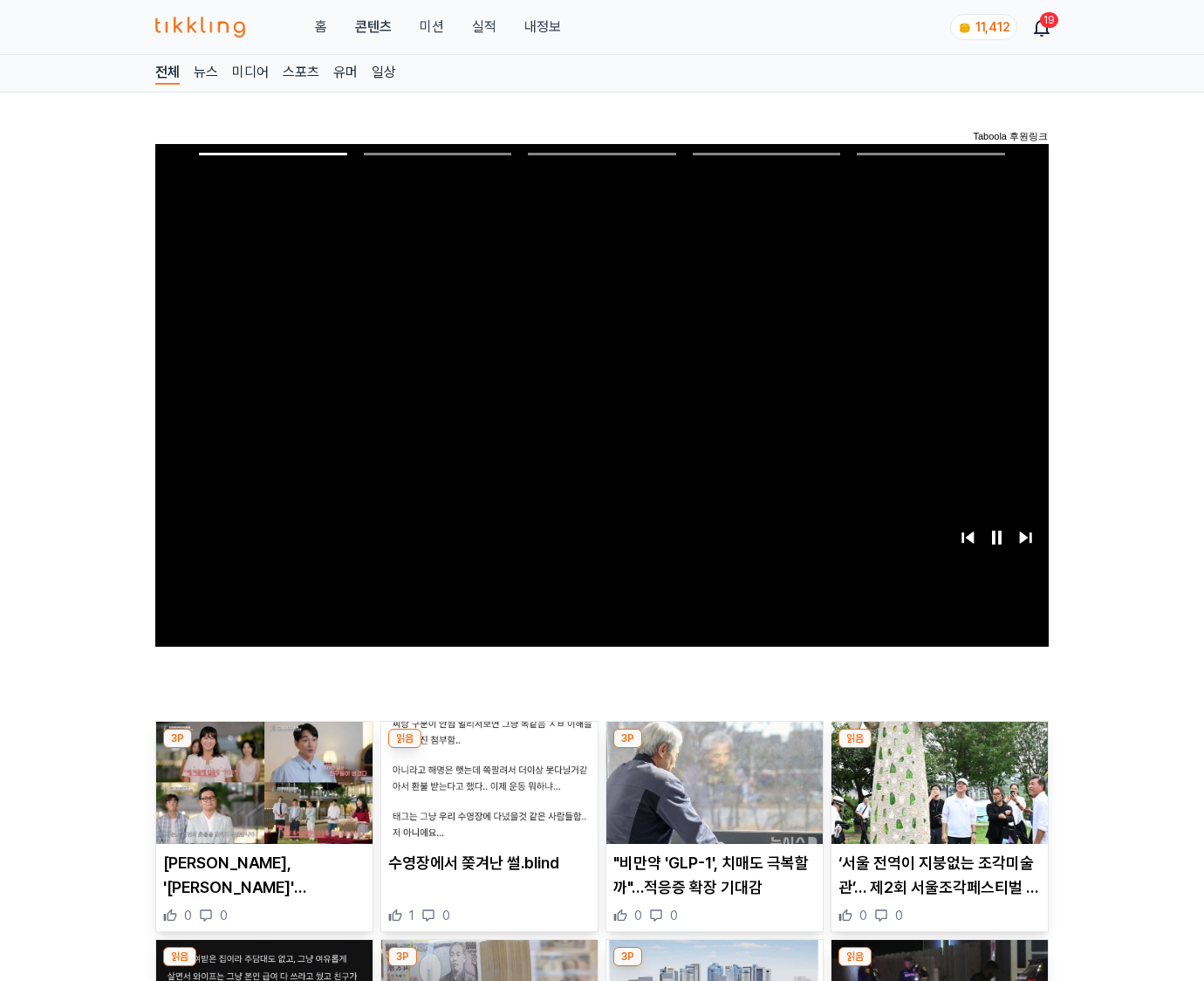
click at [939, 749] on img at bounding box center [940, 783] width 217 height 122
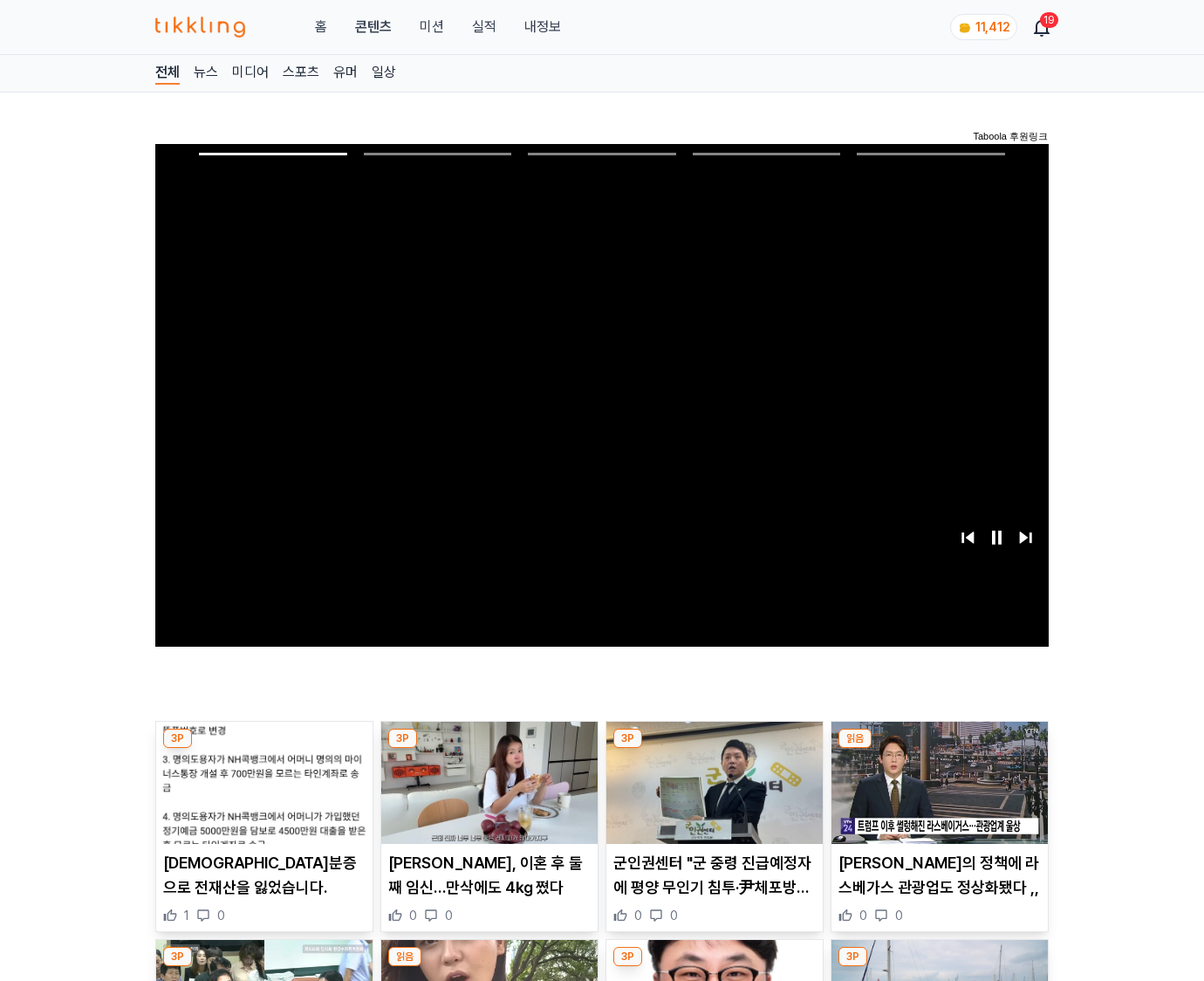
click at [939, 749] on img at bounding box center [940, 783] width 217 height 122
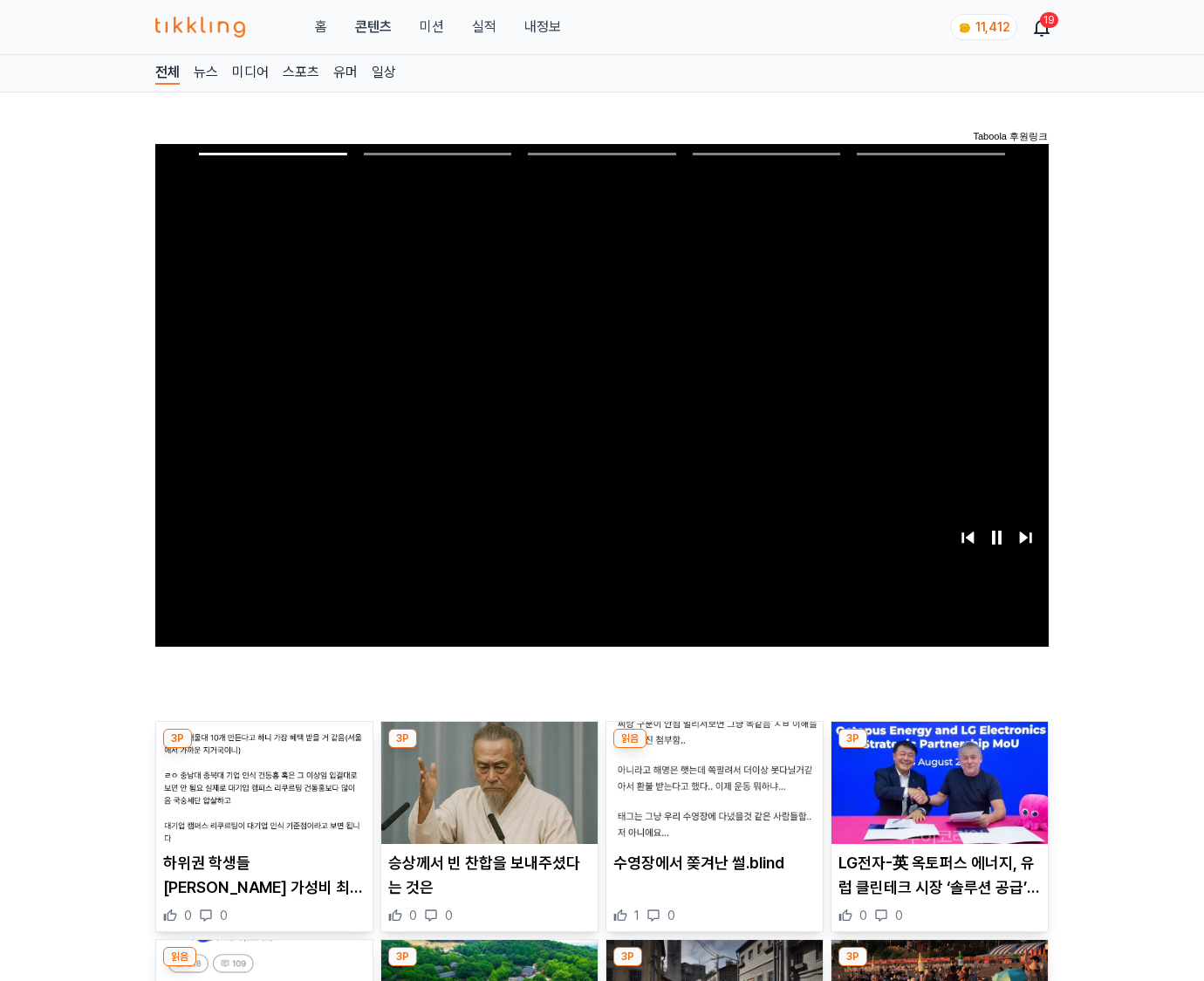
click at [939, 749] on img at bounding box center [940, 783] width 217 height 122
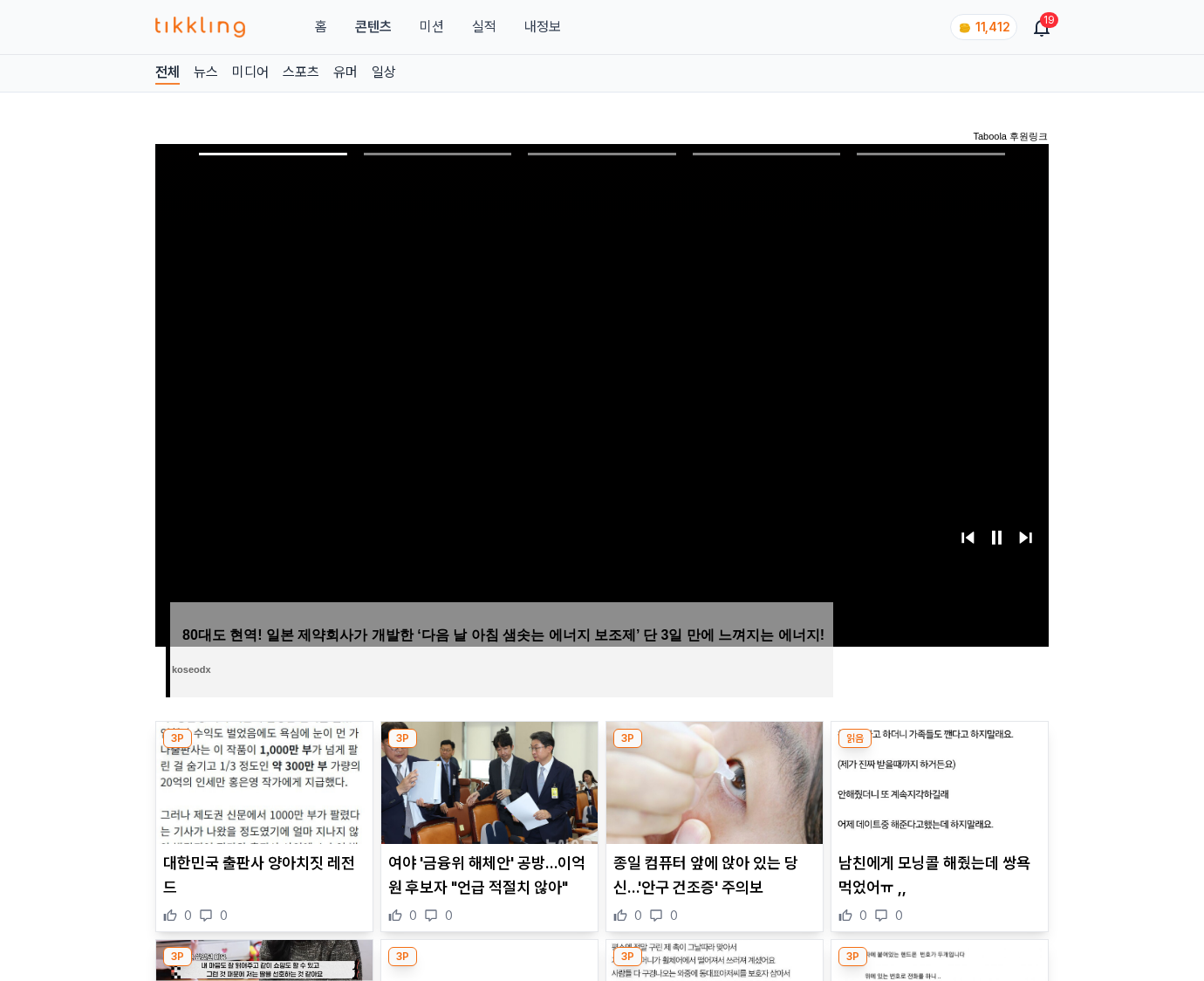
click at [939, 749] on img at bounding box center [940, 783] width 217 height 122
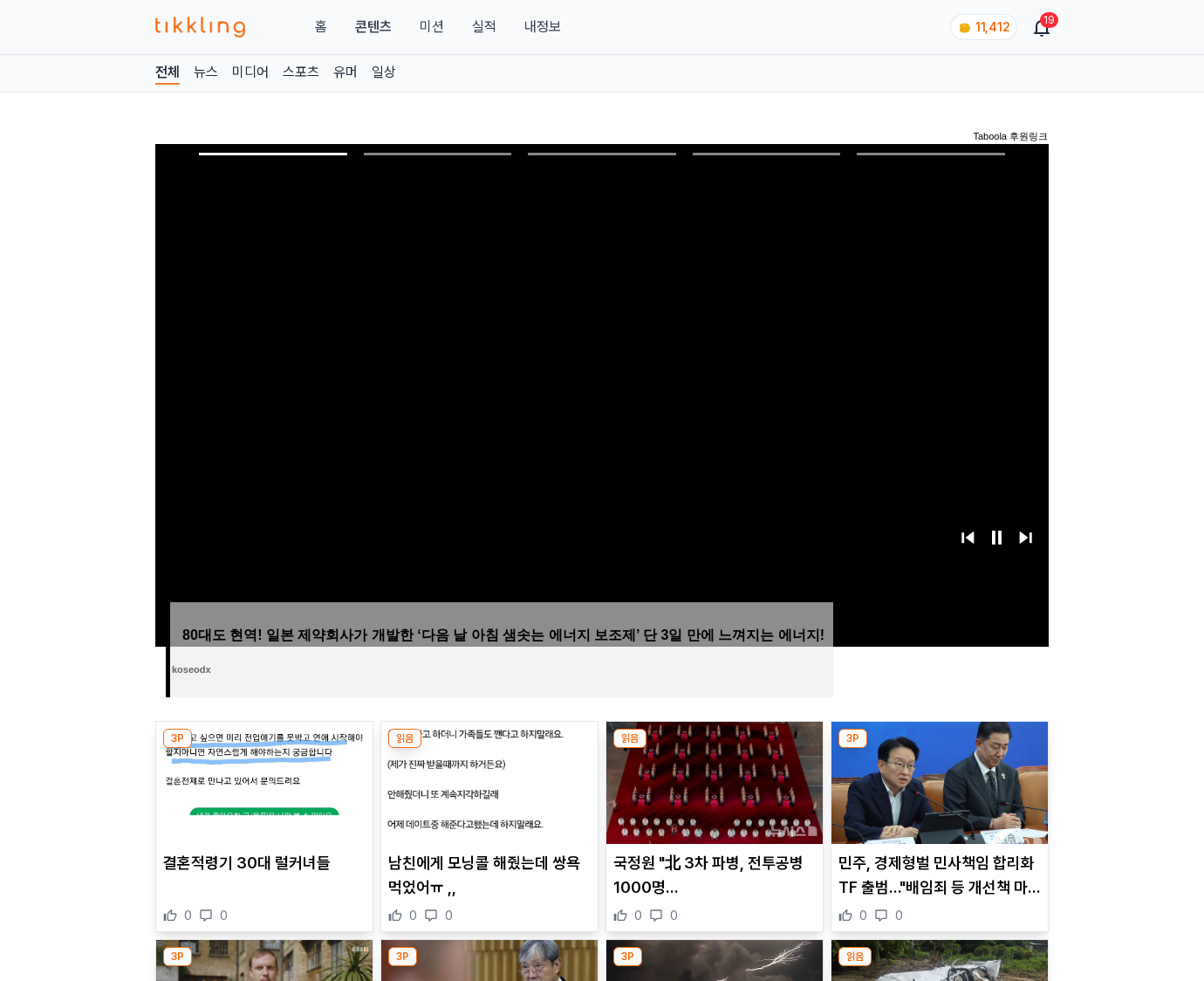
click at [939, 749] on img at bounding box center [940, 783] width 217 height 122
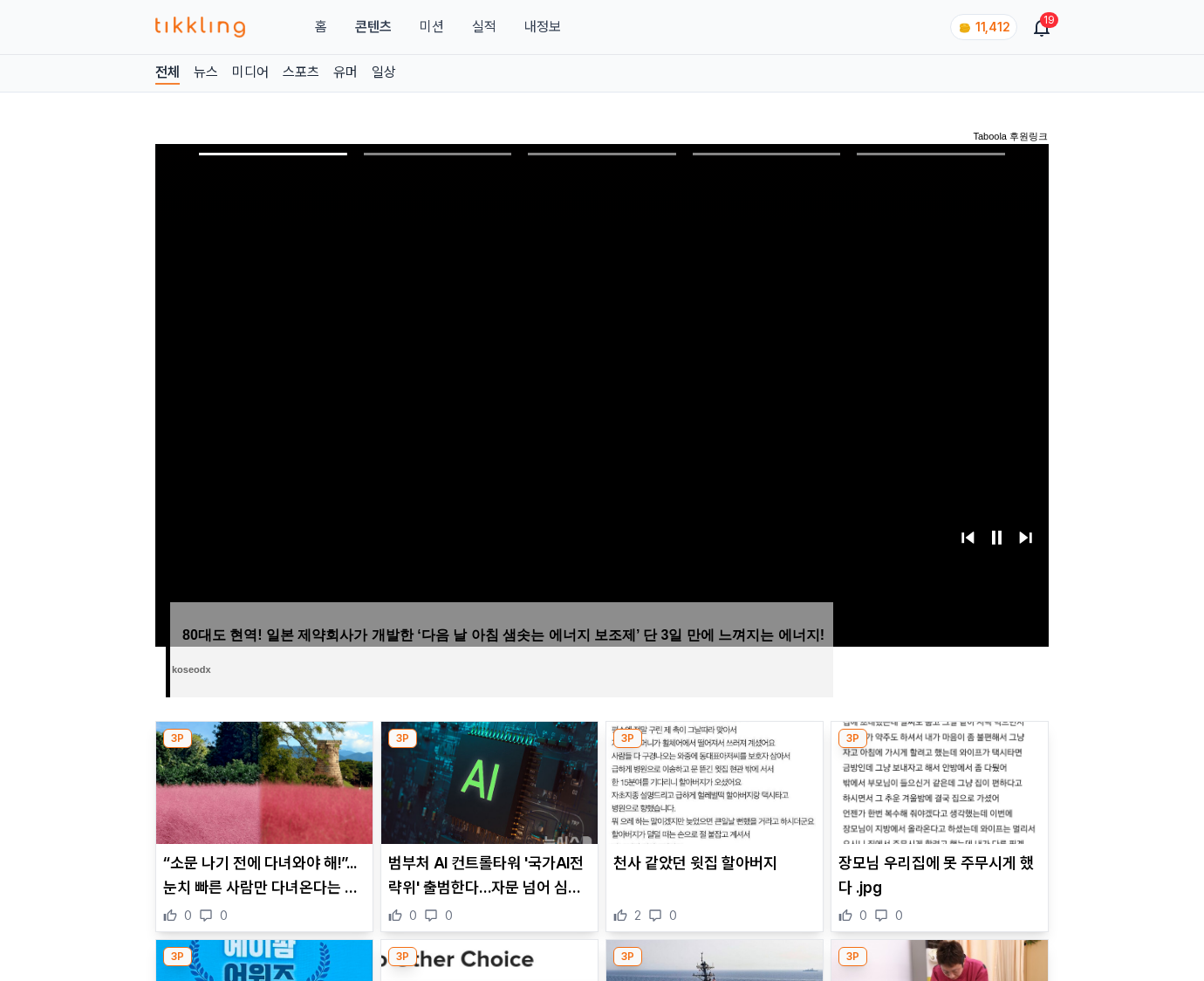
click at [939, 749] on img at bounding box center [940, 783] width 217 height 122
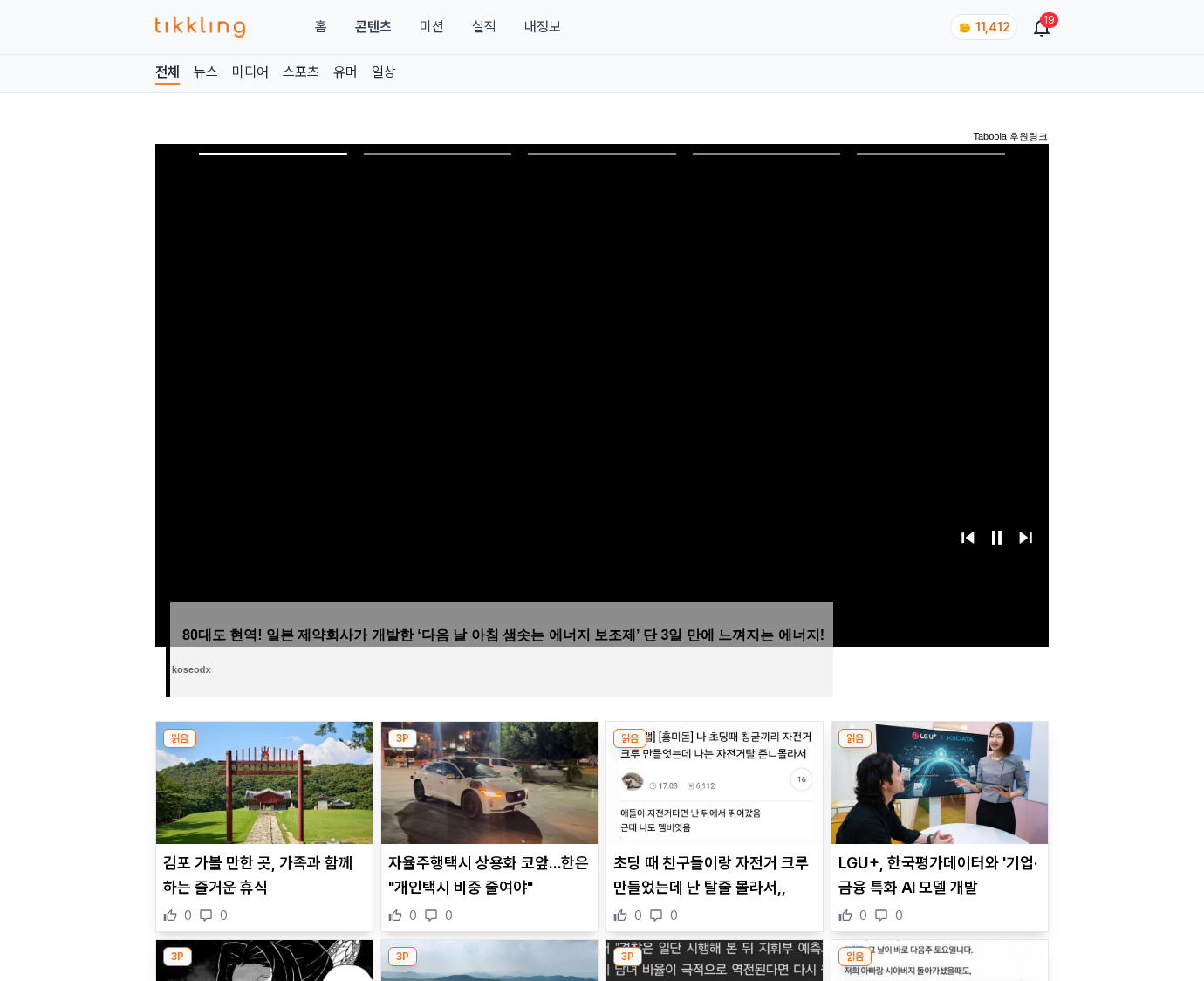
click at [939, 749] on img at bounding box center [940, 783] width 217 height 122
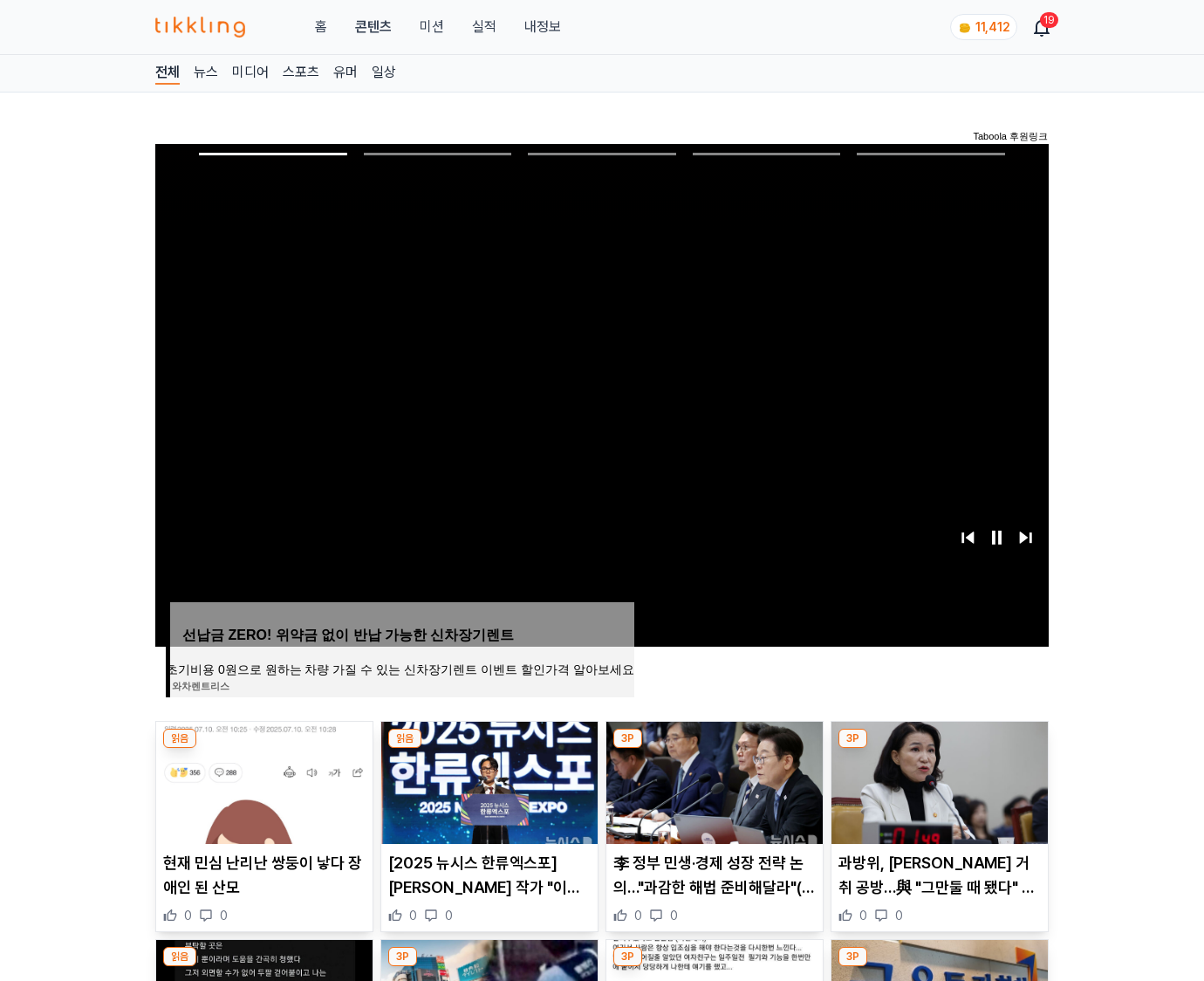
click at [939, 749] on img at bounding box center [940, 783] width 217 height 122
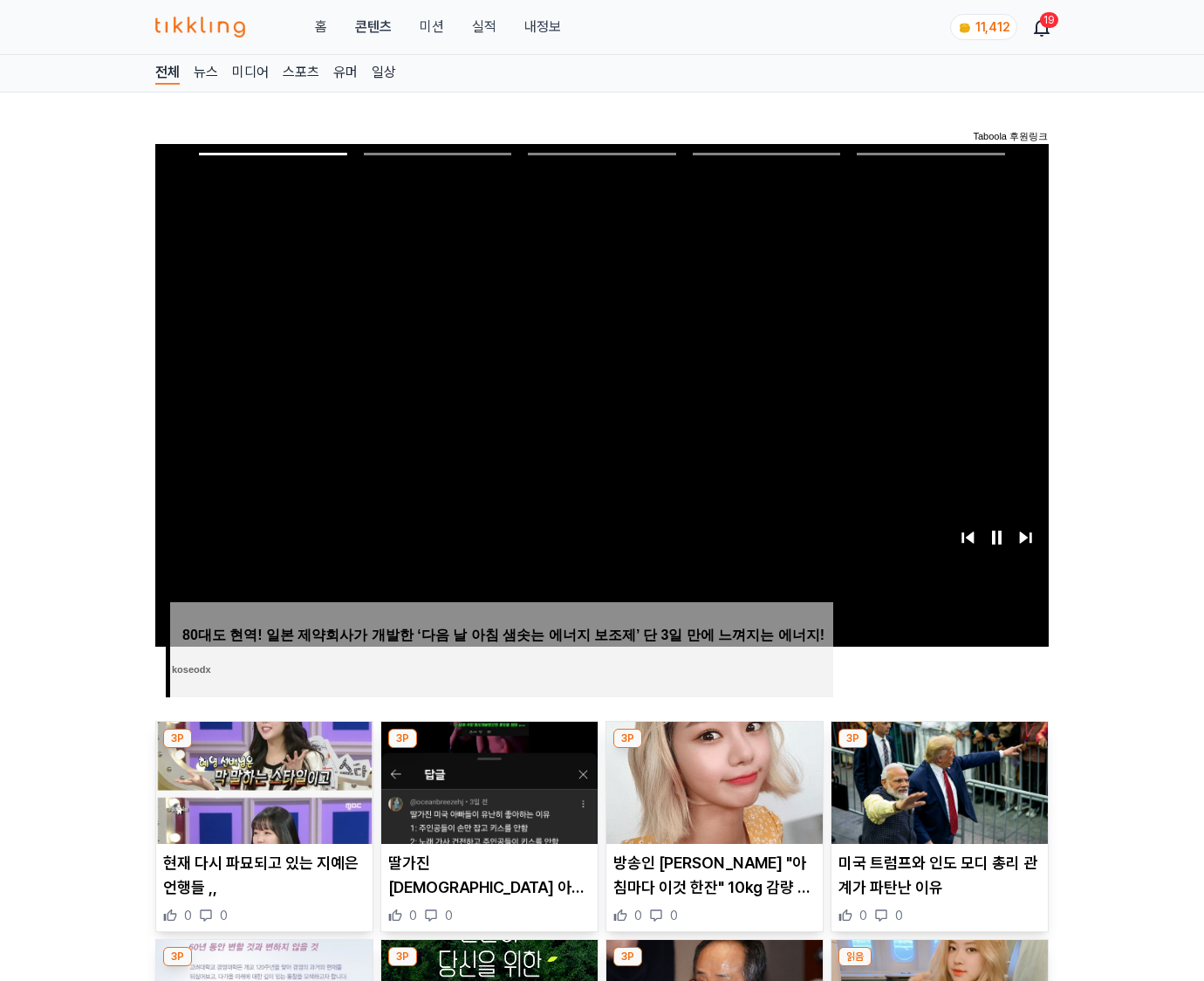
click at [939, 749] on img at bounding box center [940, 783] width 217 height 122
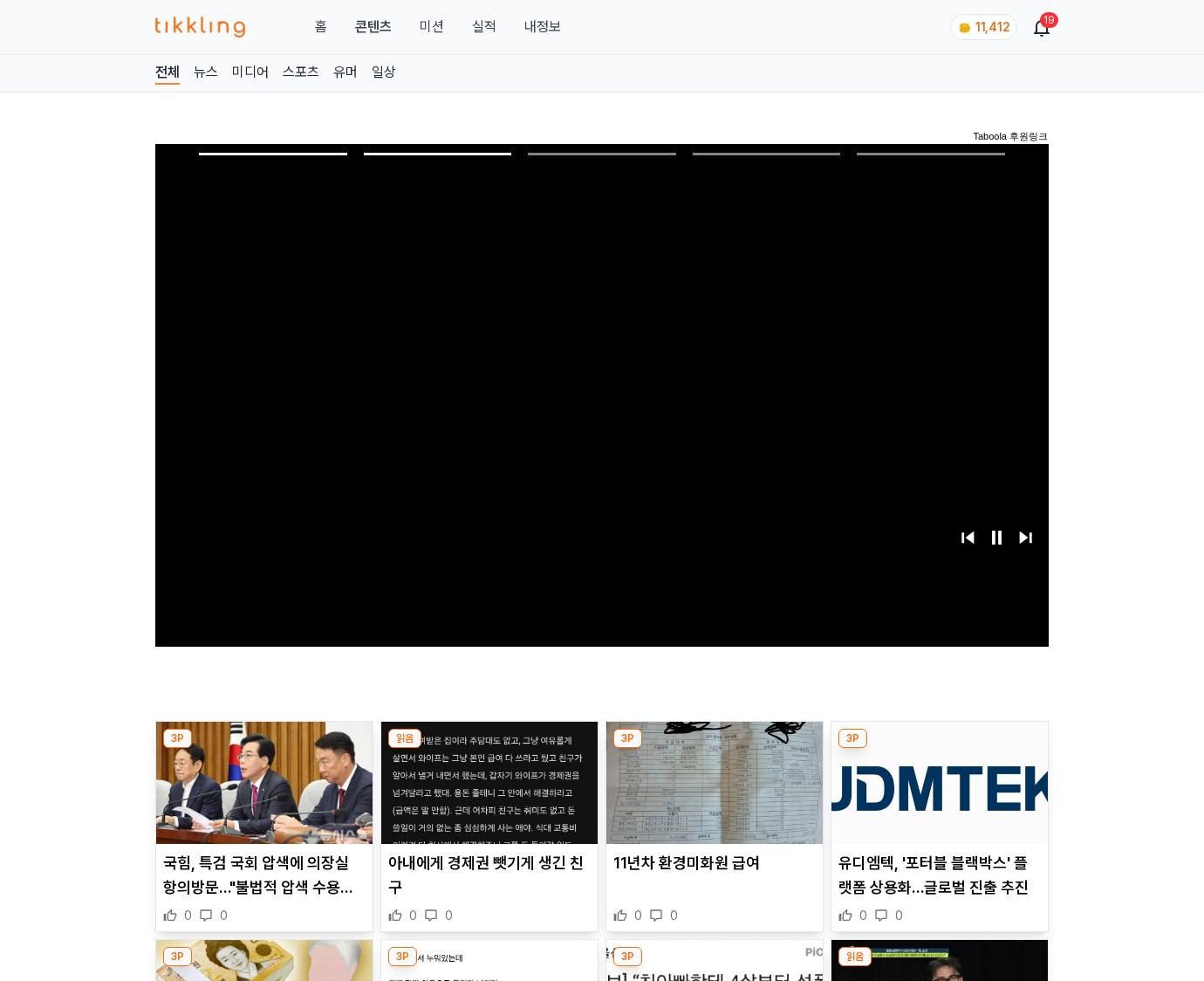
click at [939, 749] on img at bounding box center [940, 783] width 217 height 122
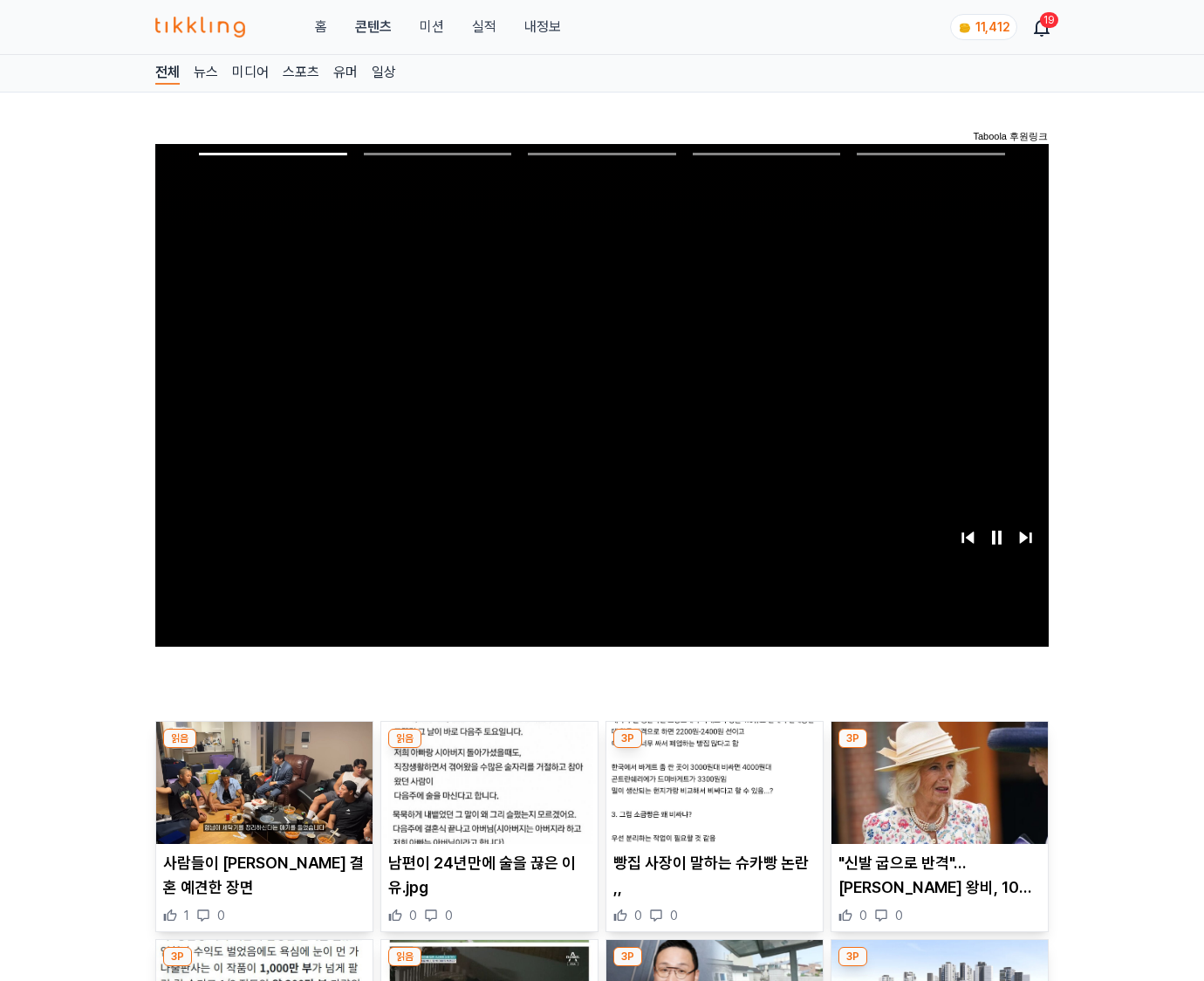
click at [939, 749] on img at bounding box center [940, 783] width 217 height 122
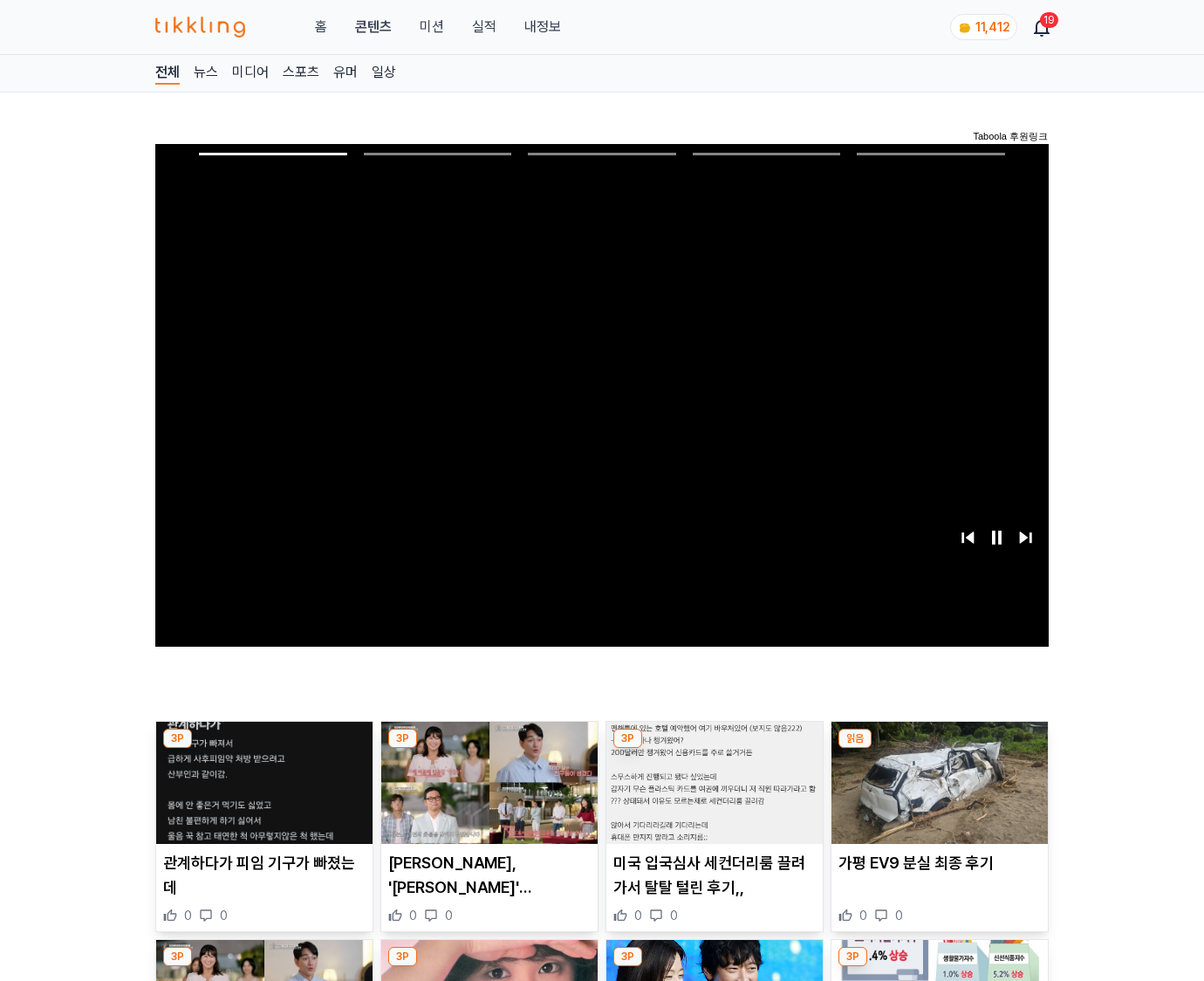
click at [939, 749] on img at bounding box center [940, 783] width 217 height 122
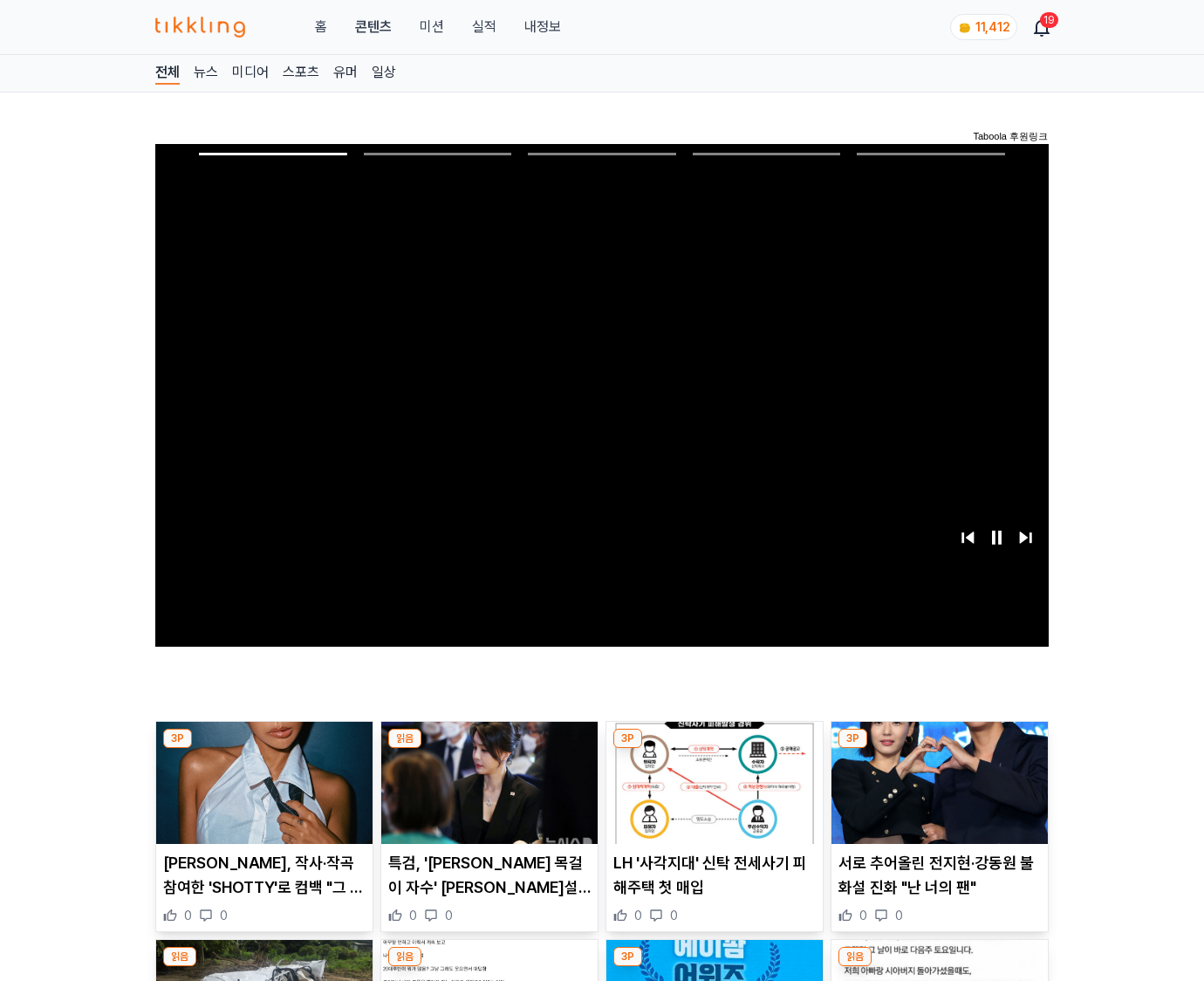
click at [939, 749] on img at bounding box center [940, 783] width 217 height 122
